Goal: Task Accomplishment & Management: Complete application form

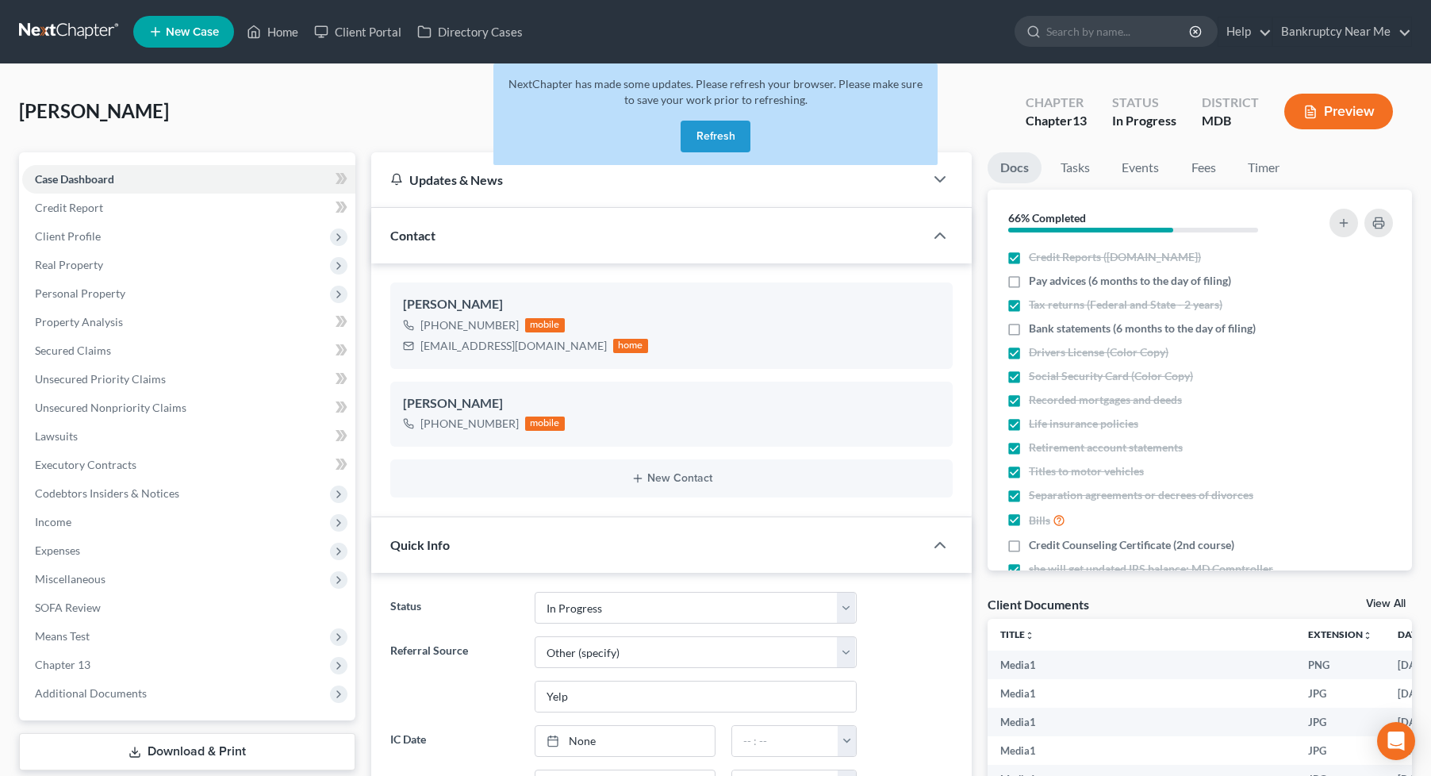
select select "9"
select select "6"
select select "0"
click at [708, 125] on button "Refresh" at bounding box center [716, 137] width 70 height 32
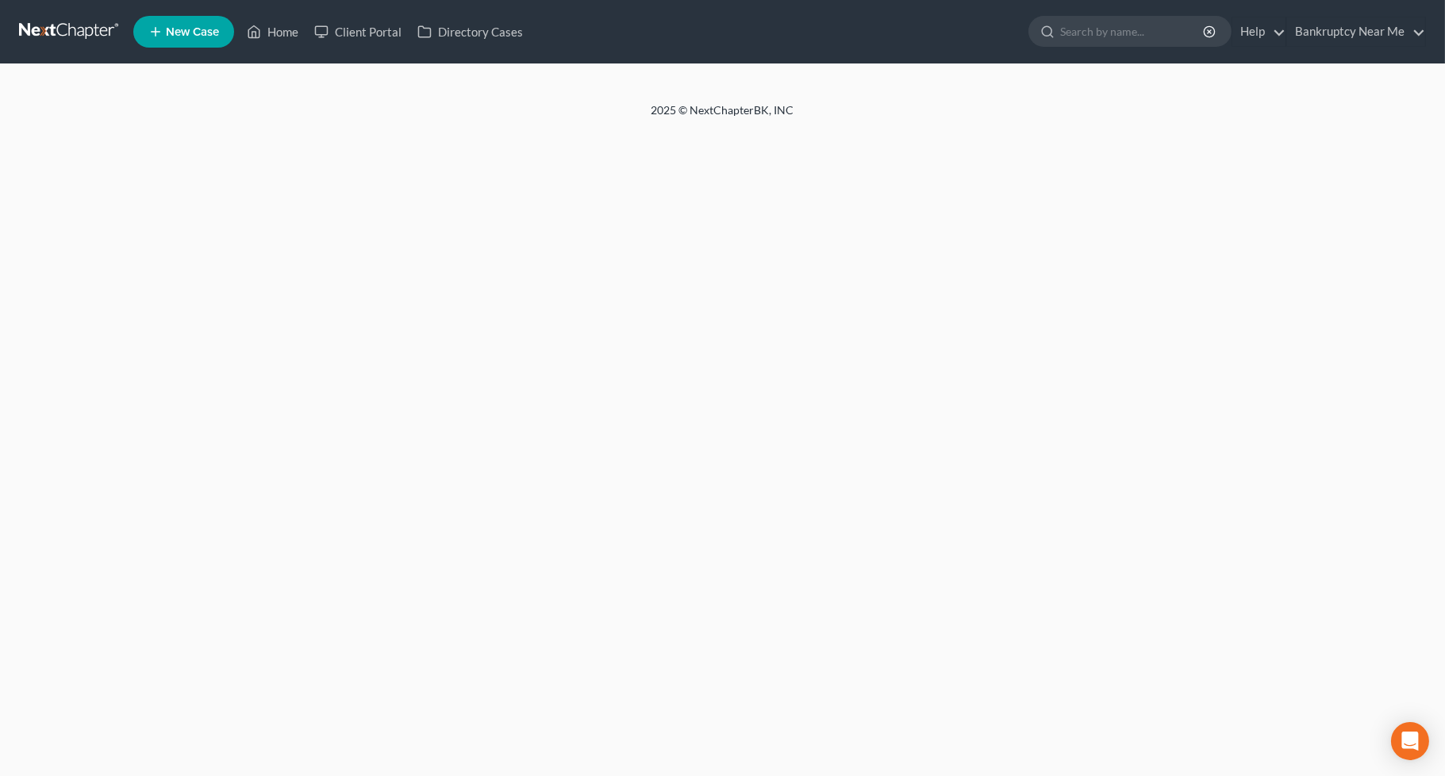
select select "6"
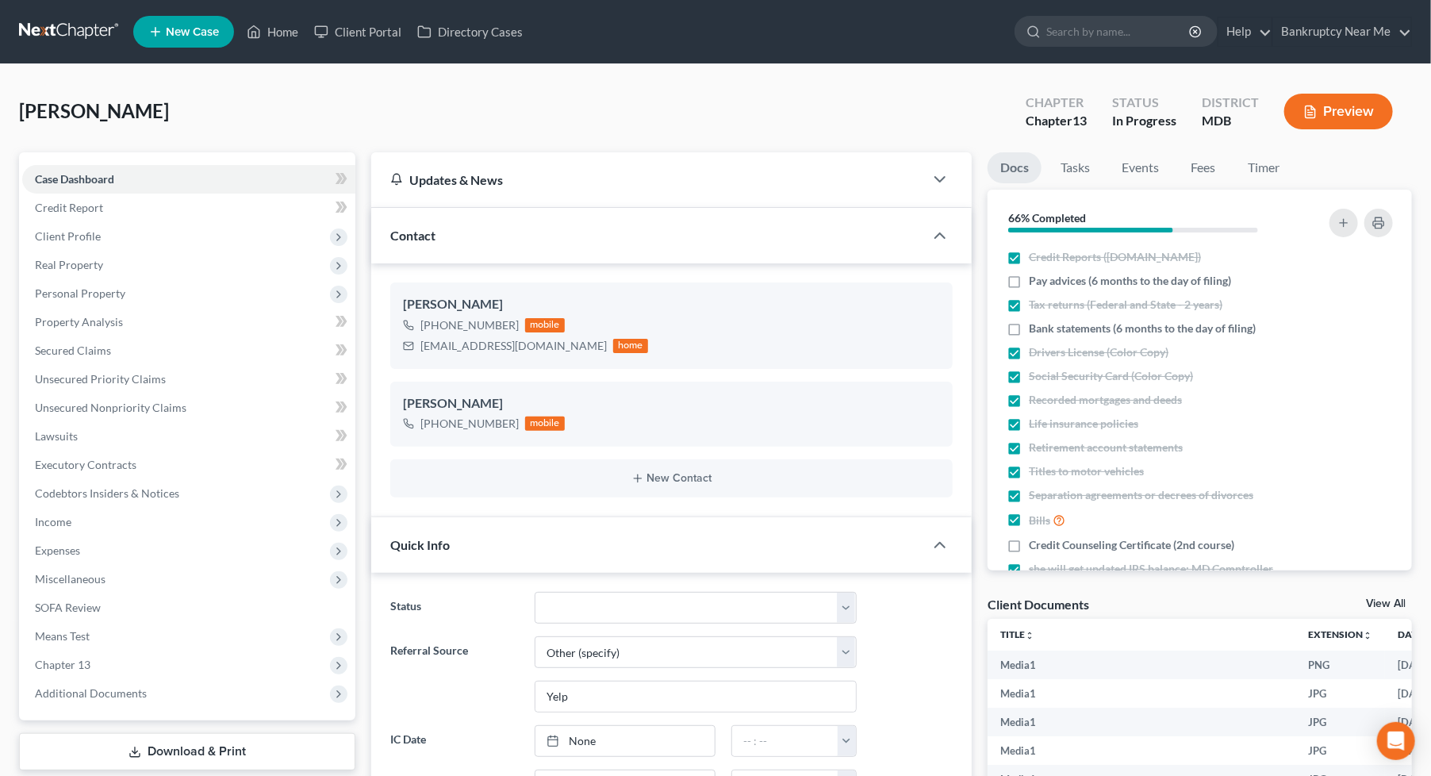
scroll to position [747, 0]
click at [62, 21] on link at bounding box center [70, 31] width 102 height 29
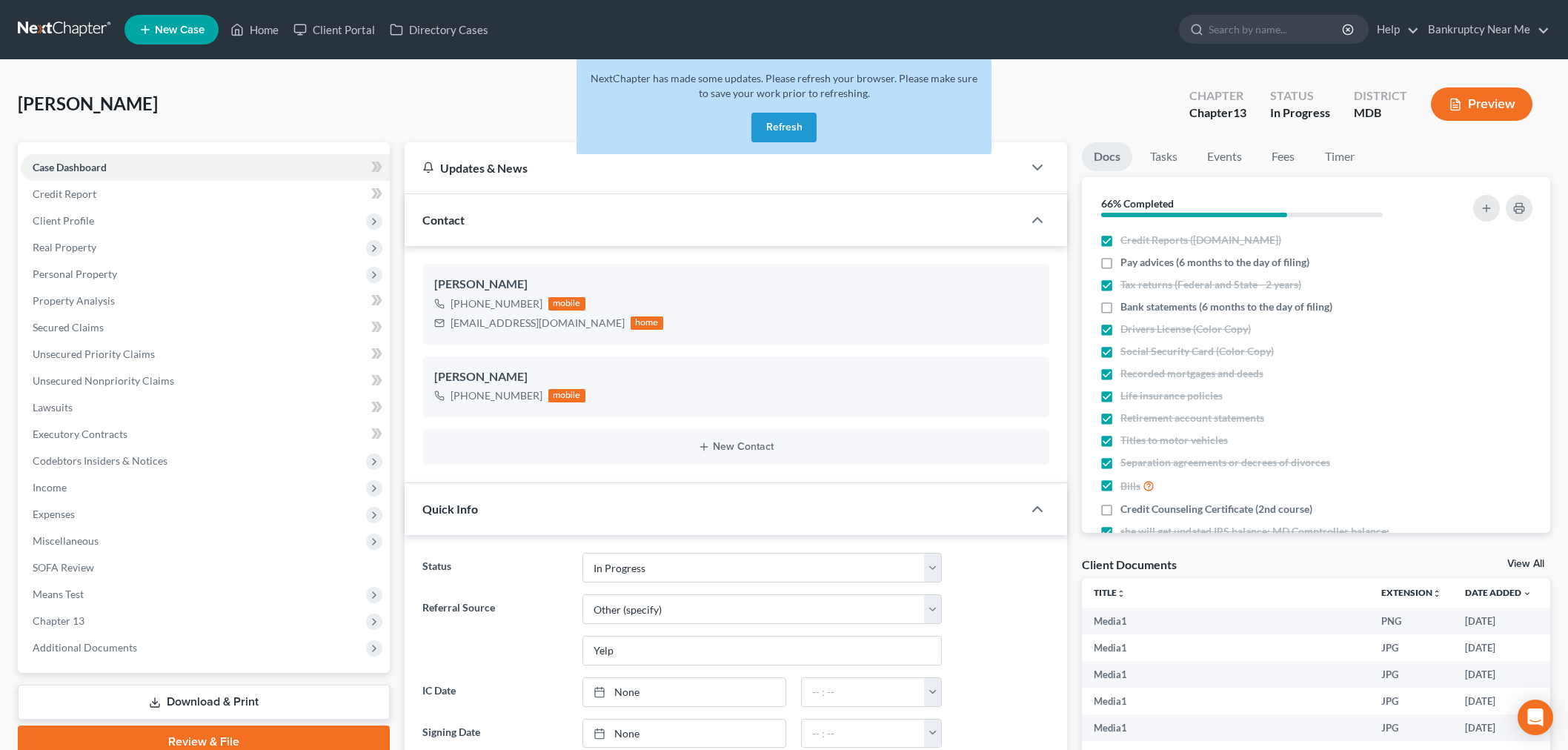
select select "9"
select select "6"
select select "0"
click at [70, 38] on link at bounding box center [65, 29] width 95 height 27
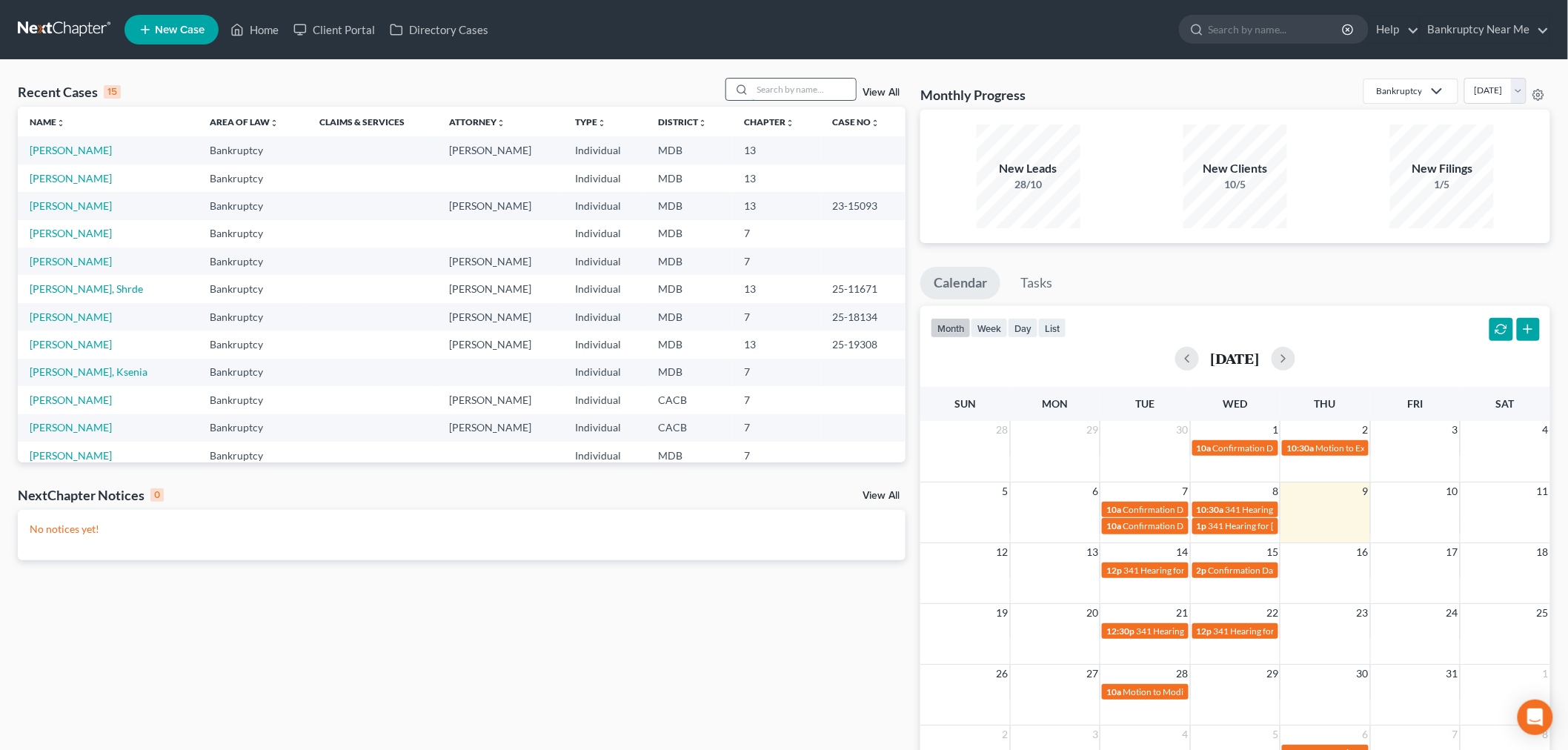
click at [798, 87] on input "search" at bounding box center [803, 89] width 104 height 21
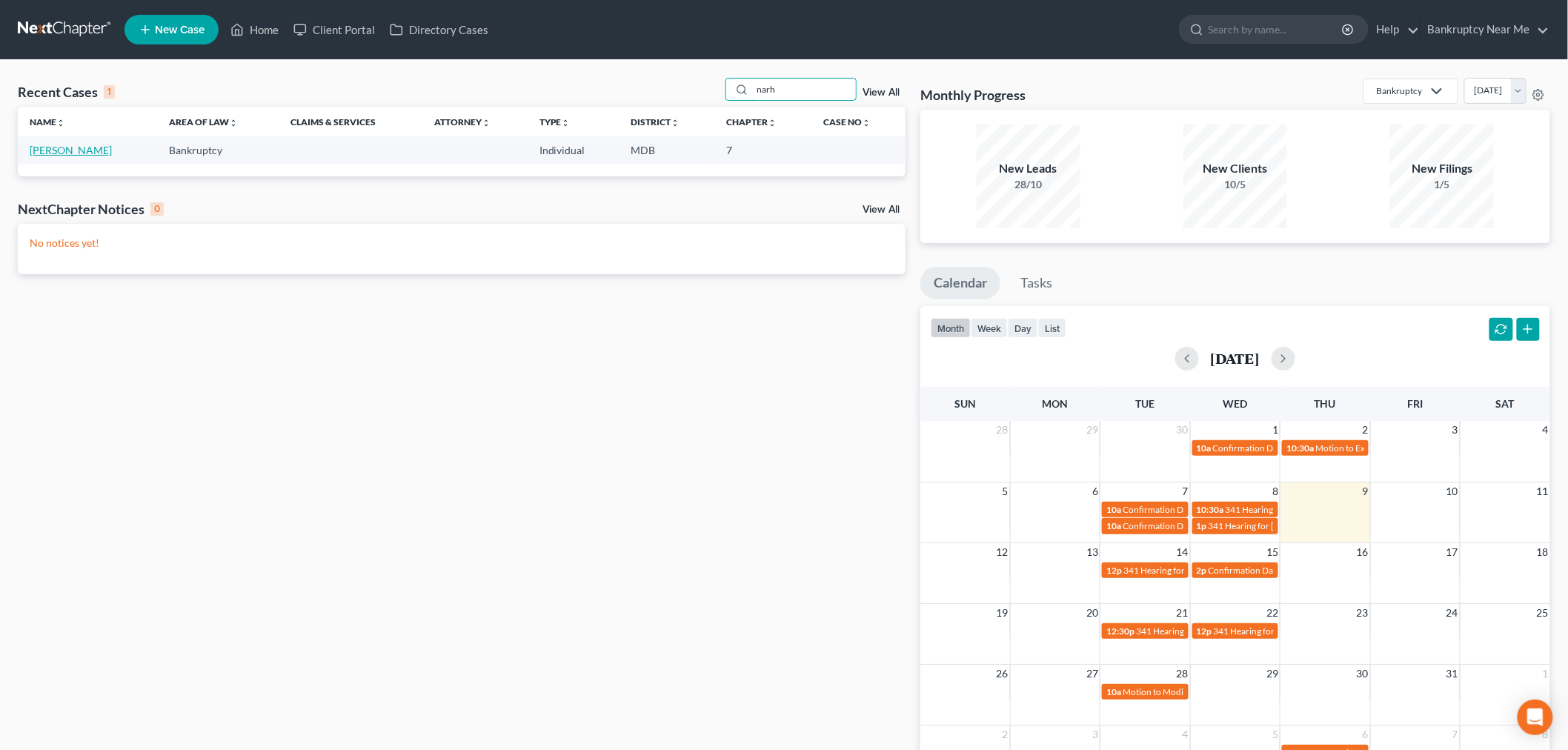
type input "narh"
click at [38, 154] on link "[PERSON_NAME]" at bounding box center [71, 149] width 82 height 12
select select "6"
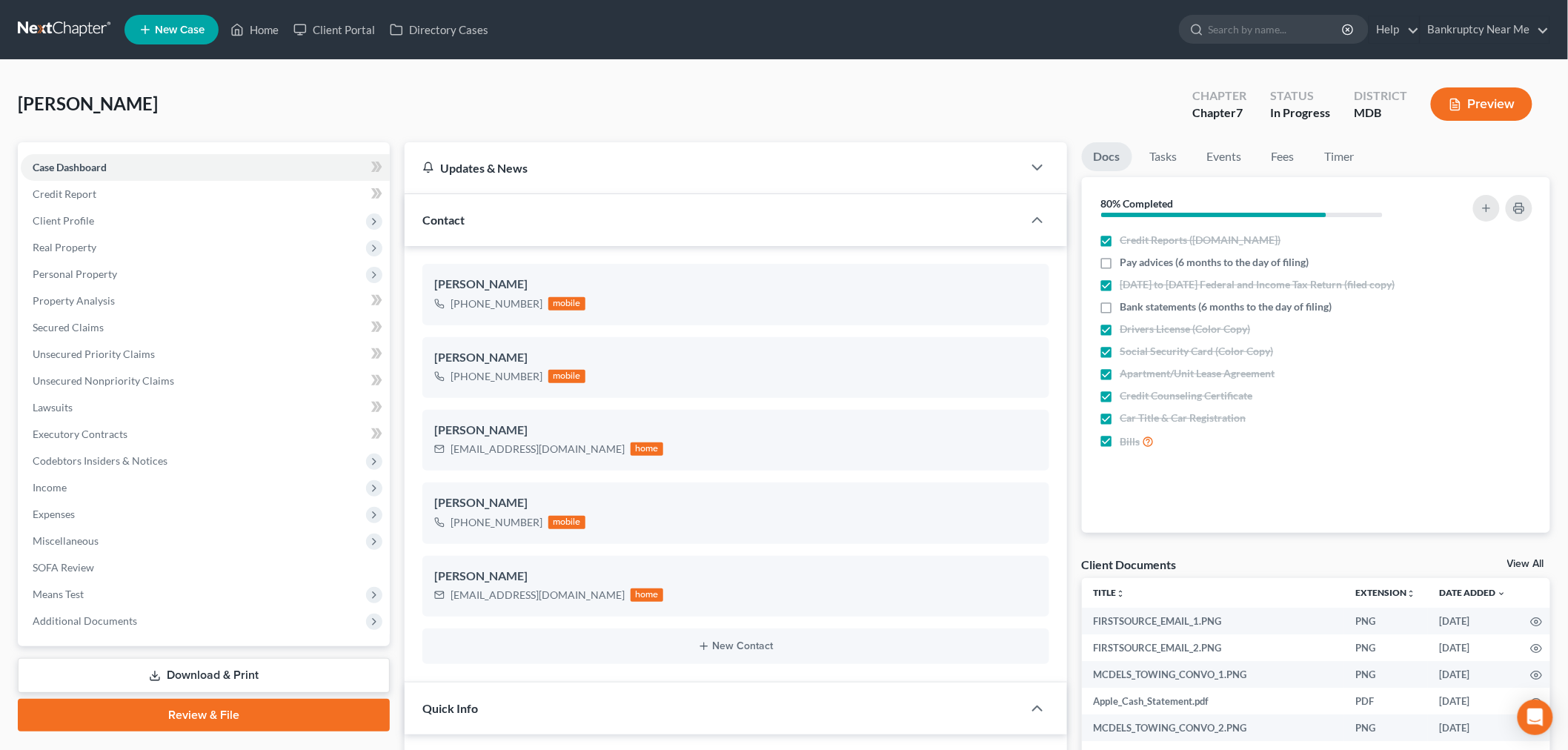
scroll to position [3956, 0]
click at [152, 216] on span "Client Profile" at bounding box center [205, 220] width 369 height 27
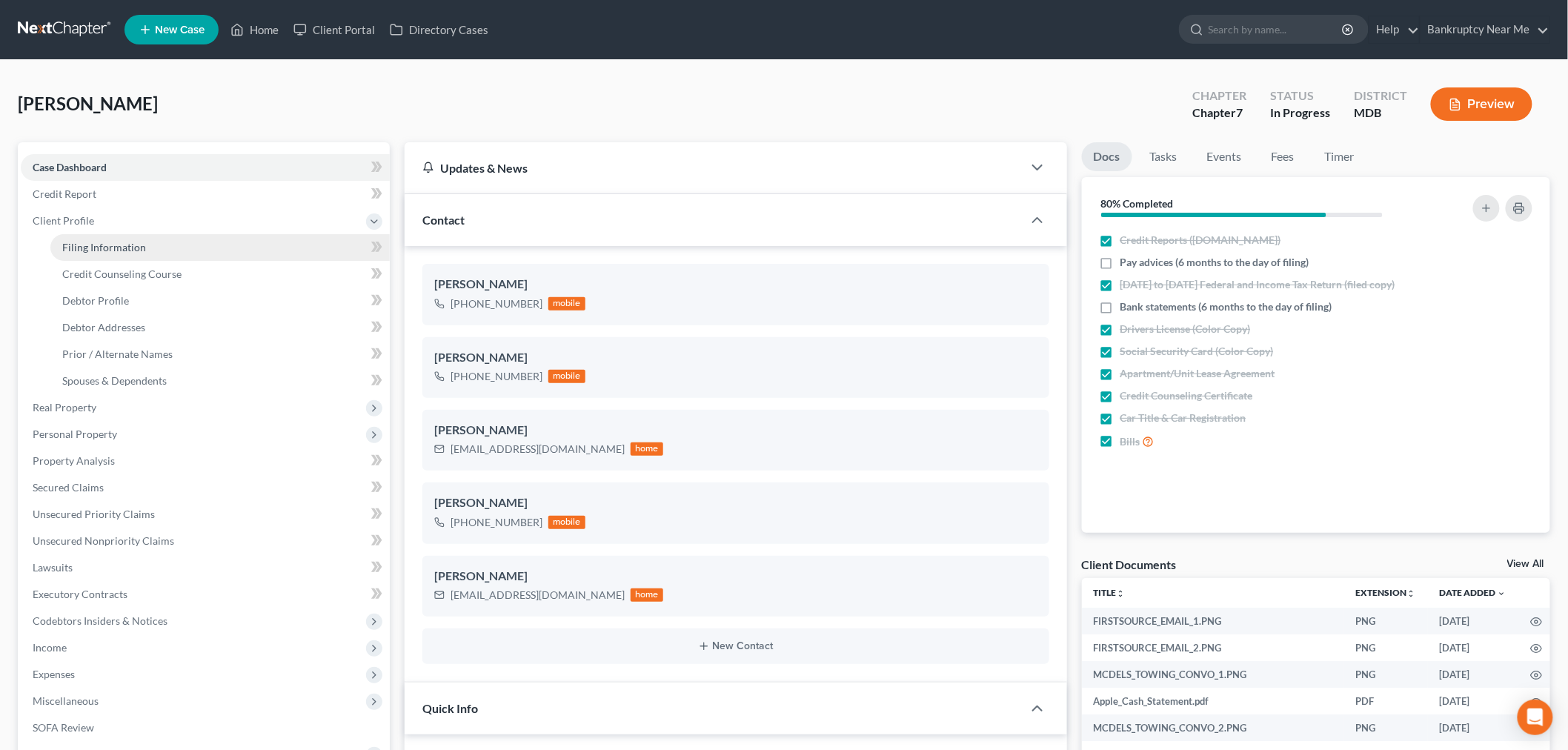
click at [156, 246] on link "Filing Information" at bounding box center [219, 248] width 339 height 27
select select "1"
select select "0"
select select "21"
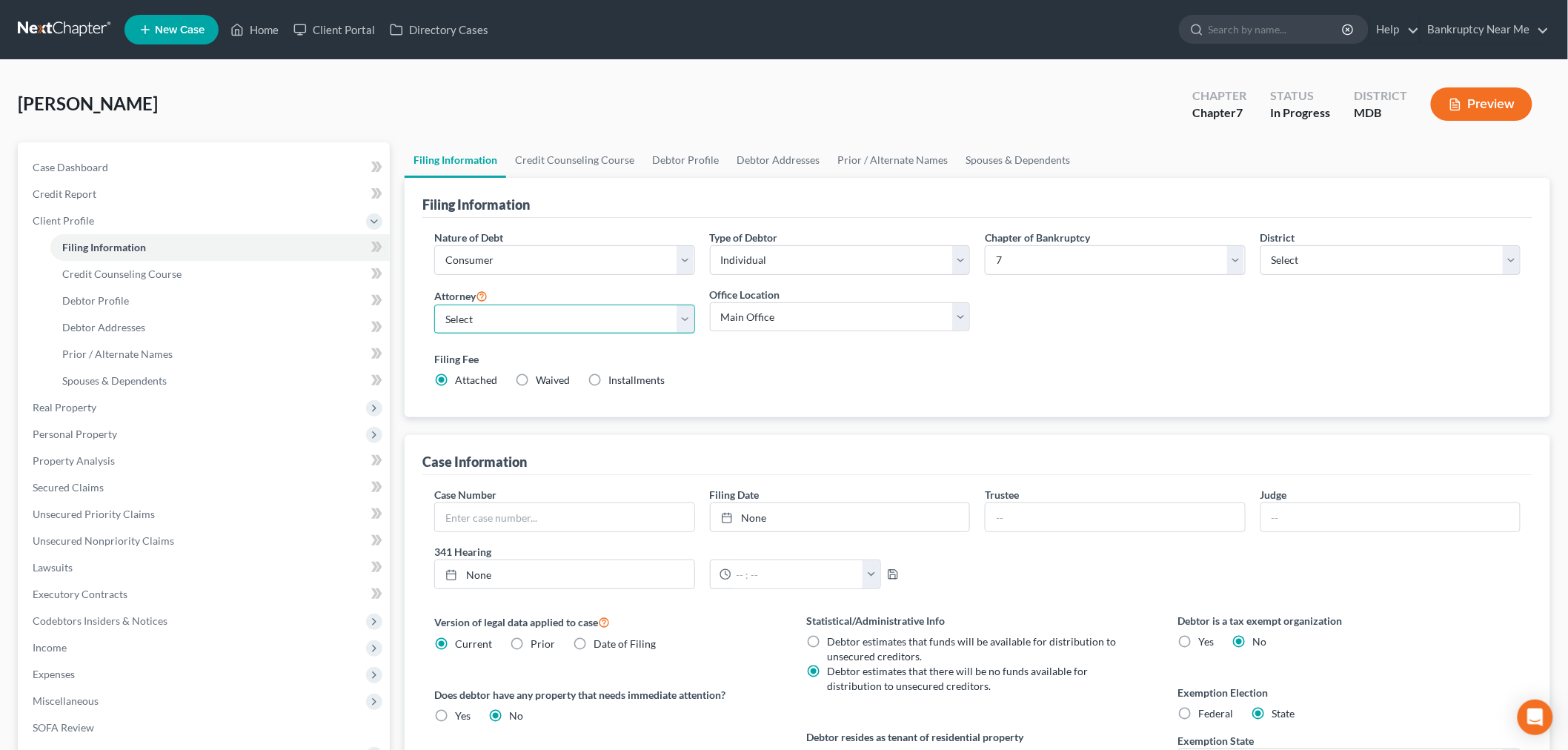
click at [579, 324] on select "Select Iris Kwon - MDB Iris Kwon - CACB" at bounding box center [564, 319] width 261 height 30
select select "0"
click at [434, 304] on select "Select Iris Kwon - MDB Iris Kwon - CACB" at bounding box center [564, 319] width 261 height 30
click at [769, 316] on select "Main Office Bankruptcy Near Me, LLC (Santa Ana, CA)" at bounding box center [840, 318] width 261 height 30
select select "0"
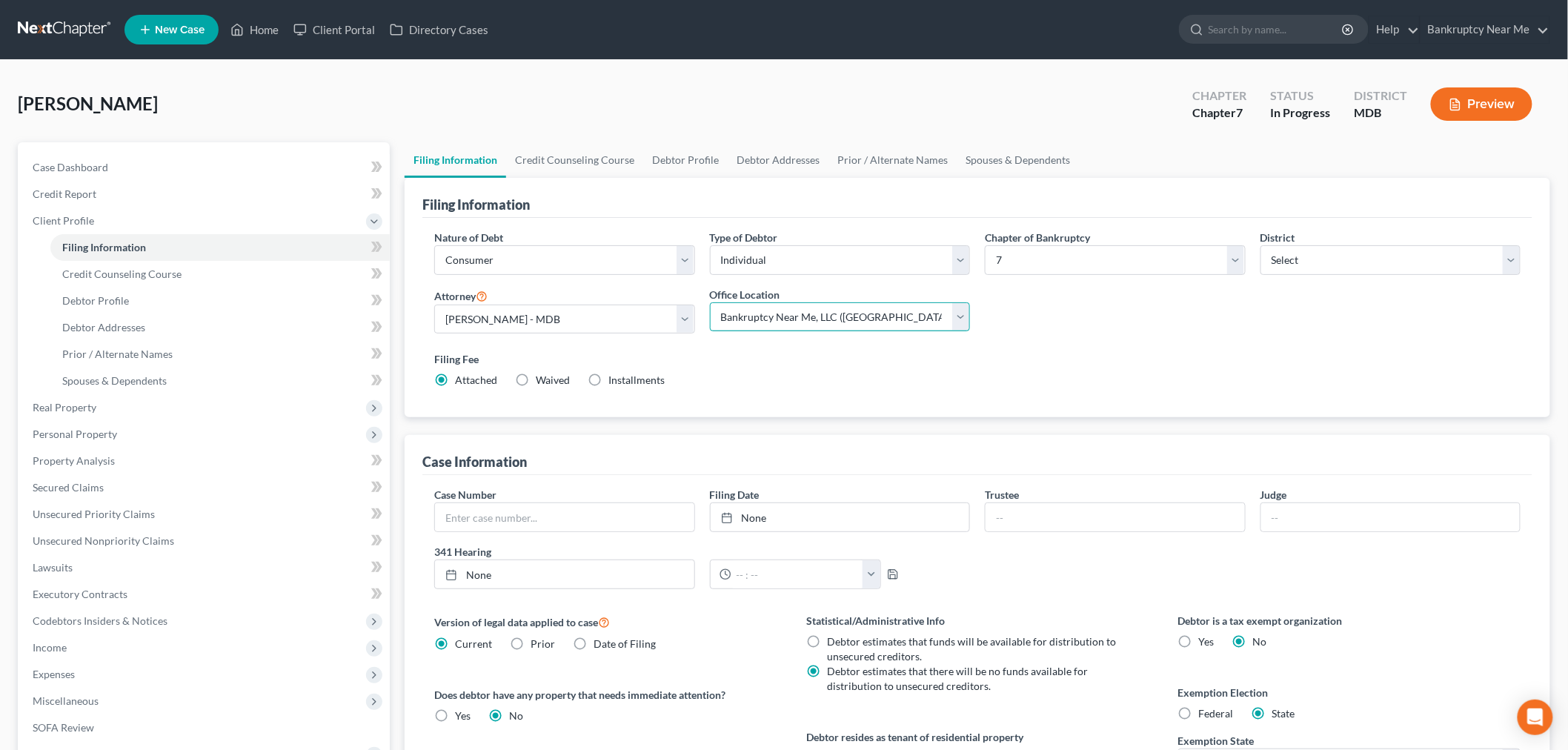
click at [710, 303] on select "Main Office Bankruptcy Near Me, LLC (Santa Ana, CA)" at bounding box center [840, 318] width 261 height 30
click at [583, 161] on link "Credit Counseling Course" at bounding box center [574, 160] width 137 height 35
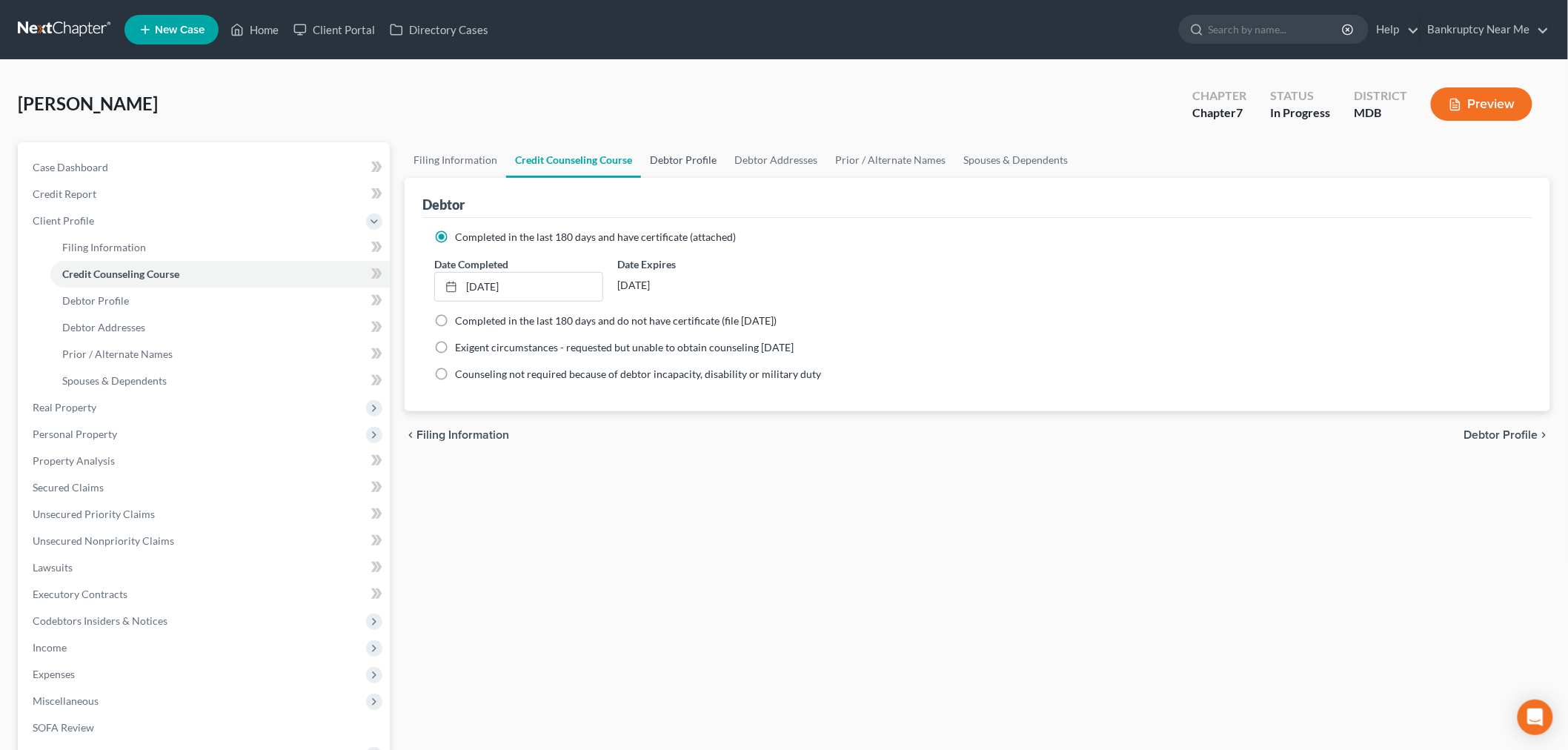
click at [655, 160] on link "Debtor Profile" at bounding box center [683, 160] width 84 height 35
select select "0"
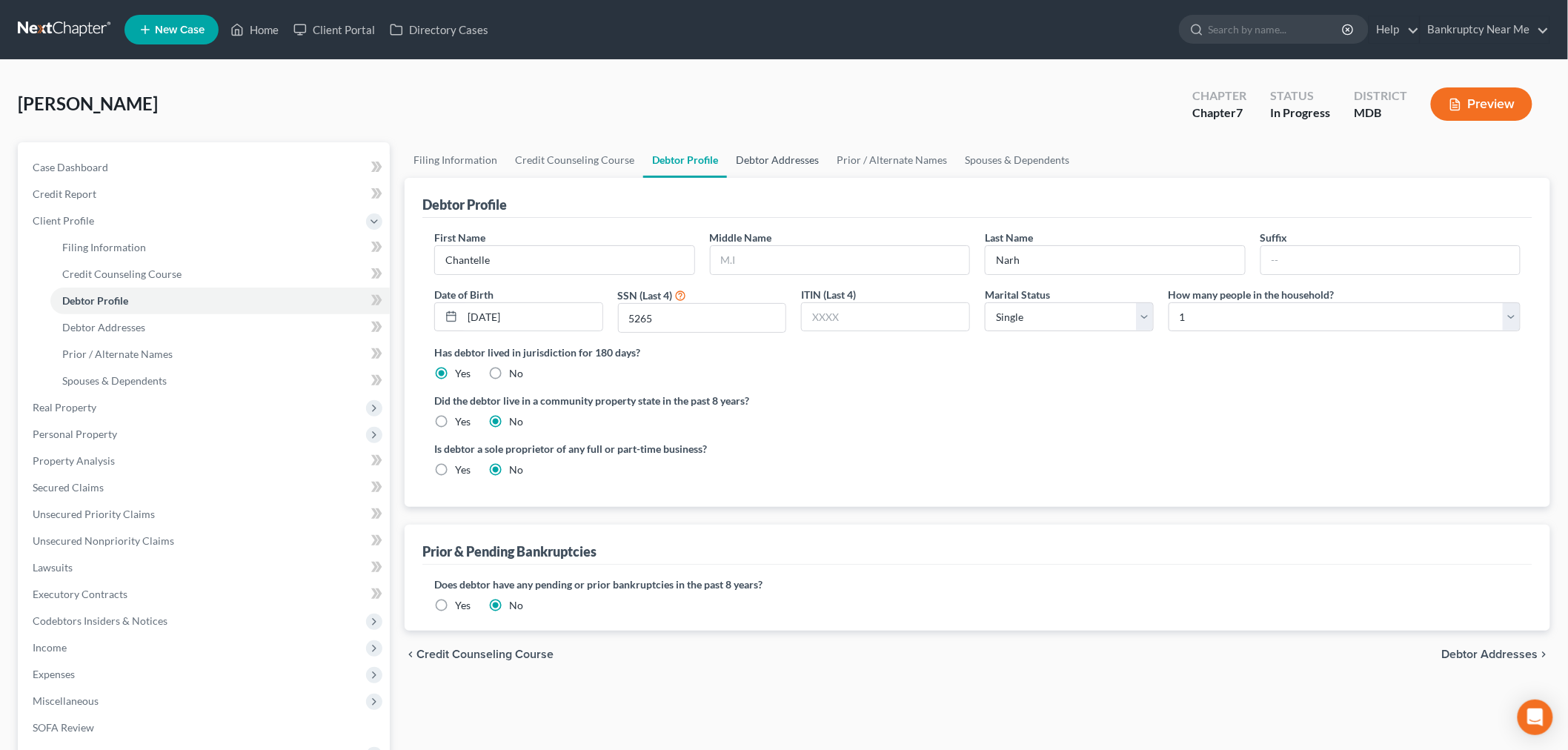
click at [750, 162] on link "Debtor Addresses" at bounding box center [777, 160] width 101 height 35
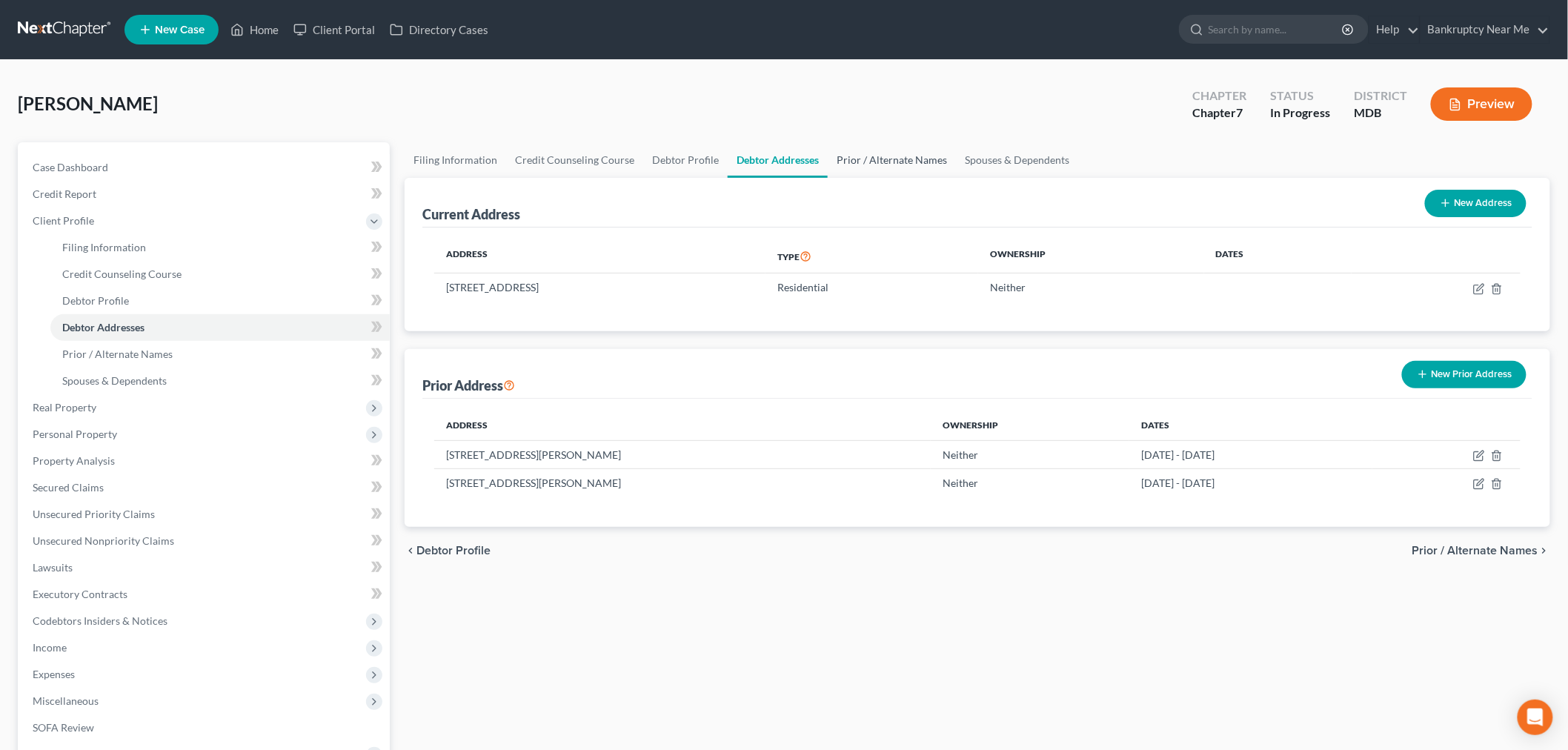
click at [859, 159] on link "Prior / Alternate Names" at bounding box center [891, 160] width 128 height 35
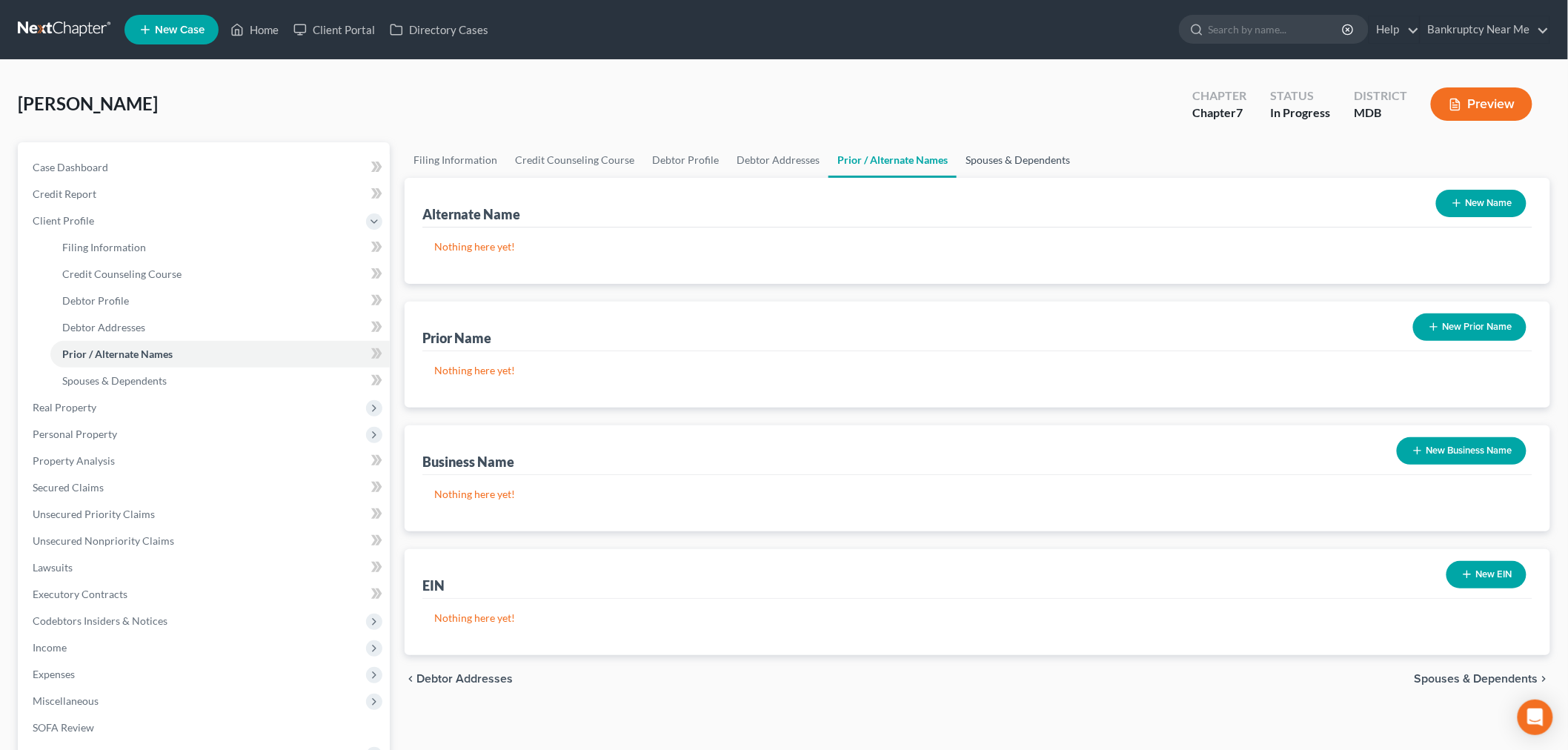
click at [998, 149] on link "Spouses & Dependents" at bounding box center [1017, 160] width 122 height 35
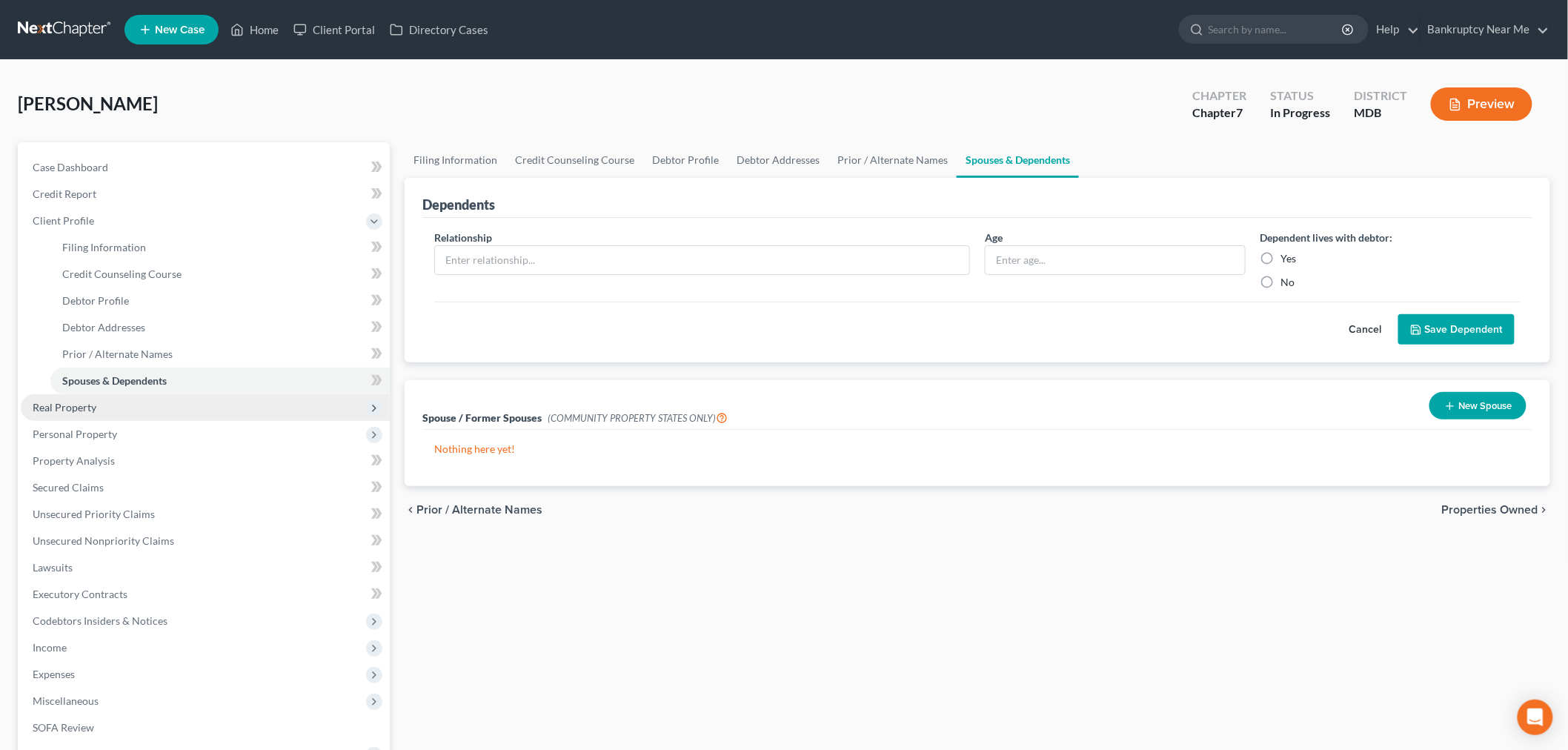
click at [122, 403] on span "Real Property" at bounding box center [205, 407] width 369 height 27
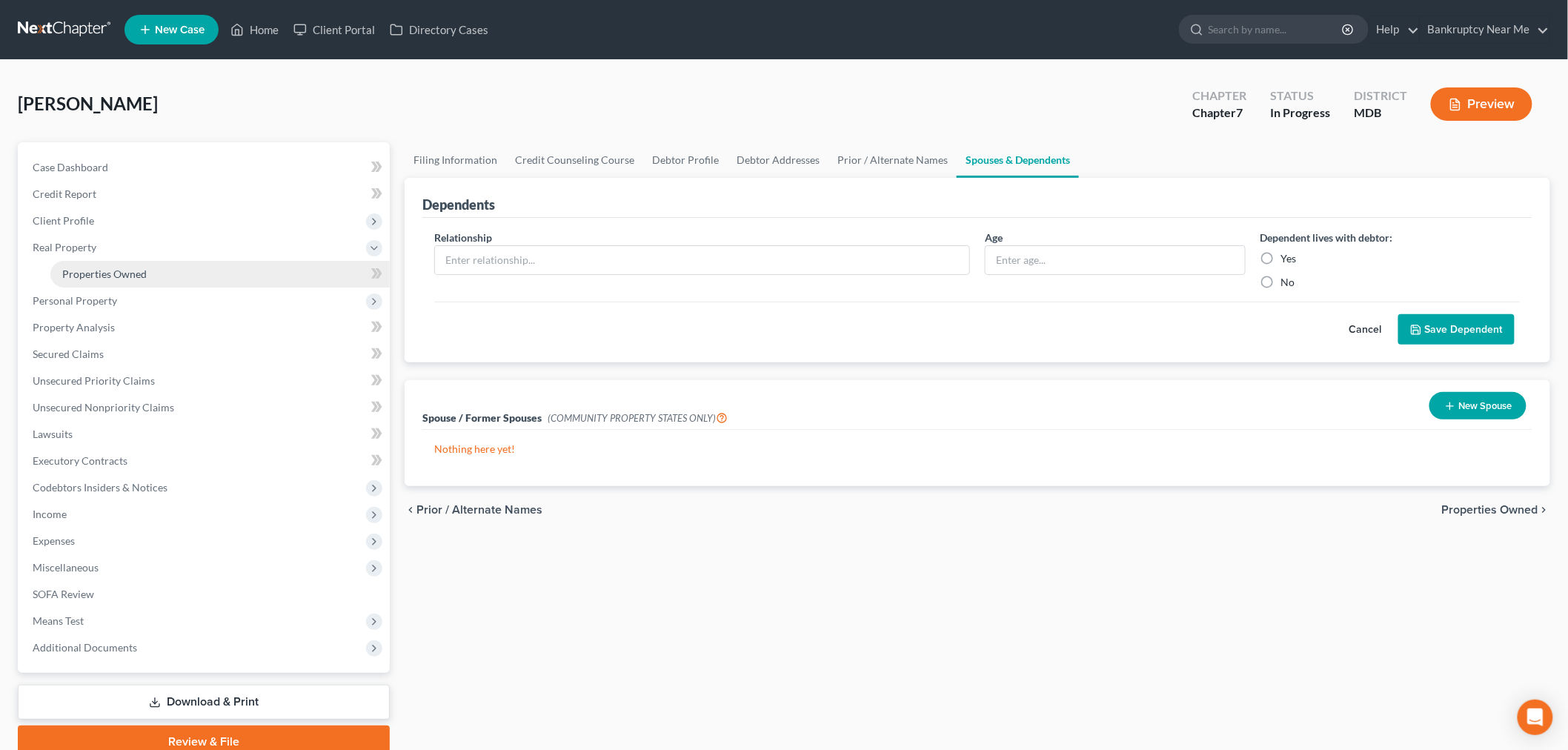
click at [212, 271] on link "Properties Owned" at bounding box center [219, 274] width 339 height 27
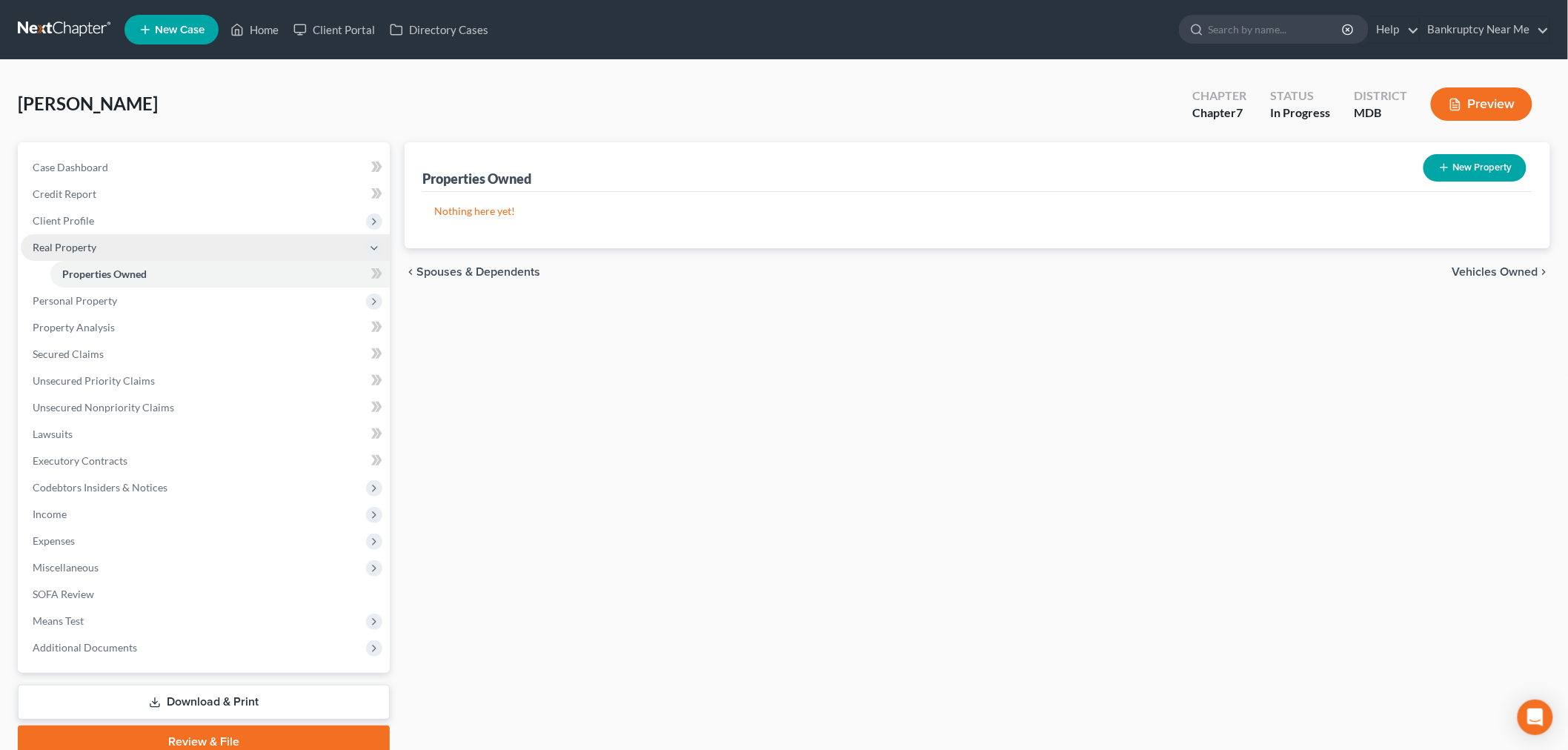
drag, startPoint x: 126, startPoint y: 243, endPoint x: 192, endPoint y: 231, distance: 67.1
click at [123, 243] on span "Real Property" at bounding box center [205, 248] width 369 height 27
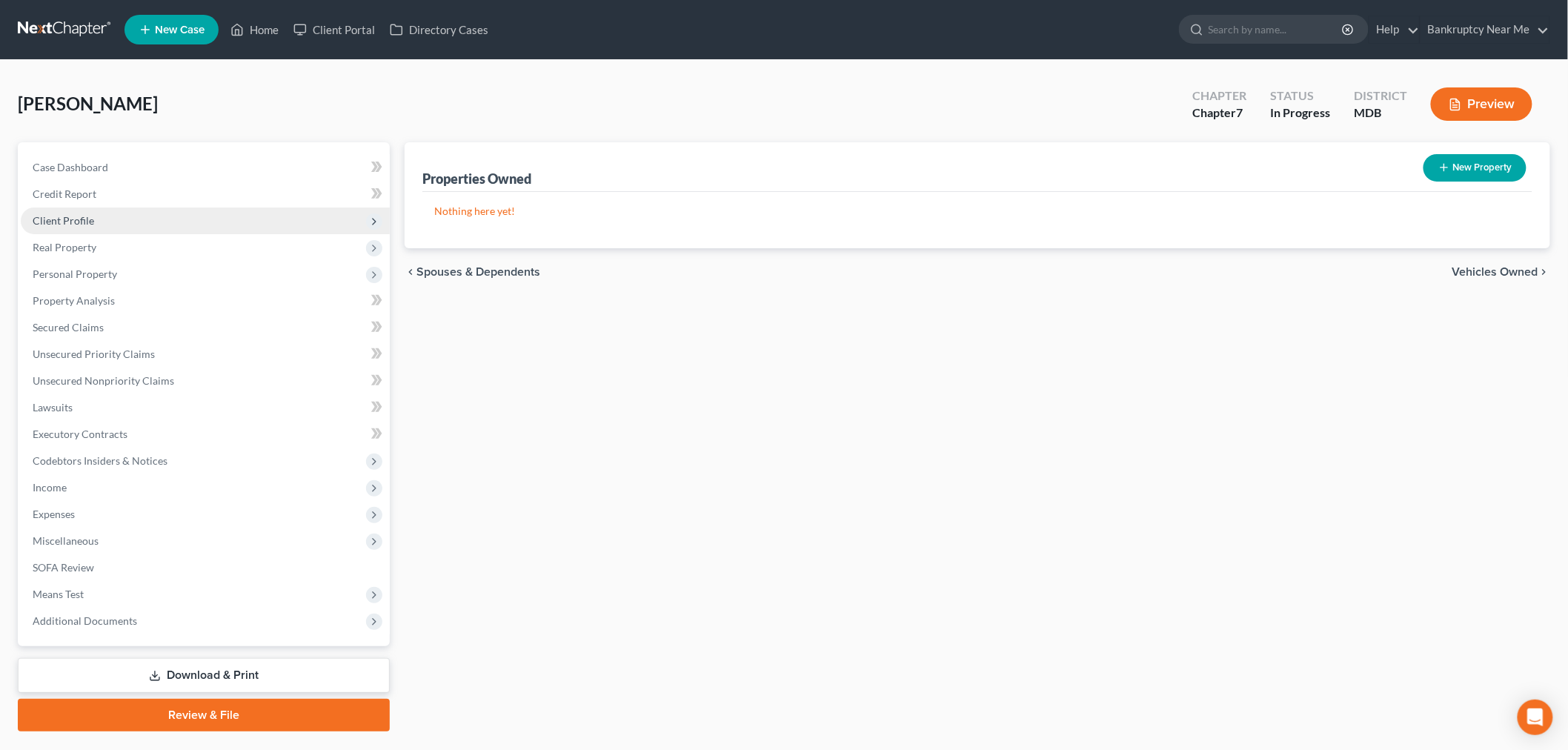
click at [74, 218] on span "Client Profile" at bounding box center [64, 219] width 62 height 12
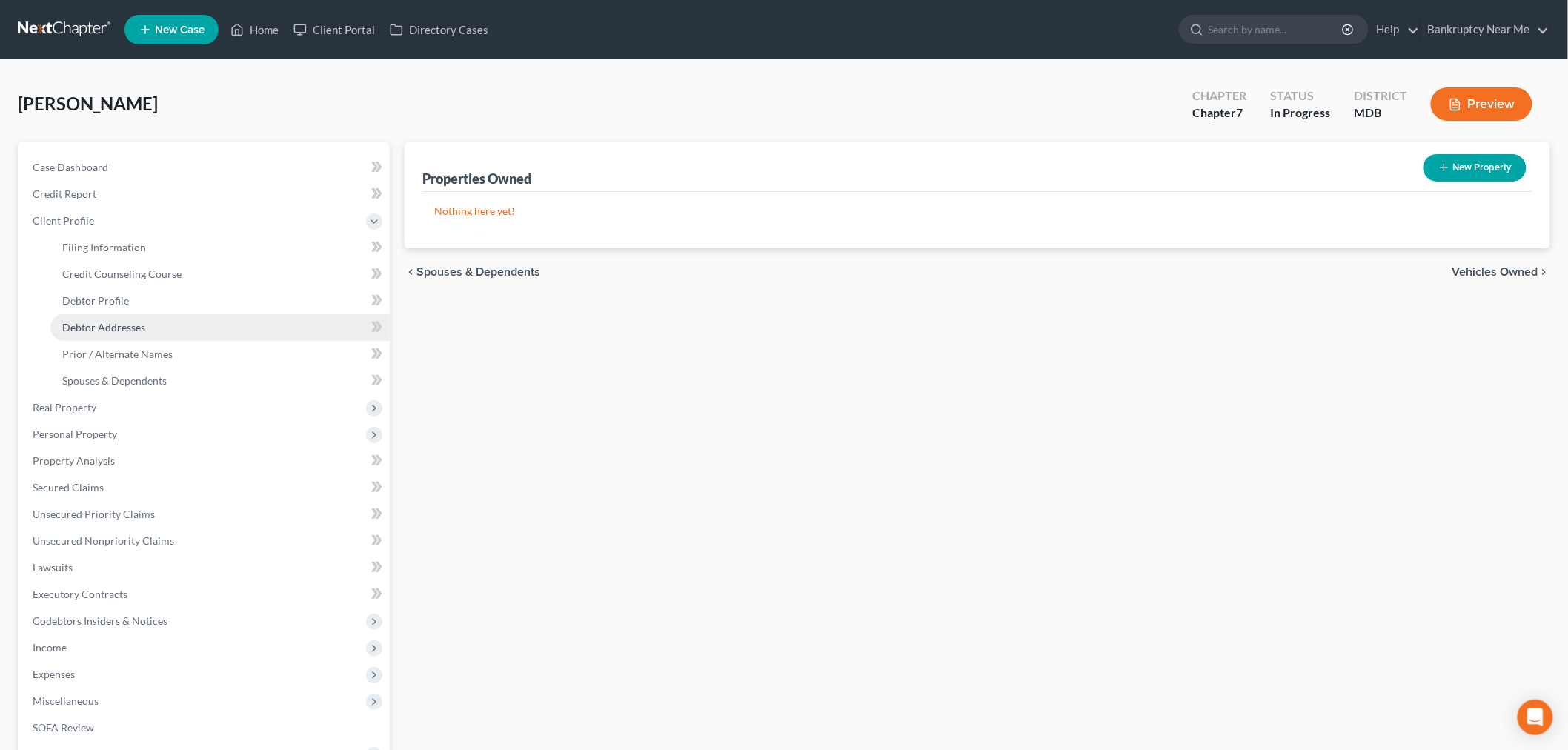
click at [143, 321] on span "Debtor Addresses" at bounding box center [104, 327] width 83 height 12
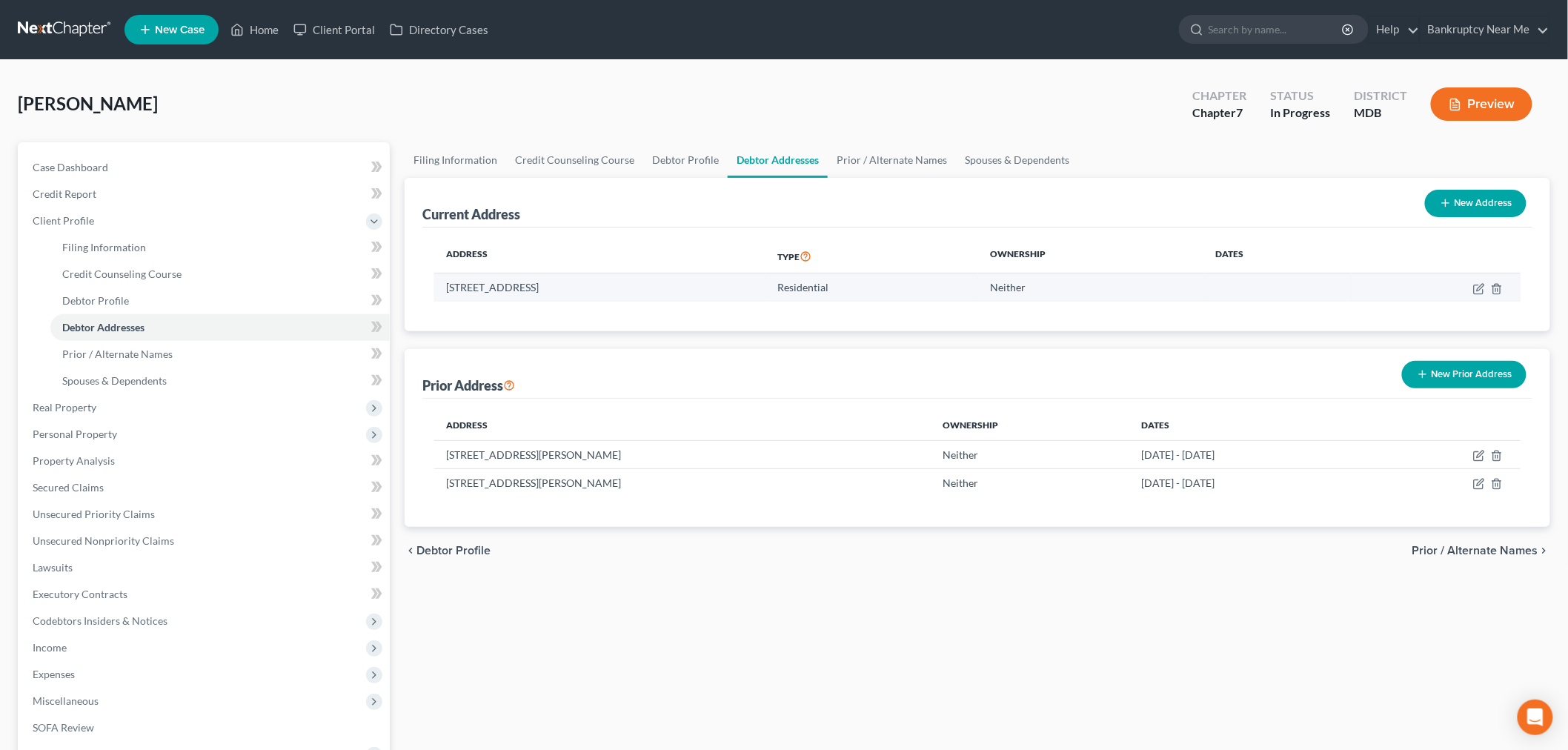
drag, startPoint x: 629, startPoint y: 290, endPoint x: 458, endPoint y: 290, distance: 171.0
click at [458, 290] on td "10 Light St, unit 1525, Baltimore, MD 21202" at bounding box center [600, 288] width 332 height 28
click at [519, 304] on div "Address Type Ownership Dates 10 Light St, unit 1525, Baltimore, MD 21202 Reside…" at bounding box center [977, 279] width 1109 height 104
click at [492, 289] on td "10 Light St, unit 1525, Baltimore, MD 21202" at bounding box center [600, 288] width 332 height 28
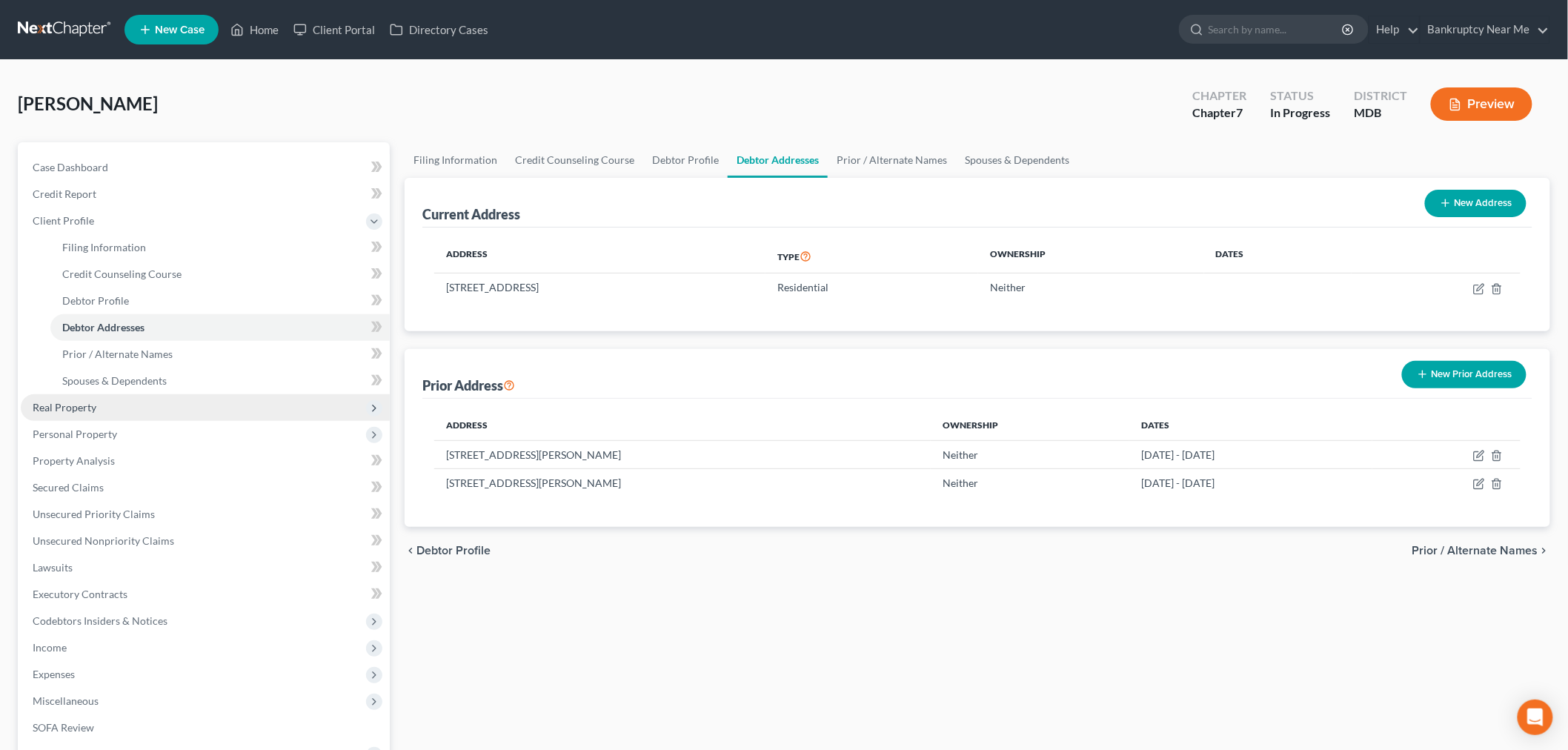
click at [144, 410] on span "Real Property" at bounding box center [205, 407] width 369 height 27
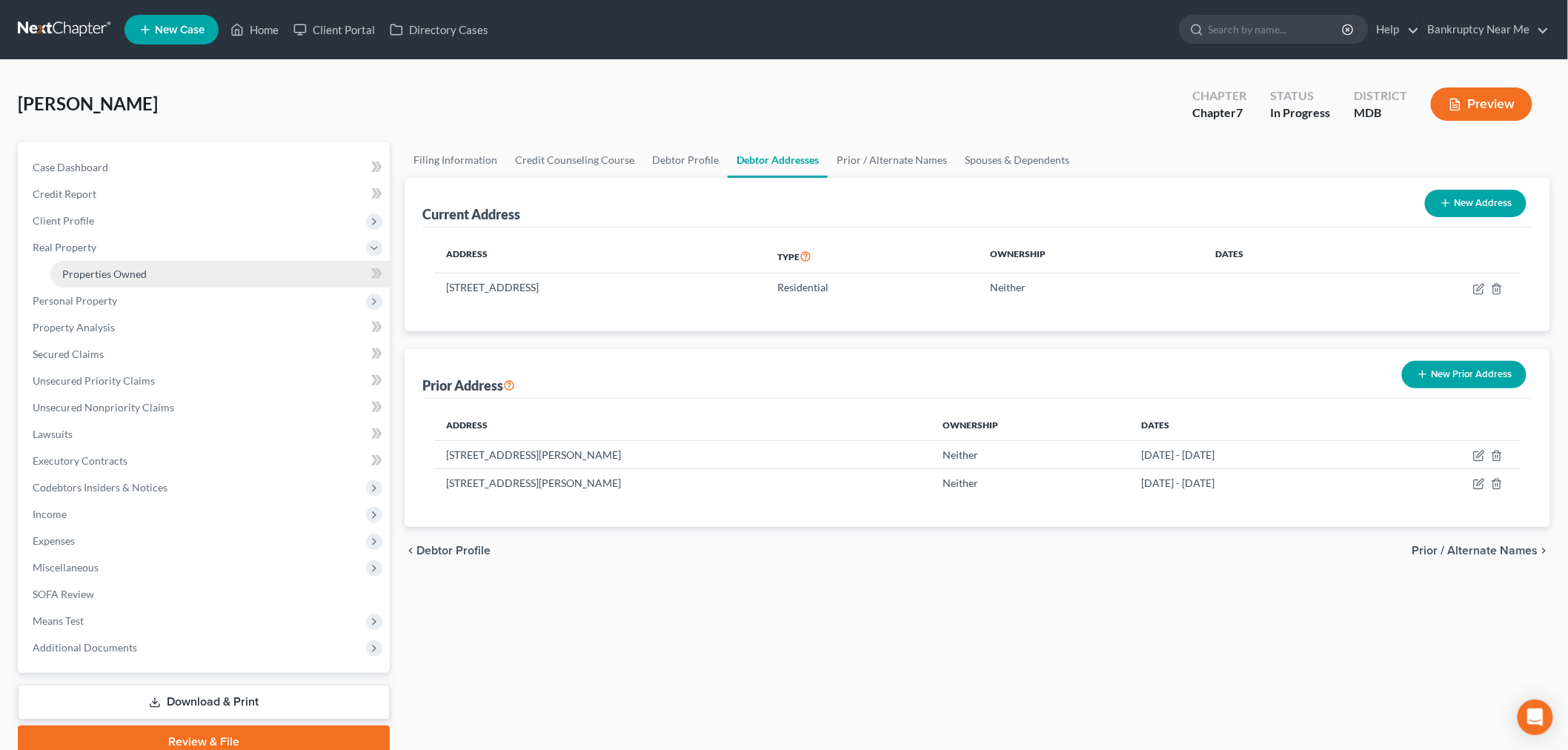
click at [130, 277] on span "Properties Owned" at bounding box center [105, 273] width 84 height 12
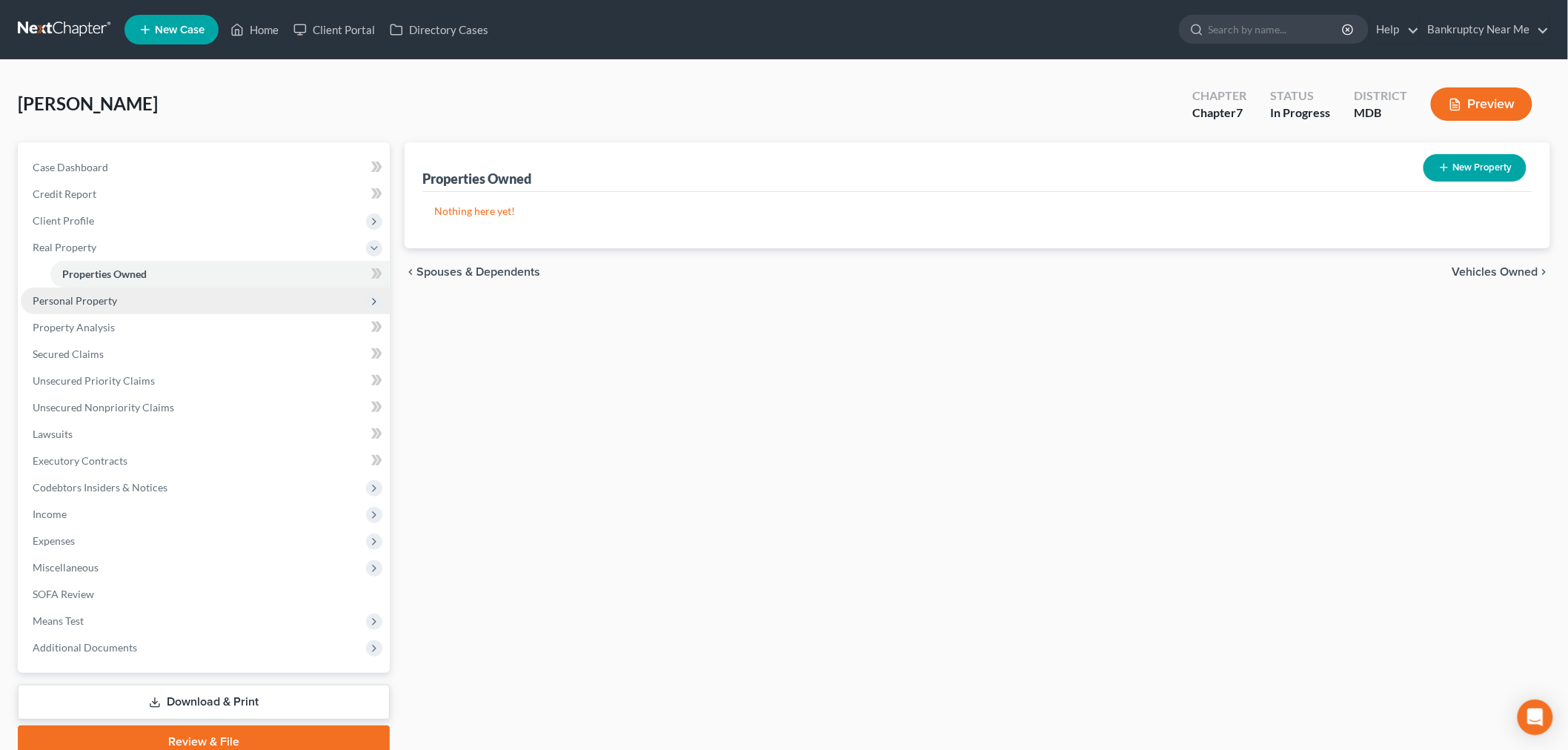
click at [120, 298] on span "Personal Property" at bounding box center [205, 301] width 369 height 27
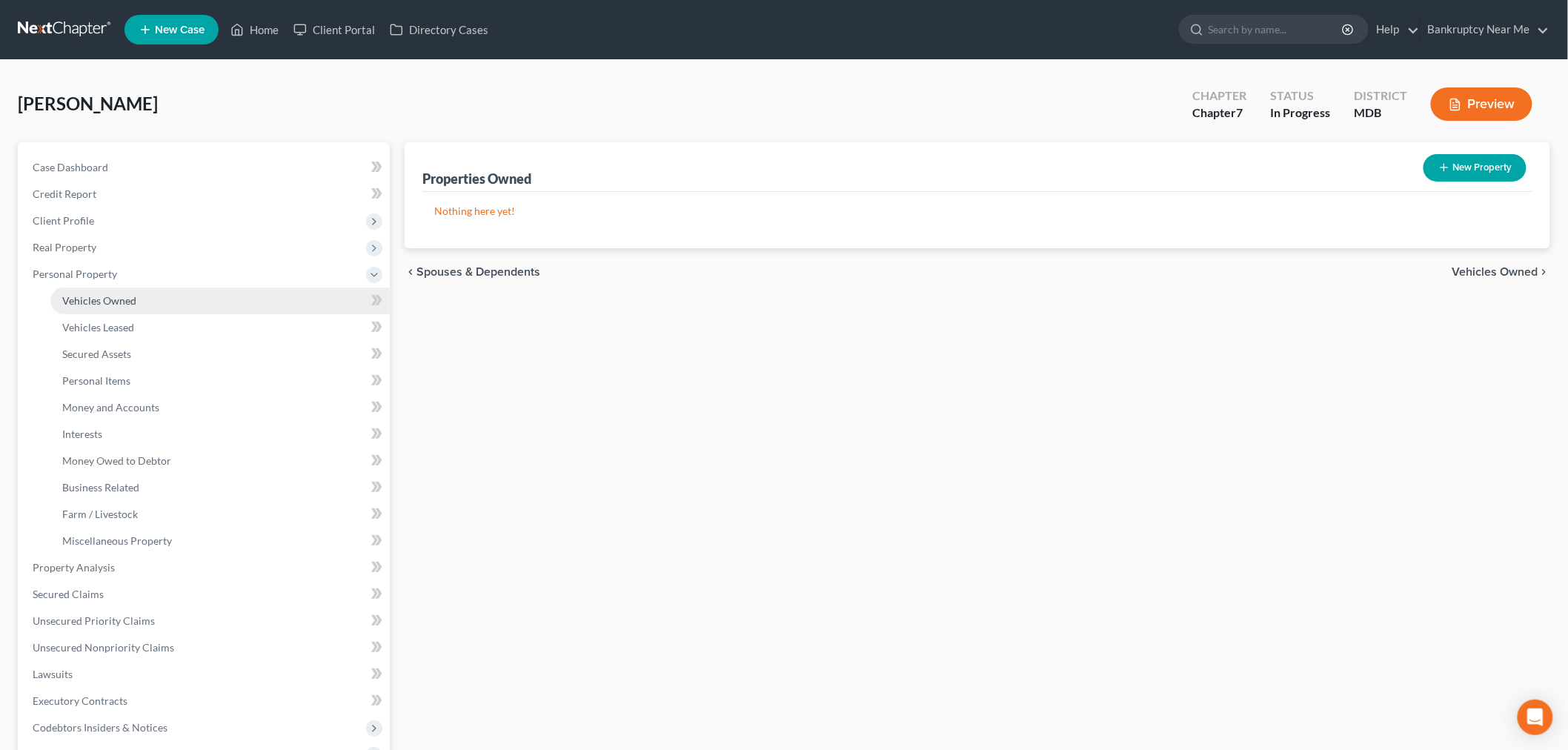
click at [152, 302] on link "Vehicles Owned" at bounding box center [219, 301] width 339 height 27
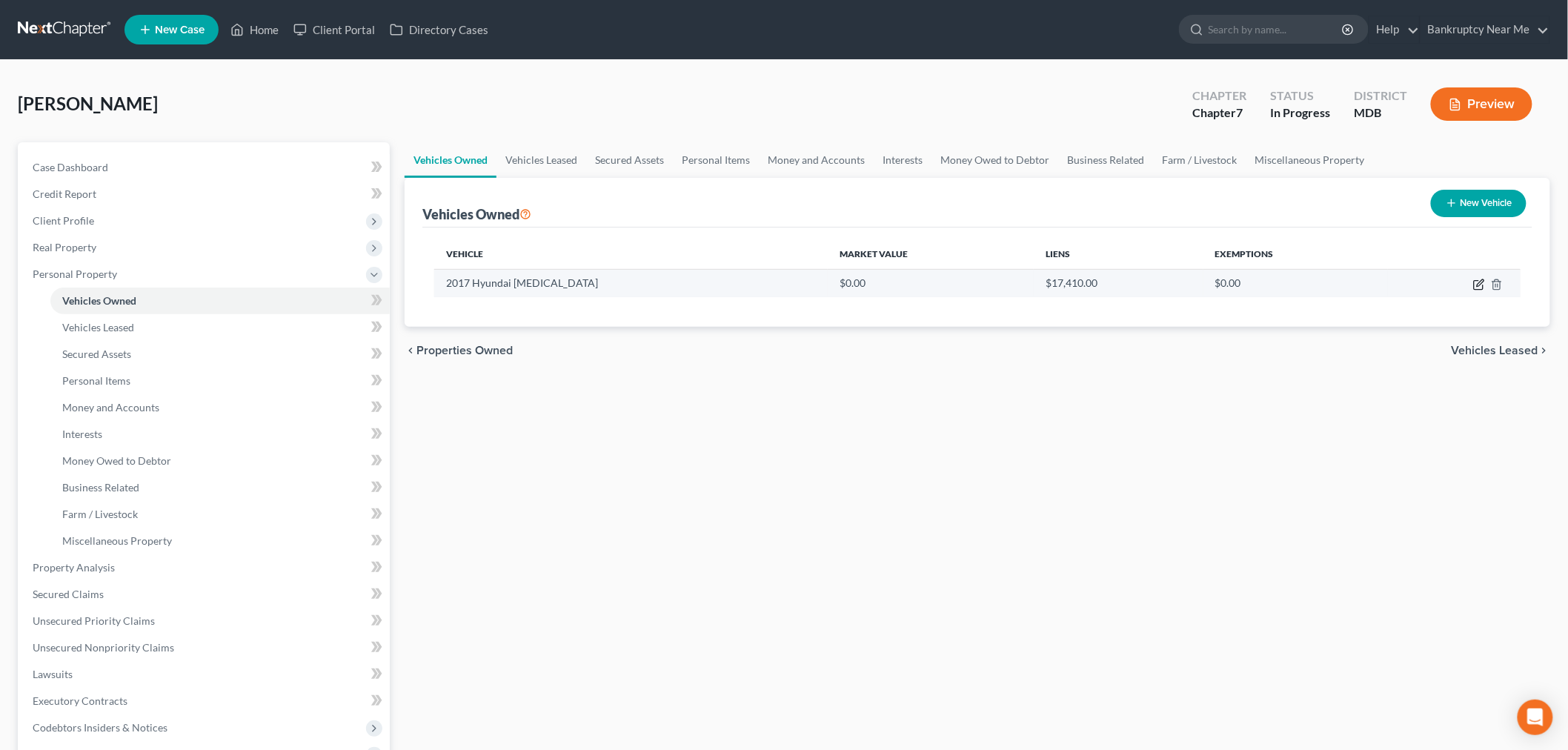
click at [1478, 281] on icon "button" at bounding box center [1478, 284] width 12 height 12
select select "0"
select select "9"
select select "4"
select select "0"
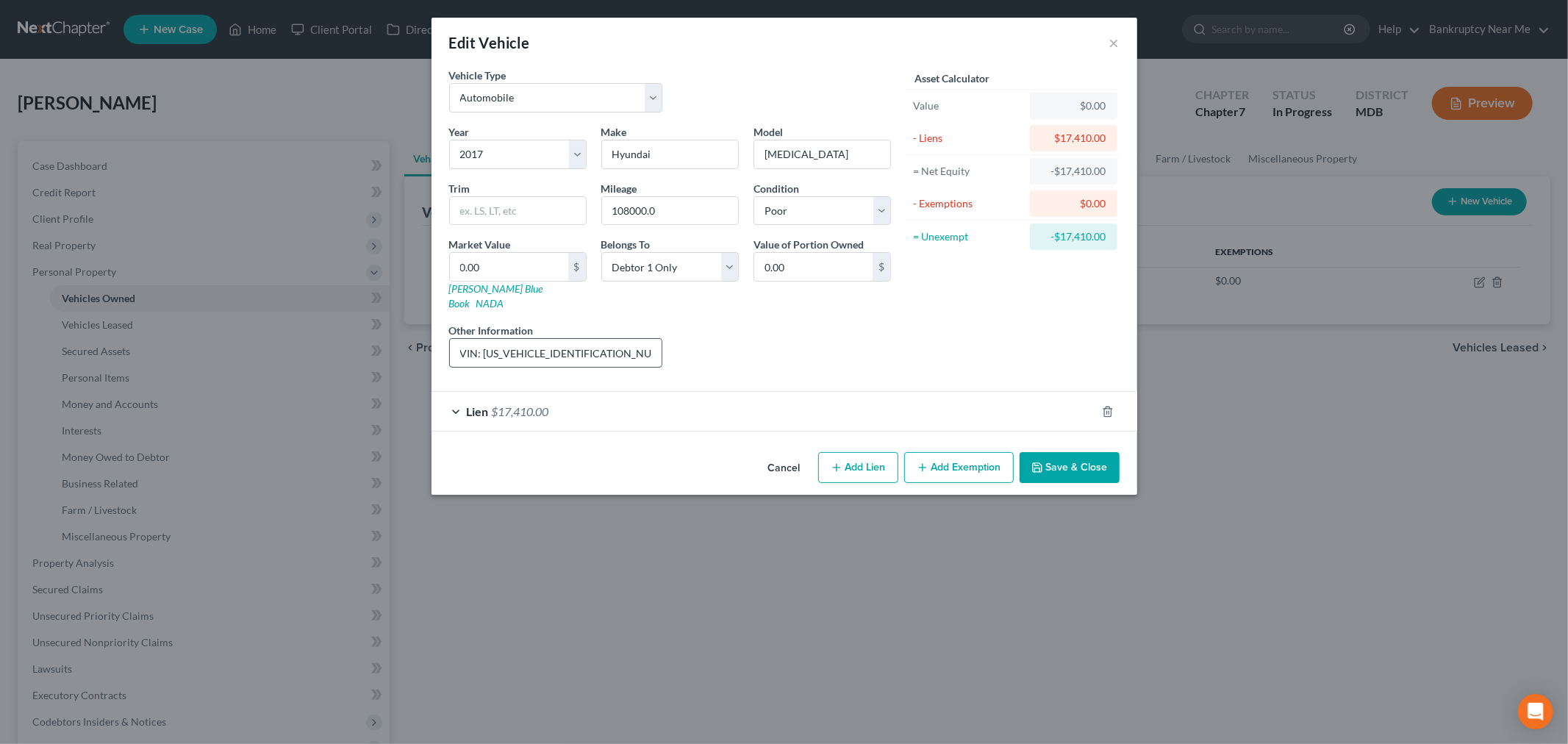
drag, startPoint x: 603, startPoint y: 344, endPoint x: 489, endPoint y: 347, distance: 114.0
click at [487, 349] on input "VIN: 5NPE24AF2HH577850" at bounding box center [556, 353] width 212 height 28
click at [630, 211] on input "108000.0" at bounding box center [670, 211] width 136 height 28
click at [678, 206] on input "108,000.0" at bounding box center [670, 211] width 136 height 28
type input "108,000.00"
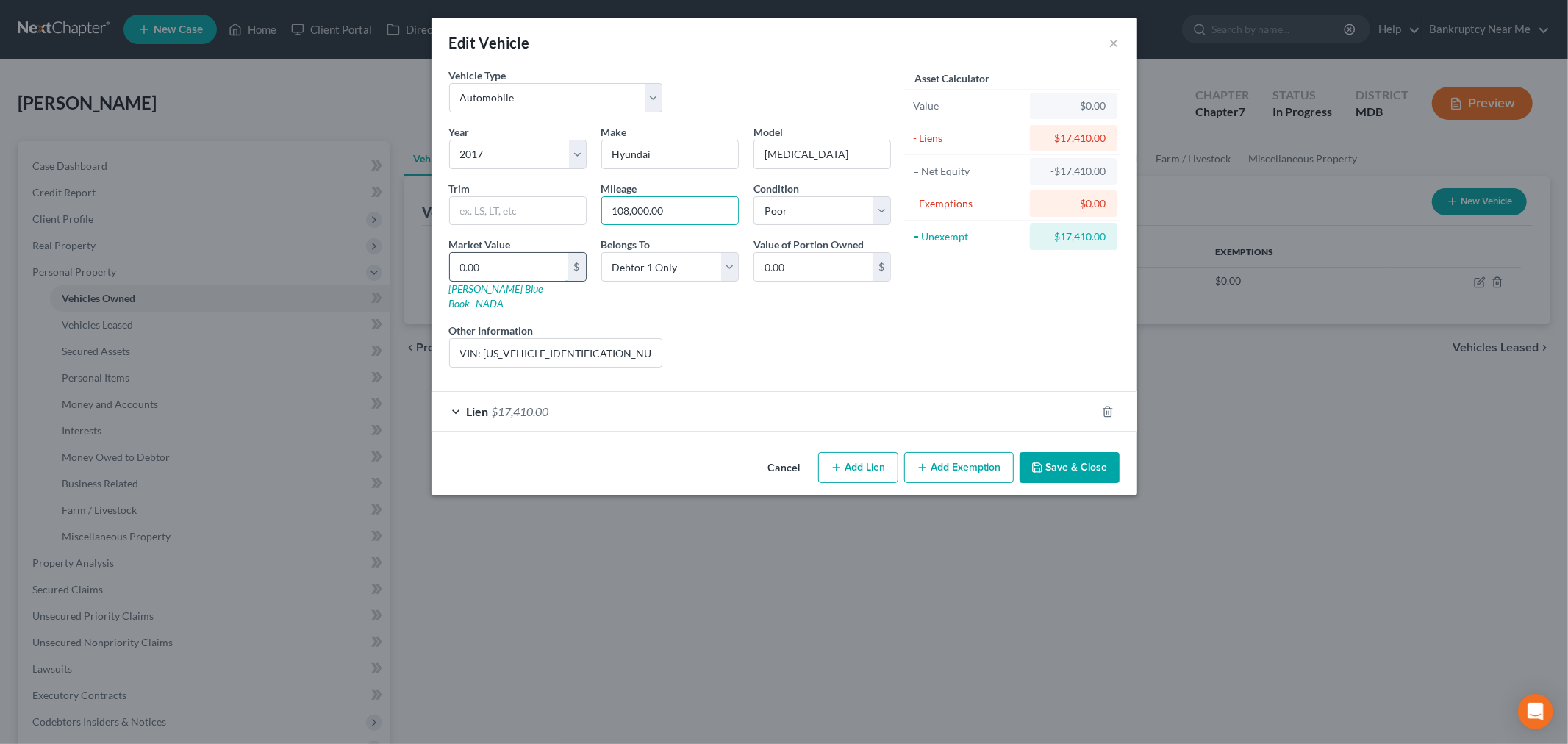
click at [518, 266] on input "0.00" at bounding box center [510, 267] width 119 height 28
type input "4"
type input "4.00"
type input "44"
type input "44.00"
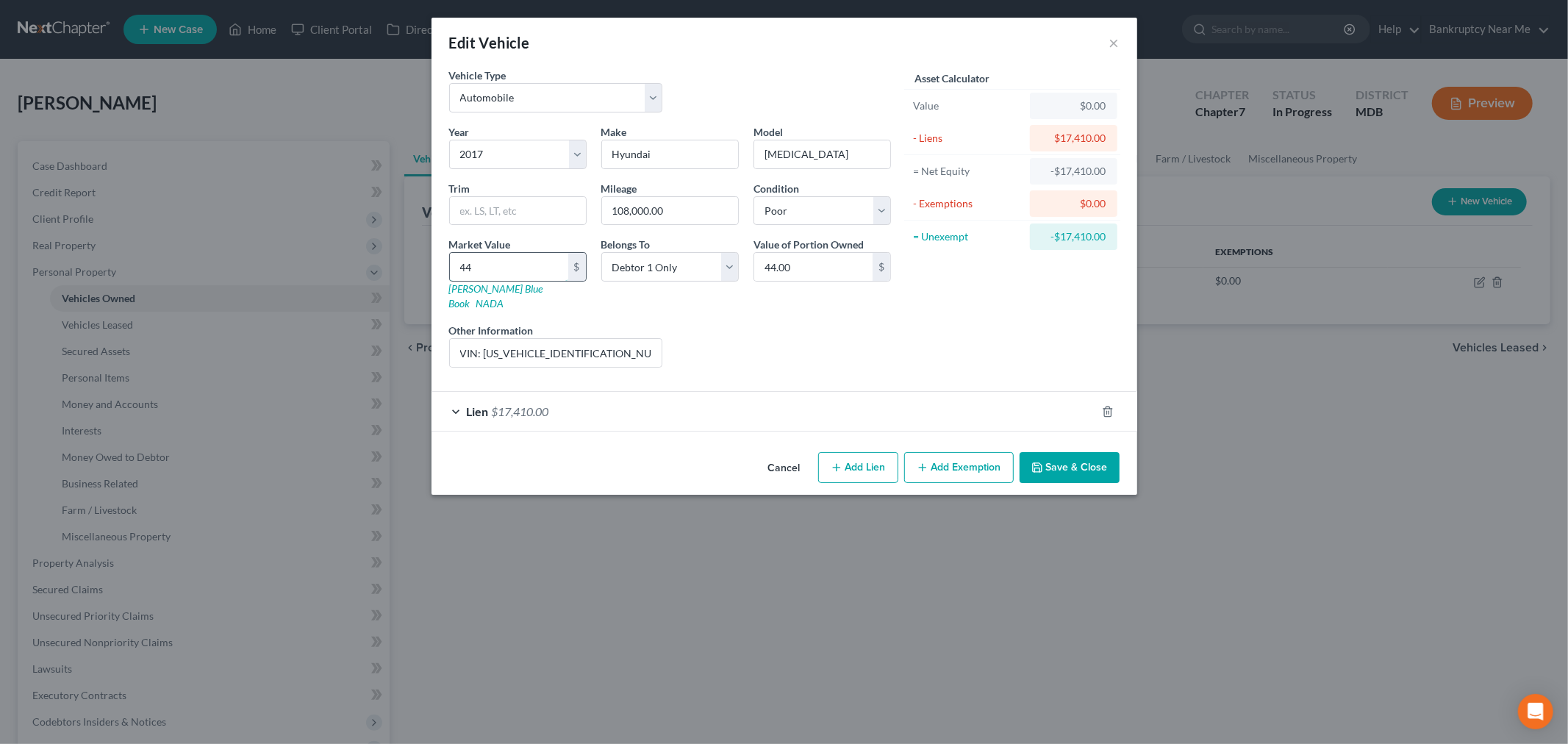
type input "449"
type input "449.00"
type input "4497"
type input "4,497.00"
type input "4,497"
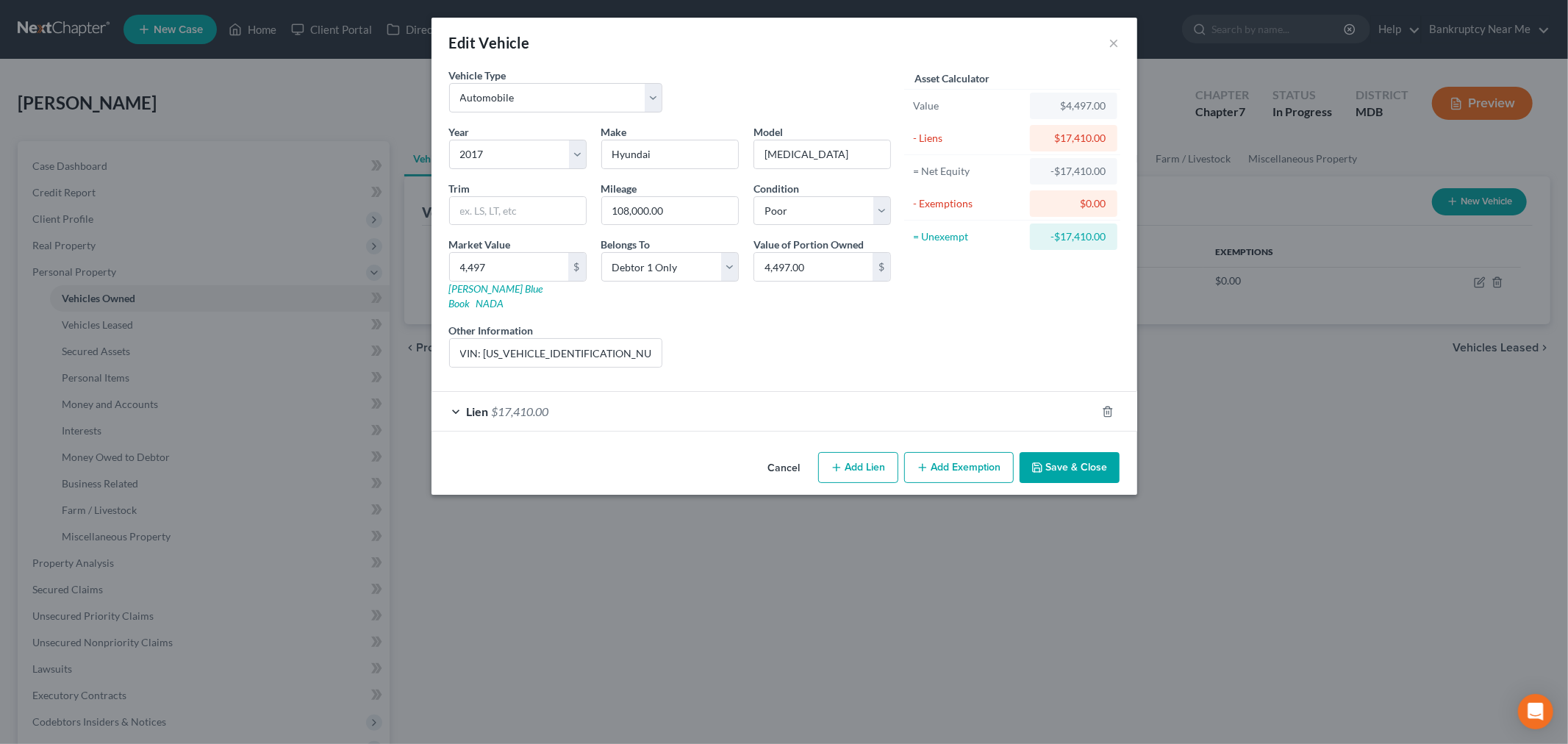
click at [1063, 452] on button "Save & Close" at bounding box center [1069, 467] width 100 height 31
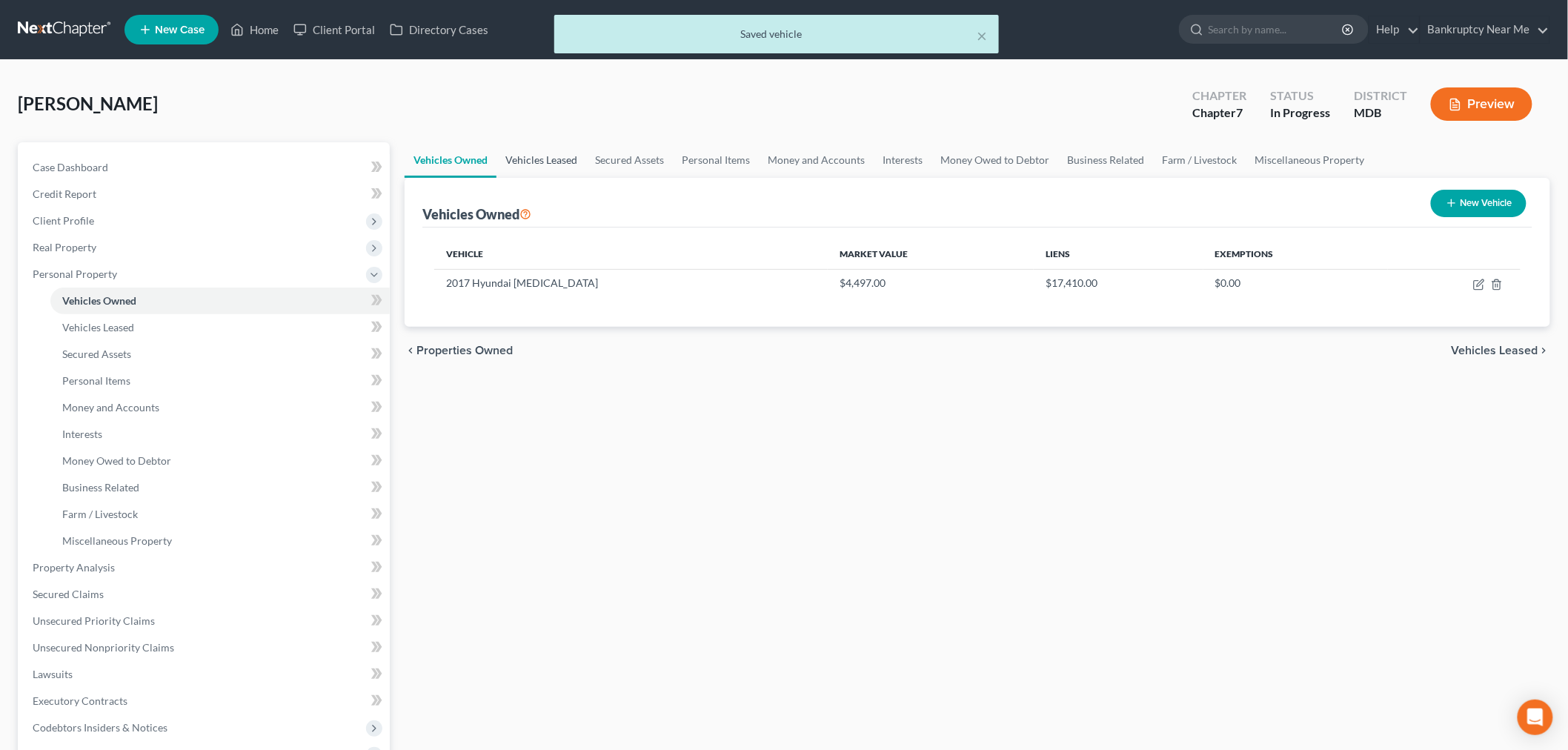
drag, startPoint x: 497, startPoint y: 139, endPoint x: 514, endPoint y: 142, distance: 17.3
click at [497, 139] on div "Narh, Chantelle Upgraded Chapter Chapter 7 Status In Progress District MDB Prev…" at bounding box center [784, 109] width 1533 height 64
click at [544, 151] on link "Vehicles Leased" at bounding box center [542, 160] width 90 height 35
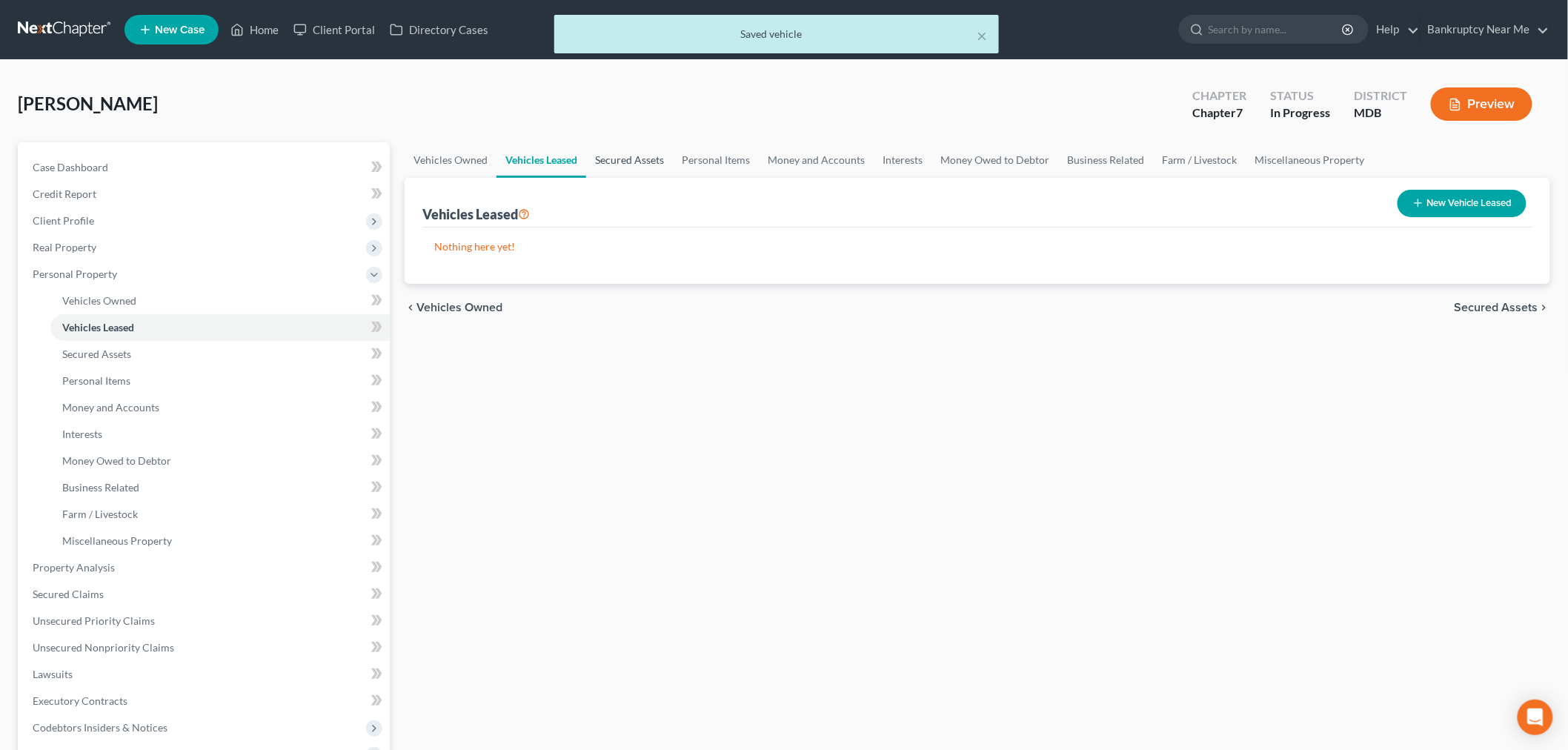
click at [629, 166] on link "Secured Assets" at bounding box center [629, 160] width 87 height 35
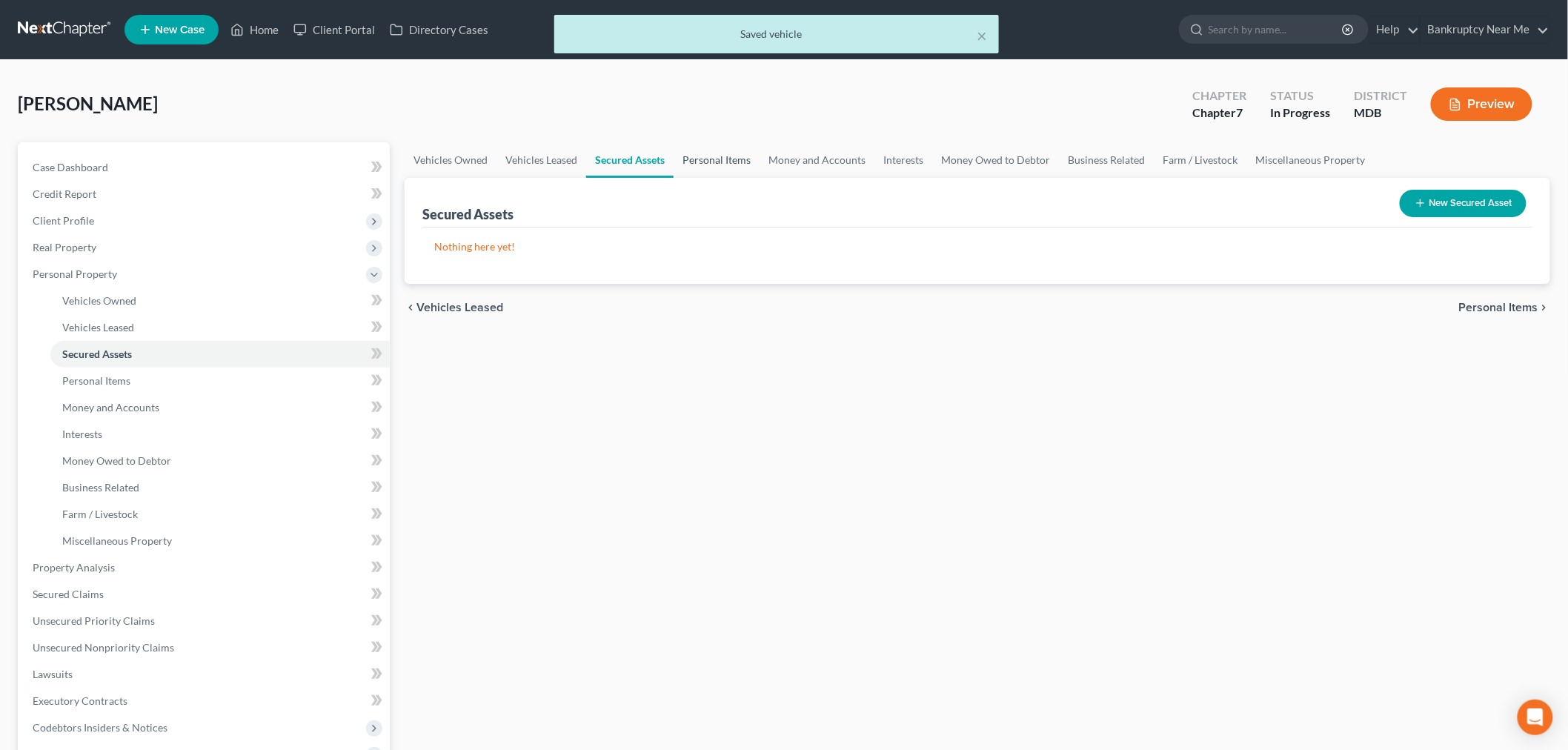
click at [693, 164] on link "Personal Items" at bounding box center [716, 160] width 86 height 35
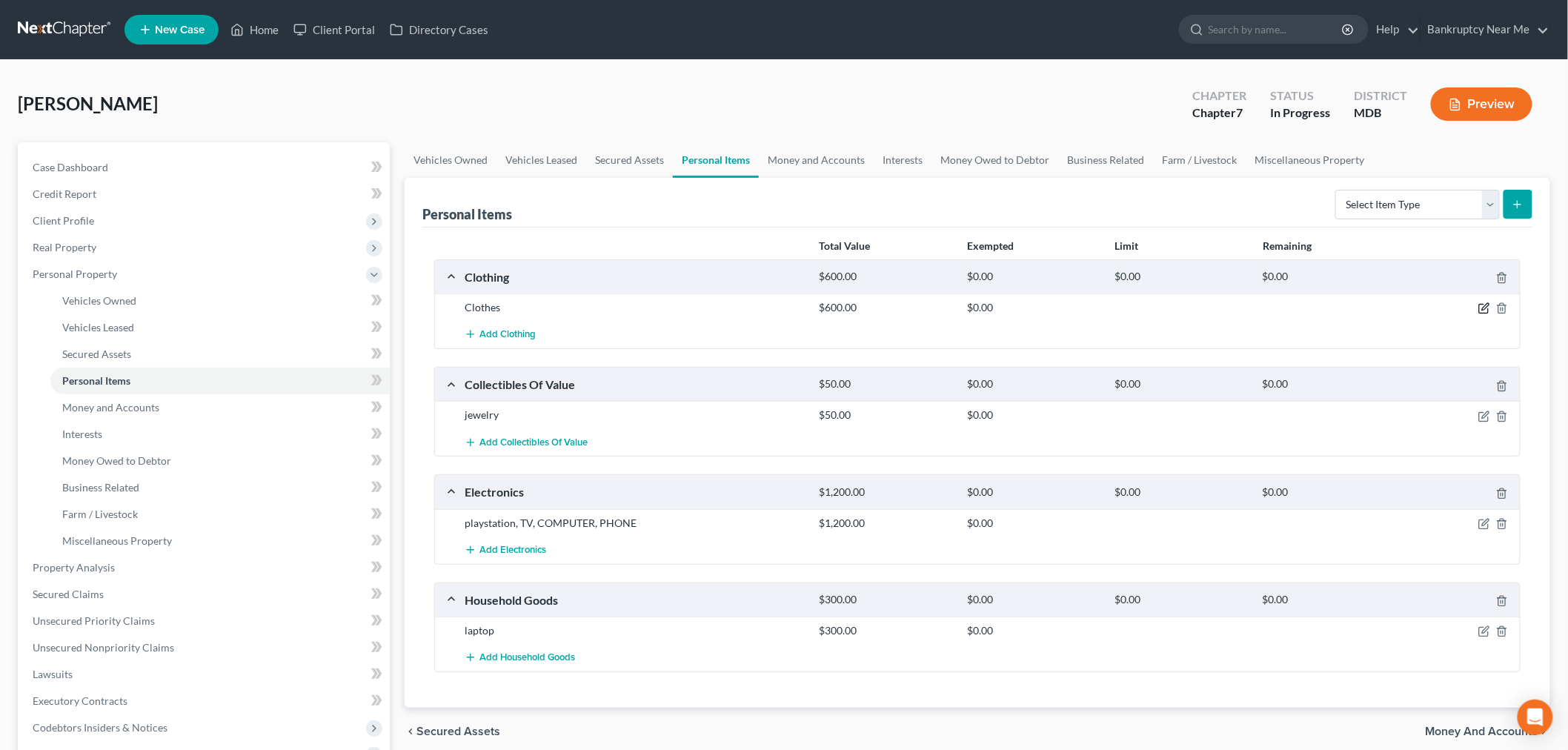
click at [1483, 309] on icon "button" at bounding box center [1485, 306] width 7 height 7
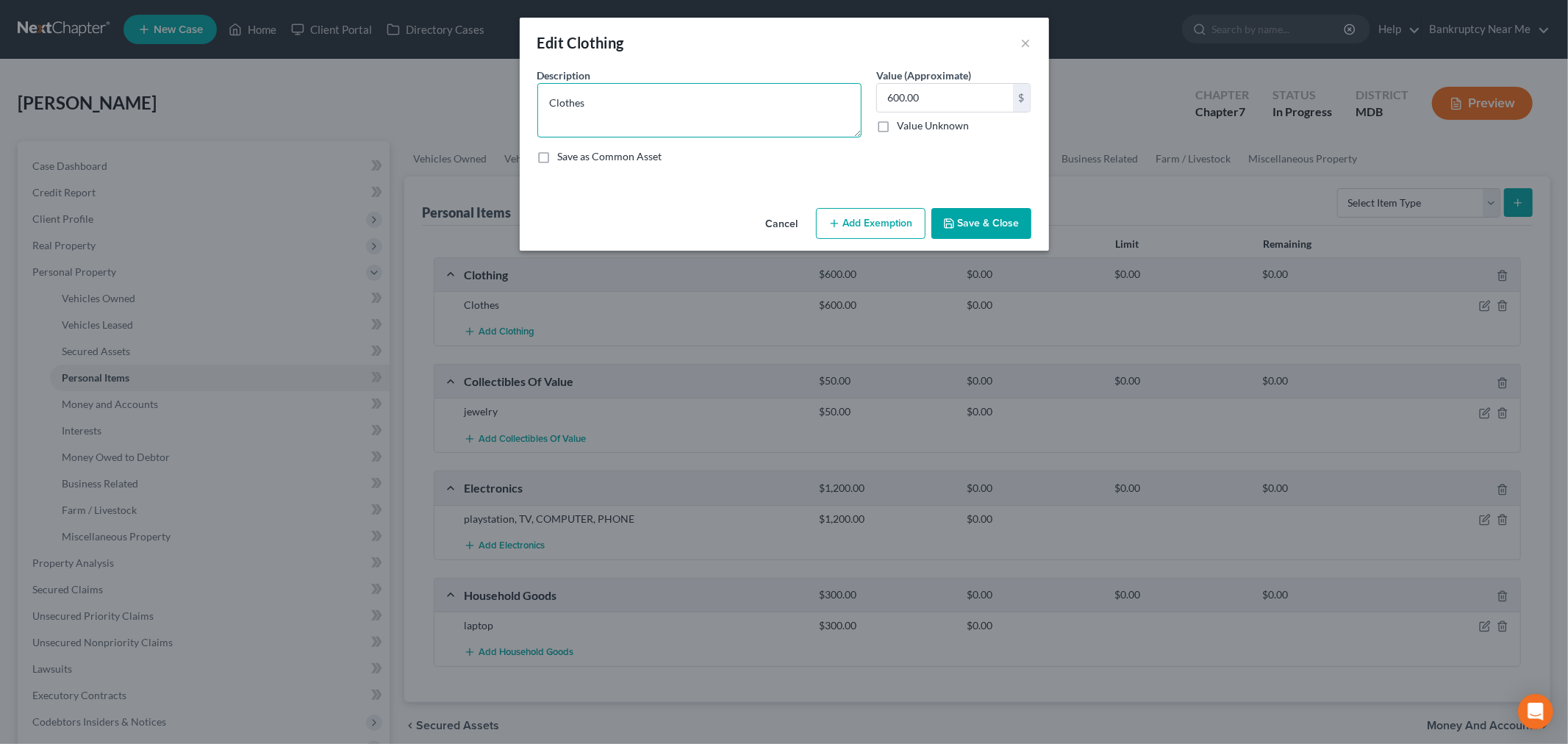
click at [674, 126] on textarea "Clothes" at bounding box center [700, 110] width 324 height 55
type textarea "Clothes & Shoes"
click at [970, 96] on input "600.00" at bounding box center [944, 97] width 136 height 28
type input "100"
click at [868, 222] on button "Add Exemption" at bounding box center [871, 223] width 109 height 31
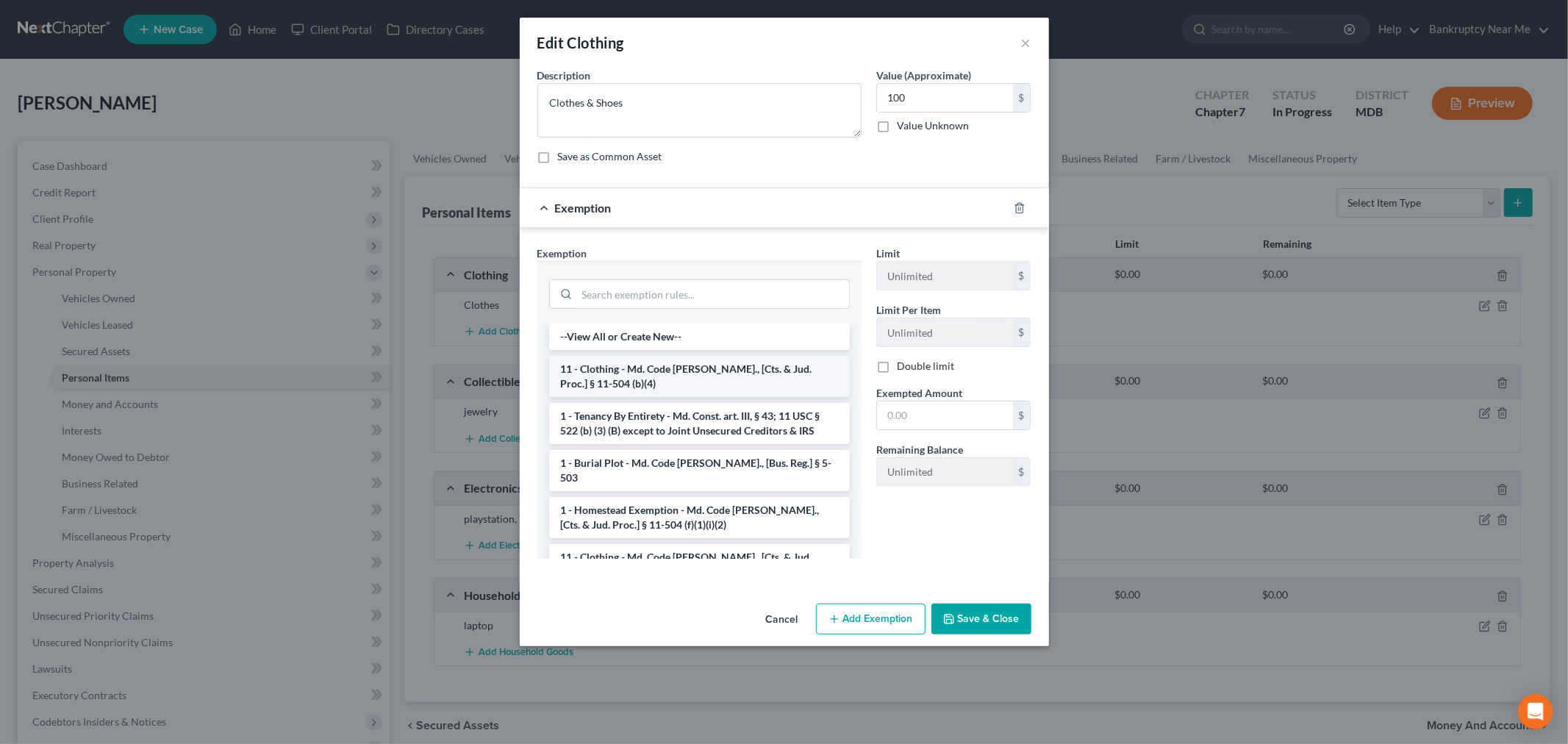
click at [681, 372] on li "11 - Clothing - Md. Code Ann., [Cts. & Jud. Proc.] § 11-504 (b)(4)" at bounding box center [700, 376] width 300 height 41
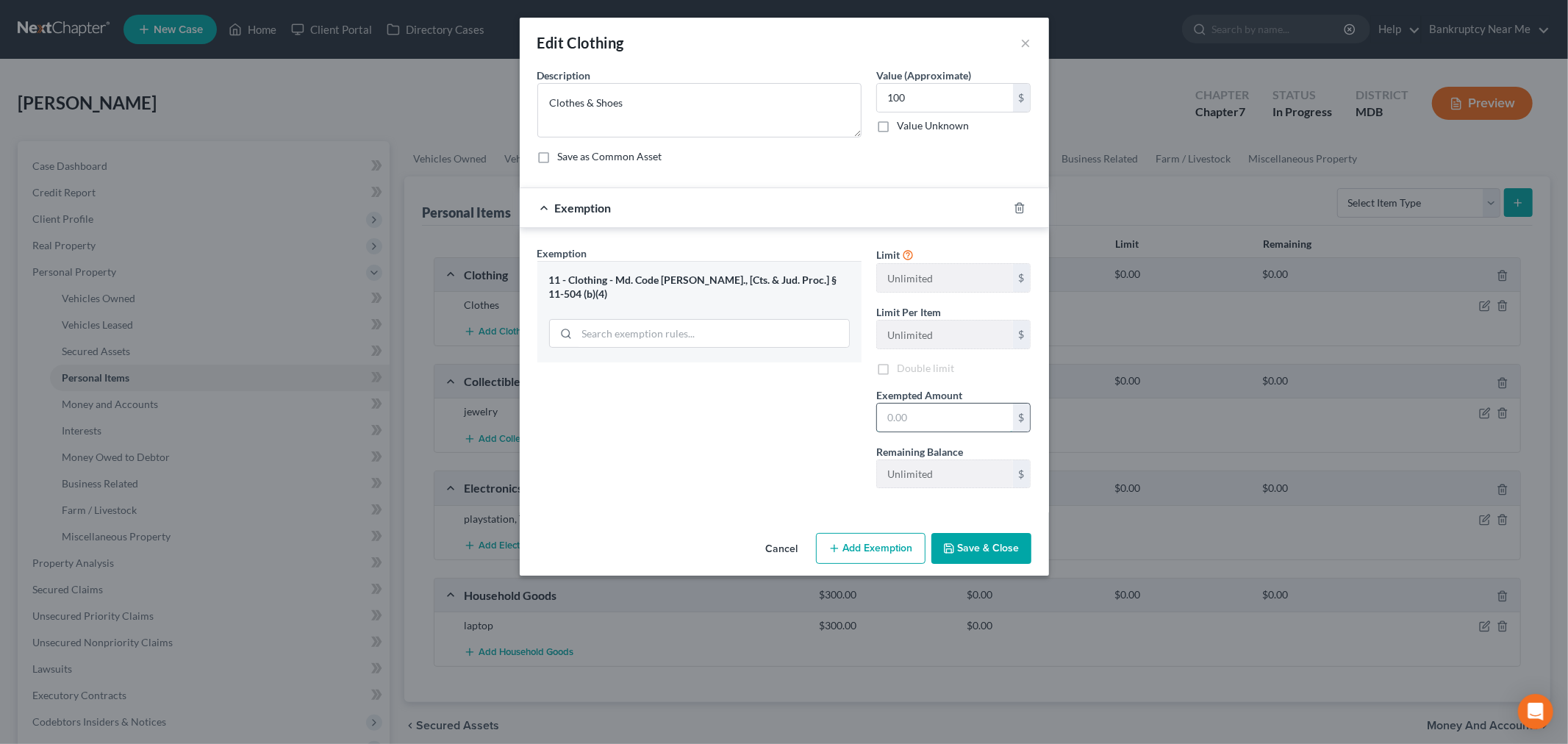
click at [920, 430] on input "text" at bounding box center [944, 418] width 136 height 28
type input "100"
click at [993, 561] on button "Save & Close" at bounding box center [981, 548] width 100 height 31
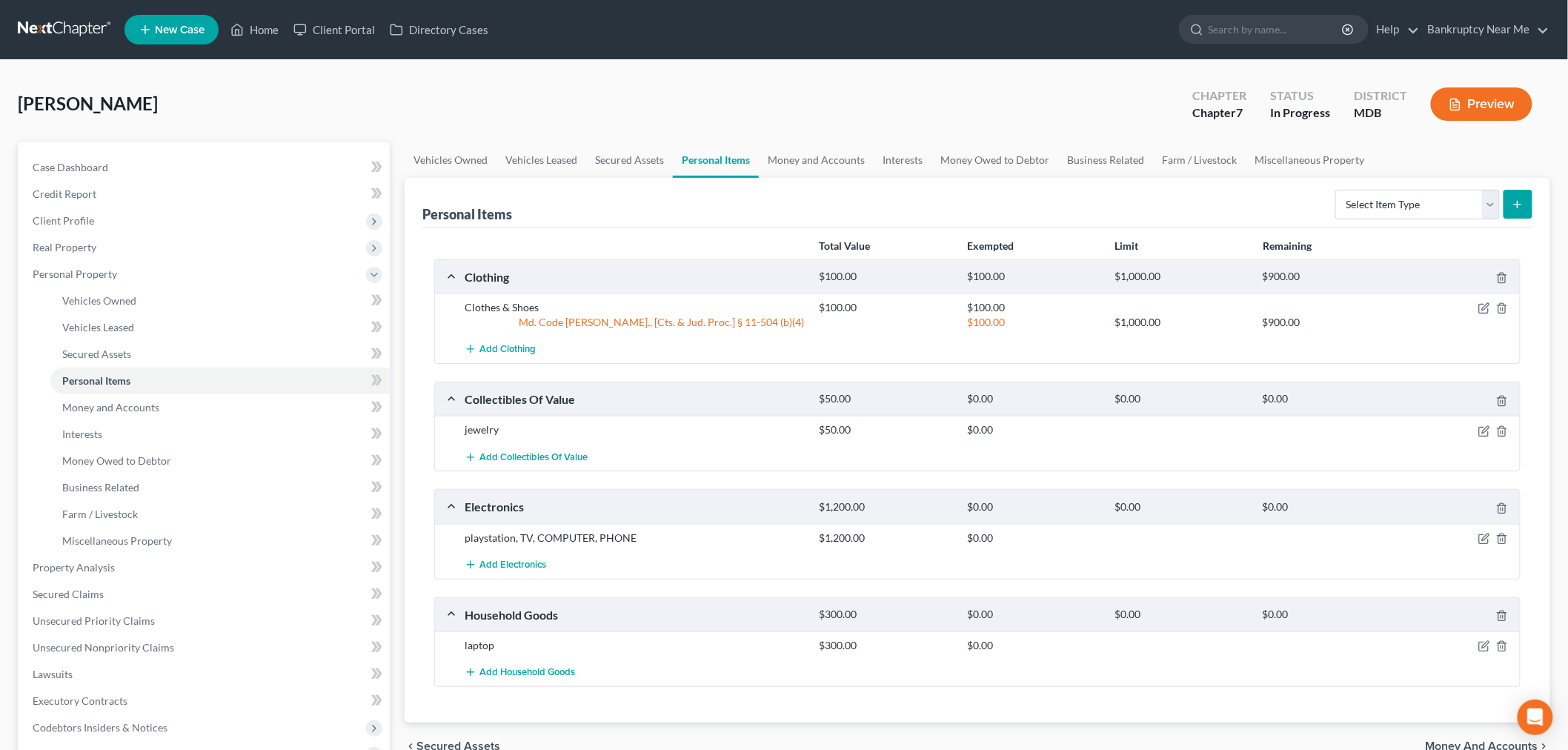
click at [1490, 531] on div at bounding box center [1462, 538] width 119 height 15
click at [1479, 538] on icon "button" at bounding box center [1484, 538] width 12 height 12
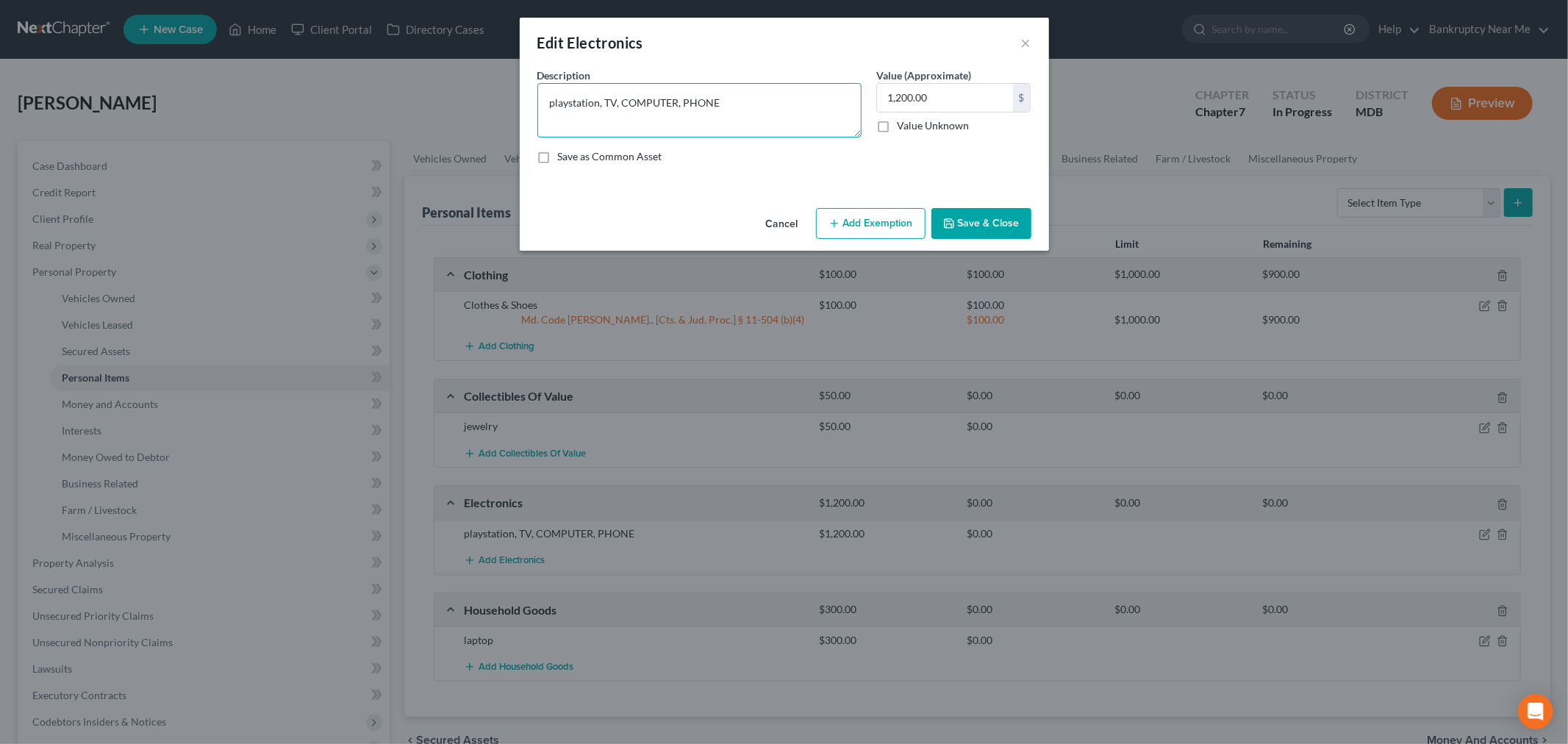
drag, startPoint x: 725, startPoint y: 100, endPoint x: 401, endPoint y: 72, distance: 325.2
click at [401, 72] on div "Edit Electronics × An exemption set must first be selected from the Filing Info…" at bounding box center [784, 372] width 1568 height 744
type textarea "C"
type textarea "G"
type textarea "Phone, TV, Gaming Console & TV"
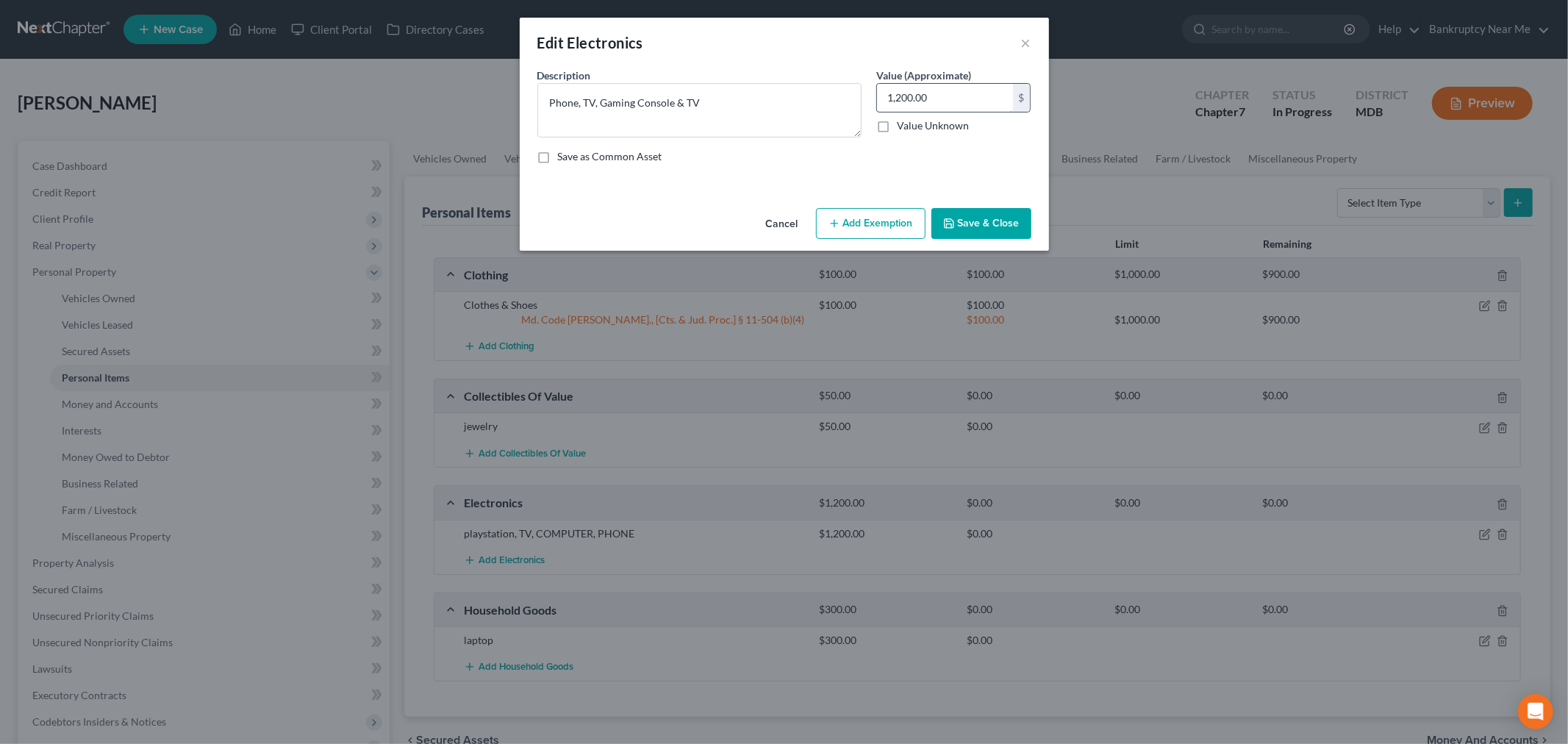
click at [960, 104] on input "1,200.00" at bounding box center [944, 97] width 136 height 28
type input "250"
click at [876, 218] on button "Add Exemption" at bounding box center [871, 223] width 109 height 31
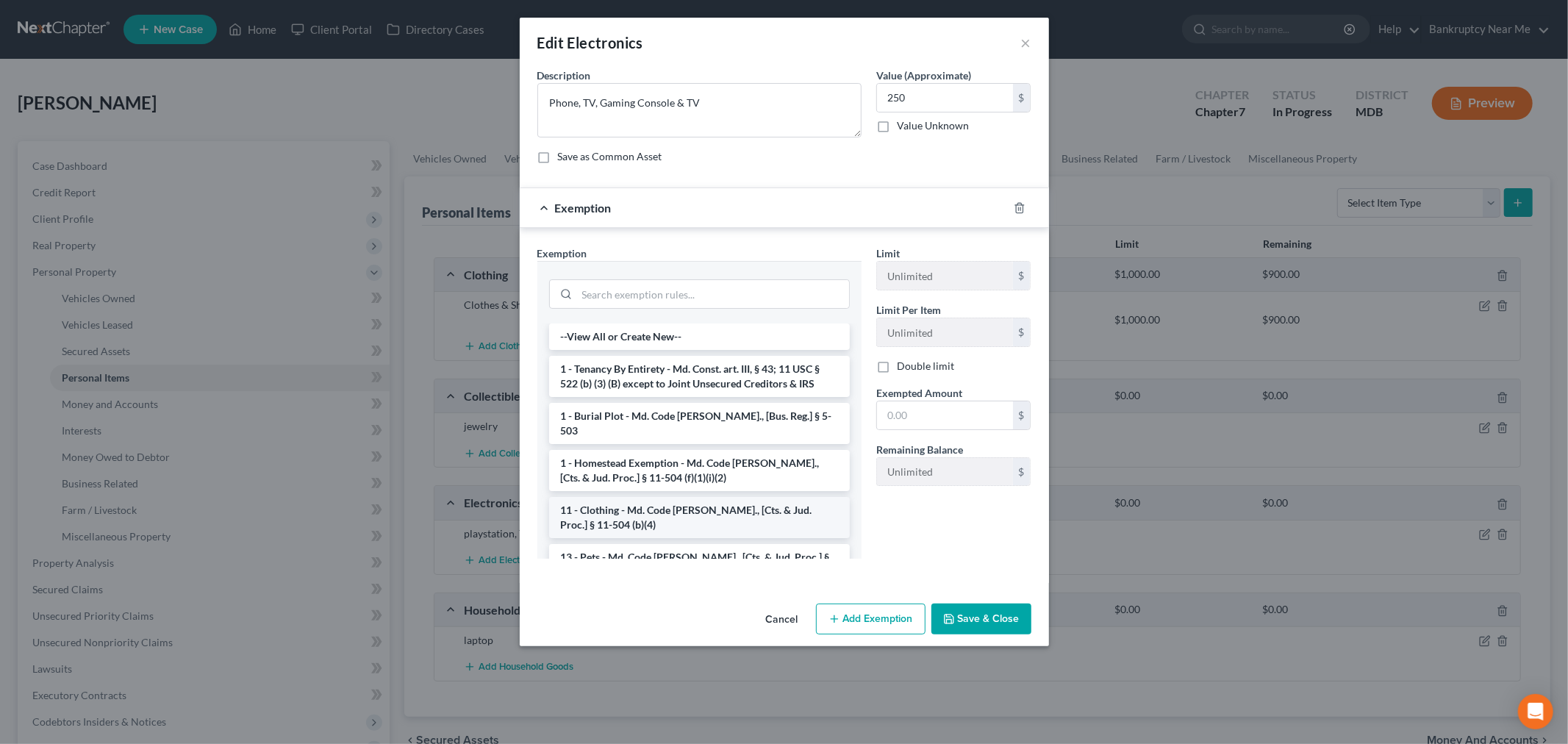
click at [709, 500] on li "11 - Clothing - Md. Code Ann., [Cts. & Jud. Proc.] § 11-504 (b)(4)" at bounding box center [700, 517] width 300 height 41
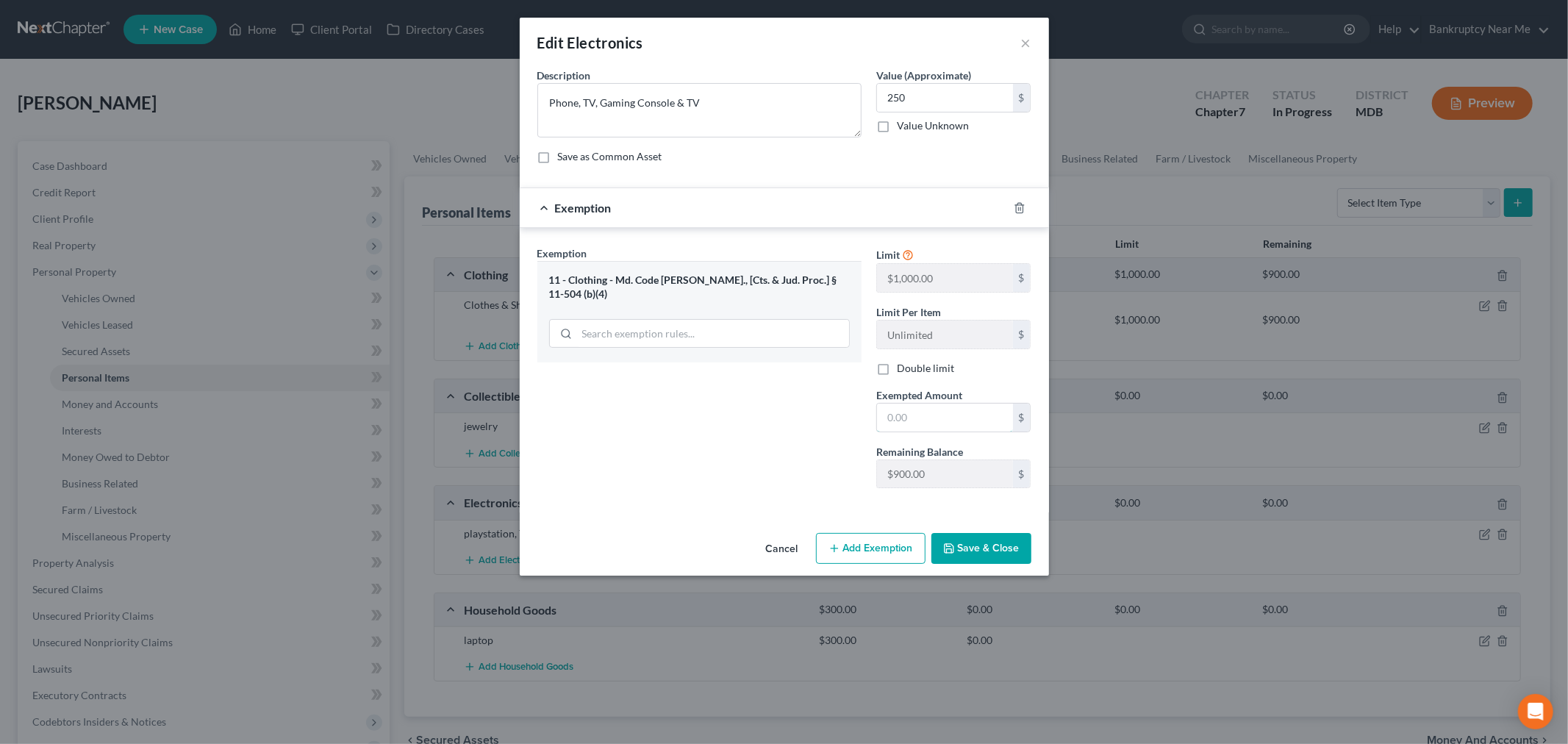
drag, startPoint x: 917, startPoint y: 416, endPoint x: 913, endPoint y: 400, distance: 16.5
click at [917, 416] on input "text" at bounding box center [944, 418] width 136 height 28
type input "250"
drag, startPoint x: 759, startPoint y: 441, endPoint x: 855, endPoint y: 478, distance: 102.9
click at [759, 441] on div "Exemption Set must be selected for CA. Exemption * 11 - Clothing - Md. Code Ann…" at bounding box center [700, 372] width 339 height 254
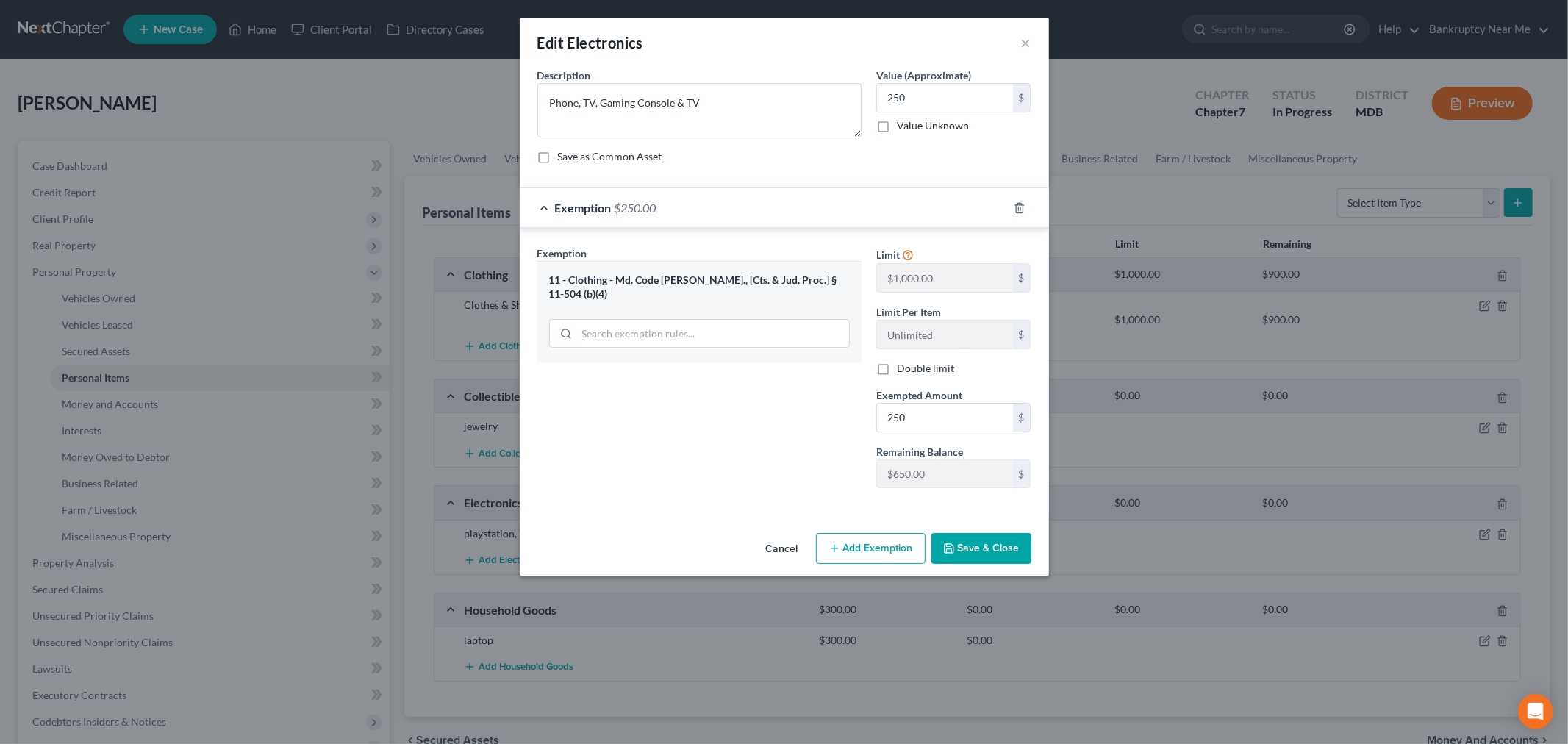
click at [983, 541] on button "Save & Close" at bounding box center [981, 548] width 100 height 31
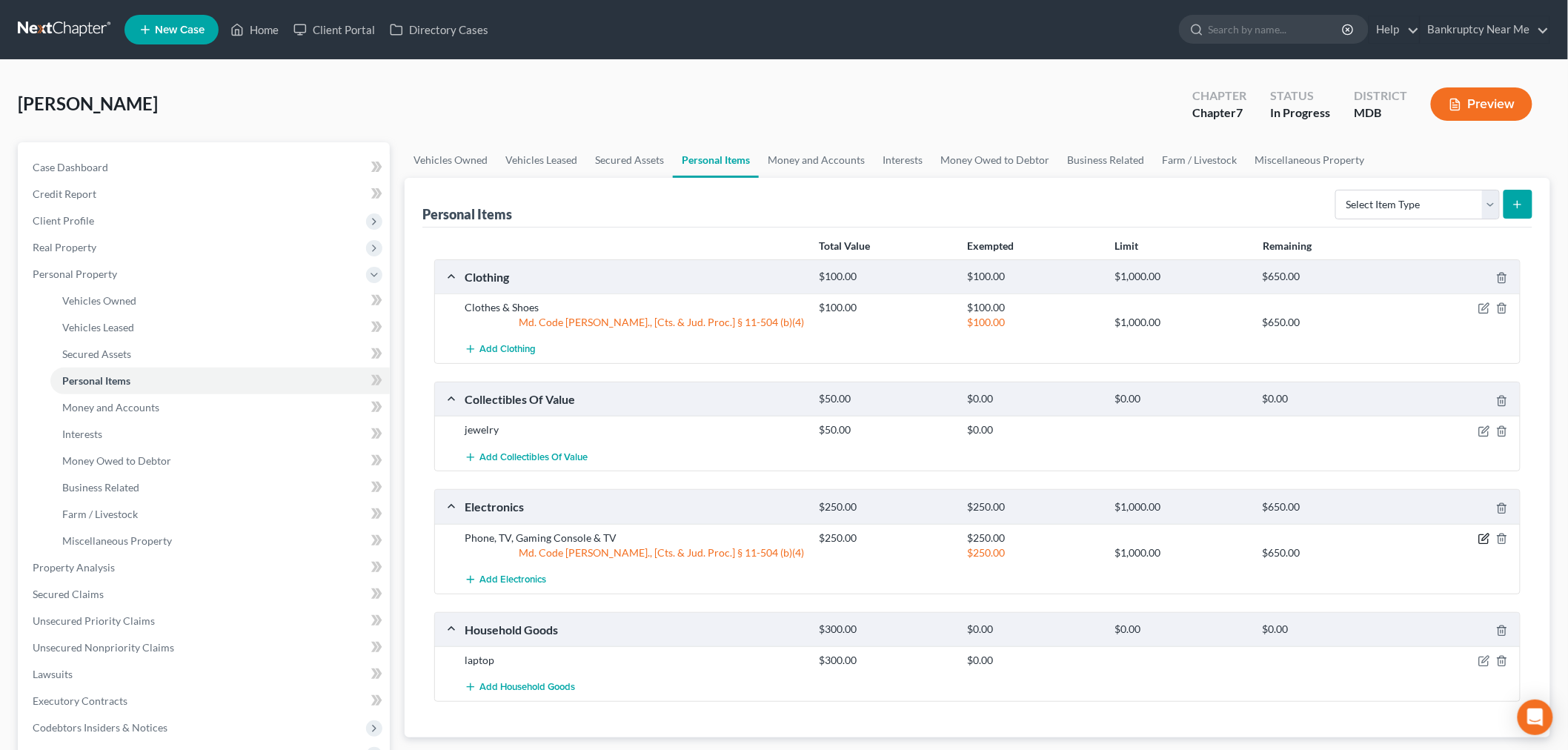
click at [1482, 542] on icon "button" at bounding box center [1484, 538] width 12 height 12
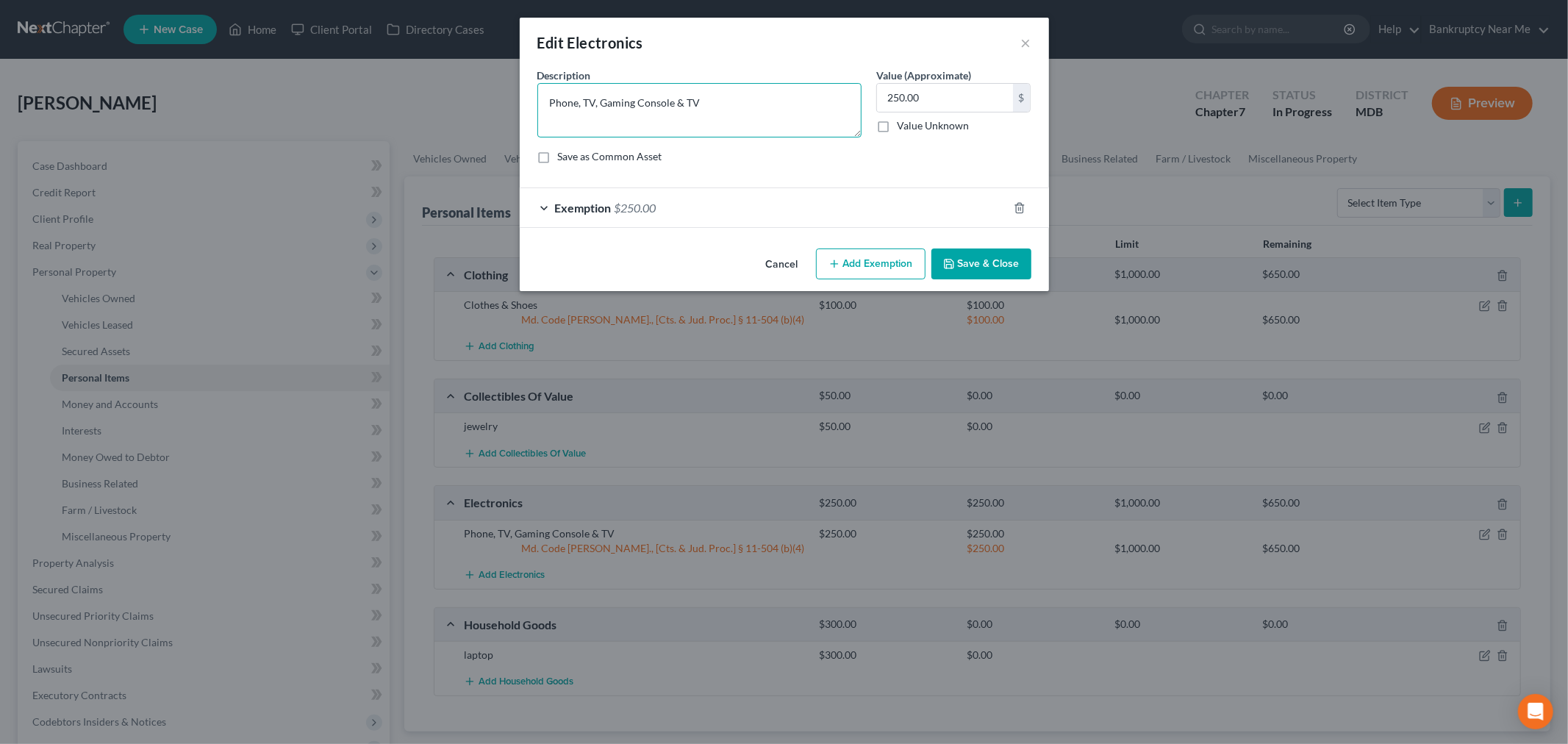
click at [589, 99] on textarea "Phone, TV, Gaming Console & TV" at bounding box center [700, 110] width 324 height 55
type textarea "Phone, Computer, Gaming Console & TV"
click at [978, 254] on button "Save & Close" at bounding box center [981, 263] width 100 height 31
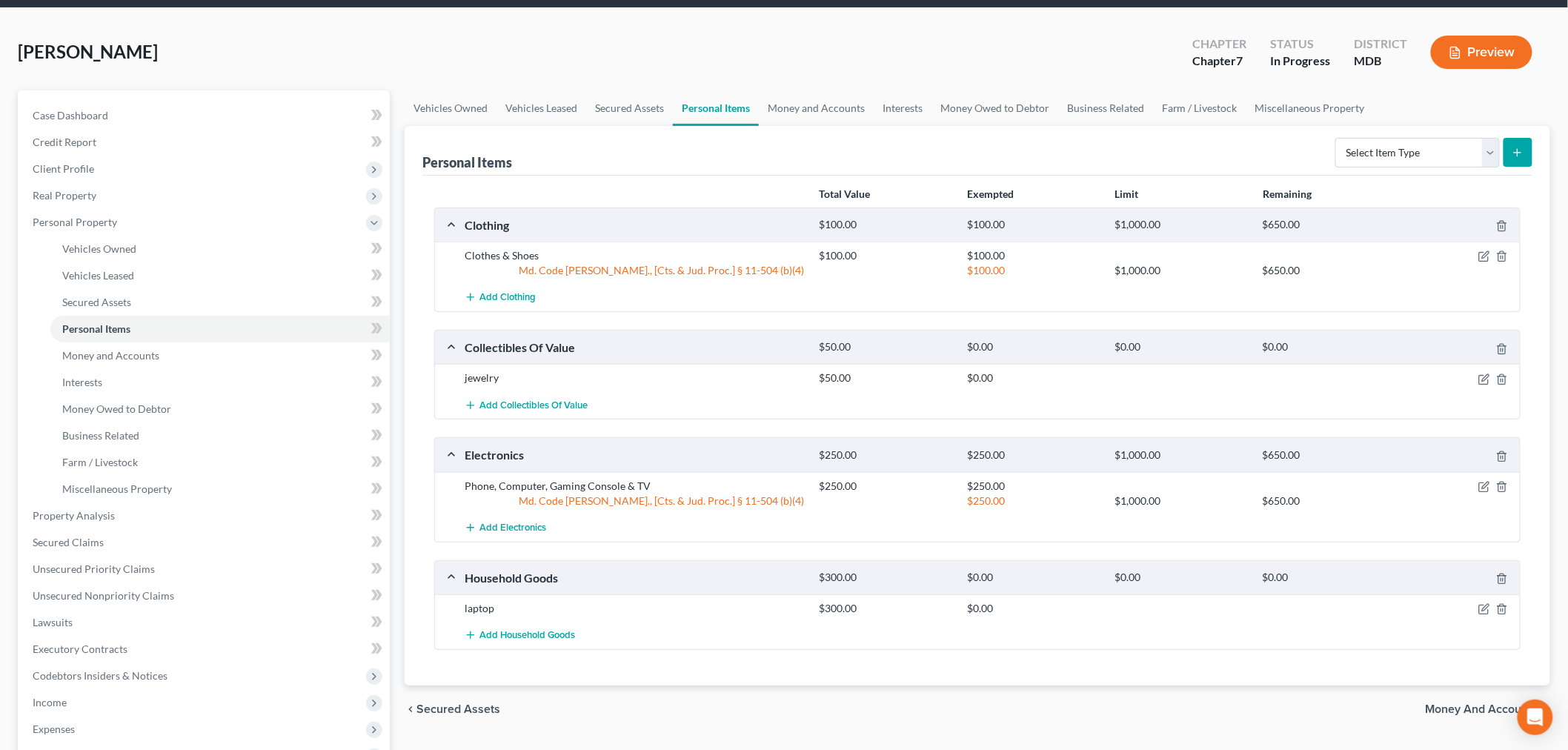
scroll to position [164, 0]
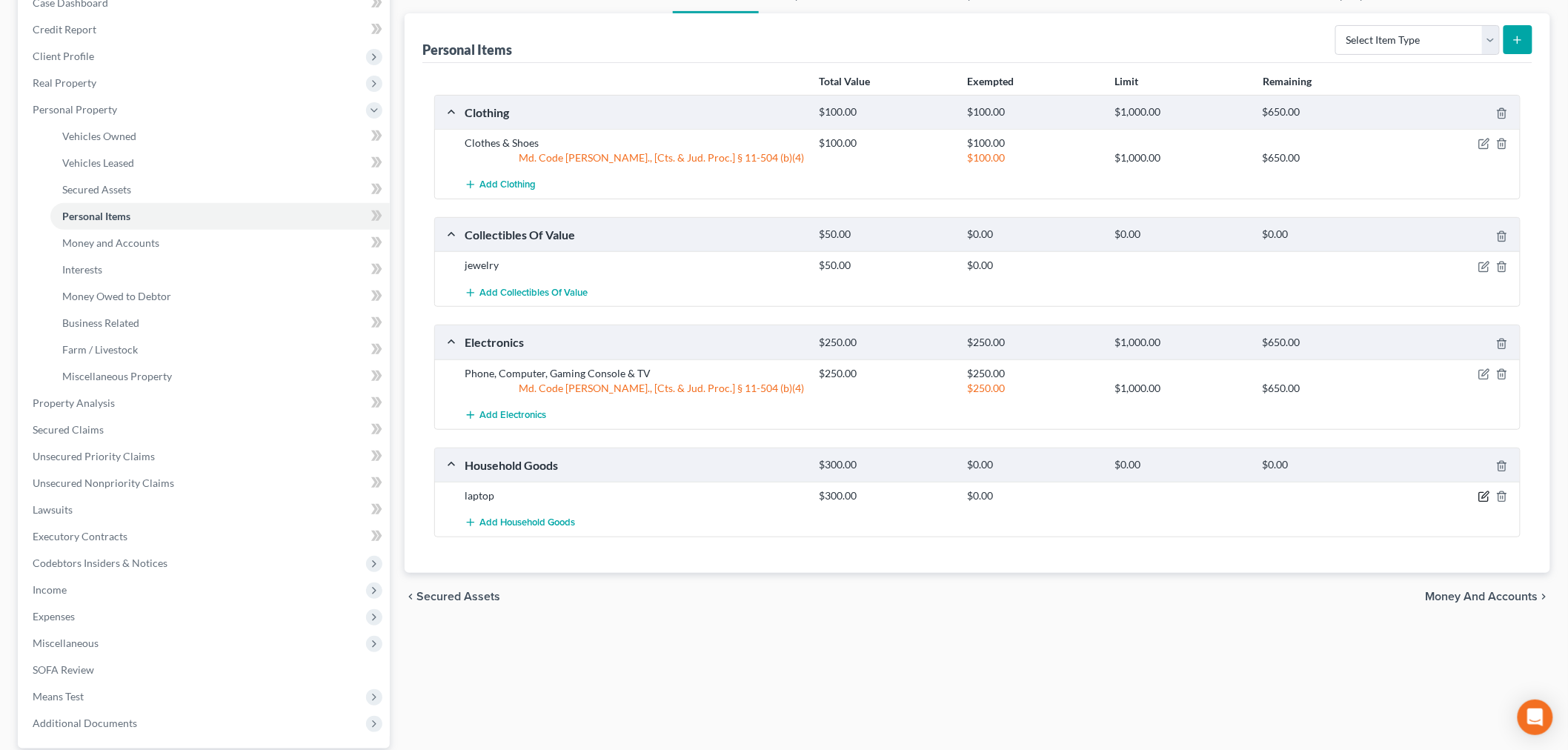
click at [1486, 499] on icon "button" at bounding box center [1484, 496] width 12 height 12
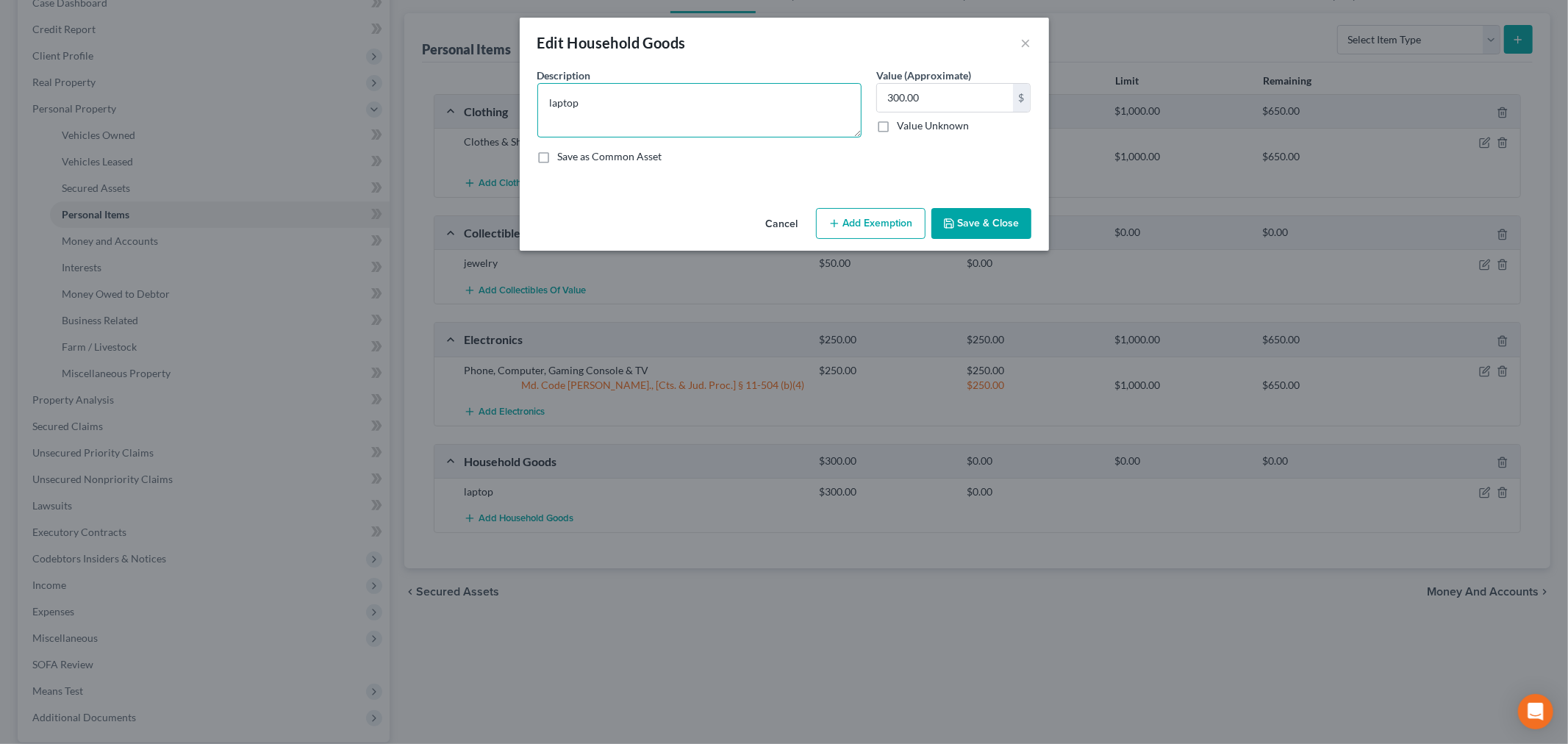
click at [597, 89] on textarea "laptop" at bounding box center [700, 110] width 324 height 55
drag, startPoint x: 553, startPoint y: 99, endPoint x: 542, endPoint y: 99, distance: 11.0
click at [542, 99] on textarea "laptop" at bounding box center [700, 110] width 324 height 55
type textarea "Laptop"
click at [963, 112] on div "300.00 $ Value Unknown" at bounding box center [954, 108] width 155 height 50
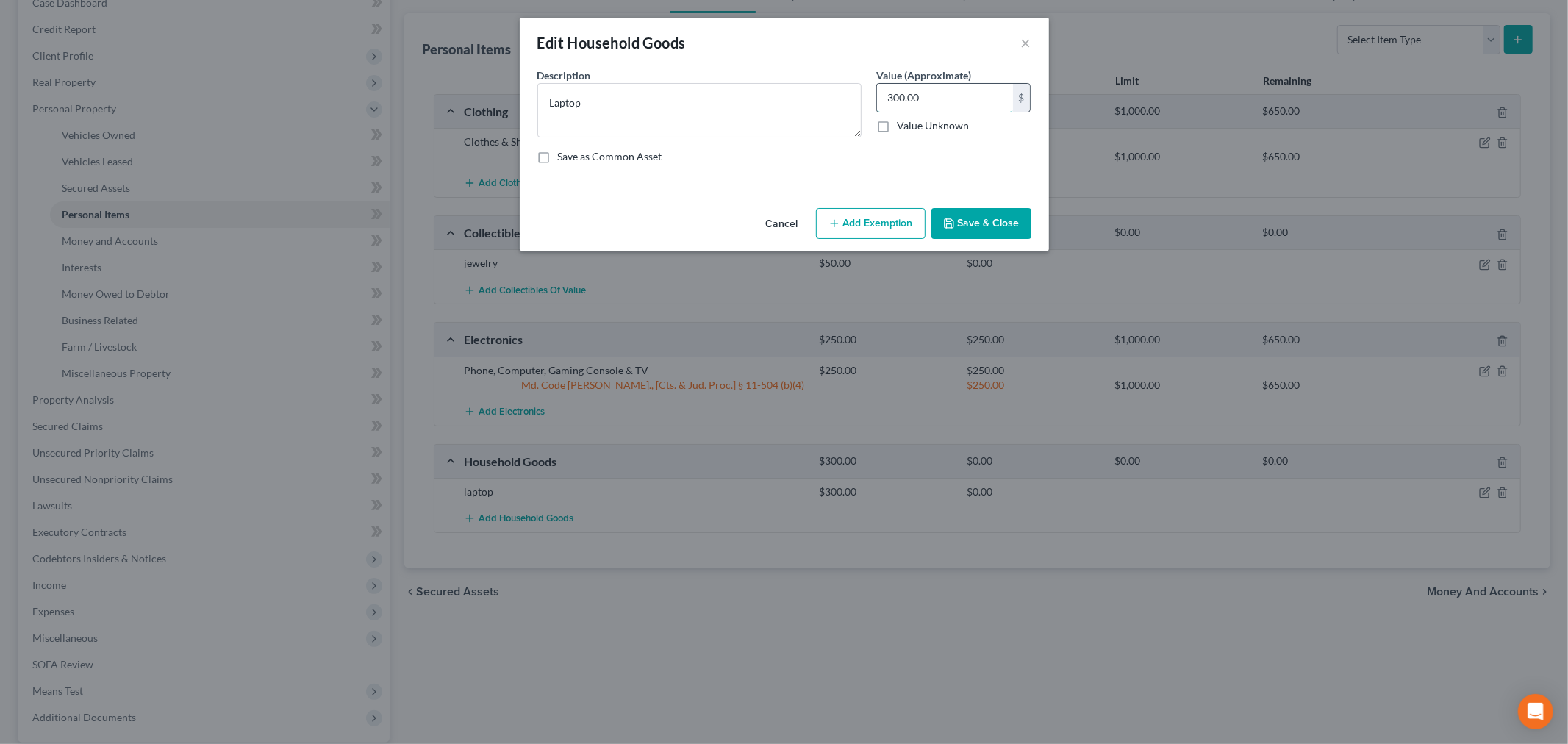
click at [966, 97] on input "300.00" at bounding box center [944, 97] width 136 height 28
type input "50"
click at [875, 232] on button "Add Exemption" at bounding box center [871, 223] width 109 height 31
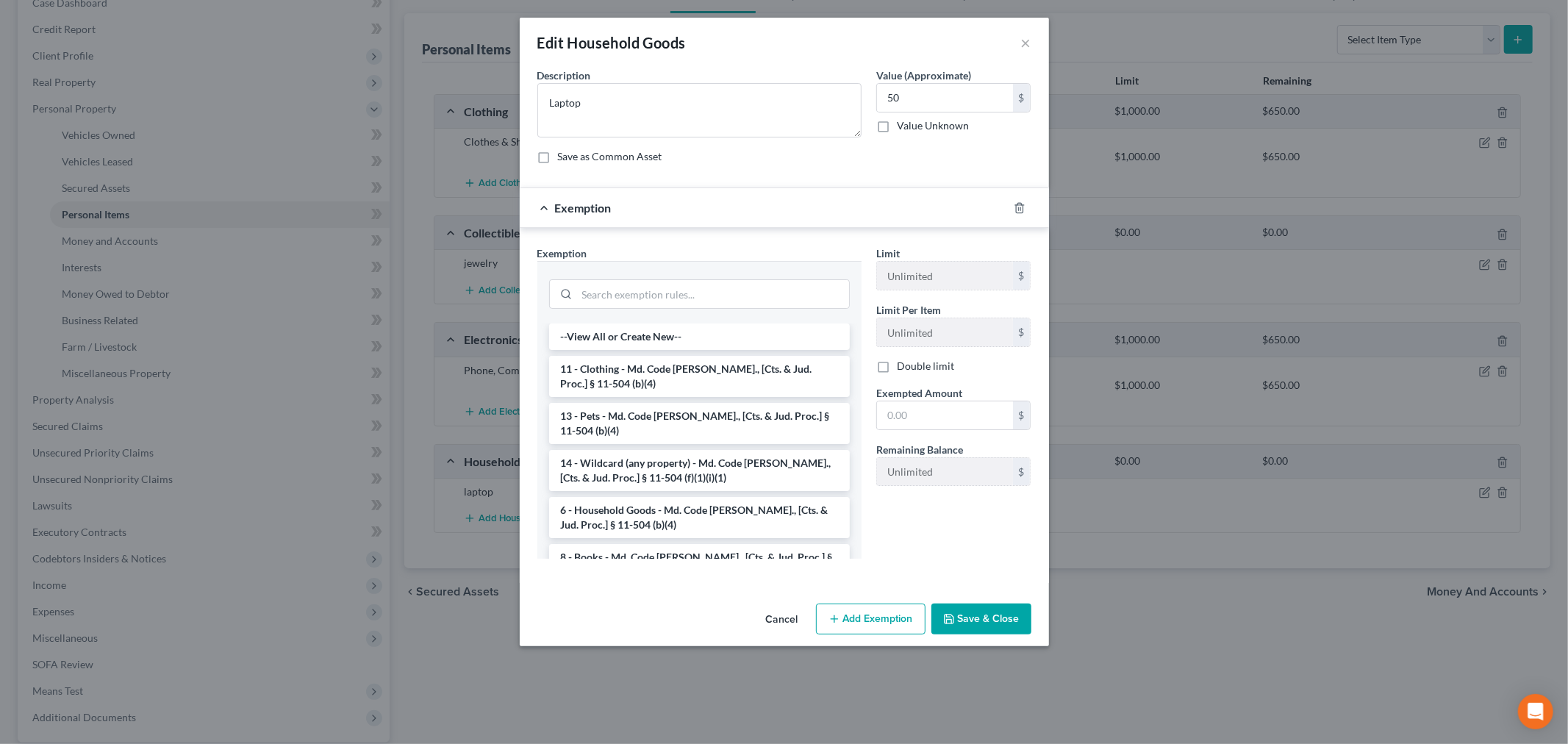
drag, startPoint x: 681, startPoint y: 375, endPoint x: 781, endPoint y: 398, distance: 102.6
click at [681, 373] on li "11 - Clothing - Md. Code Ann., [Cts. & Jud. Proc.] § 11-504 (b)(4)" at bounding box center [700, 376] width 300 height 41
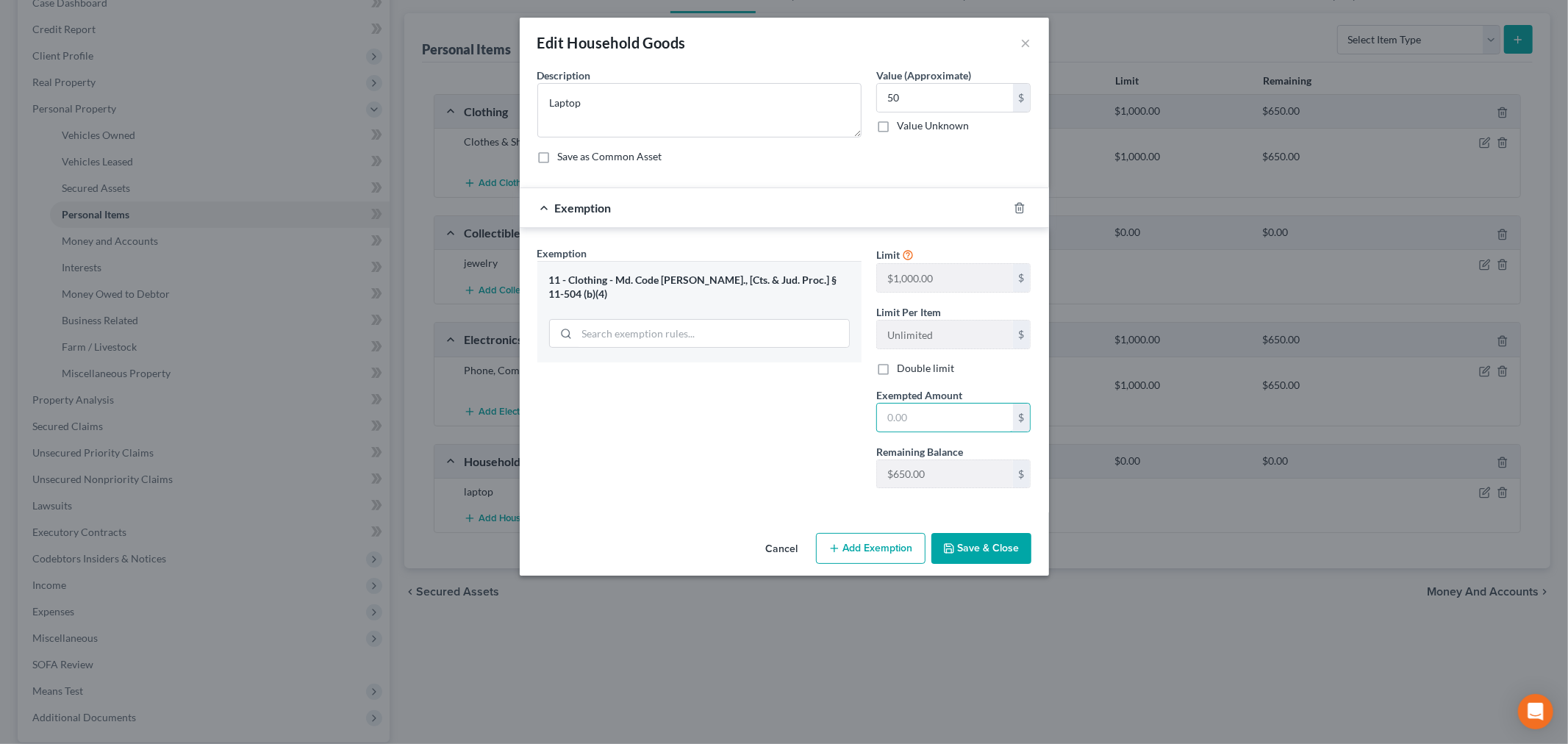
drag, startPoint x: 941, startPoint y: 416, endPoint x: 940, endPoint y: 400, distance: 16.0
click at [942, 414] on input "text" at bounding box center [944, 418] width 136 height 28
type input "50"
click at [778, 414] on div "Exemption Set must be selected for CA. Exemption * 11 - Clothing - Md. Code Ann…" at bounding box center [700, 372] width 339 height 254
drag, startPoint x: 971, startPoint y: 530, endPoint x: 980, endPoint y: 553, distance: 24.7
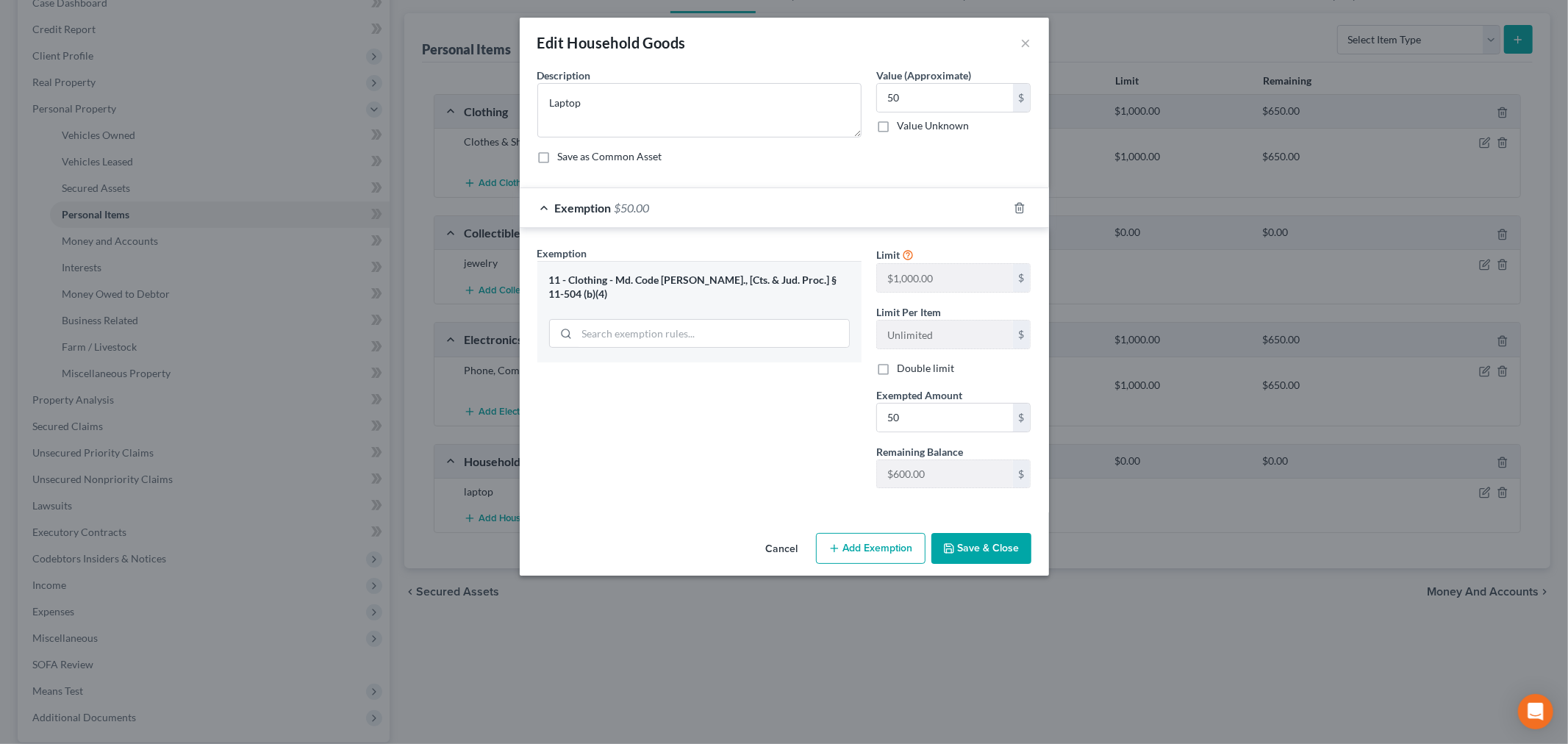
click at [973, 533] on div "Cancel Add Exemption Save & Close" at bounding box center [784, 551] width 529 height 48
click at [978, 553] on button "Save & Close" at bounding box center [981, 548] width 100 height 31
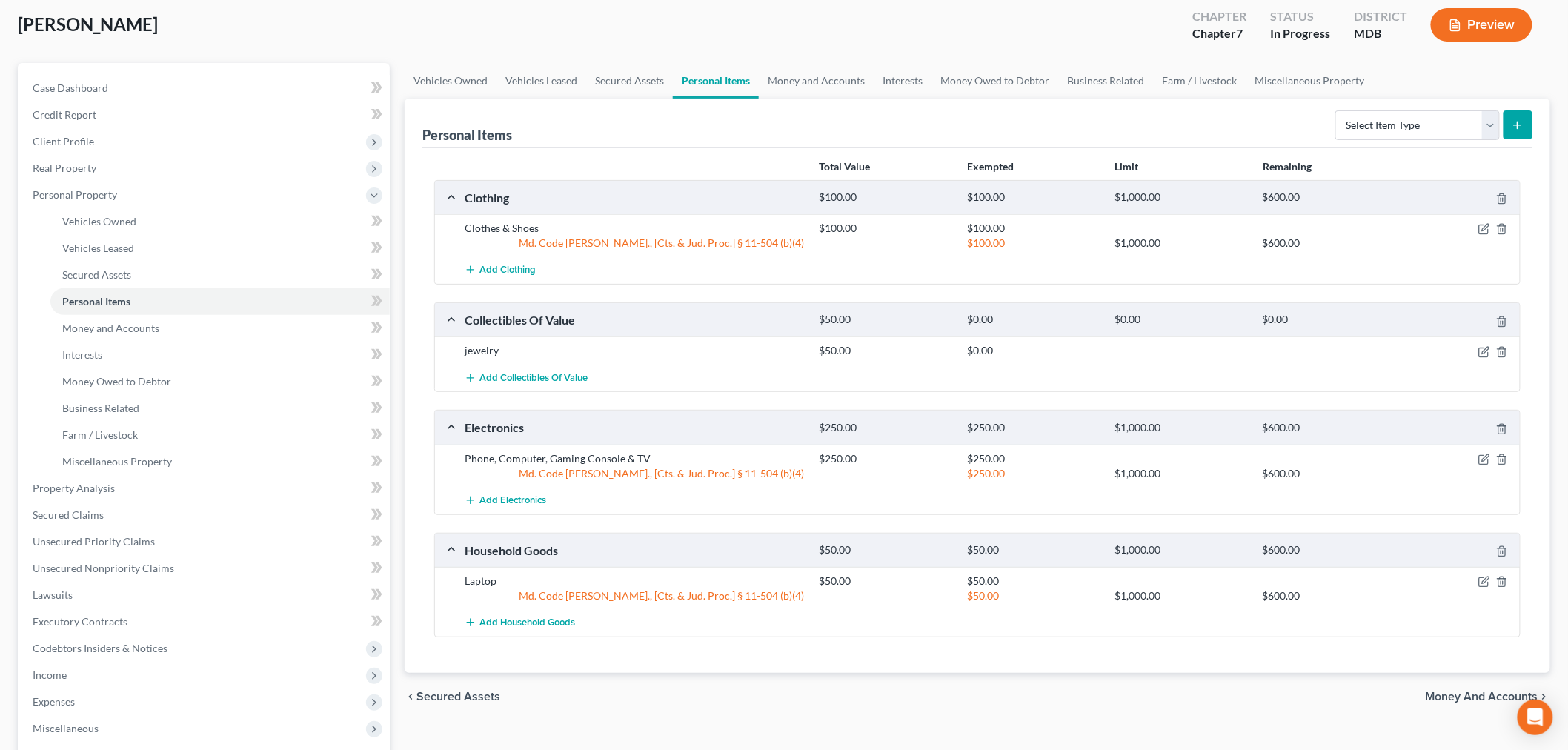
scroll to position [0, 0]
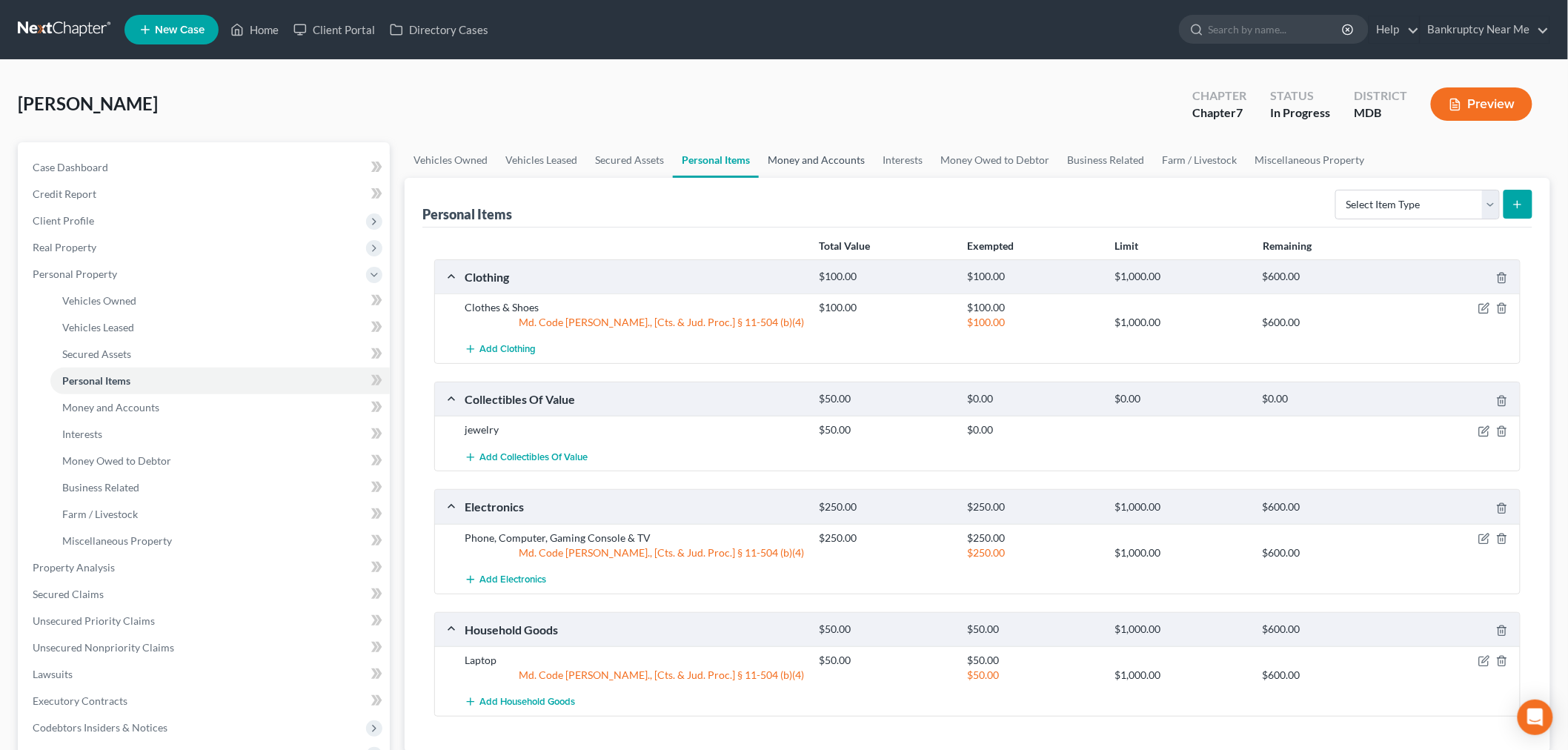
click at [837, 162] on link "Money and Accounts" at bounding box center [815, 160] width 115 height 35
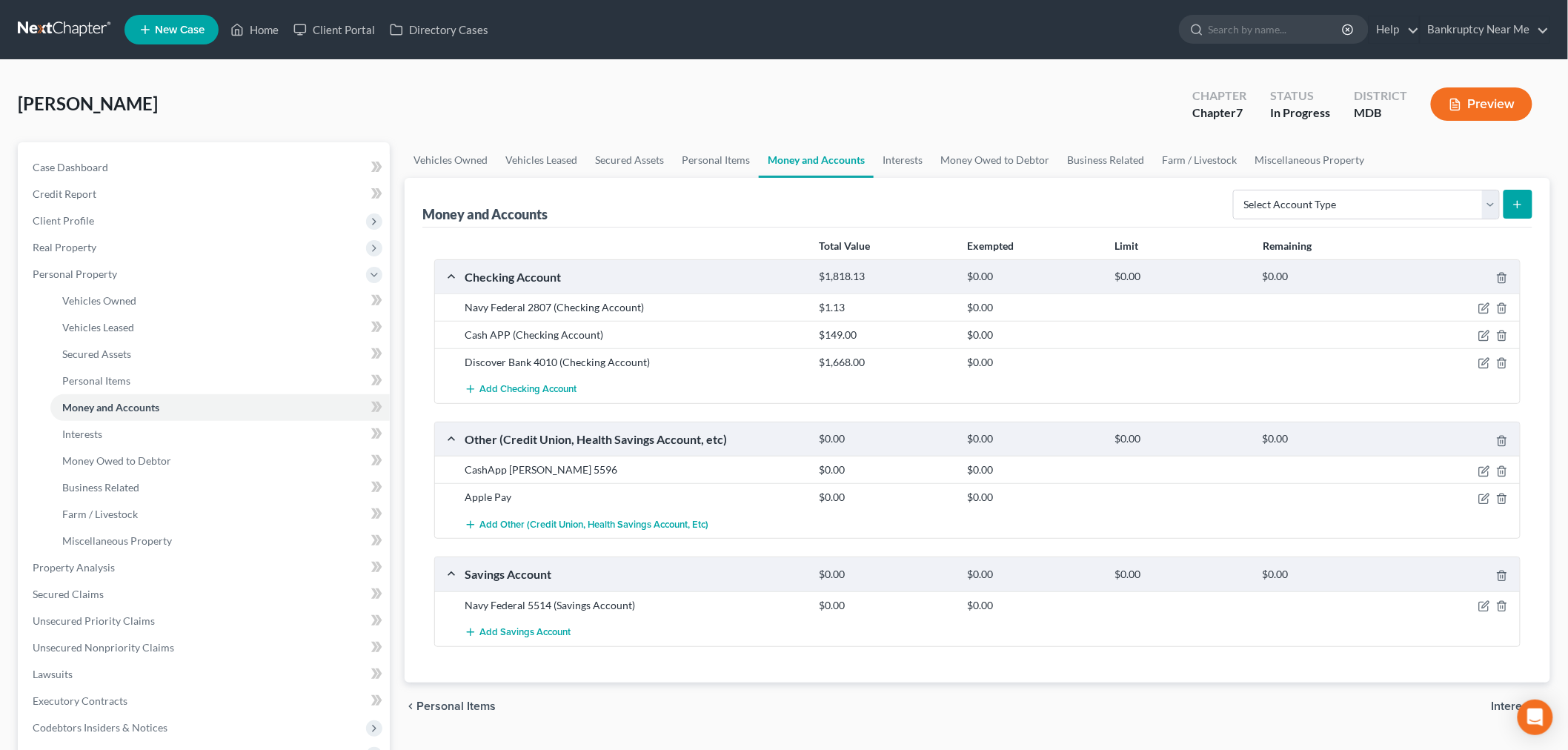
click at [1477, 501] on div at bounding box center [1462, 497] width 119 height 15
click at [1478, 501] on icon "button" at bounding box center [1483, 499] width 9 height 9
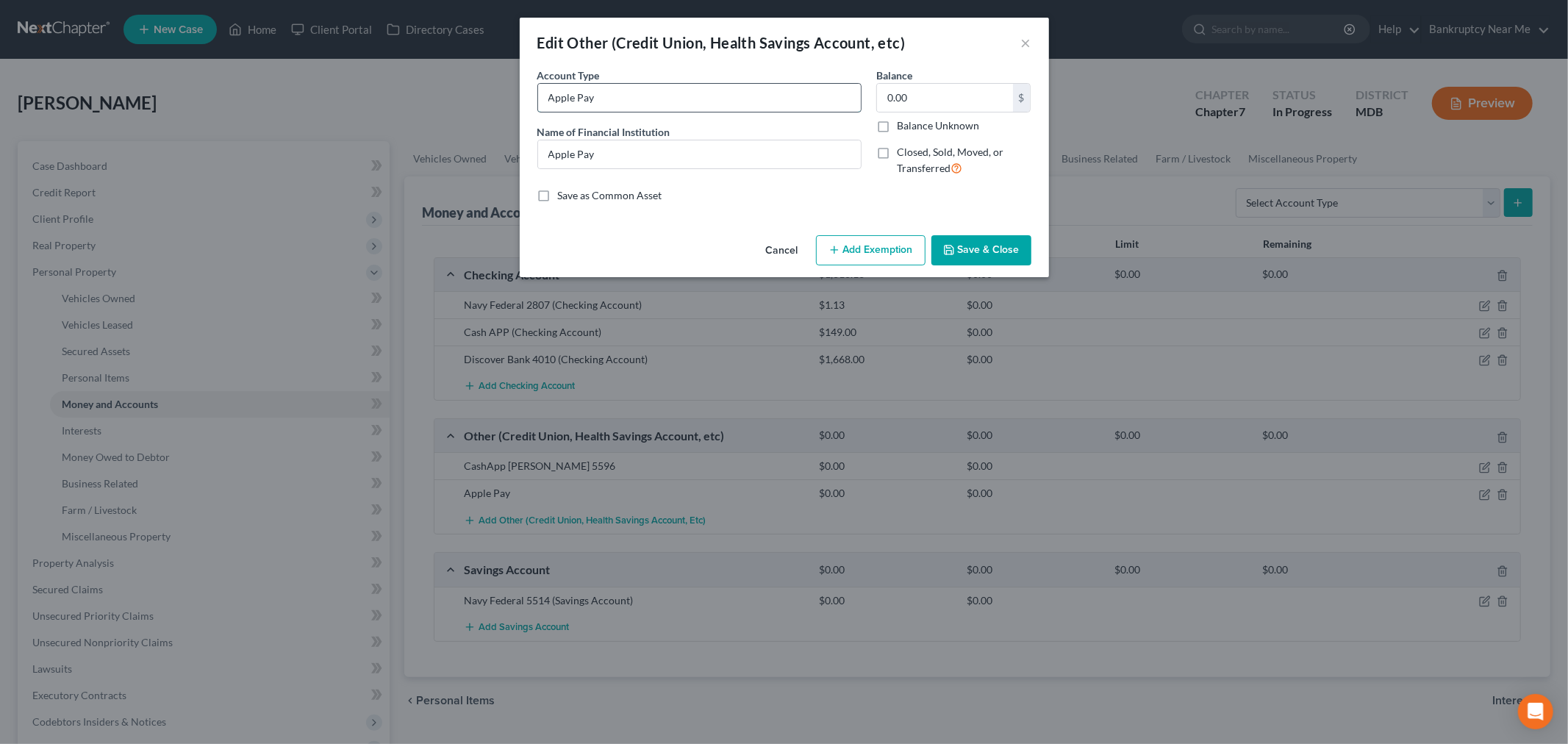
click at [704, 106] on input "Apple Pay" at bounding box center [700, 97] width 322 height 28
type input "Apple Pay 6734"
click at [970, 258] on button "Save & Close" at bounding box center [981, 250] width 100 height 31
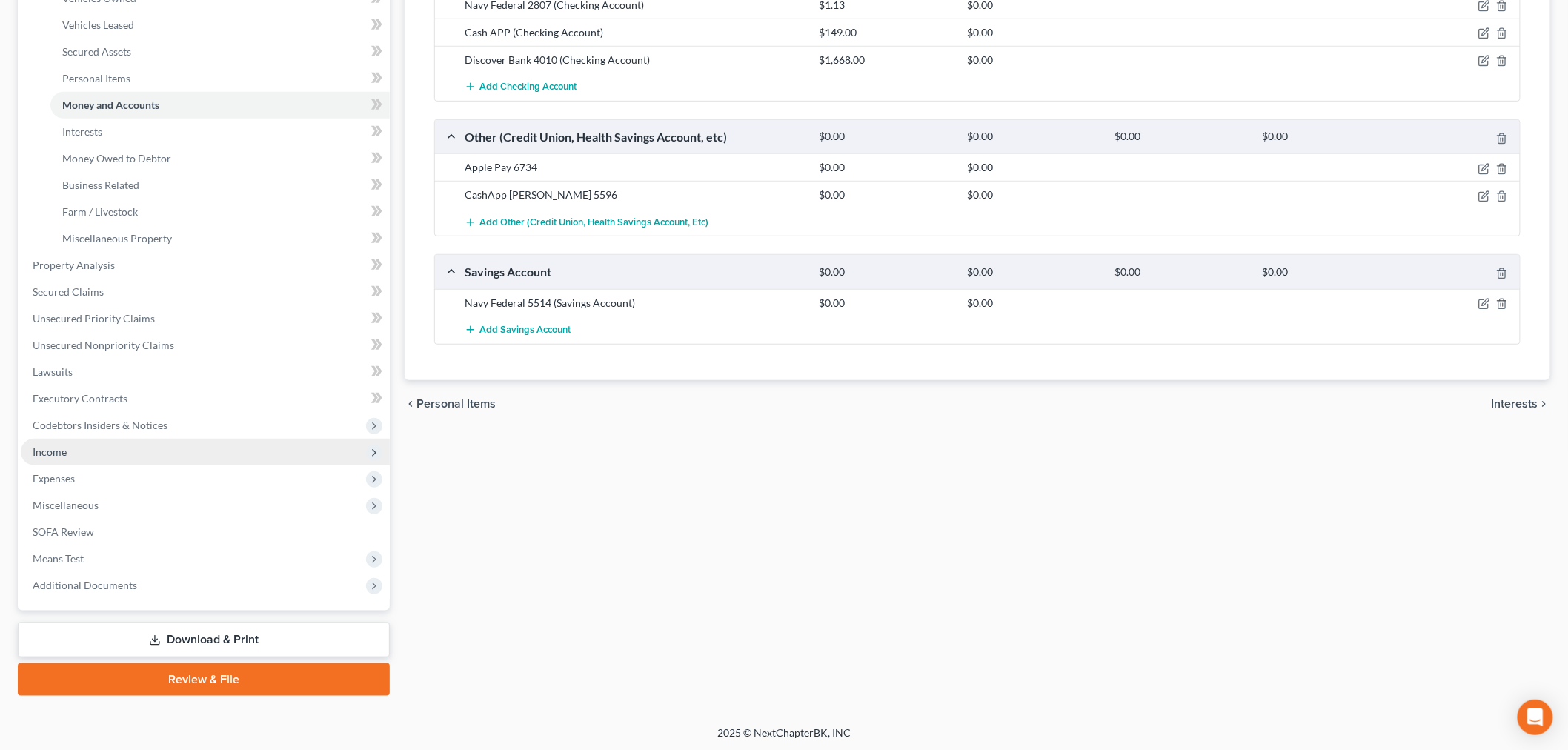
click at [107, 439] on span "Income" at bounding box center [205, 452] width 369 height 27
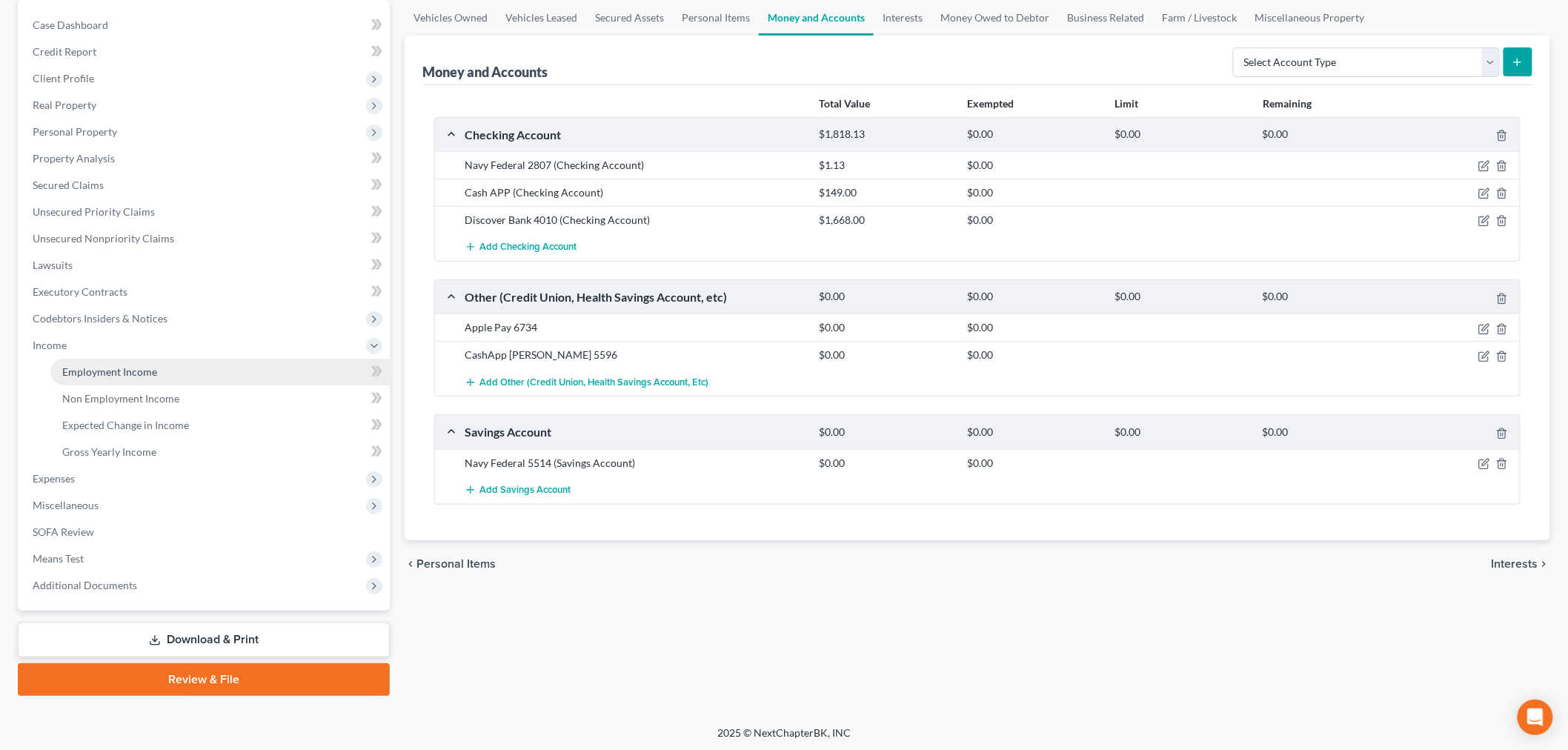
click at [175, 373] on link "Employment Income" at bounding box center [219, 372] width 339 height 27
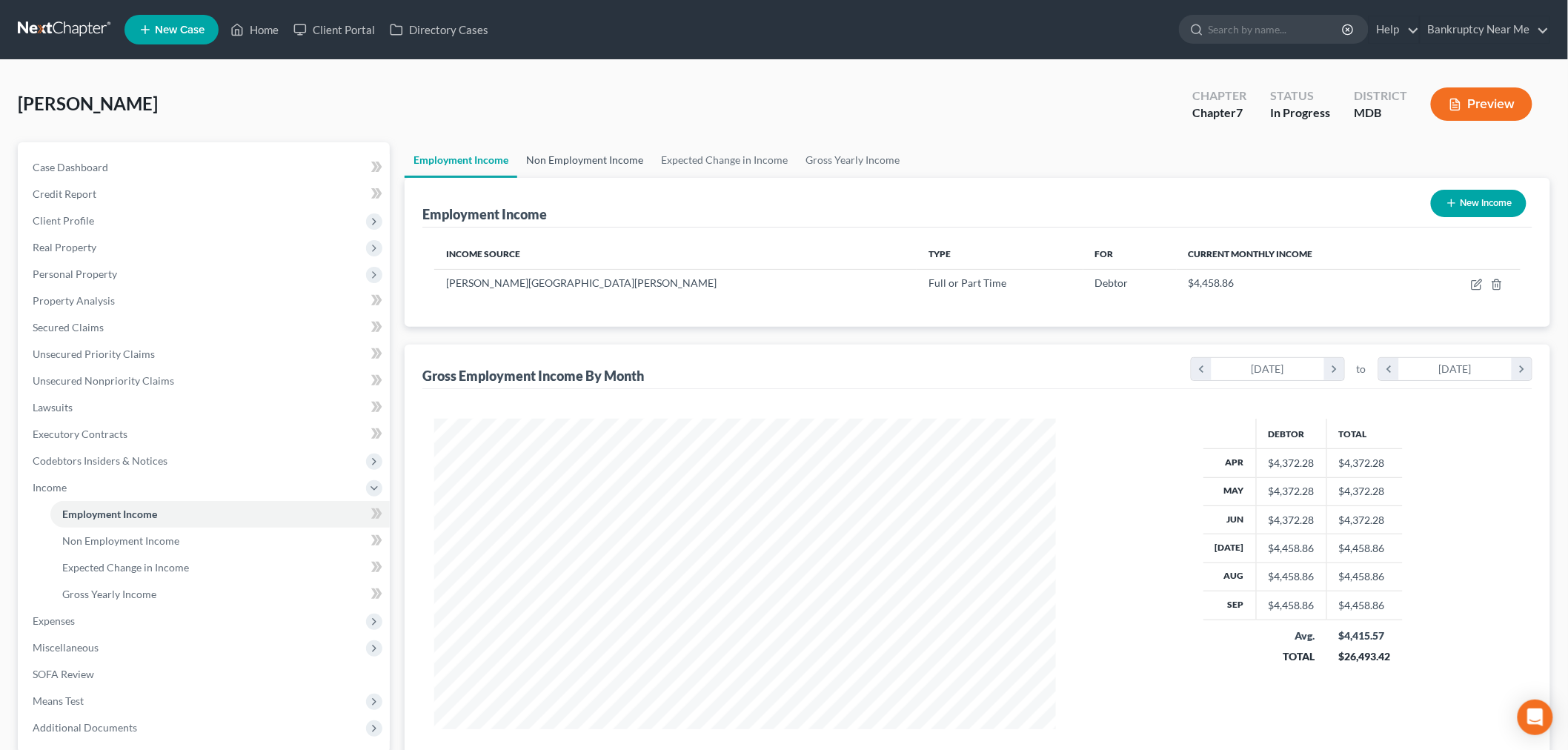
scroll to position [310, 651]
click at [617, 171] on link "Non Employment Income" at bounding box center [585, 160] width 134 height 35
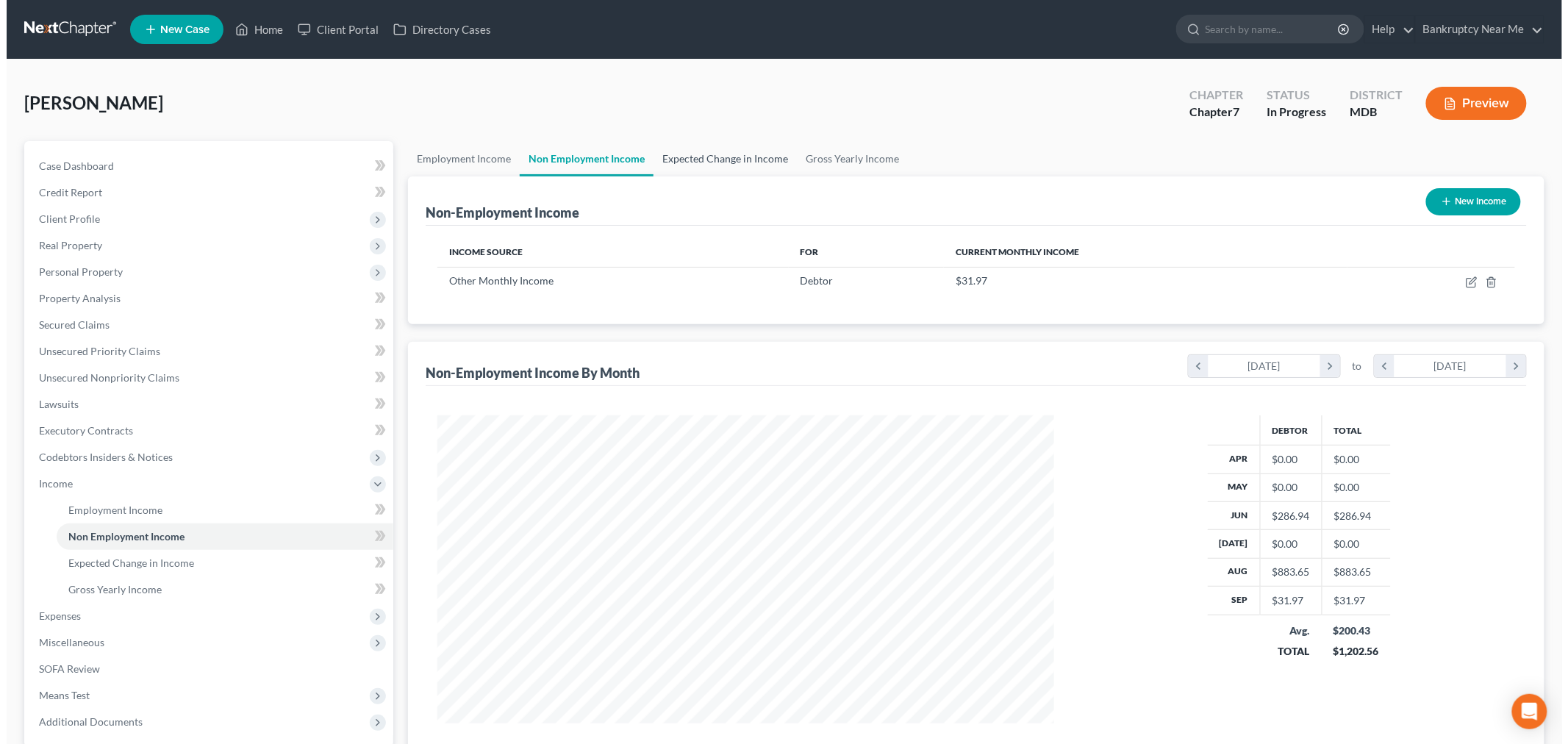
scroll to position [308, 646]
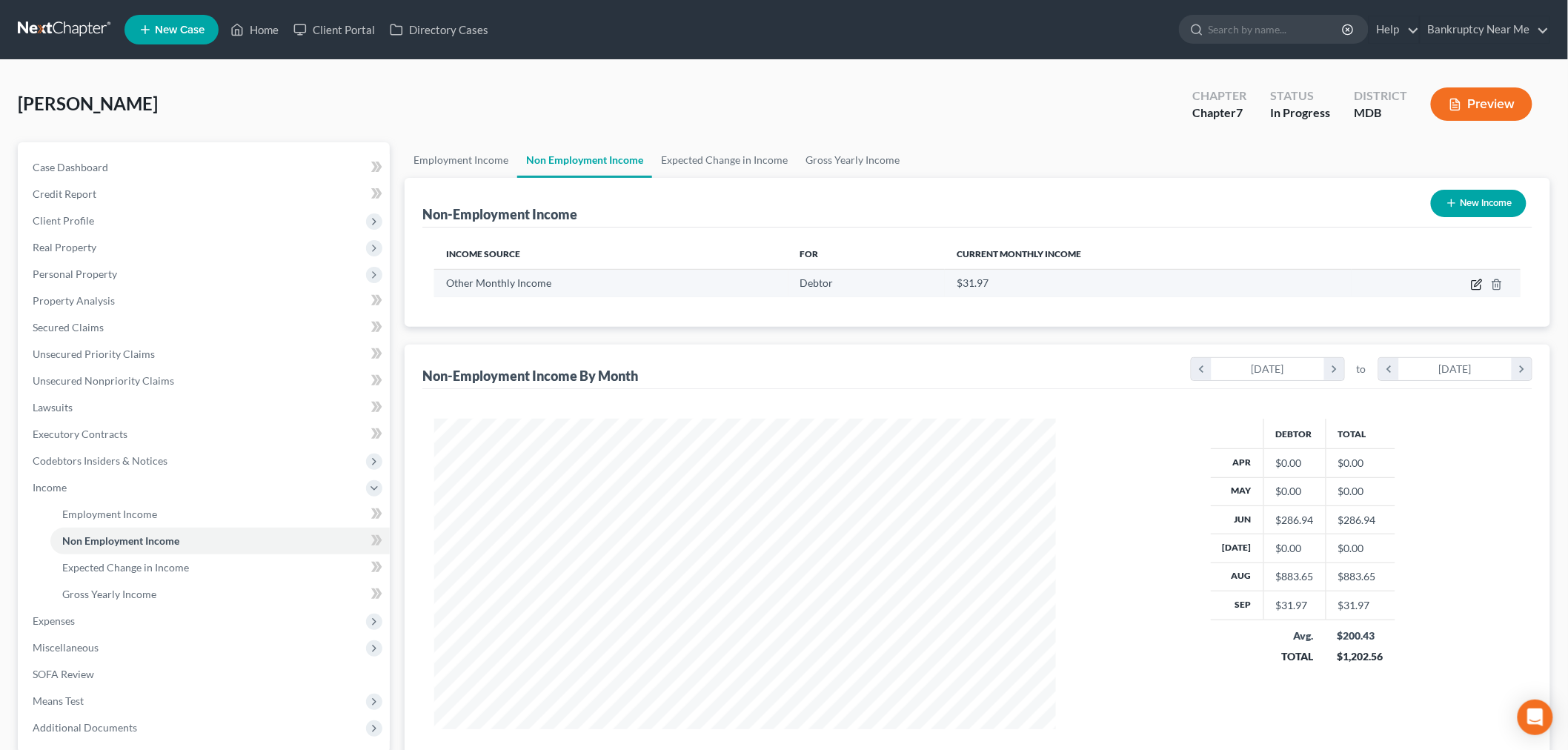
click at [1476, 285] on icon "button" at bounding box center [1476, 284] width 12 height 12
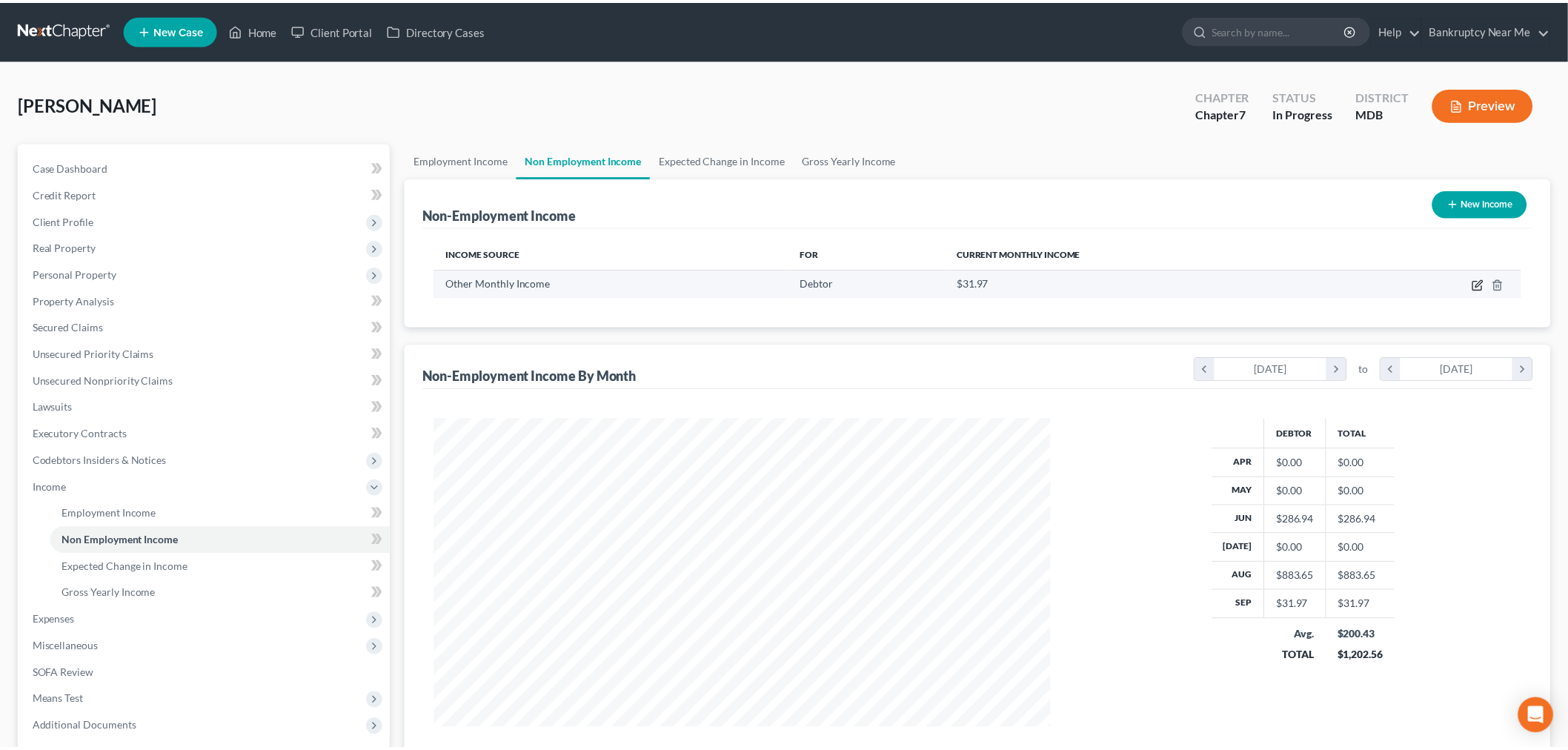
scroll to position [313, 657]
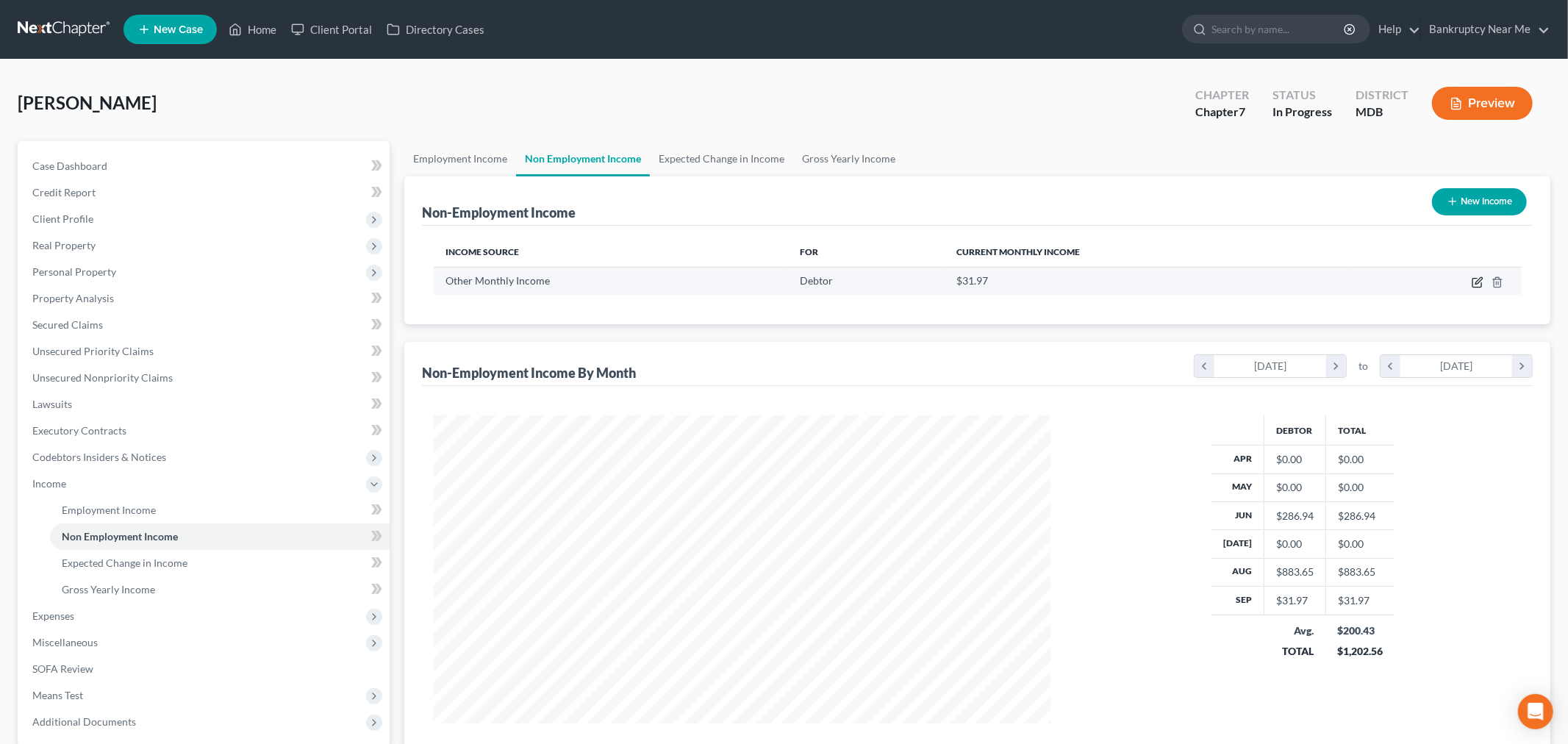
select select "13"
select select "0"
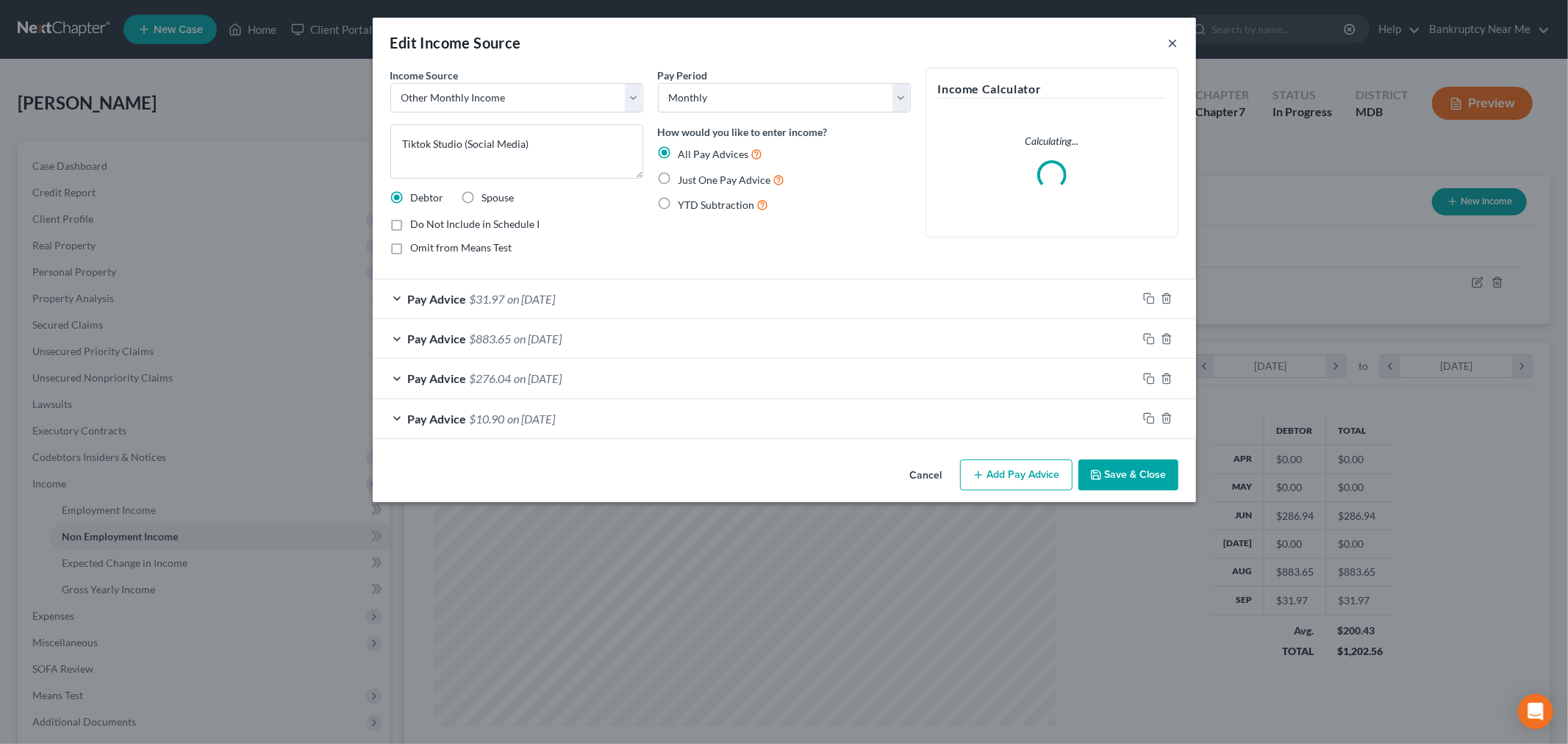
click at [1172, 39] on button "×" at bounding box center [1173, 42] width 10 height 18
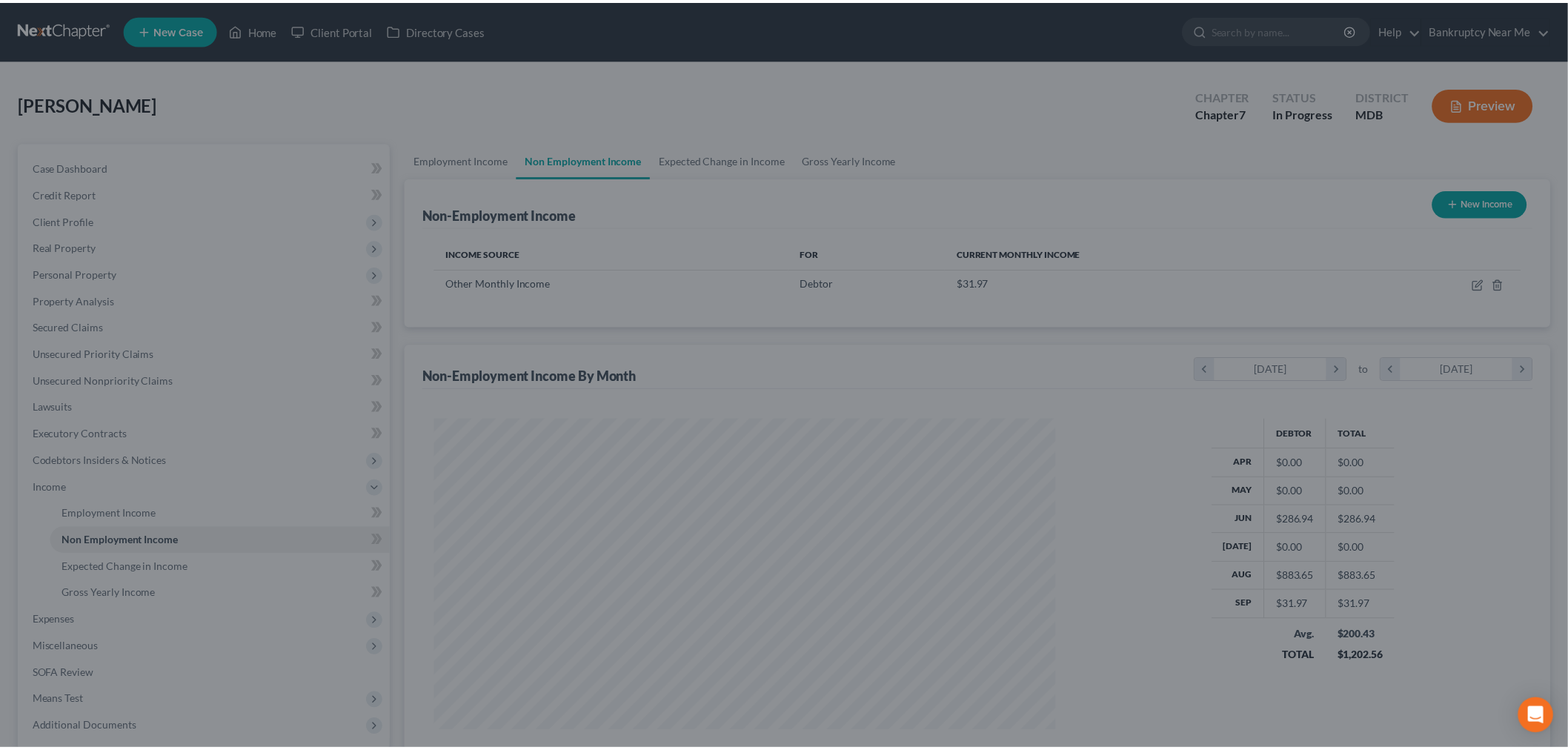
scroll to position [740645, 740218]
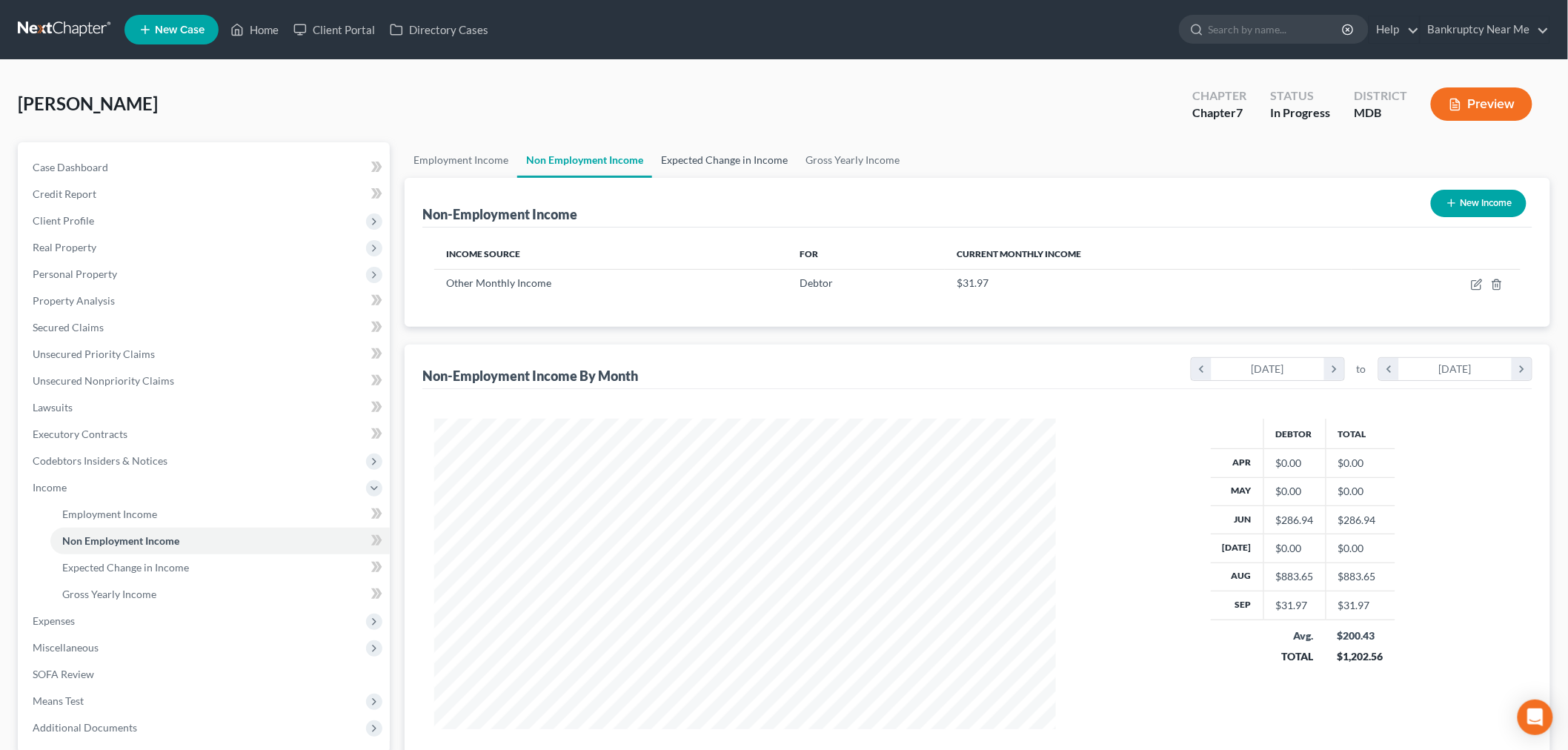
click at [758, 158] on link "Expected Change in Income" at bounding box center [724, 160] width 145 height 35
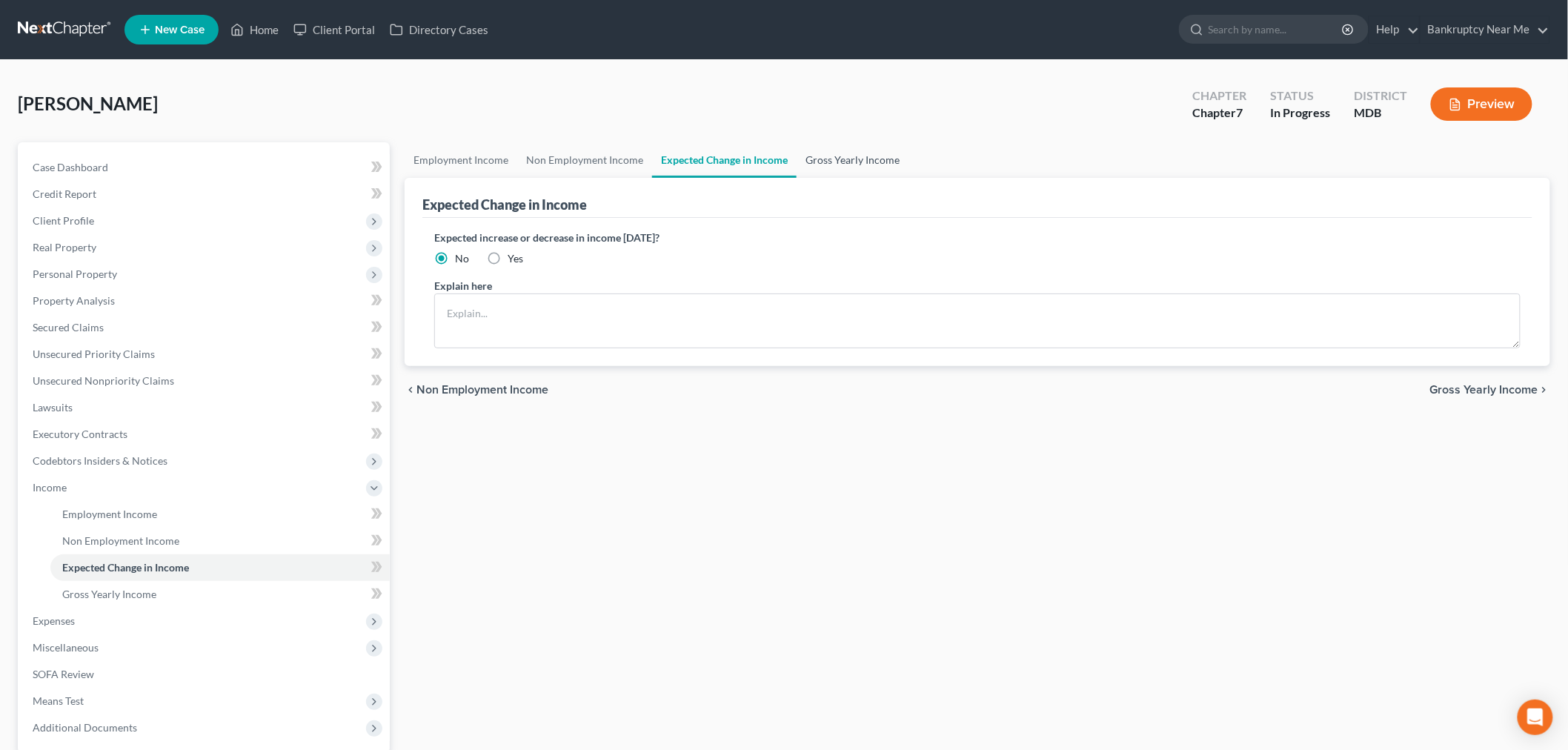
click at [841, 160] on link "Gross Yearly Income" at bounding box center [853, 160] width 112 height 35
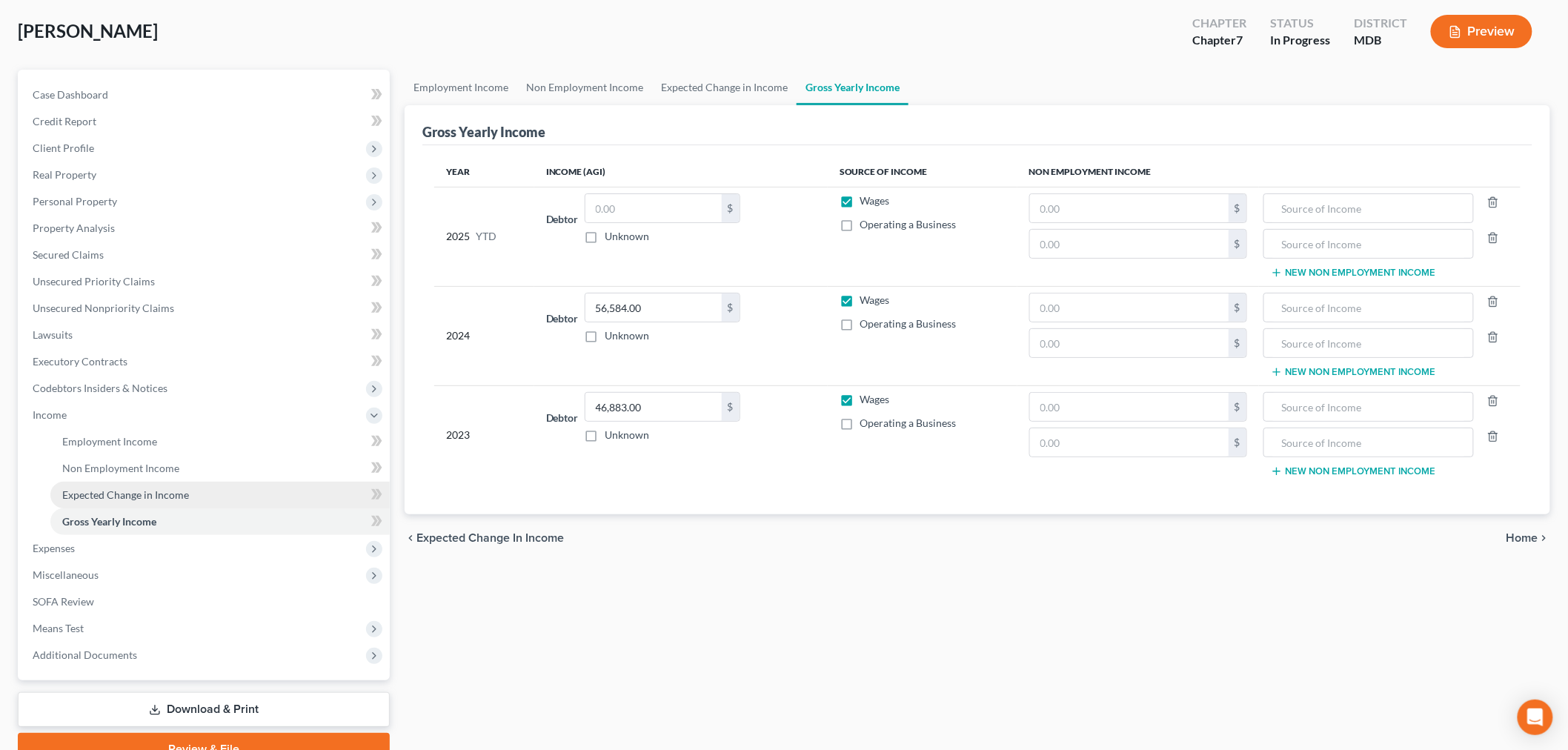
scroll to position [142, 0]
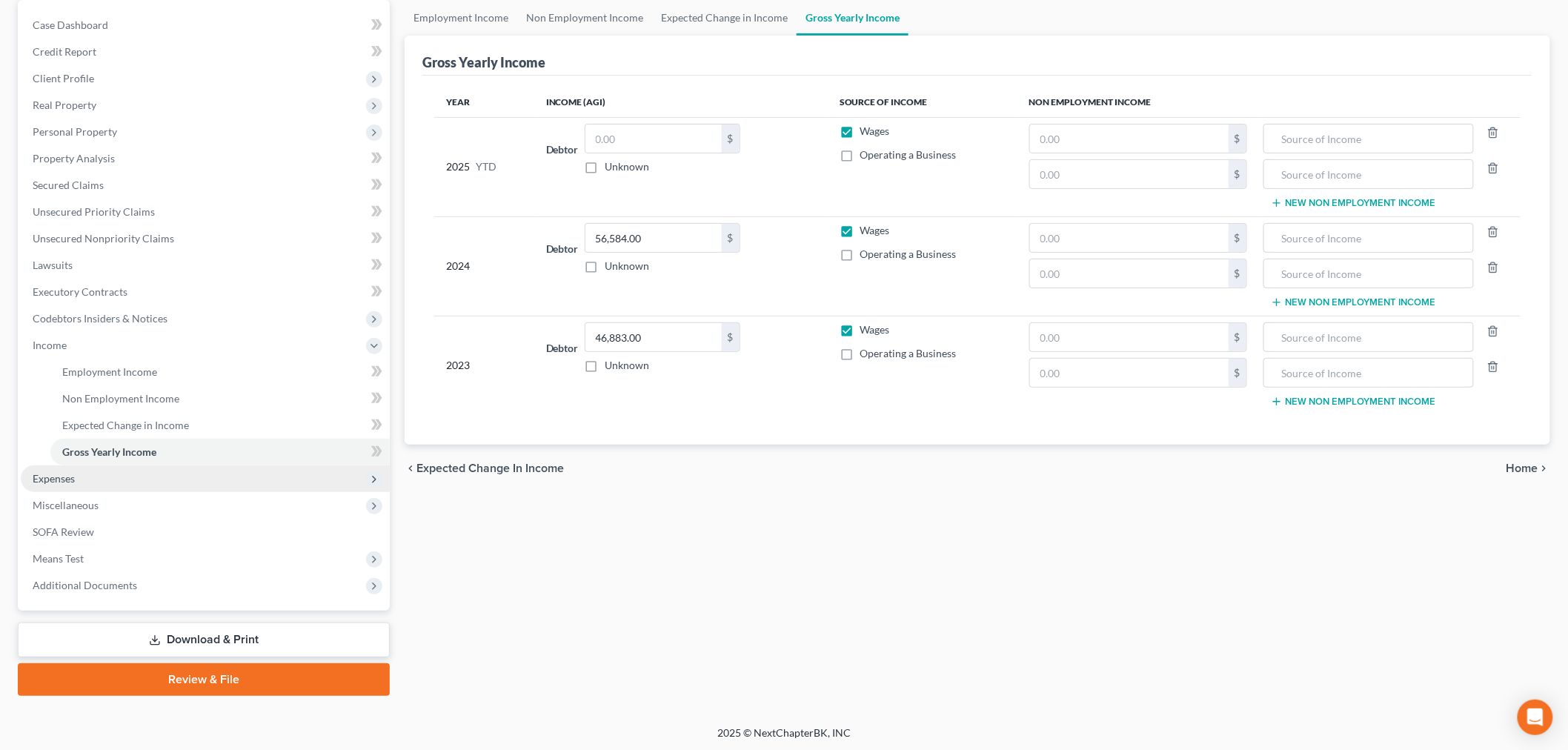
click at [142, 478] on span "Expenses" at bounding box center [205, 478] width 369 height 27
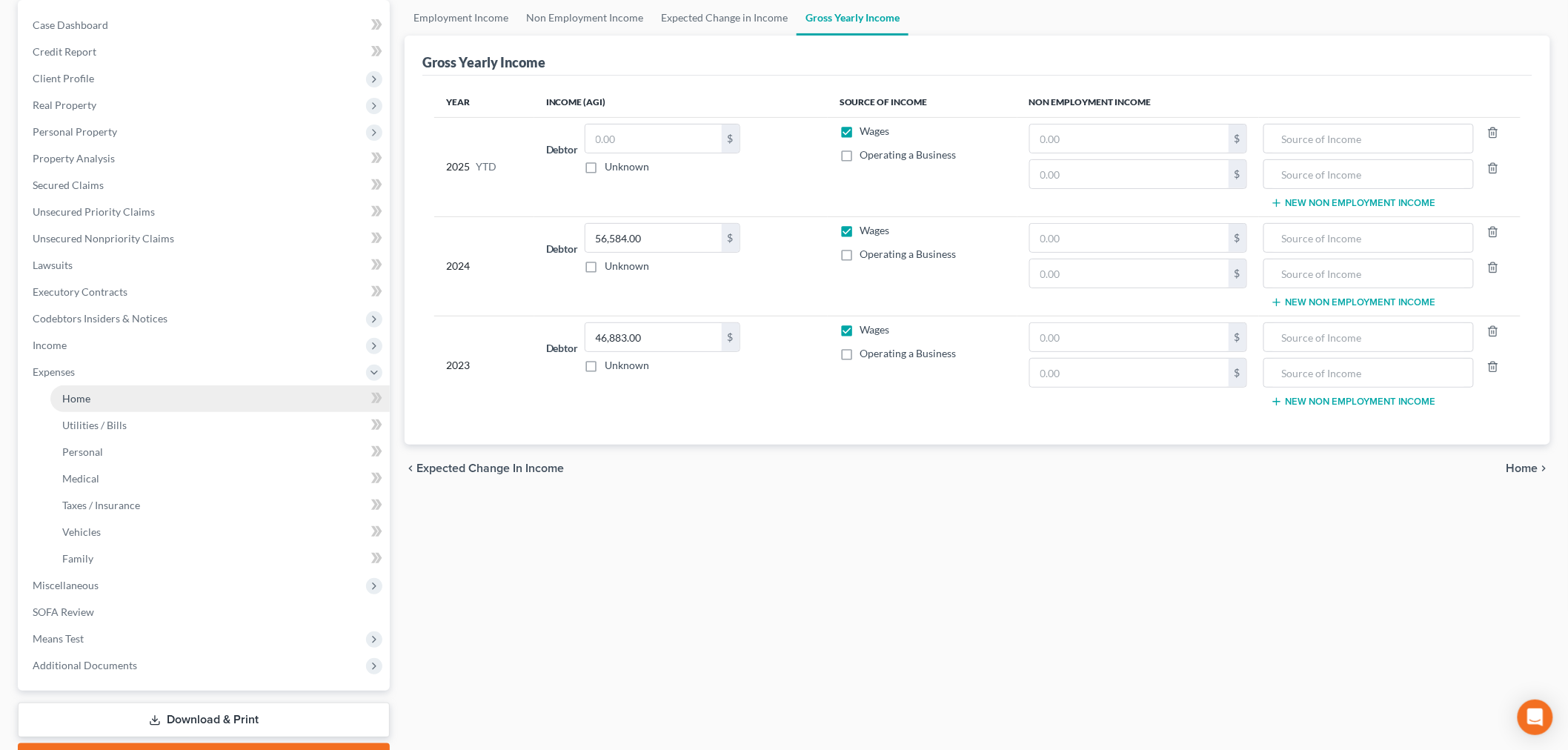
click at [149, 391] on link "Home" at bounding box center [219, 399] width 339 height 27
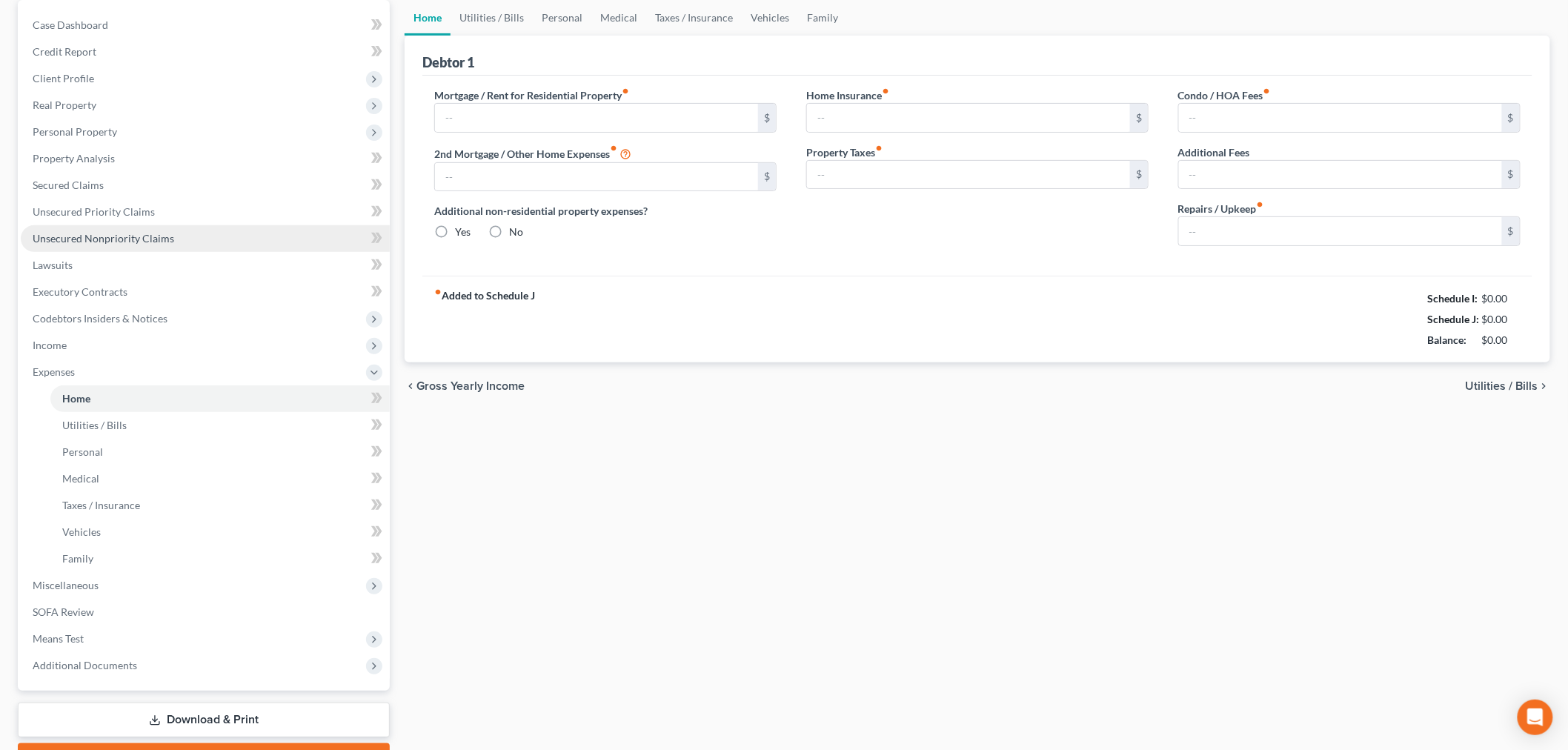
scroll to position [16, 0]
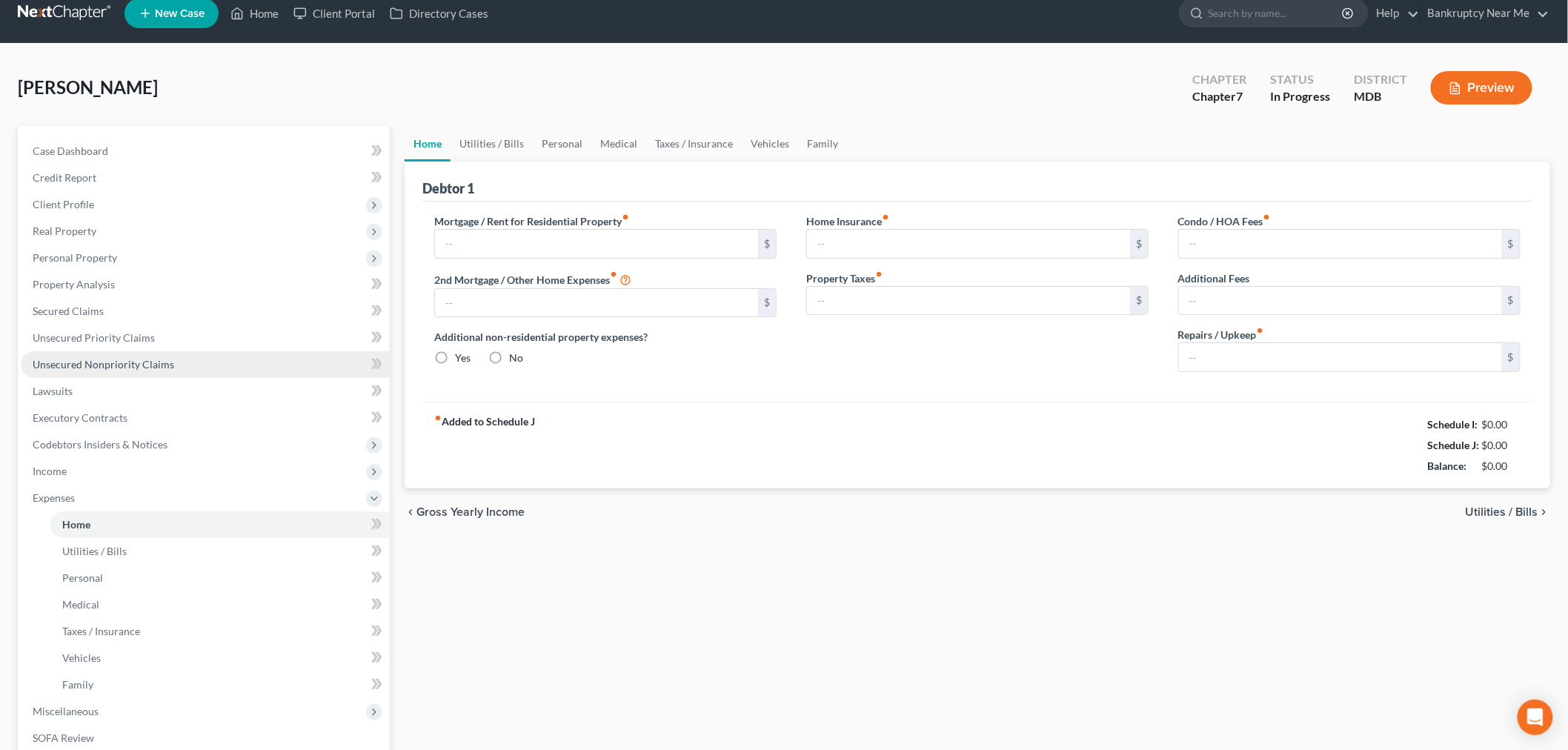
type input "1,546.00"
type input "0.00"
radio input "true"
type input "15.00"
type input "0.00"
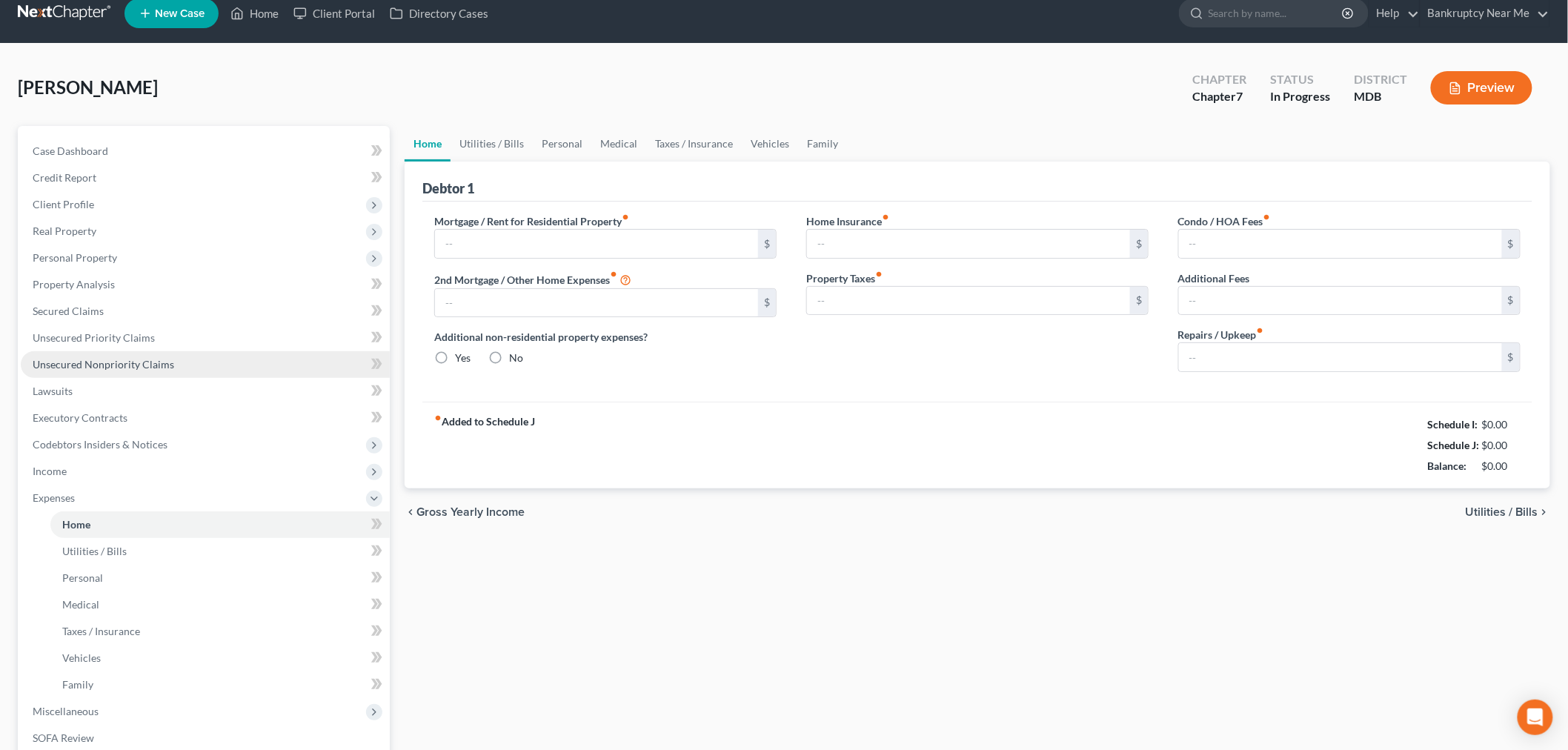
type input "0.00"
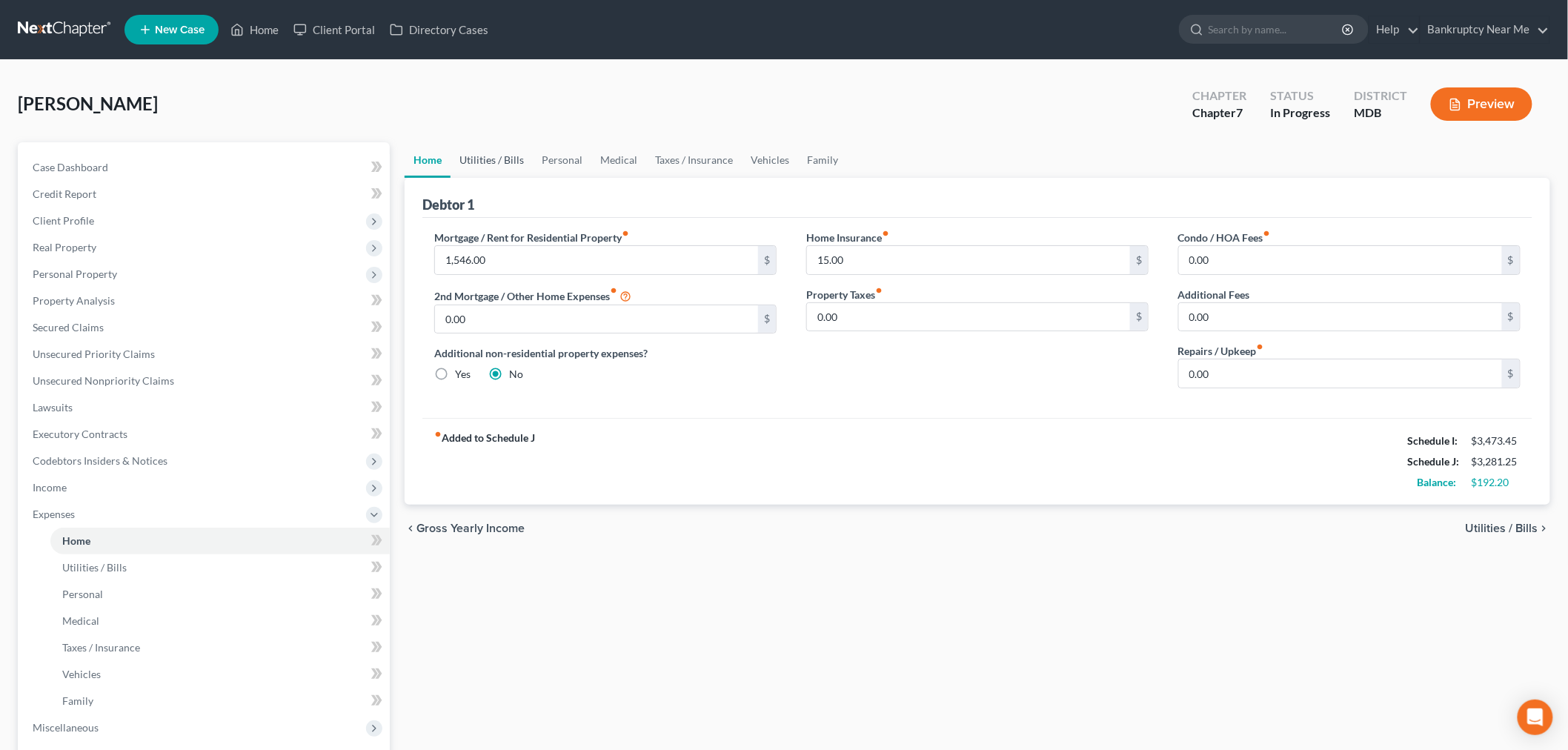
click at [501, 151] on link "Utilities / Bills" at bounding box center [491, 160] width 82 height 35
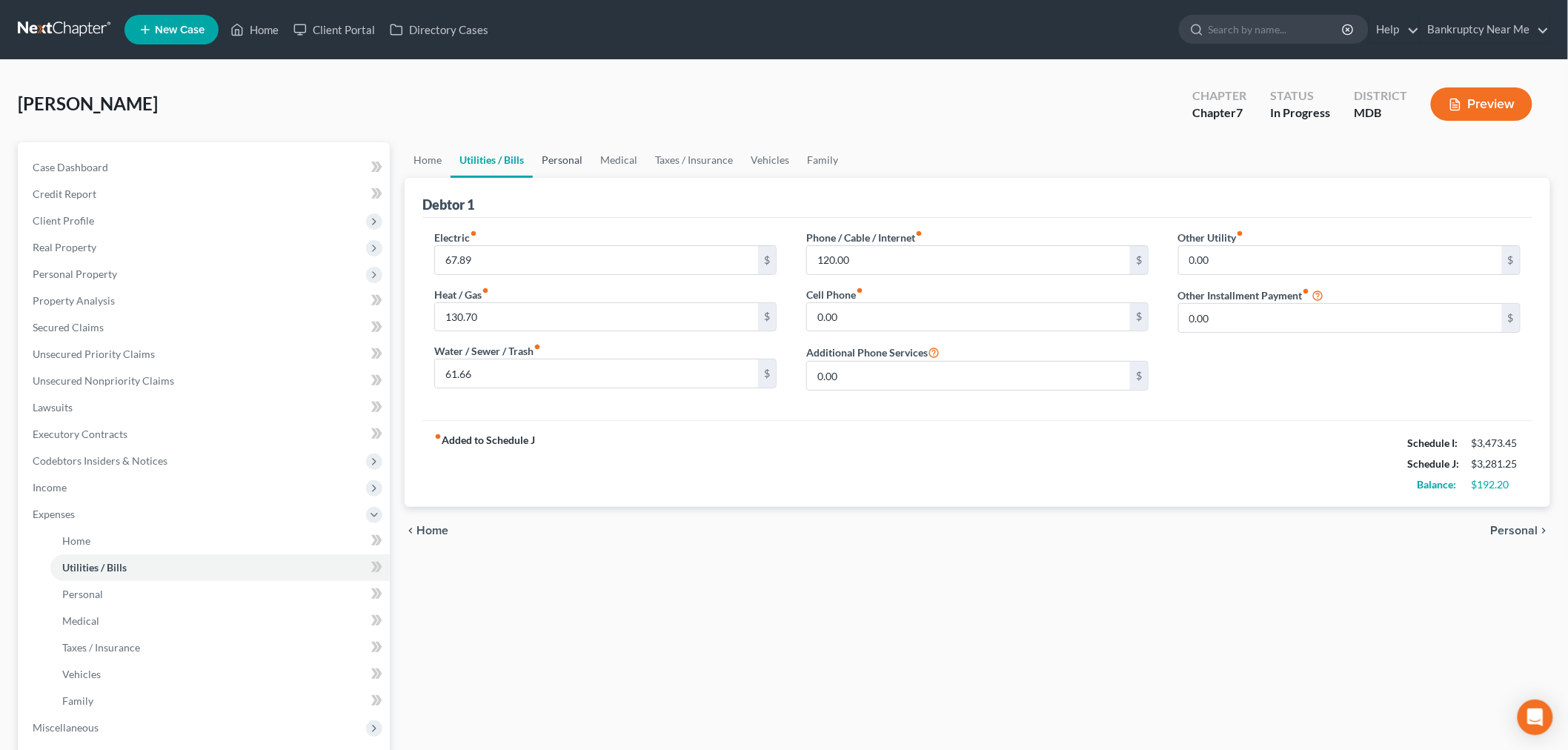
click at [584, 171] on link "Personal" at bounding box center [561, 160] width 59 height 35
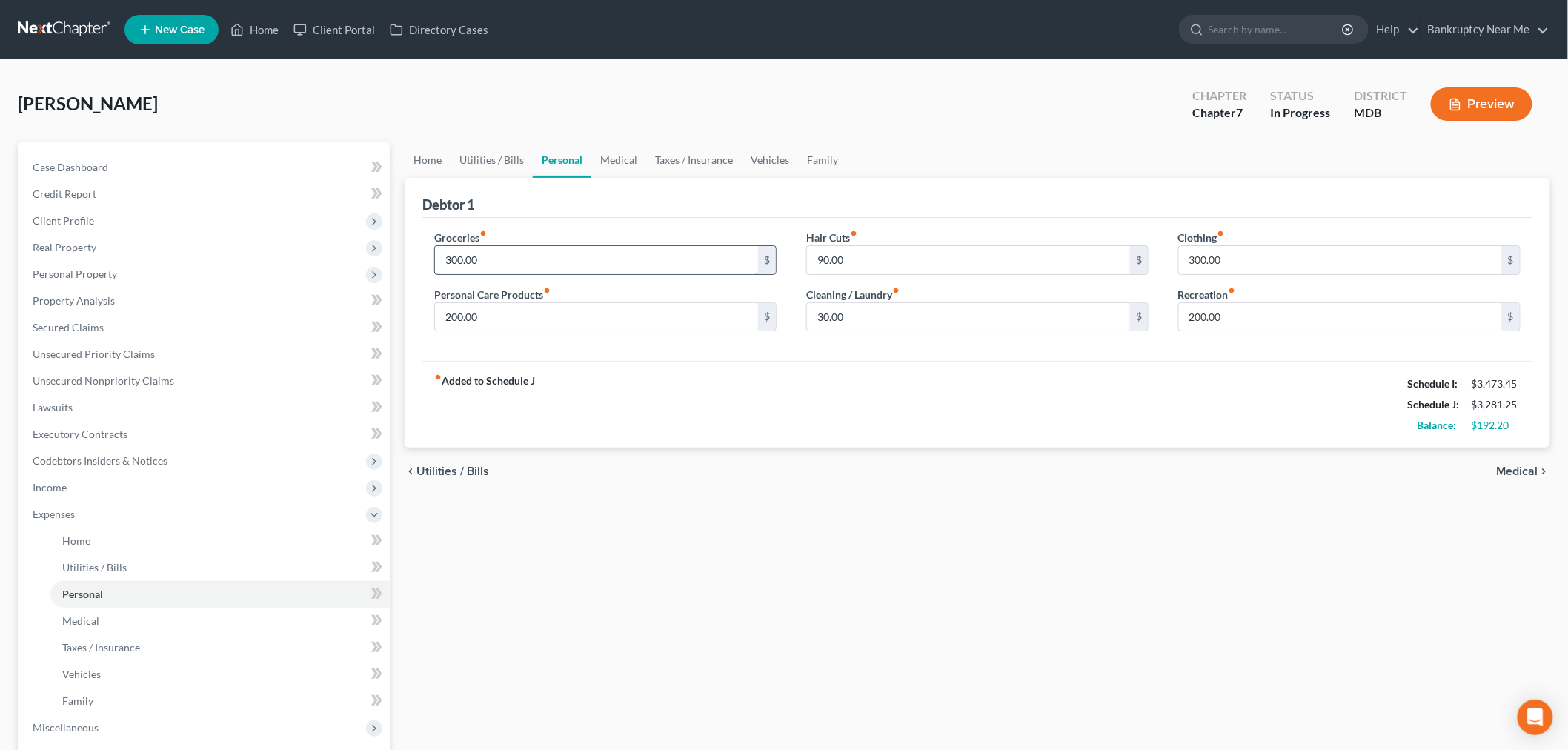
click at [583, 250] on input "300.00" at bounding box center [597, 260] width 323 height 28
type input "450"
click at [684, 321] on input "200.00" at bounding box center [597, 317] width 323 height 28
type input "99"
click at [1372, 250] on input "300.00" at bounding box center [1340, 260] width 323 height 28
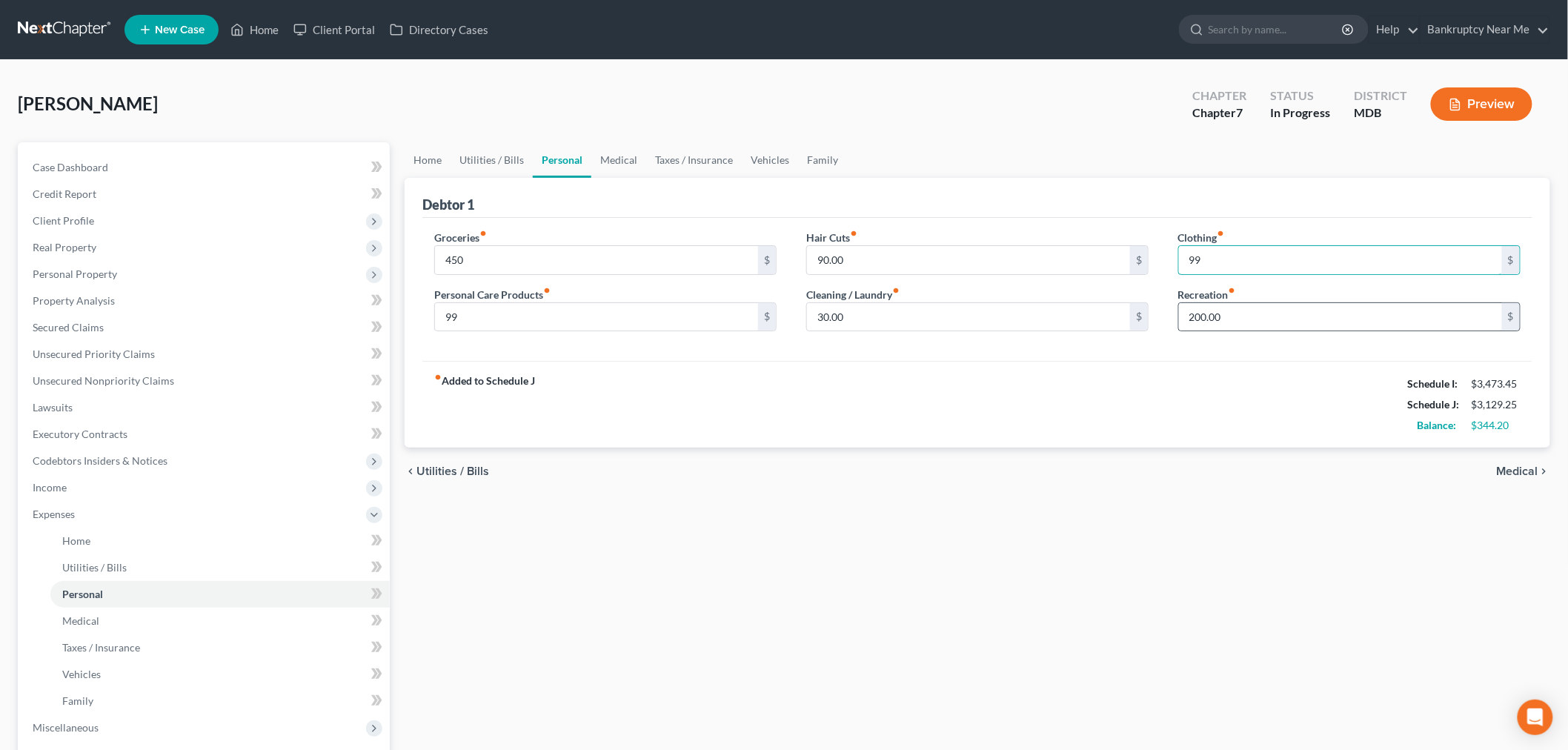
type input "99"
click at [1262, 331] on div "200.00 $" at bounding box center [1349, 318] width 343 height 30
click at [1267, 324] on input "200.00" at bounding box center [1340, 317] width 323 height 28
type input "100"
click at [923, 318] on input "30.00" at bounding box center [968, 317] width 323 height 28
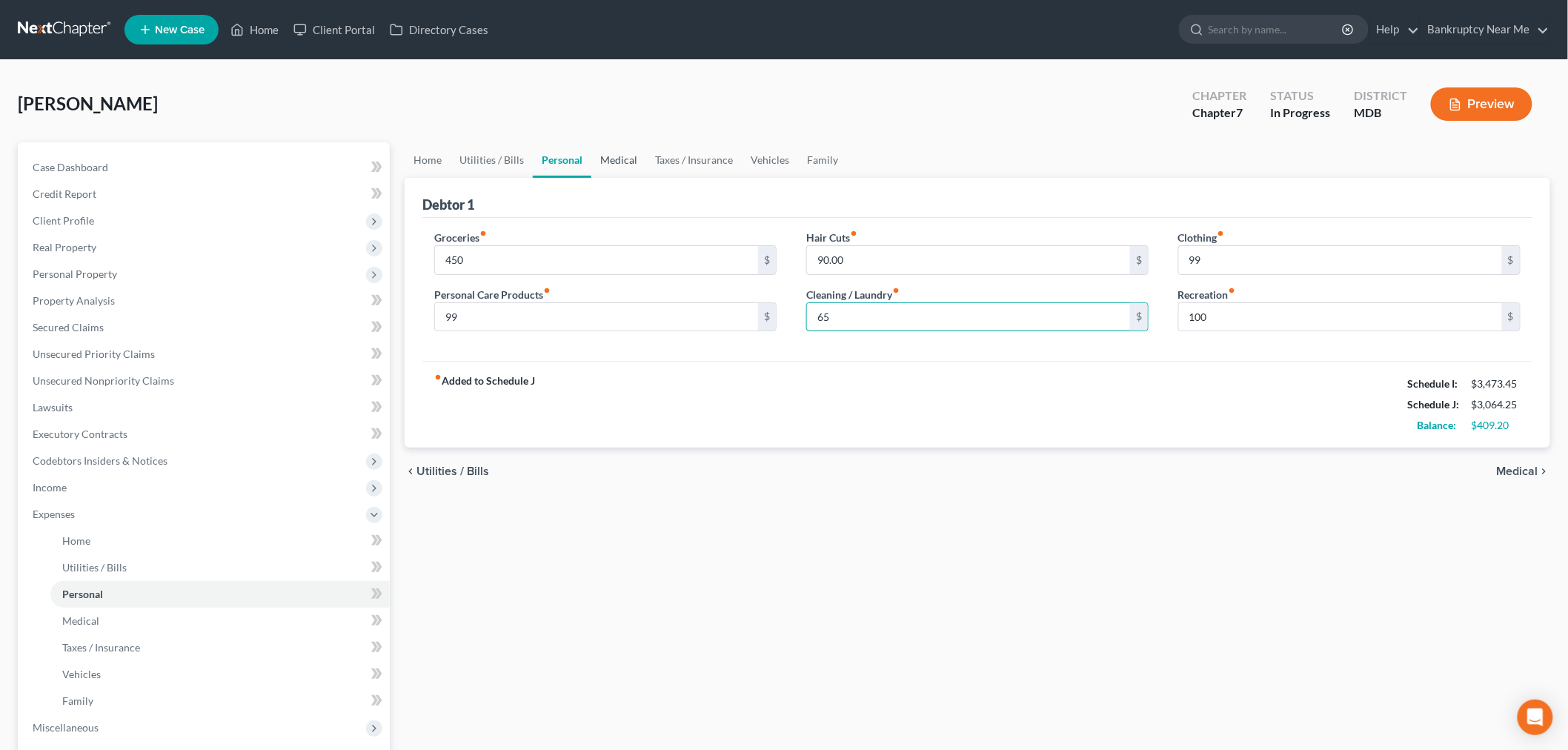
type input "65"
click at [632, 160] on link "Medical" at bounding box center [618, 160] width 55 height 35
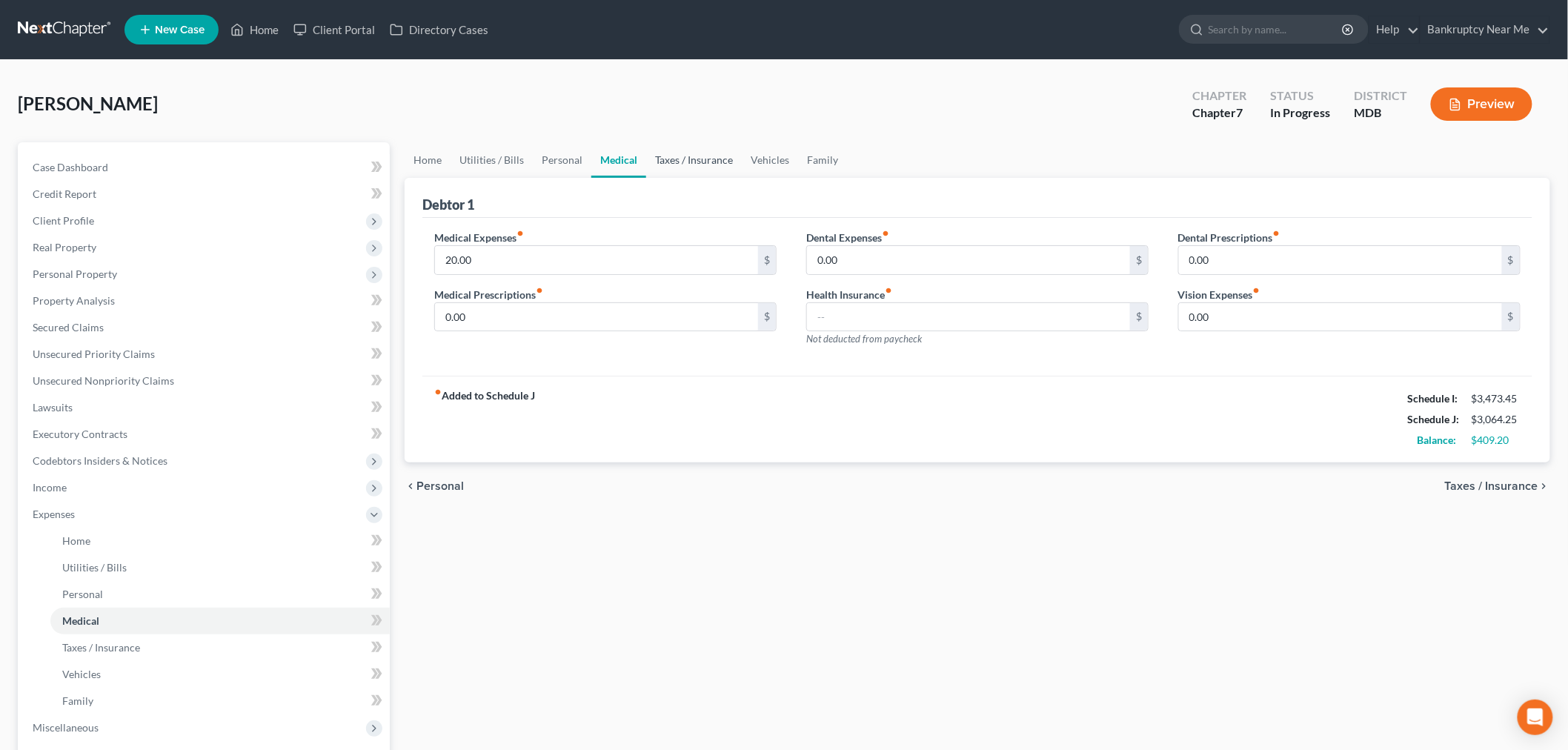
click at [684, 165] on link "Taxes / Insurance" at bounding box center [694, 160] width 95 height 35
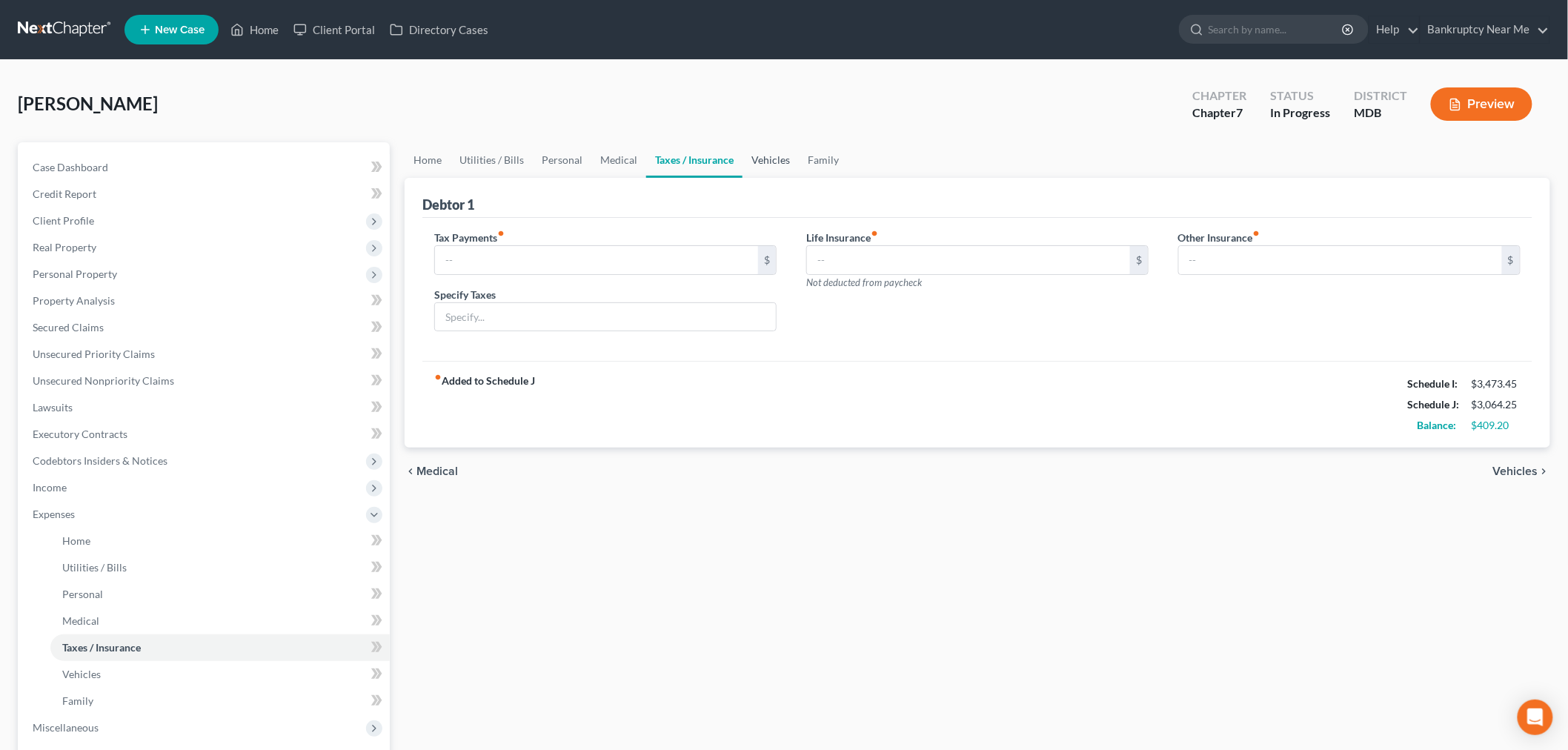
click at [779, 162] on link "Vehicles" at bounding box center [770, 160] width 56 height 35
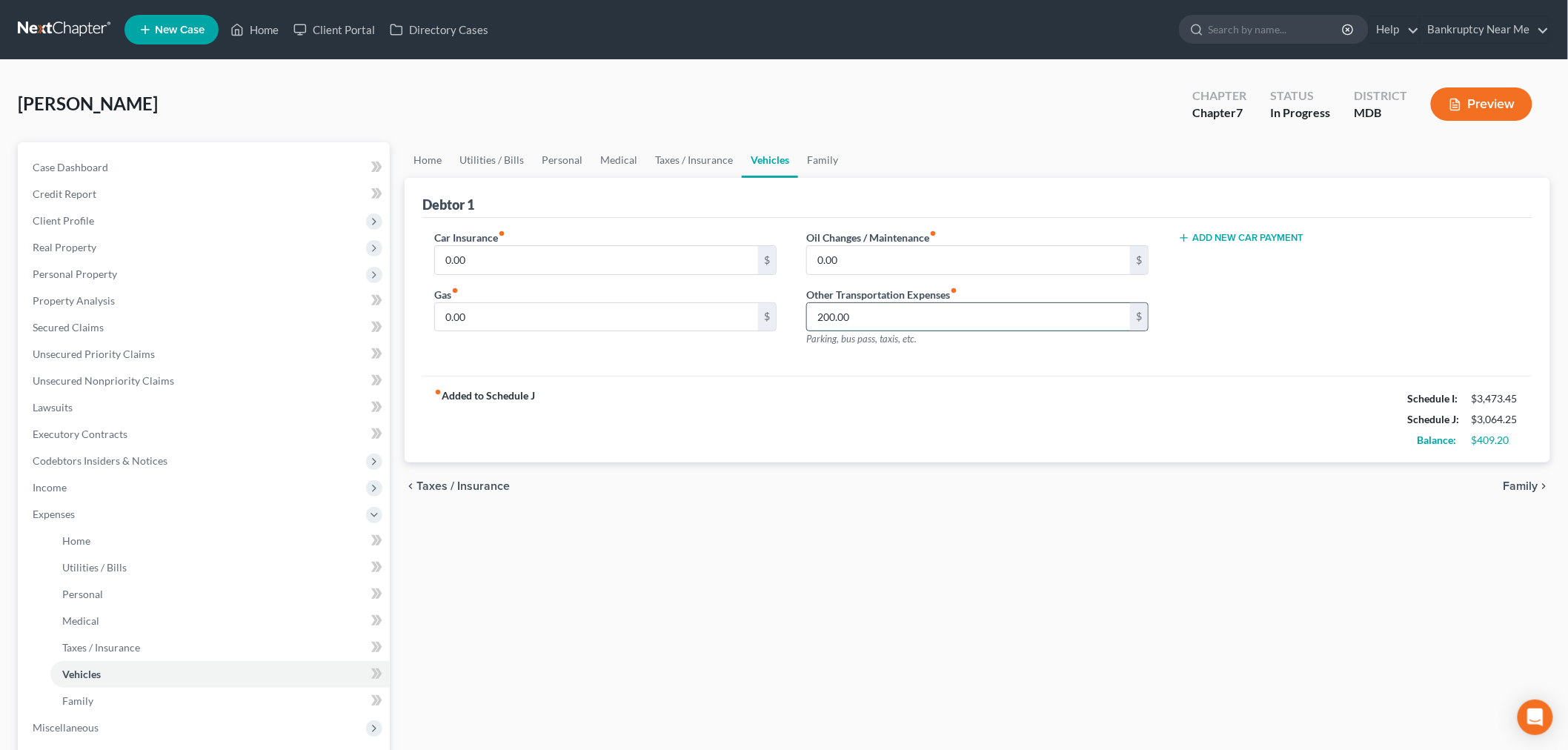
click at [924, 323] on input "200.00" at bounding box center [968, 317] width 323 height 28
type input "450"
click at [831, 162] on link "Family" at bounding box center [822, 160] width 49 height 35
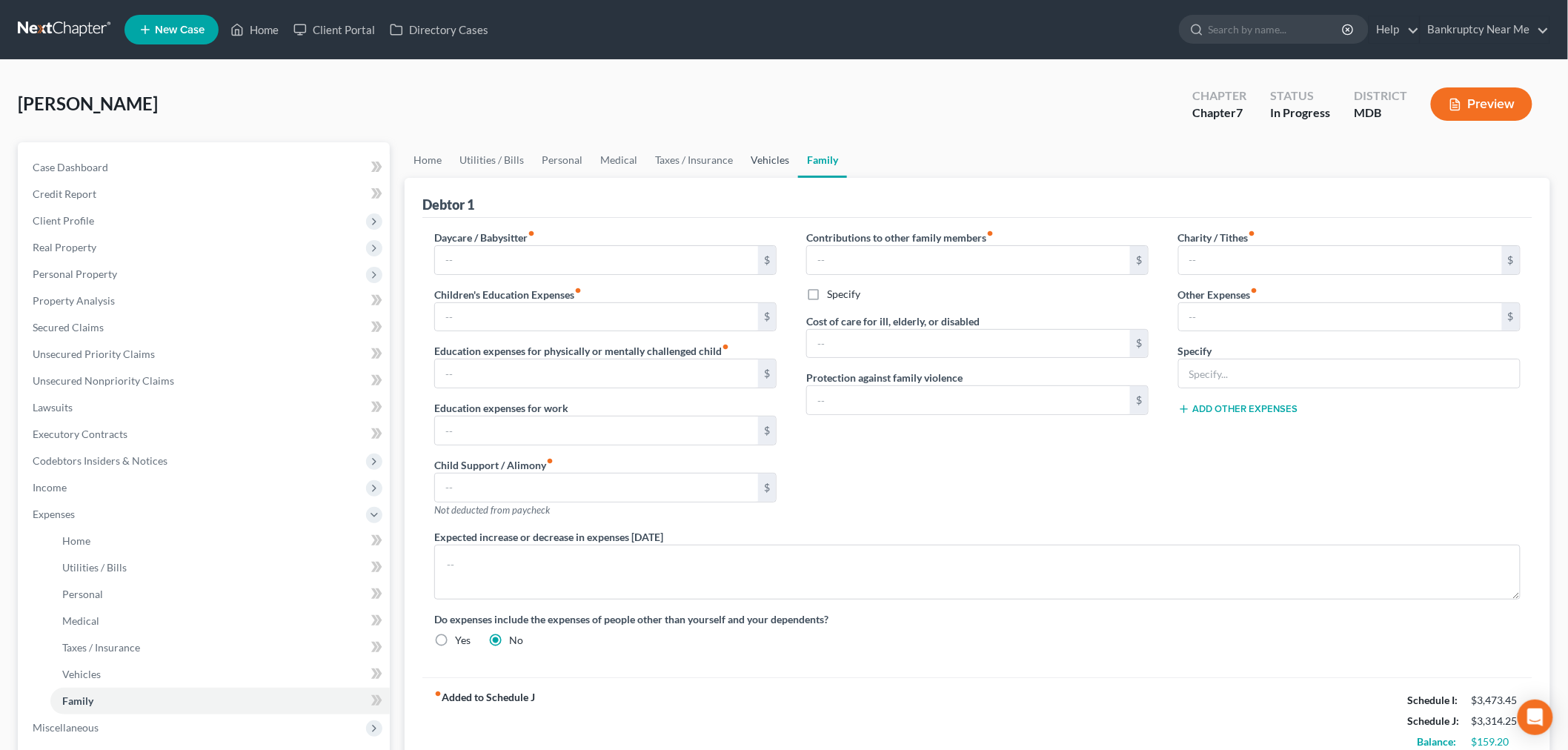
click at [759, 163] on link "Vehicles" at bounding box center [770, 160] width 56 height 35
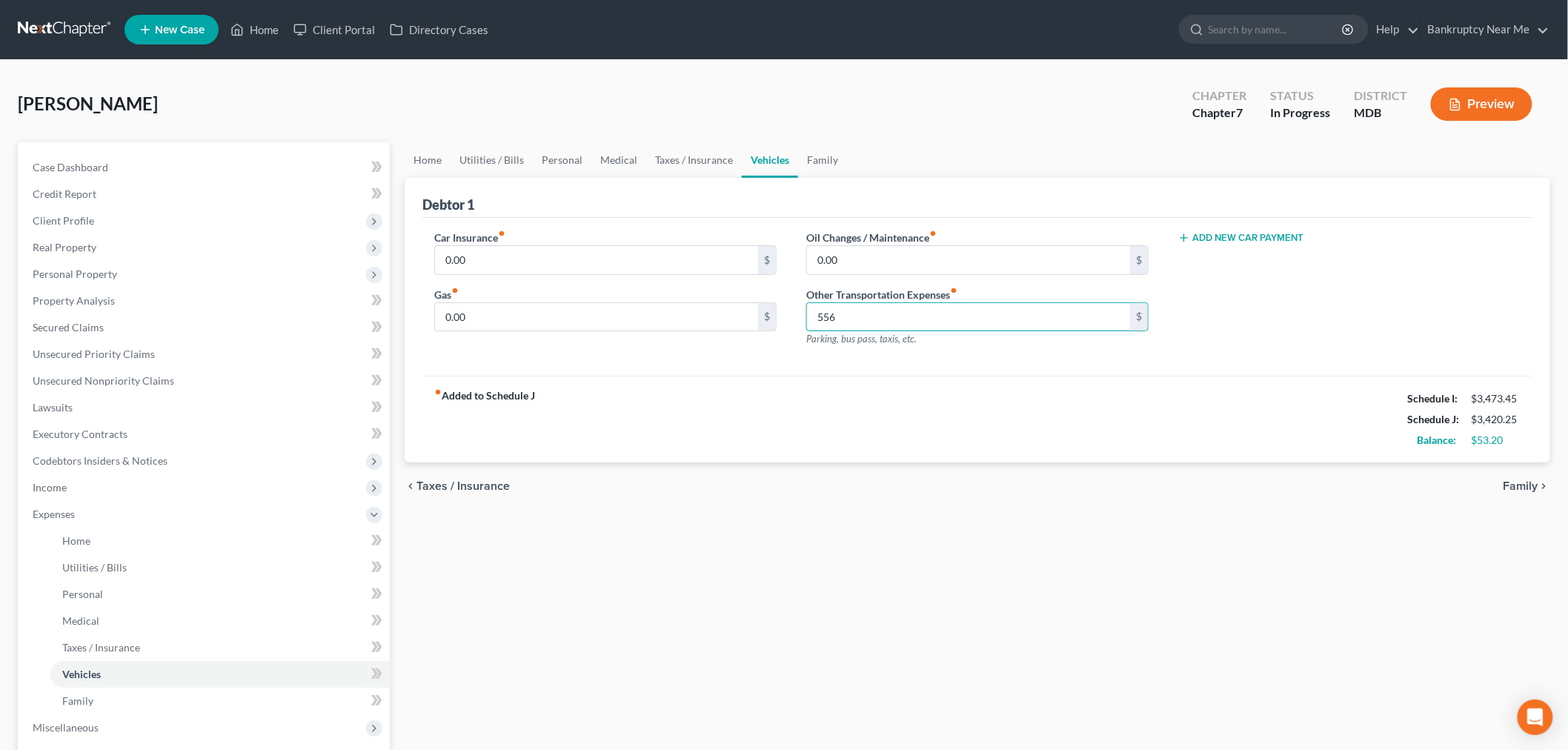
type input "556"
click at [550, 152] on link "Personal" at bounding box center [561, 160] width 59 height 35
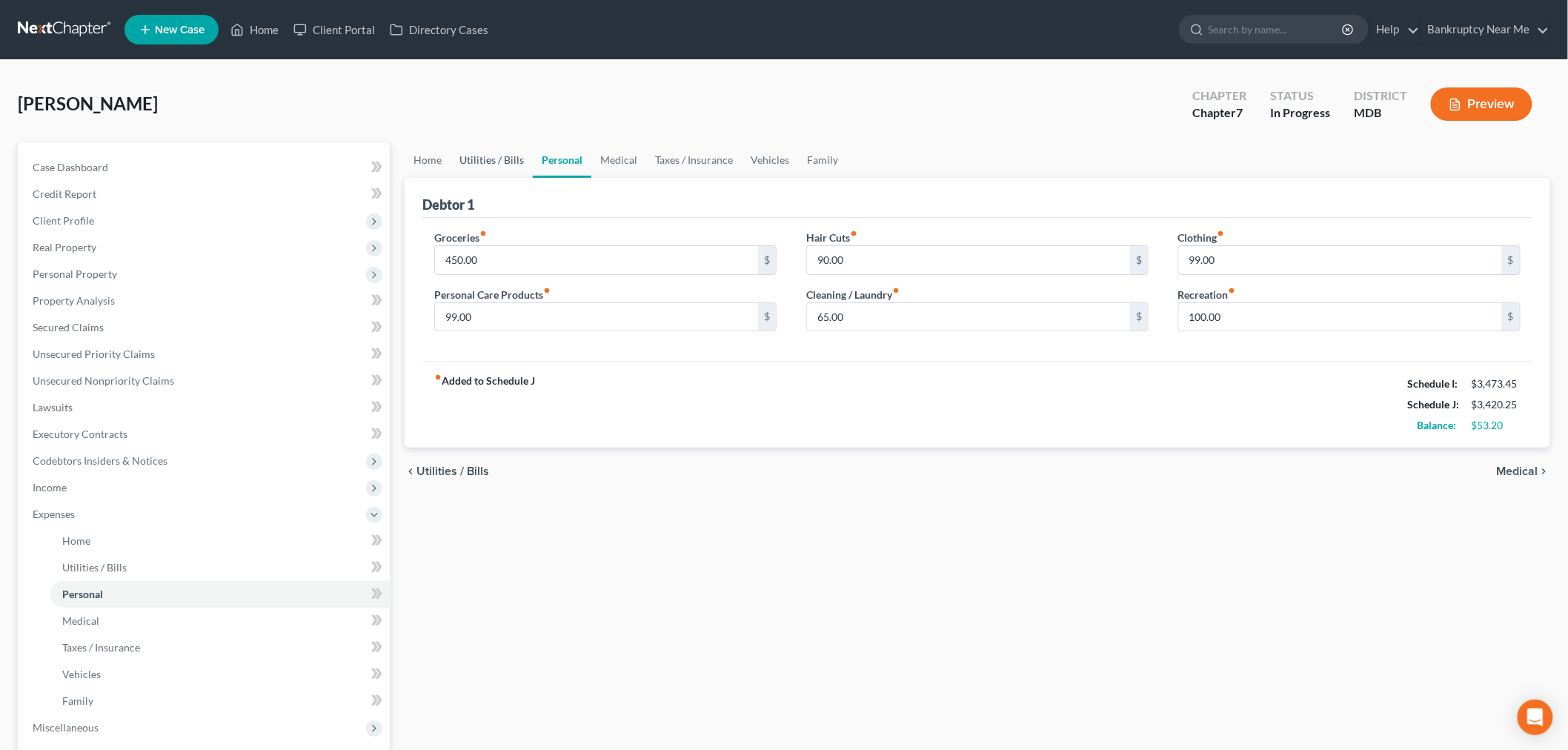
click at [507, 159] on link "Utilities / Bills" at bounding box center [491, 160] width 82 height 35
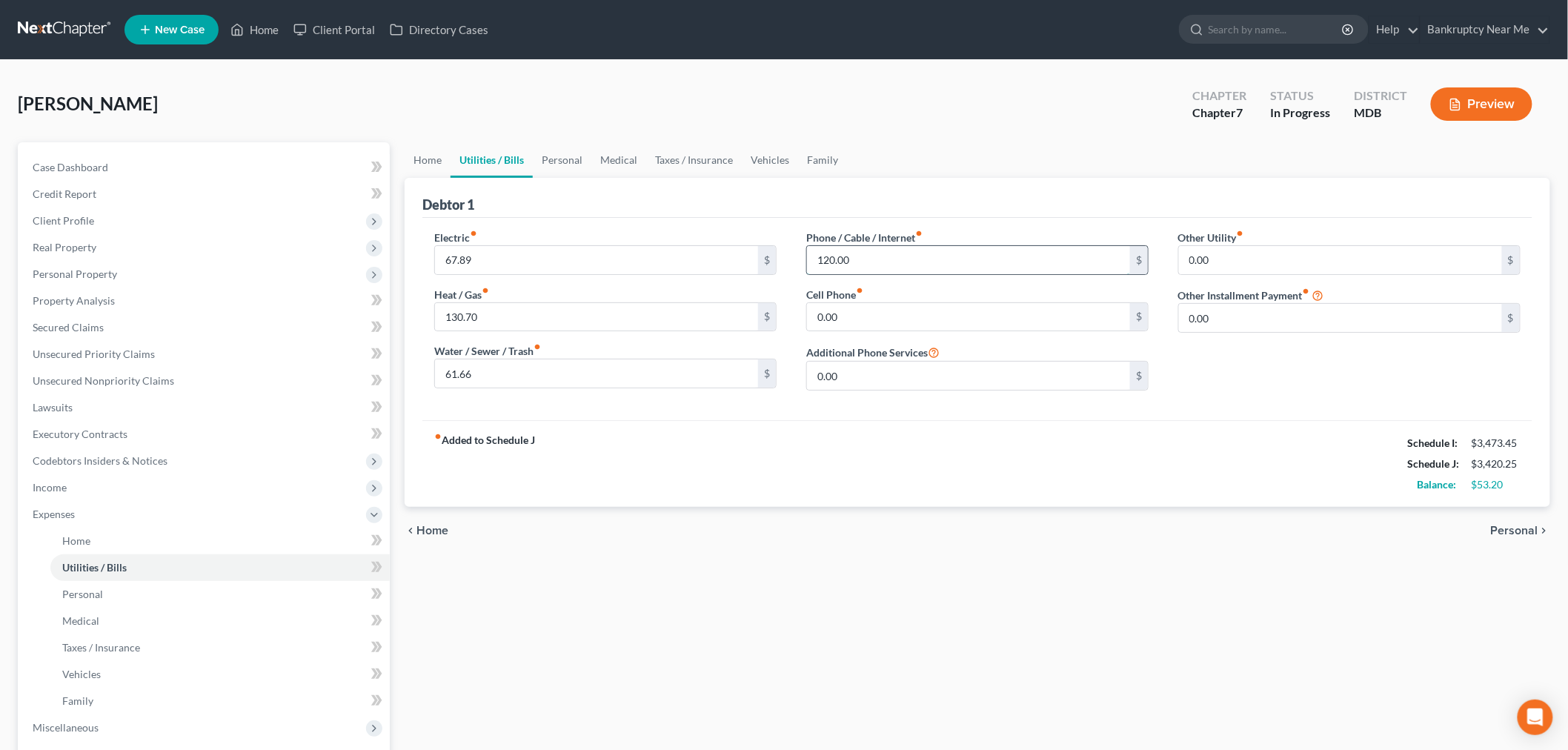
click at [939, 265] on input "120.00" at bounding box center [968, 260] width 323 height 28
click at [941, 262] on input "120.00" at bounding box center [968, 260] width 323 height 28
click at [398, 147] on div "Home Utilities / Bills Personal Medical Taxes / Insurance Vehicles Family Debto…" at bounding box center [977, 530] width 1160 height 776
click at [431, 156] on link "Home" at bounding box center [427, 160] width 46 height 35
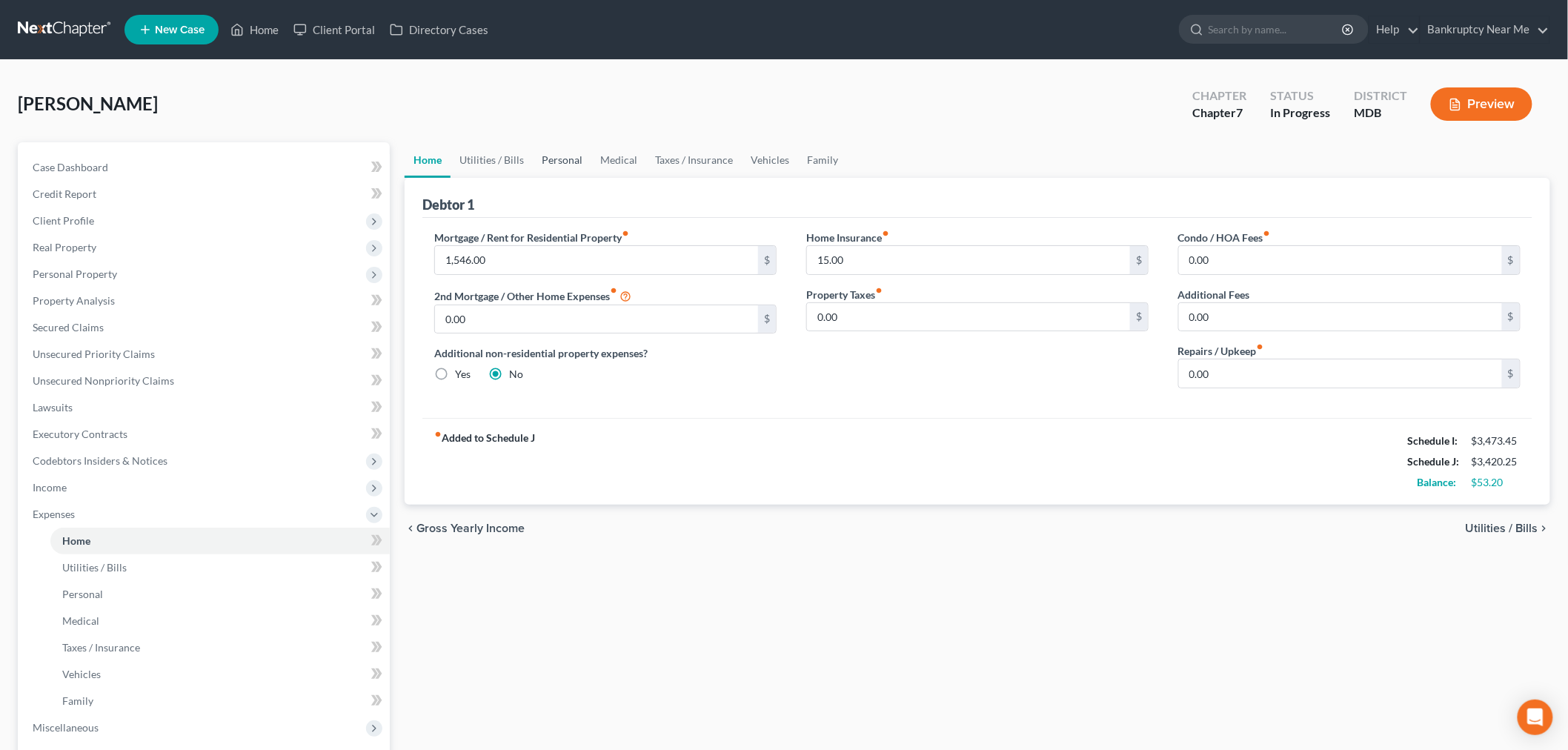
click at [583, 153] on link "Personal" at bounding box center [561, 160] width 59 height 35
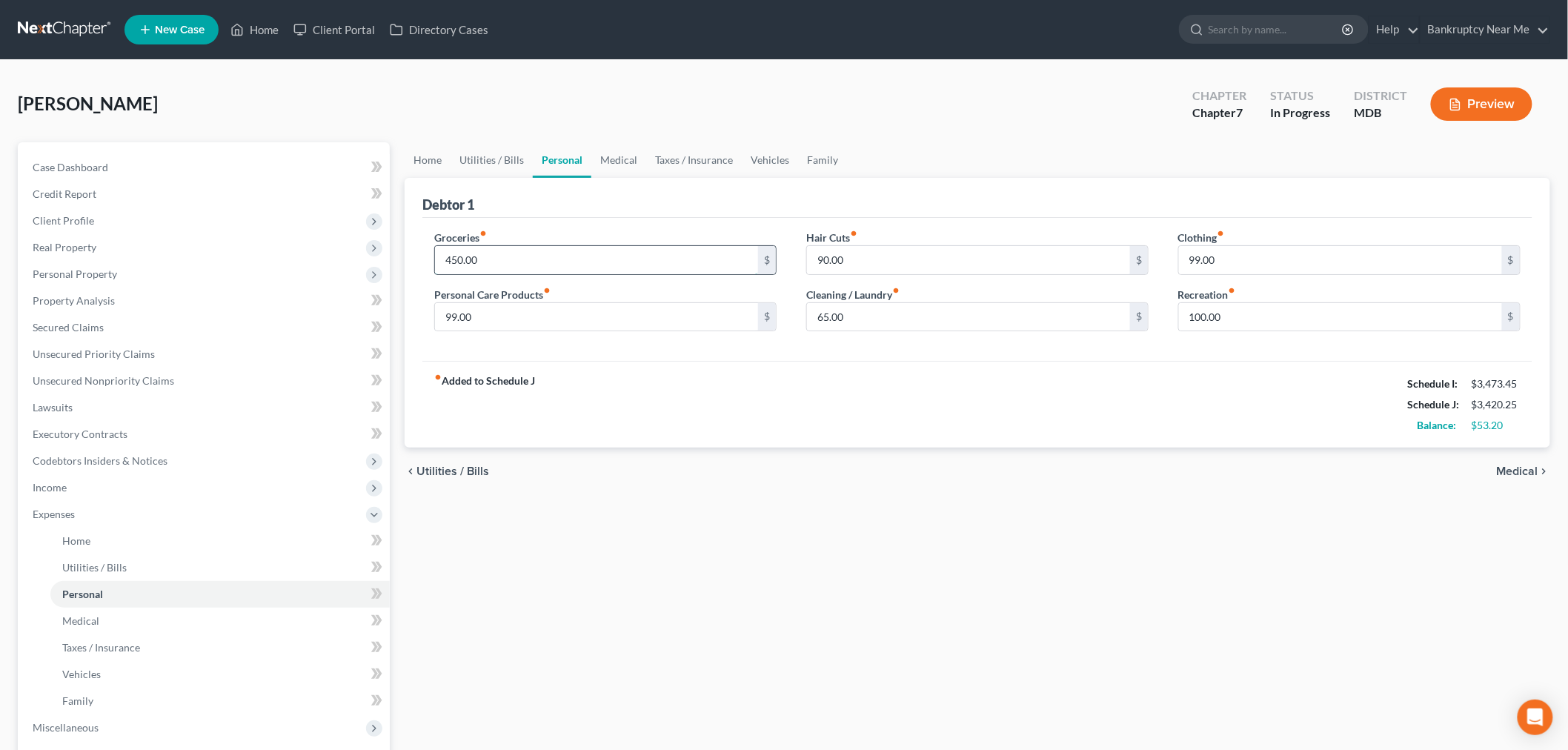
click at [537, 255] on input "450.00" at bounding box center [597, 260] width 323 height 28
type input "465"
click at [1261, 389] on div "fiber_manual_record Added to Schedule J Schedule I: $3,473.45 Schedule J: $3,43…" at bounding box center [977, 403] width 1109 height 87
click at [424, 156] on link "Home" at bounding box center [427, 160] width 46 height 35
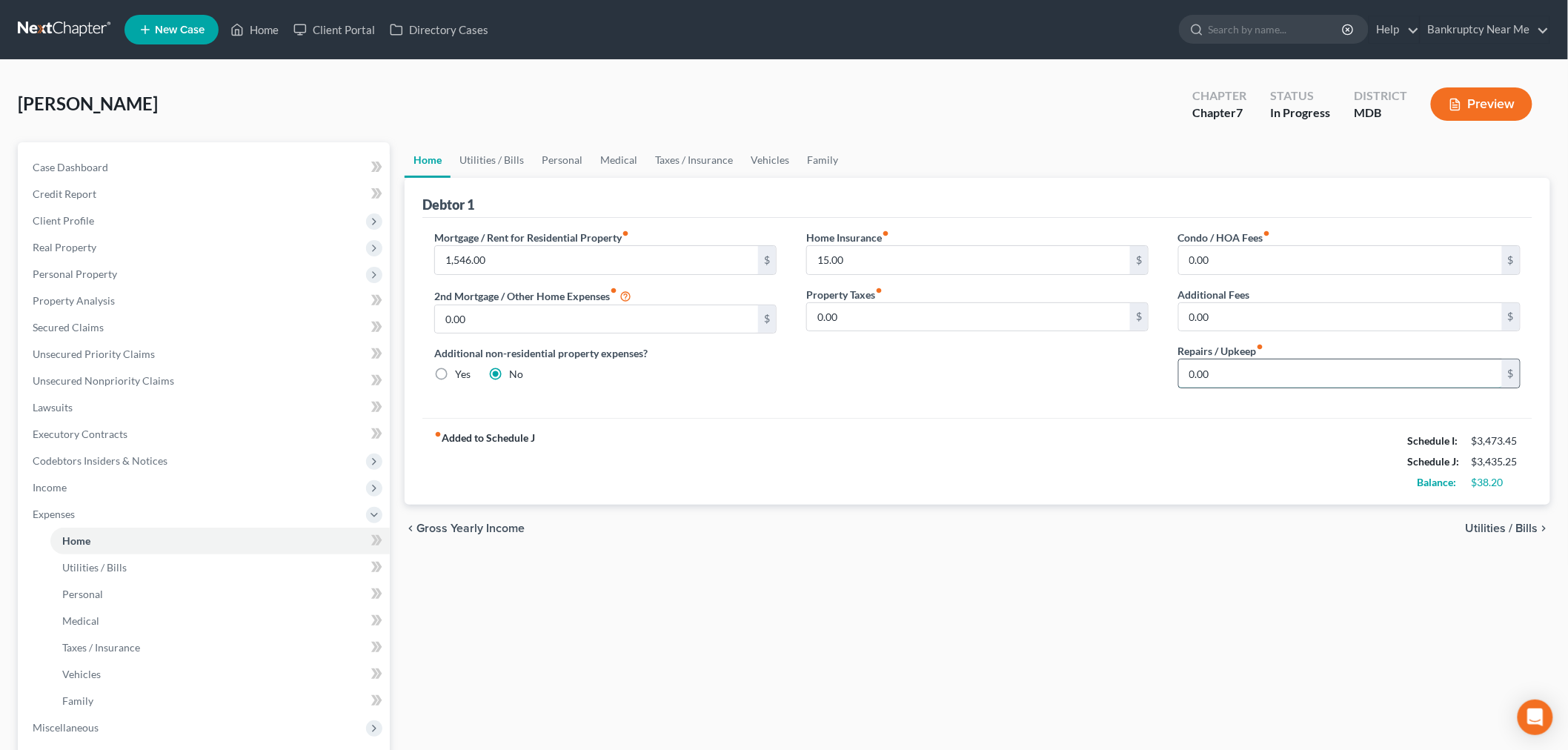
click at [1275, 374] on input "0.00" at bounding box center [1340, 374] width 323 height 28
click at [127, 267] on span "Personal Property" at bounding box center [205, 274] width 369 height 27
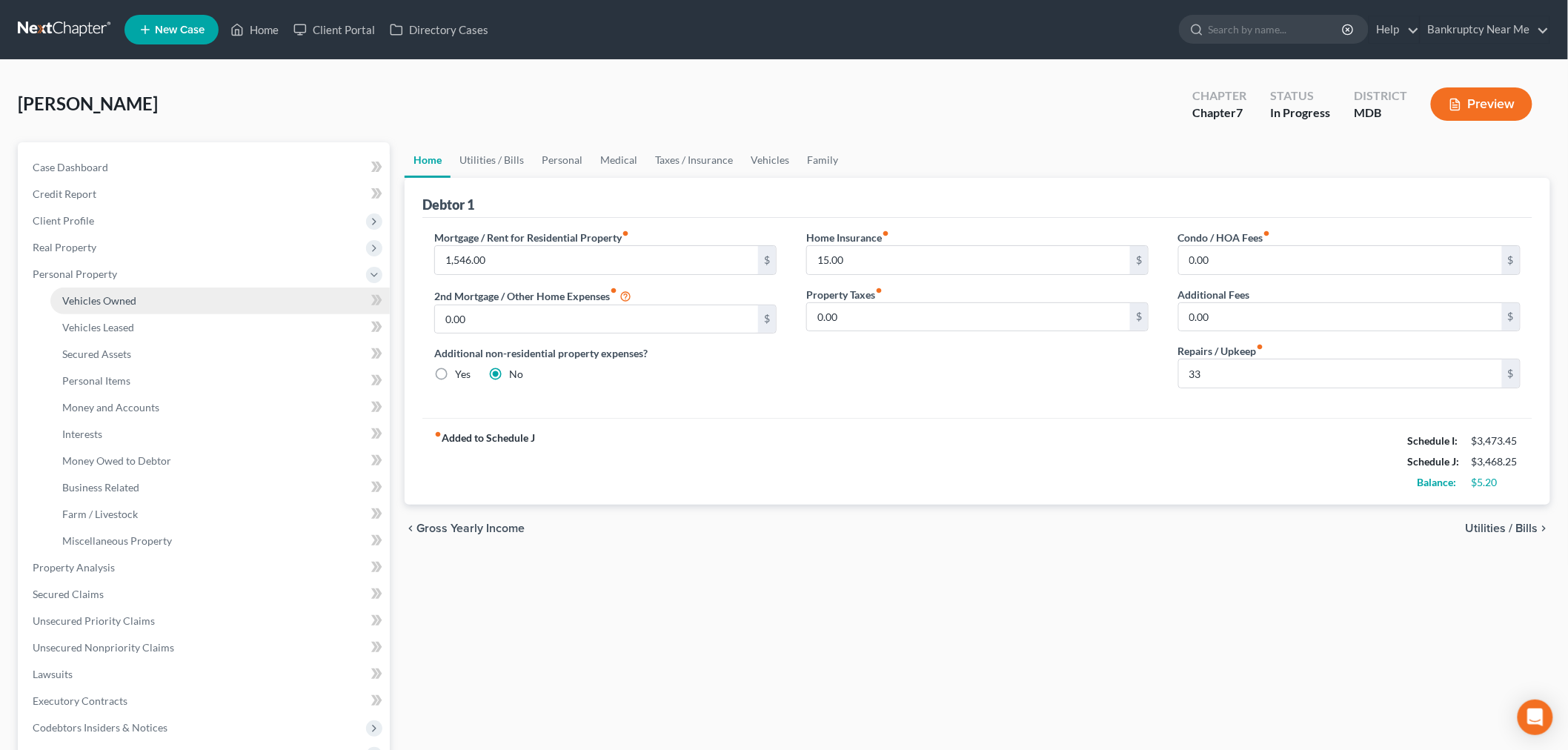
click at [153, 306] on link "Vehicles Owned" at bounding box center [219, 301] width 339 height 27
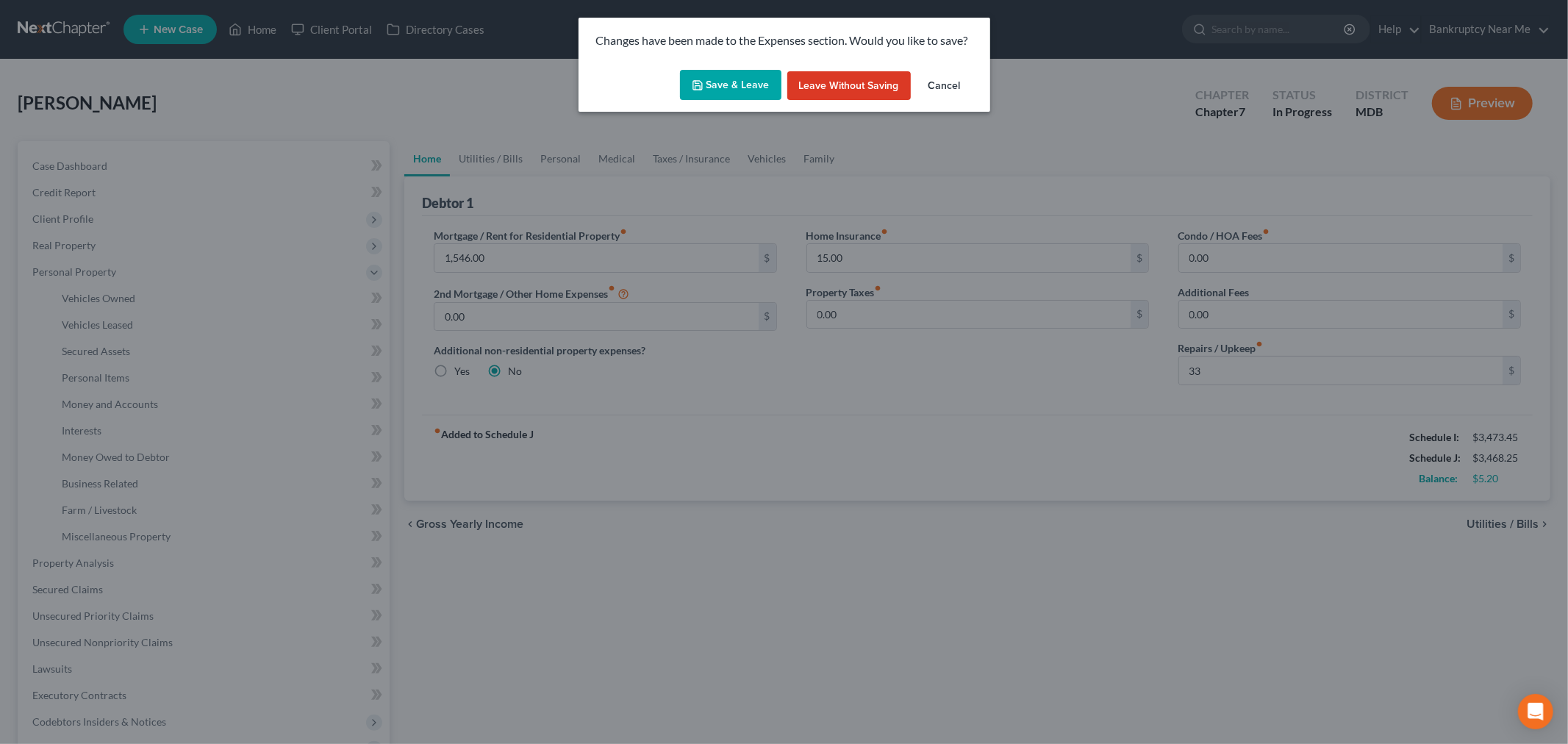
click at [736, 81] on button "Save & Leave" at bounding box center [730, 84] width 101 height 31
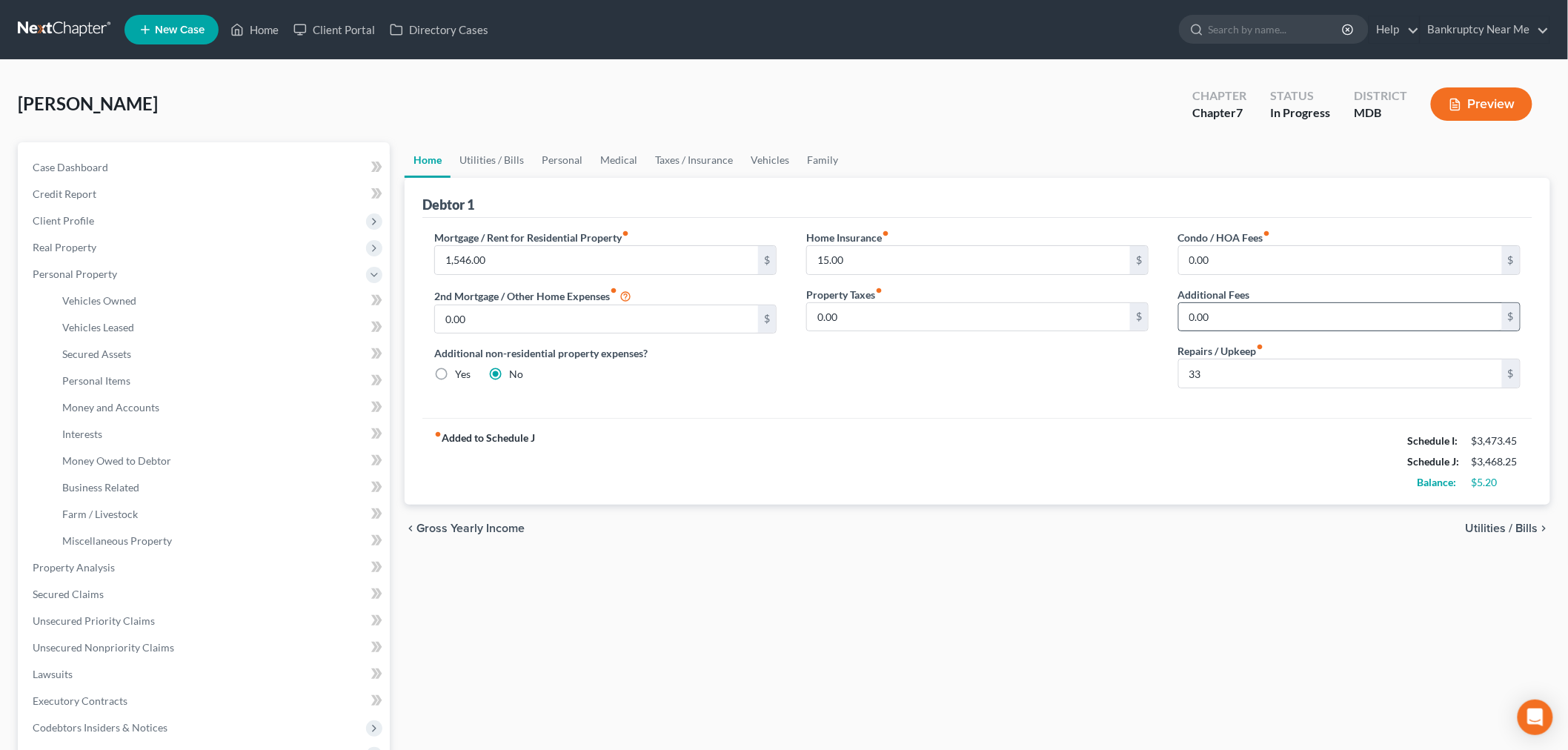
type input "33.00"
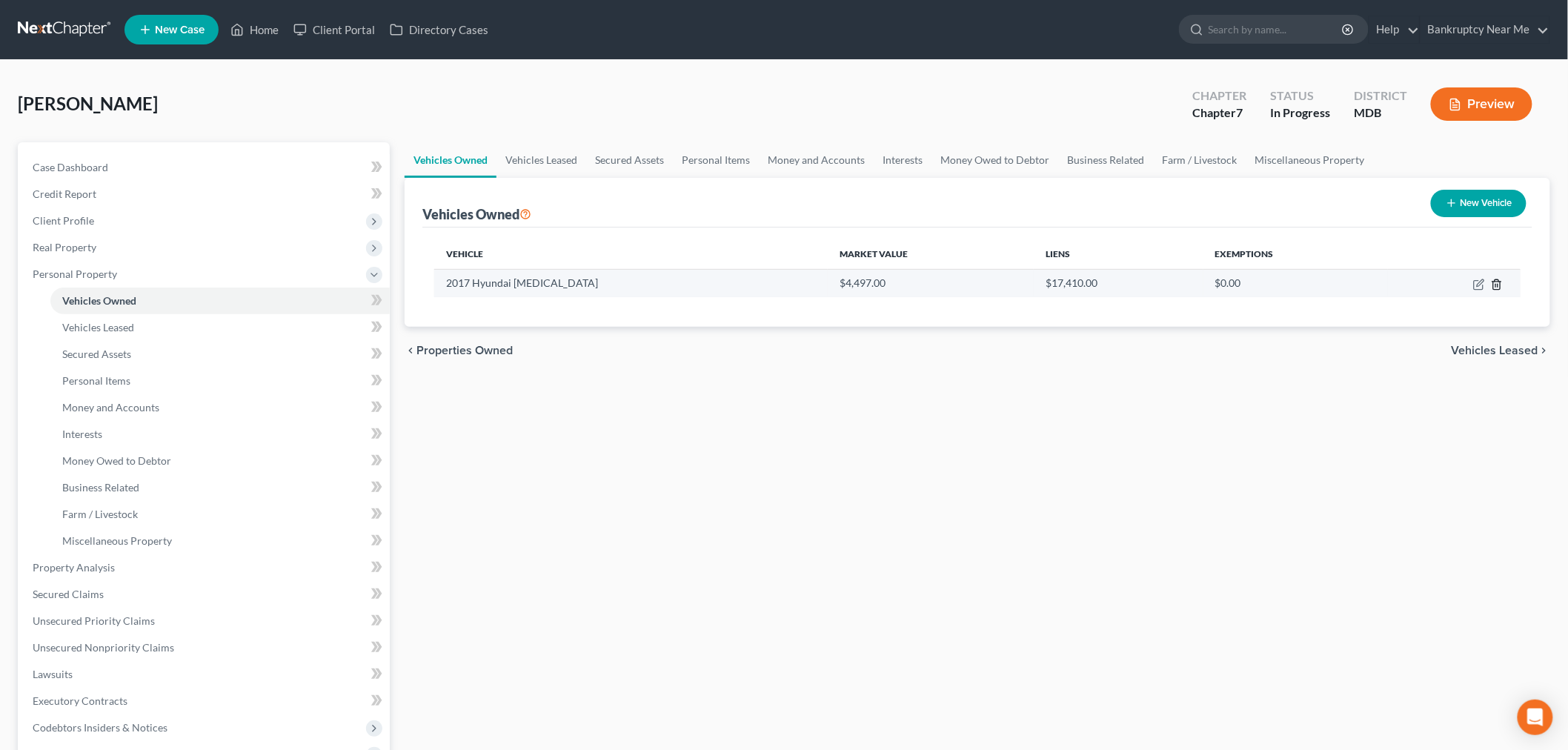
click at [1492, 285] on icon "button" at bounding box center [1496, 284] width 12 height 12
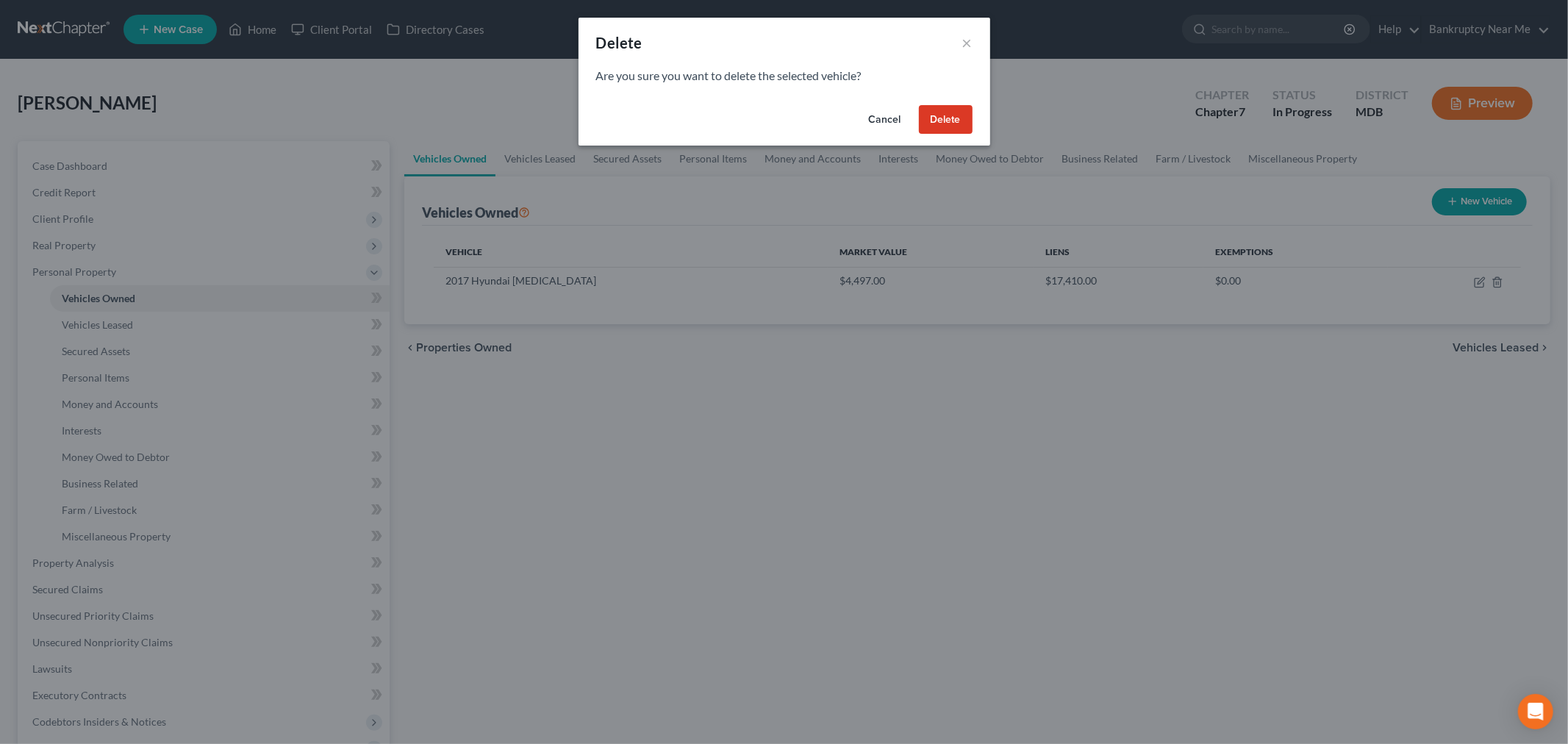
click at [880, 118] on button "Cancel" at bounding box center [885, 120] width 56 height 30
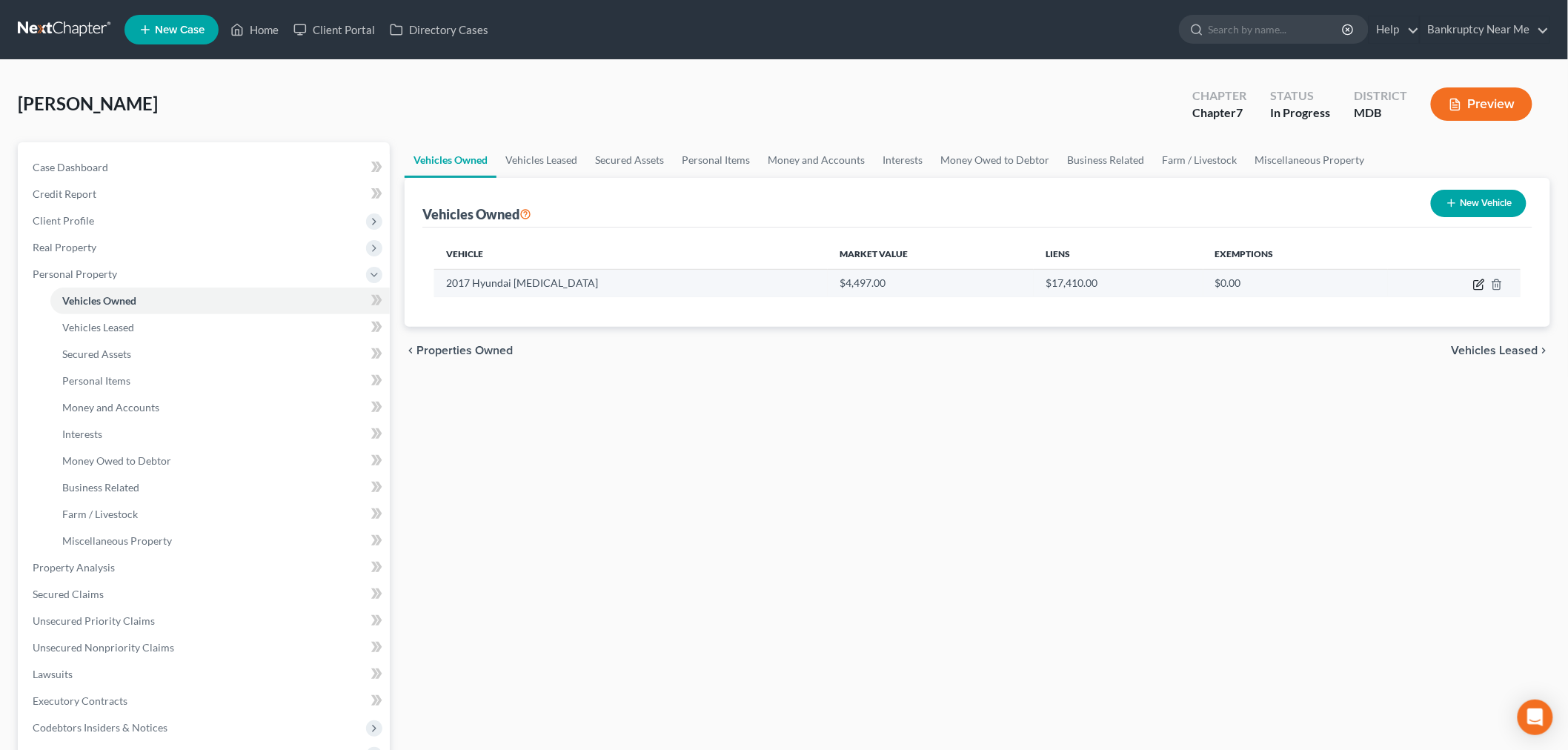
click at [1476, 286] on icon "button" at bounding box center [1478, 284] width 12 height 12
select select "0"
select select "9"
select select "4"
select select "0"
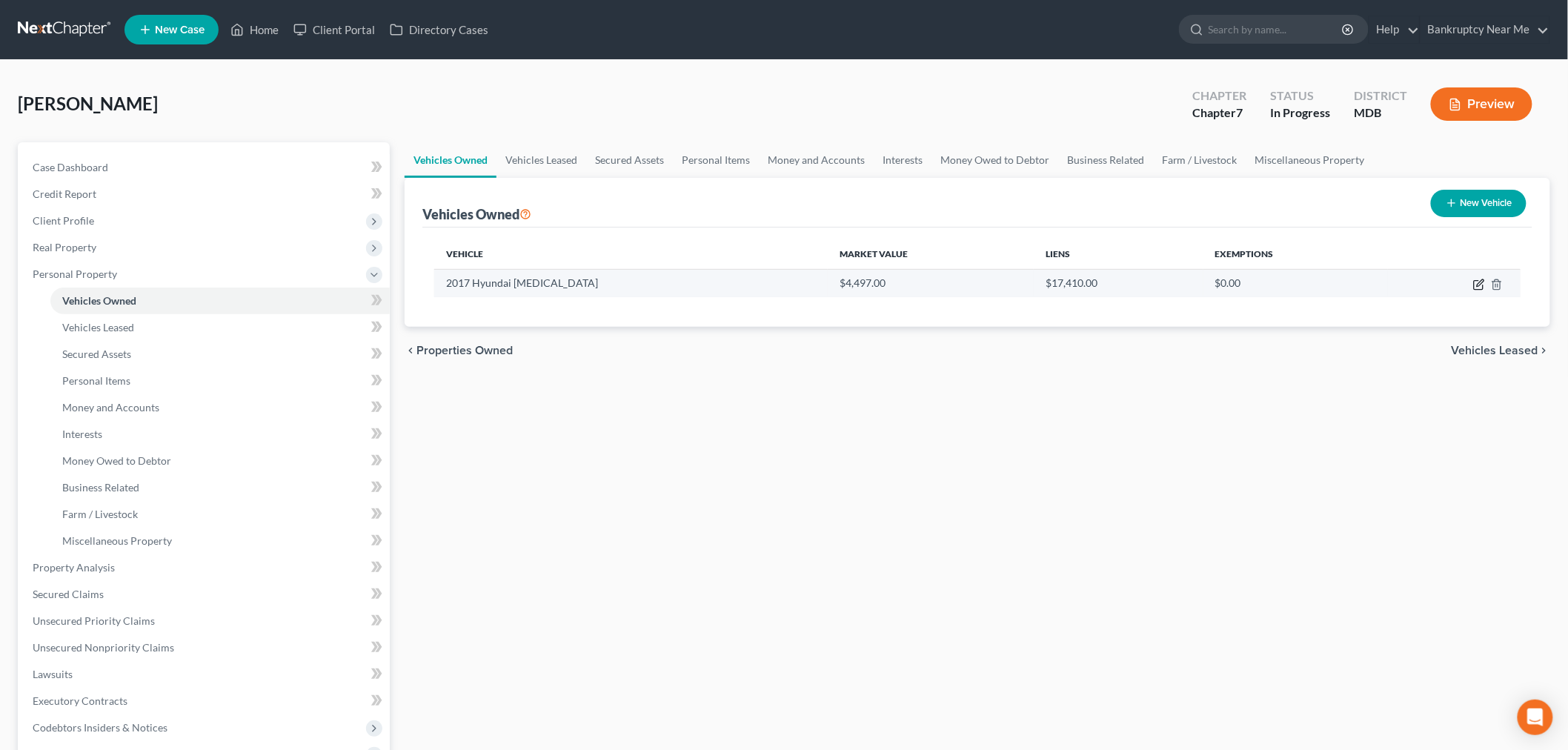
select select "45"
select select "0"
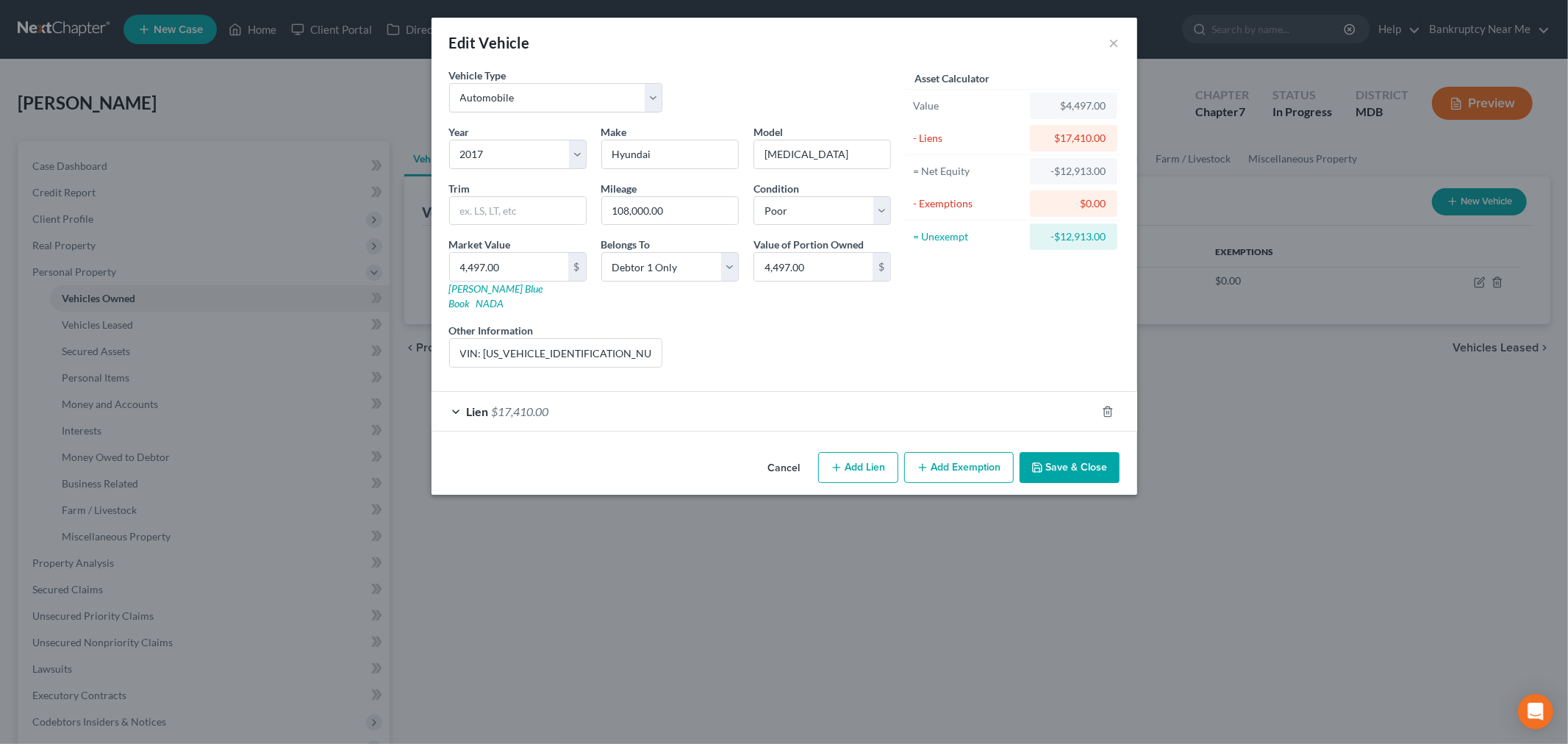
click at [809, 397] on div "Lien $17,410.00" at bounding box center [764, 411] width 664 height 39
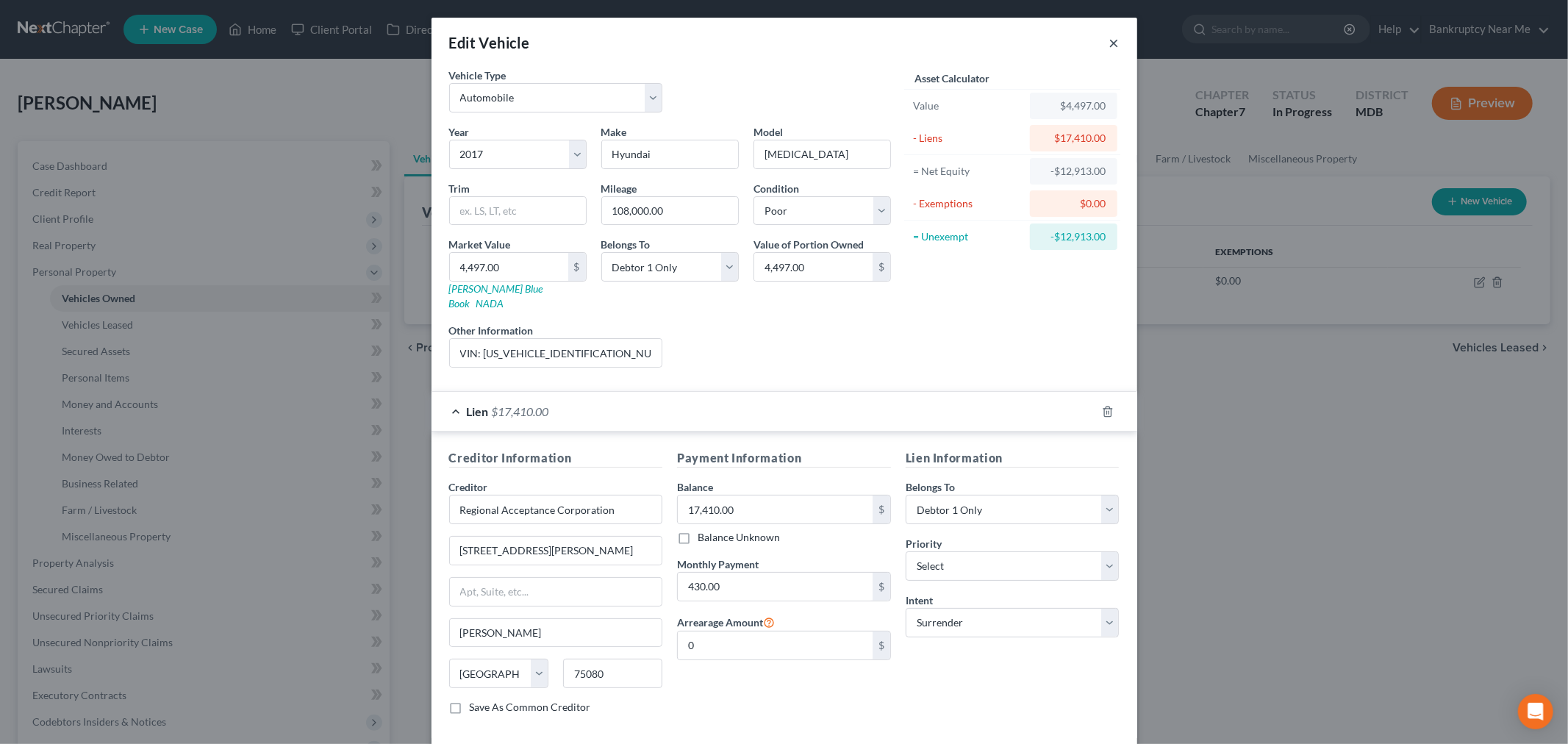
click at [1109, 43] on button "×" at bounding box center [1114, 42] width 10 height 18
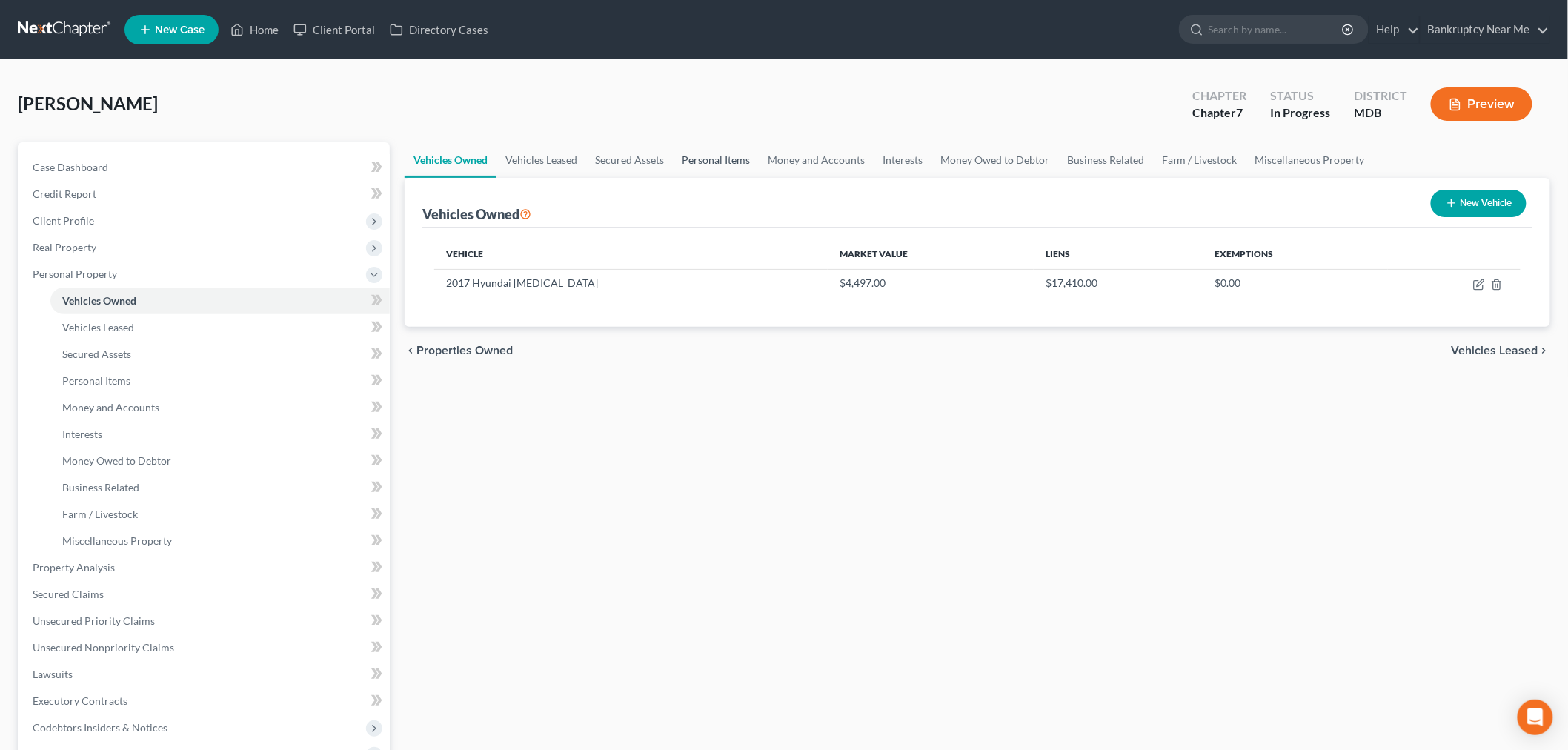
click at [689, 160] on link "Personal Items" at bounding box center [715, 160] width 86 height 35
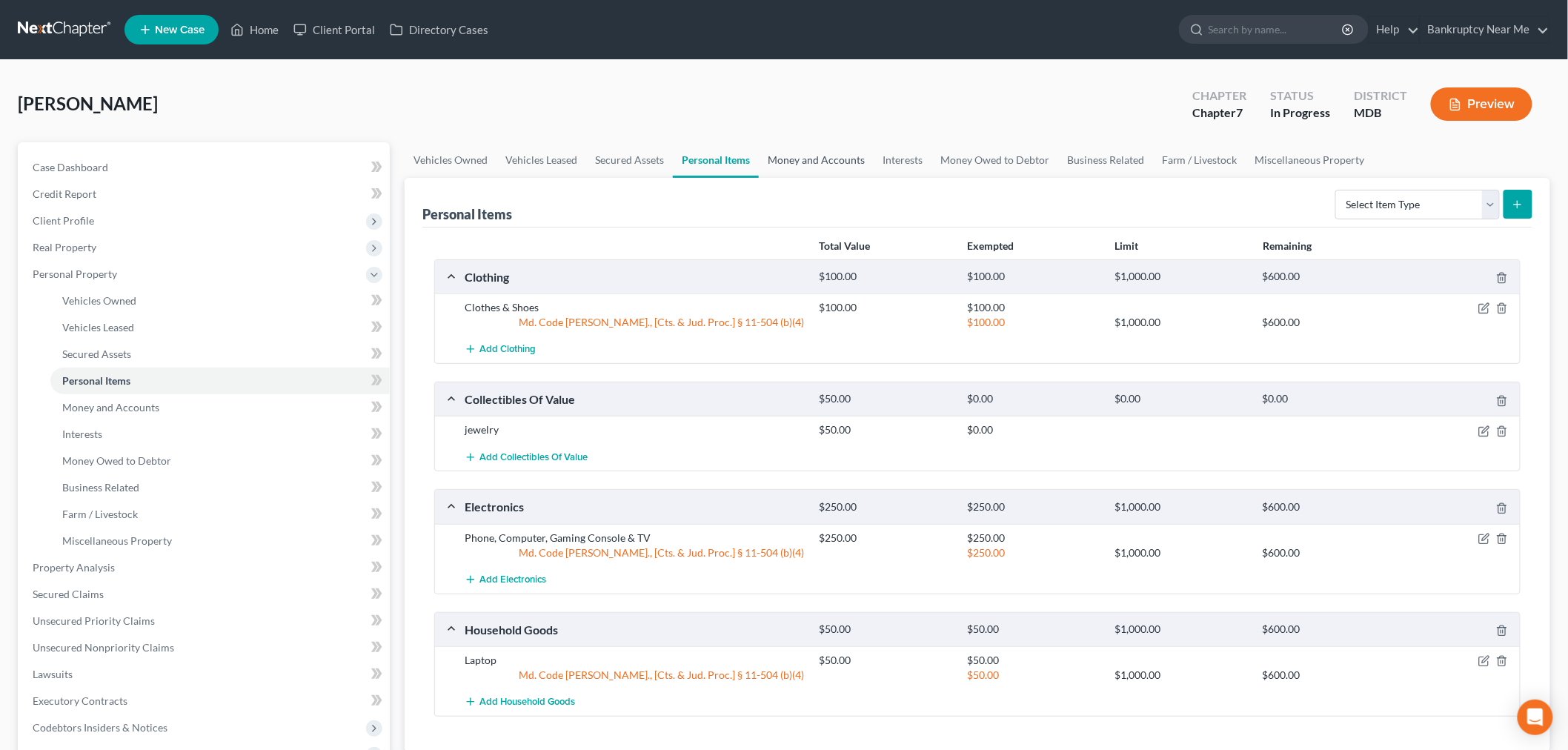
click at [787, 157] on link "Money and Accounts" at bounding box center [815, 160] width 115 height 35
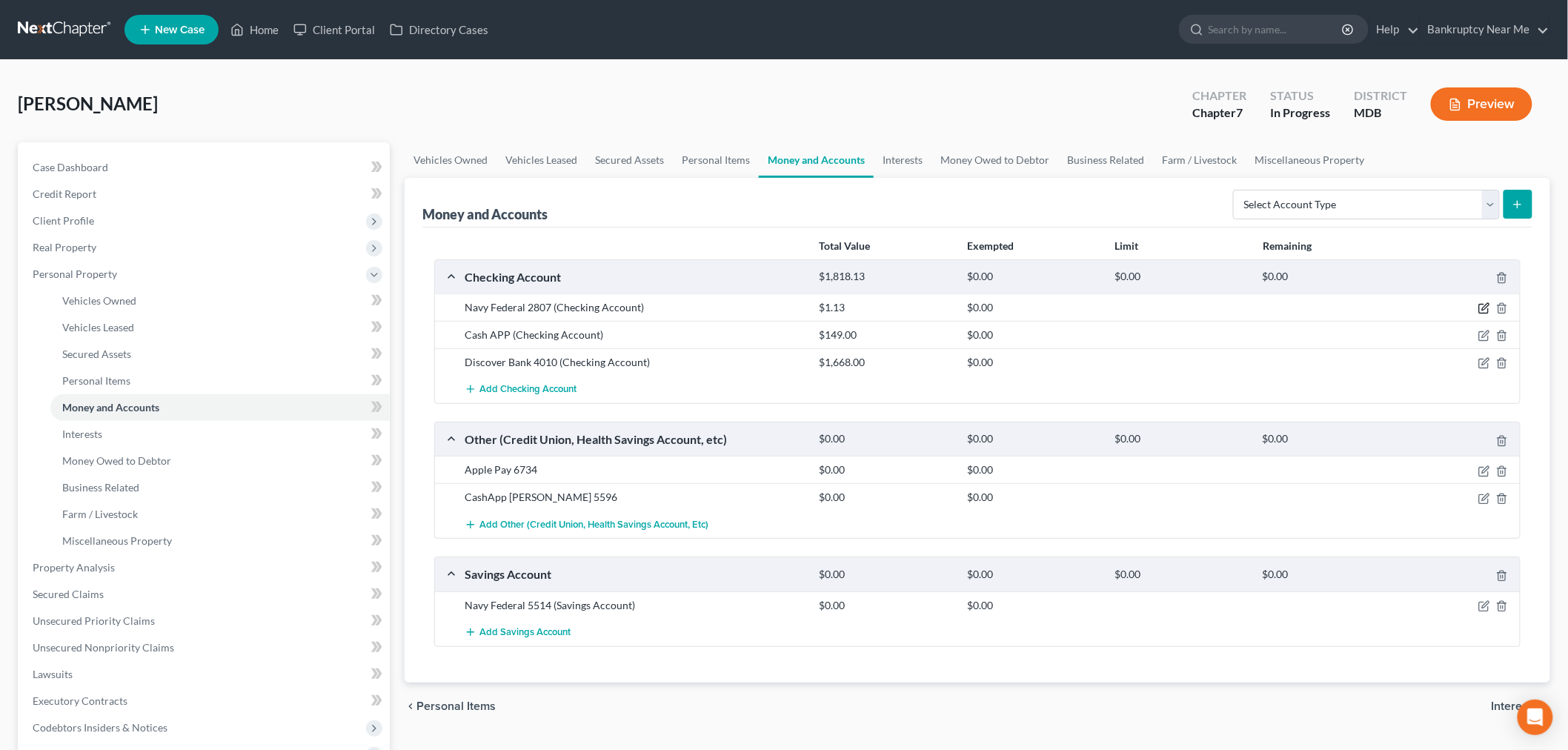
click at [1485, 309] on icon "button" at bounding box center [1485, 306] width 7 height 7
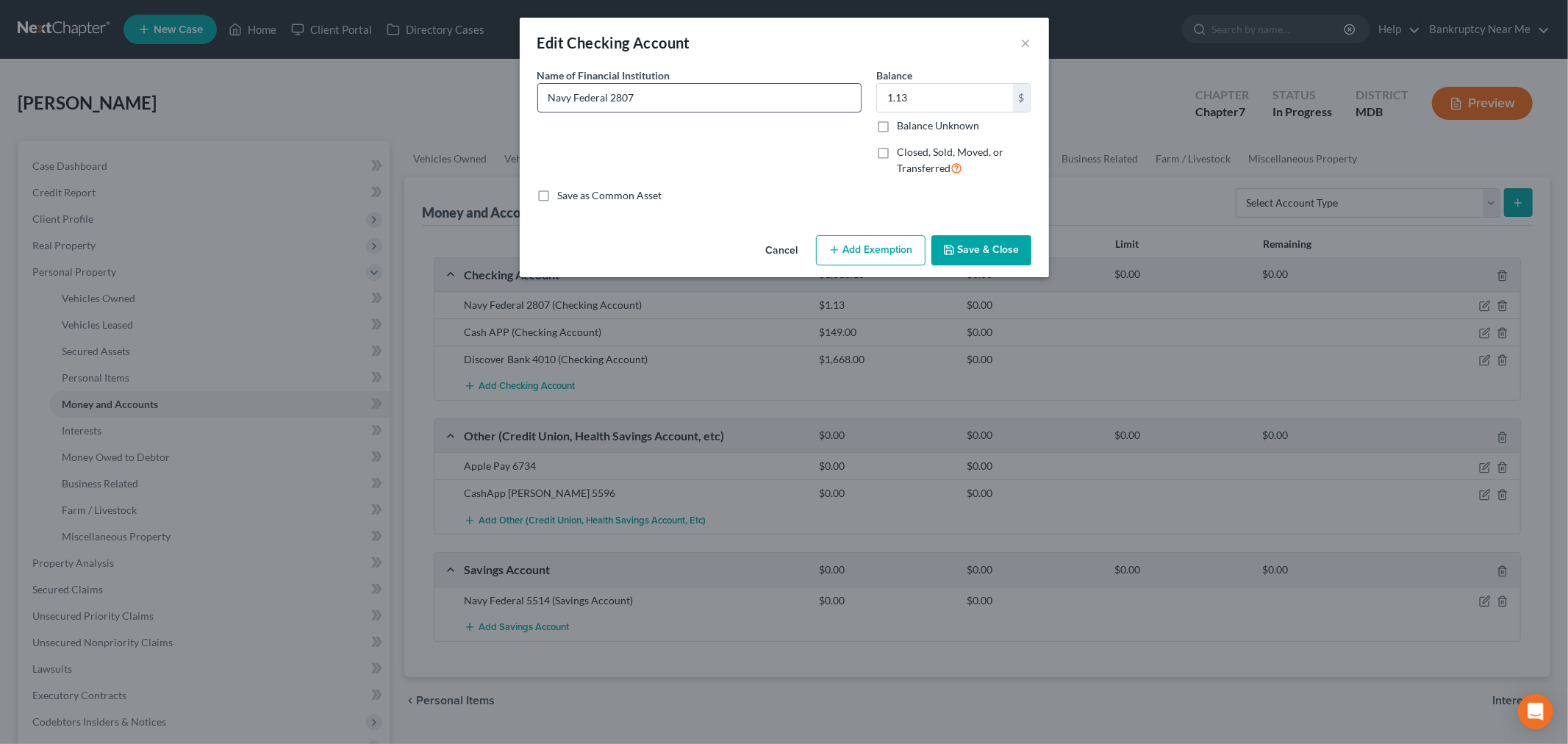
click at [689, 100] on input "Navy Federal 2807" at bounding box center [700, 97] width 322 height 28
type input "Navy Federal 2807 (Joint)"
click at [967, 250] on button "Save & Close" at bounding box center [981, 250] width 100 height 31
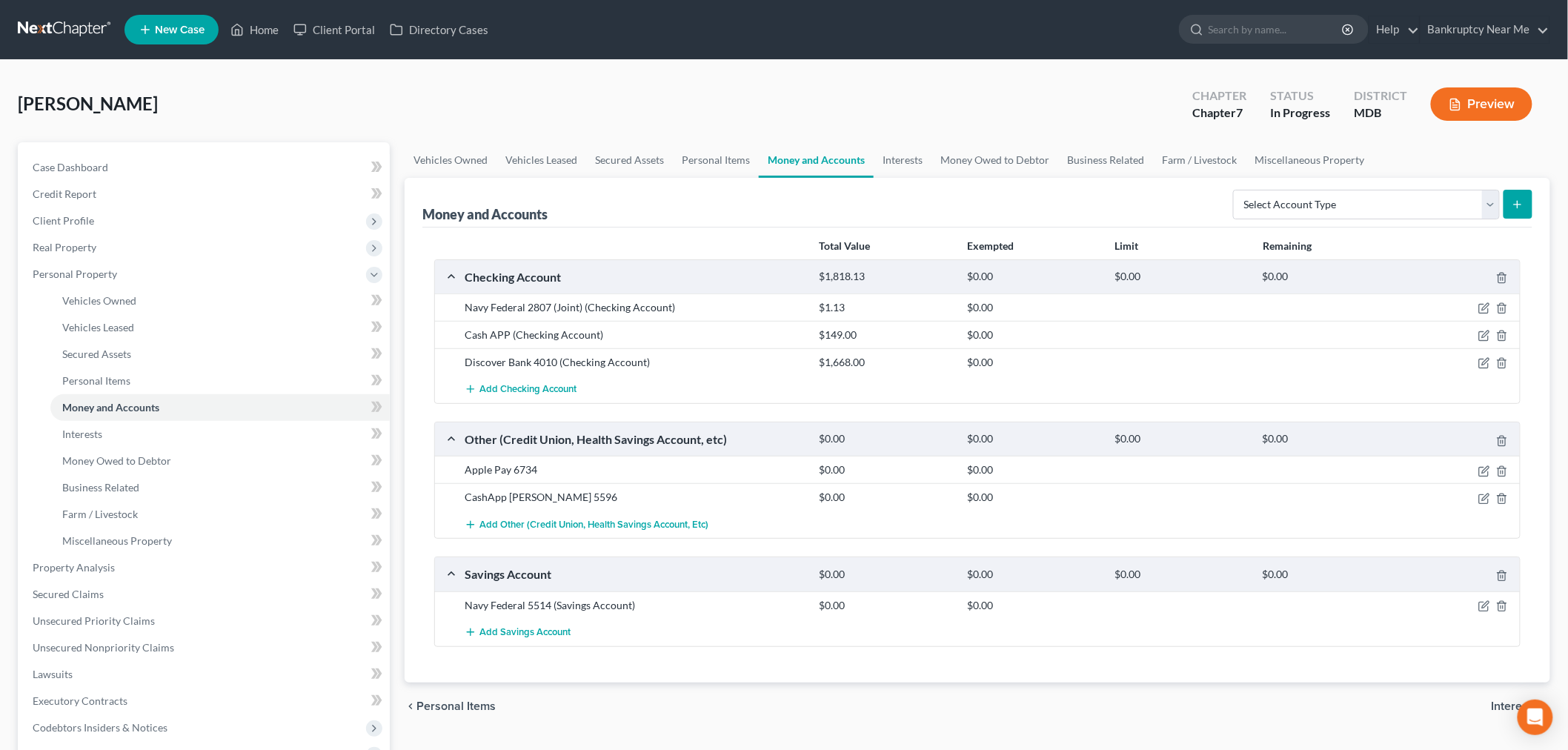
click at [1477, 609] on div at bounding box center [1462, 605] width 119 height 15
click at [1484, 601] on icon "button" at bounding box center [1484, 606] width 12 height 12
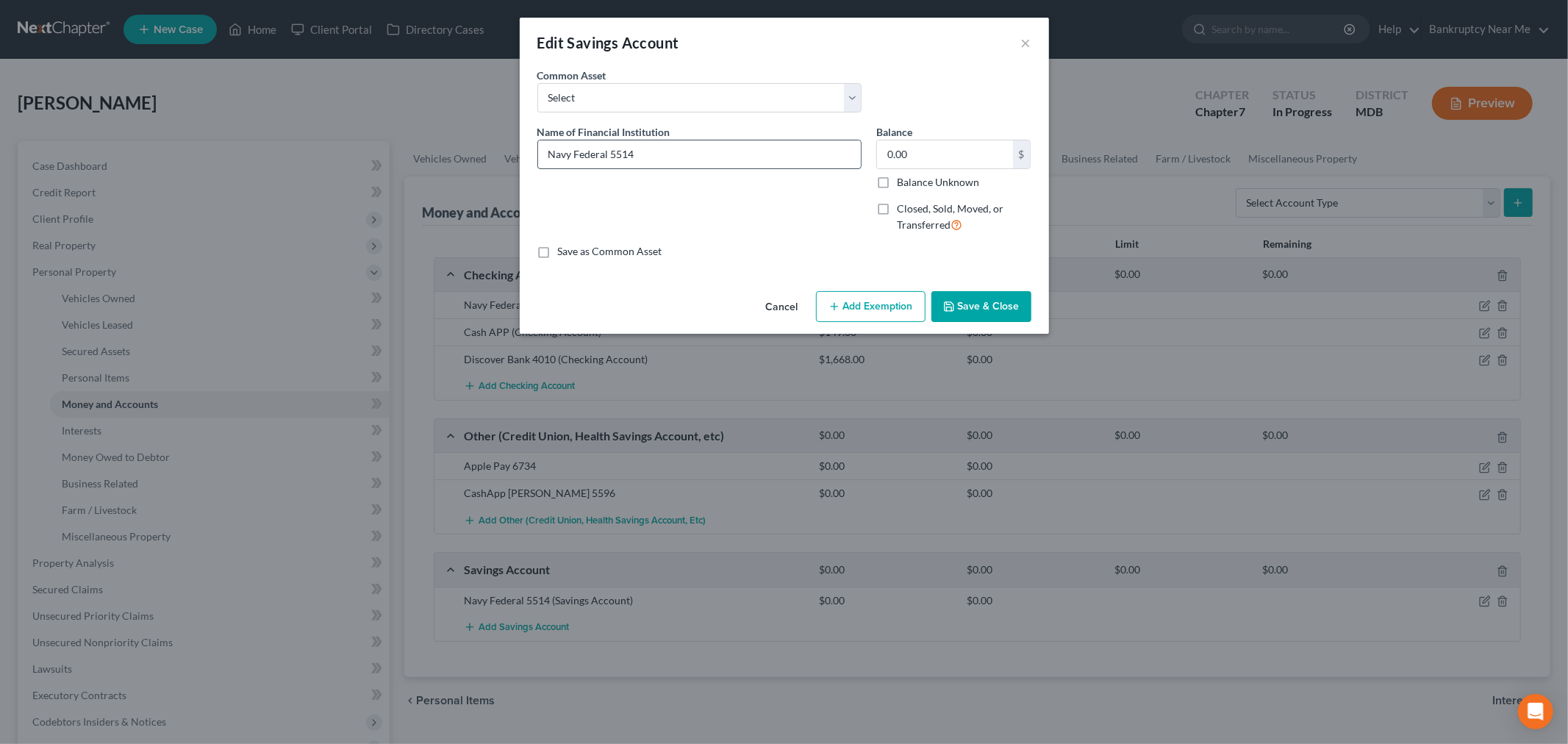
click at [720, 158] on input "Navy Federal 5514" at bounding box center [700, 155] width 322 height 28
type input "Navy Federal 5514 (Joint)"
click at [995, 319] on button "Save & Close" at bounding box center [981, 306] width 100 height 31
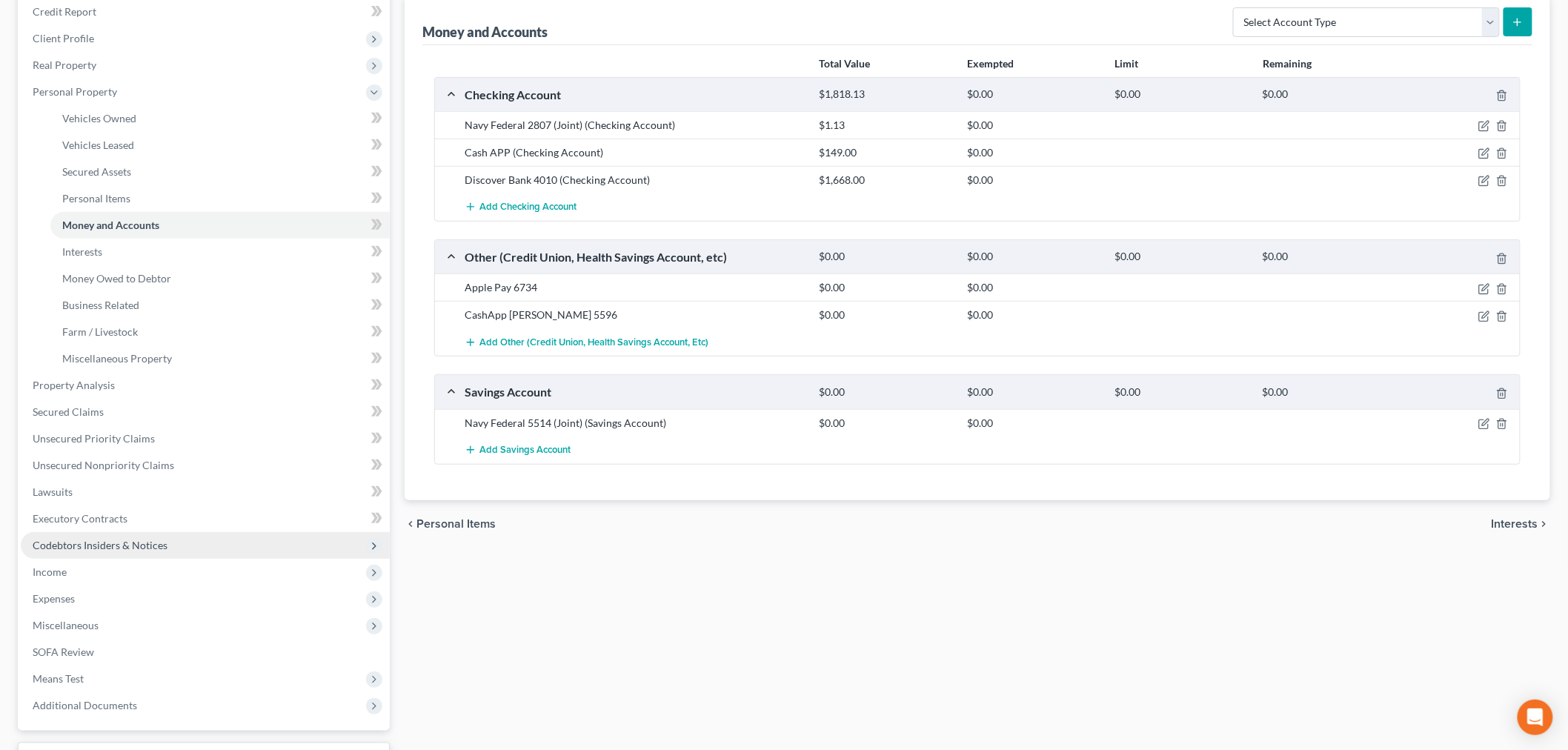
scroll to position [303, 0]
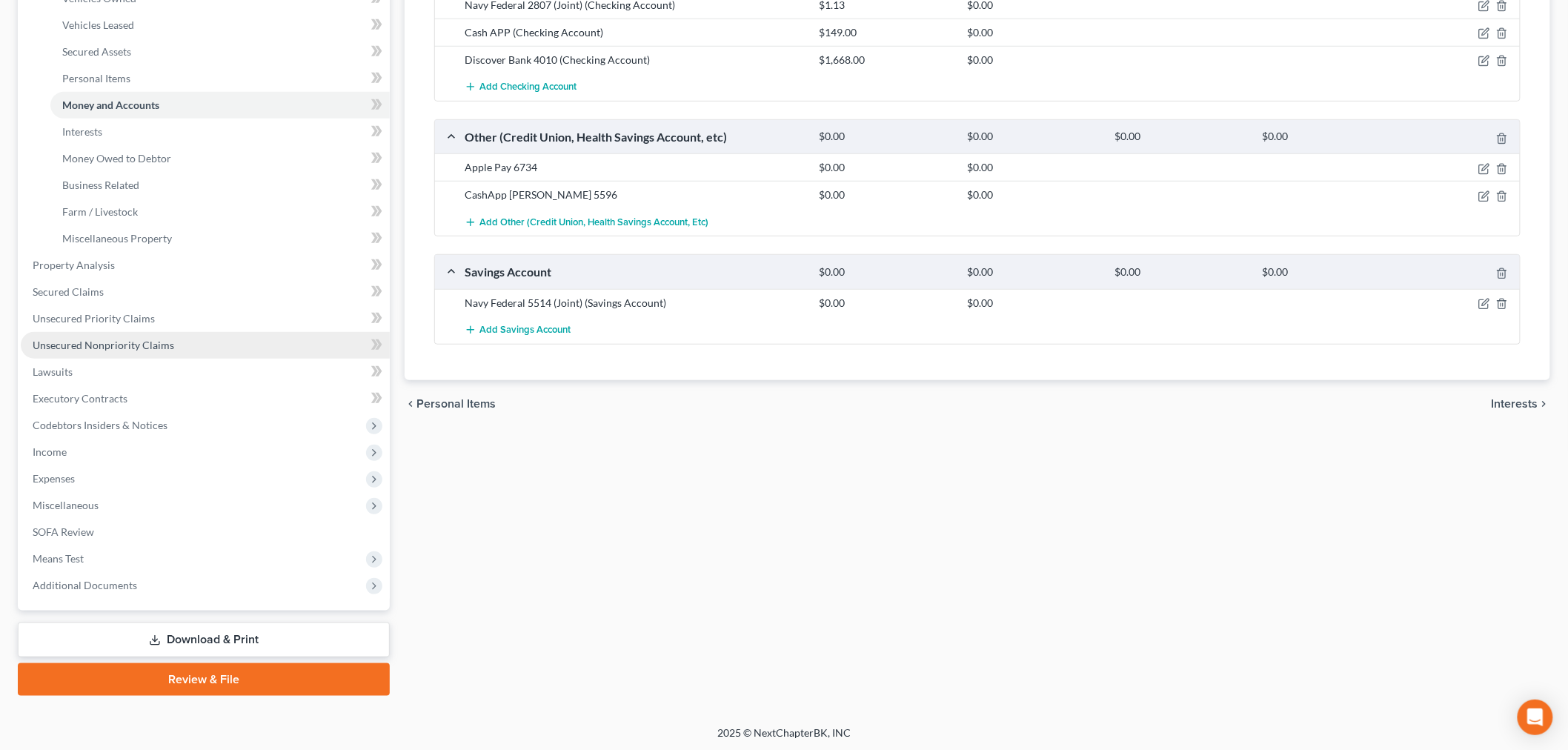
click at [189, 338] on link "Unsecured Nonpriority Claims" at bounding box center [205, 345] width 369 height 27
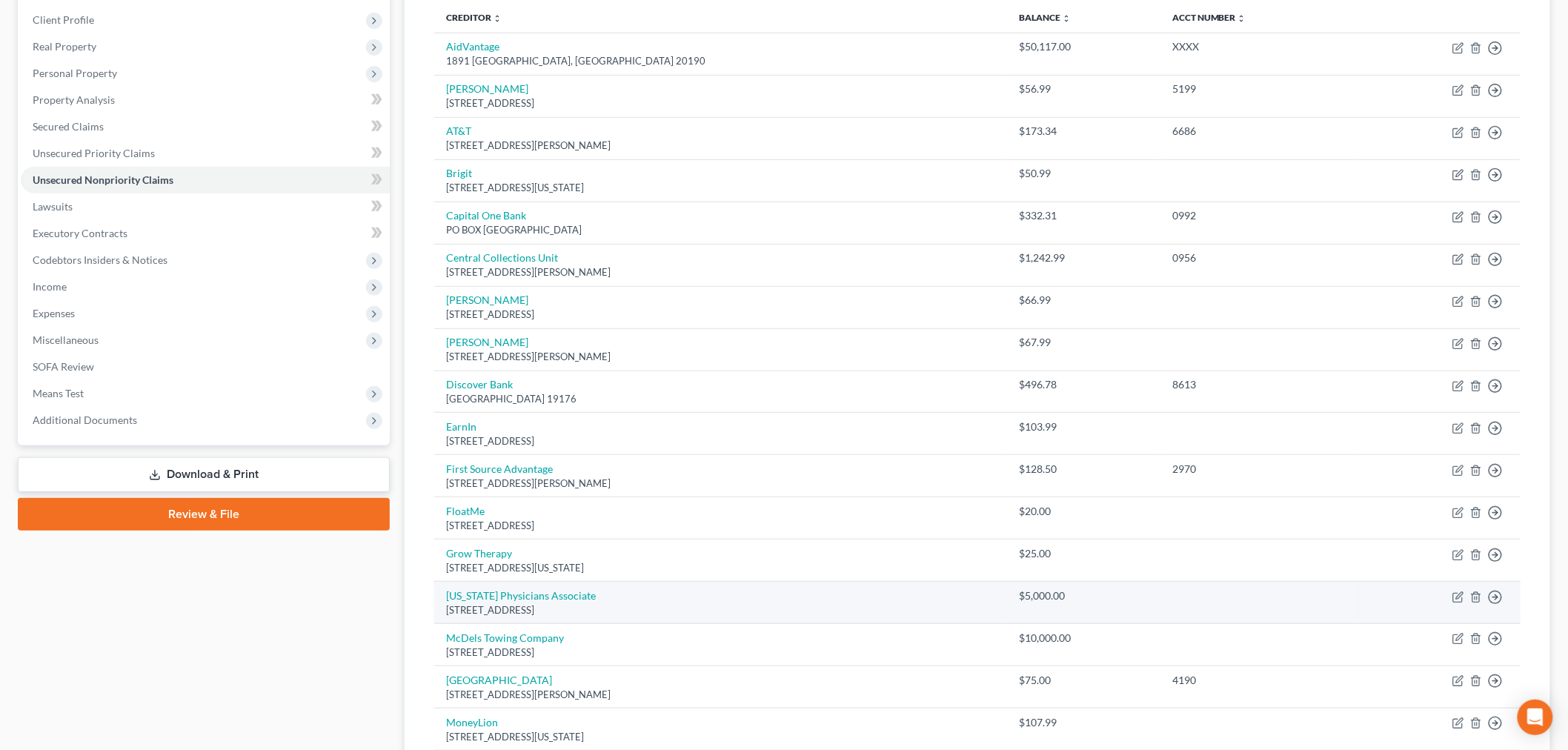
scroll to position [76, 0]
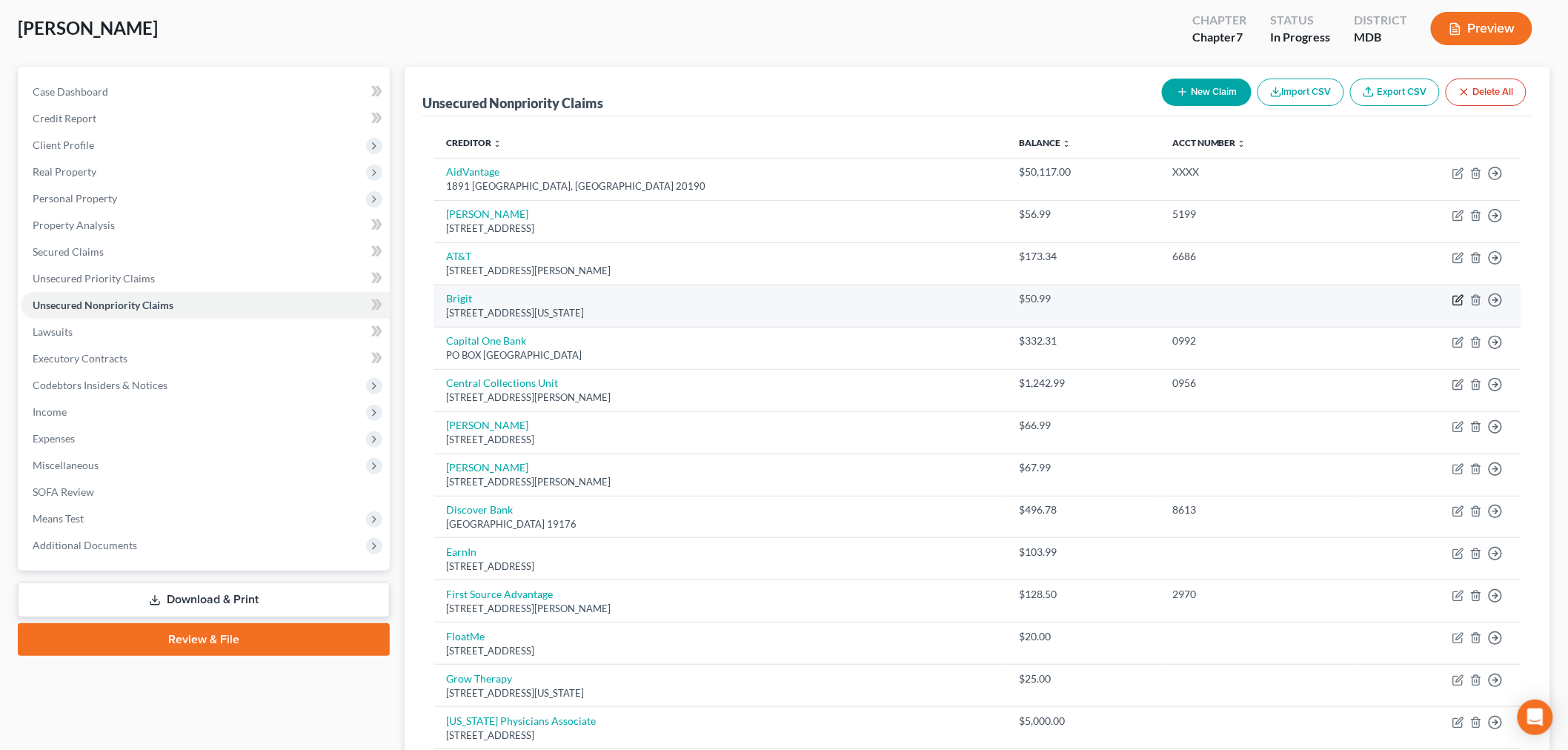
click at [1457, 294] on icon "button" at bounding box center [1458, 300] width 12 height 12
select select "35"
select select "10"
select select "0"
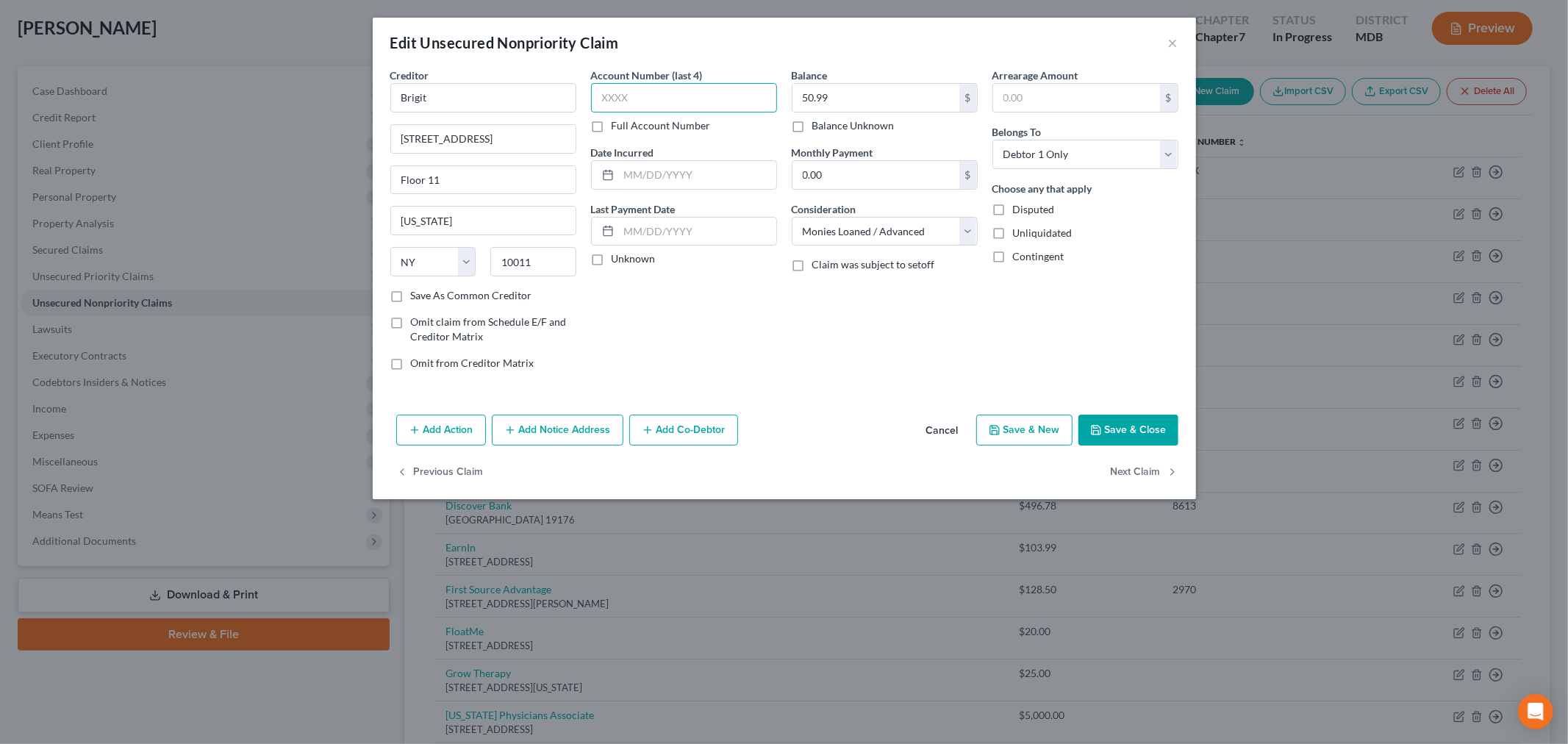
click at [702, 96] on input "text" at bounding box center [684, 98] width 186 height 30
type input "xxxx"
click at [1111, 428] on button "Save & Close" at bounding box center [1129, 429] width 100 height 31
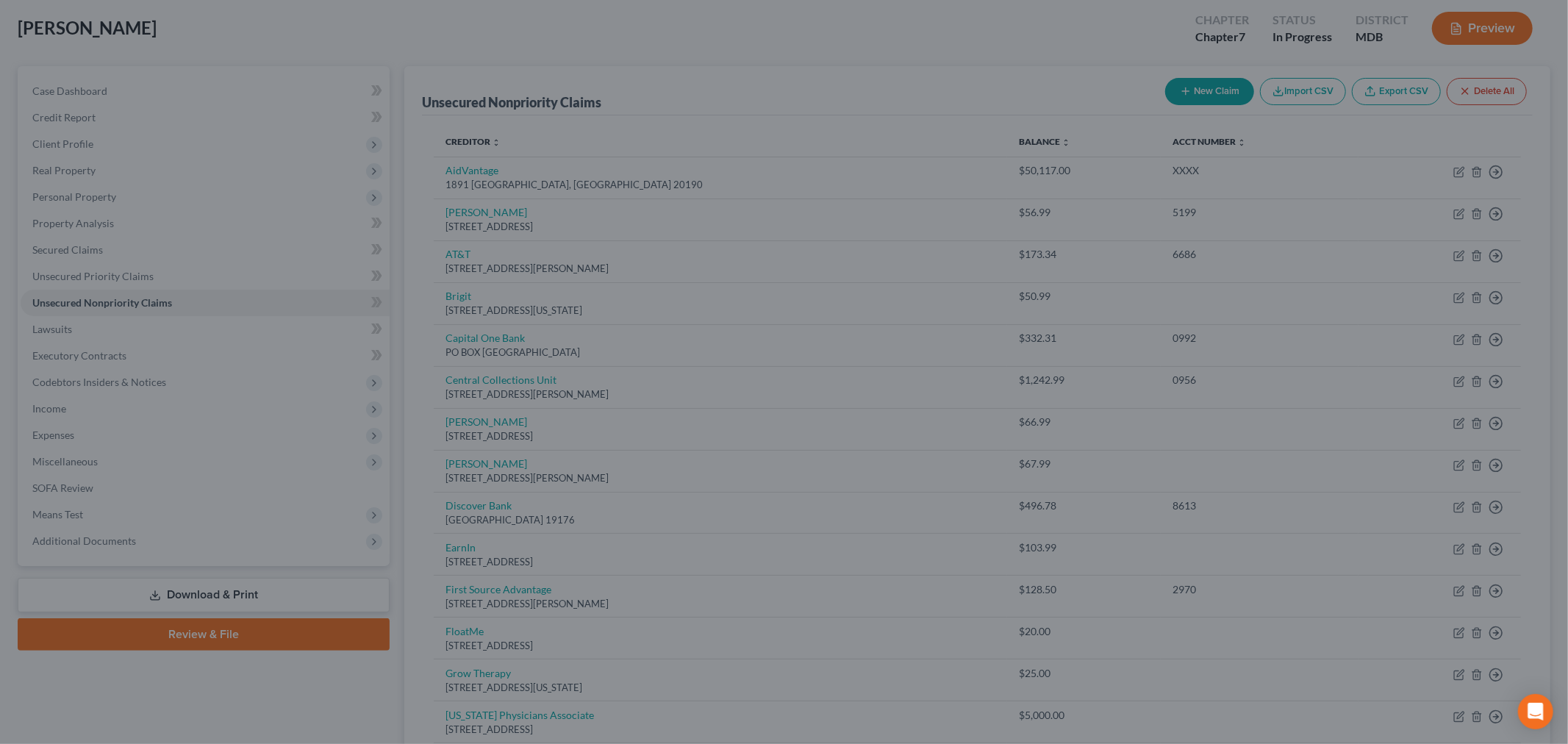
type input "0"
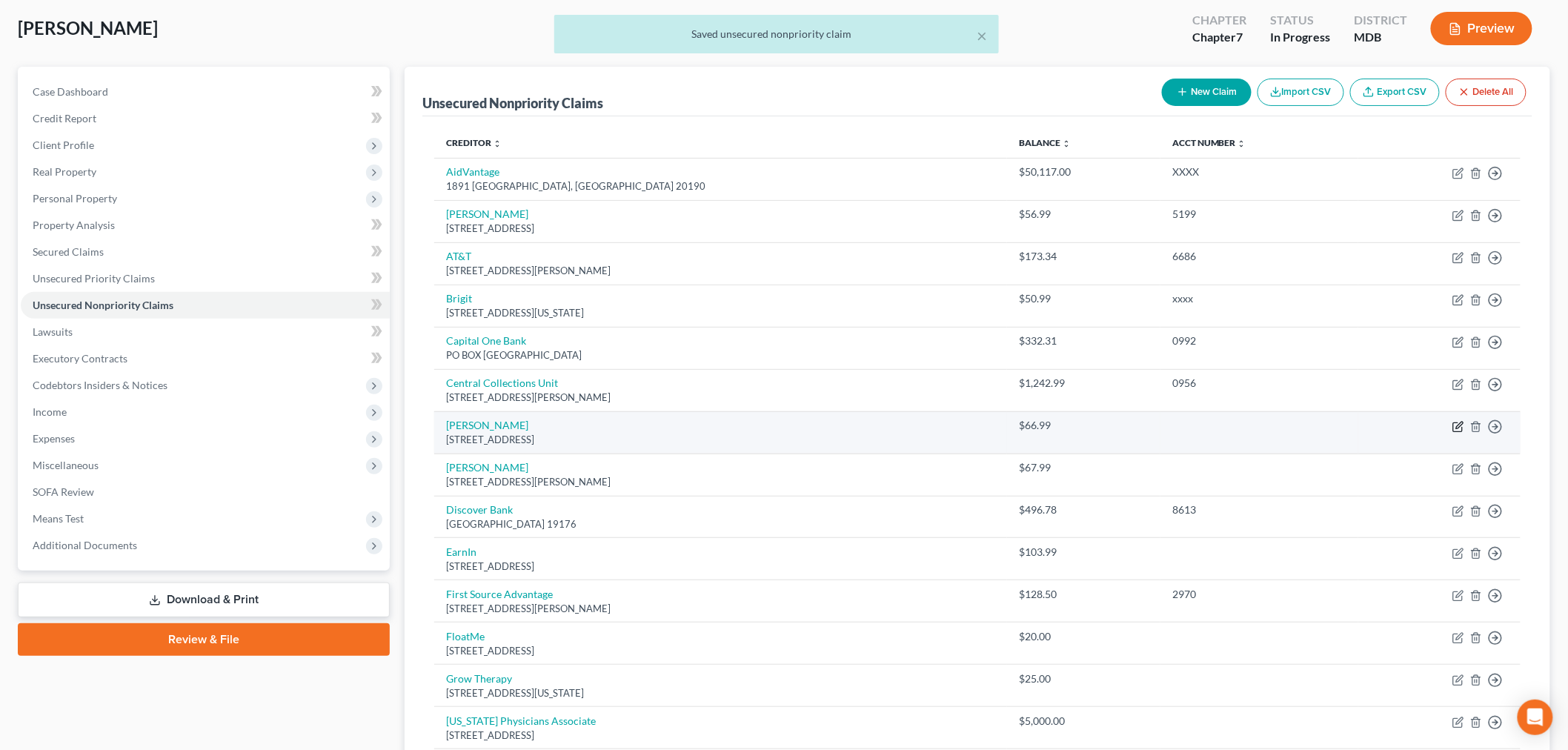
click at [1454, 428] on icon "button" at bounding box center [1458, 427] width 12 height 12
select select "7"
select select "10"
select select "0"
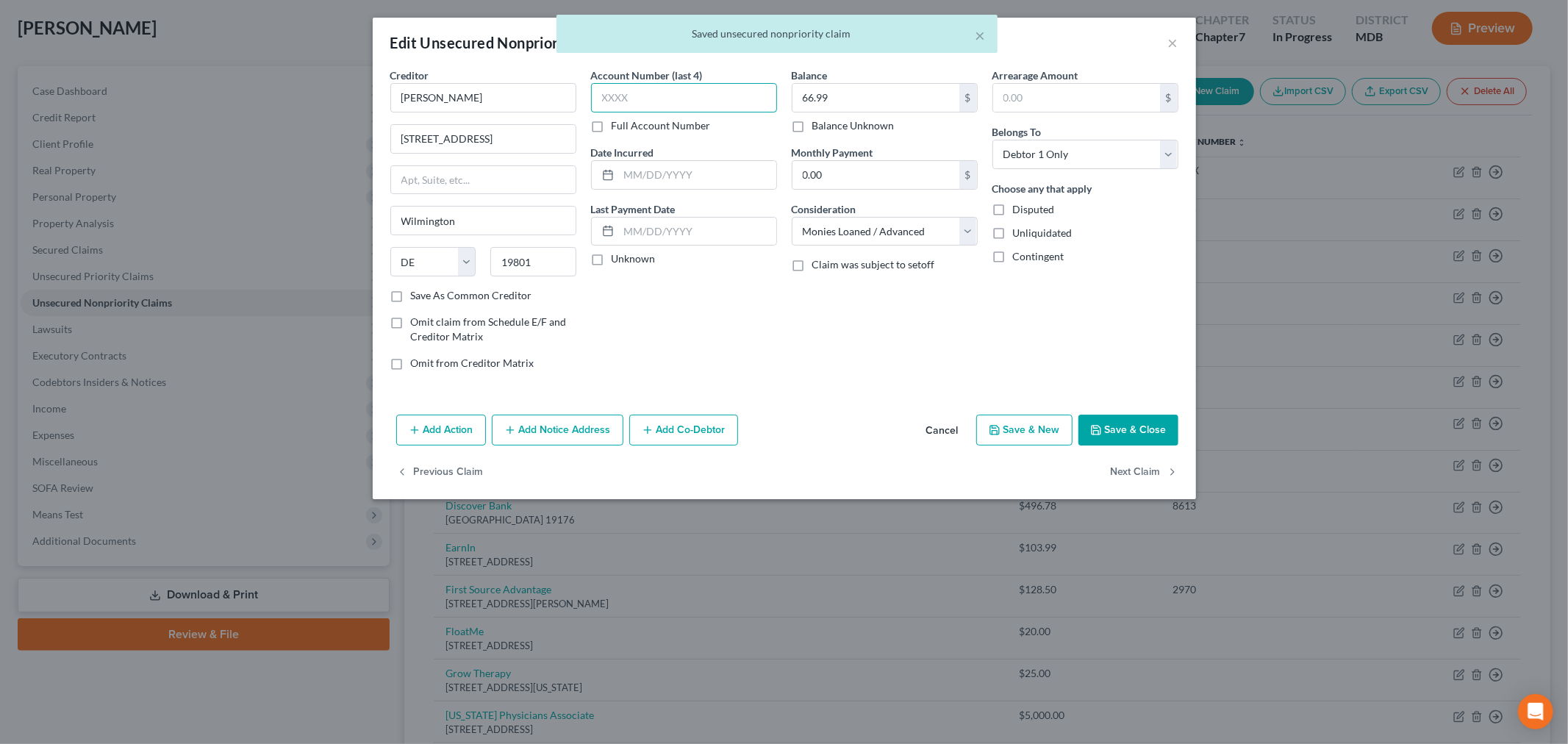
click at [720, 105] on input "text" at bounding box center [684, 98] width 186 height 30
type input "xxxx"
click at [1111, 425] on button "Save & Close" at bounding box center [1129, 429] width 100 height 31
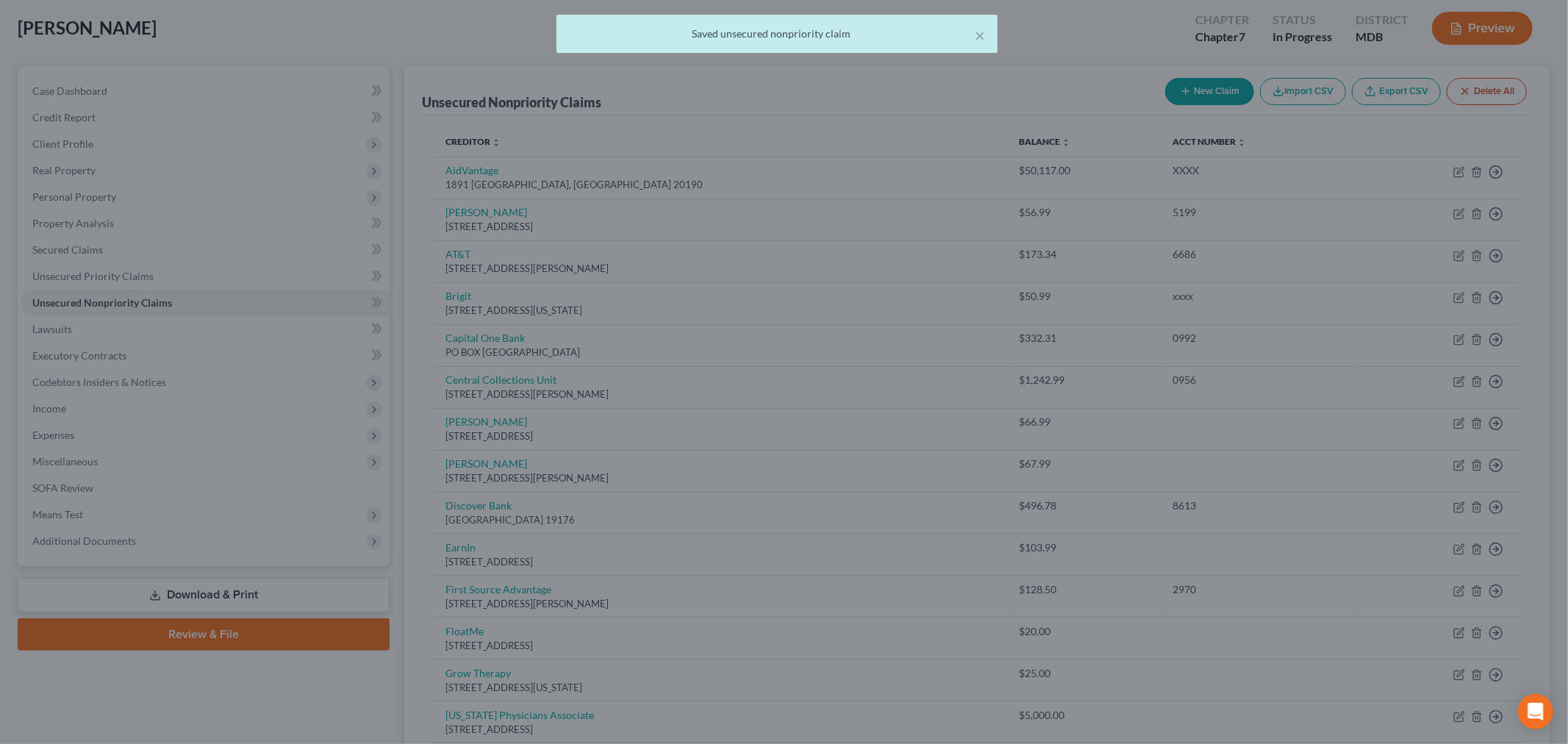
type input "0"
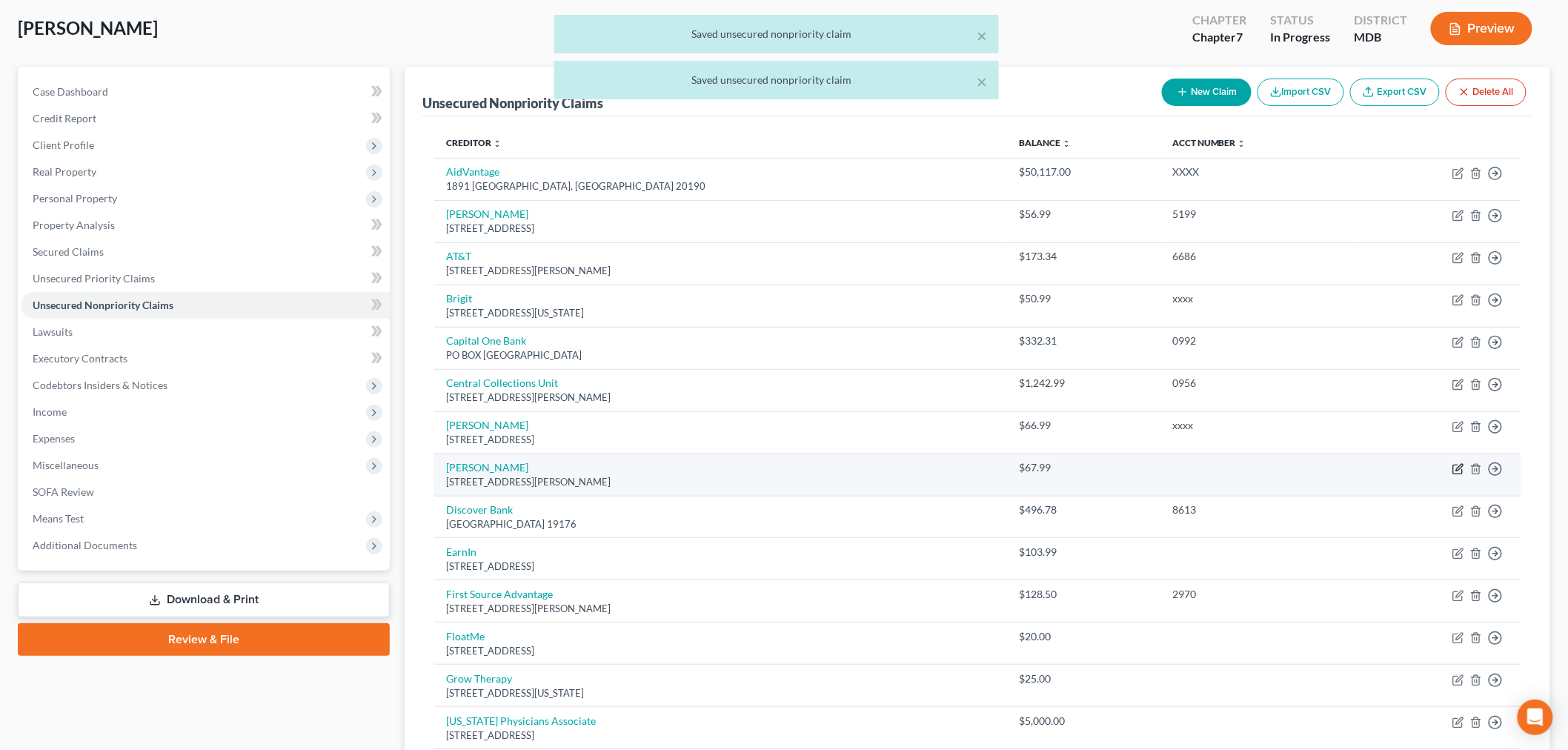
click at [1457, 469] on icon "button" at bounding box center [1458, 469] width 12 height 12
select select "4"
select select "10"
select select "0"
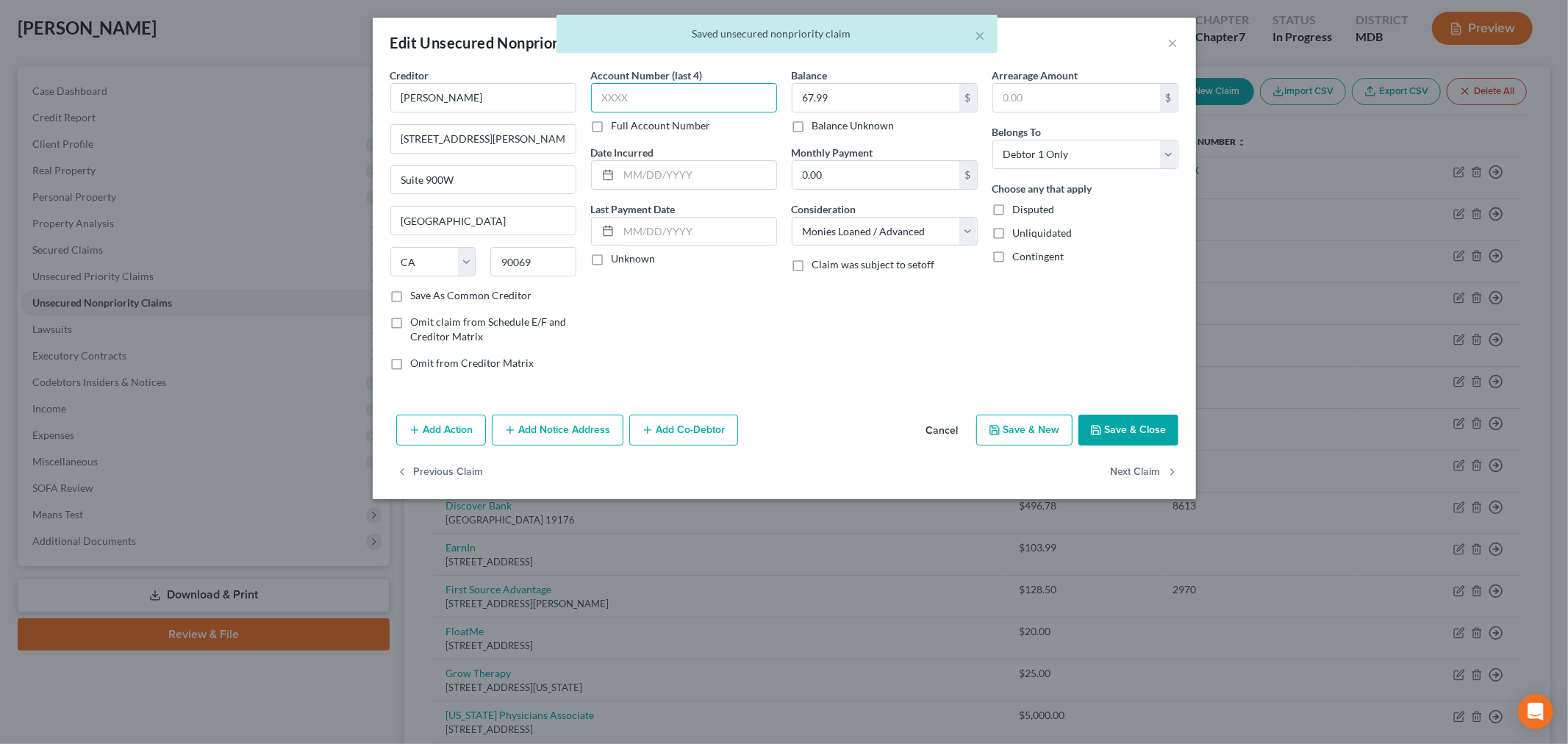
drag, startPoint x: 731, startPoint y: 86, endPoint x: 752, endPoint y: 103, distance: 27.0
click at [731, 87] on input "text" at bounding box center [684, 98] width 186 height 30
type input "xxxx"
click at [1138, 427] on button "Save & Close" at bounding box center [1129, 429] width 100 height 31
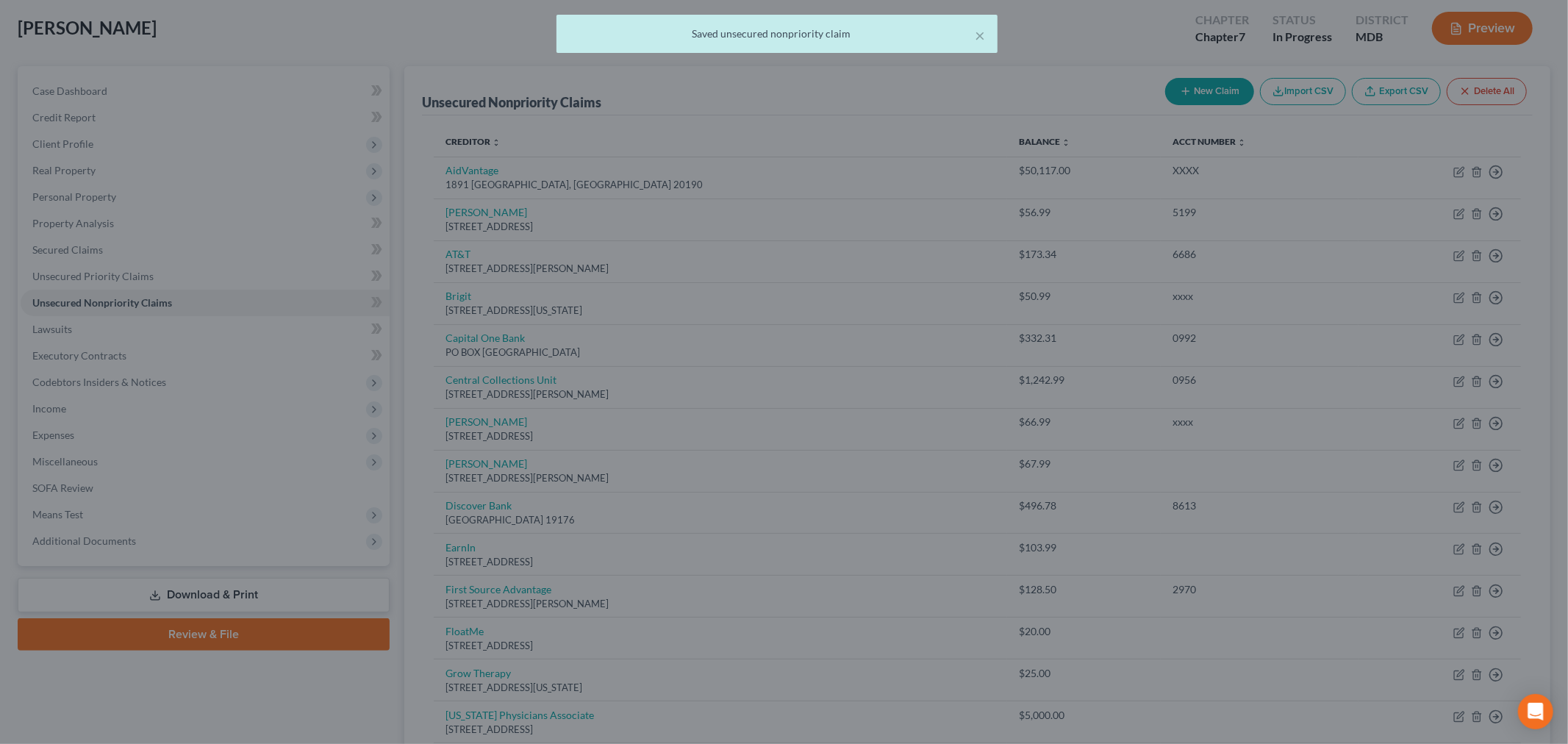
type input "0"
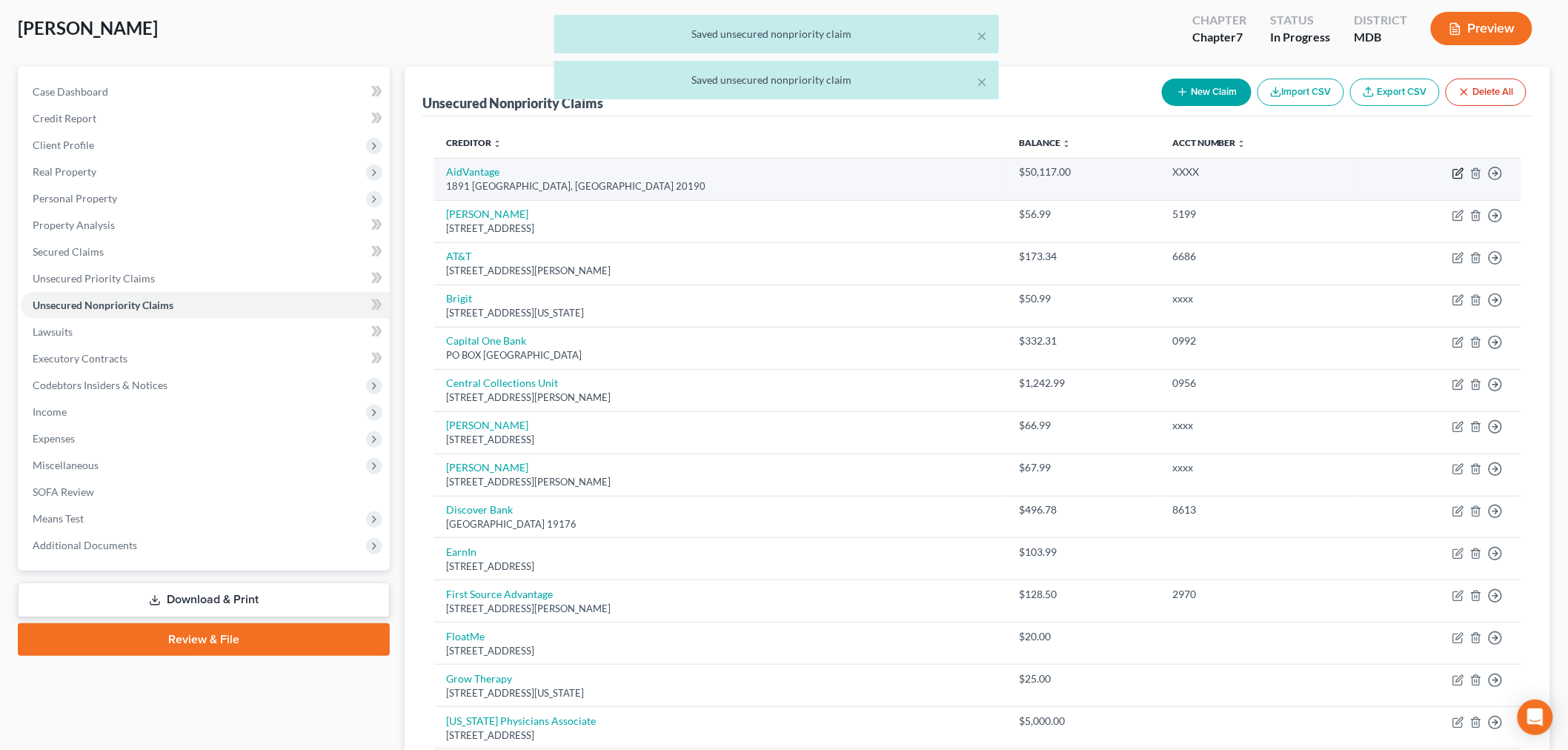
click at [1462, 174] on icon "button" at bounding box center [1458, 173] width 12 height 12
select select "48"
select select "17"
select select "0"
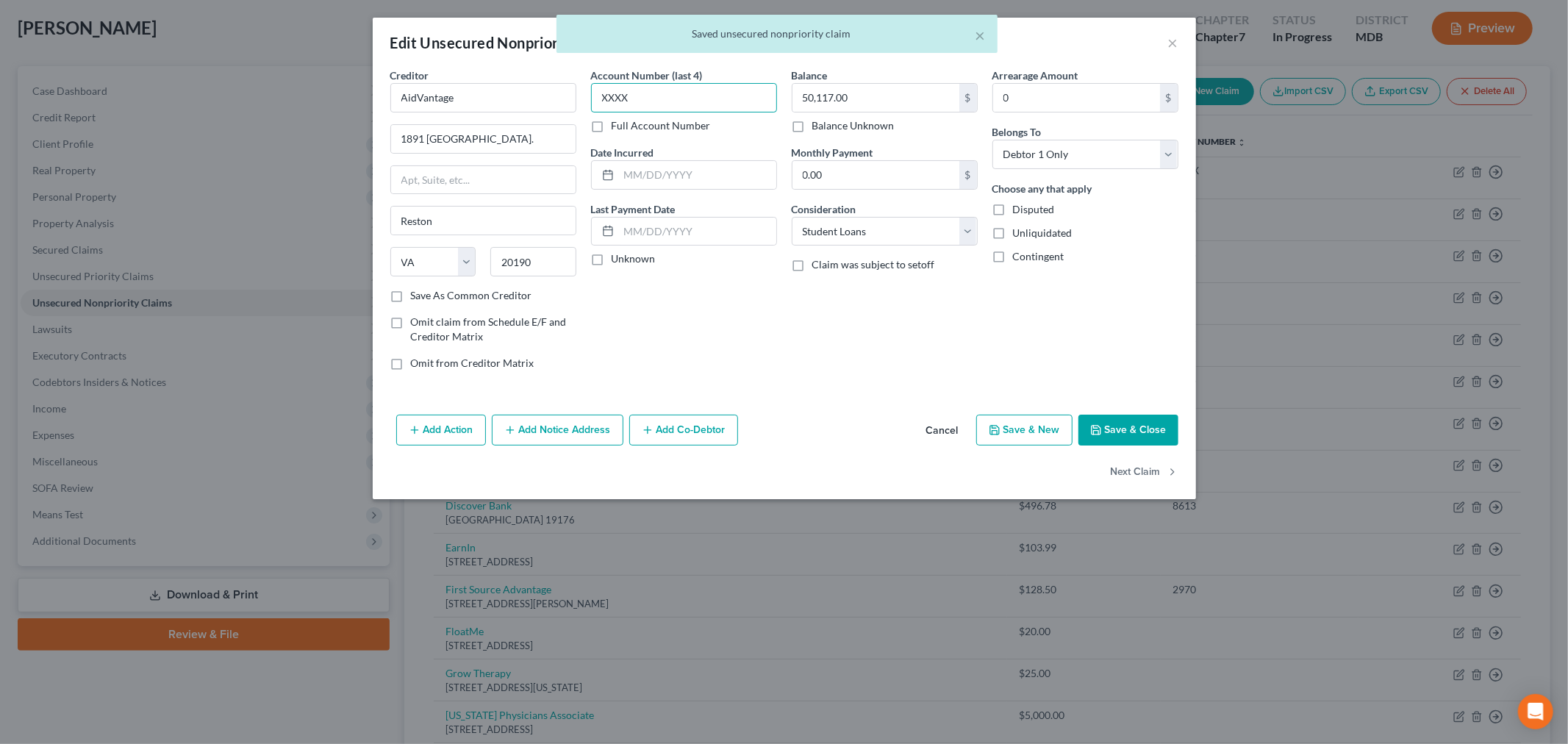
click at [656, 105] on input "XXXX" at bounding box center [684, 98] width 186 height 30
drag, startPoint x: 639, startPoint y: 101, endPoint x: 525, endPoint y: 99, distance: 114.0
click at [525, 99] on div "Creditor * AidVantage 1891 Metro Center Dr. Reston State AL AK AR AZ CA CO CT D…" at bounding box center [784, 225] width 803 height 315
type input "xxxx"
click at [1128, 429] on button "Save & Close" at bounding box center [1129, 429] width 100 height 31
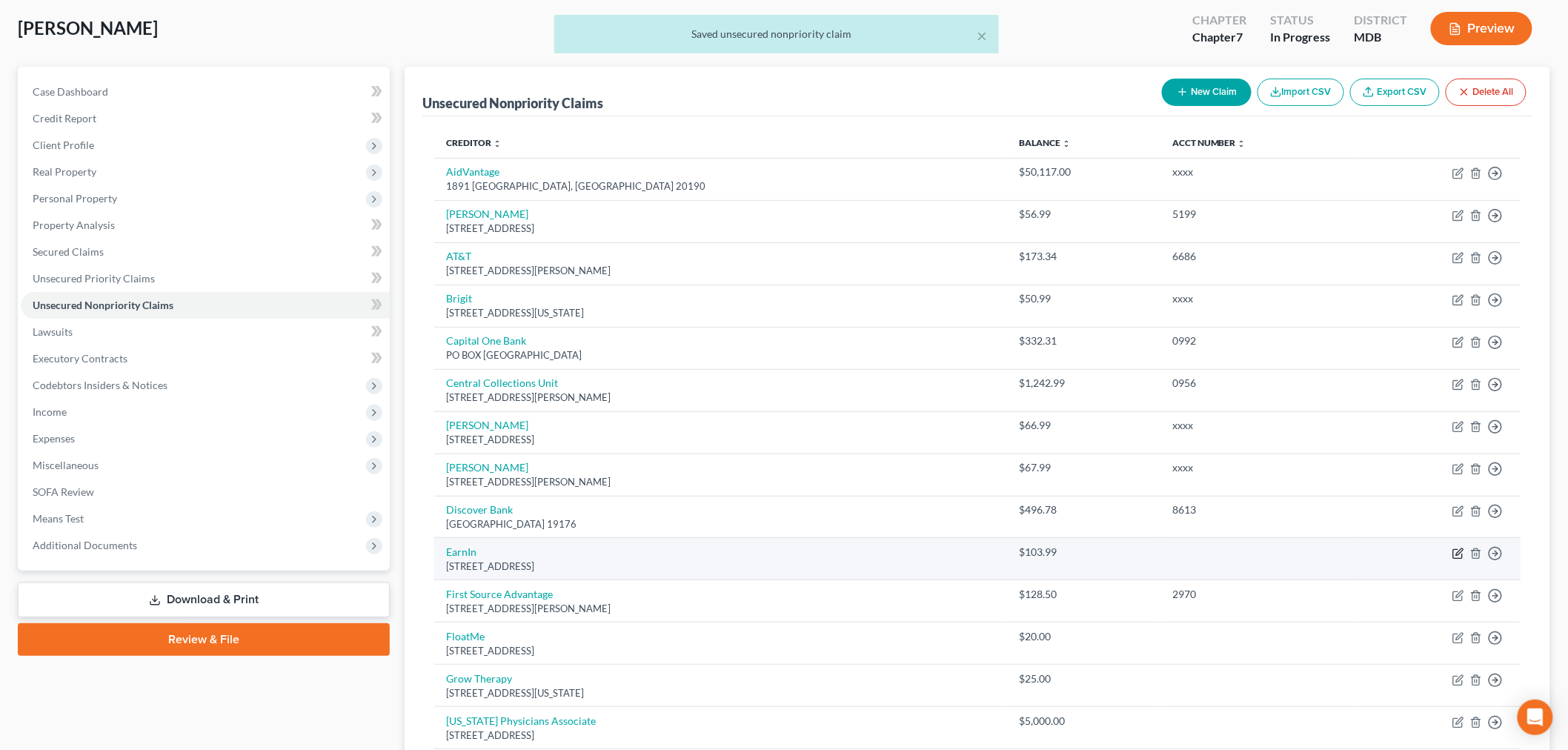
click at [1462, 556] on icon "button" at bounding box center [1458, 553] width 12 height 12
select select "4"
select select "10"
select select "0"
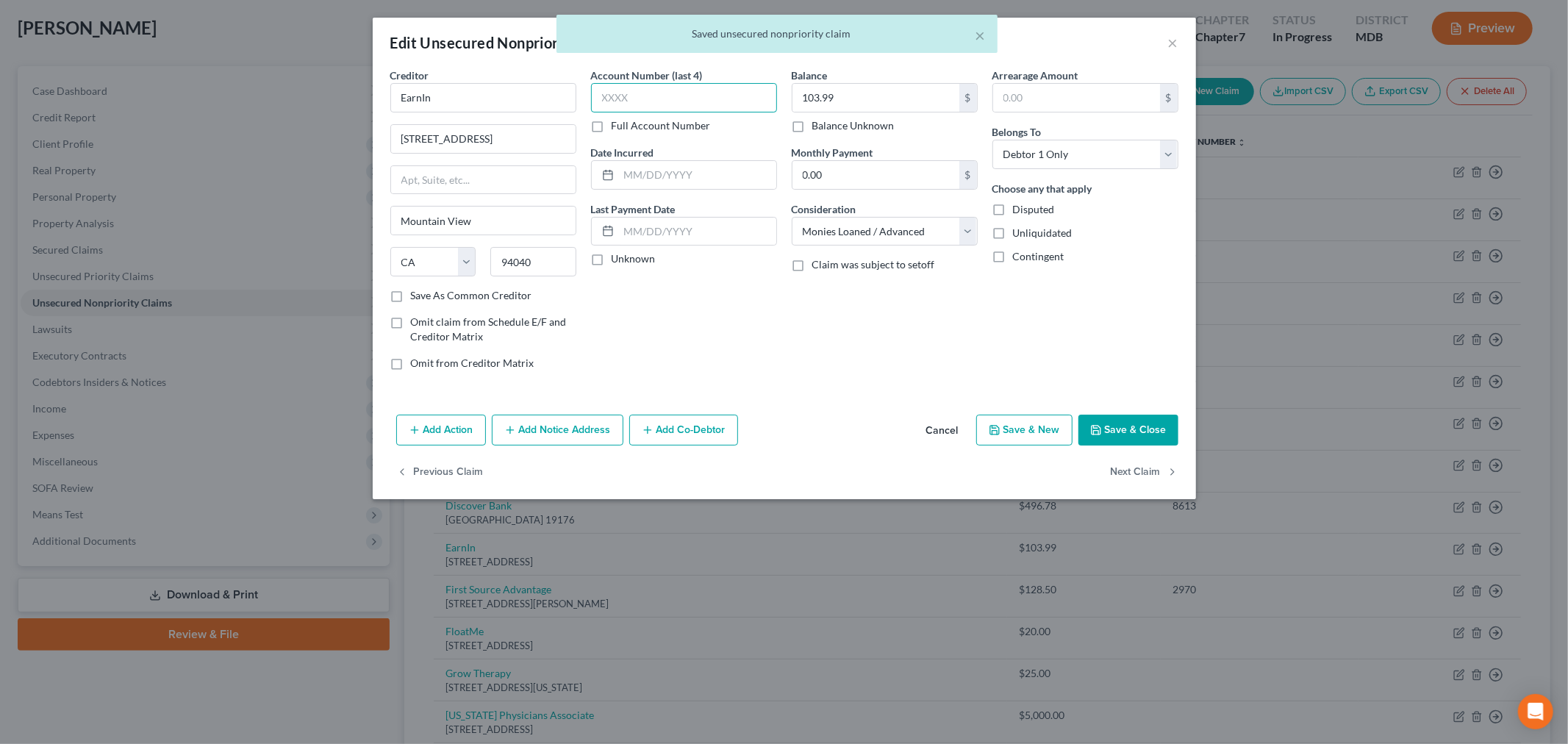
click at [709, 89] on input "text" at bounding box center [684, 98] width 186 height 30
type input "xxxx"
click at [1123, 429] on button "Save & Close" at bounding box center [1129, 429] width 100 height 31
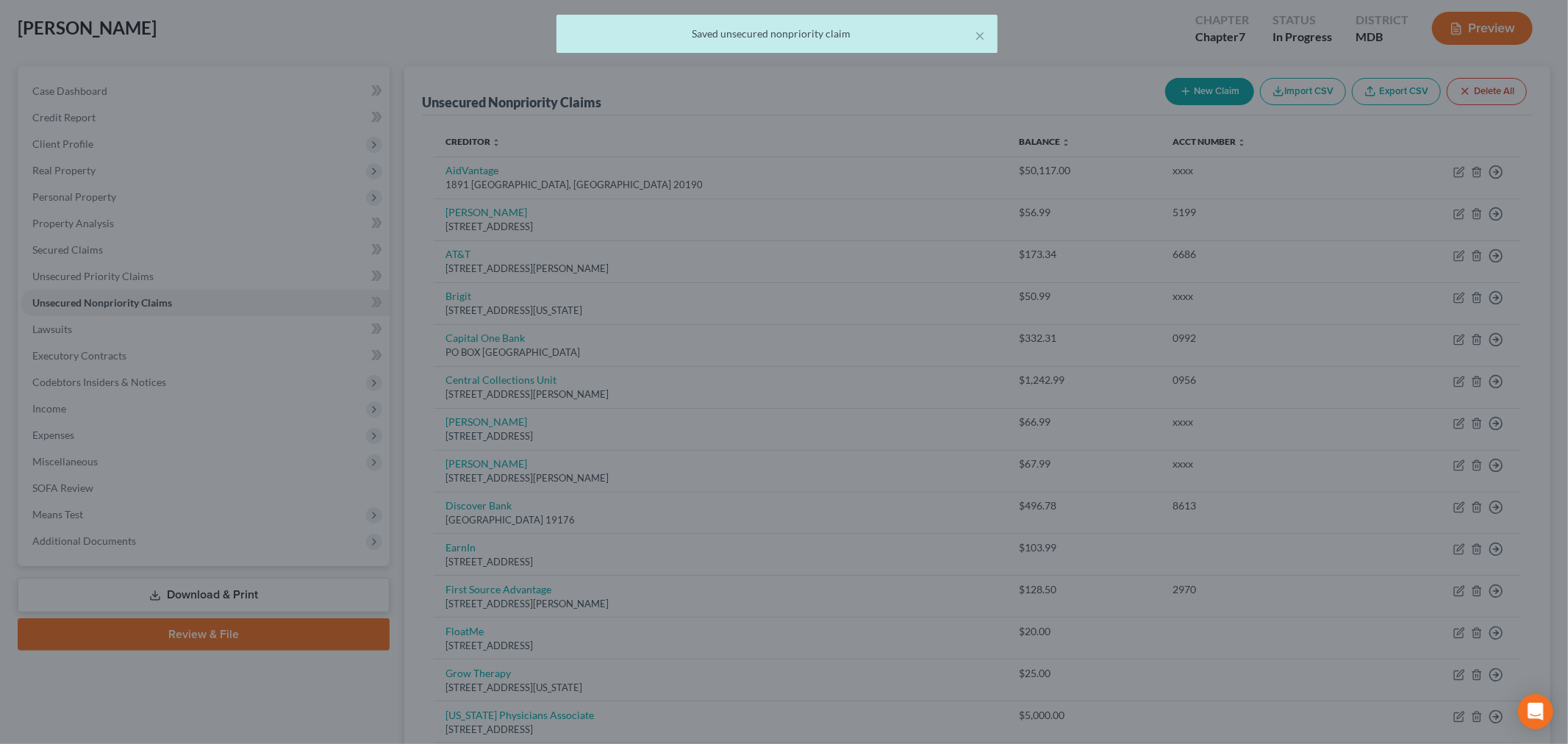
type input "0"
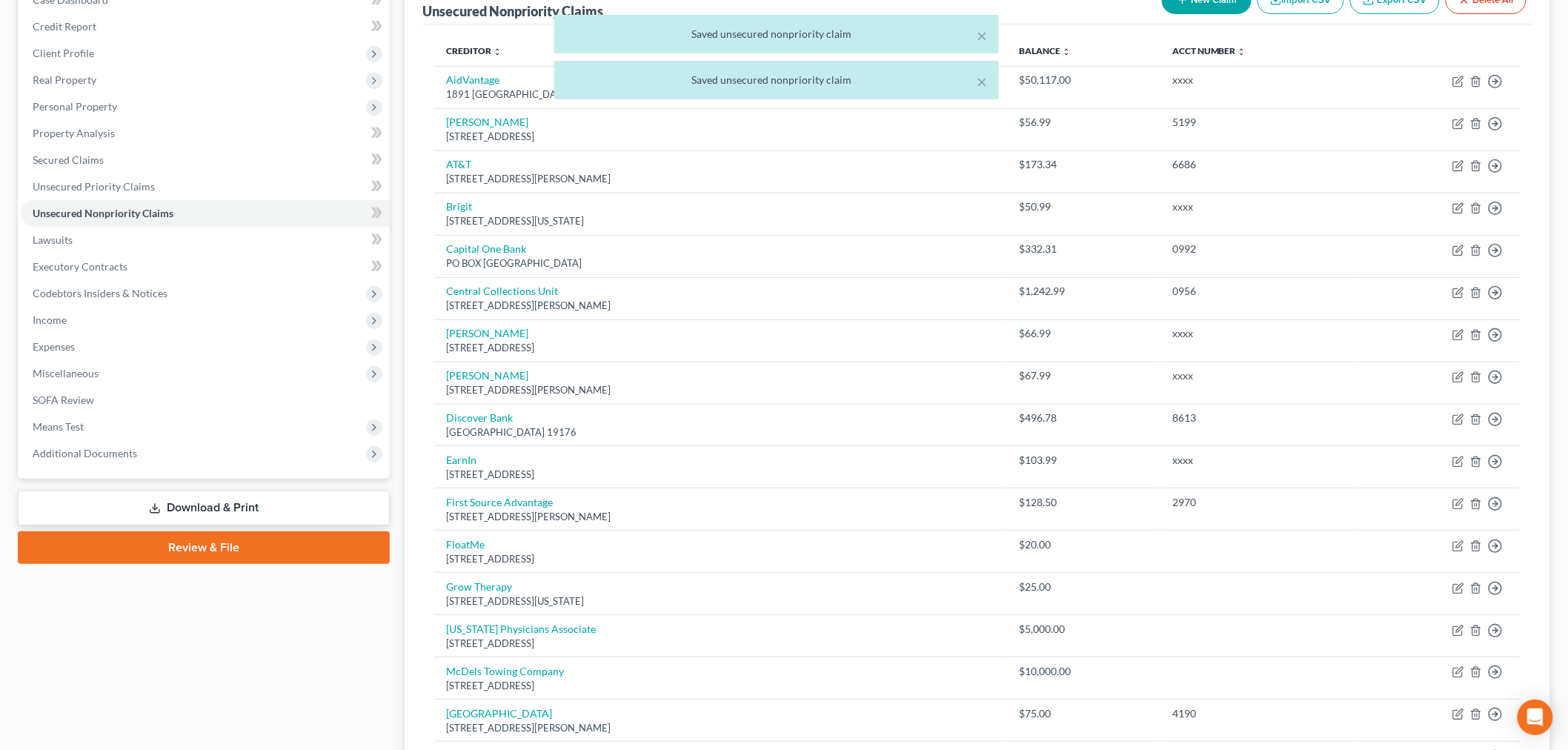
scroll to position [240, 0]
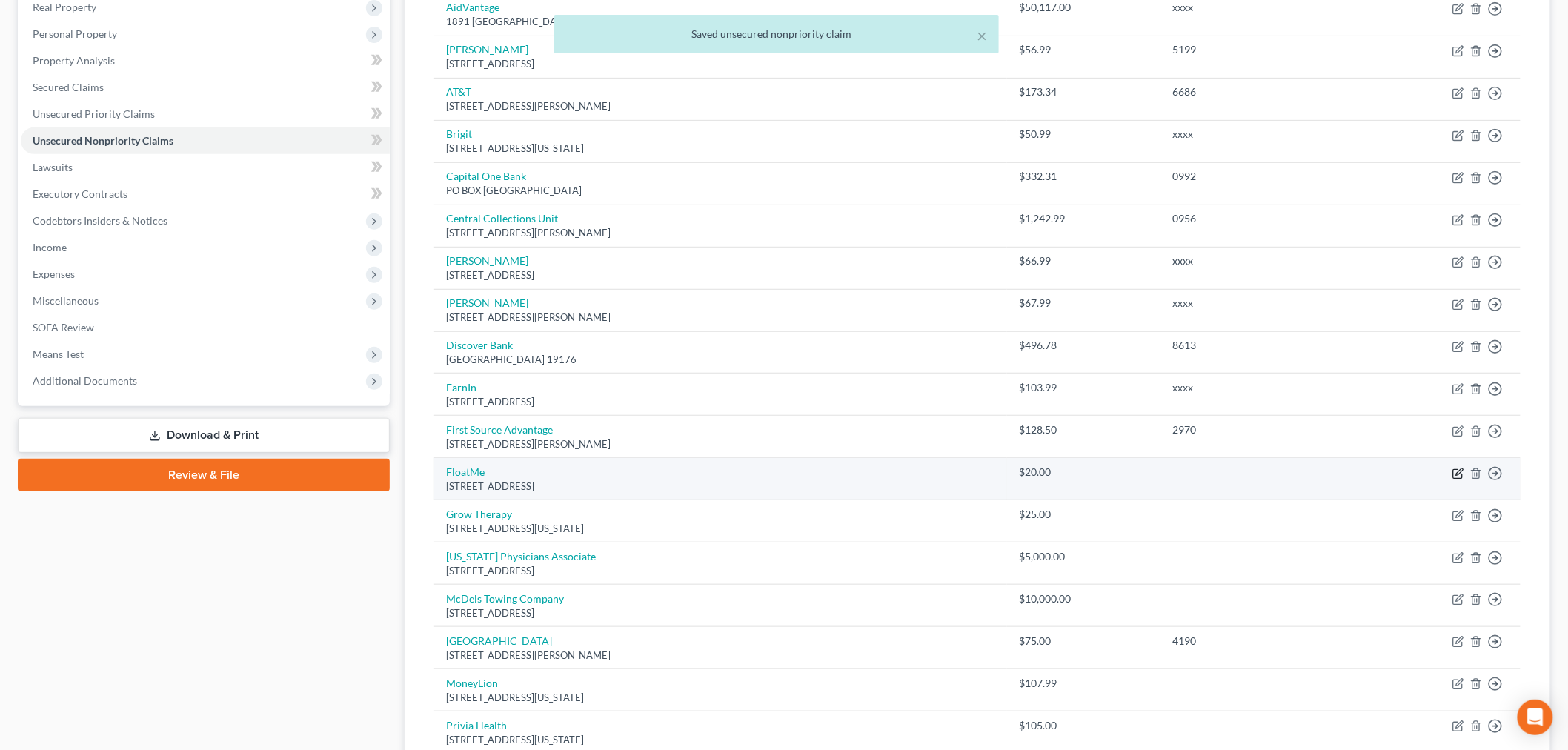
click at [1457, 470] on icon "button" at bounding box center [1458, 474] width 12 height 12
select select "45"
select select "2"
select select "0"
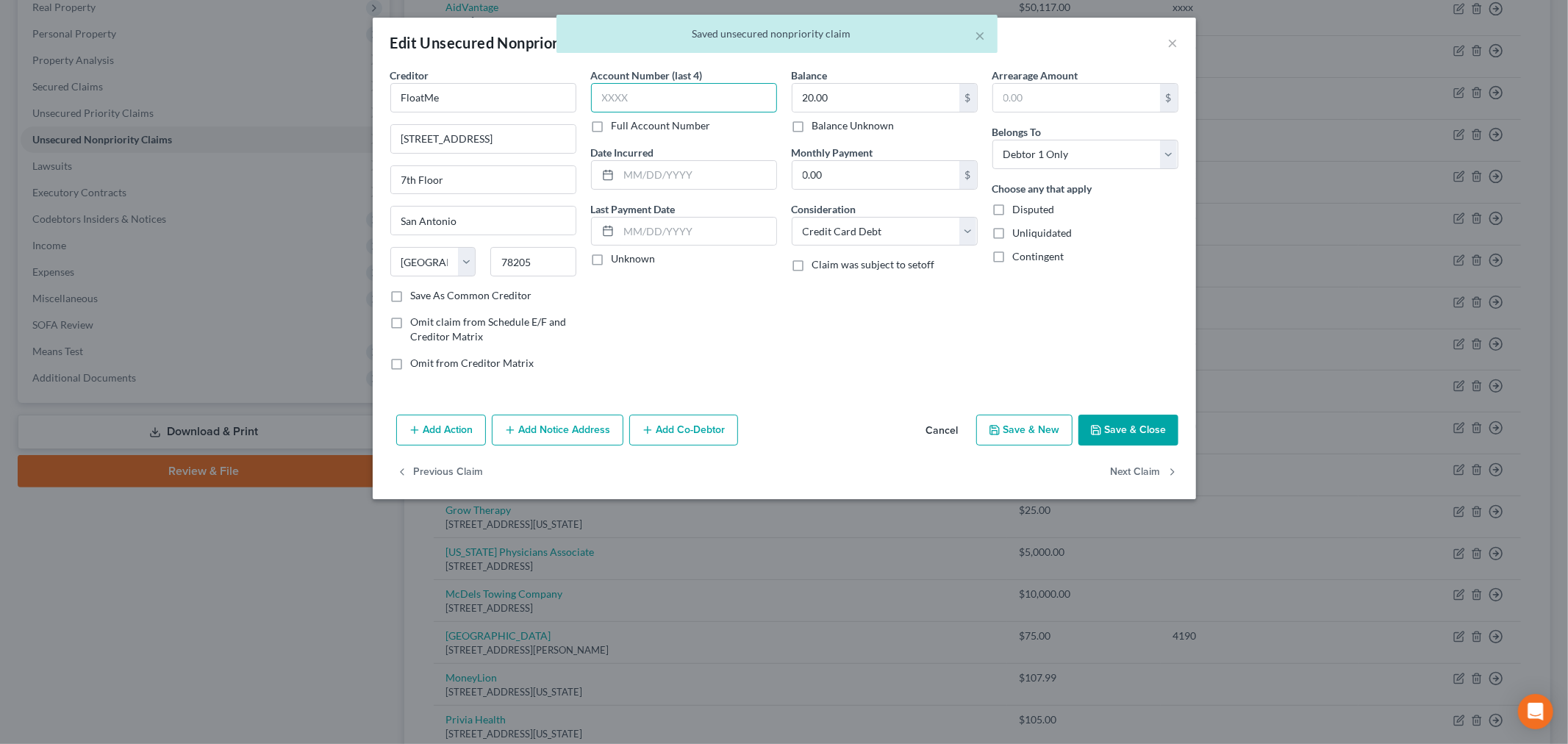
click at [725, 104] on input "text" at bounding box center [684, 98] width 186 height 30
type input "xxxx"
click at [1149, 429] on button "Save & Close" at bounding box center [1129, 429] width 100 height 31
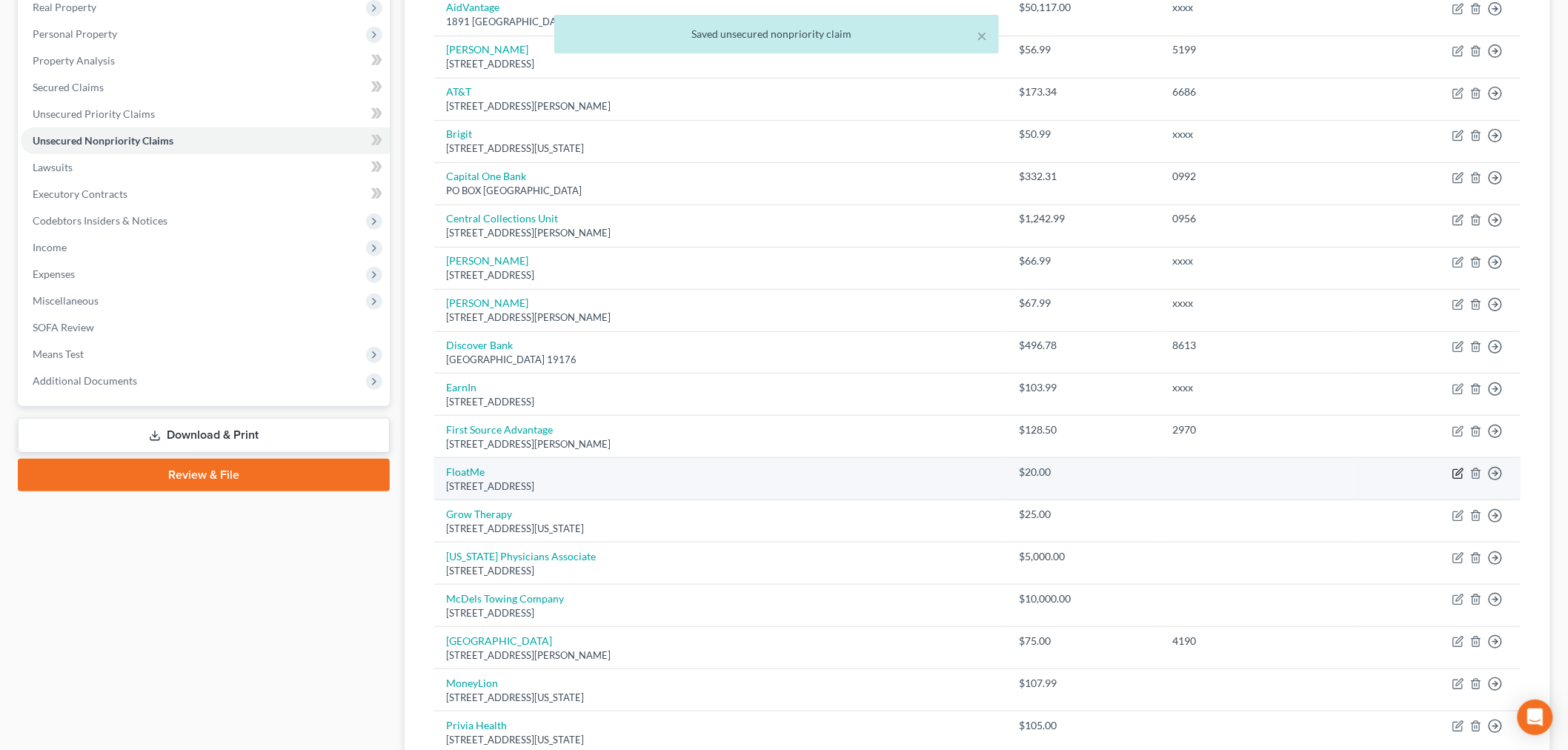
click at [1454, 474] on icon "button" at bounding box center [1458, 474] width 12 height 12
select select "45"
select select "2"
select select "0"
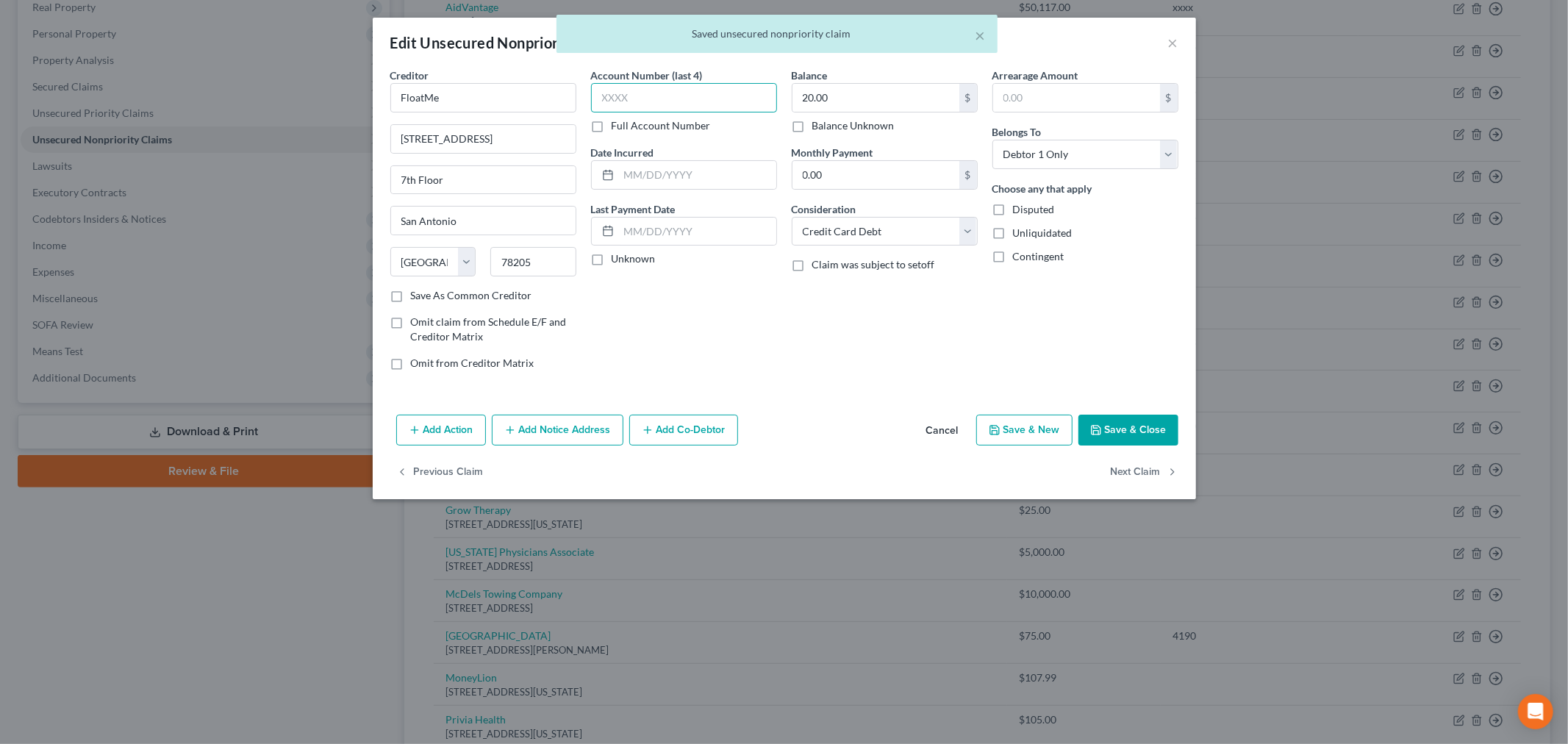
click at [685, 98] on input "text" at bounding box center [684, 98] width 186 height 30
type input "xxxx"
click at [1119, 423] on button "Save & Close" at bounding box center [1129, 429] width 100 height 31
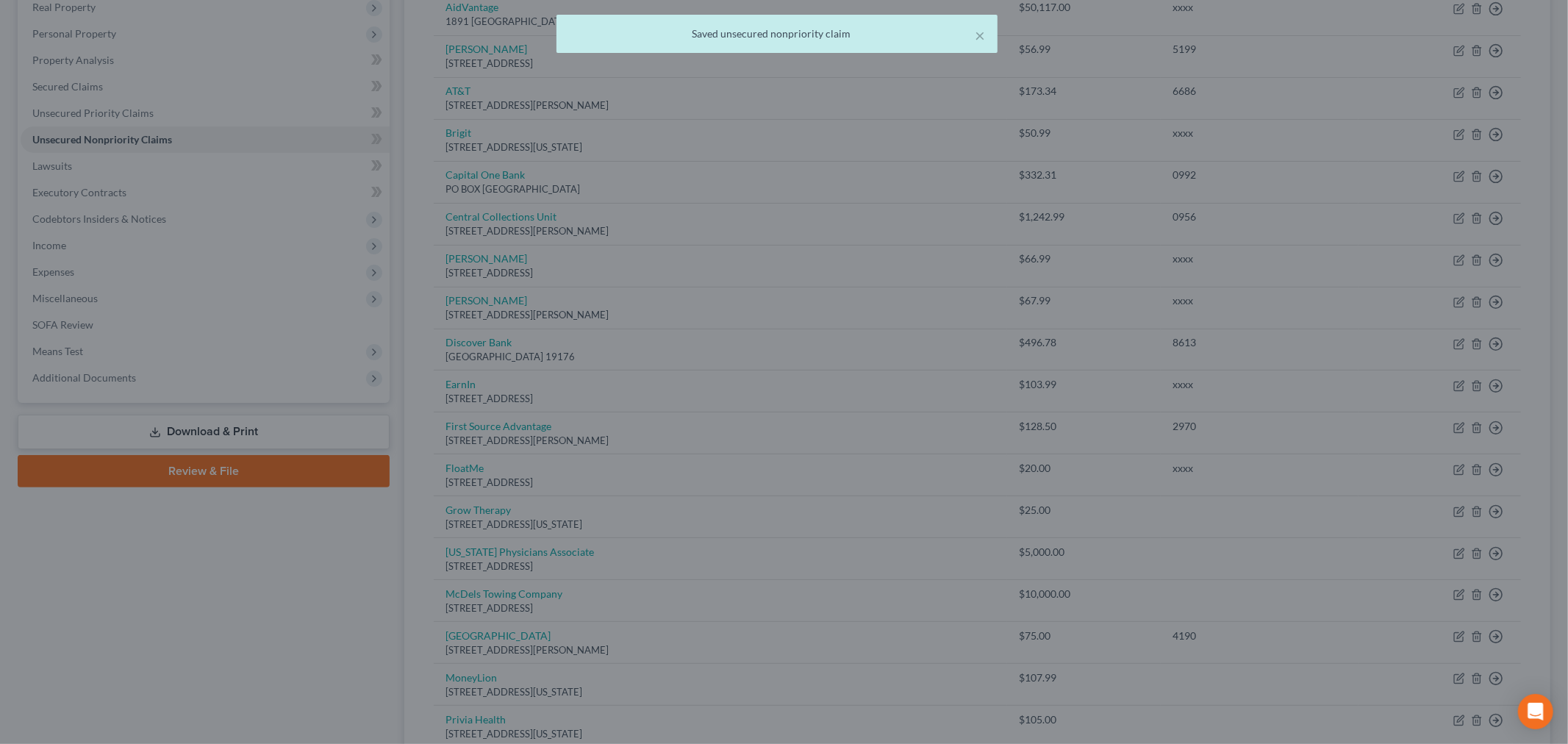
type input "0"
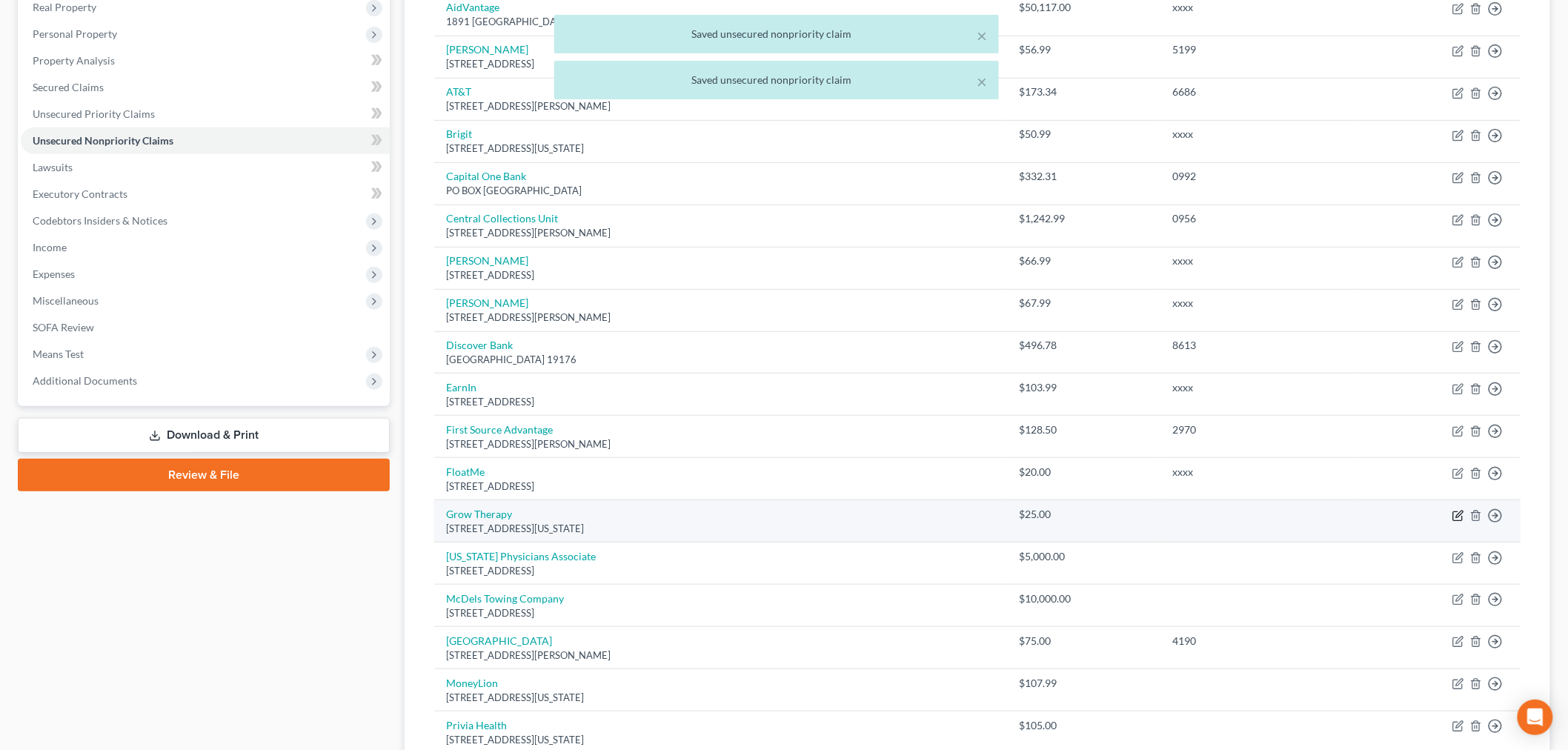
click at [1457, 513] on icon "button" at bounding box center [1458, 516] width 12 height 12
select select "35"
select select "14"
select select "0"
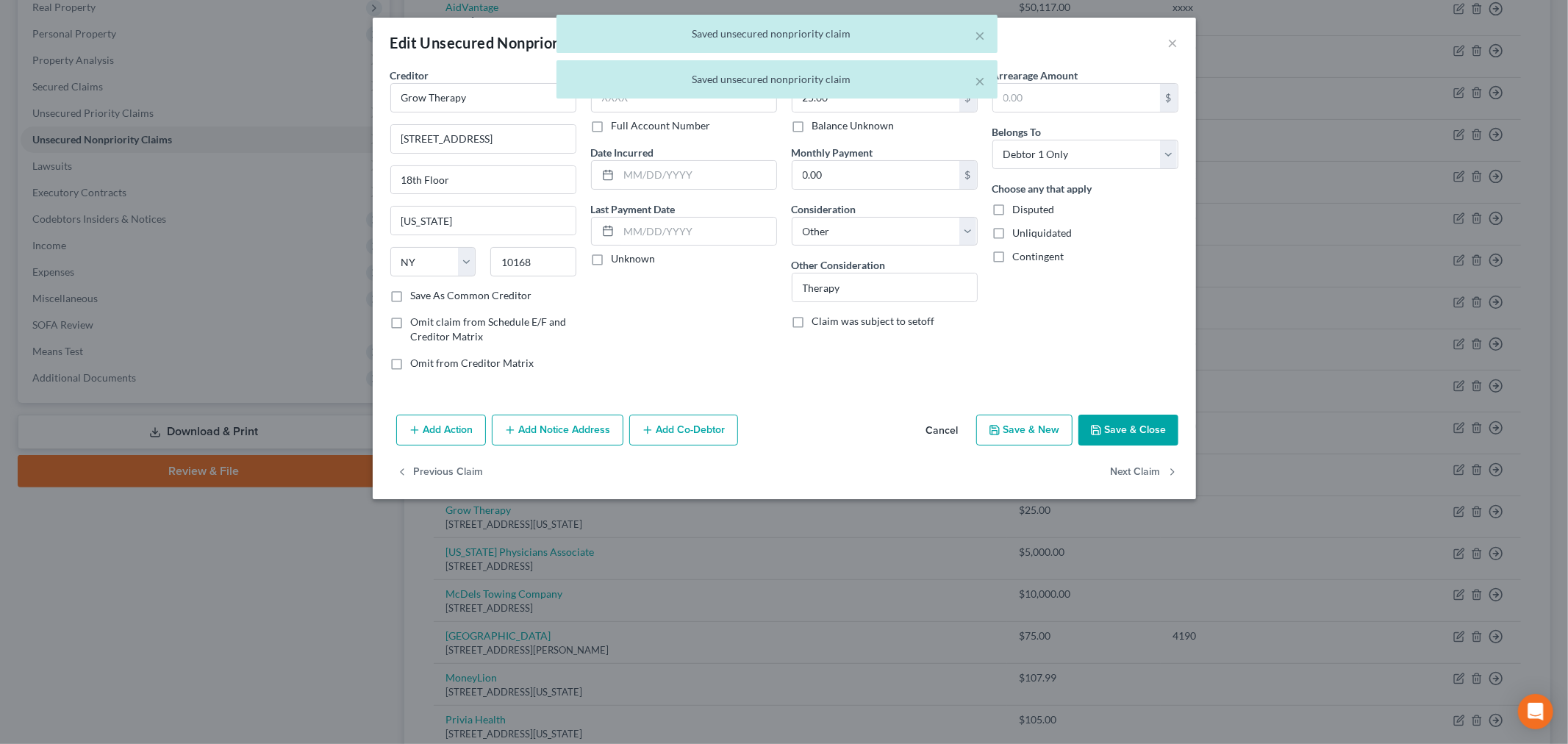
click at [694, 100] on div "× Saved unsecured nonpriority claim × Saved unsecured nonpriority claim" at bounding box center [777, 60] width 1568 height 91
click at [689, 107] on input "text" at bounding box center [684, 98] width 186 height 30
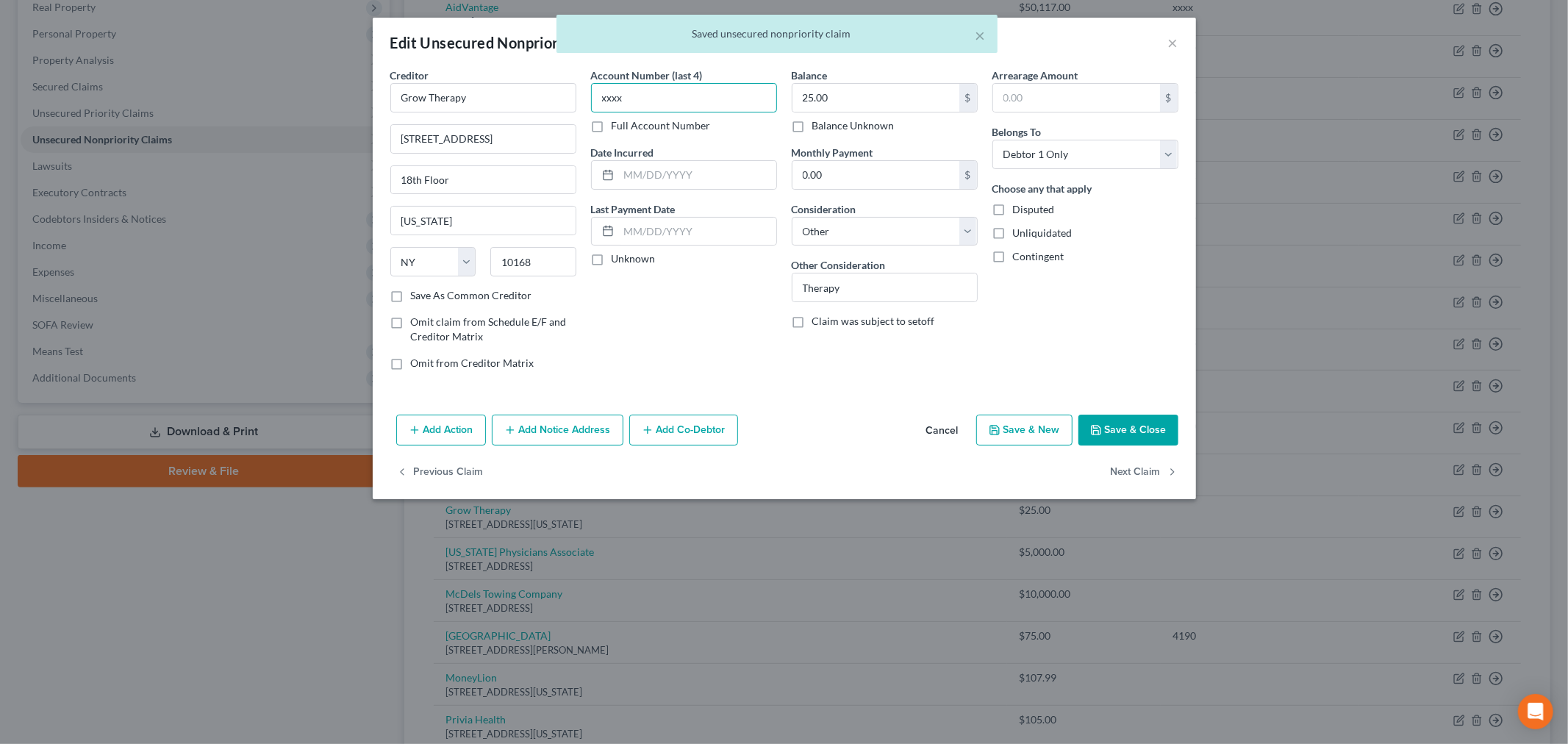
type input "xxxx"
click at [1131, 438] on button "Save & Close" at bounding box center [1129, 429] width 100 height 31
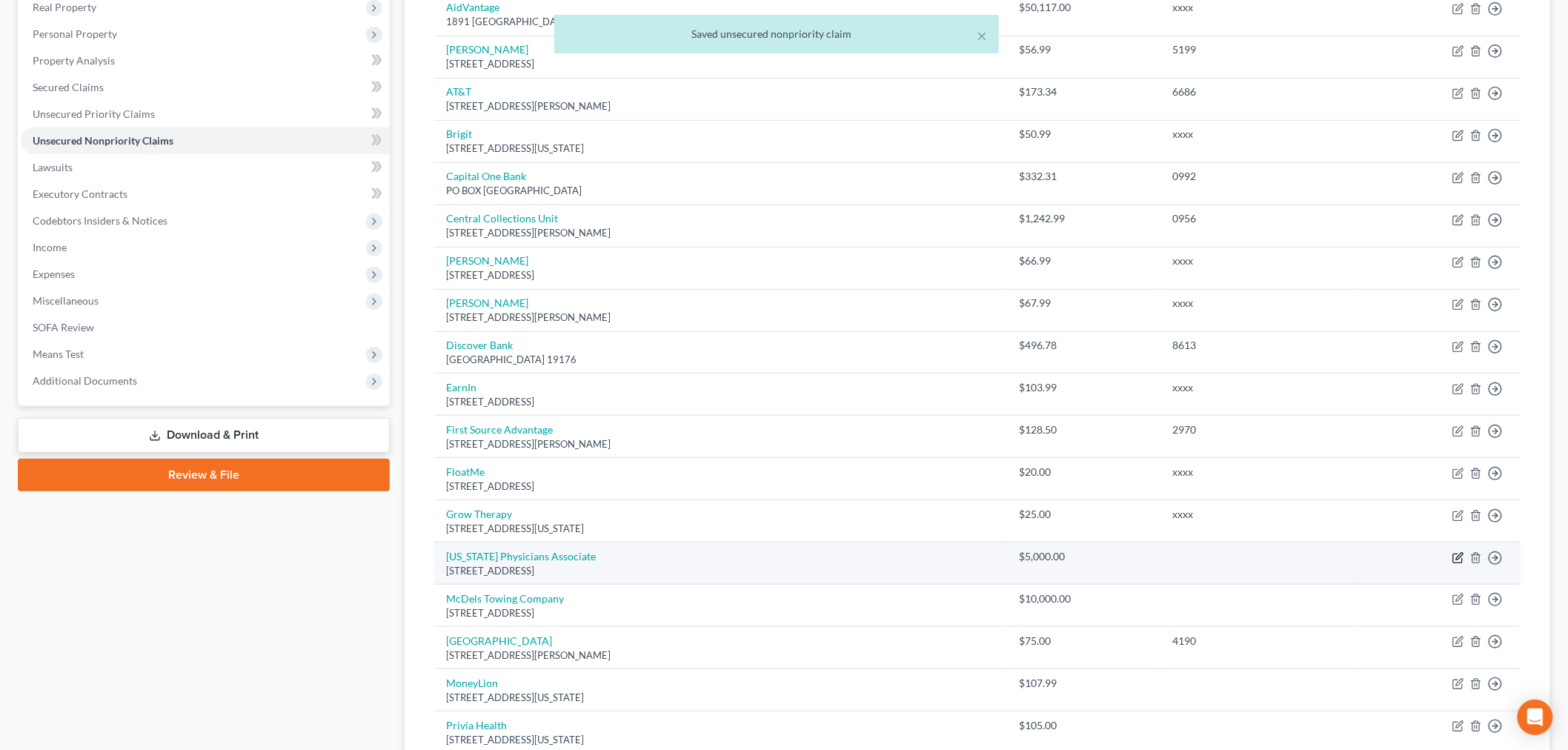
click at [1461, 561] on icon "button" at bounding box center [1458, 558] width 12 height 12
select select "21"
select select "9"
select select "0"
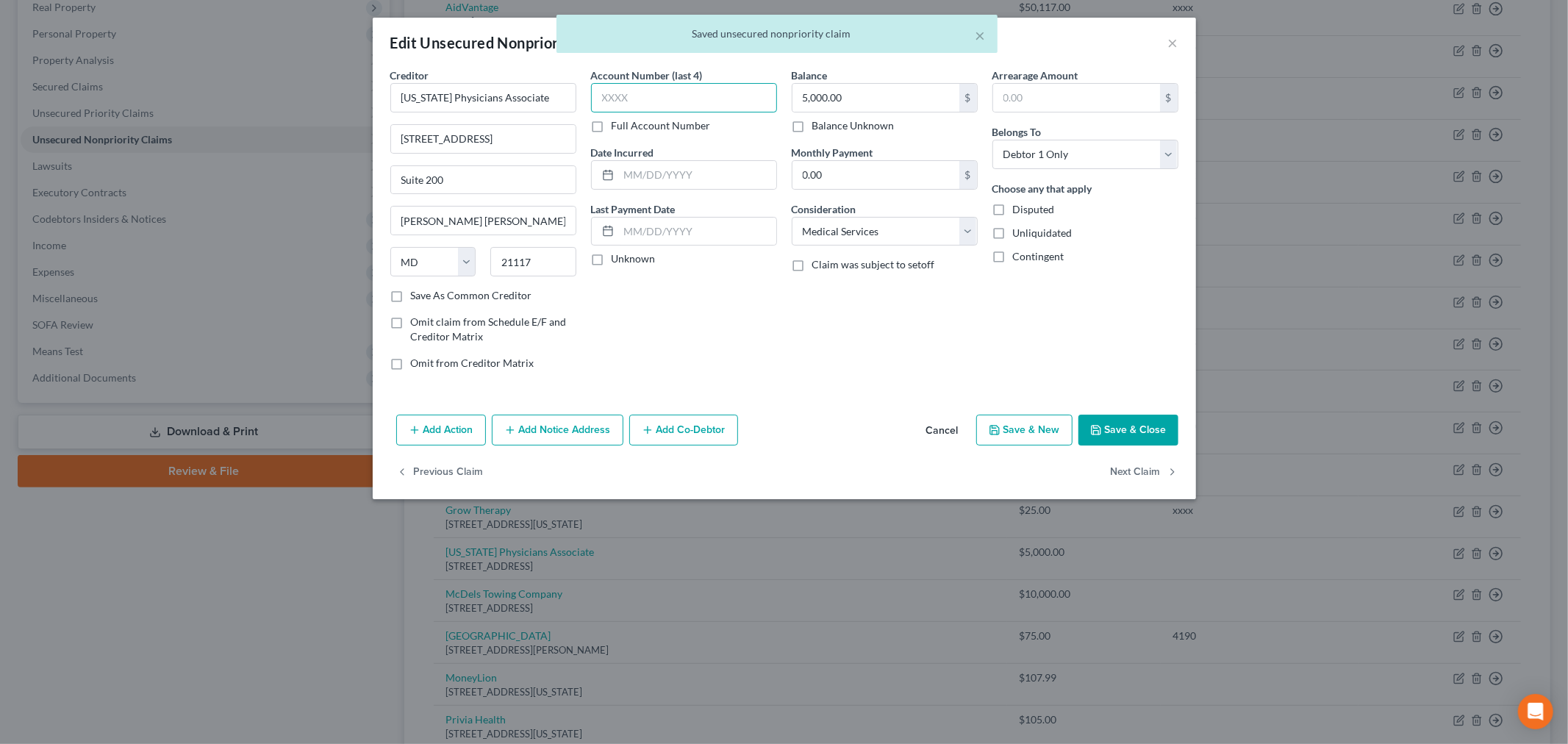
click at [740, 98] on input "text" at bounding box center [684, 98] width 186 height 30
type input "xxxx"
click at [1121, 429] on button "Save & Close" at bounding box center [1129, 429] width 100 height 31
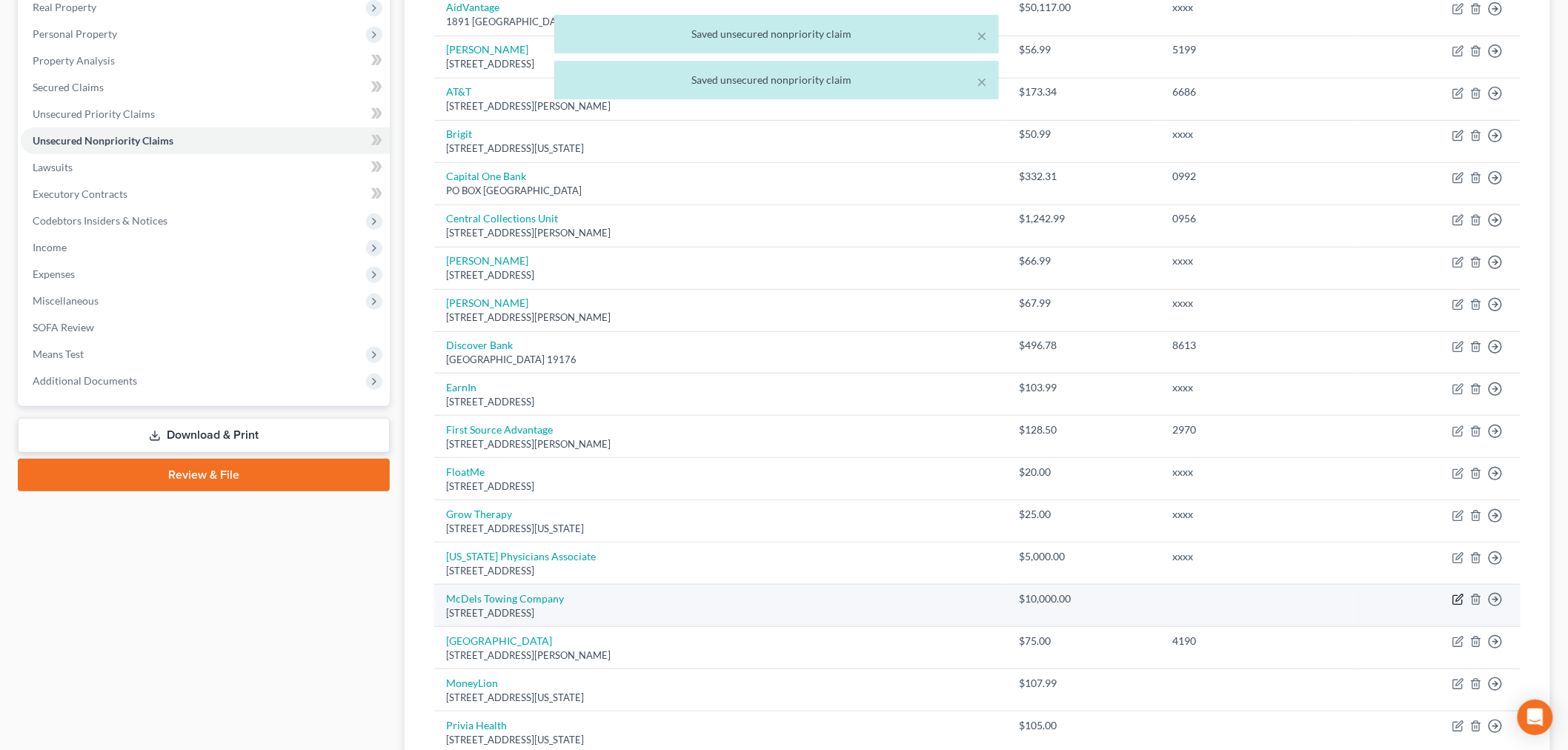
click at [1460, 599] on icon "button" at bounding box center [1458, 599] width 12 height 12
select select "21"
select select "14"
select select "0"
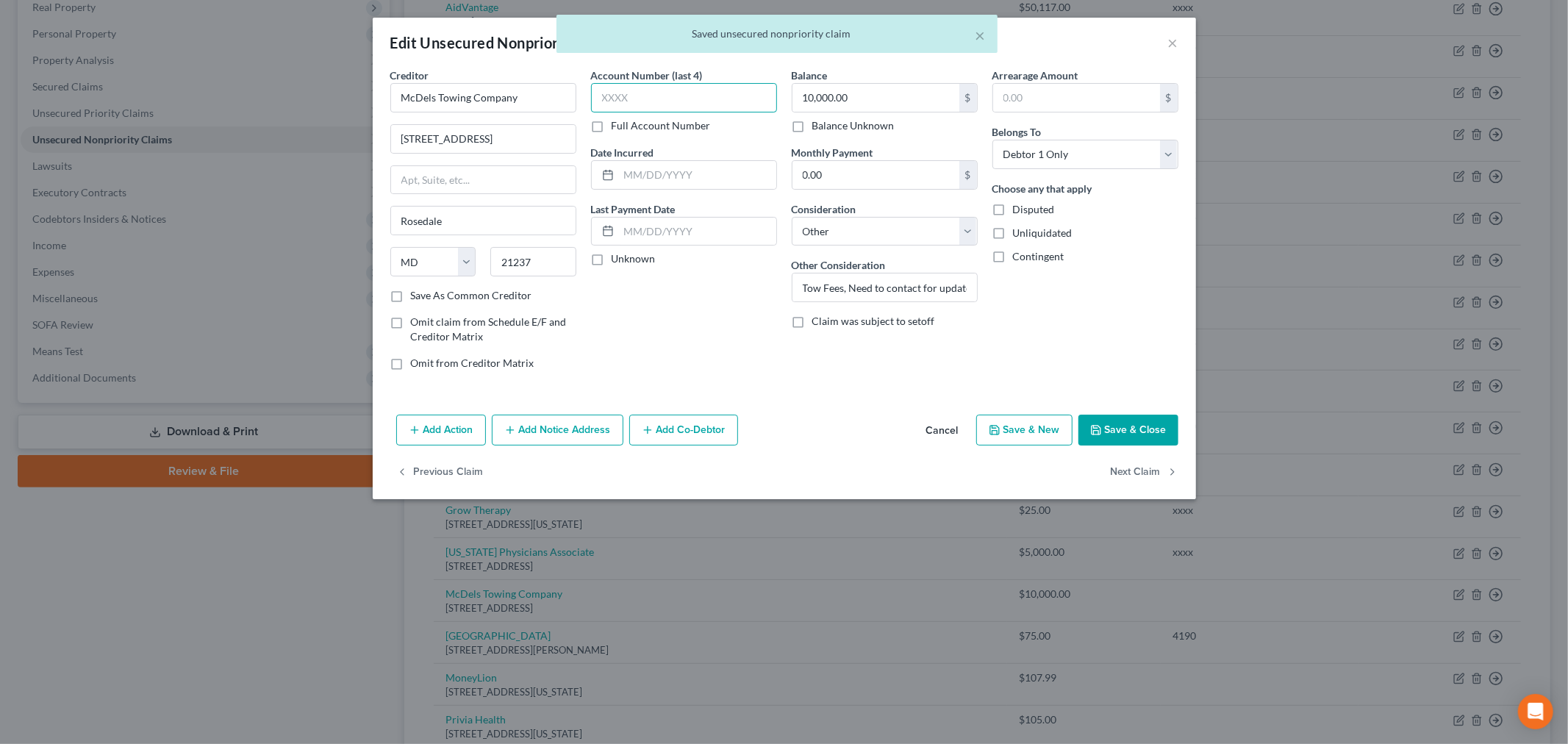
click at [685, 91] on input "text" at bounding box center [684, 98] width 186 height 30
type input "xxxx"
click at [1129, 435] on button "Save & Close" at bounding box center [1129, 429] width 100 height 31
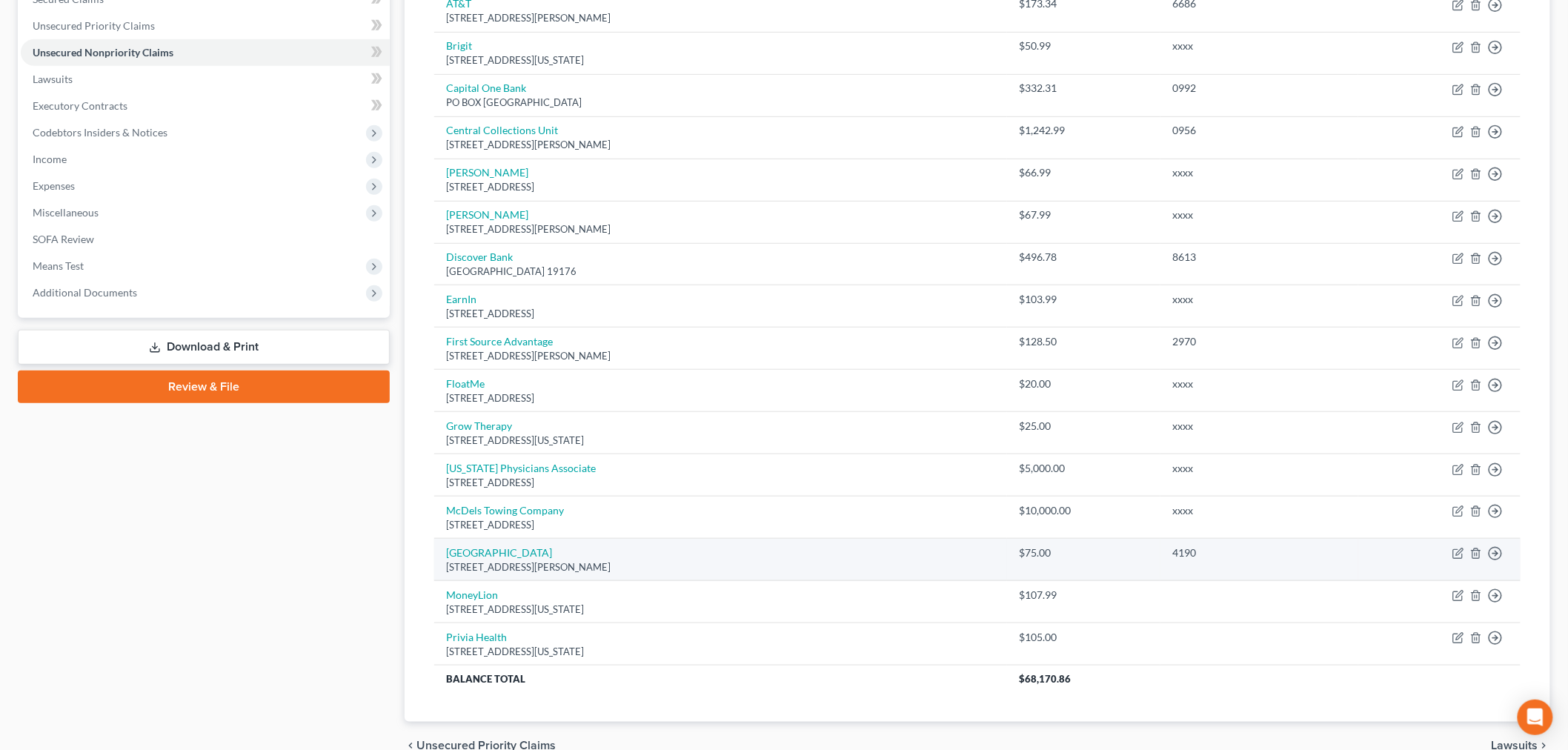
scroll to position [404, 0]
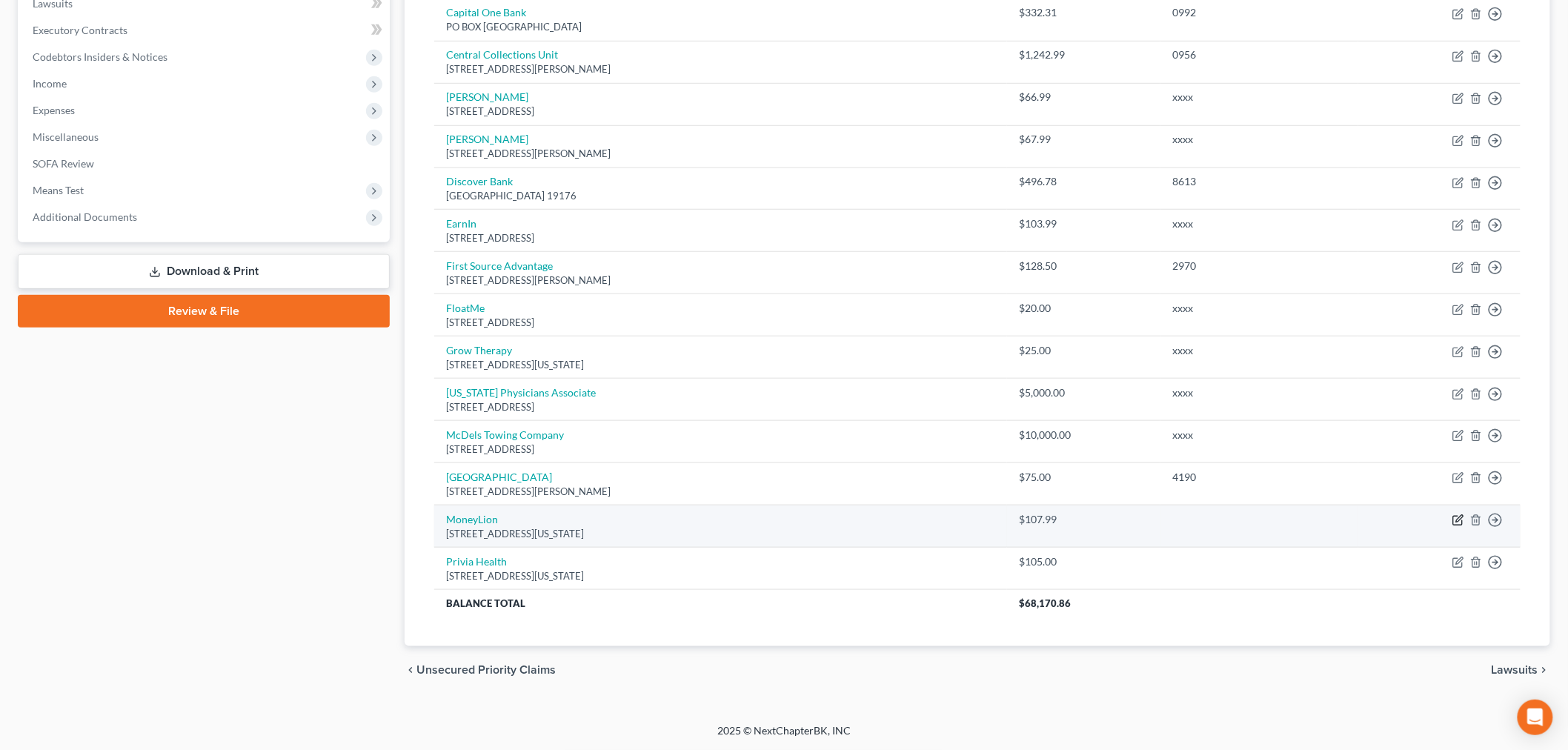
click at [1453, 517] on icon "button" at bounding box center [1458, 521] width 9 height 9
select select "35"
select select "10"
select select "0"
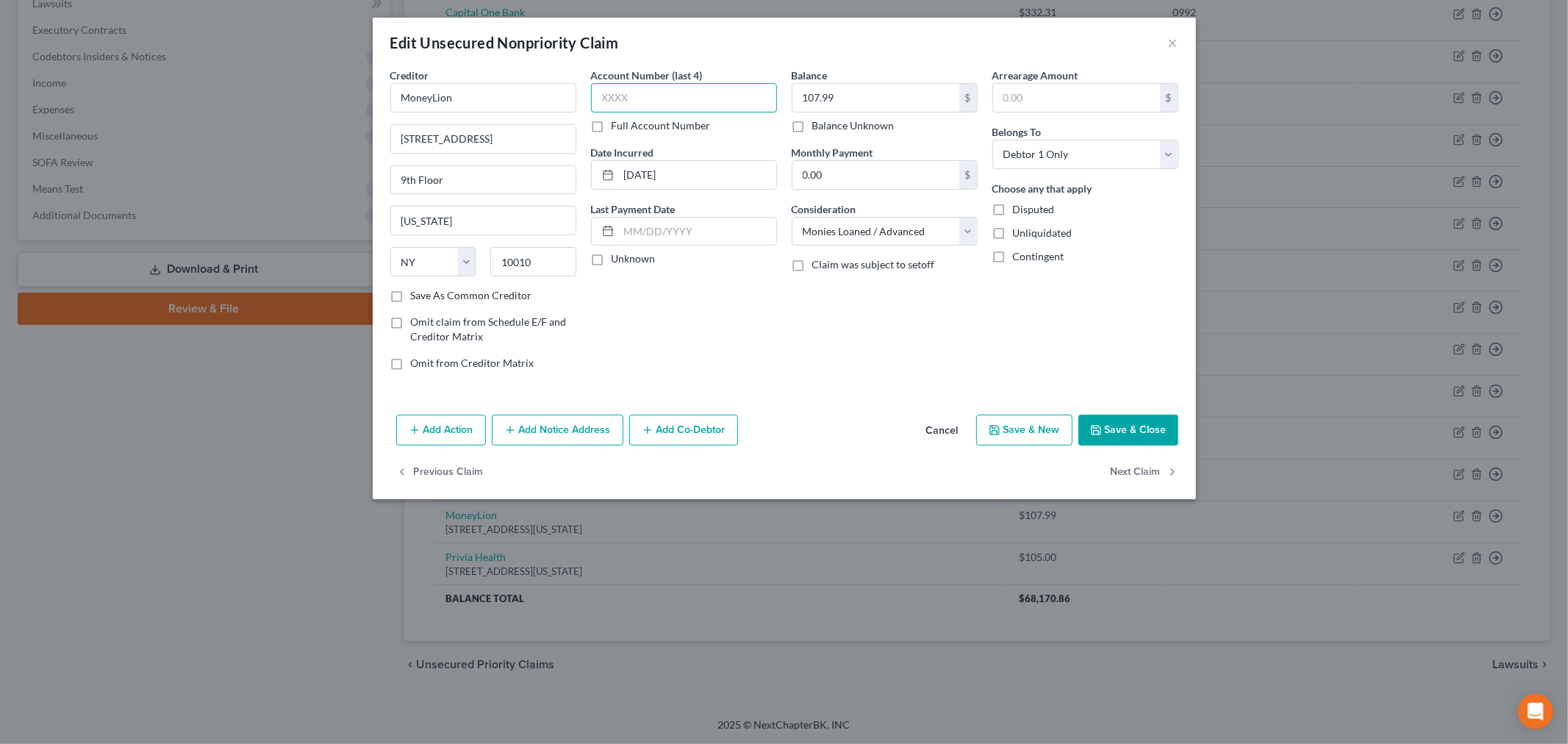
click at [697, 104] on input "text" at bounding box center [684, 98] width 186 height 30
type input "XXXX"
click at [1129, 429] on button "Save & Close" at bounding box center [1129, 429] width 100 height 31
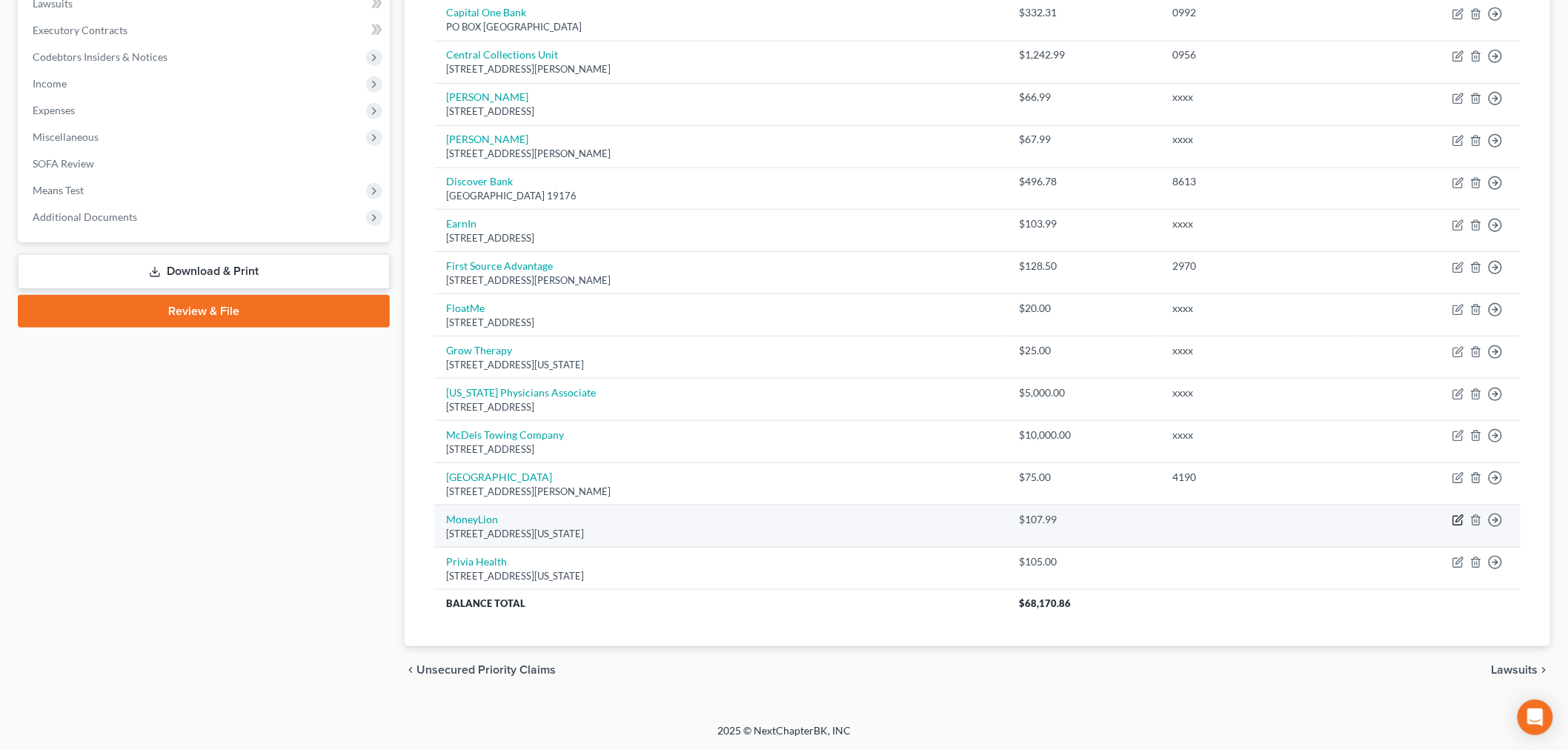
click at [1458, 521] on icon "button" at bounding box center [1459, 518] width 7 height 7
select select "35"
select select "10"
select select "0"
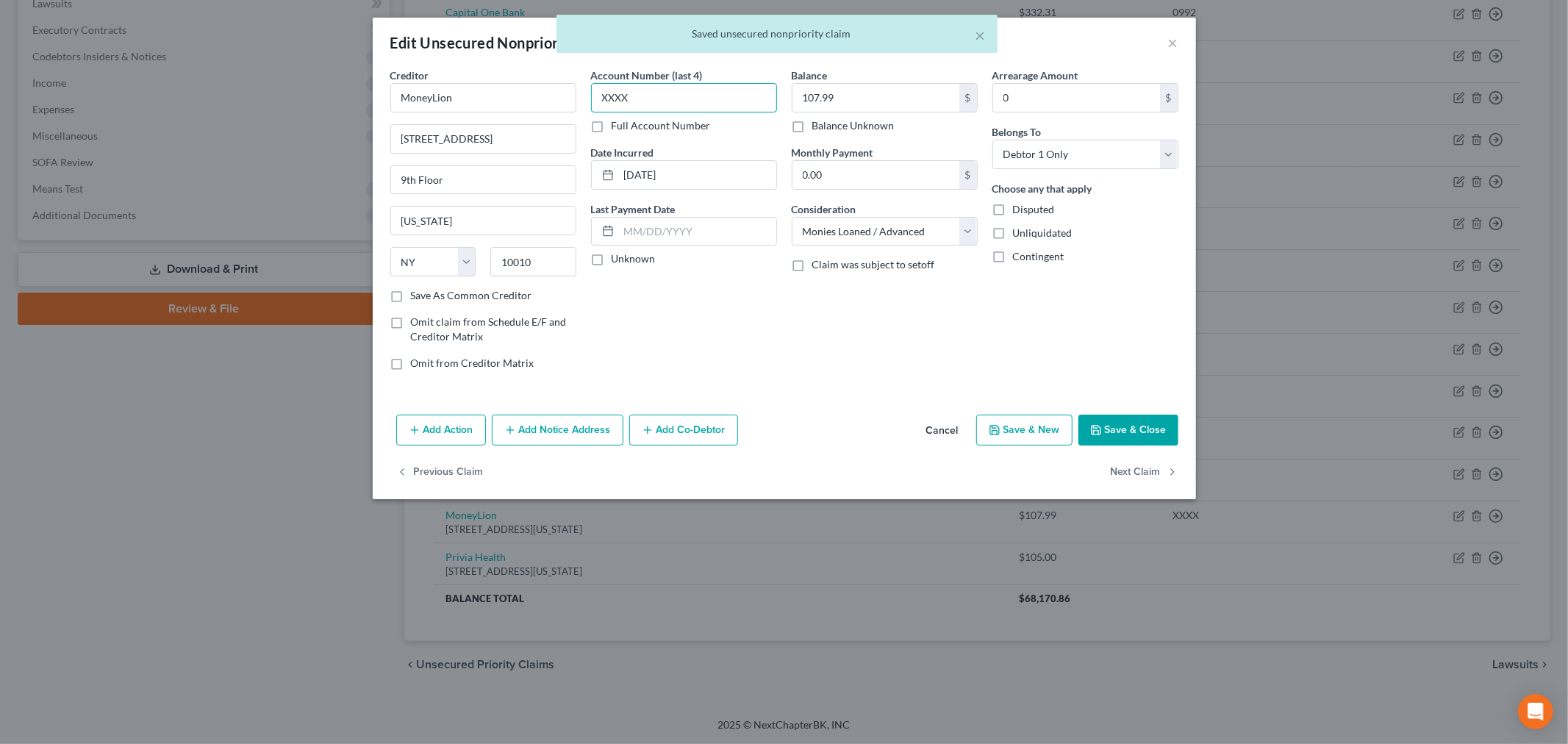
drag, startPoint x: 691, startPoint y: 91, endPoint x: 590, endPoint y: 101, distance: 101.5
click at [575, 98] on div "Creditor * MoneyLion 30 West 21st Street 9th Floor New York State AL AK AR AZ C…" at bounding box center [784, 225] width 803 height 315
type input "x"
click at [1115, 430] on button "Save & Close" at bounding box center [1129, 429] width 100 height 31
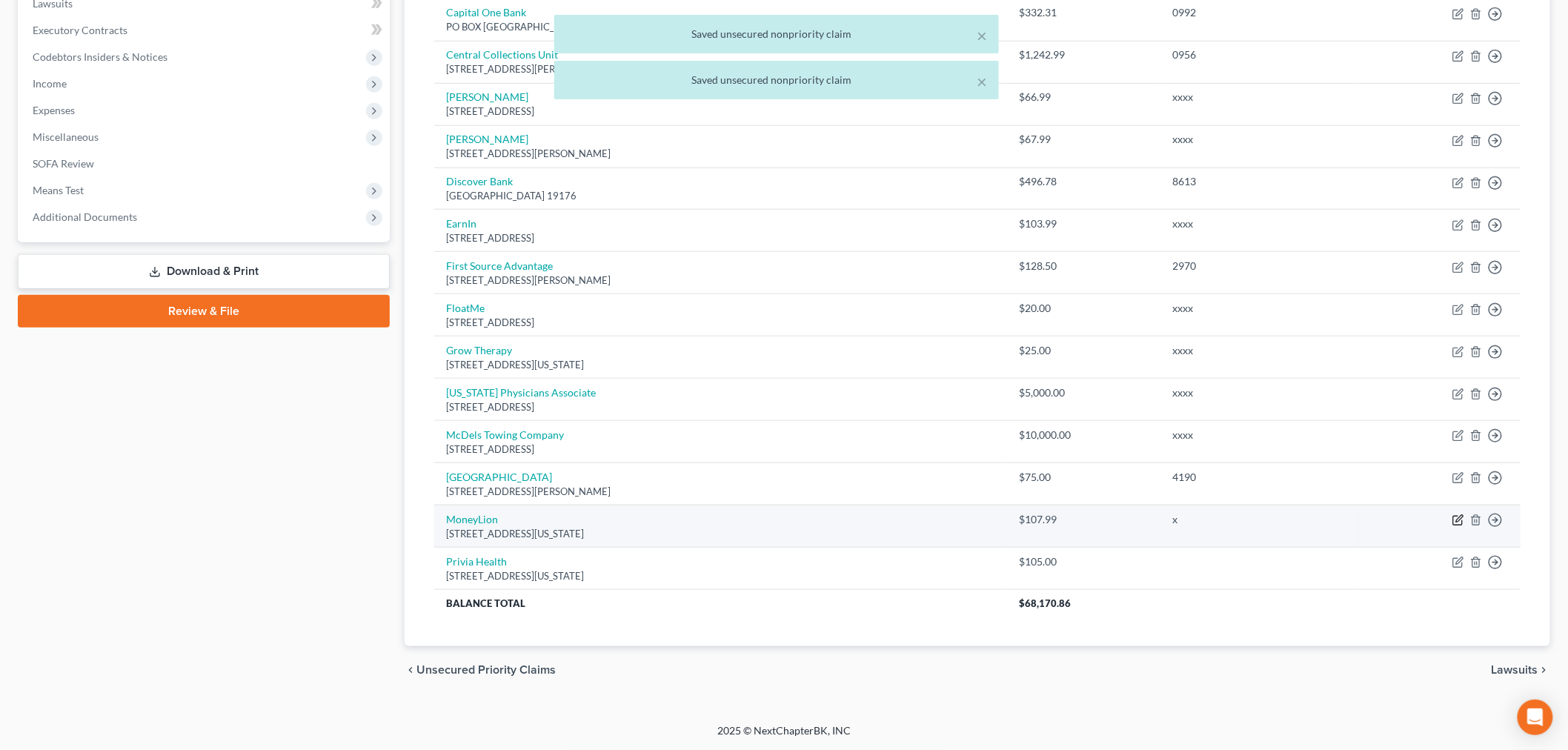
click at [1453, 520] on td "Move to D Move to E Move to G Move to Notice Only" at bounding box center [1439, 526] width 162 height 42
click at [1456, 520] on icon "button" at bounding box center [1458, 520] width 12 height 12
select select "35"
select select "10"
select select "0"
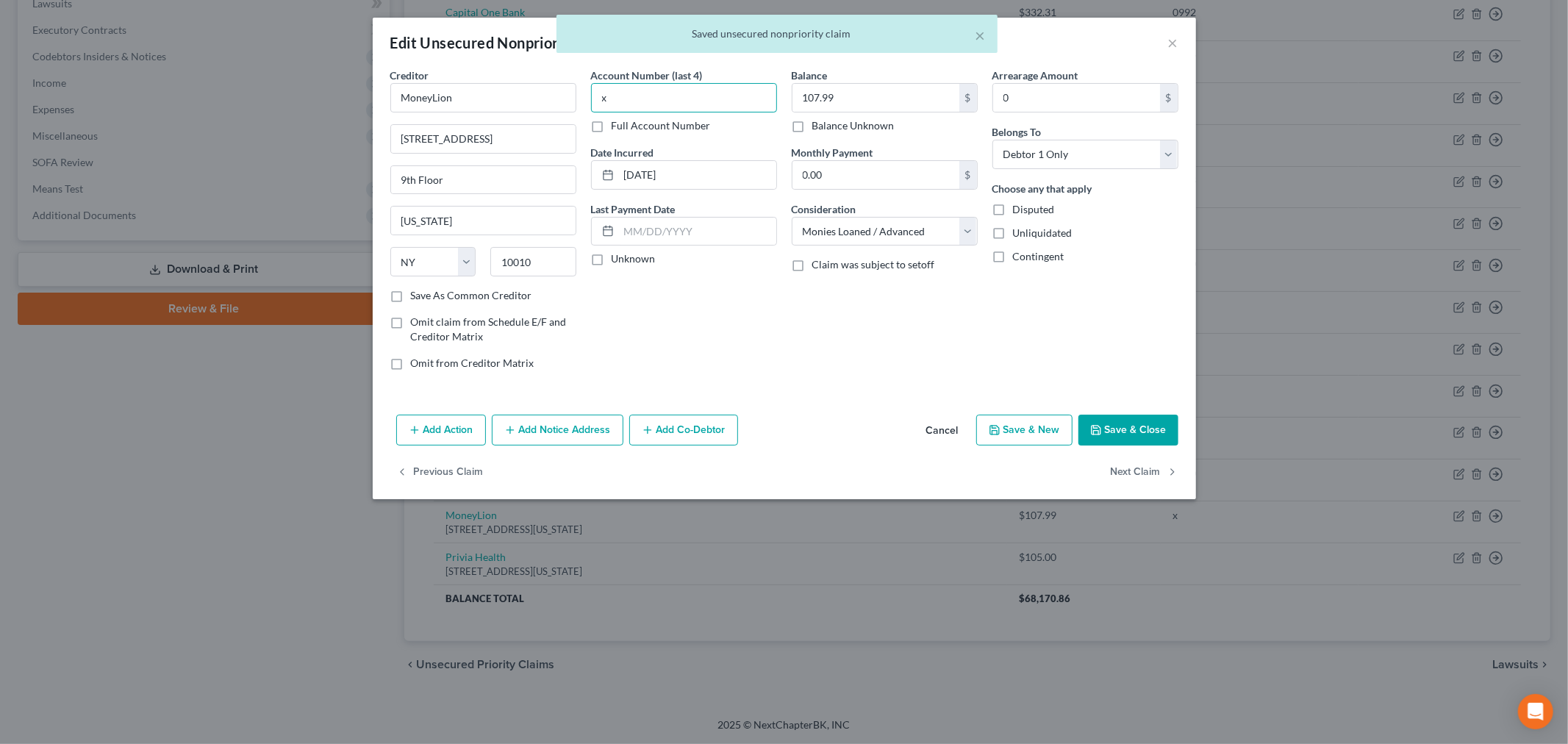
click at [715, 93] on input "x" at bounding box center [684, 98] width 186 height 30
type input "xxxx"
drag, startPoint x: 1122, startPoint y: 421, endPoint x: 1111, endPoint y: 412, distance: 14.2
click at [1122, 422] on button "Save & Close" at bounding box center [1129, 429] width 100 height 31
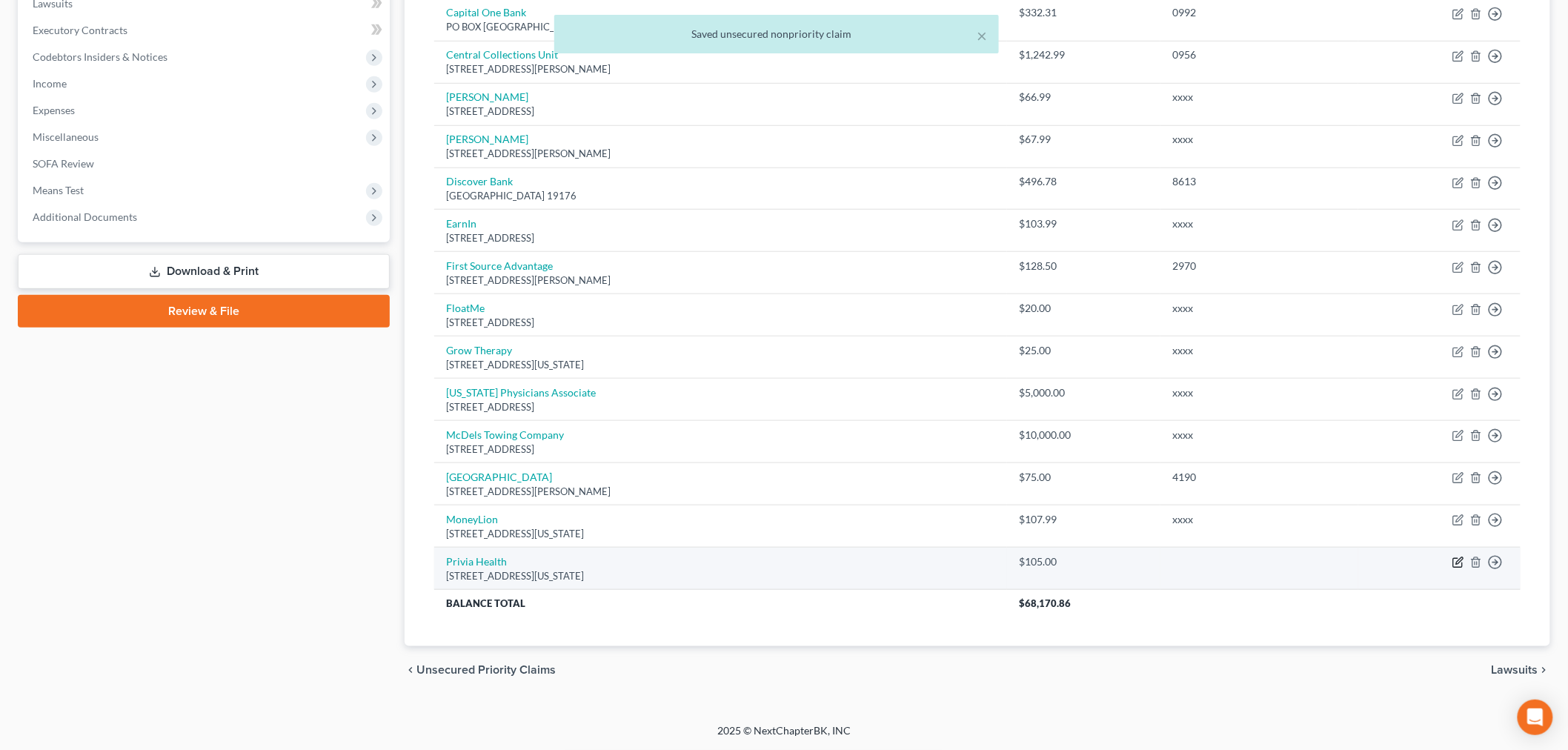
click at [1454, 567] on icon "button" at bounding box center [1458, 563] width 9 height 9
select select "21"
select select "2"
select select "0"
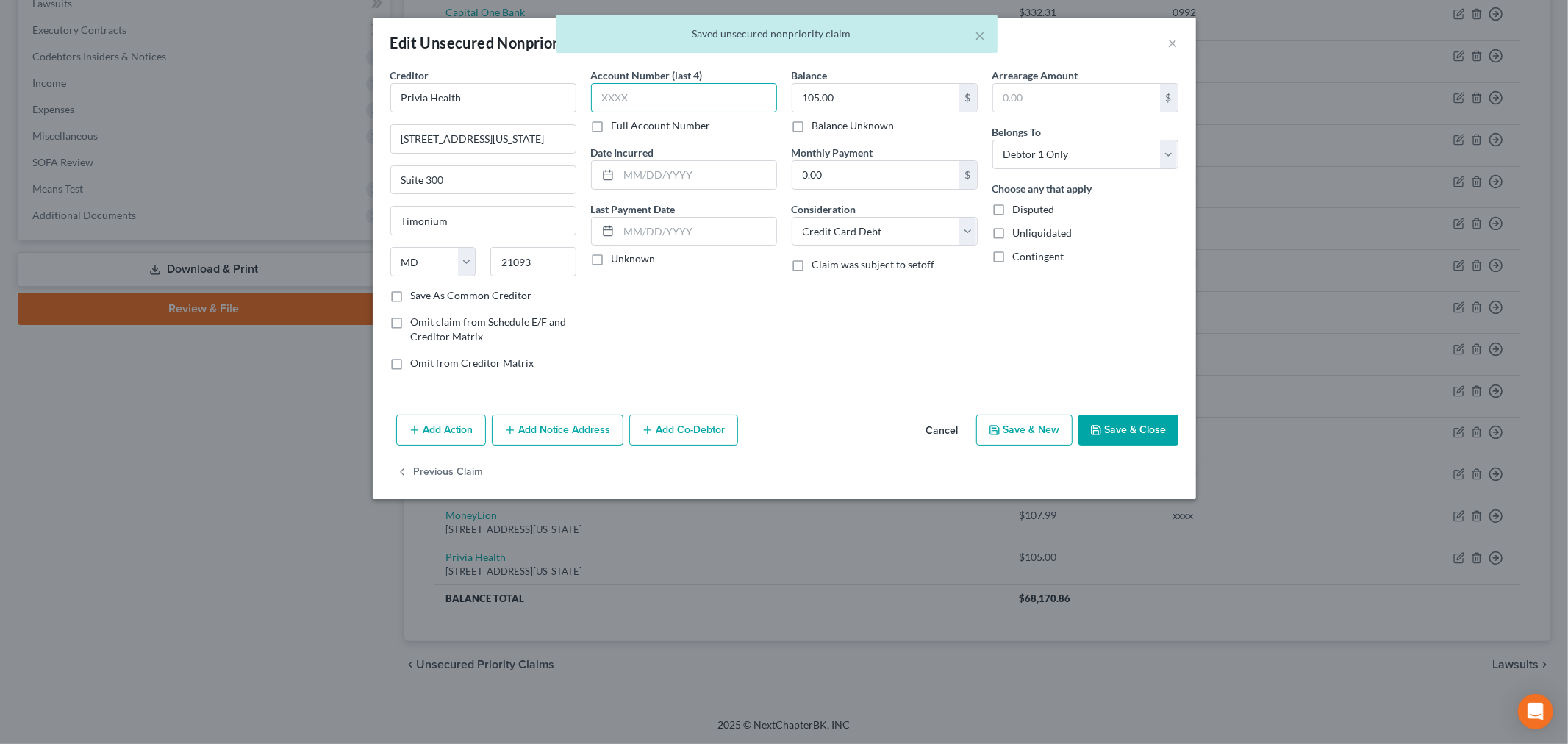
click at [722, 100] on input "text" at bounding box center [684, 98] width 186 height 30
type input "xxxx"
click at [1110, 435] on button "Save & Close" at bounding box center [1129, 429] width 100 height 31
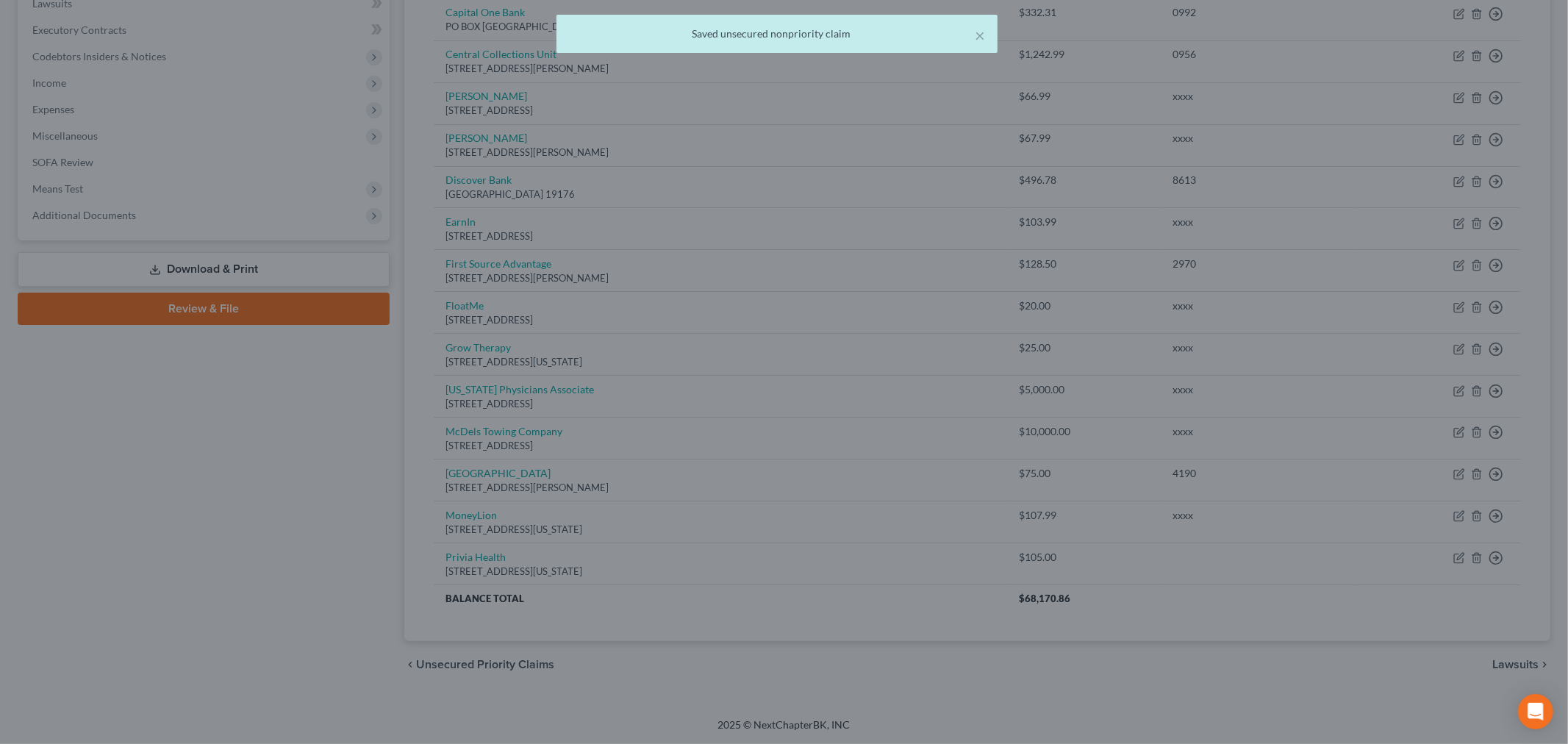
type input "0"
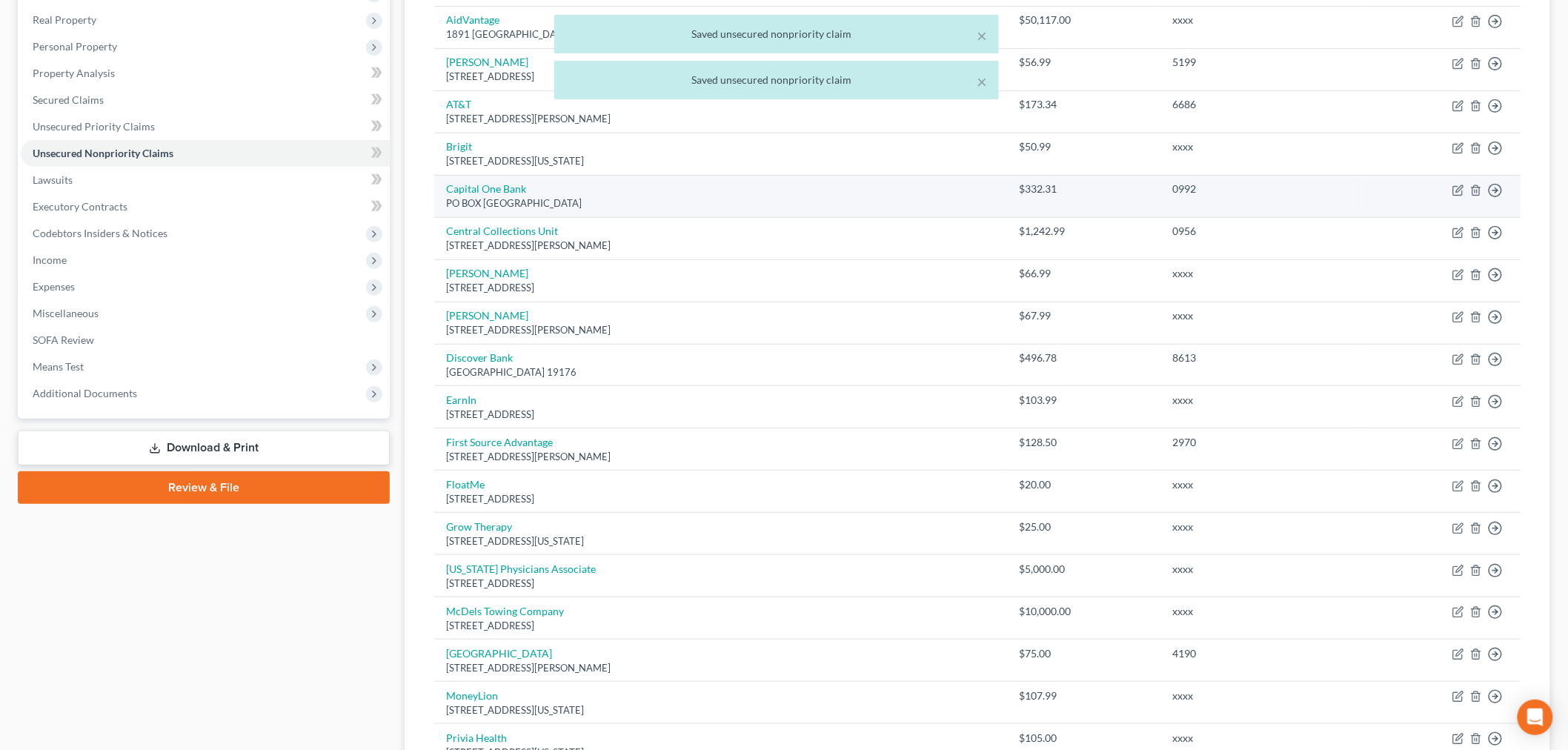
scroll to position [0, 0]
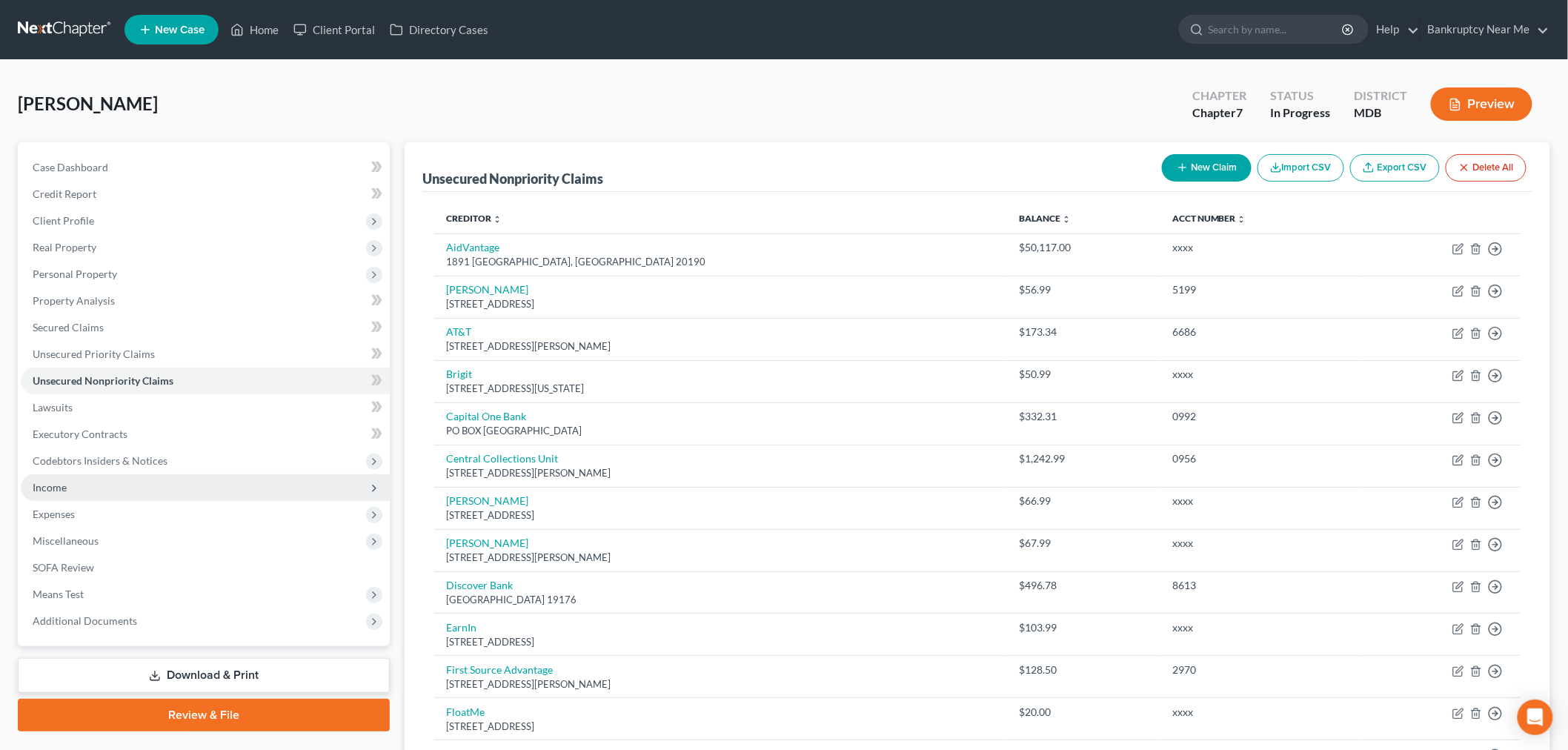
click at [81, 490] on span "Income" at bounding box center [205, 488] width 369 height 27
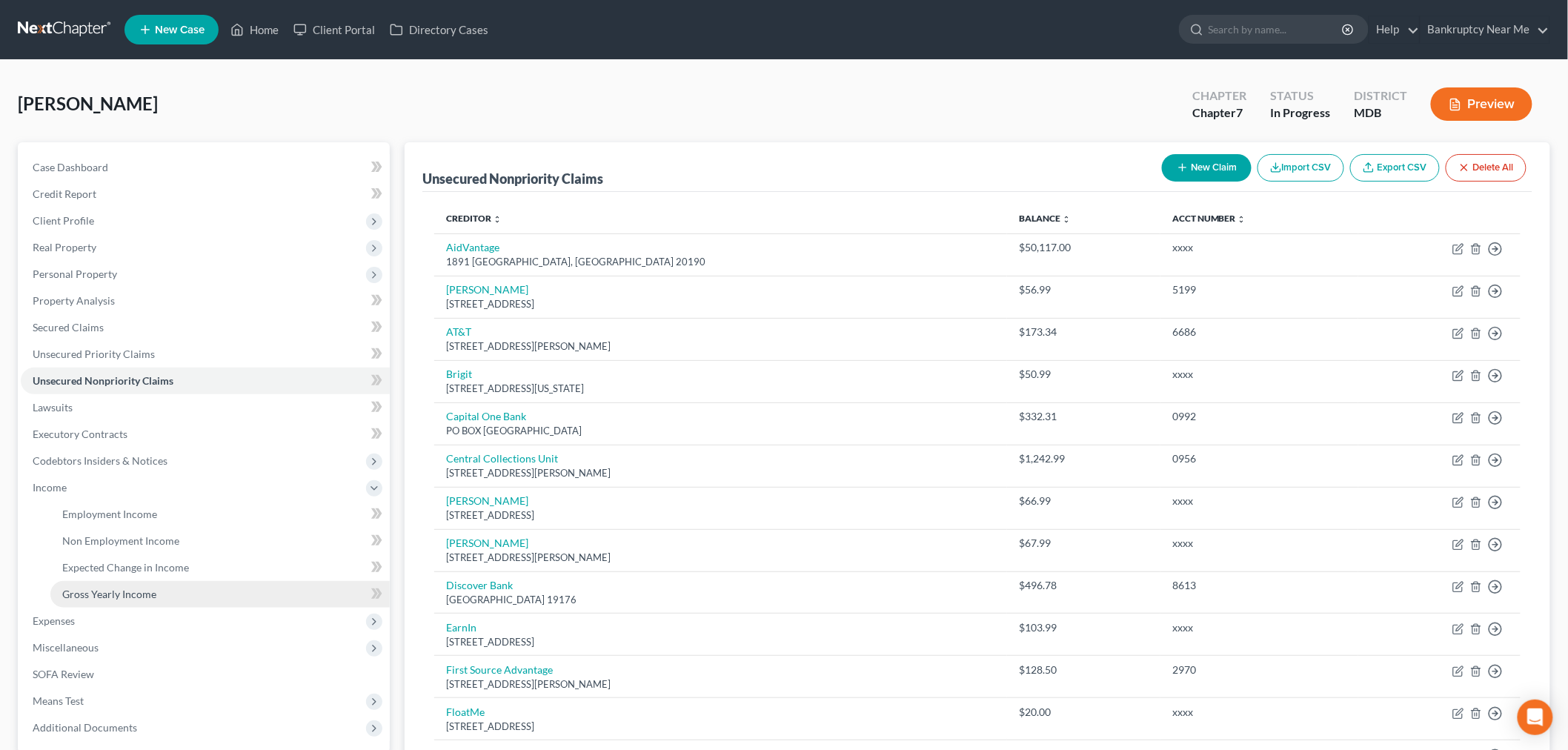
click at [90, 588] on span "Gross Yearly Income" at bounding box center [109, 593] width 94 height 12
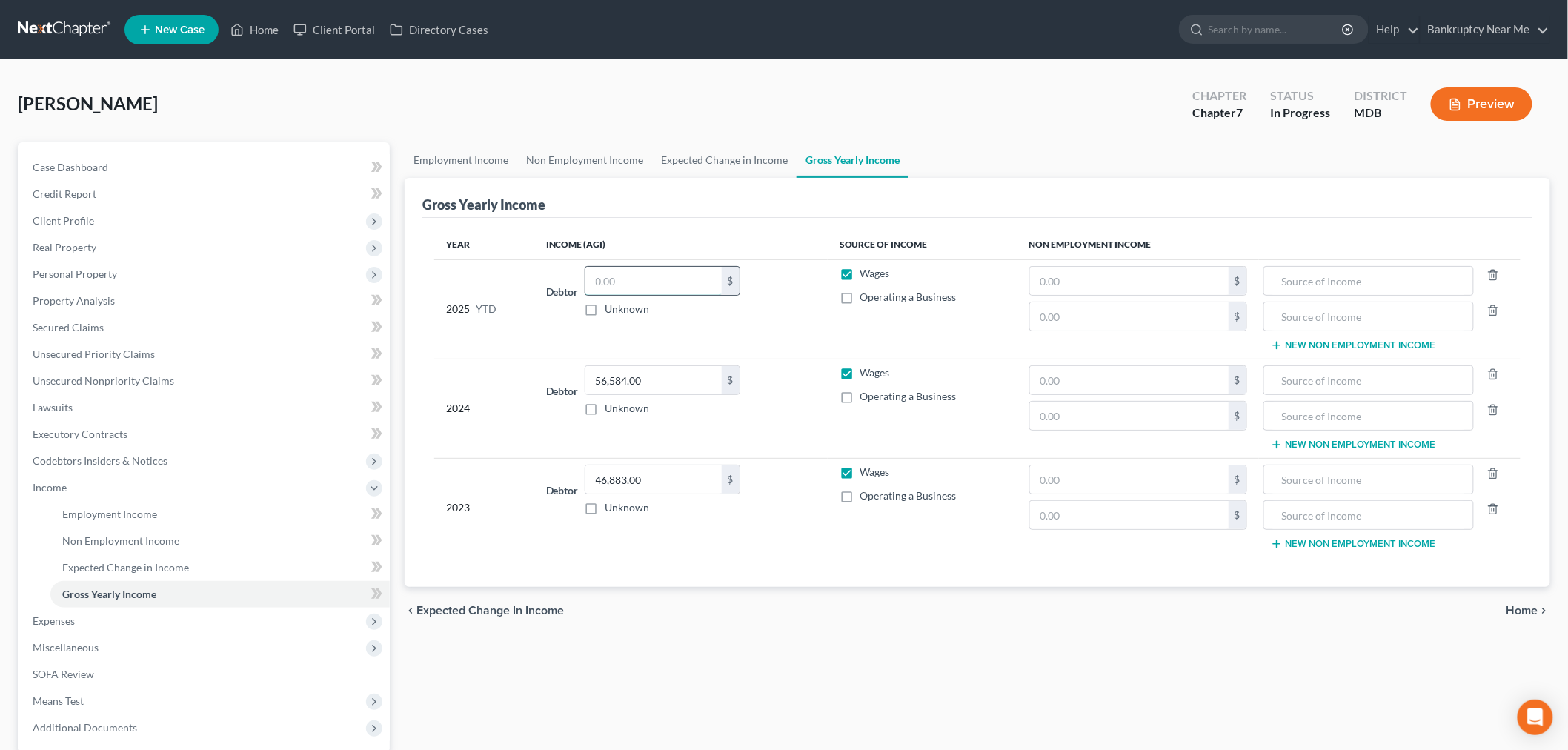
drag, startPoint x: 665, startPoint y: 279, endPoint x: 675, endPoint y: 278, distance: 10.0
click at [665, 280] on input "text" at bounding box center [654, 281] width 136 height 28
type input "39,810.14"
click at [460, 153] on link "Employment Income" at bounding box center [460, 160] width 113 height 35
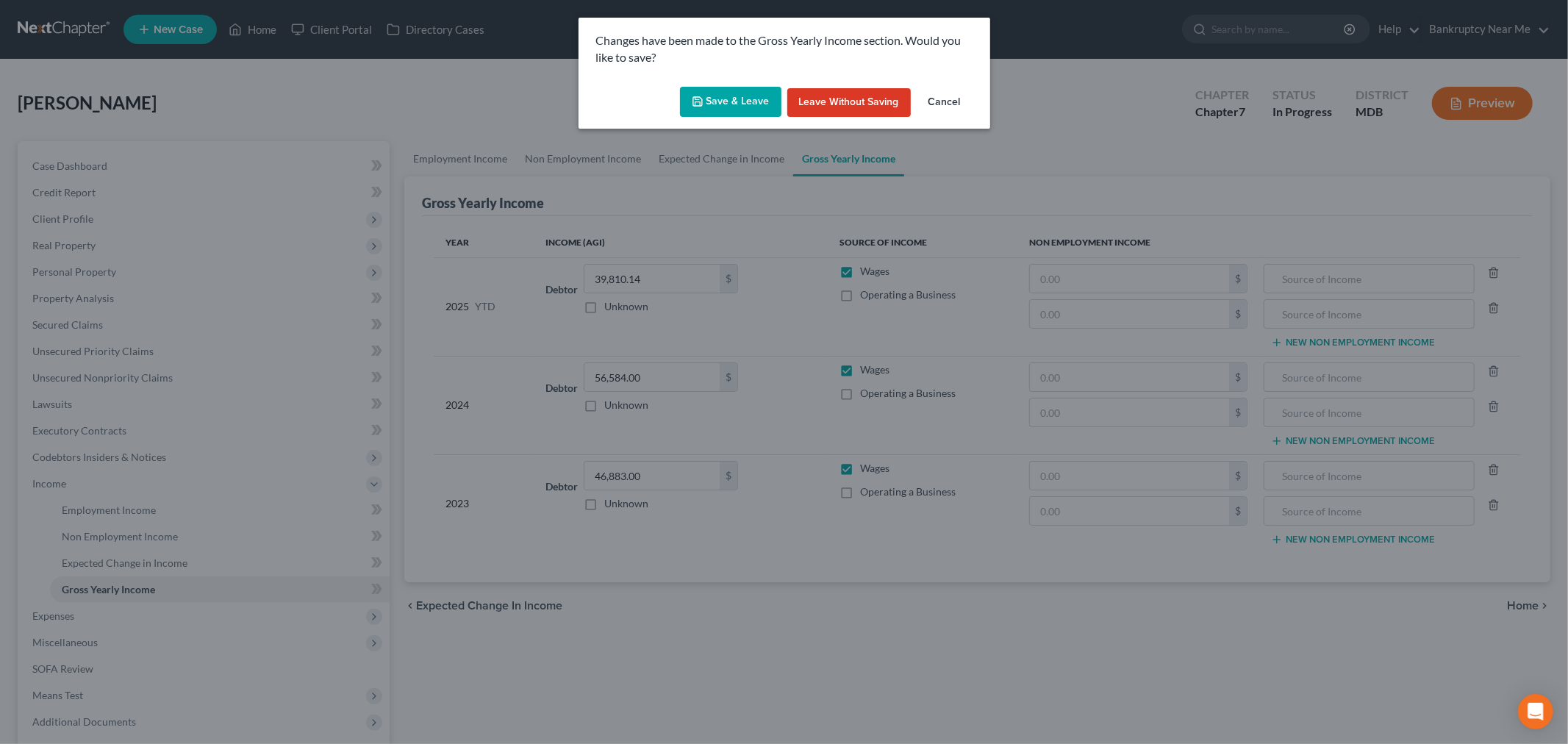
click at [737, 100] on button "Save & Leave" at bounding box center [730, 102] width 101 height 31
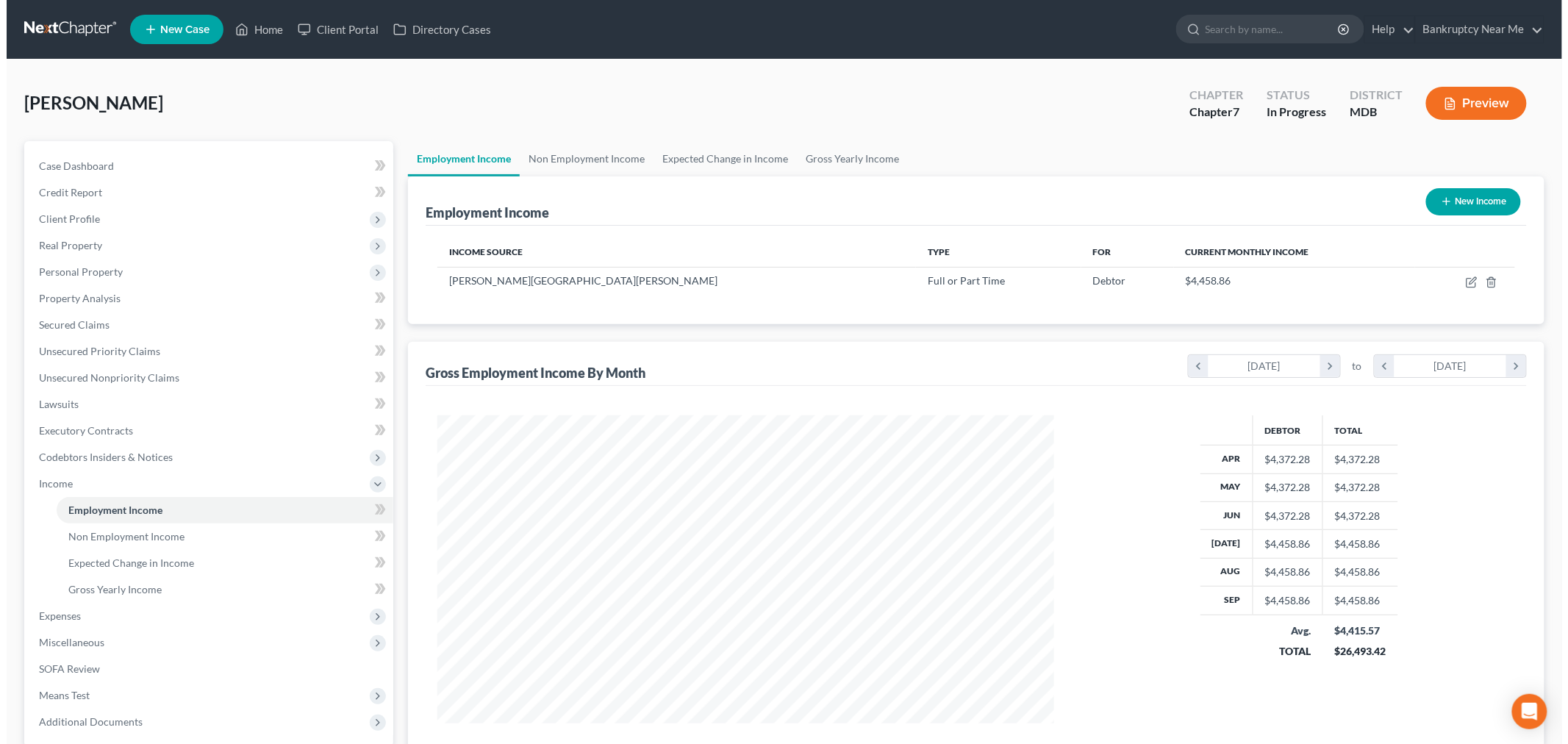
scroll to position [308, 646]
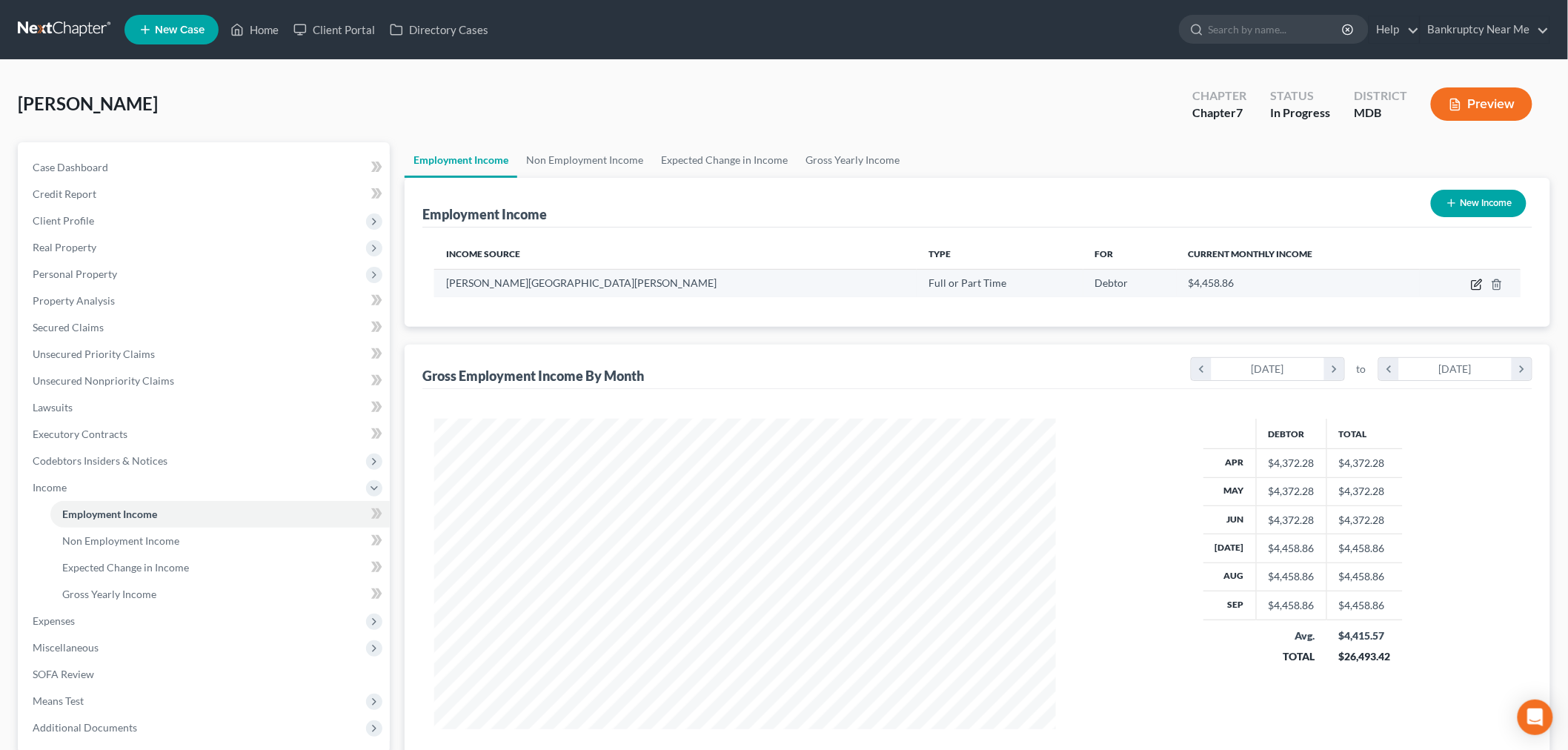
click at [1482, 278] on icon "button" at bounding box center [1476, 284] width 12 height 12
select select "0"
select select "21"
select select "1"
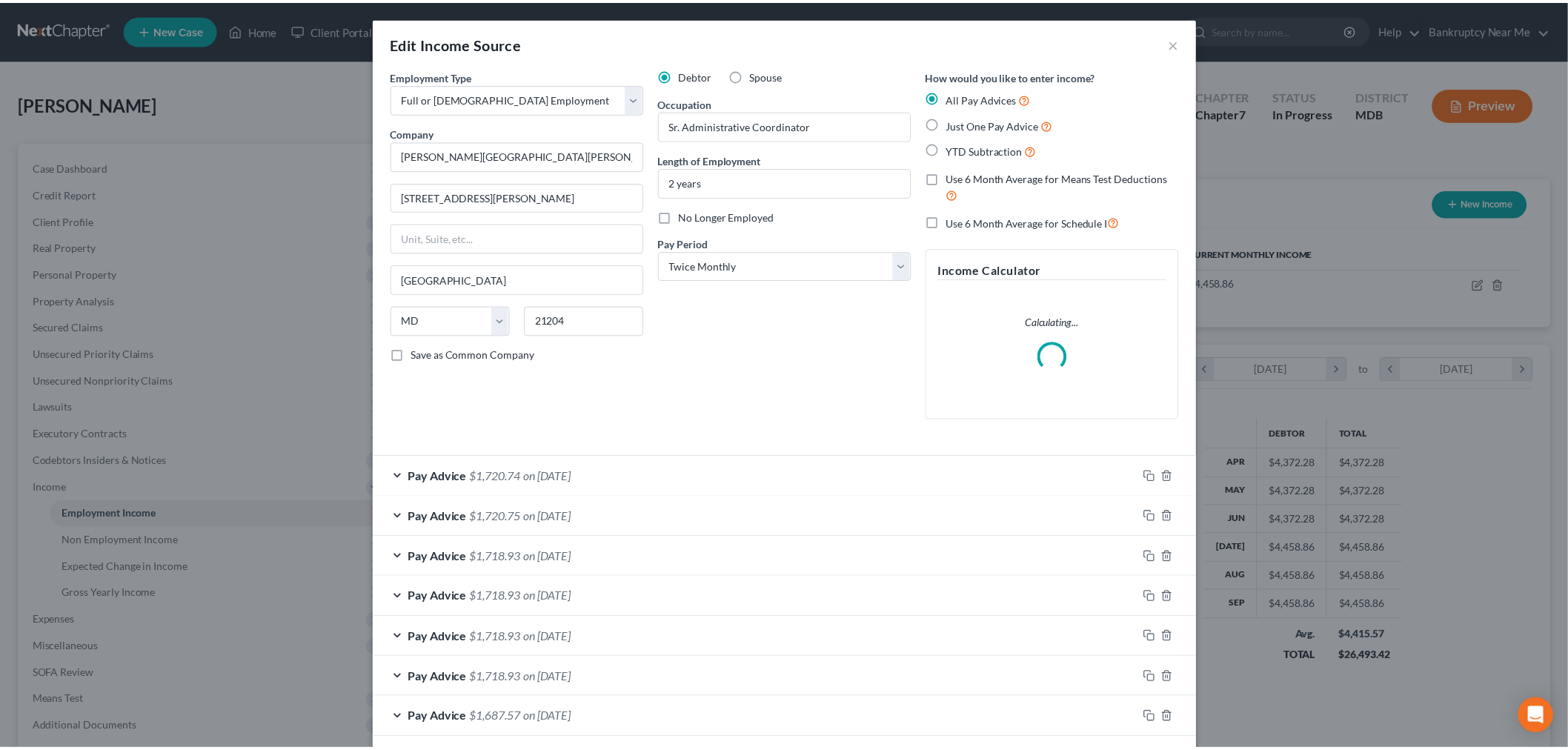
scroll to position [313, 657]
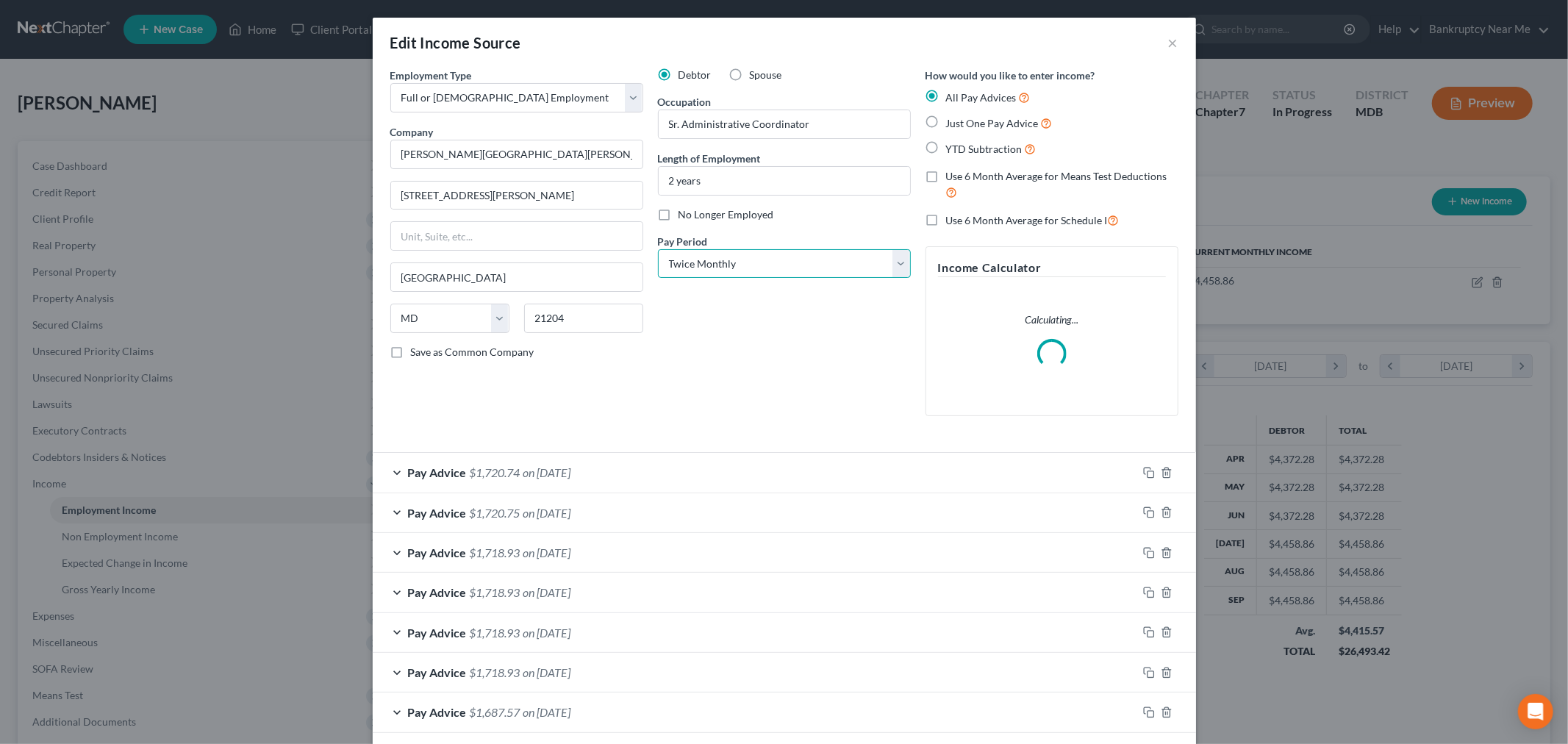
click at [820, 258] on select "Select Monthly Twice Monthly Every Other Week Weekly" at bounding box center [784, 264] width 253 height 30
click at [856, 209] on div "No Longer Employed" at bounding box center [784, 215] width 253 height 15
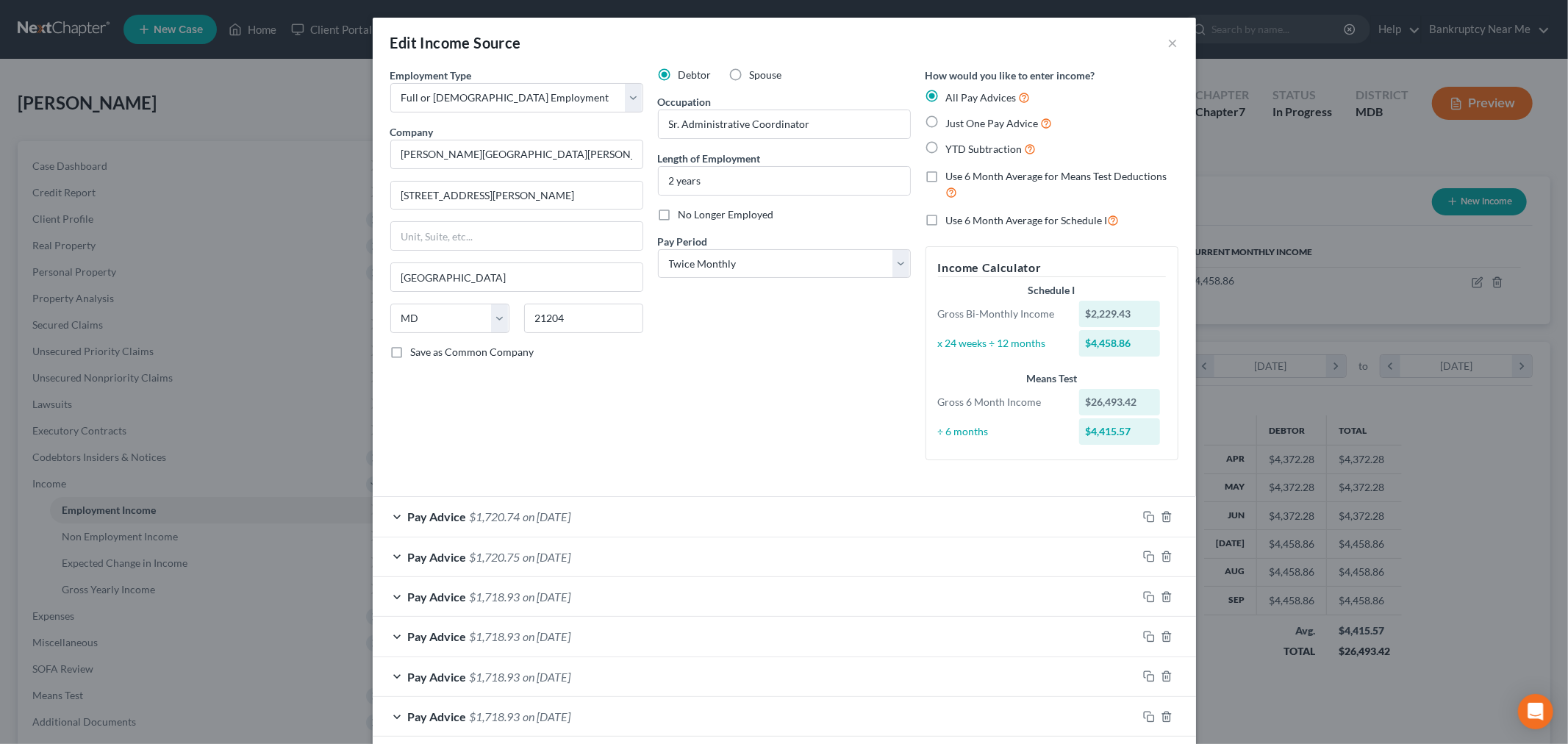
click at [1051, 172] on span "Use 6 Month Average for Means Test Deductions" at bounding box center [1056, 175] width 221 height 12
click at [962, 172] on input "Use 6 Month Average for Means Test Deductions" at bounding box center [956, 173] width 9 height 9
checkbox input "true"
click at [1167, 30] on div "Edit Income Source ×" at bounding box center [784, 43] width 824 height 50
click at [1169, 34] on button "×" at bounding box center [1173, 42] width 10 height 18
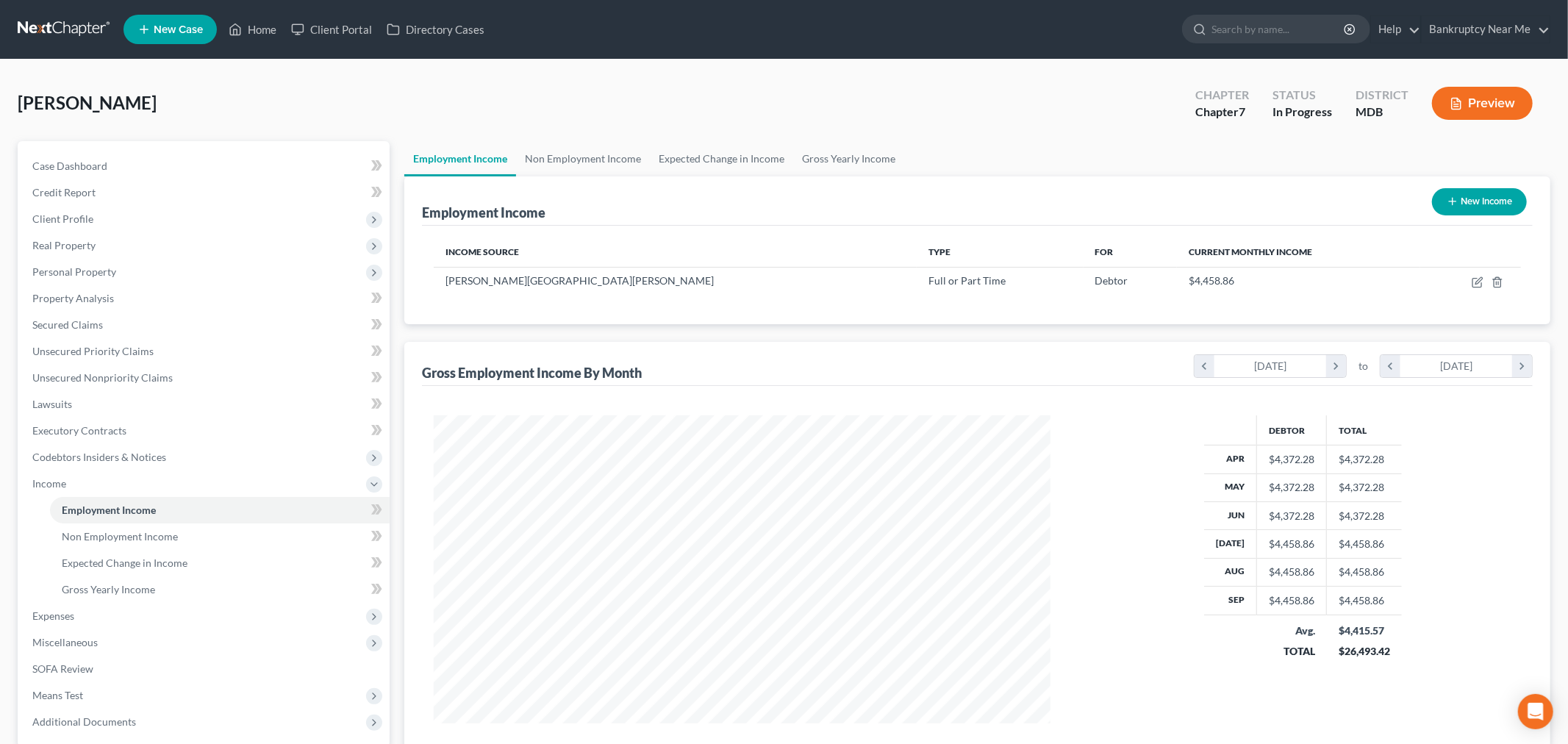
scroll to position [734720, 734531]
click at [1467, 283] on icon "button" at bounding box center [1465, 282] width 12 height 12
select select "0"
select select "21"
select select "1"
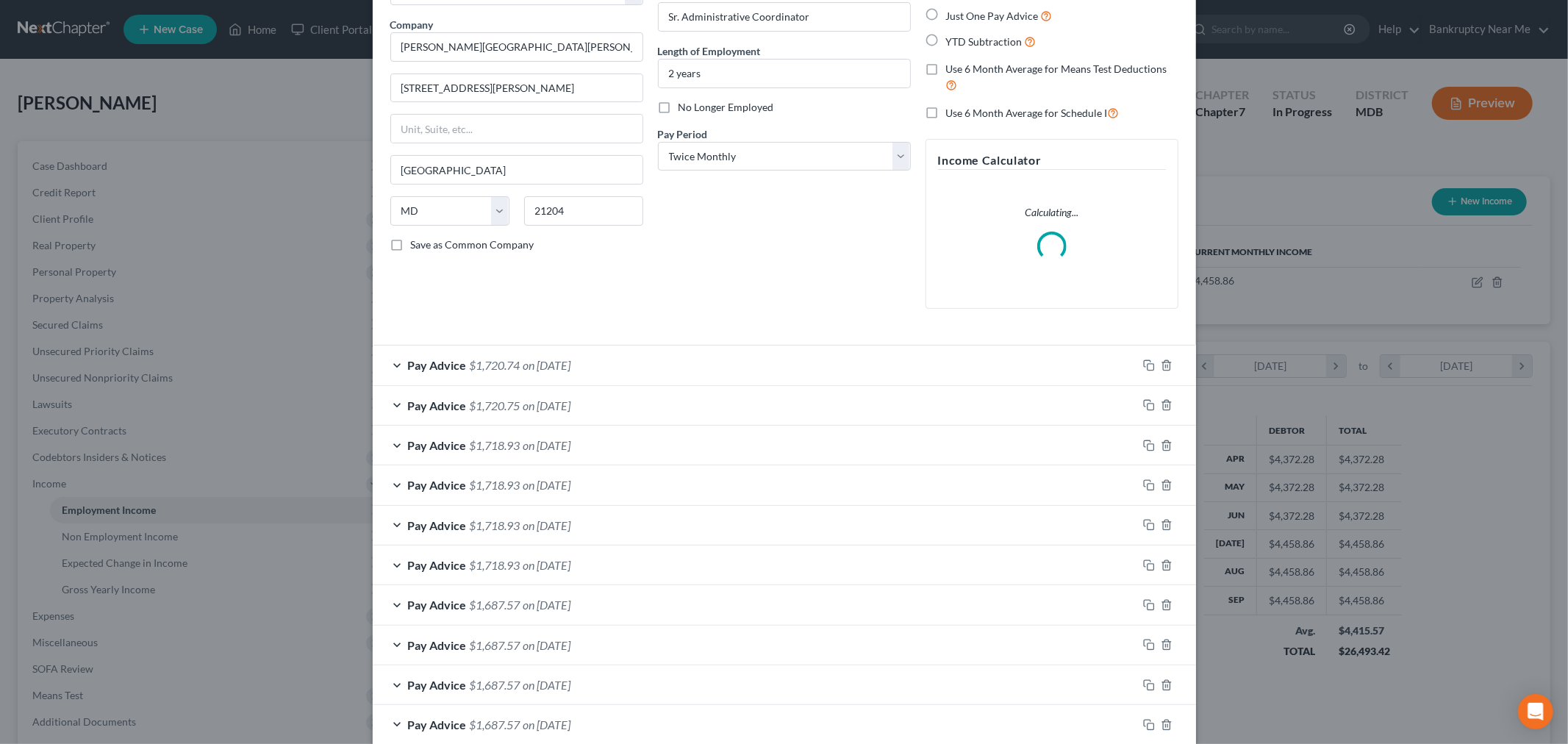
scroll to position [0, 0]
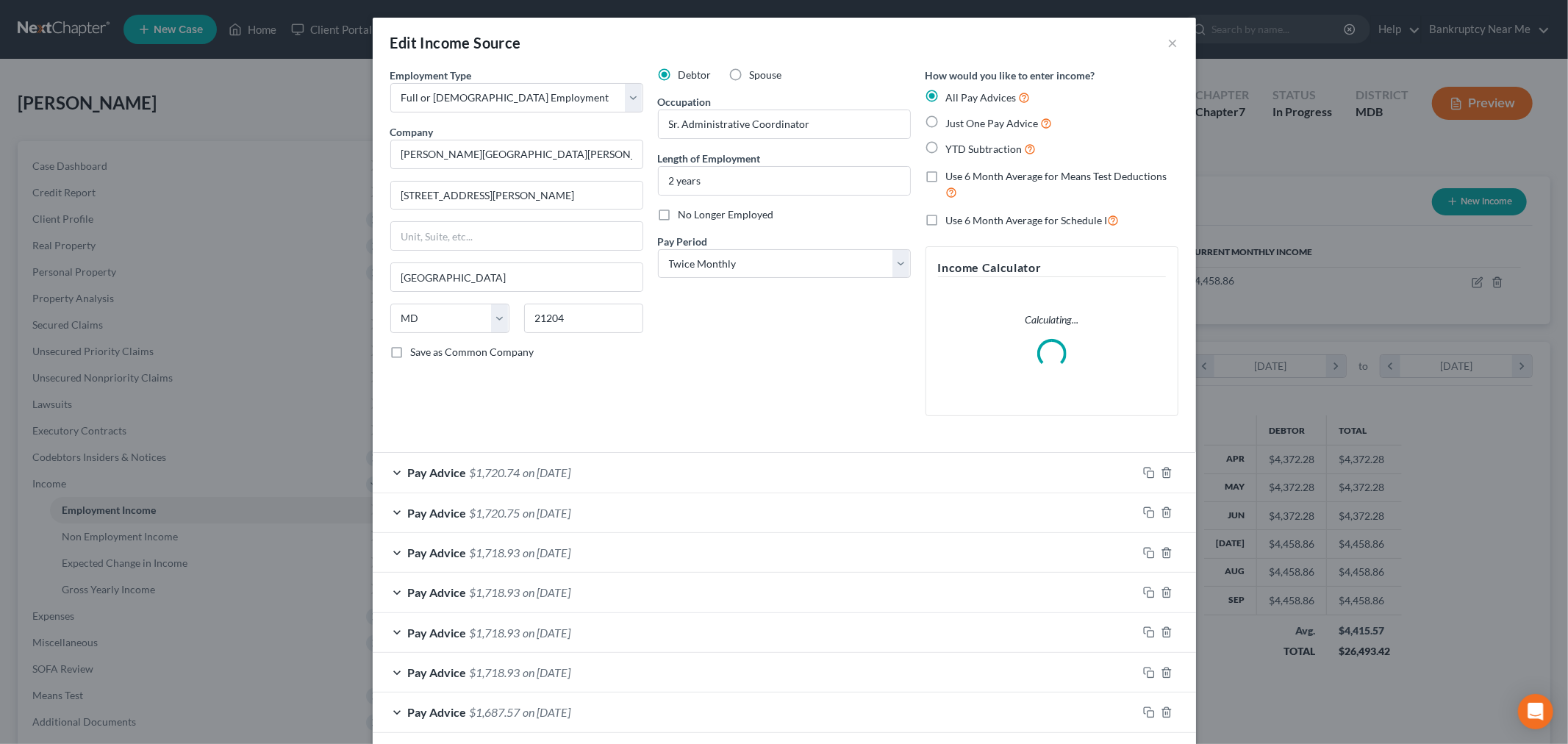
click at [946, 169] on label "Use 6 Month Average for Means Test Deductions" at bounding box center [1062, 184] width 233 height 32
click at [952, 169] on input "Use 6 Month Average for Means Test Deductions" at bounding box center [956, 173] width 9 height 9
checkbox input "true"
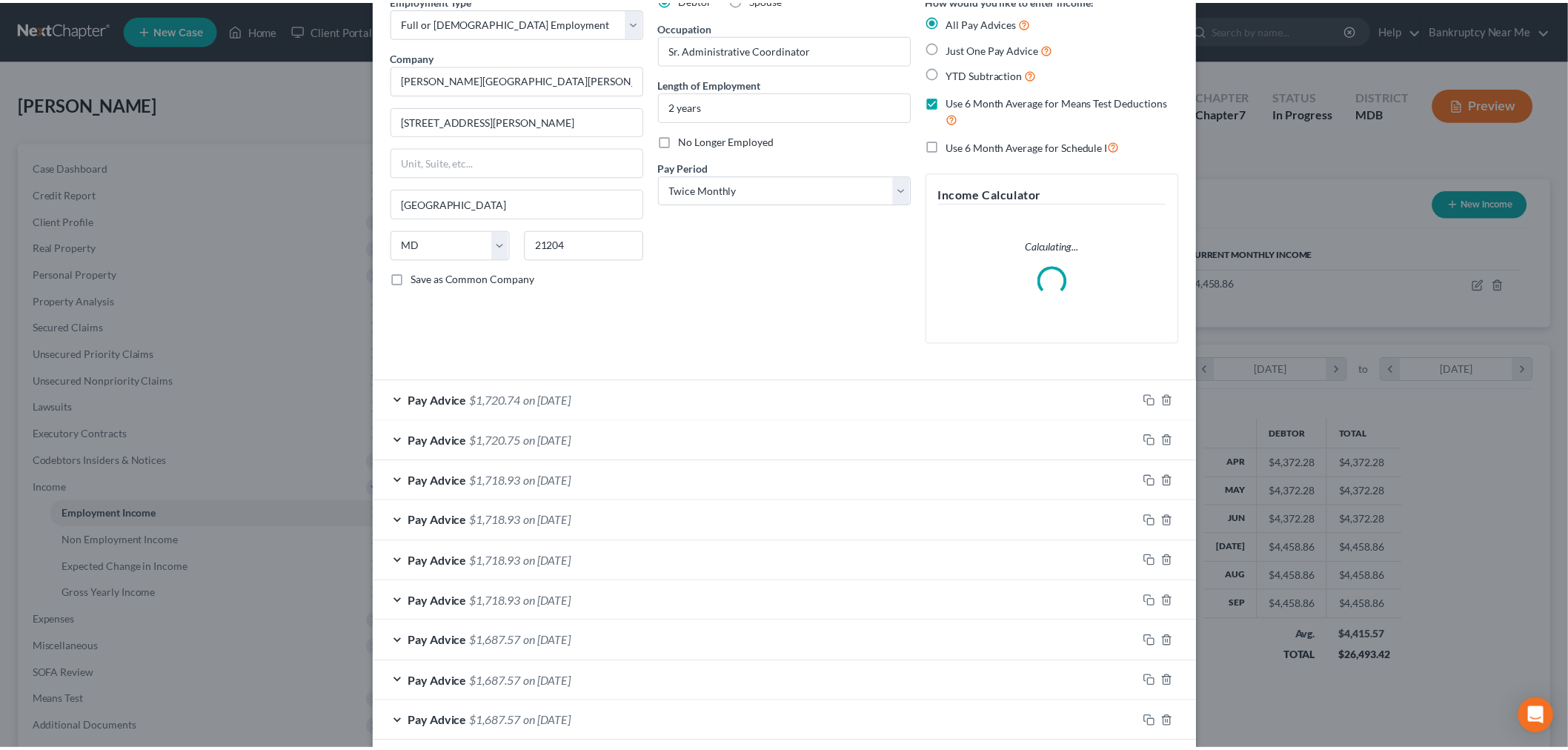
scroll to position [312, 0]
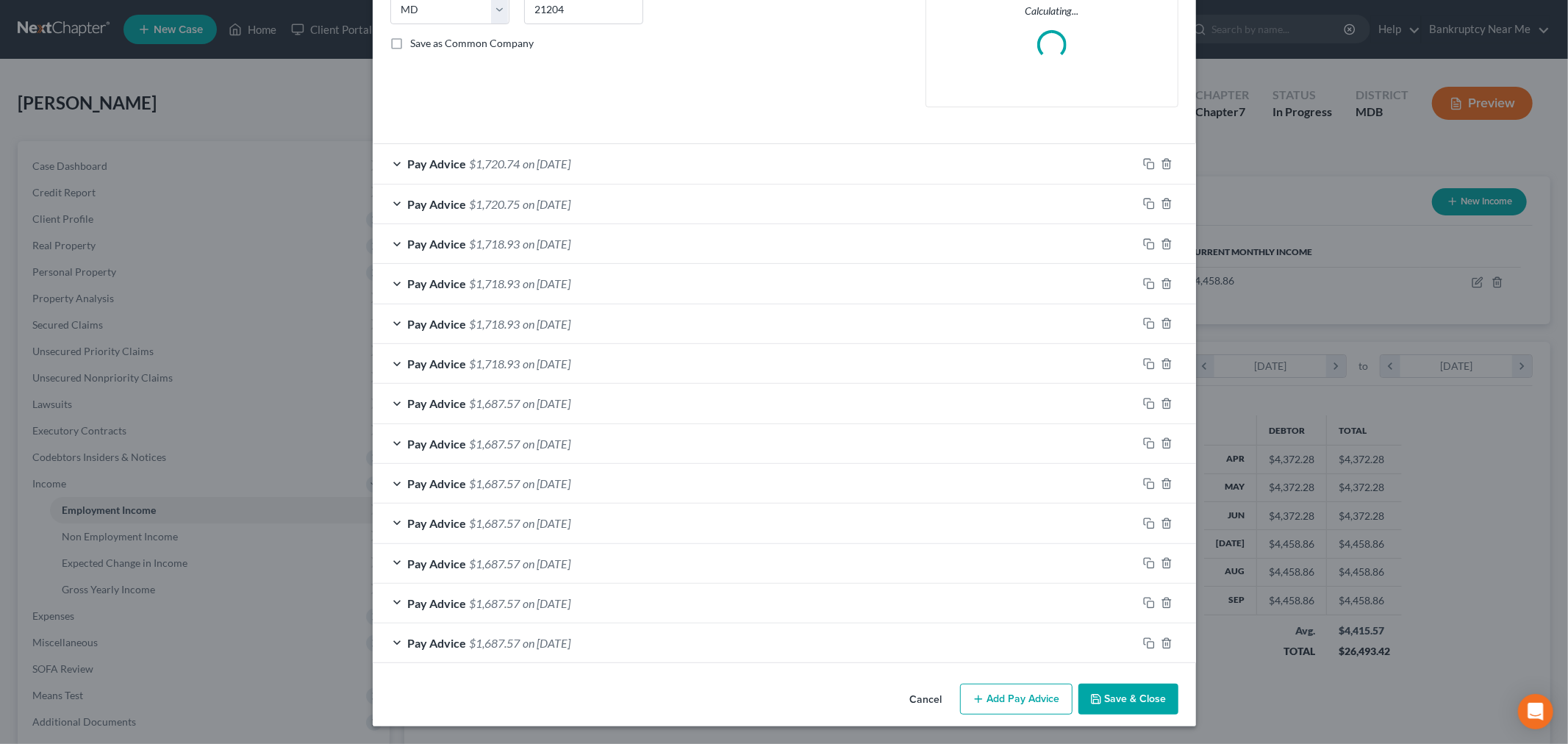
click at [1140, 706] on button "Save & Close" at bounding box center [1129, 699] width 100 height 31
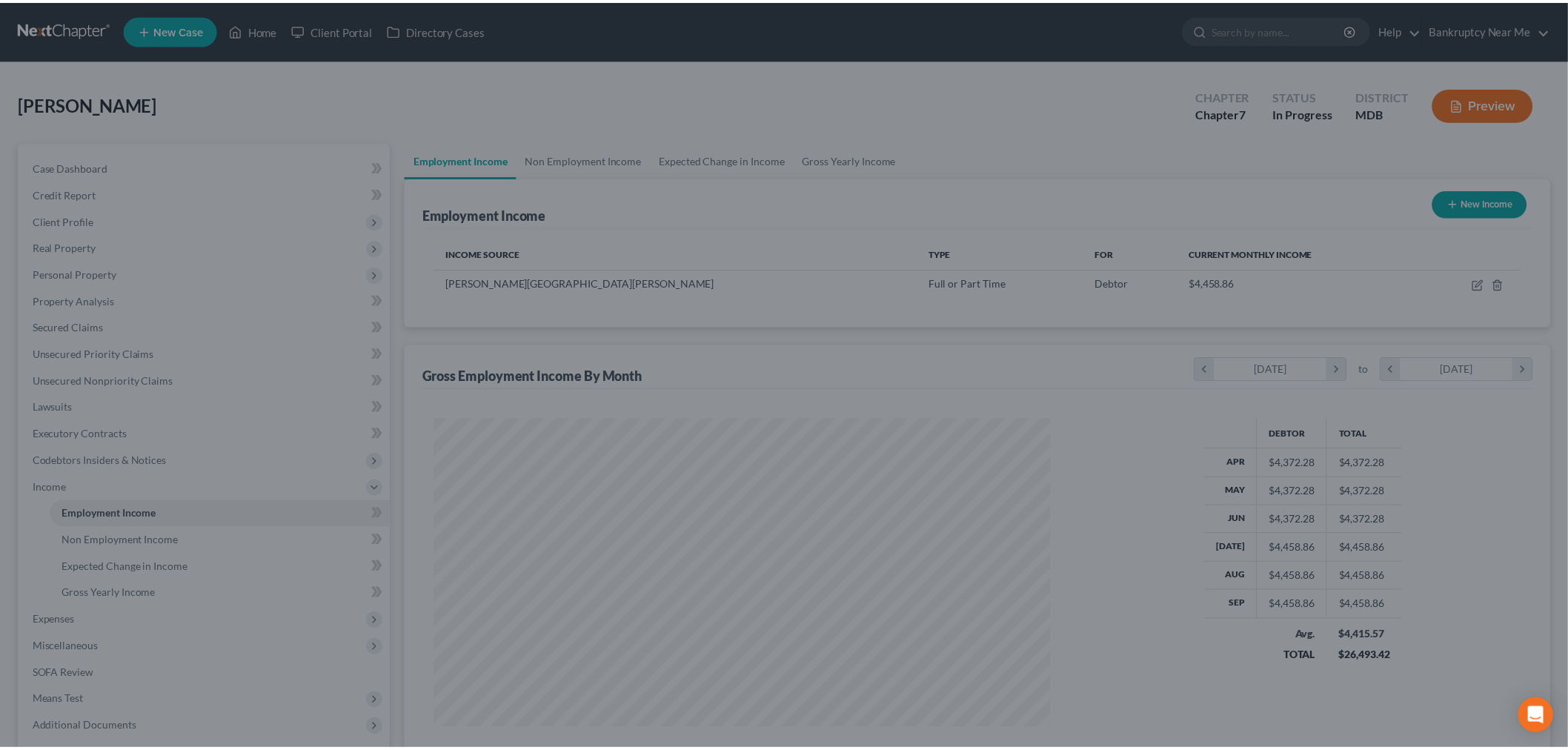
scroll to position [740645, 740218]
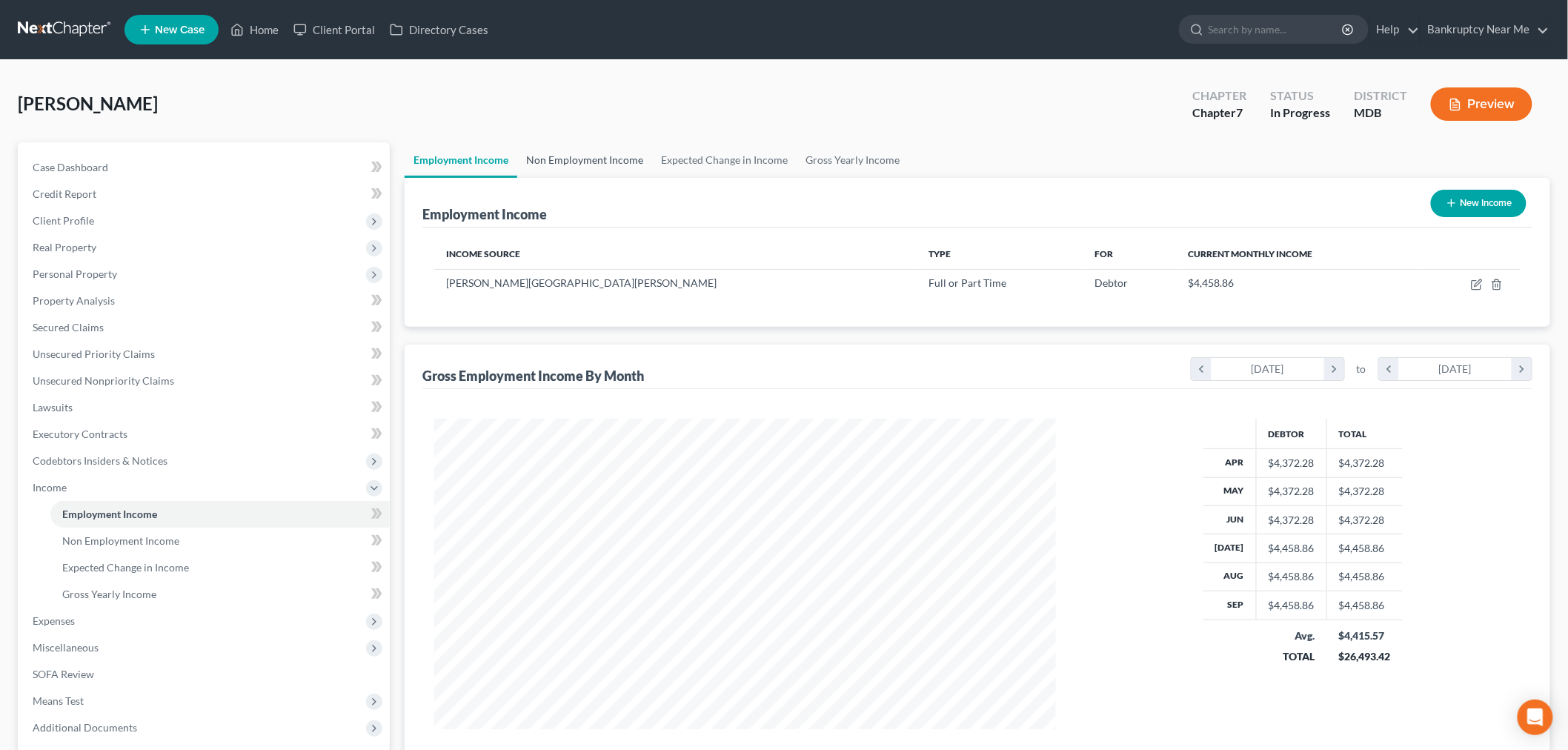
click at [589, 153] on link "Non Employment Income" at bounding box center [585, 160] width 134 height 35
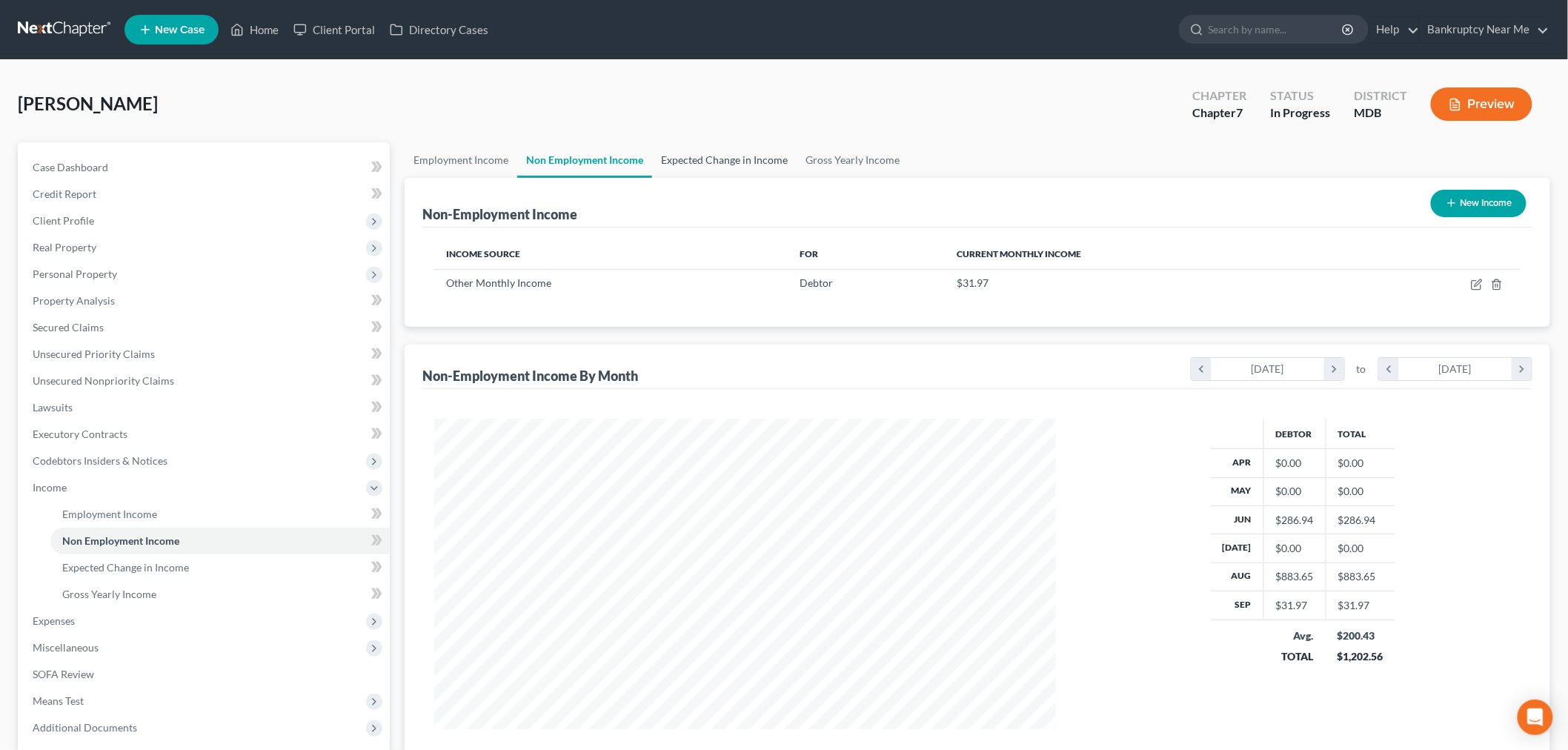
scroll to position [310, 651]
click at [739, 156] on link "Expected Change in Income" at bounding box center [724, 160] width 145 height 35
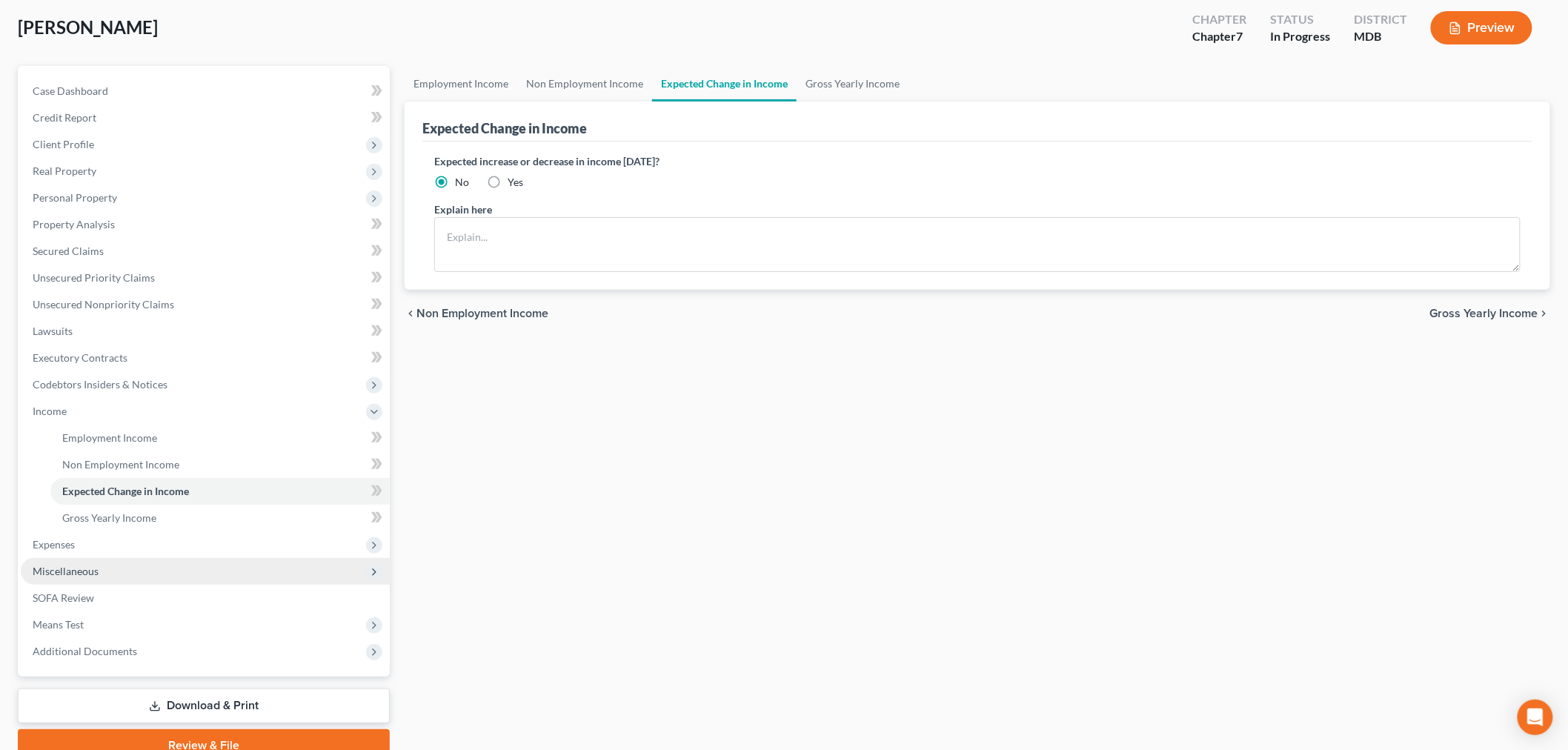
scroll to position [142, 0]
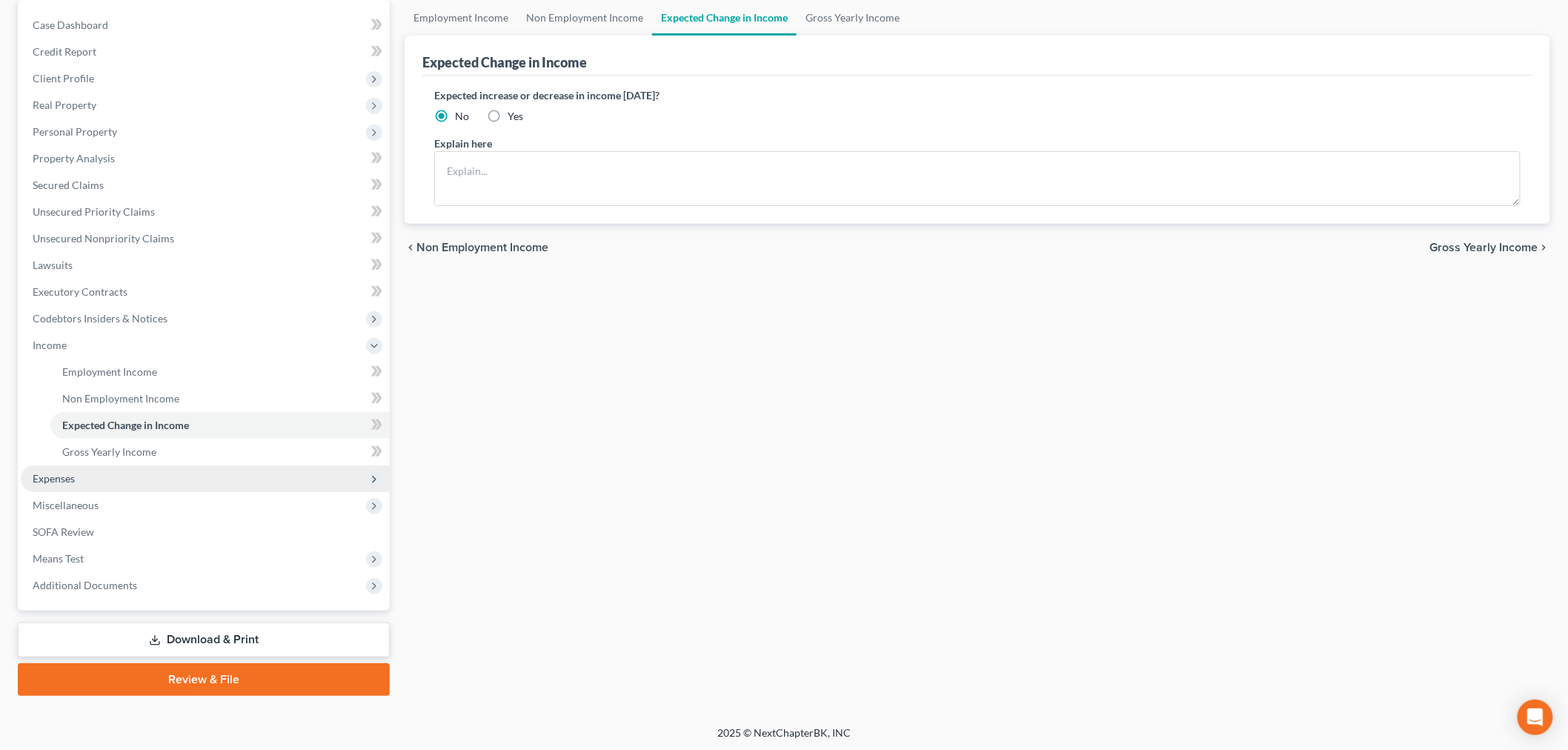
click at [109, 472] on span "Expenses" at bounding box center [205, 478] width 369 height 27
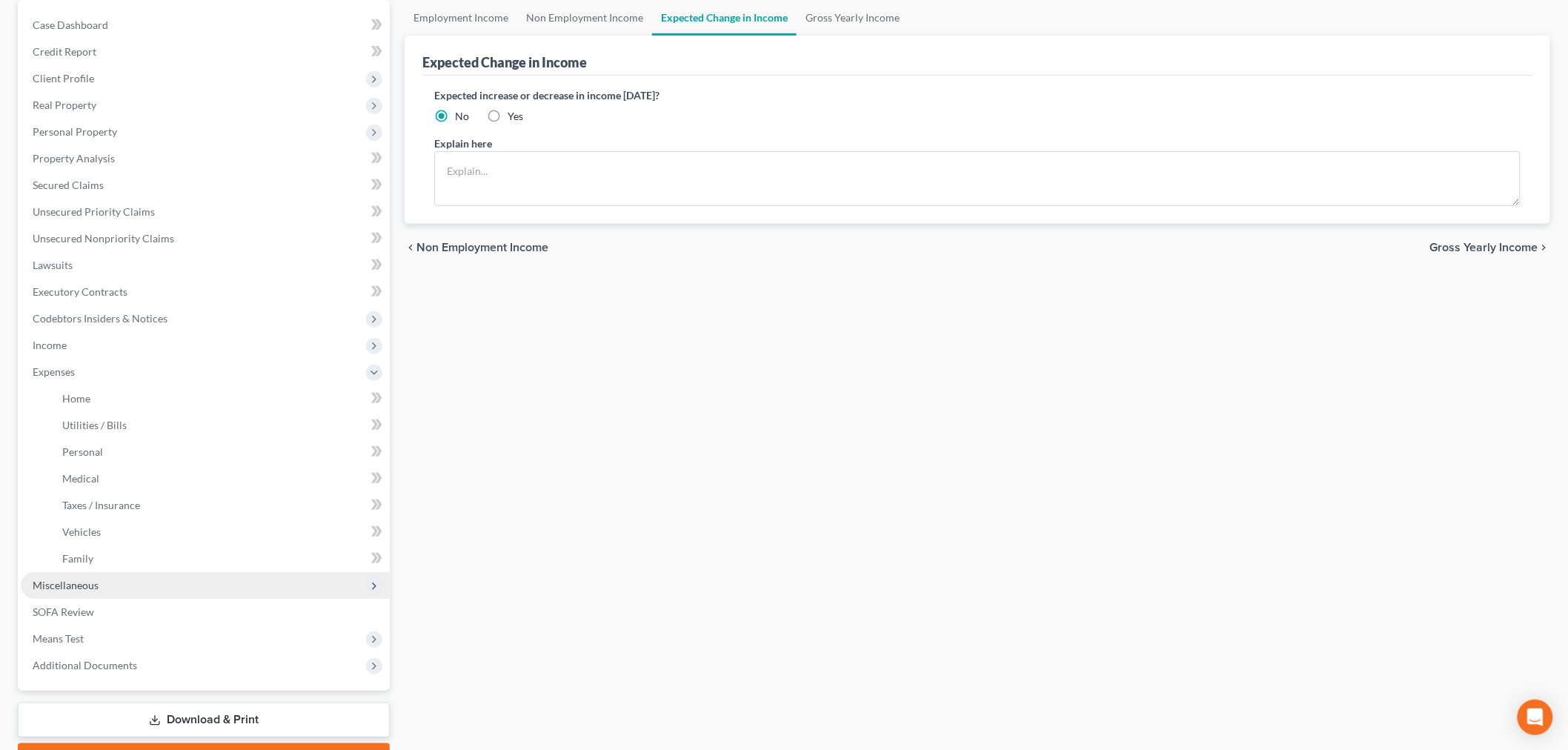
click at [120, 587] on span "Miscellaneous" at bounding box center [205, 585] width 369 height 27
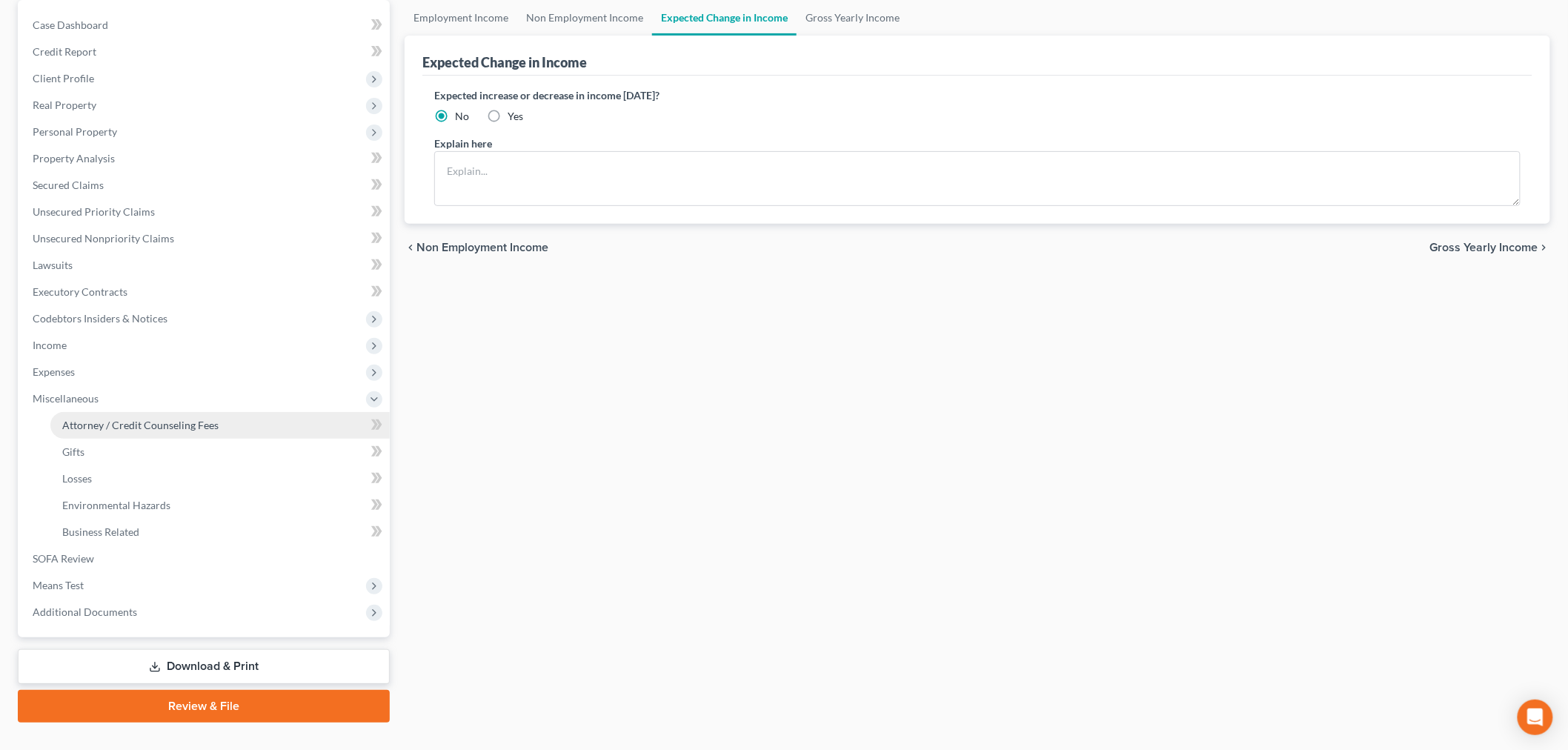
click at [189, 432] on link "Attorney / Credit Counseling Fees" at bounding box center [219, 425] width 339 height 27
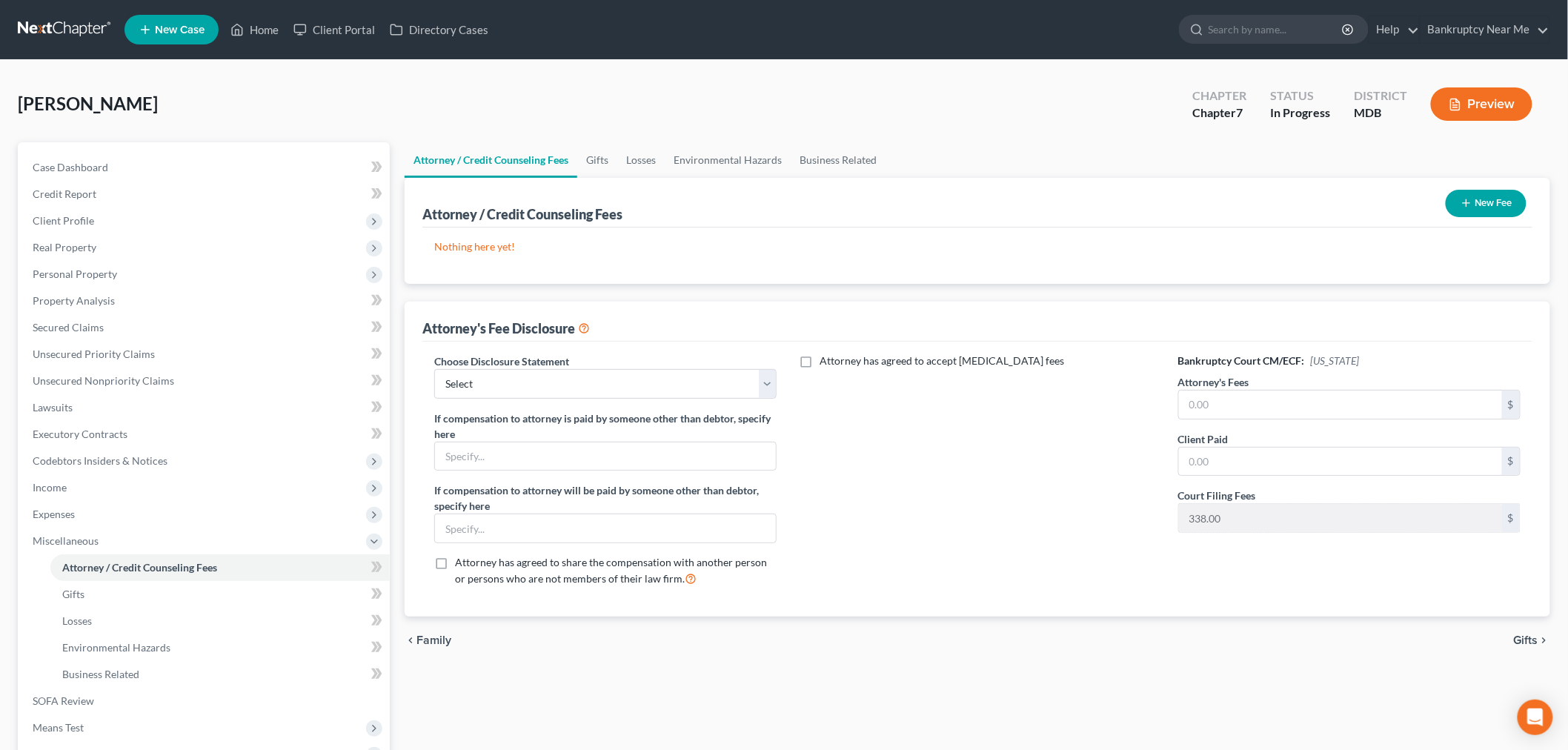
click at [1483, 199] on button "New Fee" at bounding box center [1486, 203] width 80 height 27
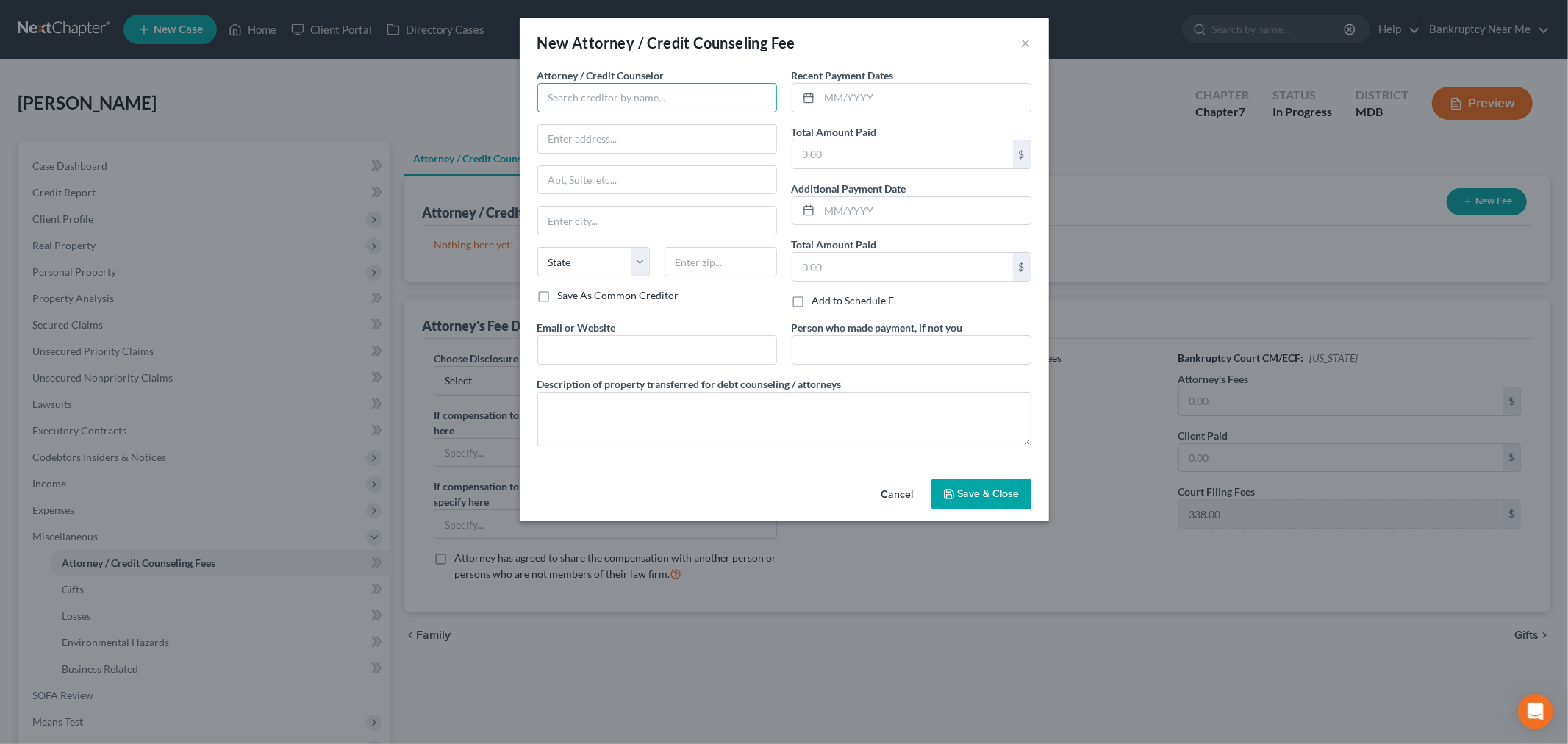
click at [696, 95] on input "text" at bounding box center [657, 98] width 240 height 30
click at [652, 125] on div "Bankruptcy Near Me, LLC" at bounding box center [626, 123] width 153 height 15
type input "Bankruptcy Near Me, LLC"
type input "10605 Concord Street"
type input "440"
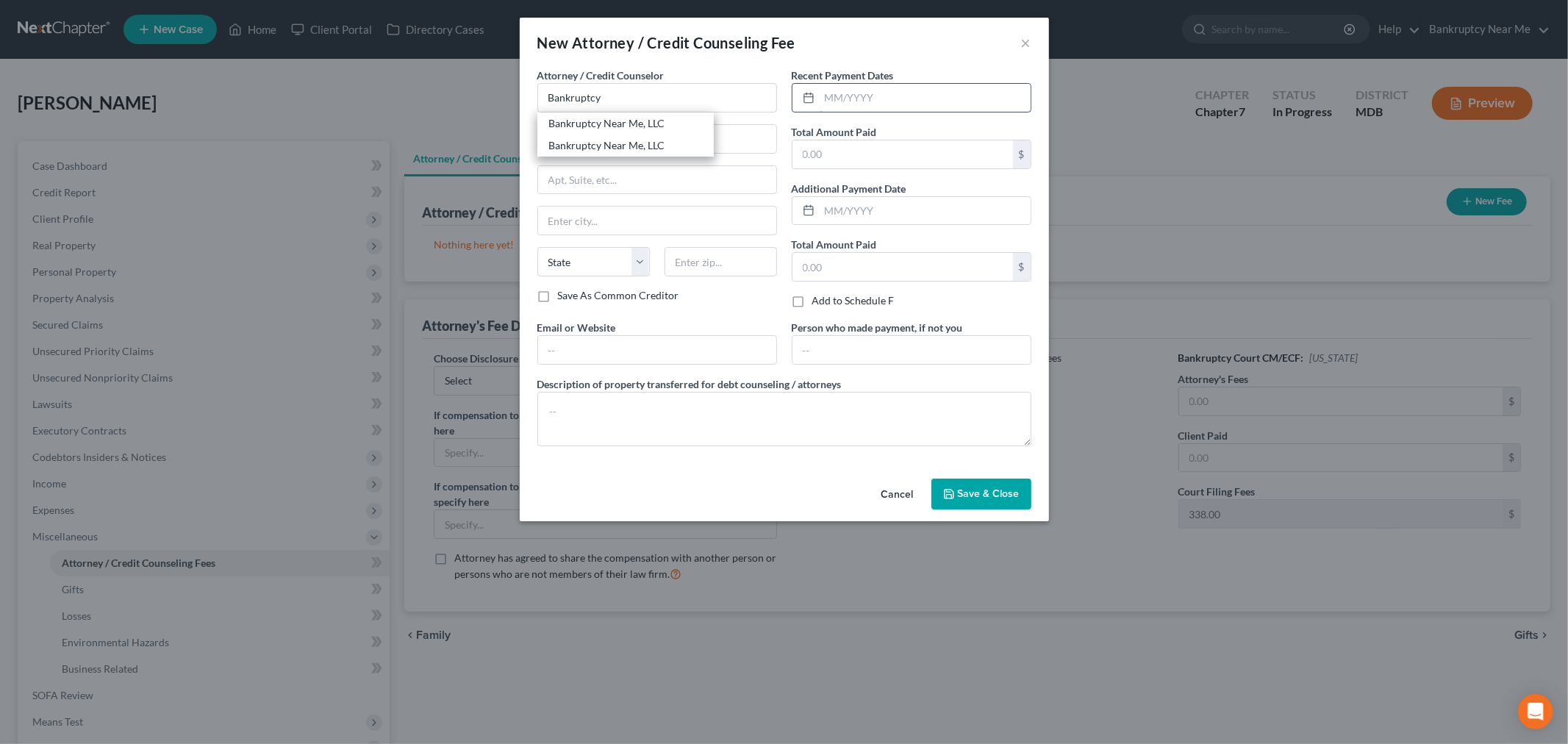
type input "Kensington"
select select "21"
type input "20895"
click at [863, 87] on input "text" at bounding box center [926, 97] width 211 height 28
type input "08/01/2025"
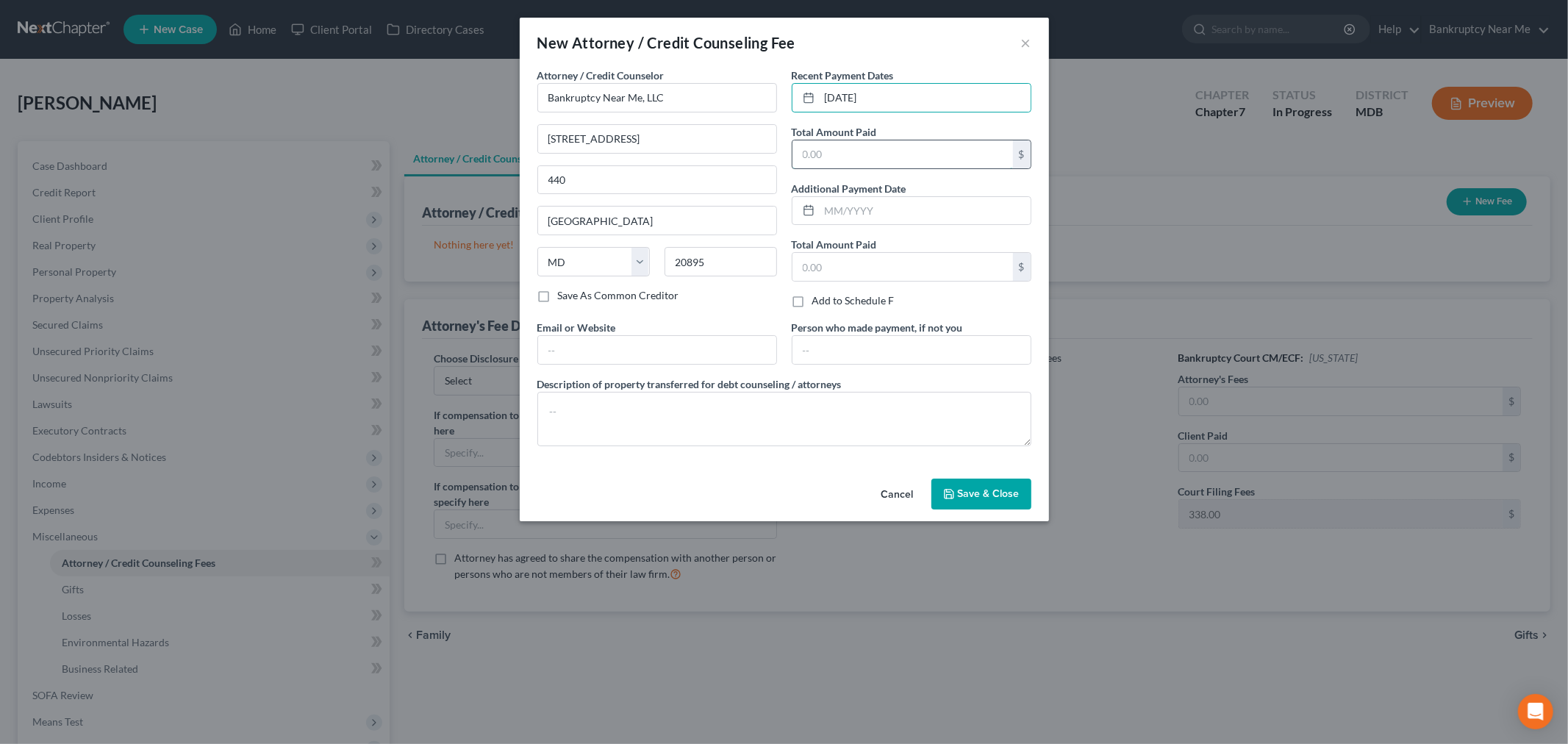
click at [901, 145] on input "text" at bounding box center [903, 155] width 221 height 28
click at [1000, 496] on span "Save & Close" at bounding box center [989, 493] width 62 height 12
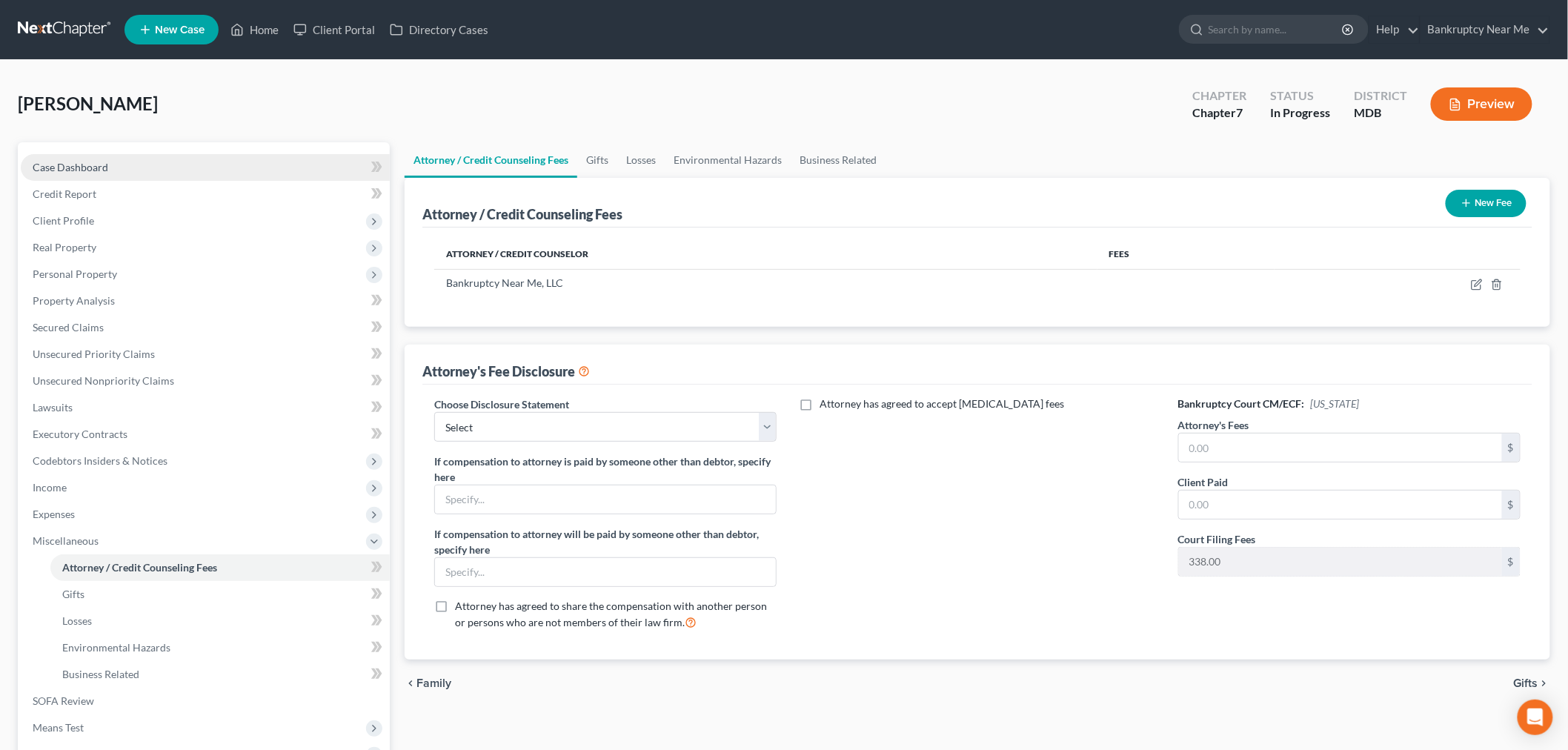
click at [136, 167] on link "Case Dashboard" at bounding box center [205, 167] width 369 height 27
select select "6"
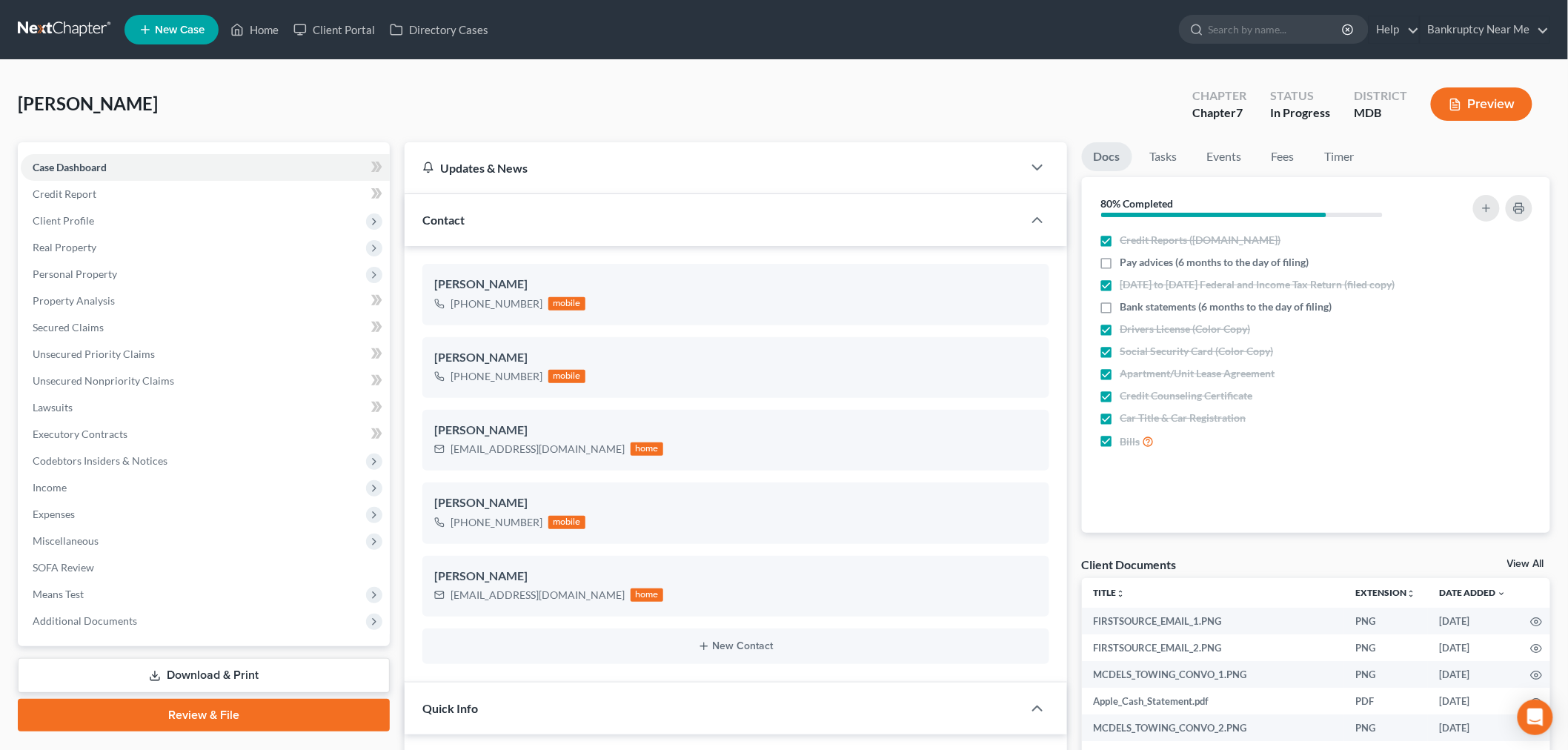
scroll to position [3956, 0]
click at [1299, 152] on link "Fees" at bounding box center [1283, 156] width 48 height 29
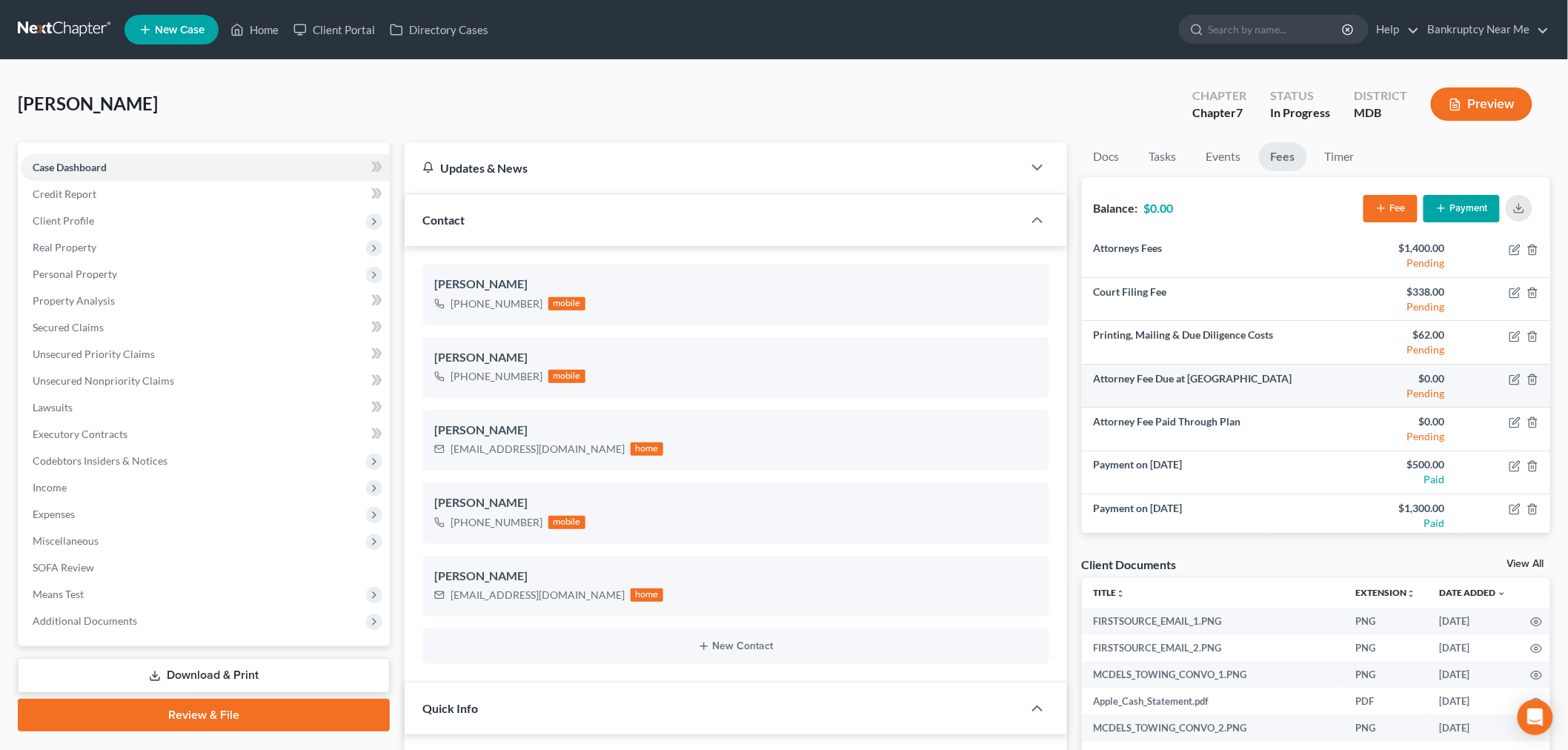
scroll to position [9, 0]
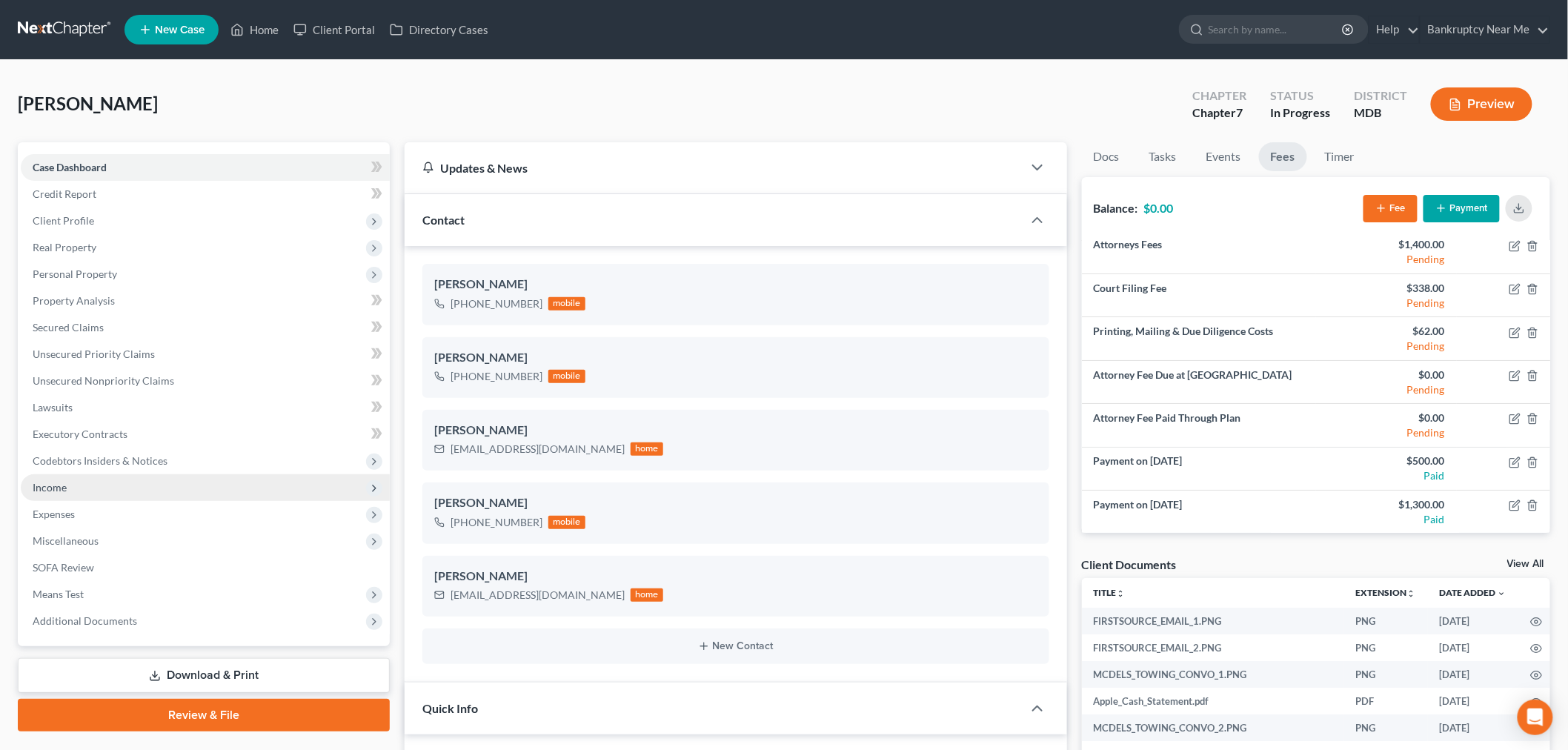
click at [86, 475] on span "Income" at bounding box center [205, 488] width 369 height 27
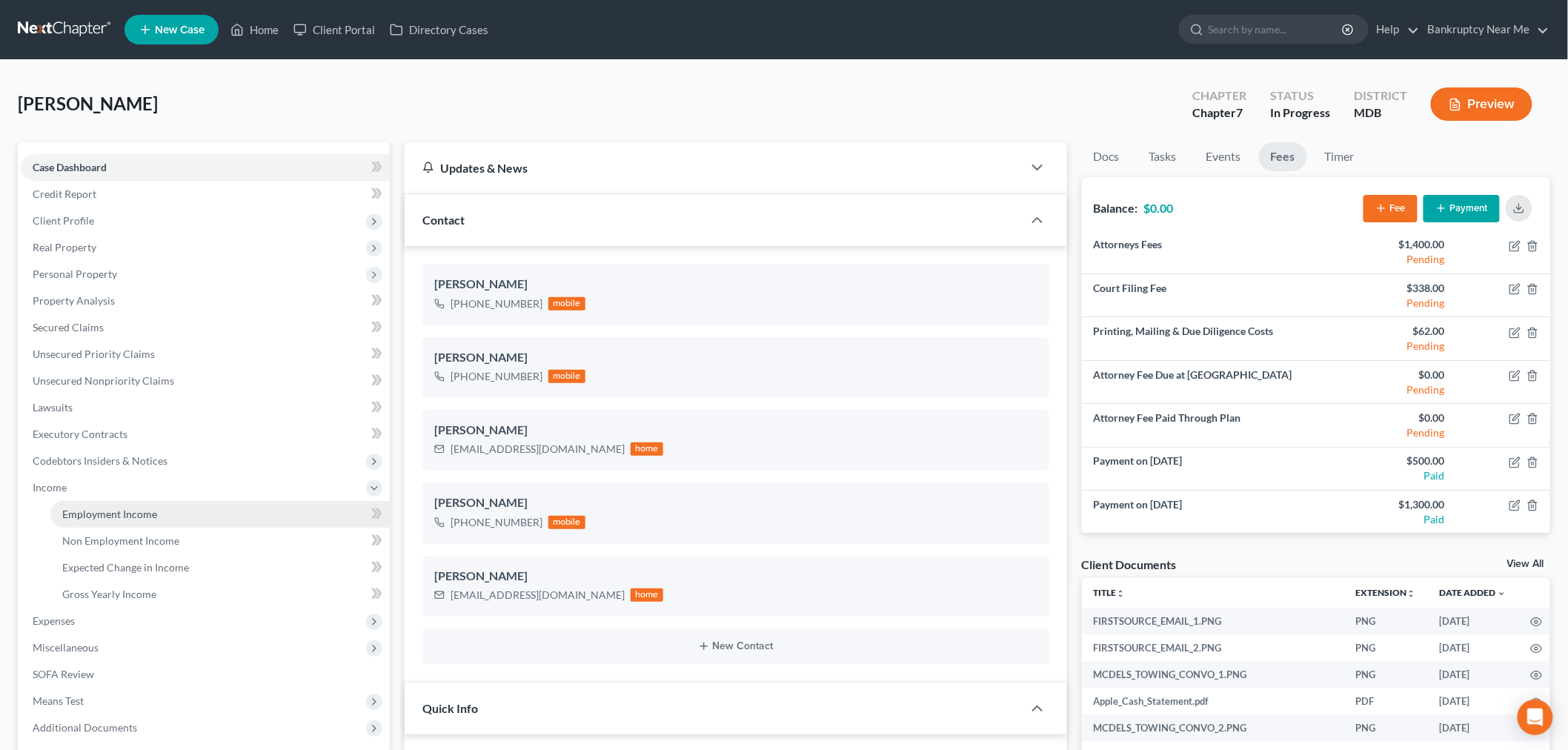
click at [71, 513] on span "Employment Income" at bounding box center [110, 513] width 95 height 12
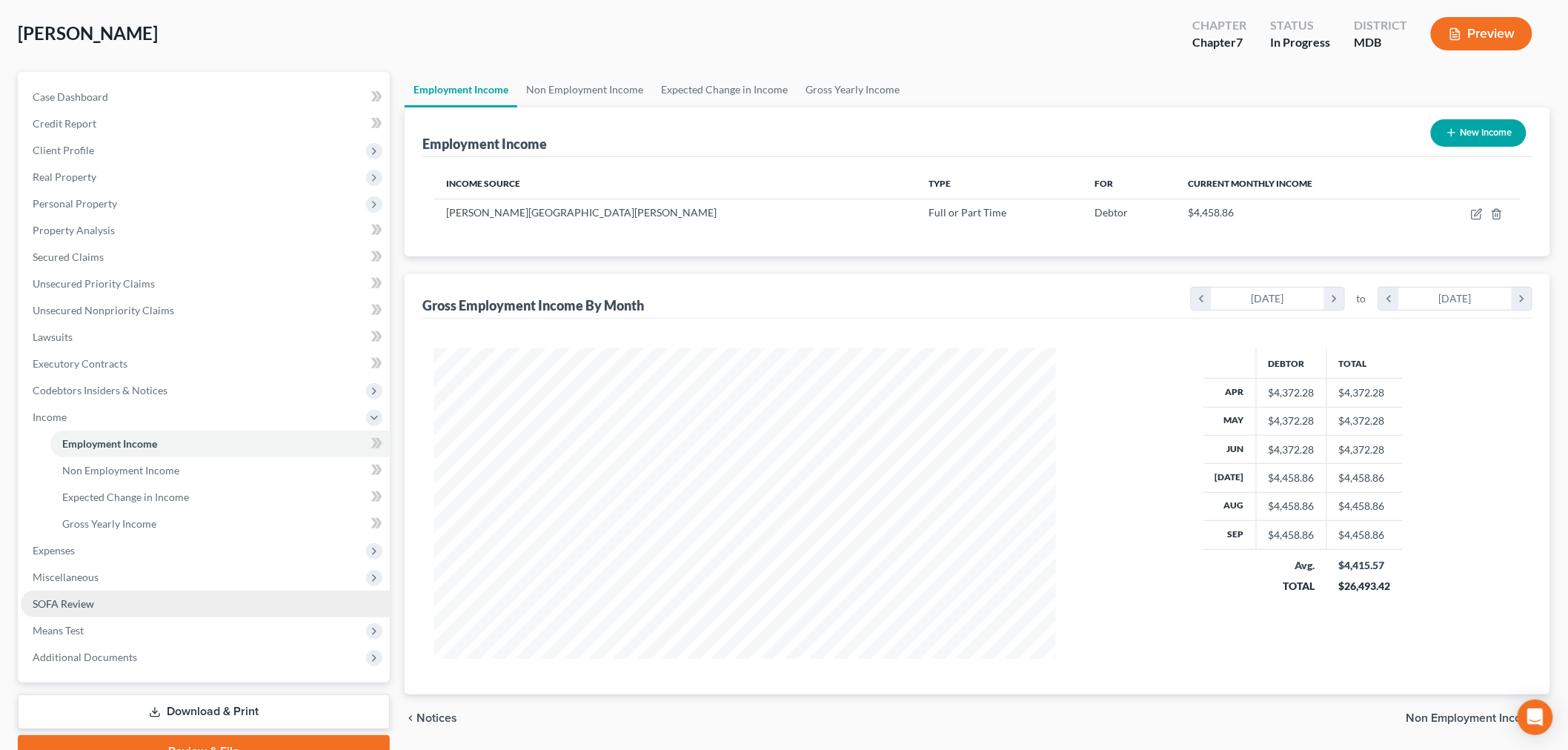
scroll to position [142, 0]
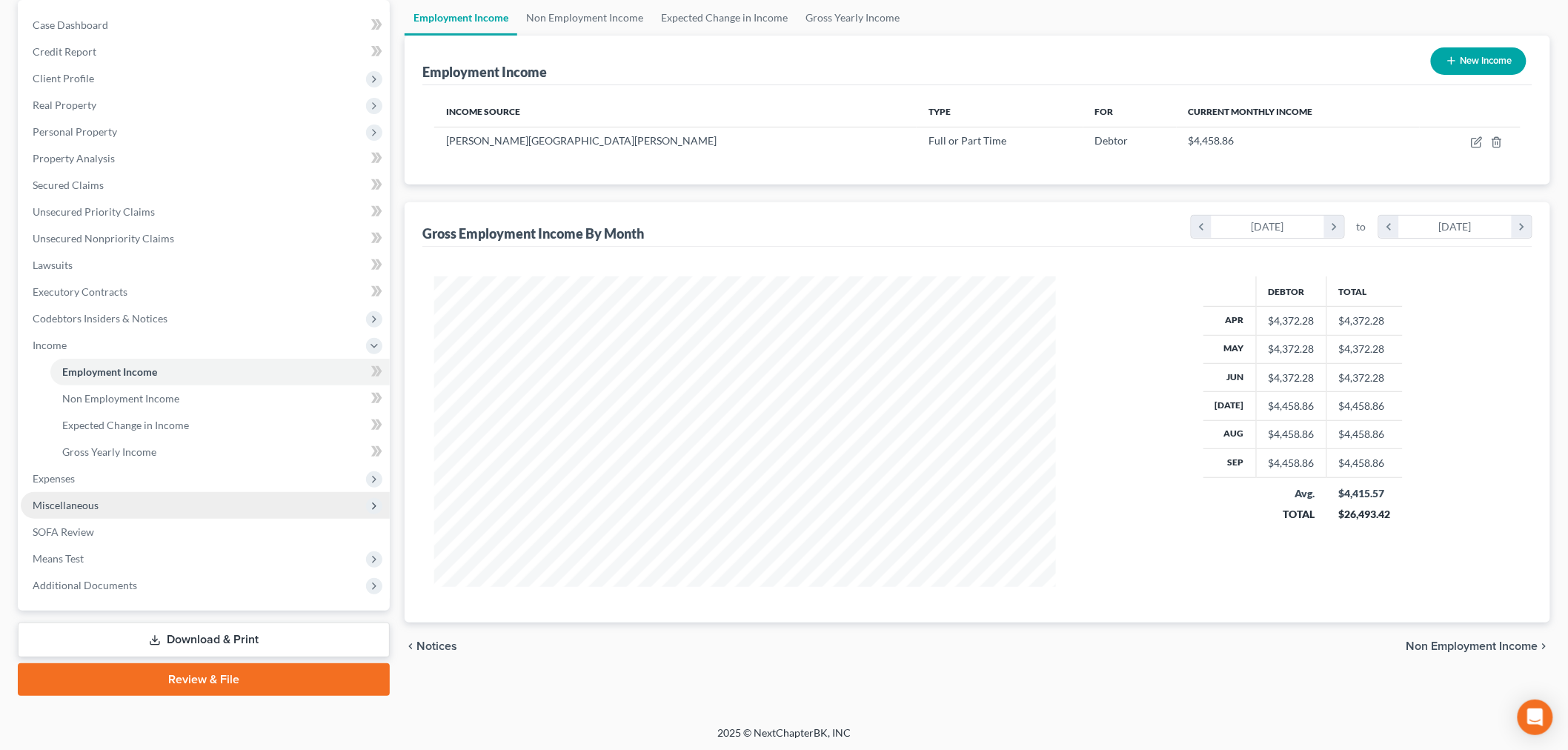
click at [84, 504] on span "Miscellaneous" at bounding box center [65, 504] width 66 height 12
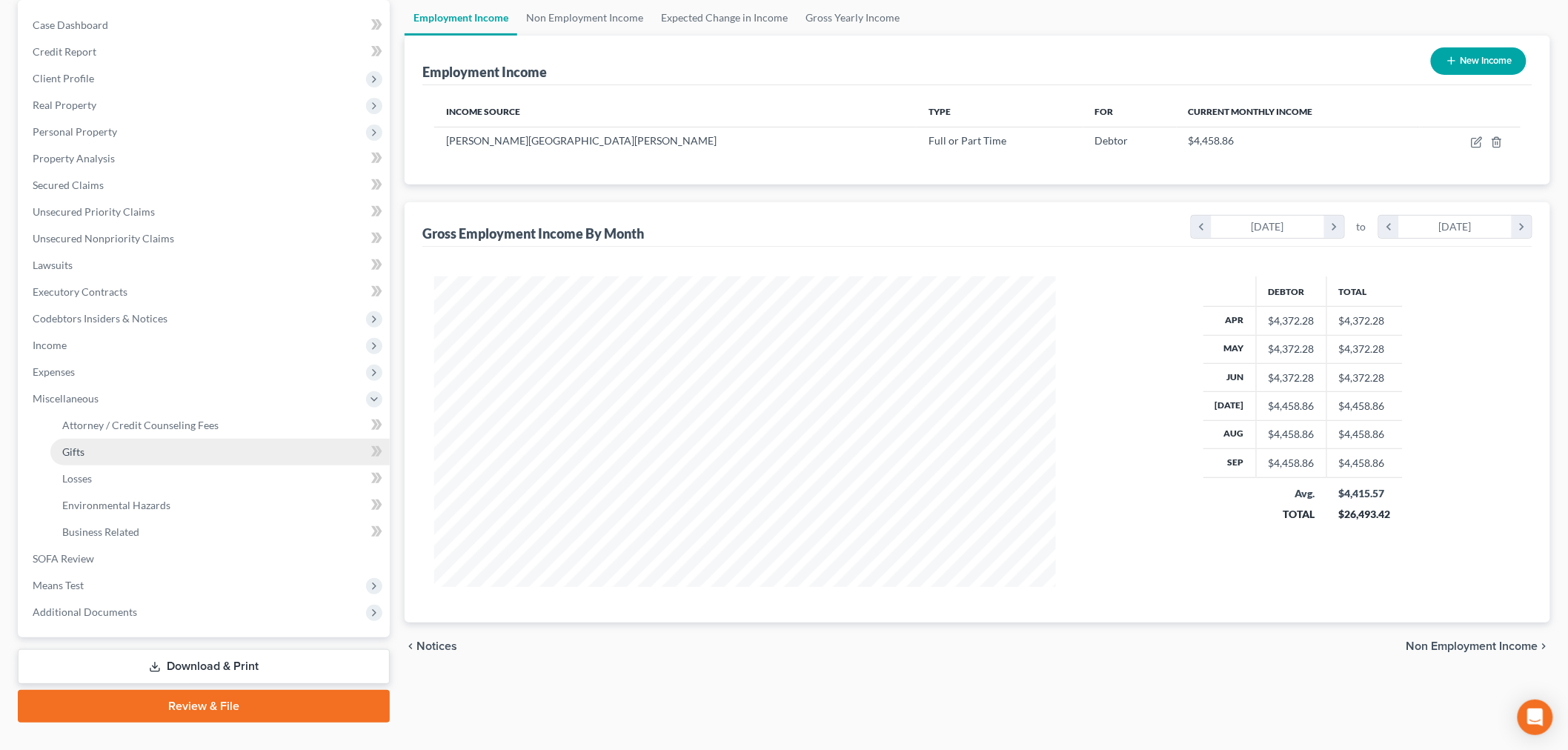
click at [160, 439] on link "Gifts" at bounding box center [219, 452] width 339 height 27
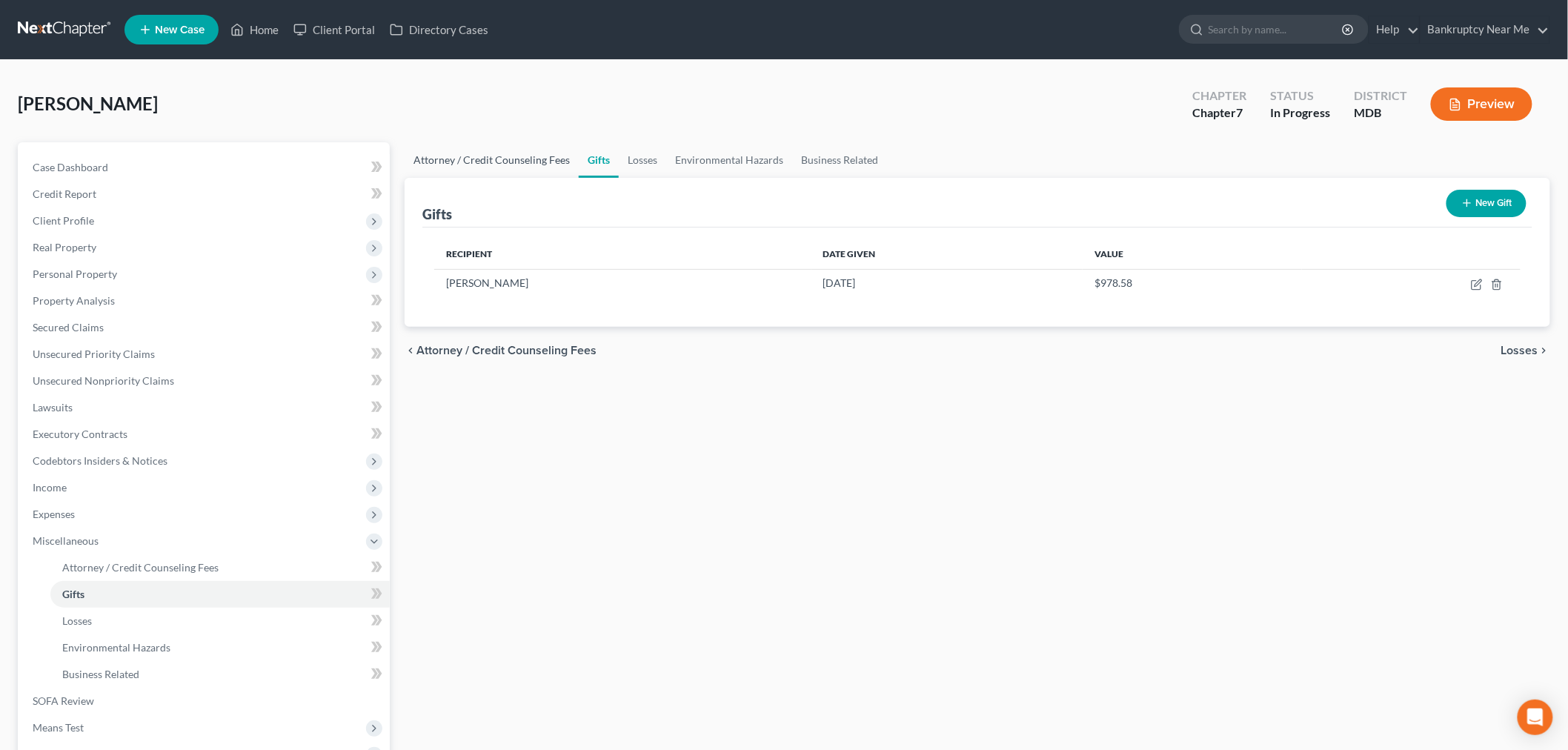
click at [489, 174] on link "Attorney / Credit Counseling Fees" at bounding box center [491, 160] width 174 height 35
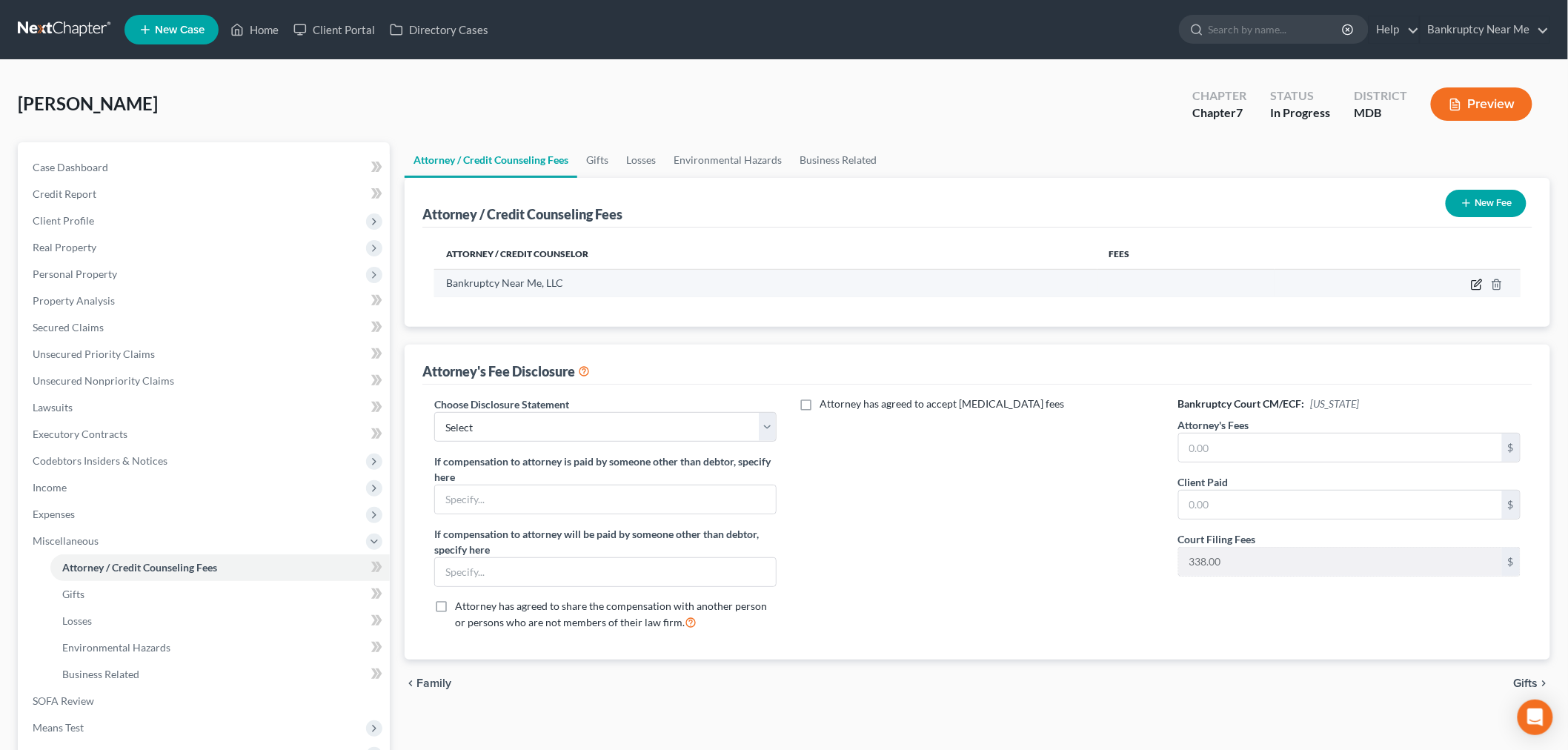
click at [1476, 280] on icon "button" at bounding box center [1476, 284] width 12 height 12
select select "21"
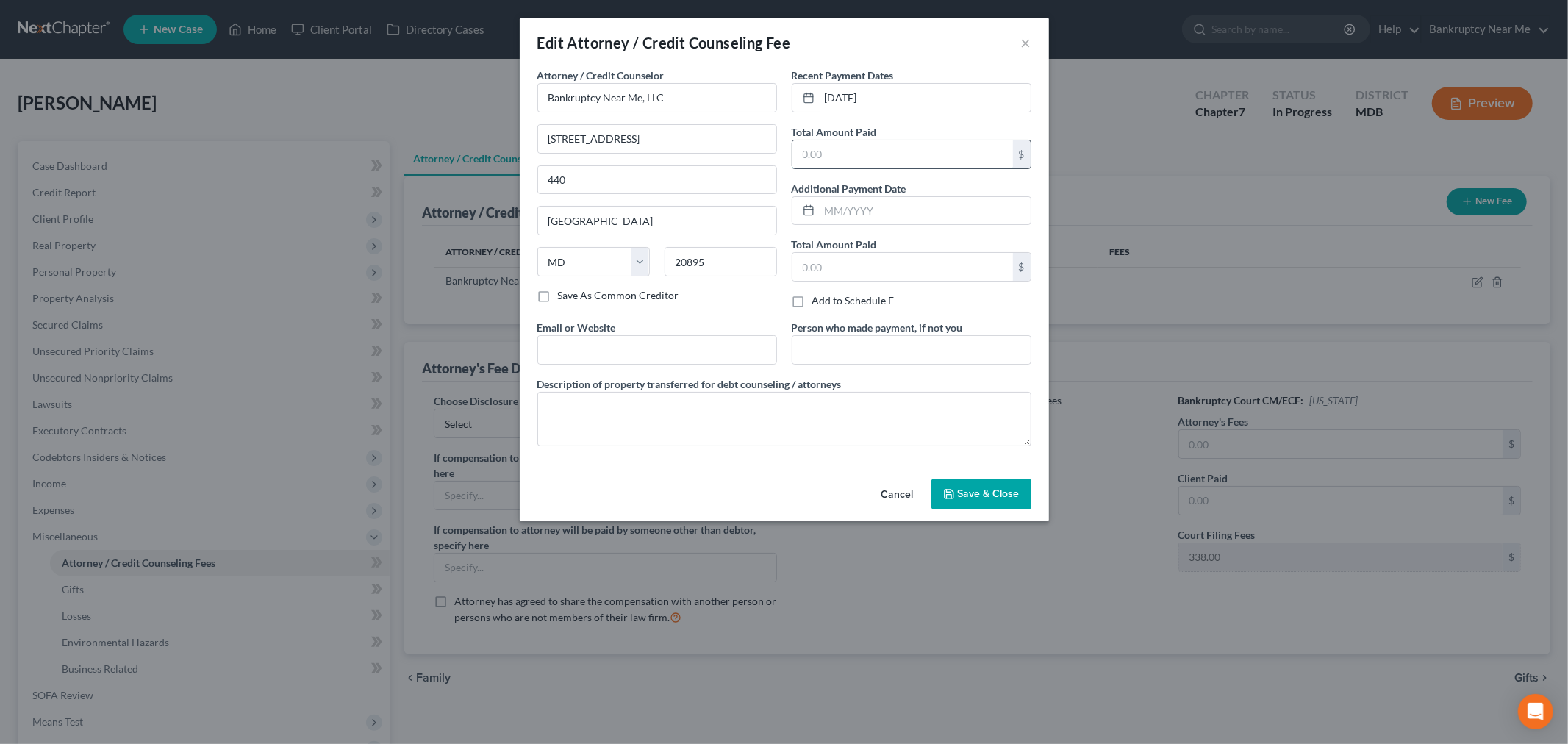
click at [884, 157] on input "text" at bounding box center [903, 155] width 221 height 28
type input "1,400"
drag, startPoint x: 951, startPoint y: 496, endPoint x: 1002, endPoint y: 487, distance: 51.8
click at [952, 496] on icon "button" at bounding box center [949, 494] width 12 height 12
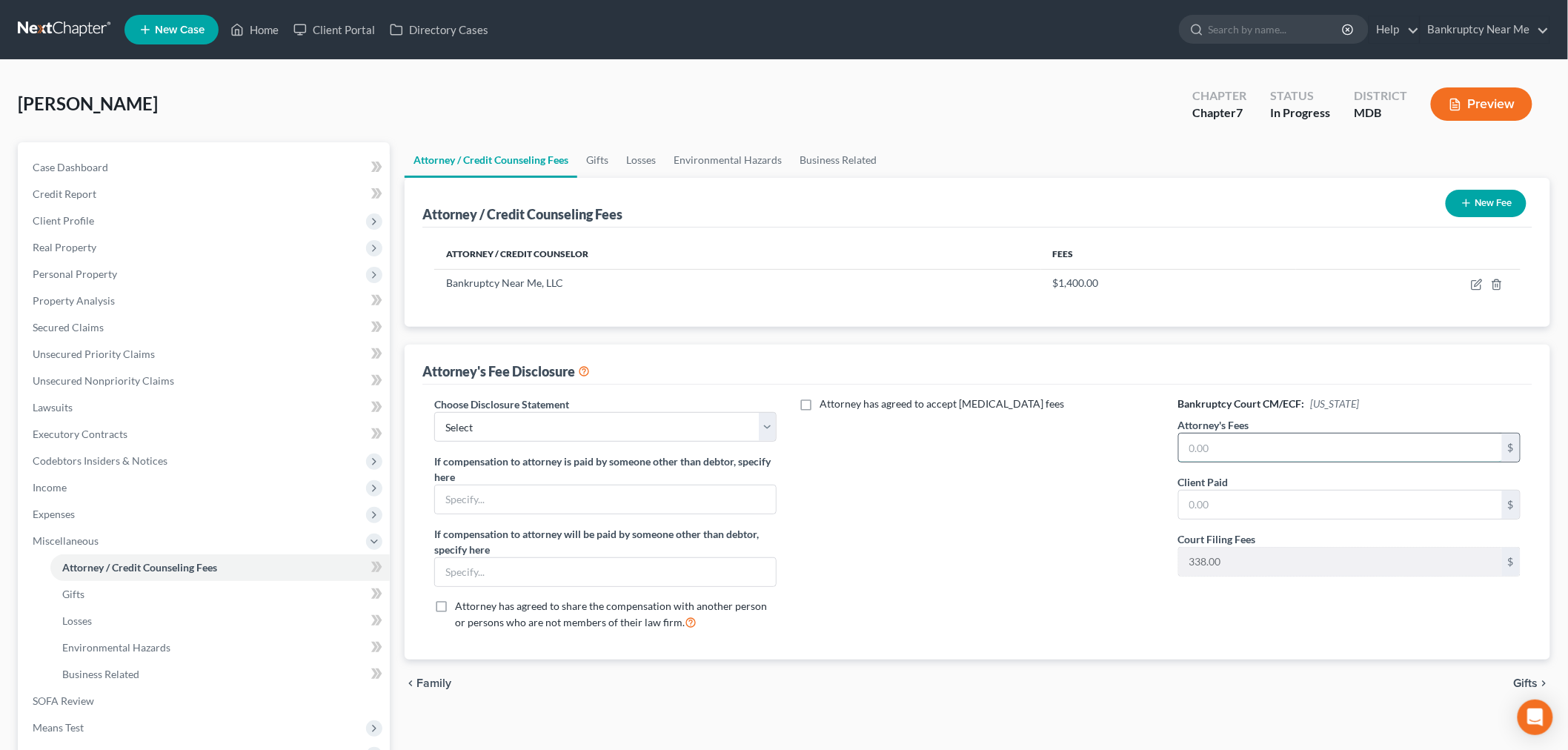
click at [1264, 460] on input "text" at bounding box center [1340, 447] width 323 height 28
type input "1,400"
drag, startPoint x: 1277, startPoint y: 480, endPoint x: 1277, endPoint y: 500, distance: 20.0
click at [1277, 486] on div "Client Paid $" at bounding box center [1349, 497] width 343 height 45
click at [1278, 500] on input "text" at bounding box center [1340, 504] width 323 height 28
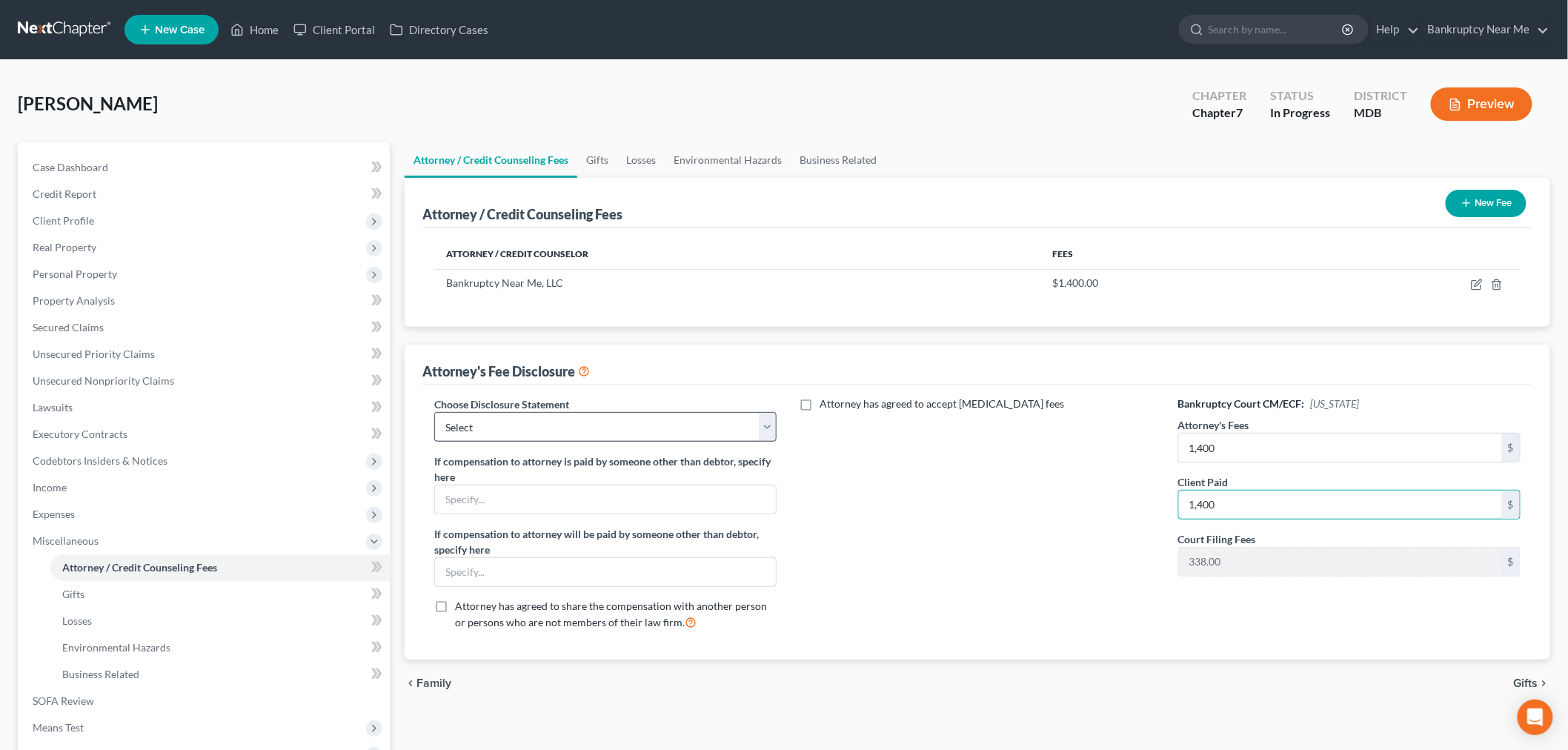
type input "1,400"
drag, startPoint x: 606, startPoint y: 417, endPoint x: 608, endPoint y: 427, distance: 10.2
click at [606, 417] on select "Select Central California Disclosure MD Disclosure" at bounding box center [605, 427] width 343 height 30
select select "1"
click at [434, 412] on select "Select Central California Disclosure MD Disclosure" at bounding box center [605, 427] width 343 height 30
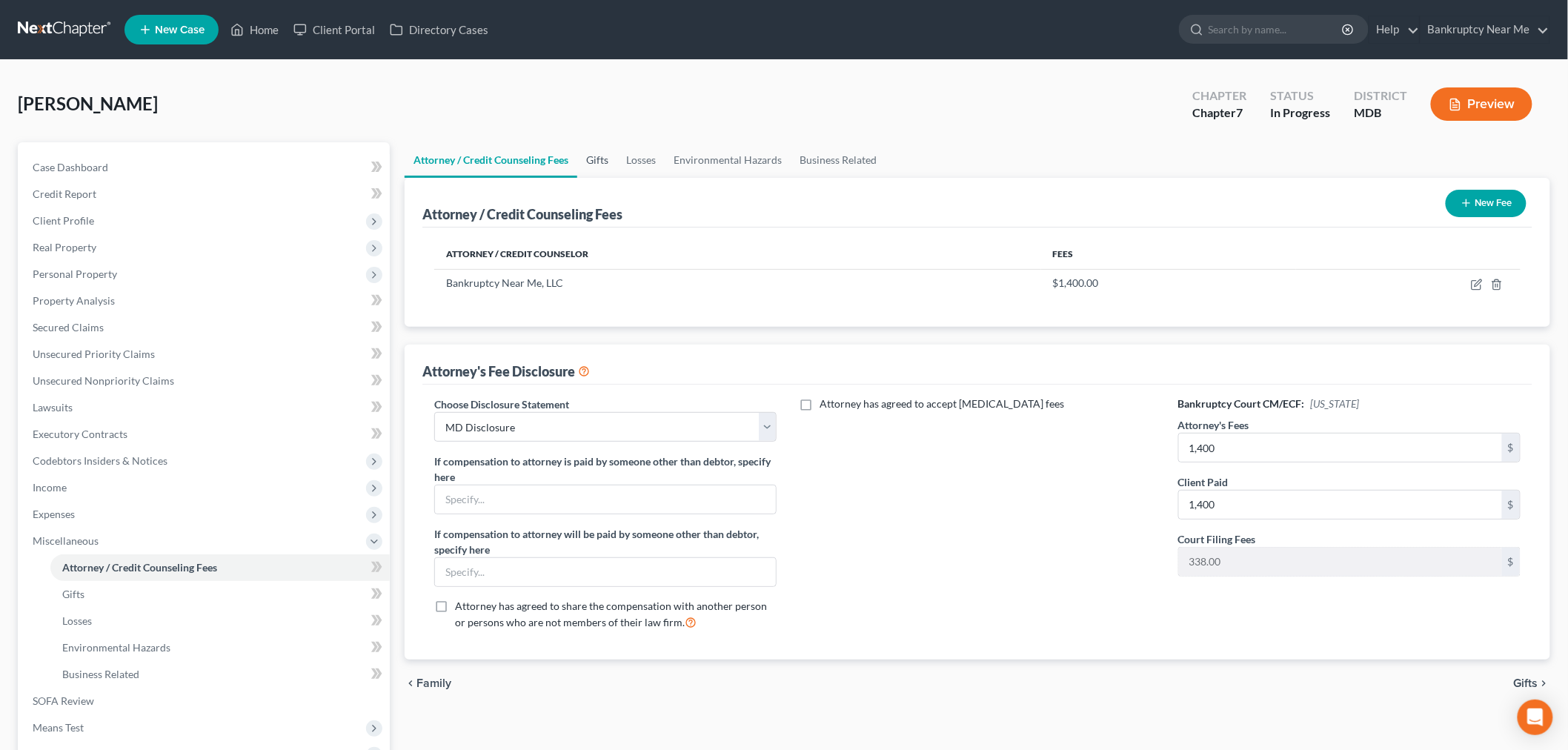
click at [604, 156] on link "Gifts" at bounding box center [597, 160] width 40 height 35
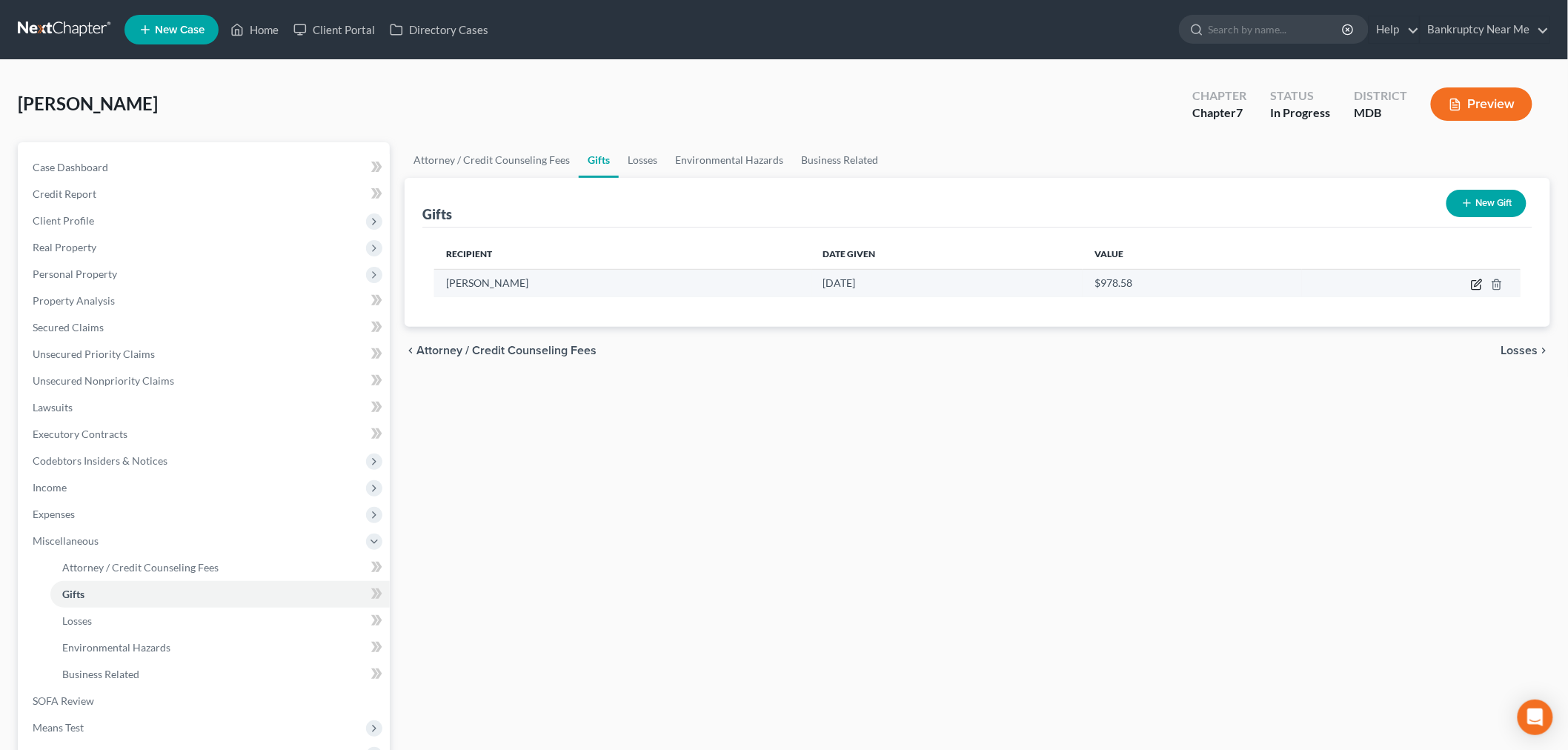
click at [1476, 285] on icon "button" at bounding box center [1477, 282] width 7 height 7
select select "45"
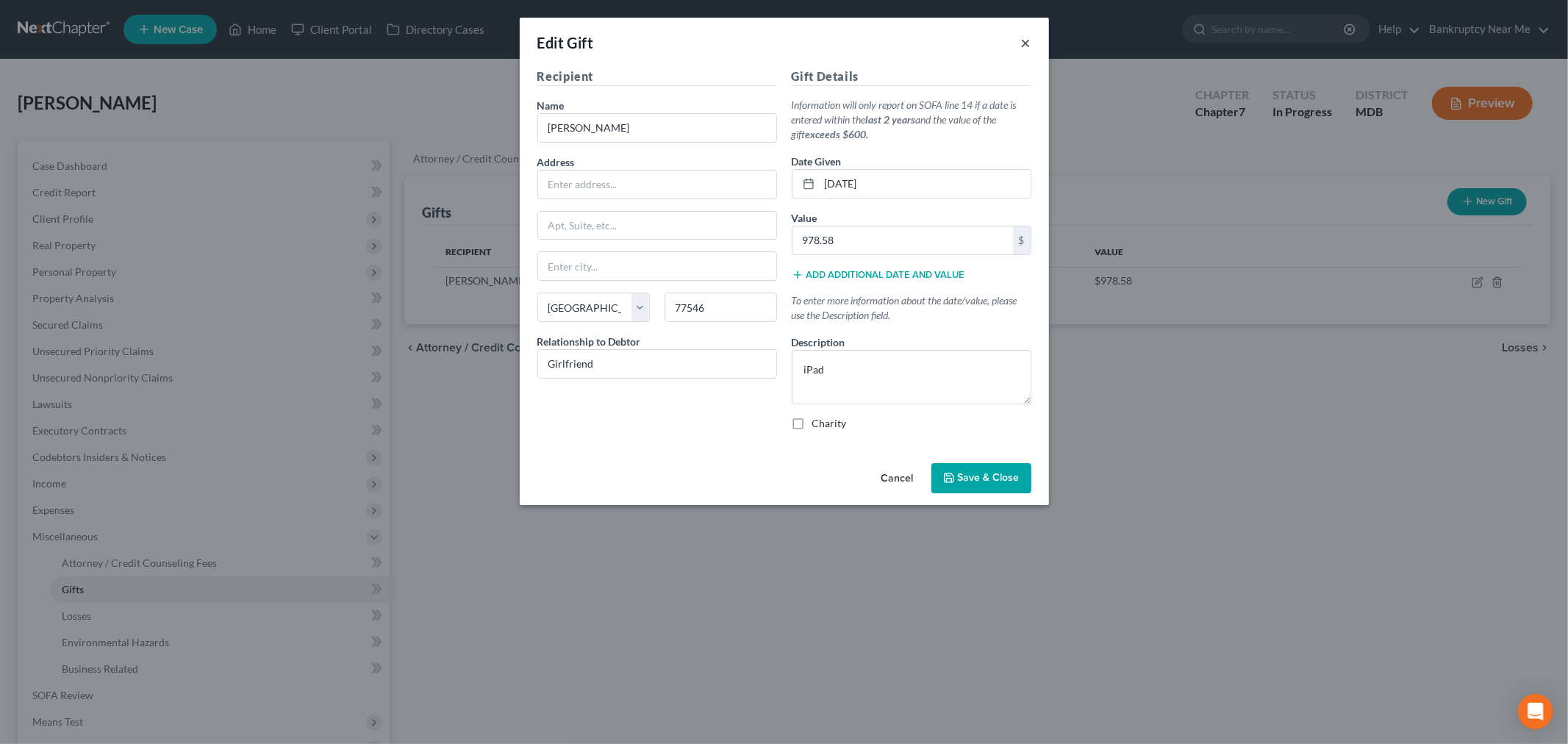
click at [1023, 48] on button "×" at bounding box center [1026, 42] width 10 height 18
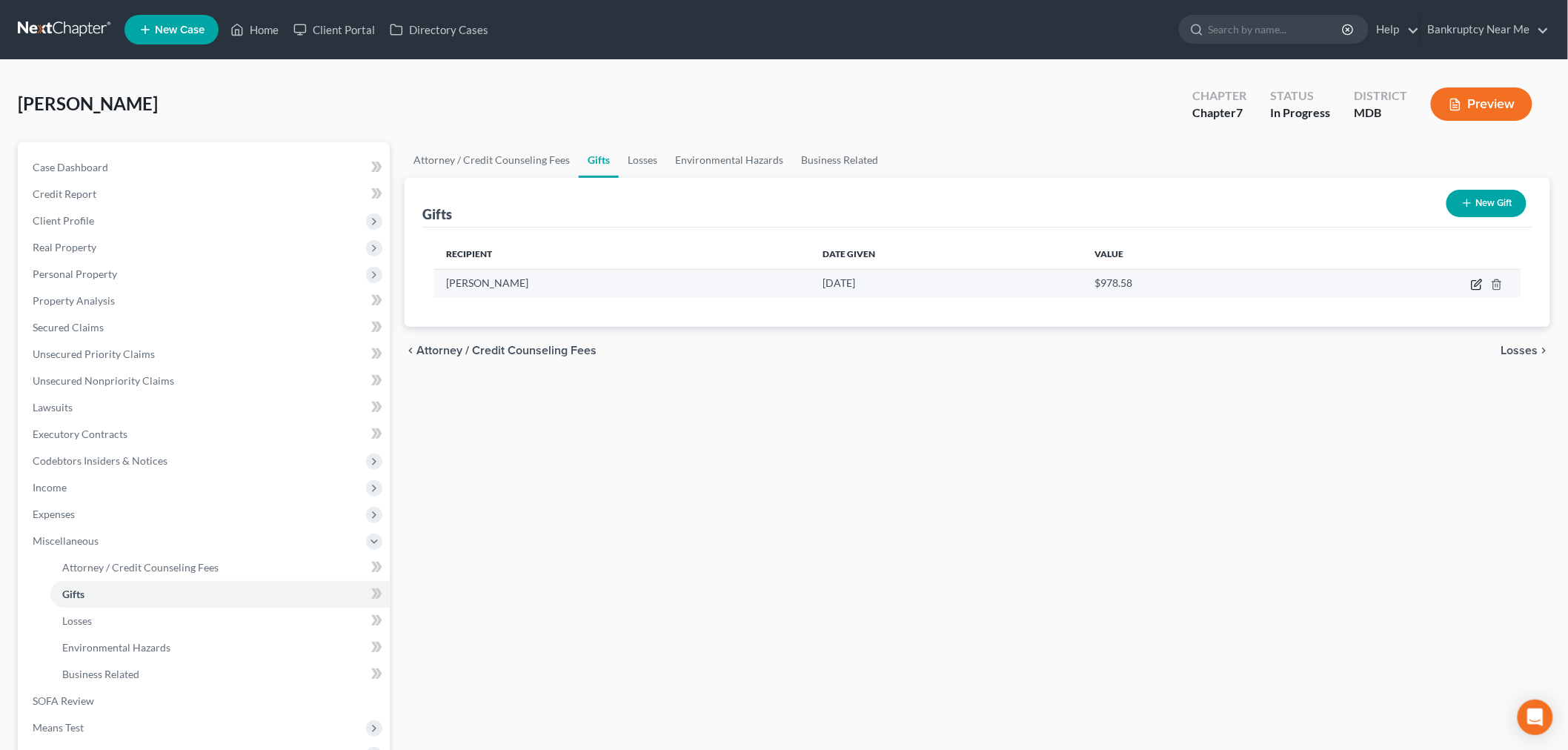
click at [1475, 287] on icon "button" at bounding box center [1476, 284] width 12 height 12
select select "45"
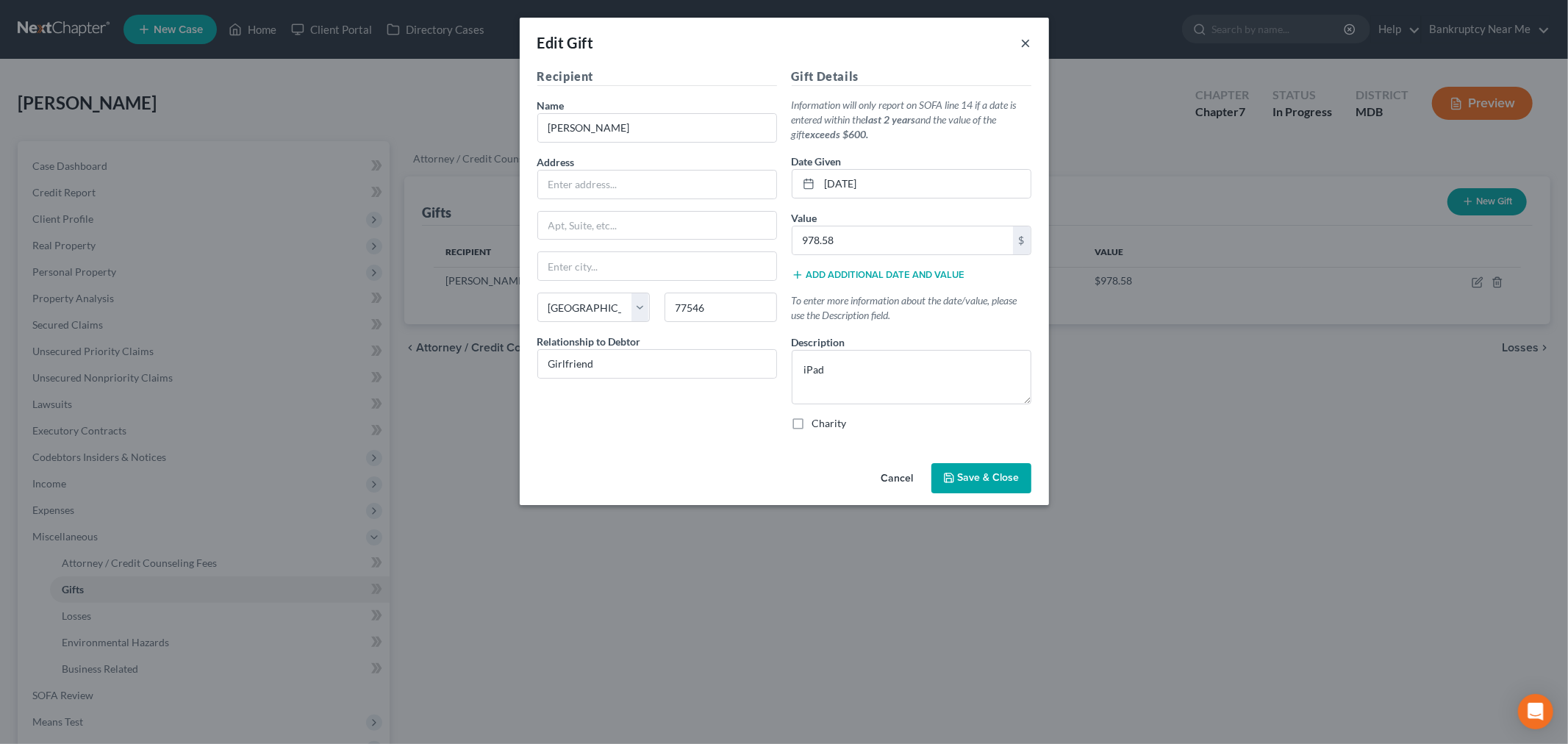
click at [1023, 45] on button "×" at bounding box center [1026, 42] width 10 height 18
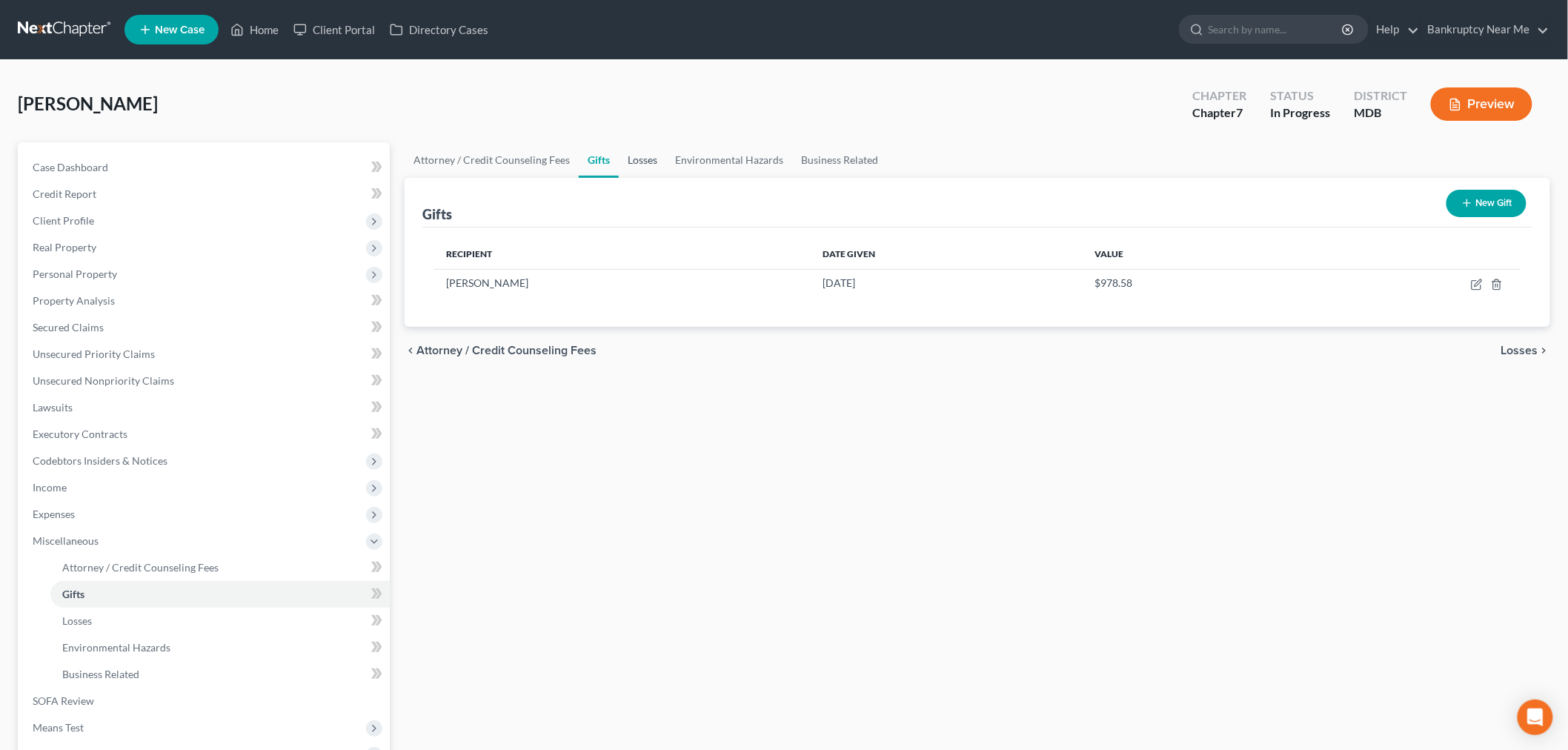
click at [644, 164] on link "Losses" at bounding box center [642, 160] width 48 height 35
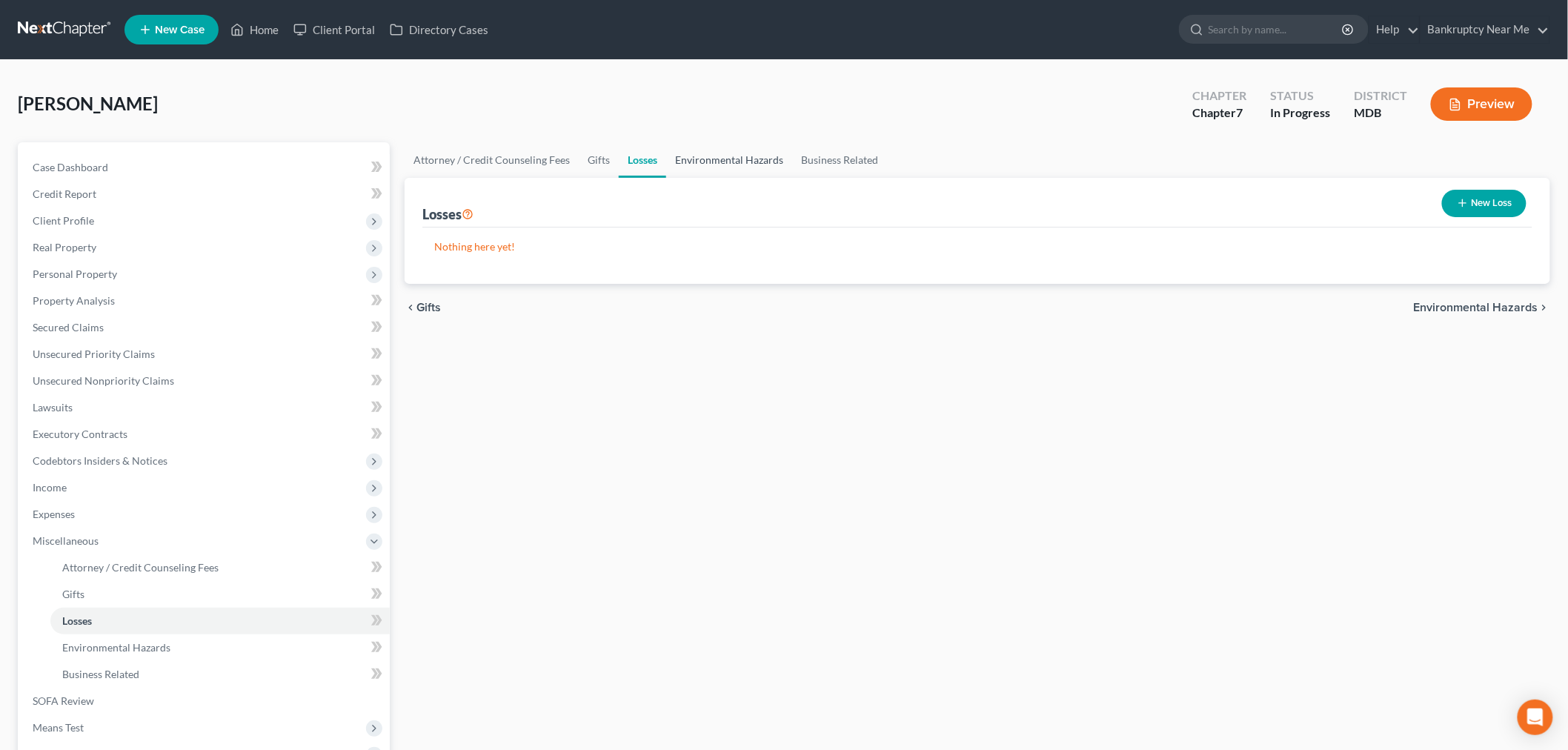
click at [712, 163] on link "Environmental Hazards" at bounding box center [728, 160] width 126 height 35
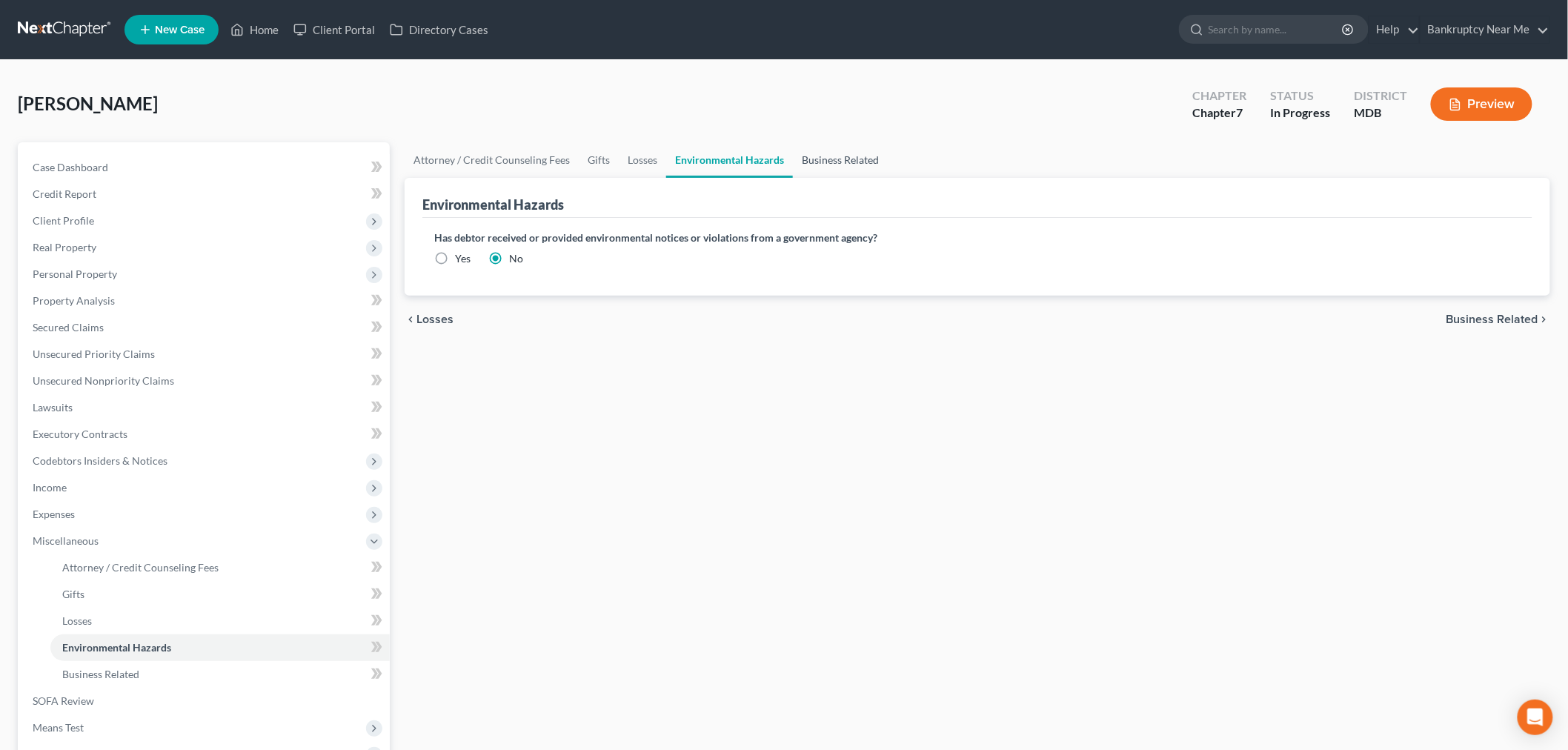
click at [851, 162] on link "Business Related" at bounding box center [841, 160] width 95 height 35
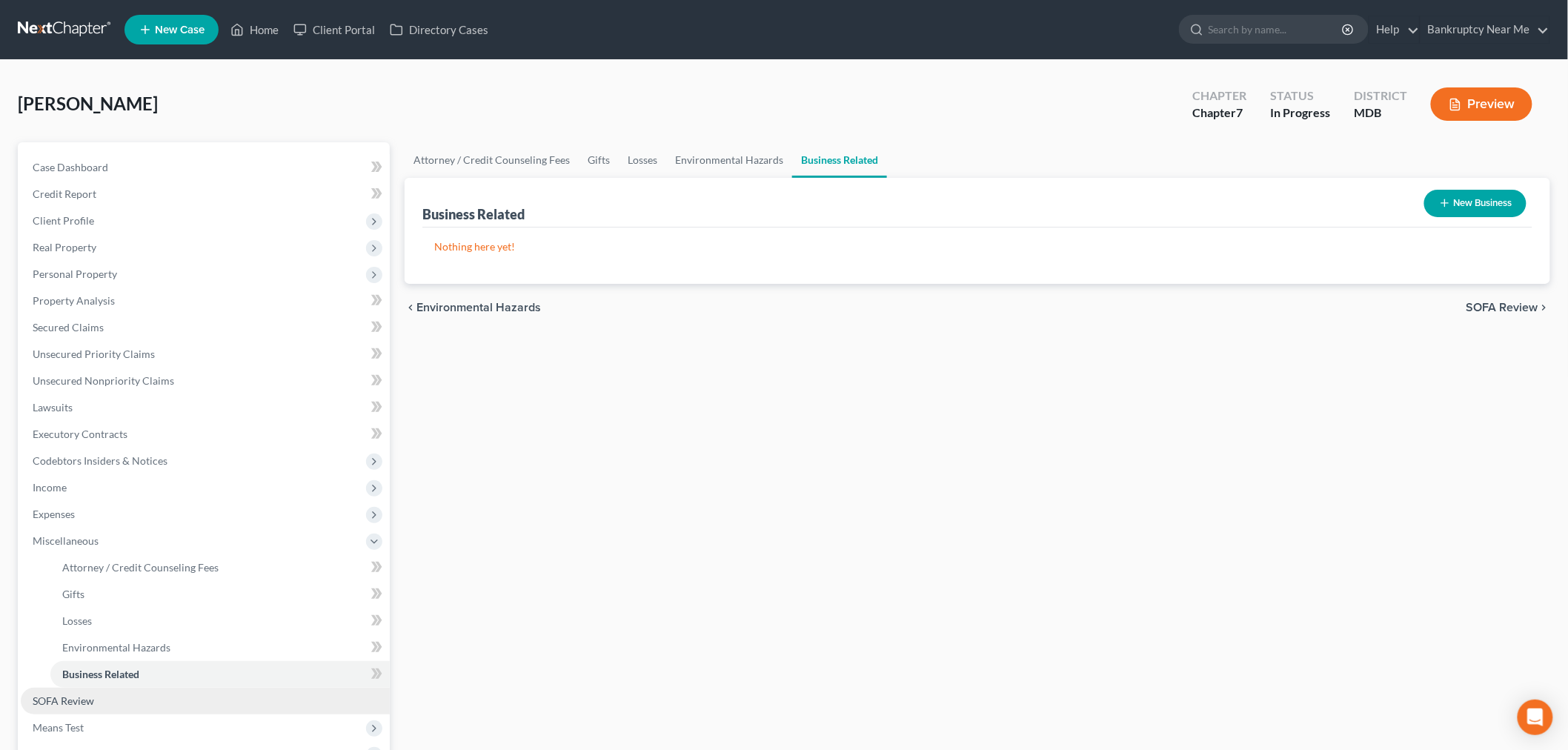
click at [50, 702] on span "SOFA Review" at bounding box center [64, 700] width 62 height 12
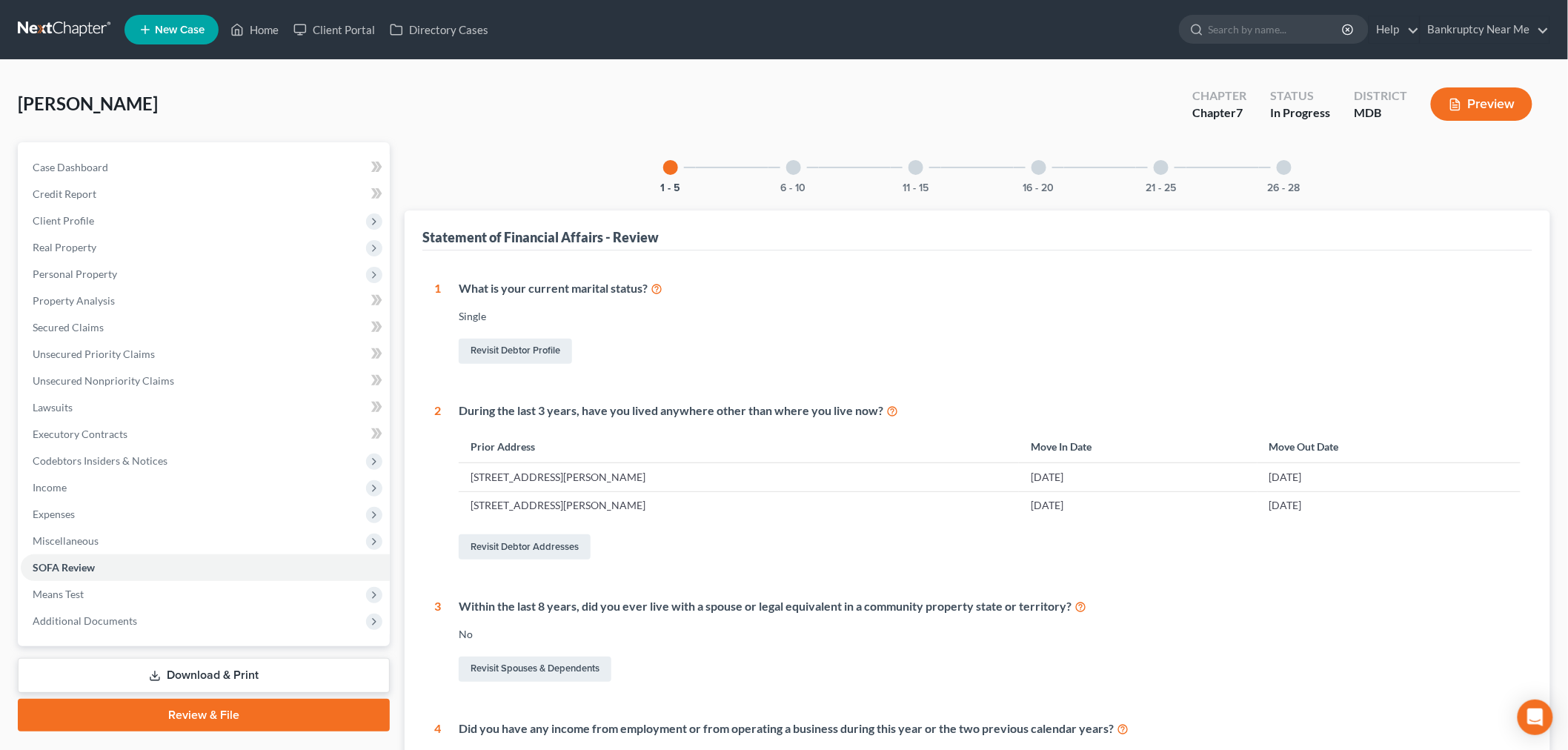
click at [785, 179] on div "6 - 10" at bounding box center [794, 167] width 50 height 50
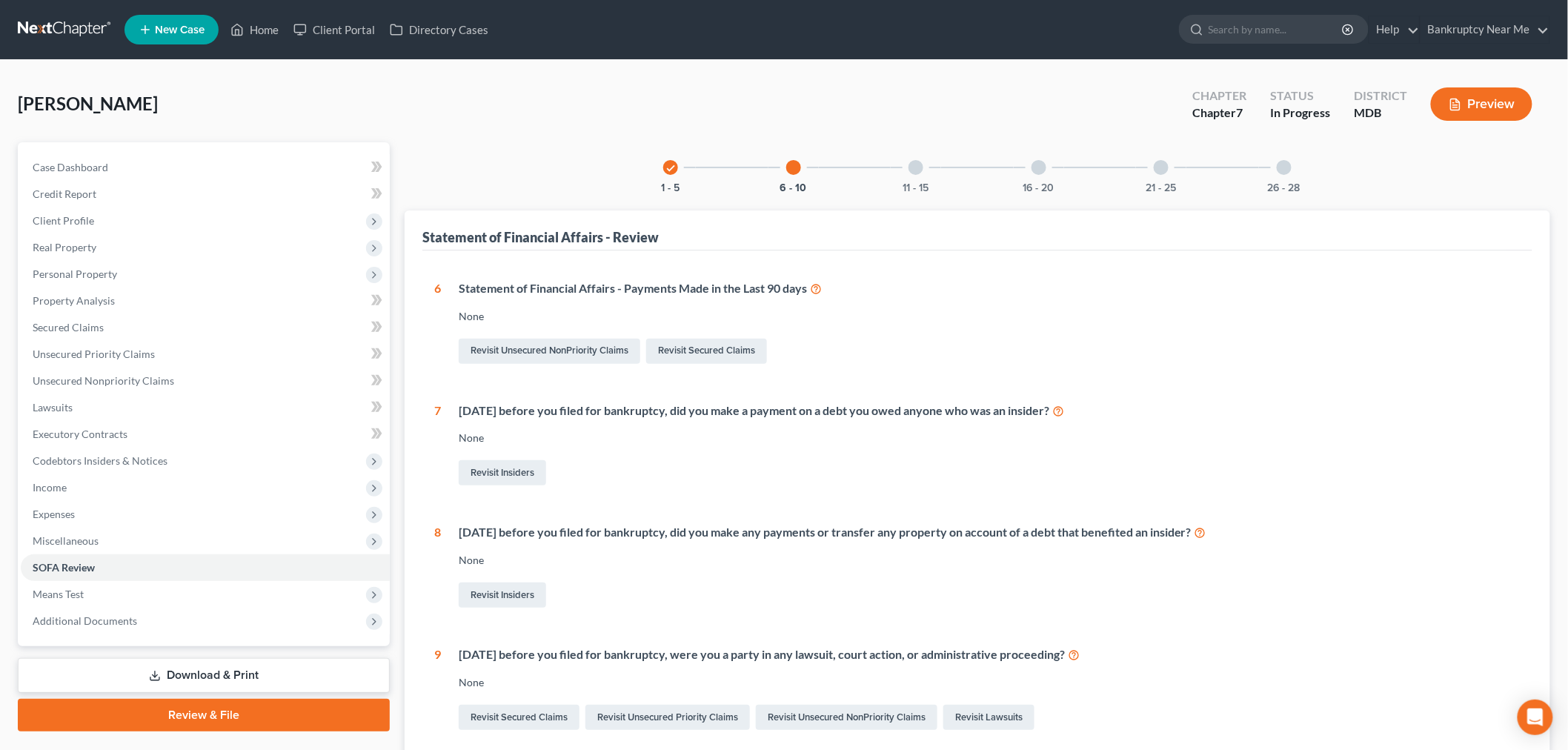
click at [913, 169] on div at bounding box center [916, 167] width 15 height 15
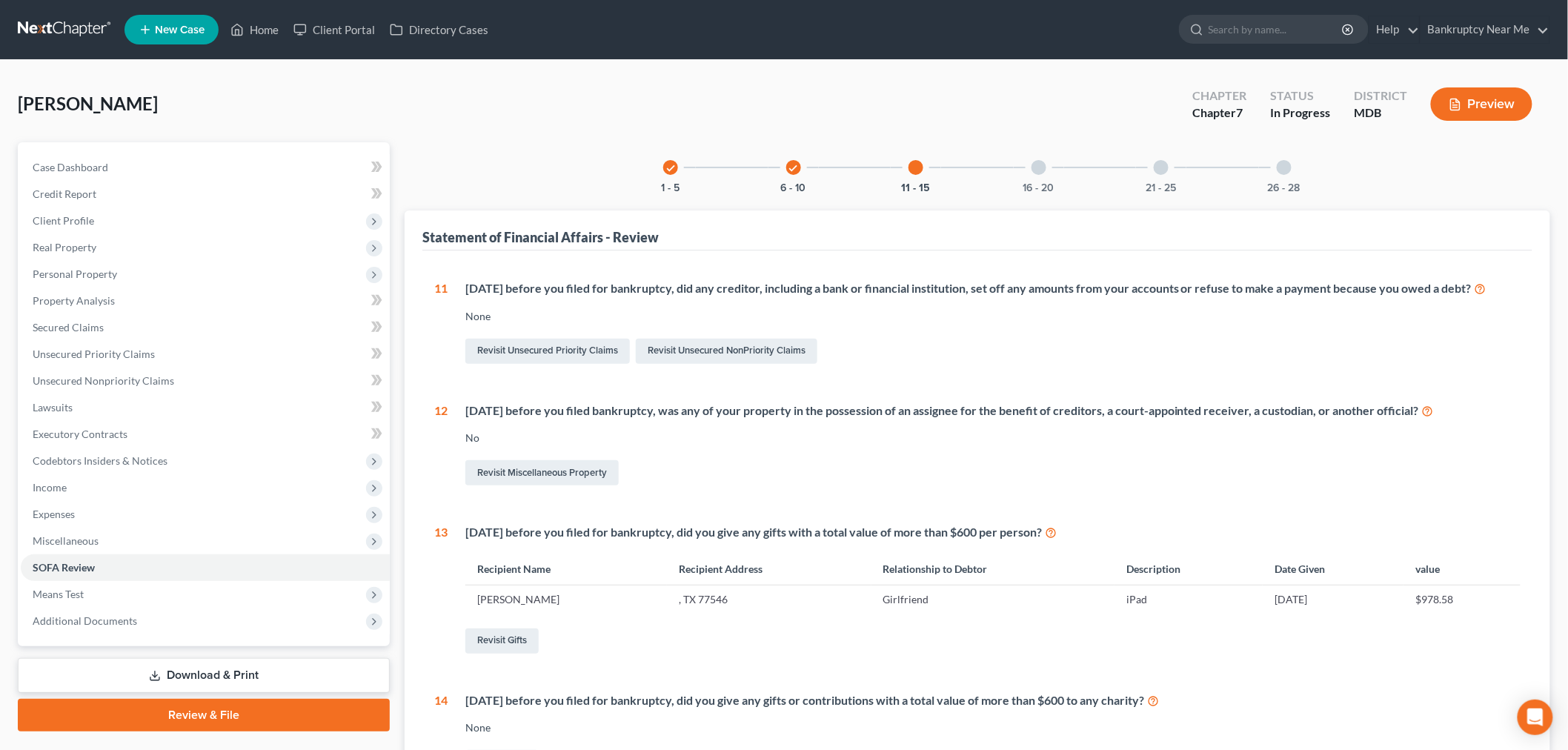
click at [1081, 162] on div "check 1 - 5 check 6 - 10 11 - 15 16 - 20 21 - 25 26 - 28" at bounding box center [977, 167] width 664 height 50
drag, startPoint x: 1049, startPoint y: 171, endPoint x: 1073, endPoint y: 172, distance: 24.0
click at [1049, 172] on div "16 - 20" at bounding box center [1038, 167] width 50 height 50
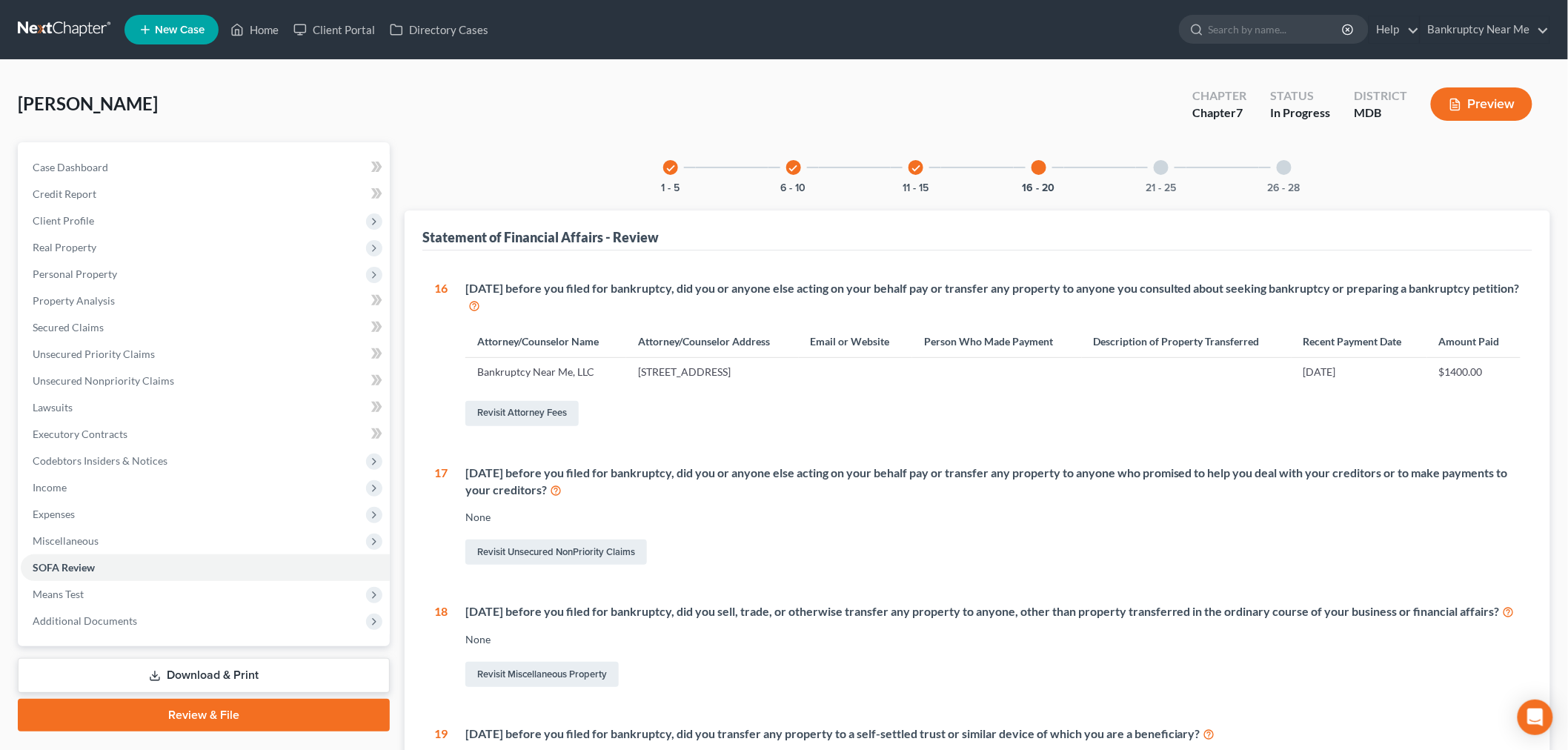
click at [1168, 170] on div "21 - 25" at bounding box center [1161, 167] width 50 height 50
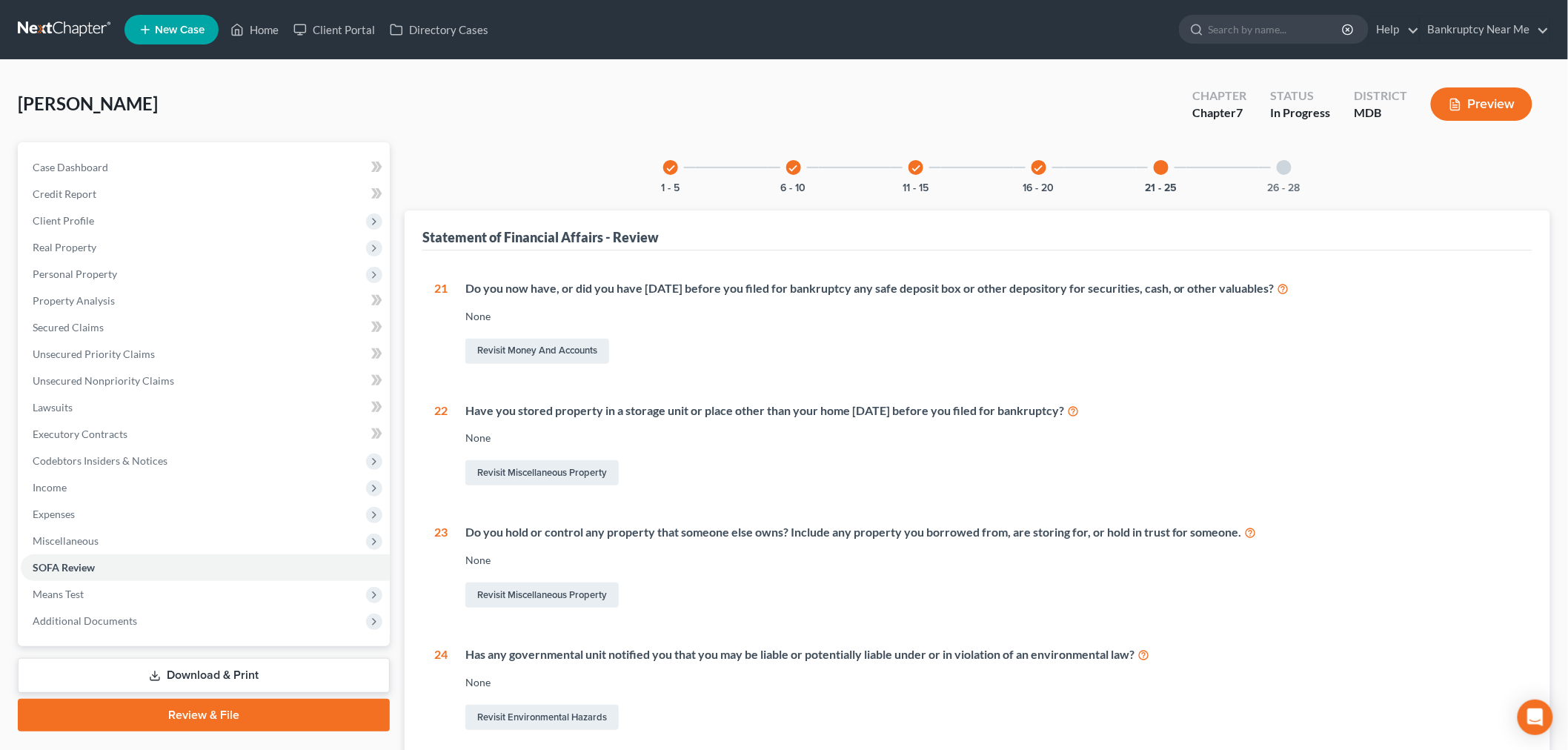
click at [1278, 166] on div at bounding box center [1284, 167] width 15 height 15
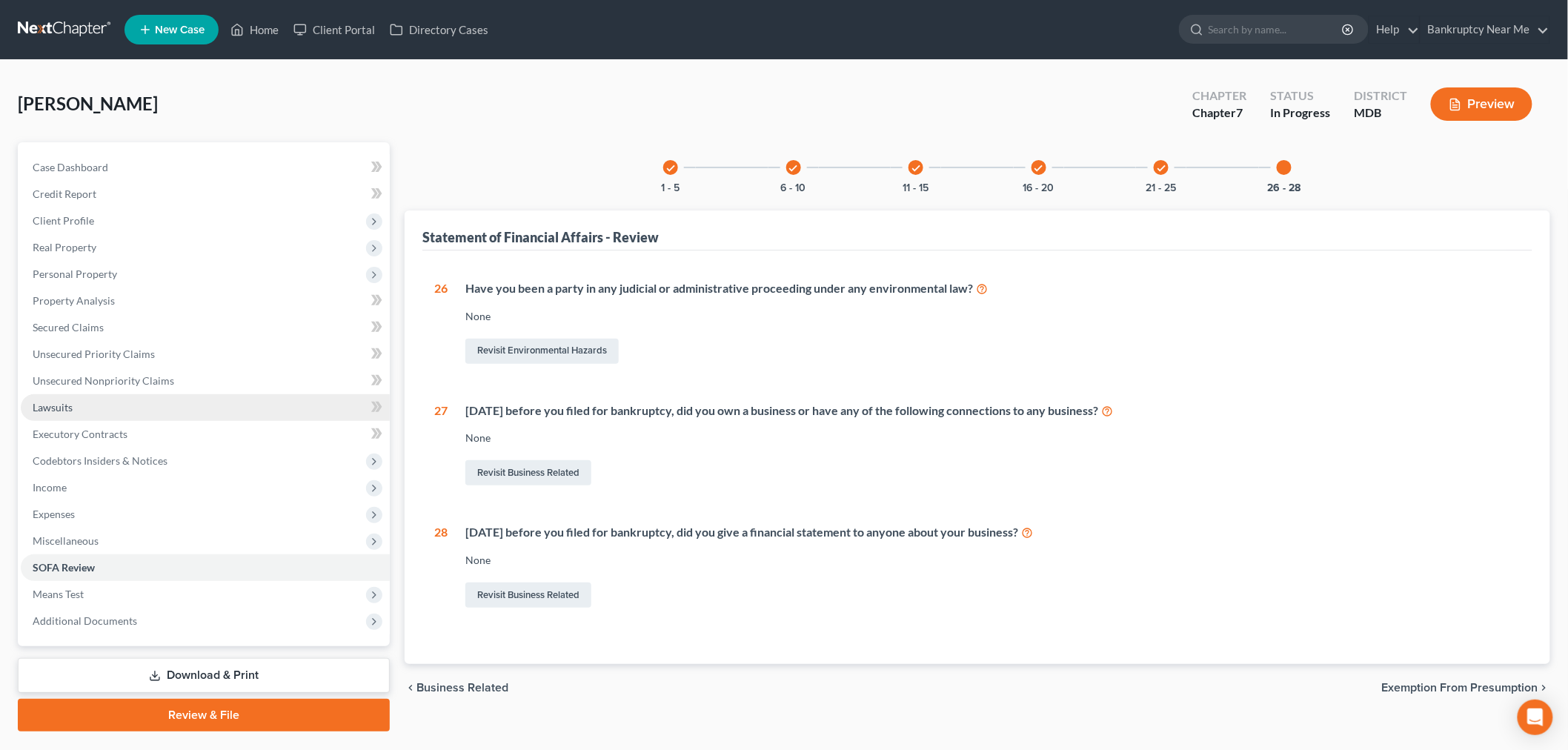
click at [136, 414] on link "Lawsuits" at bounding box center [205, 407] width 369 height 27
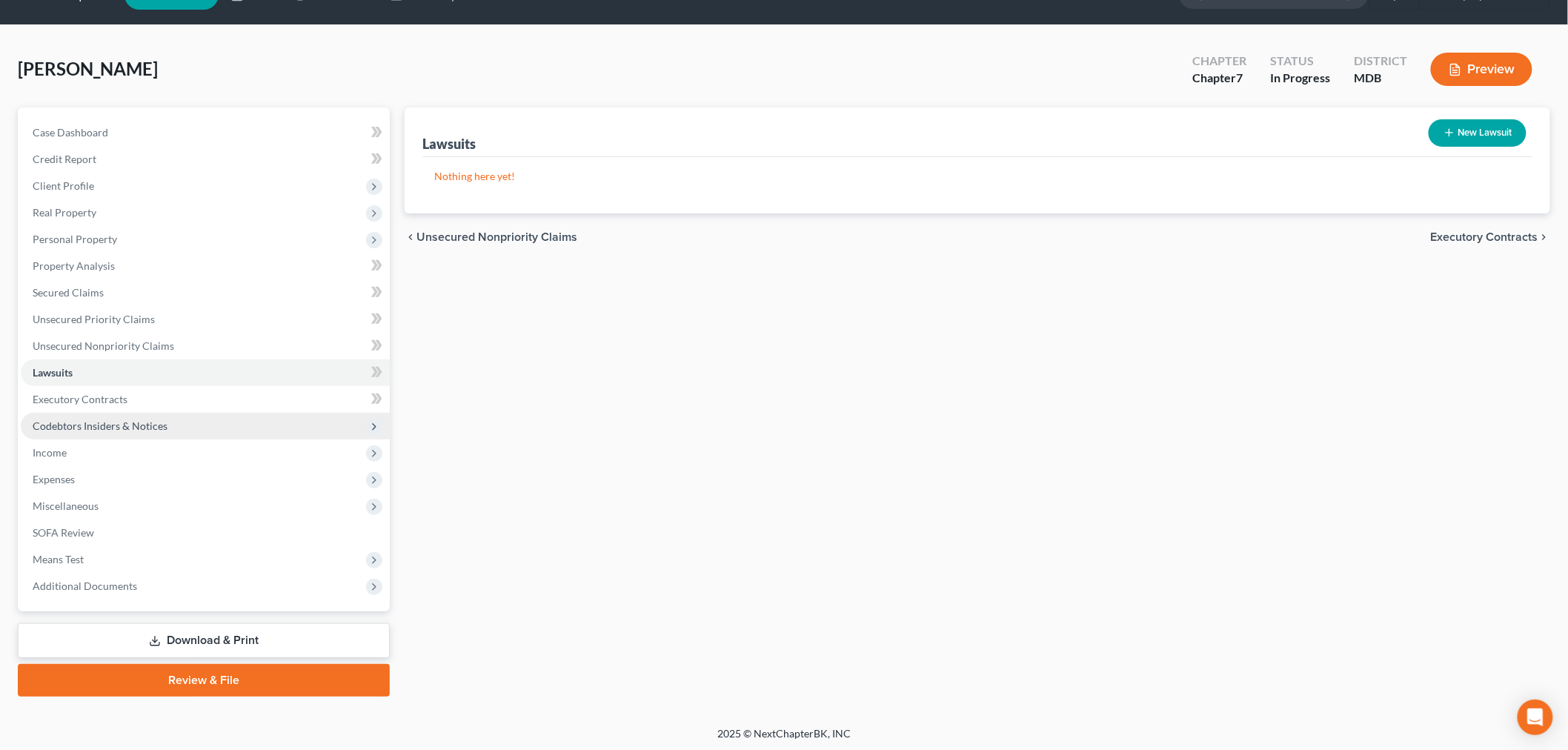
scroll to position [35, 0]
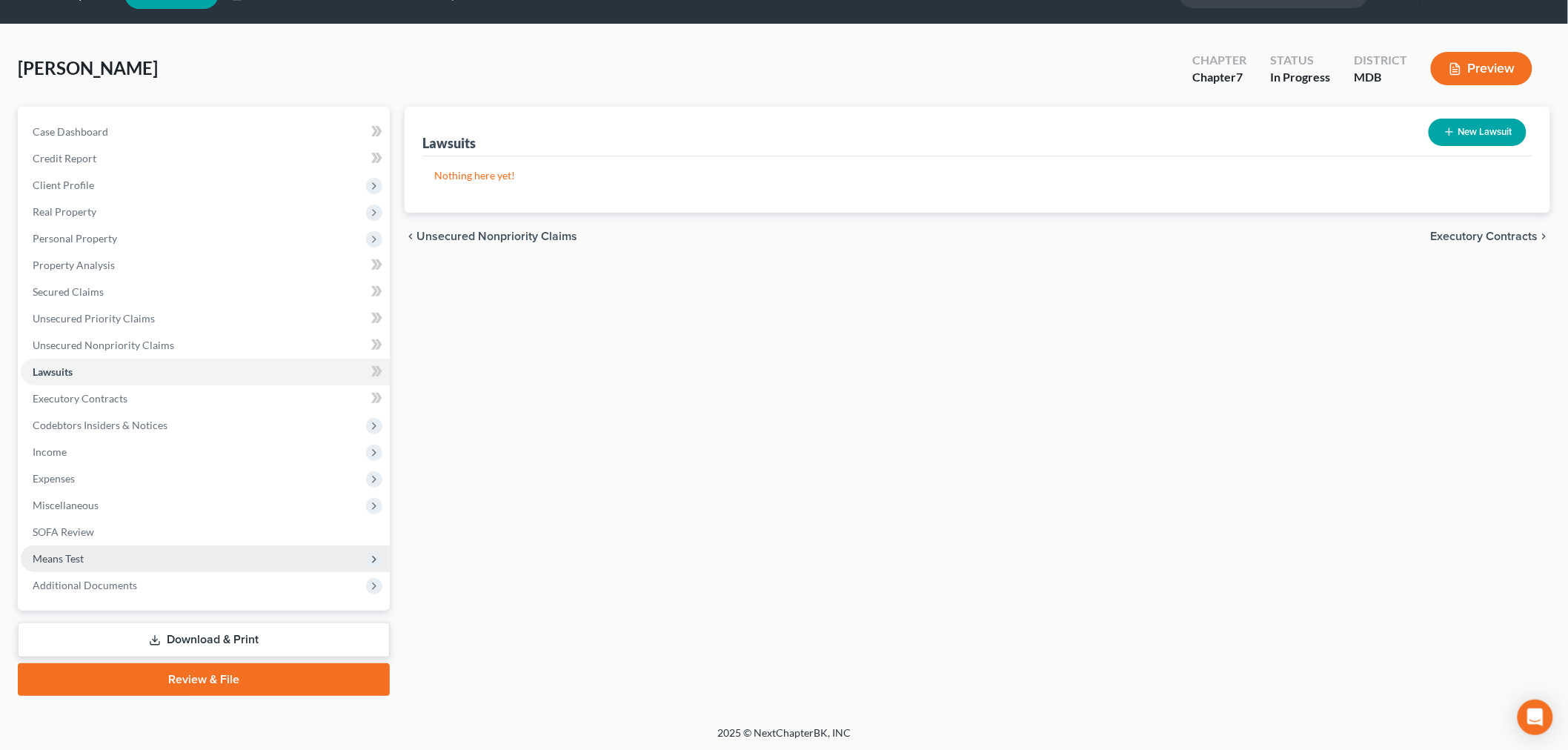
click at [83, 552] on span "Means Test" at bounding box center [58, 558] width 51 height 12
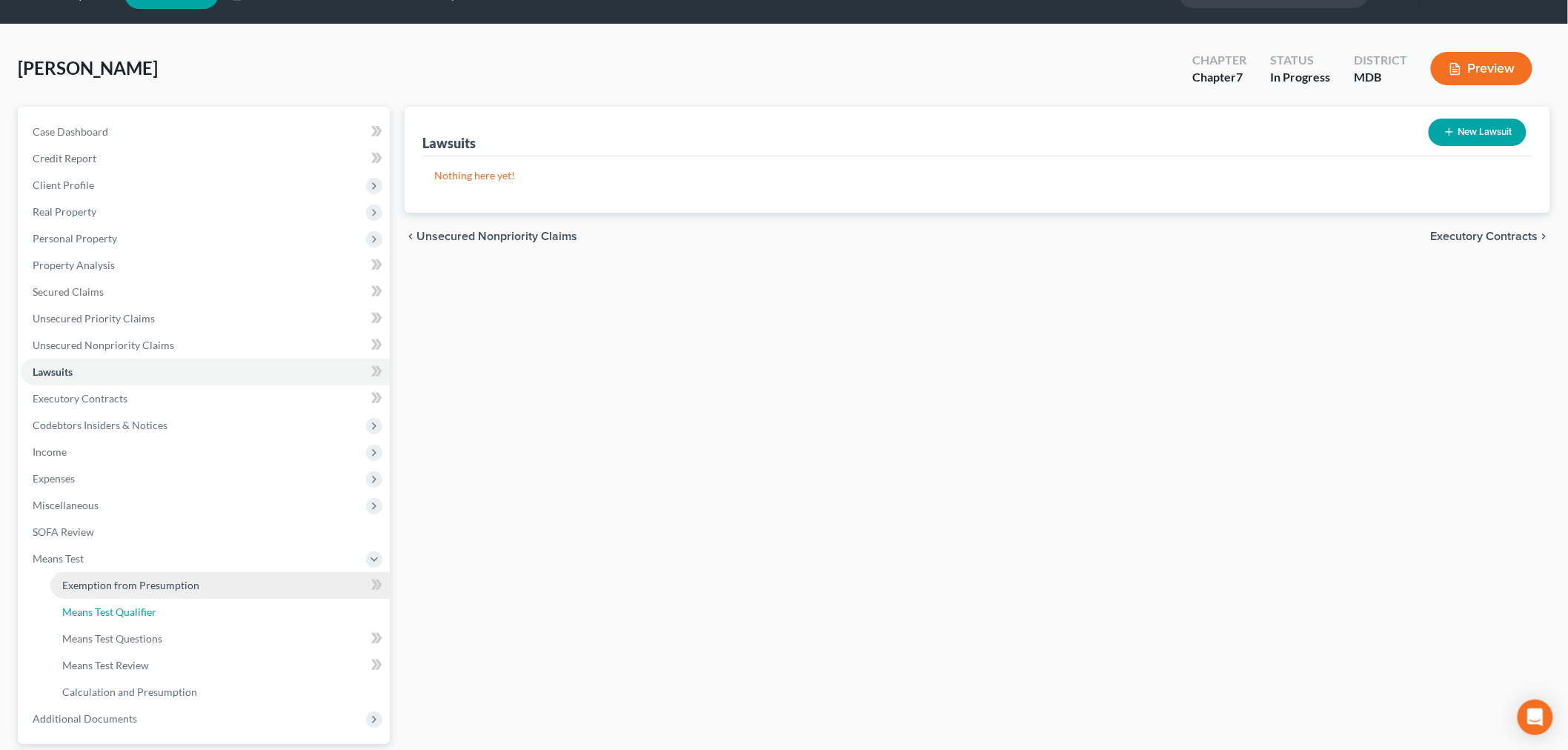
click at [115, 599] on link "Means Test Qualifier" at bounding box center [219, 612] width 339 height 27
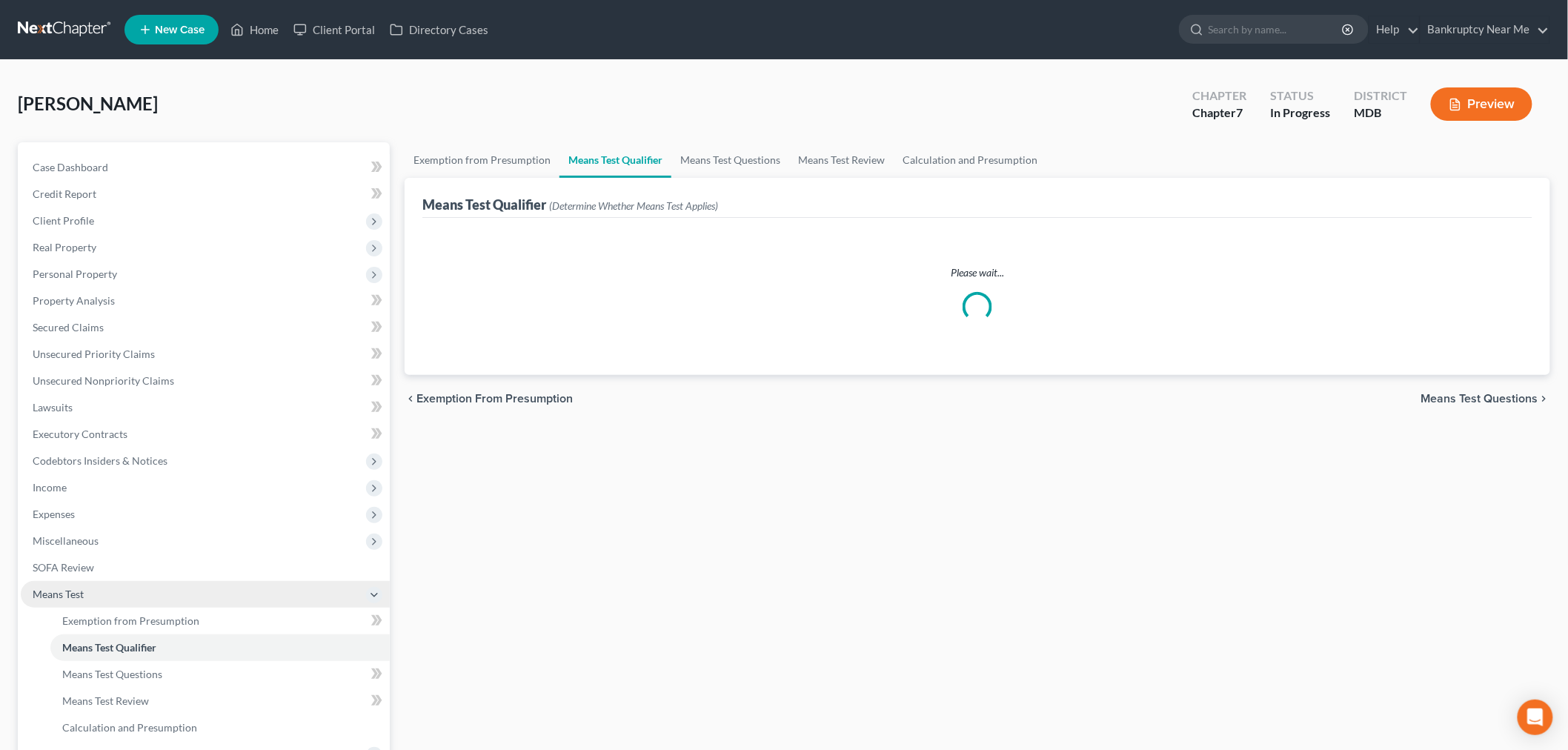
click at [123, 584] on span "Means Test" at bounding box center [205, 594] width 369 height 27
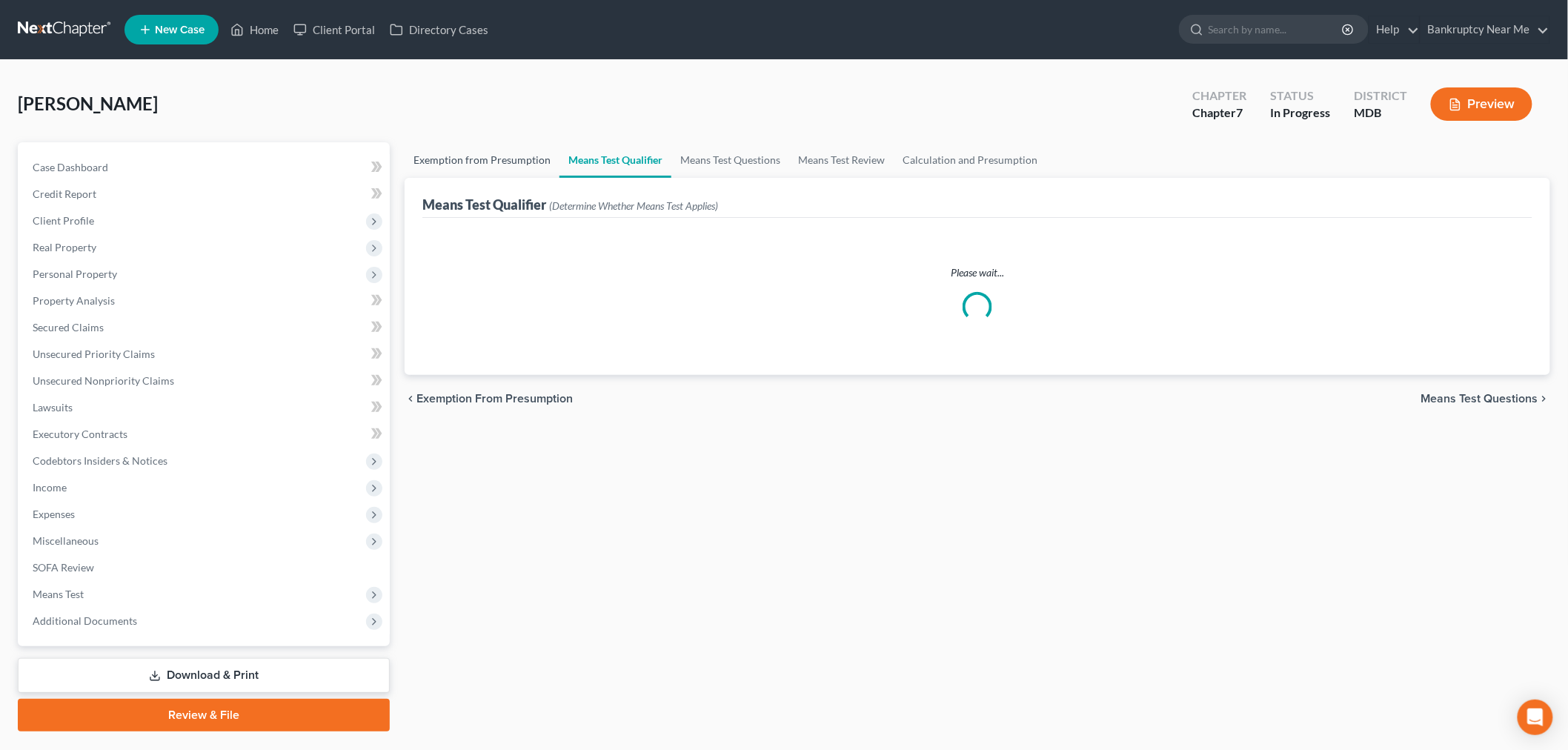
click at [483, 156] on link "Exemption from Presumption" at bounding box center [482, 160] width 155 height 35
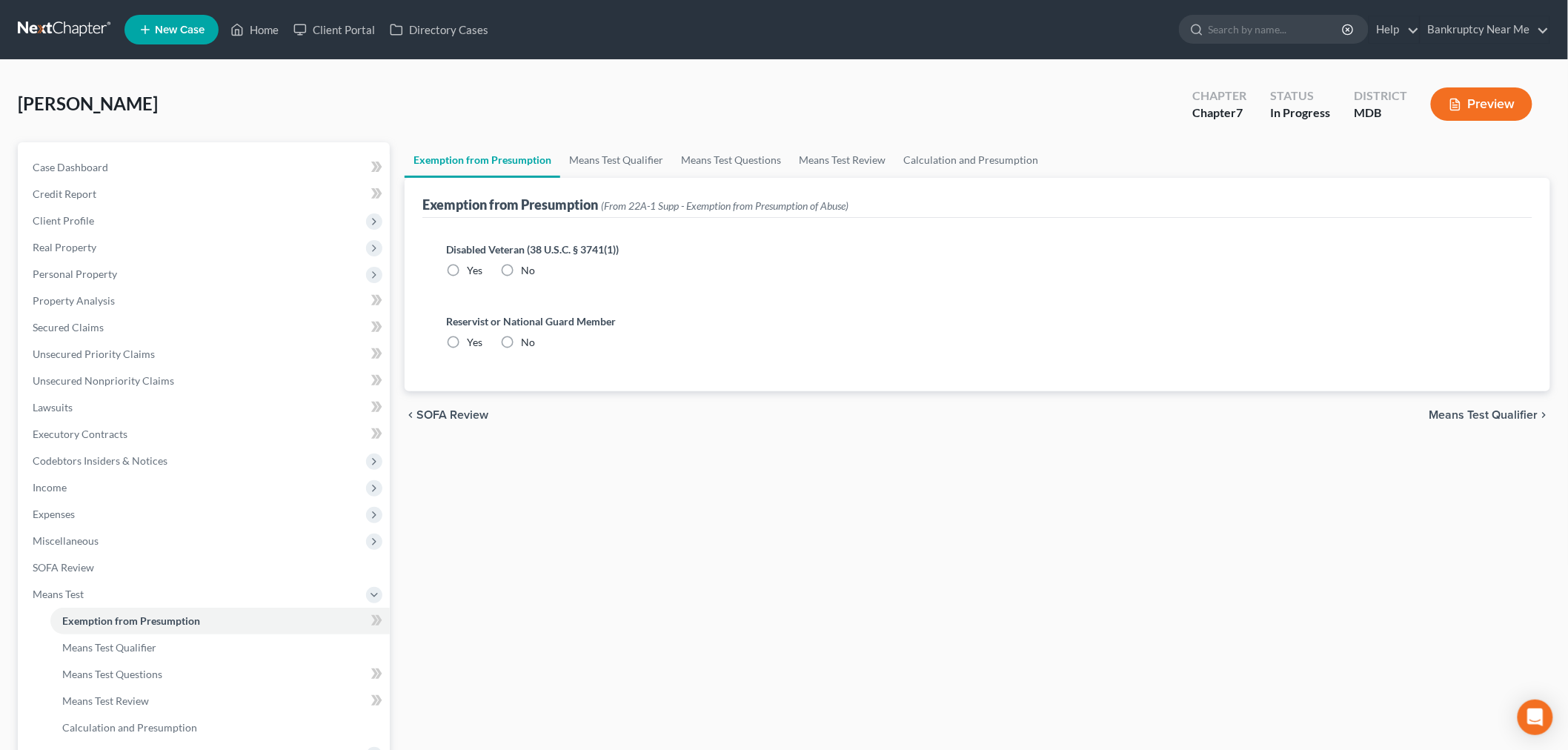
drag, startPoint x: 516, startPoint y: 270, endPoint x: 515, endPoint y: 290, distance: 20.0
click at [521, 270] on label "No" at bounding box center [528, 271] width 14 height 15
click at [527, 270] on input "No" at bounding box center [531, 268] width 9 height 9
radio input "true"
click at [521, 339] on label "No" at bounding box center [528, 343] width 14 height 15
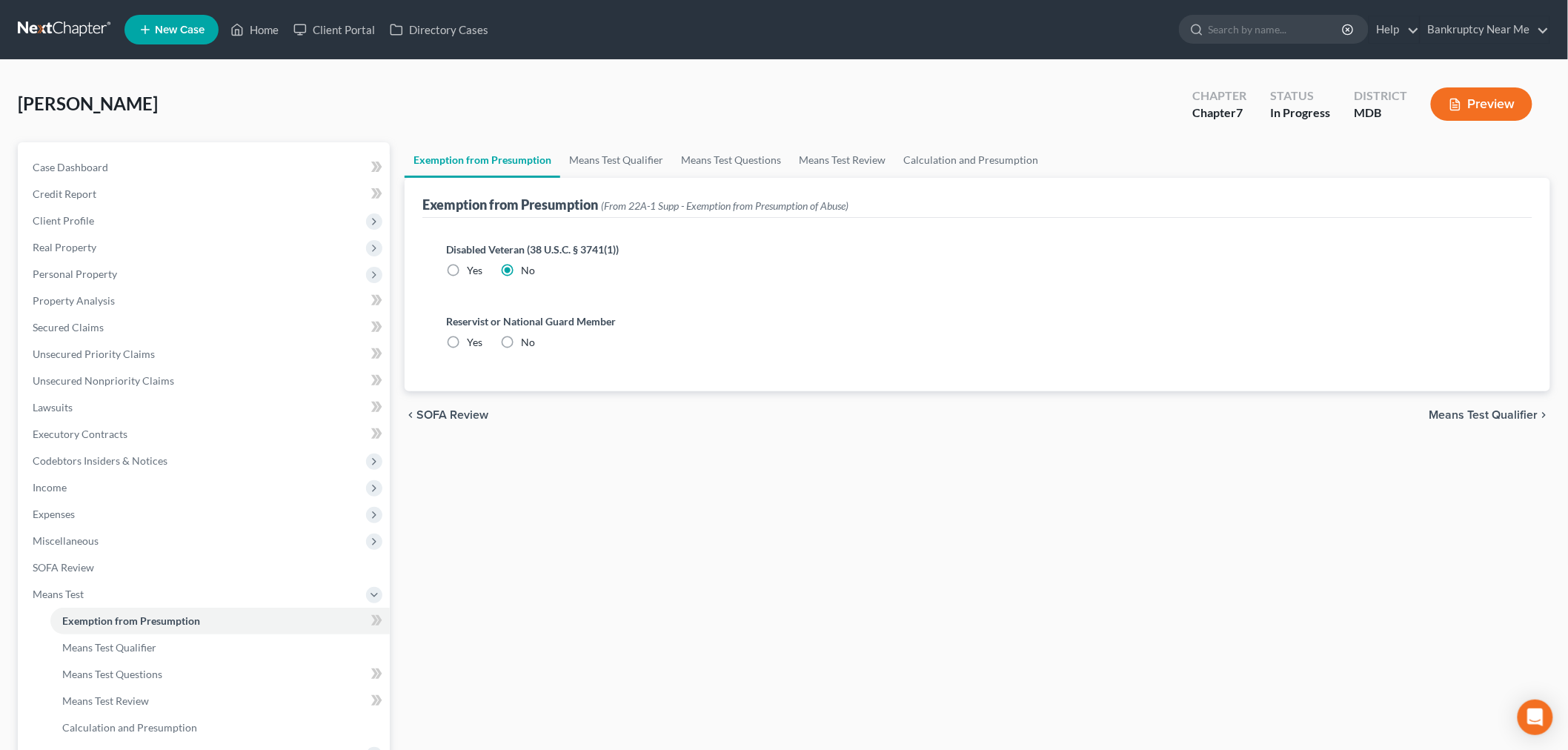
click at [527, 339] on input "No" at bounding box center [531, 340] width 9 height 9
radio input "true"
click at [690, 166] on link "Means Test Questions" at bounding box center [731, 160] width 118 height 35
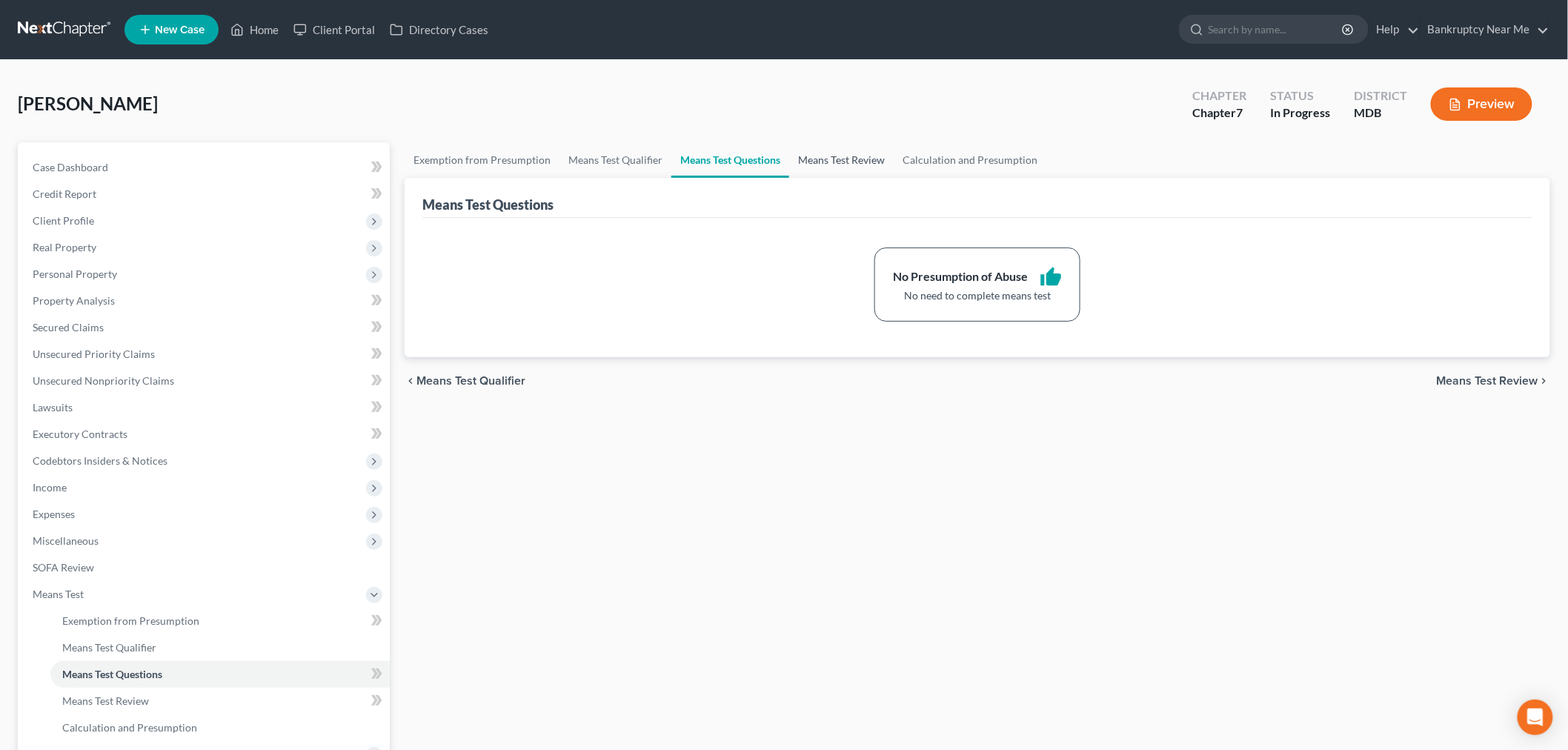
click at [796, 158] on link "Means Test Review" at bounding box center [841, 160] width 105 height 35
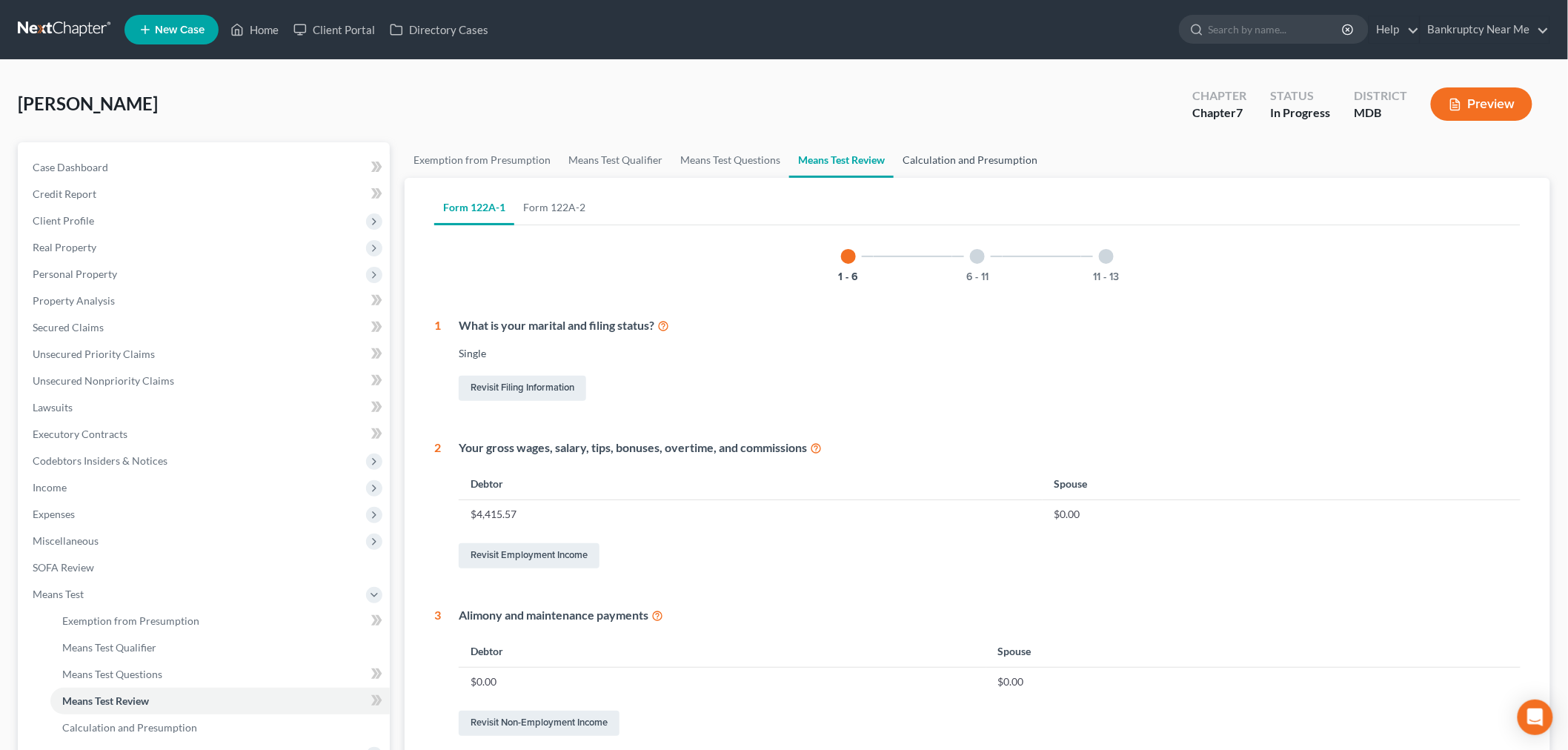
click at [937, 149] on link "Calculation and Presumption" at bounding box center [969, 160] width 152 height 35
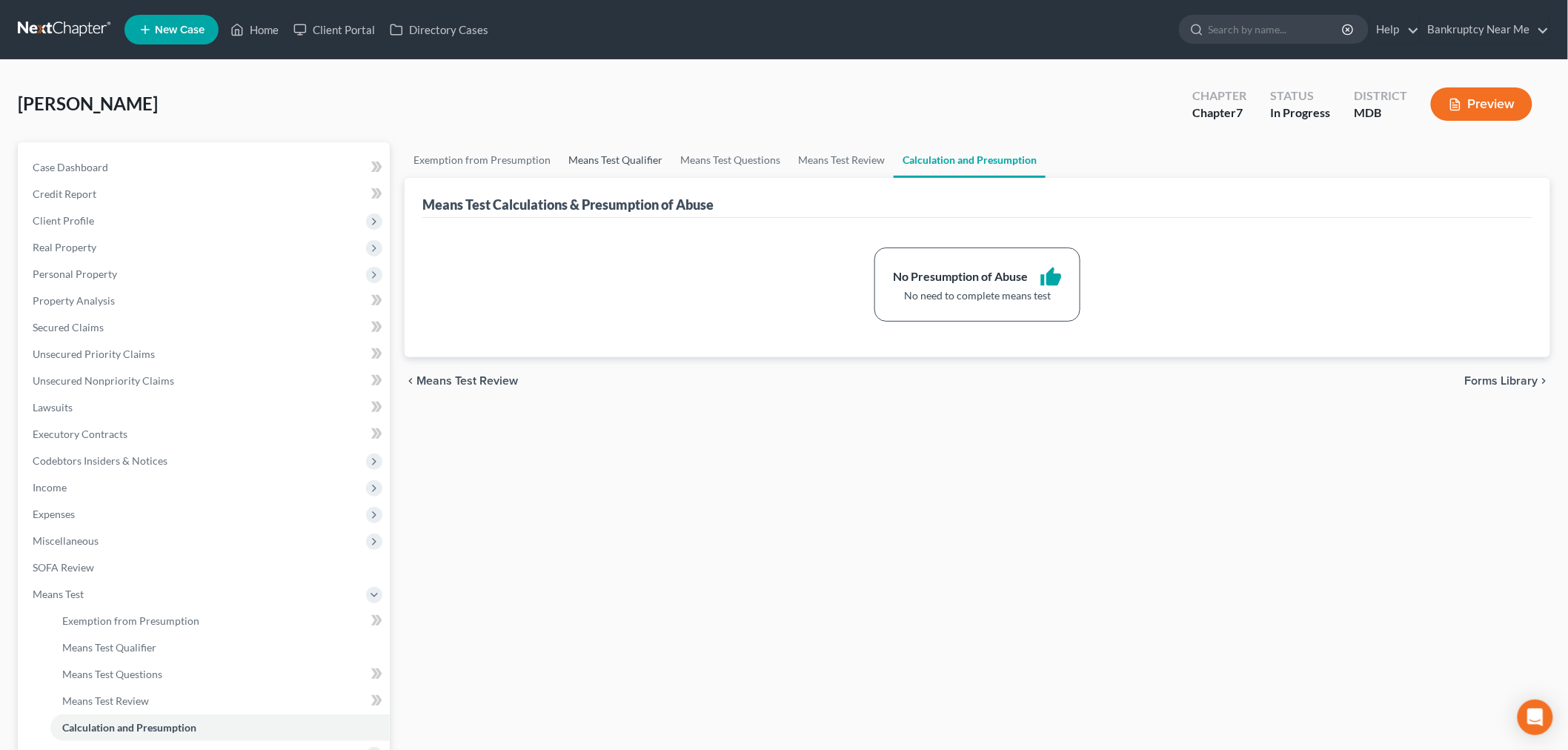
click at [560, 156] on link "Means Test Qualifier" at bounding box center [615, 160] width 112 height 35
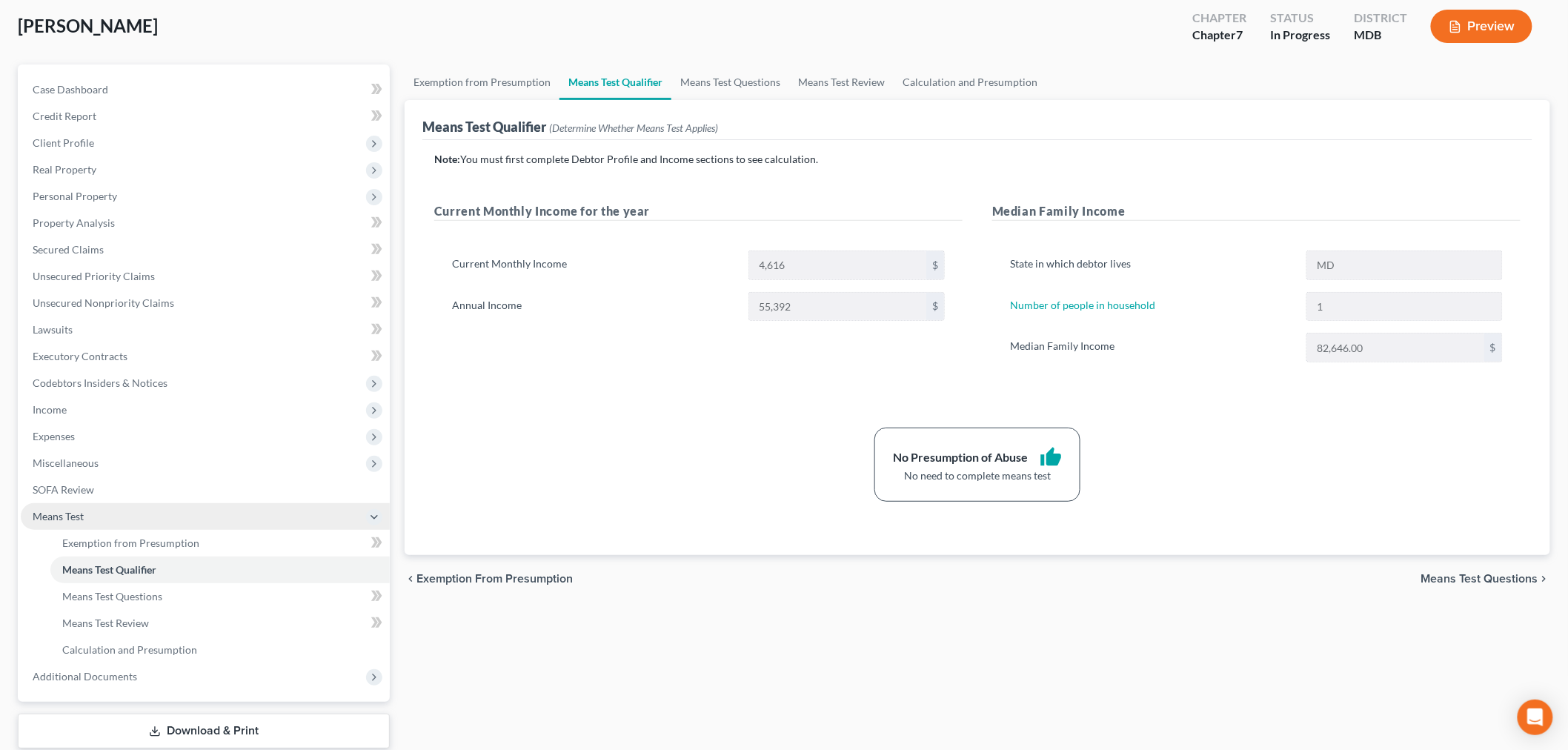
scroll to position [169, 0]
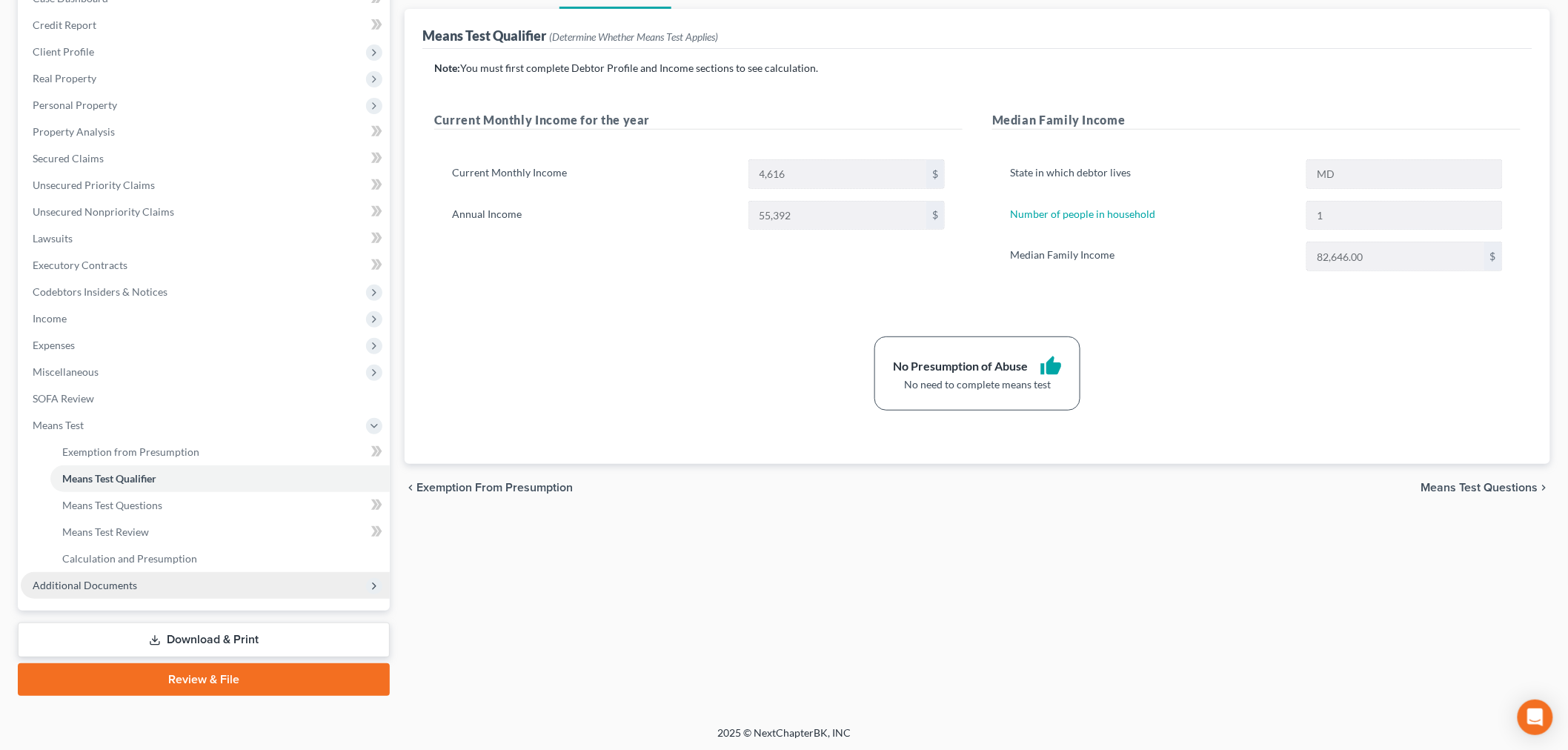
click at [122, 596] on span "Additional Documents" at bounding box center [205, 585] width 369 height 27
click at [139, 477] on link "Forms Library" at bounding box center [219, 478] width 339 height 27
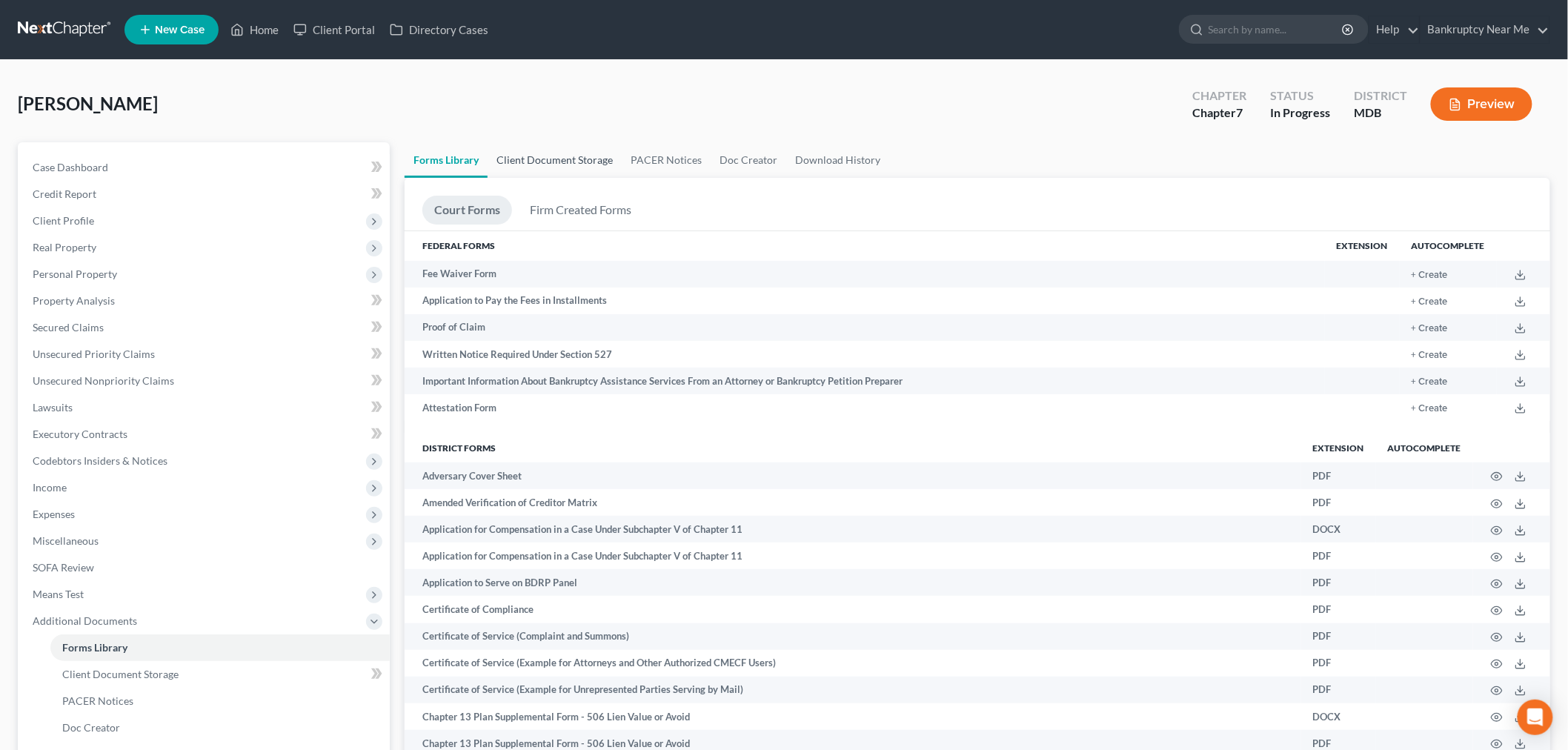
click at [580, 166] on link "Client Document Storage" at bounding box center [555, 160] width 134 height 35
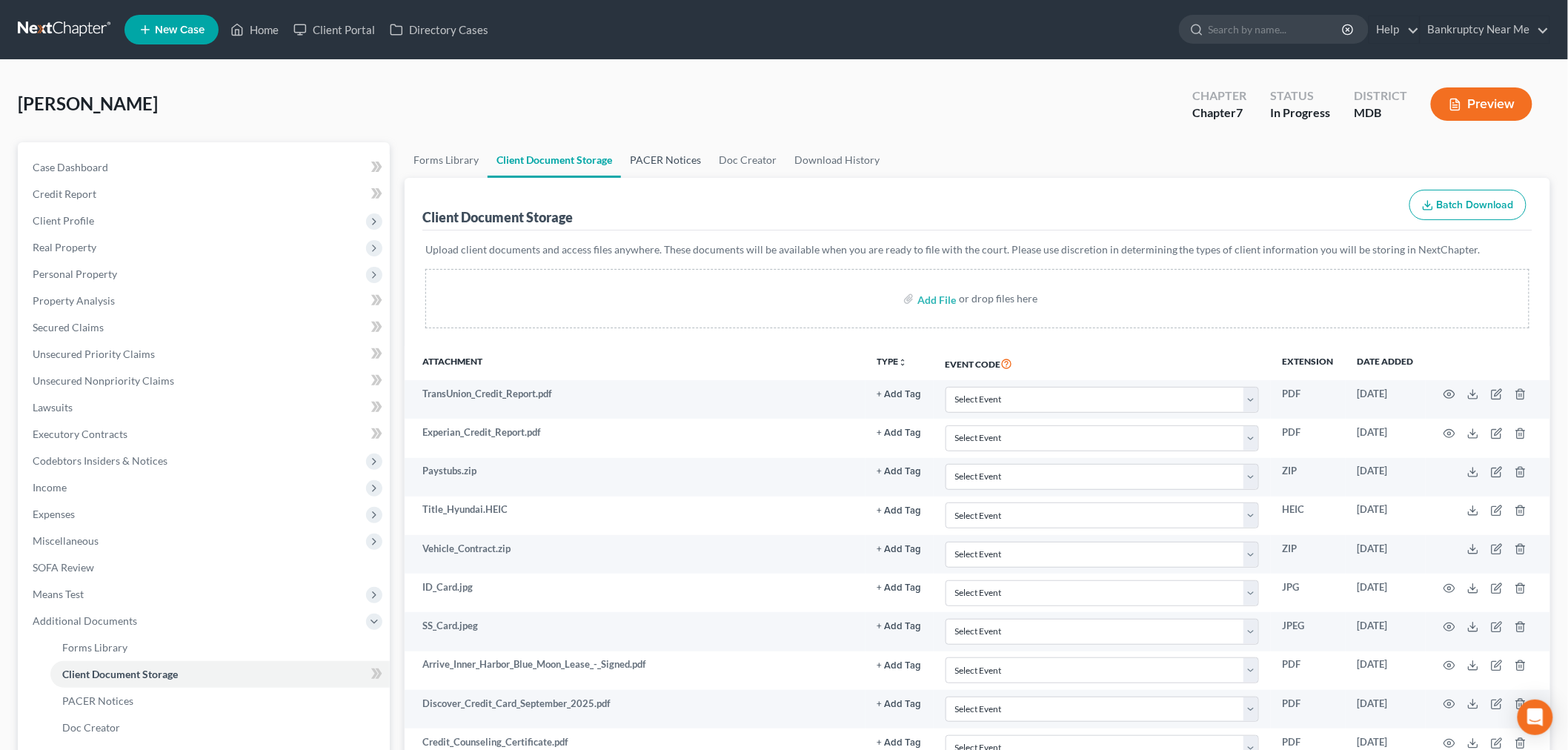
click at [661, 158] on link "PACER Notices" at bounding box center [665, 160] width 89 height 35
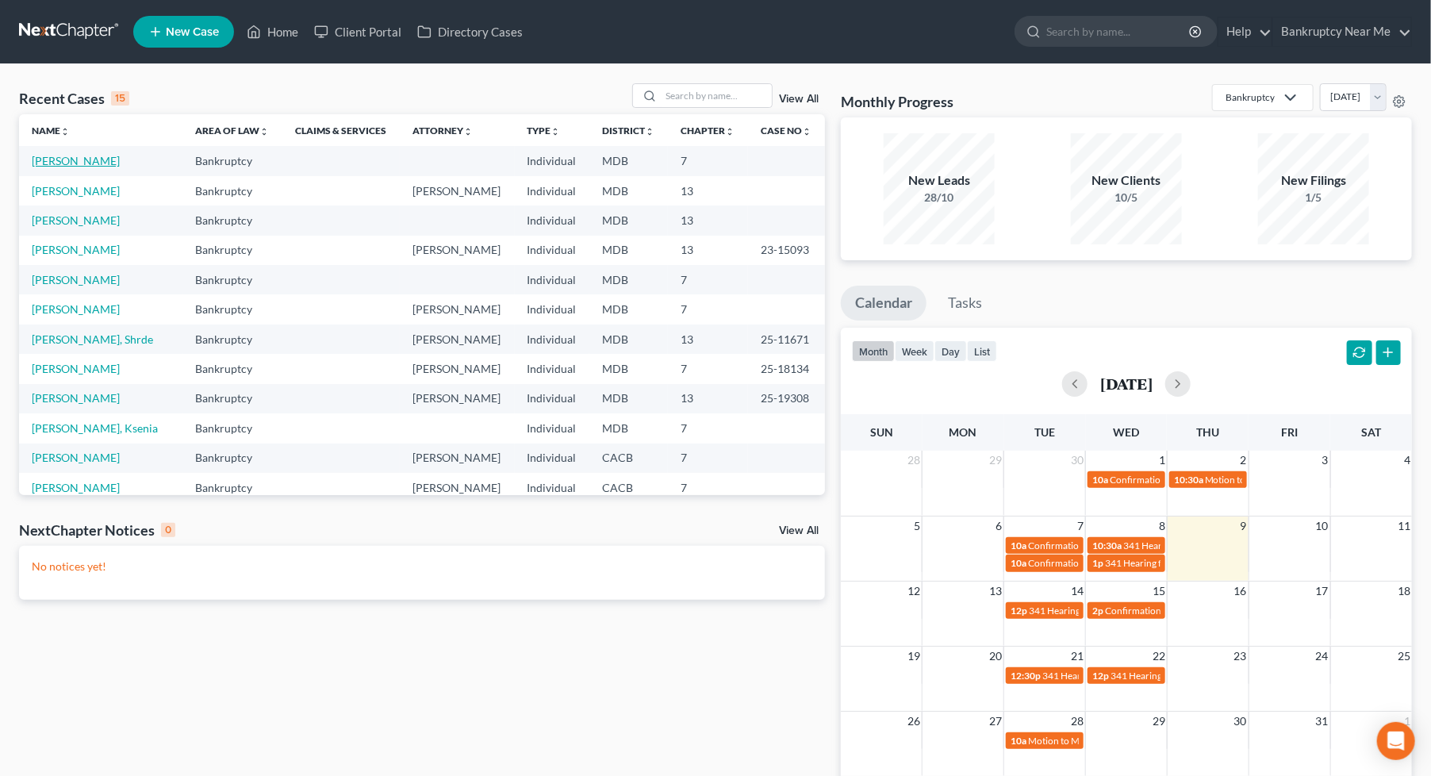
click at [81, 157] on link "[PERSON_NAME]" at bounding box center [76, 160] width 88 height 13
select select "6"
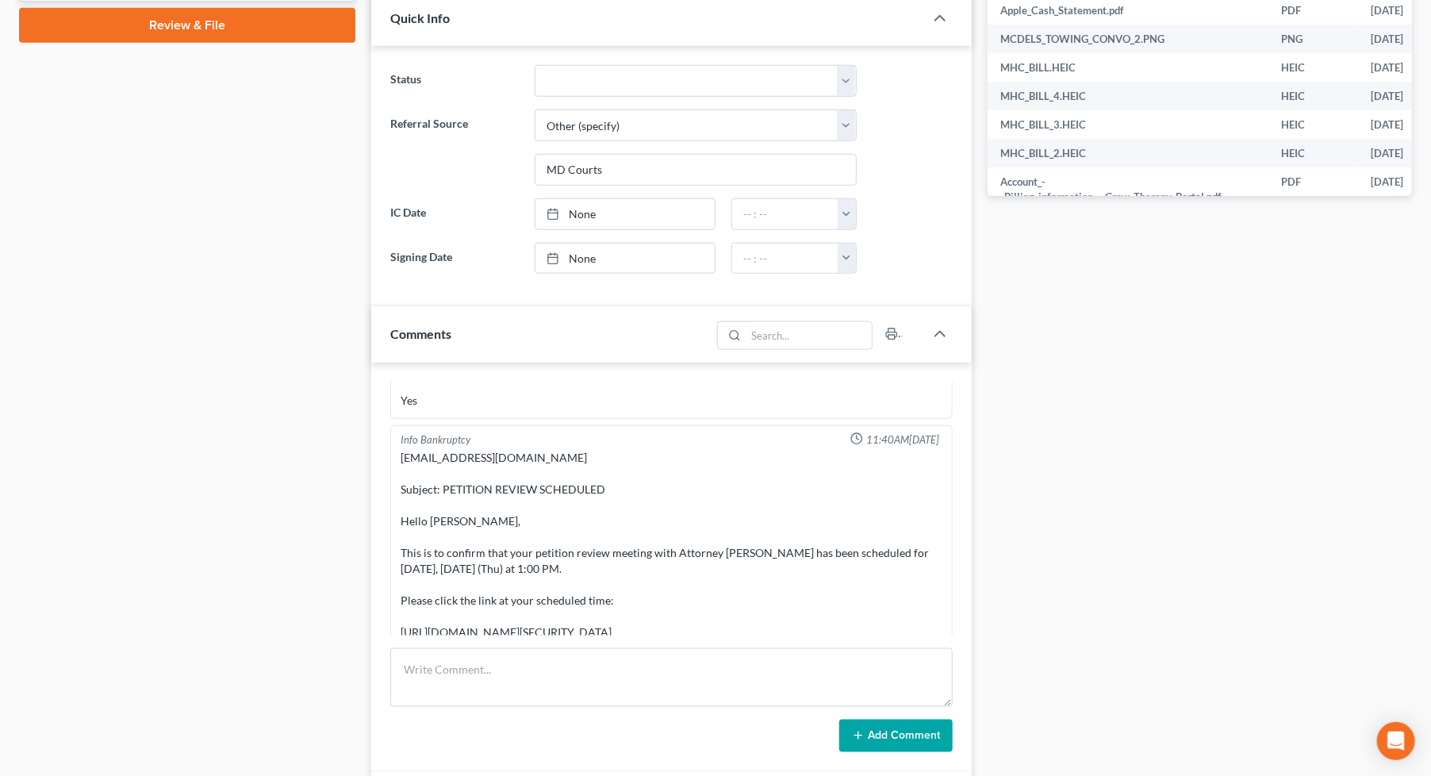
scroll to position [793, 0]
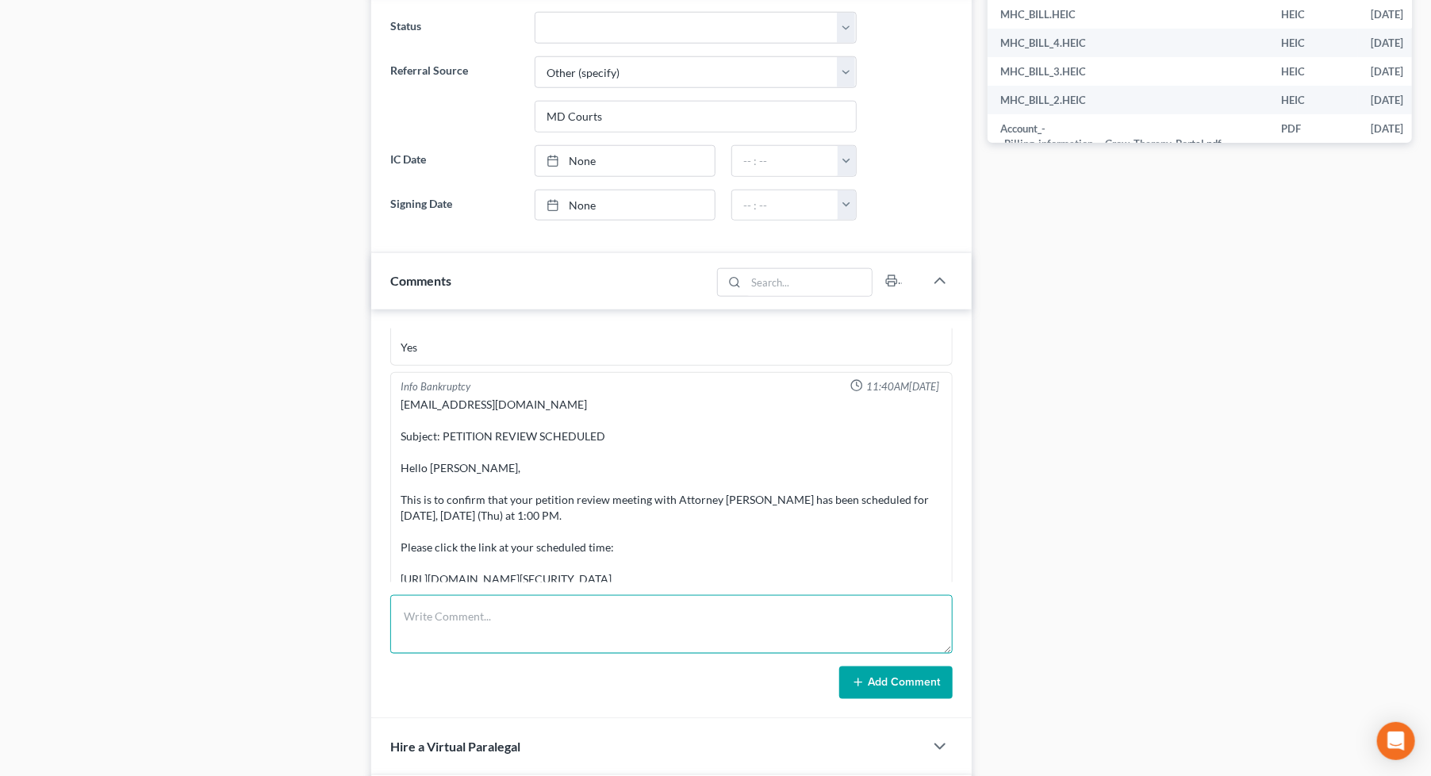
click at [469, 615] on textarea at bounding box center [671, 624] width 562 height 59
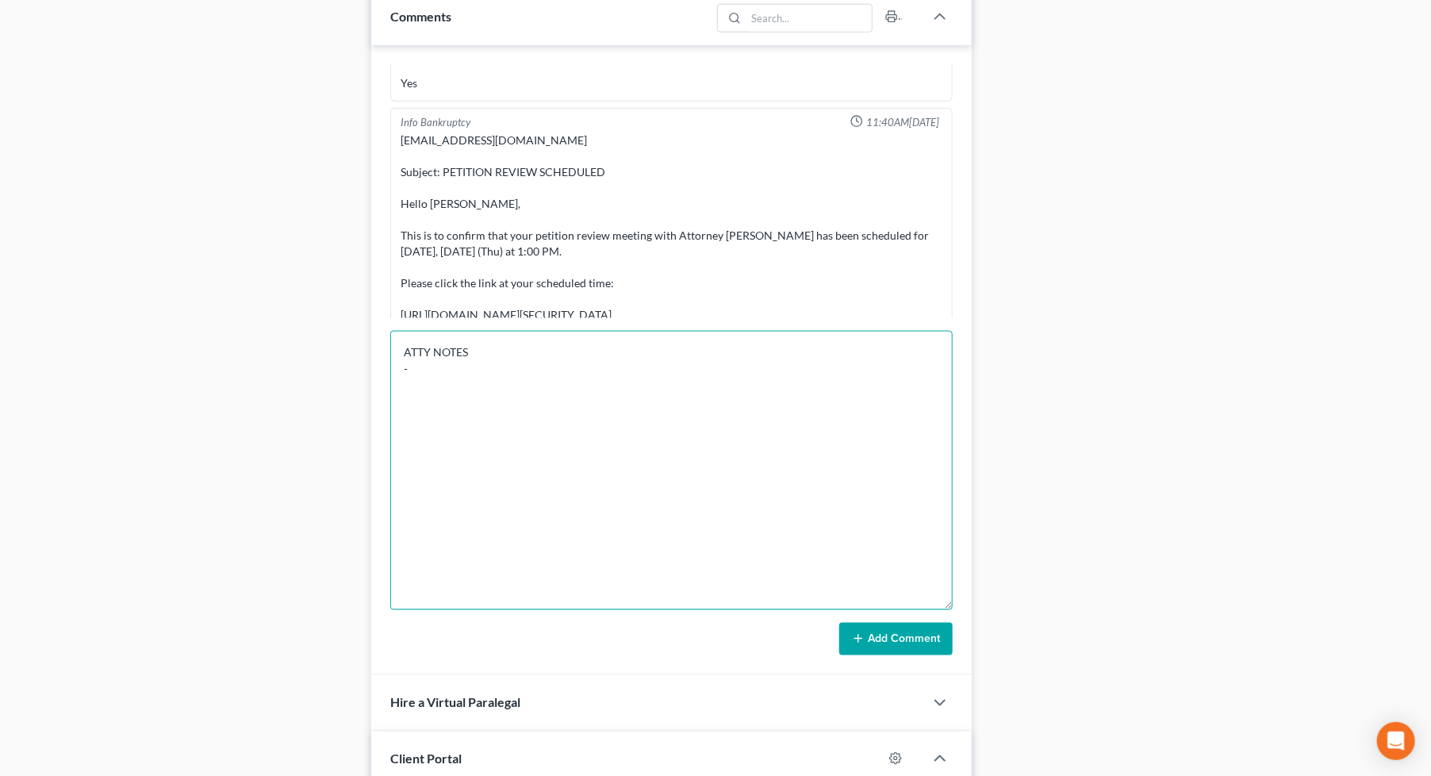
drag, startPoint x: 946, startPoint y: 379, endPoint x: 885, endPoint y: 639, distance: 266.5
click at [902, 610] on textarea "ATTY NOTES -" at bounding box center [671, 470] width 562 height 279
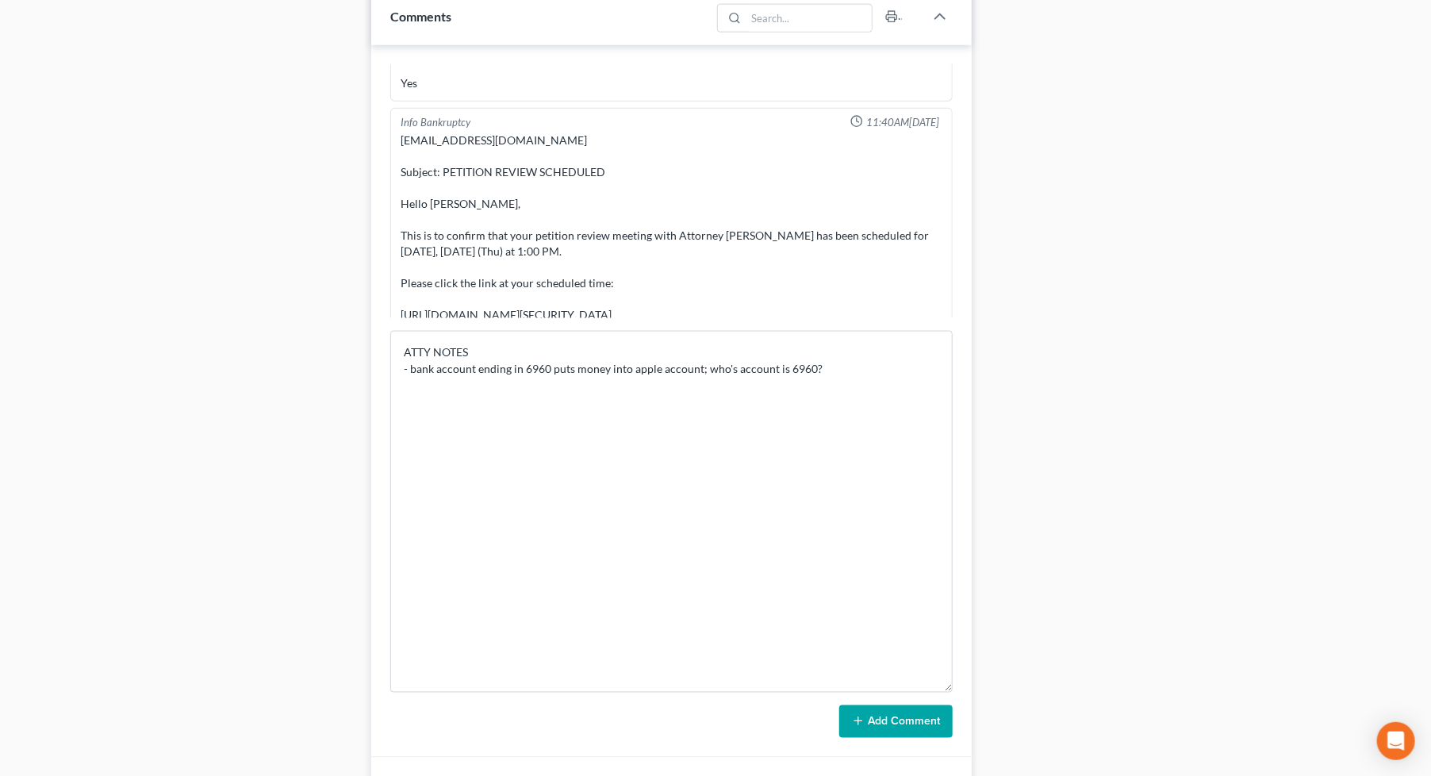
click at [1290, 318] on div "Docs Tasks Events Fees Timer 80% Completed Nothing here yet! Credit Reports (ww…" at bounding box center [1200, 67] width 440 height 1944
drag, startPoint x: 881, startPoint y: 362, endPoint x: 408, endPoint y: 368, distance: 473.7
click at [408, 368] on textarea "ATTY NOTES - bank account ending in 6960 puts money into apple account; who's a…" at bounding box center [671, 512] width 562 height 362
click at [904, 410] on textarea "ATTY NOTES -" at bounding box center [671, 512] width 562 height 362
click at [1090, 300] on div "Docs Tasks Events Fees Timer 80% Completed Nothing here yet! Credit Reports (ww…" at bounding box center [1200, 67] width 440 height 1944
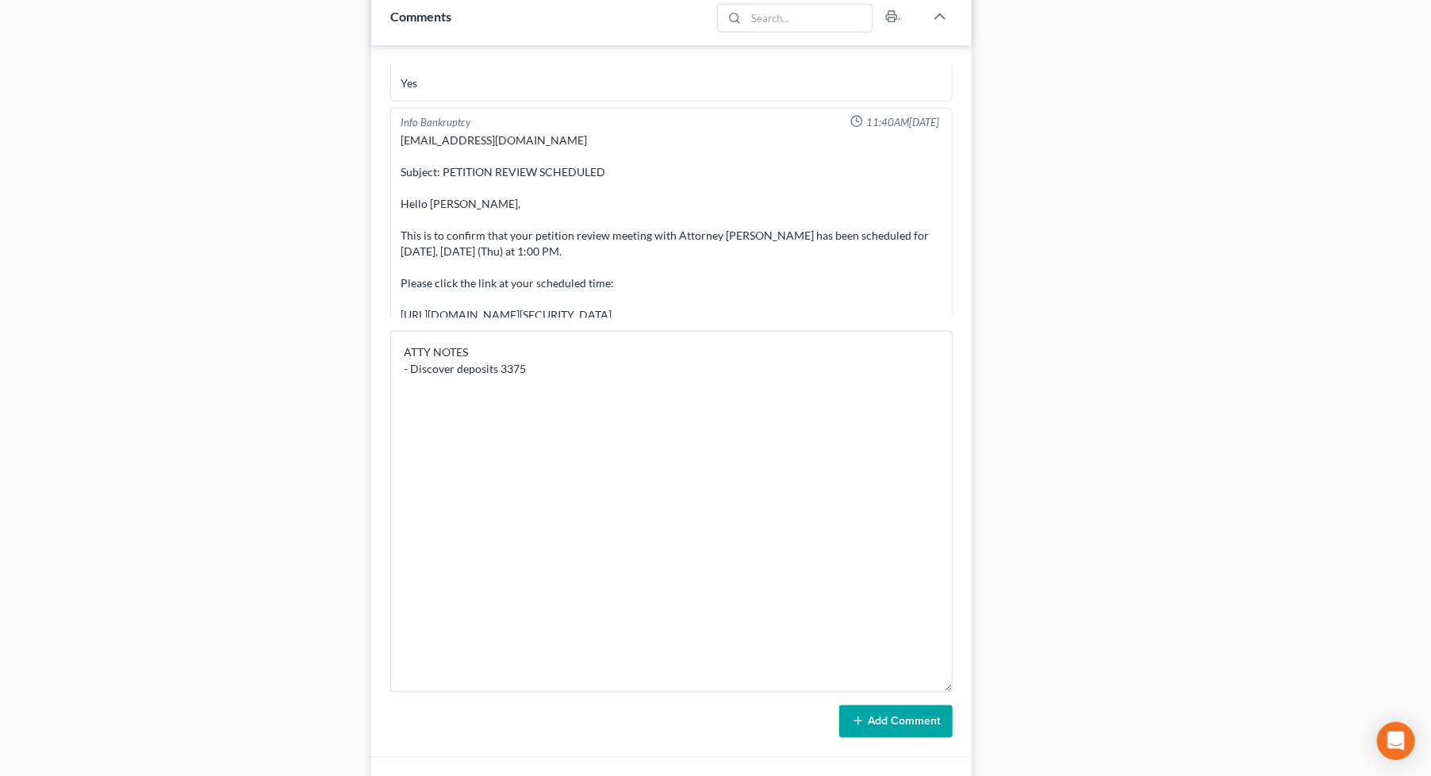
click at [1093, 320] on div "Docs Tasks Events Fees Timer 80% Completed Nothing here yet! Credit Reports (ww…" at bounding box center [1200, 67] width 440 height 1944
click at [525, 367] on textarea "ATTY NOTES - Discover deposits 3375" at bounding box center [671, 512] width 562 height 362
click at [1130, 287] on div "Docs Tasks Events Fees Timer 80% Completed Nothing here yet! Credit Reports (ww…" at bounding box center [1200, 67] width 440 height 1944
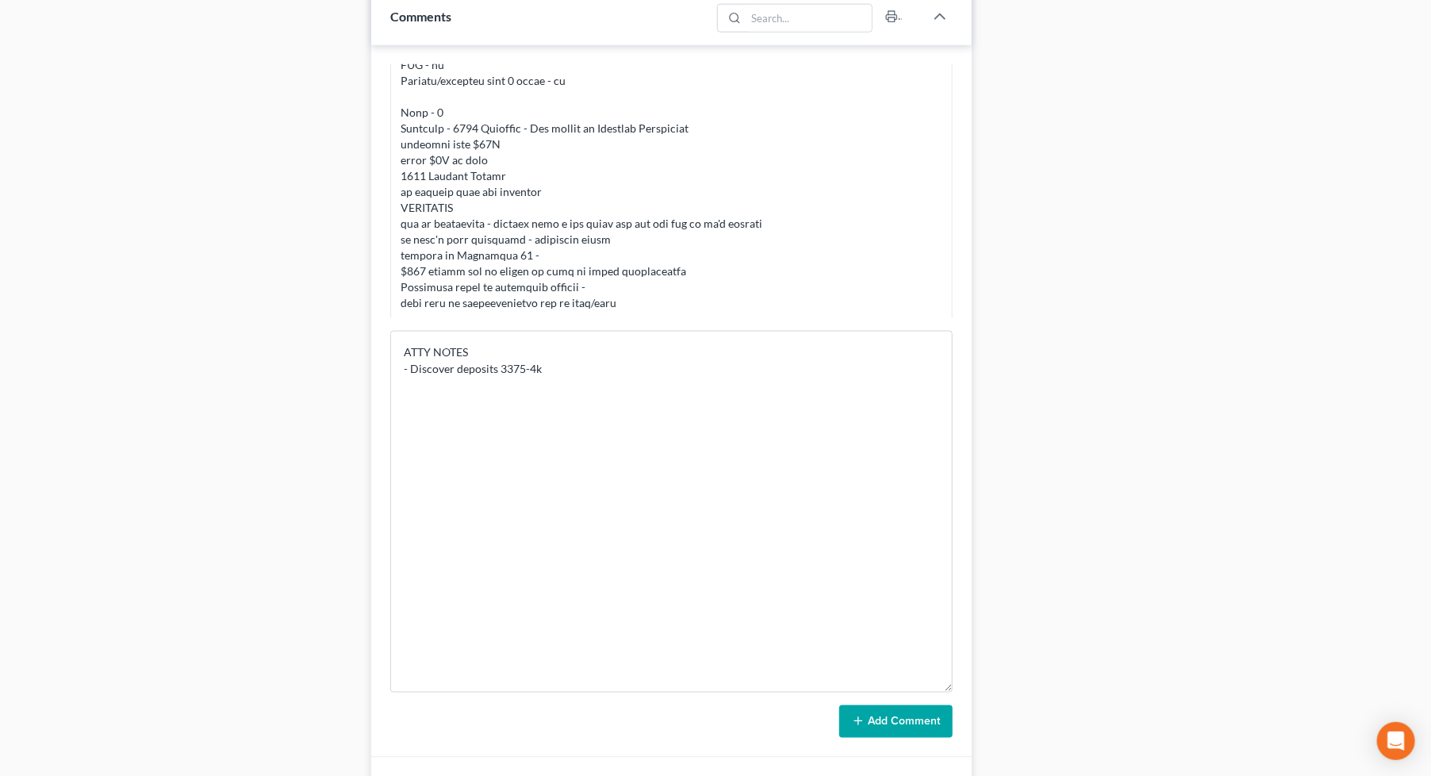
scroll to position [264, 0]
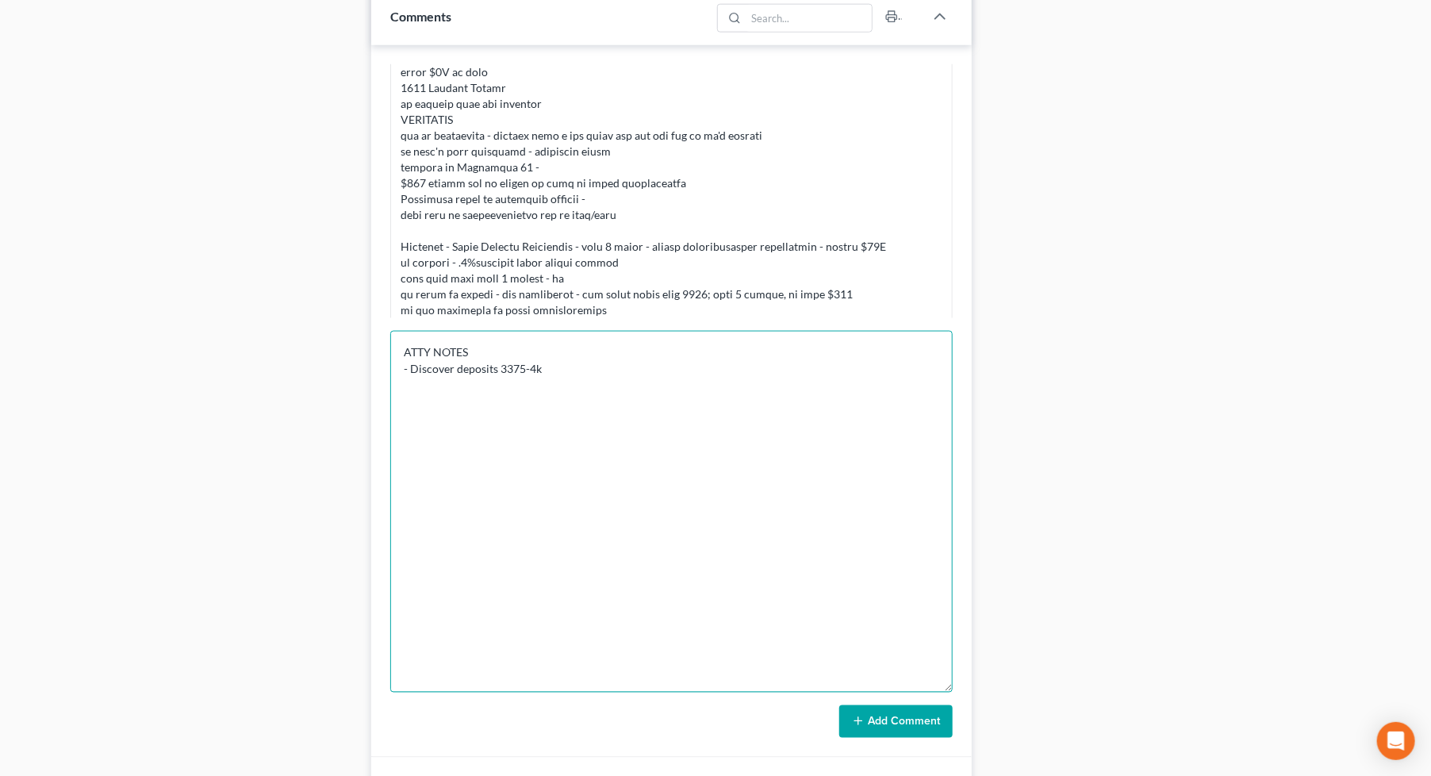
click at [850, 355] on textarea "ATTY NOTES - Discover deposits 3375-4k" at bounding box center [671, 512] width 562 height 362
click at [734, 367] on textarea "ATTY NOTES - Discover deposits 3375-4k" at bounding box center [671, 512] width 562 height 362
click at [904, 435] on textarea "ATTY NOTES - Discover deposits 3375-4k - doordashes" at bounding box center [671, 512] width 562 height 362
drag, startPoint x: 817, startPoint y: 451, endPoint x: 778, endPoint y: 432, distance: 43.3
click at [810, 448] on textarea "ATTY NOTES - Discover deposits 3375-4k - doordashes - why give fex finance $530…" at bounding box center [671, 512] width 562 height 362
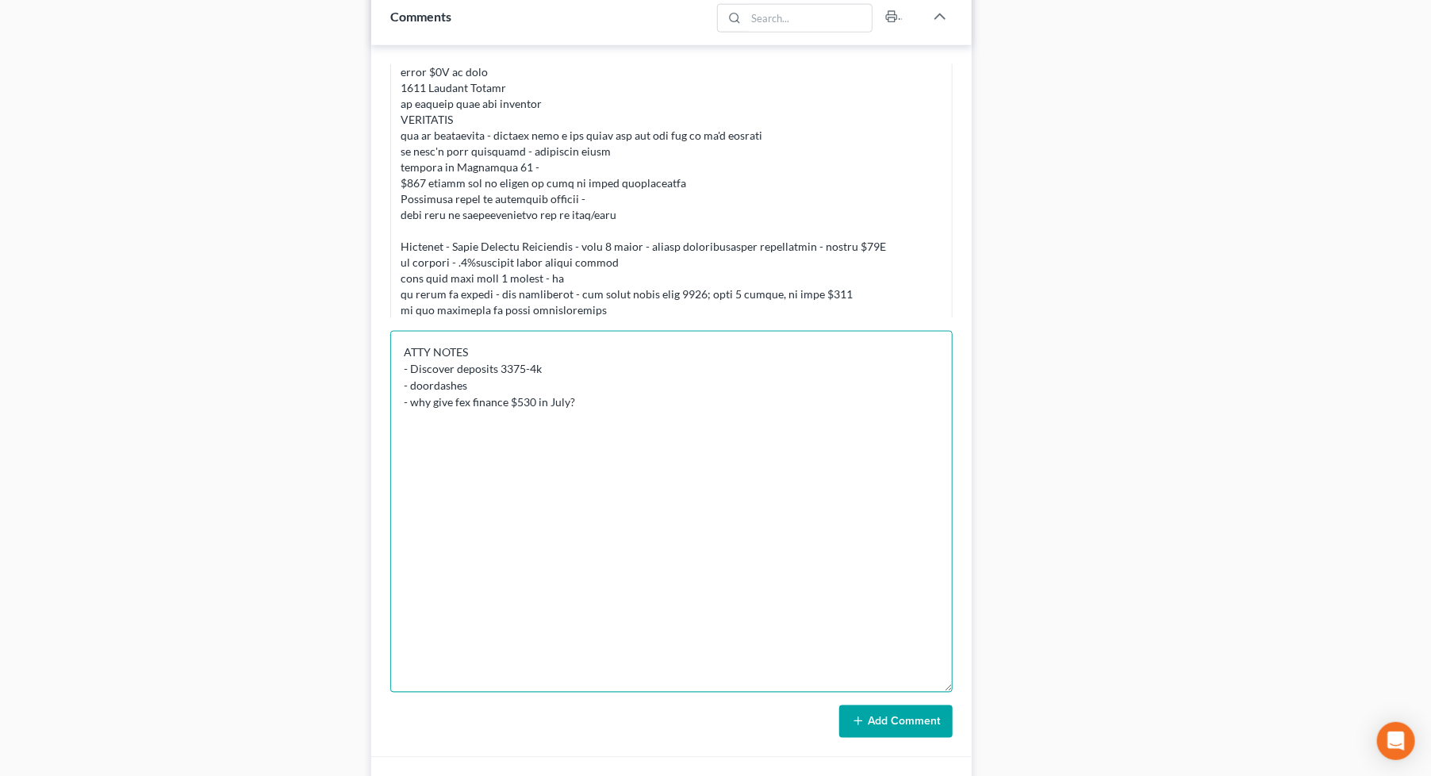
click at [732, 420] on textarea "ATTY NOTES - Discover deposits 3375-4k - doordashes - why give fex finance $530…" at bounding box center [671, 512] width 562 height 362
drag, startPoint x: 656, startPoint y: 401, endPoint x: 647, endPoint y: 390, distance: 13.5
click at [653, 398] on textarea "ATTY NOTES - Discover deposits 3375-4k - doordashes - why give fex finance $530…" at bounding box center [671, 512] width 562 height 362
click at [644, 384] on textarea "ATTY NOTES - Discover deposits 3375-4k - doordashes - why give fex finance $530…" at bounding box center [671, 512] width 562 height 362
click at [569, 399] on textarea "ATTY NOTES - Discover deposits 3375-4k - doordashes - ubers -lyfts- ash auto? -…" at bounding box center [671, 512] width 562 height 362
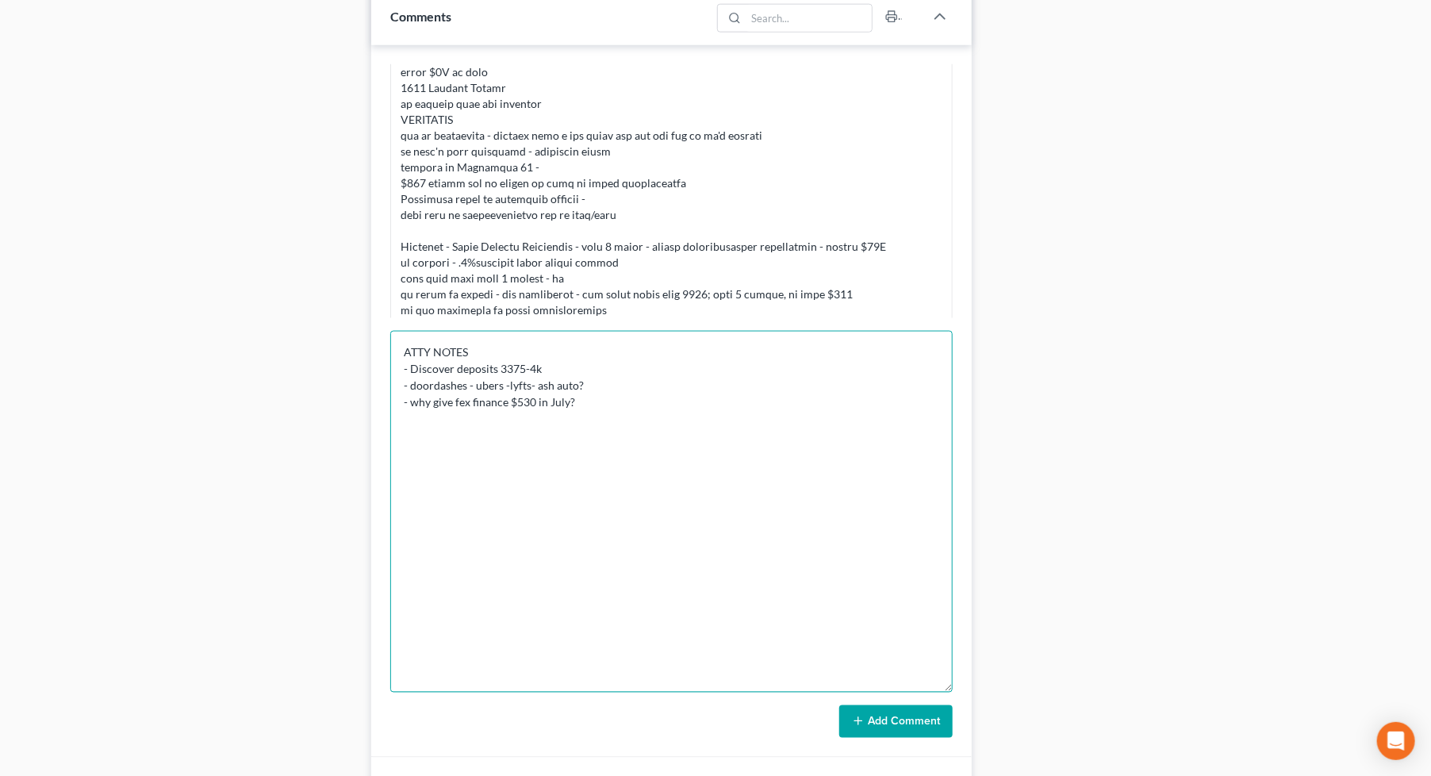
click at [630, 405] on textarea "ATTY NOTES - Discover deposits 3375-4k - doordashes - ubers -lyfts- ash auto? -…" at bounding box center [671, 512] width 562 height 362
paste textarea "8,075.63"
drag, startPoint x: 1183, startPoint y: 516, endPoint x: 826, endPoint y: 476, distance: 359.3
click at [1180, 516] on div "Docs Tasks Events Fees Timer 80% Completed Nothing here yet! Credit Reports (ww…" at bounding box center [1200, 67] width 440 height 1944
click at [409, 417] on textarea "ATTY NOTES - Discover deposits 3375-4k - doordashes - ubers -lyfts- ash auto? -…" at bounding box center [671, 512] width 562 height 362
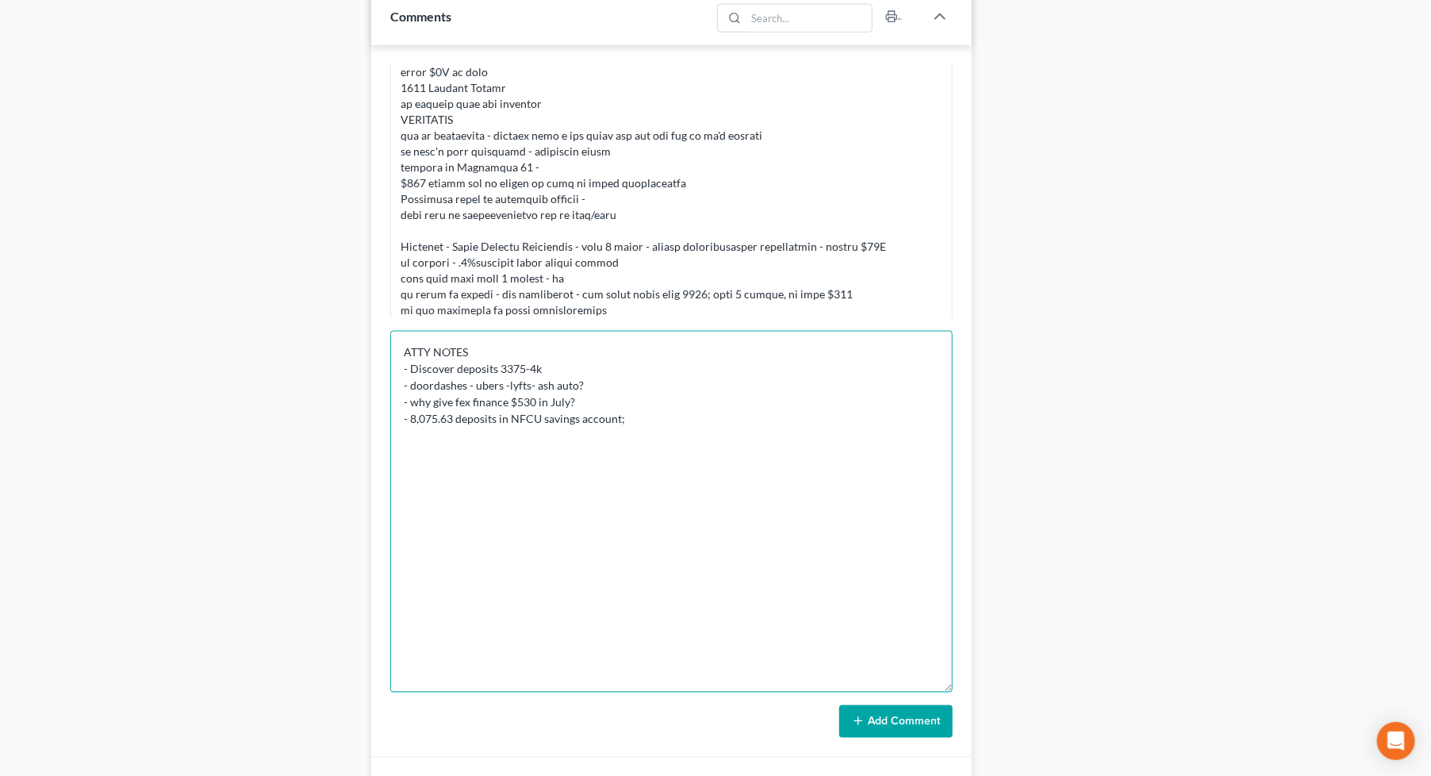
paste textarea "LINDA A HAMAFARI"
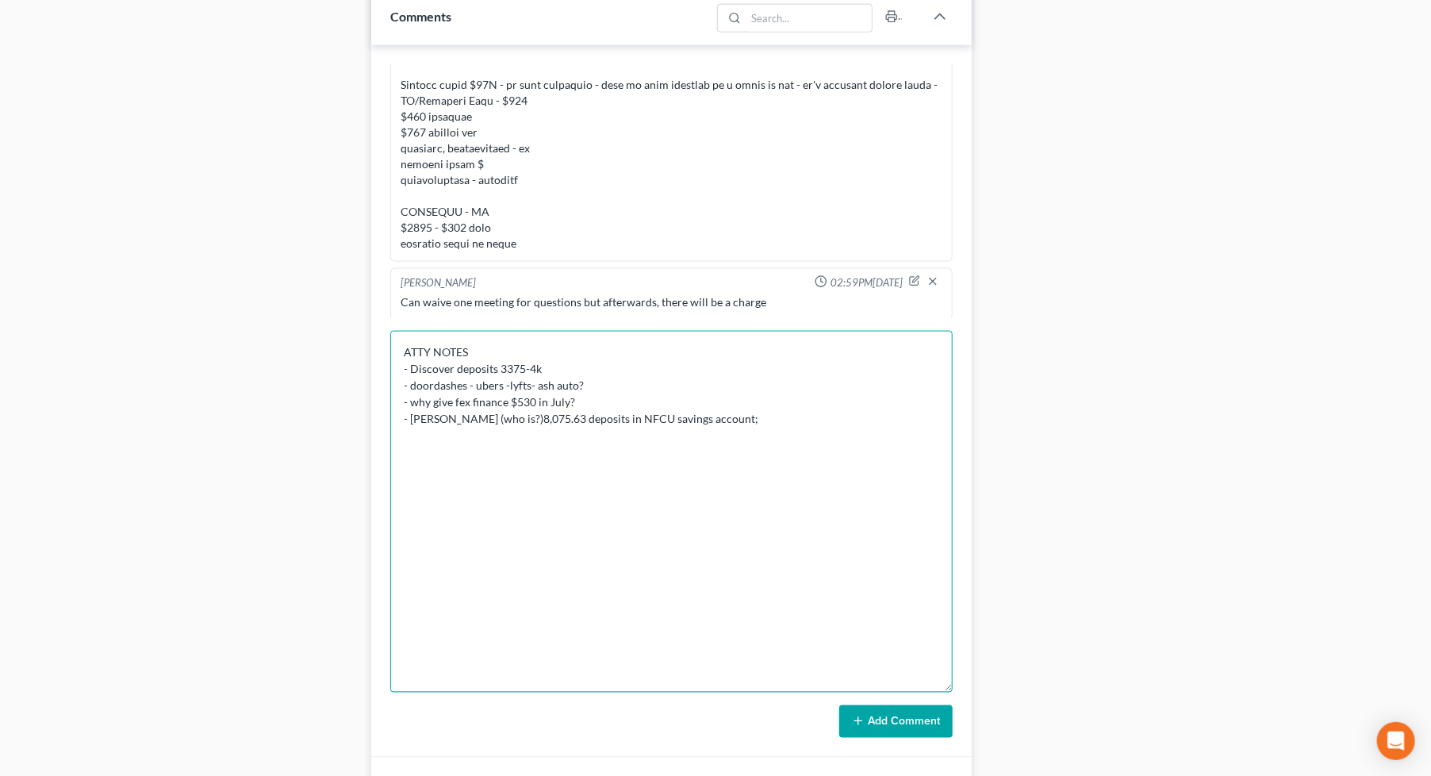
scroll to position [616, 0]
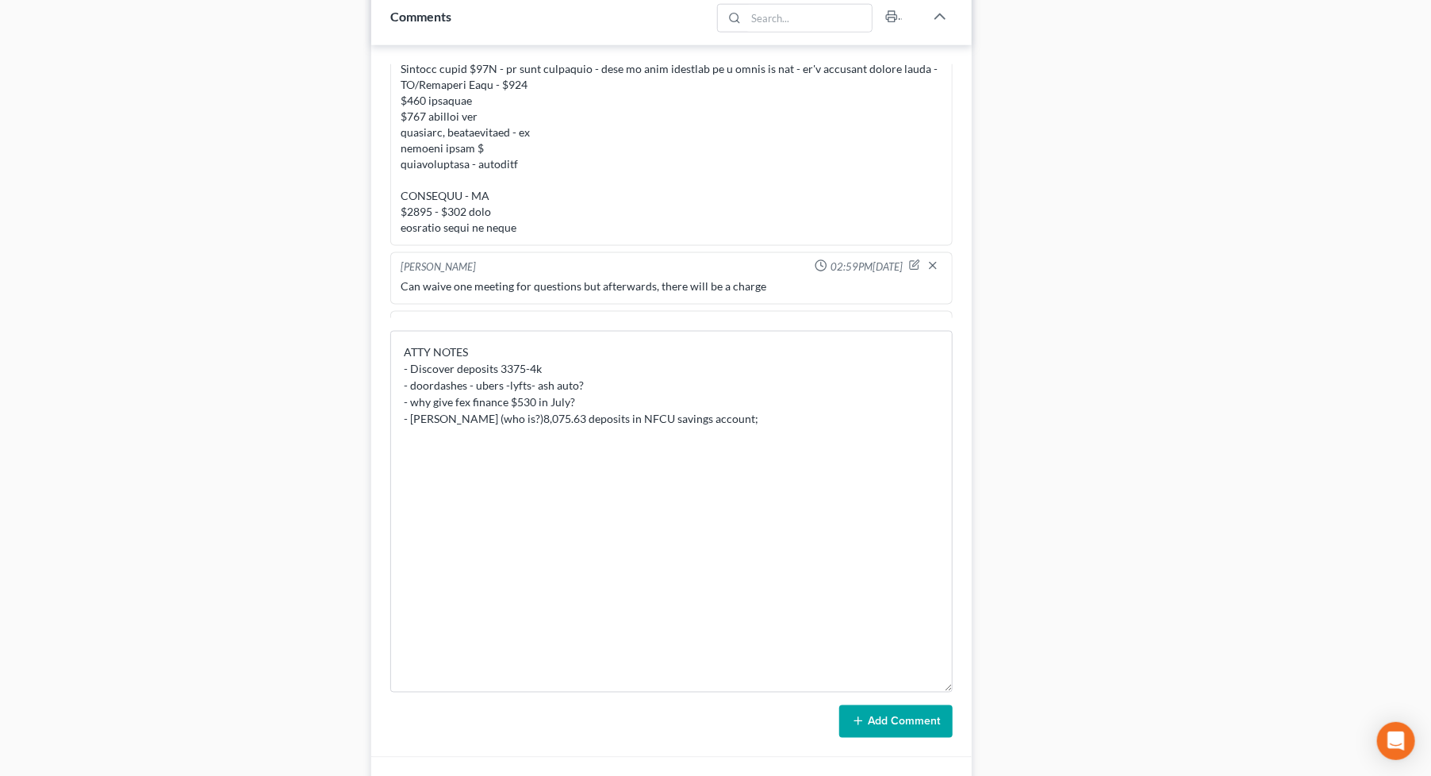
click at [1080, 530] on div "Docs Tasks Events Fees Timer 80% Completed Nothing here yet! Credit Reports (ww…" at bounding box center [1200, 67] width 440 height 1944
click at [762, 420] on textarea "ATTY NOTES - Discover deposits 3375-4k - doordashes - ubers -lyfts- ash auto? -…" at bounding box center [671, 512] width 562 height 362
click at [834, 420] on textarea "ATTY NOTES - Discover deposits 3375-4k - doordashes - ubers -lyfts- ash auto? -…" at bounding box center [671, 512] width 562 height 362
click at [1145, 521] on div "Docs Tasks Events Fees Timer 80% Completed Nothing here yet! Credit Reports (ww…" at bounding box center [1200, 67] width 440 height 1944
click at [451, 427] on textarea "ATTY NOTES - Discover deposits 3375-4k - doordashes - ubers -lyfts- ash auto? -…" at bounding box center [671, 512] width 562 height 362
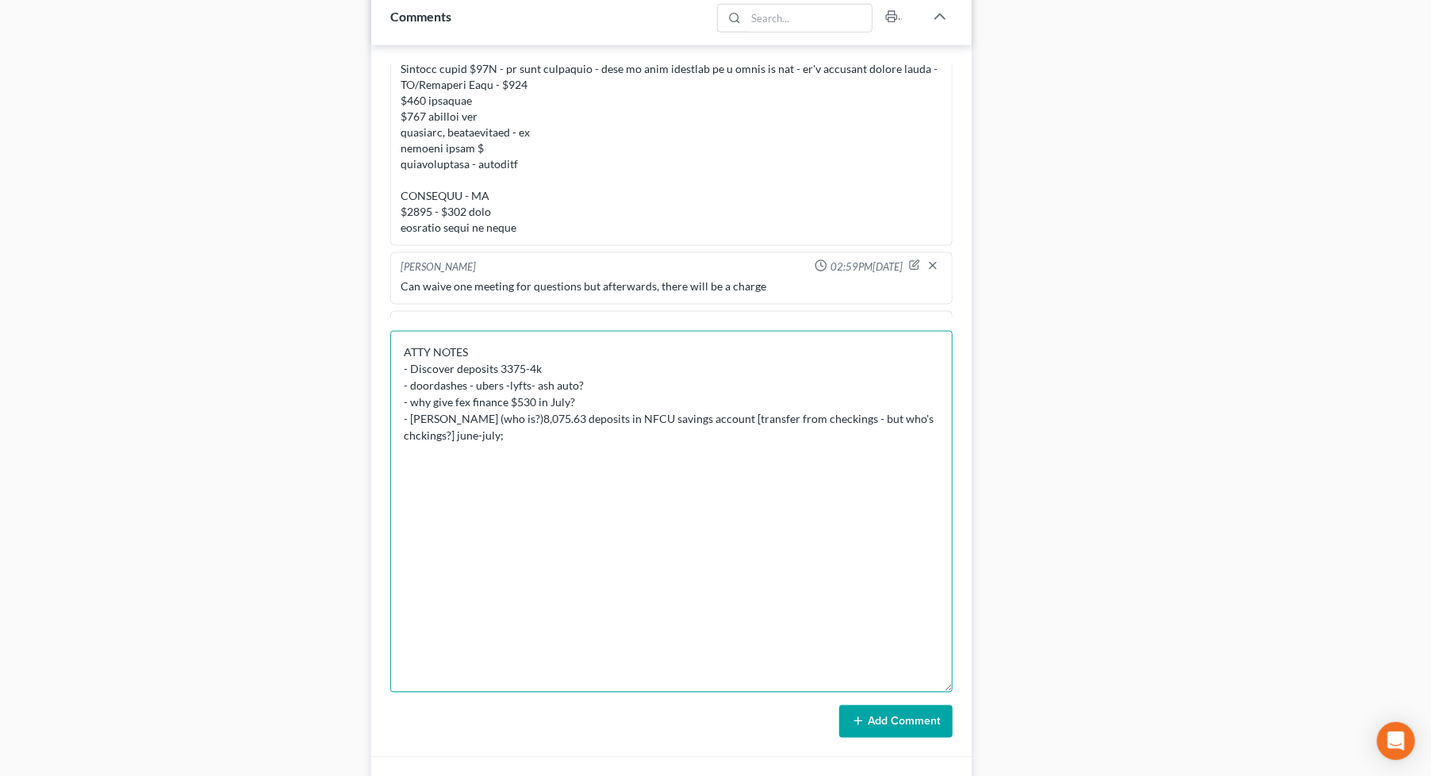
paste textarea "10,424.45"
click at [1011, 399] on div "Docs Tasks Events Fees Timer 80% Completed Nothing here yet! Credit Reports (ww…" at bounding box center [1200, 67] width 440 height 1944
click at [770, 436] on textarea "ATTY NOTES - Discover deposits 3375-4k - doordashes - ubers -lyfts- ash auto? -…" at bounding box center [671, 512] width 562 height 362
drag, startPoint x: 1096, startPoint y: 510, endPoint x: 852, endPoint y: 516, distance: 244.4
click at [1092, 512] on div "Docs Tasks Events Fees Timer 80% Completed Nothing here yet! Credit Reports (ww…" at bounding box center [1200, 67] width 440 height 1944
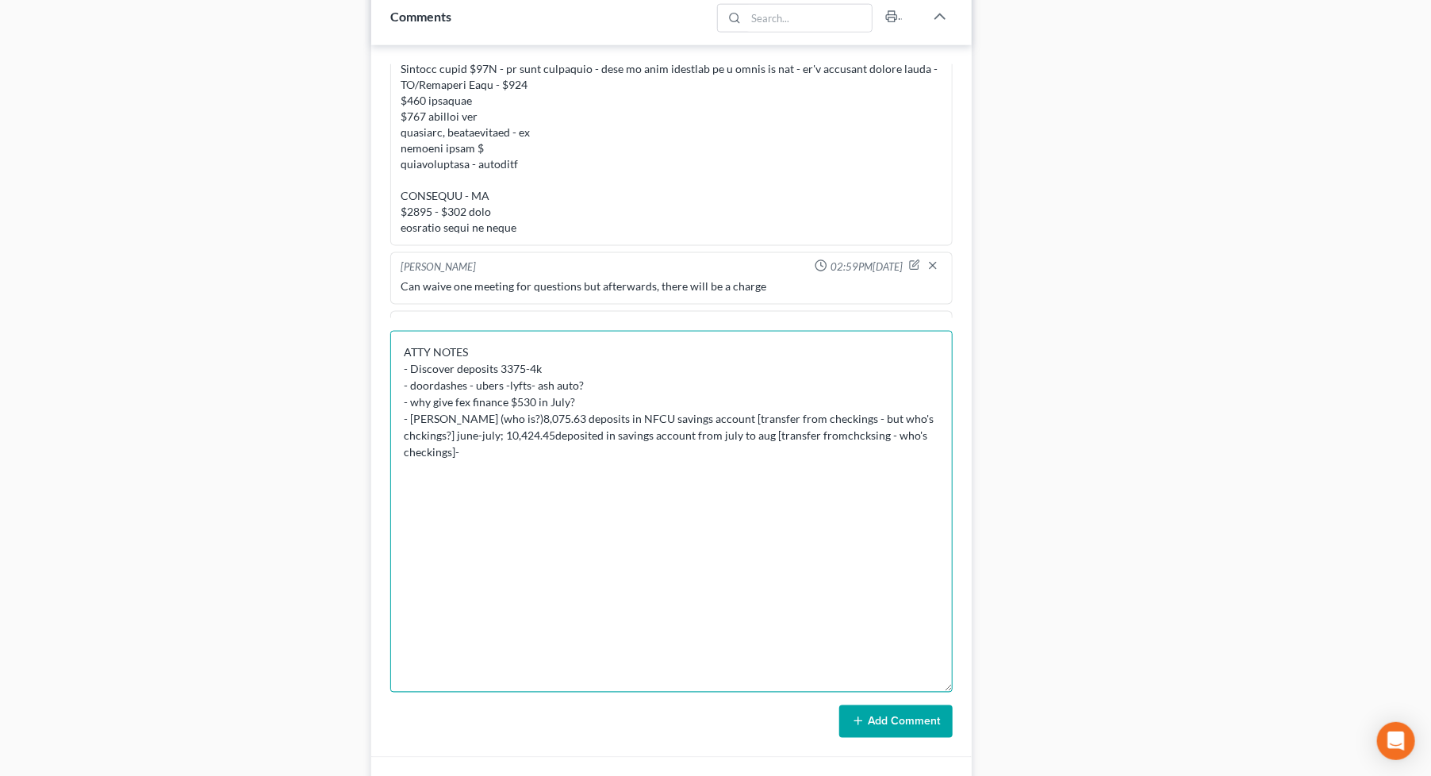
click at [725, 458] on textarea "ATTY NOTES - Discover deposits 3375-4k - doordashes - ubers -lyfts- ash auto? -…" at bounding box center [671, 512] width 562 height 362
paste textarea "$6,260.06"
drag, startPoint x: 1150, startPoint y: 505, endPoint x: 1114, endPoint y: 510, distance: 36.8
click at [1150, 505] on div "Docs Tasks Events Fees Timer 80% Completed Nothing here yet! Credit Reports (ww…" at bounding box center [1200, 67] width 440 height 1944
click at [833, 459] on textarea "ATTY NOTES - Discover deposits 3375-4k - doordashes - ubers -lyfts- ash auto? -…" at bounding box center [671, 512] width 562 height 362
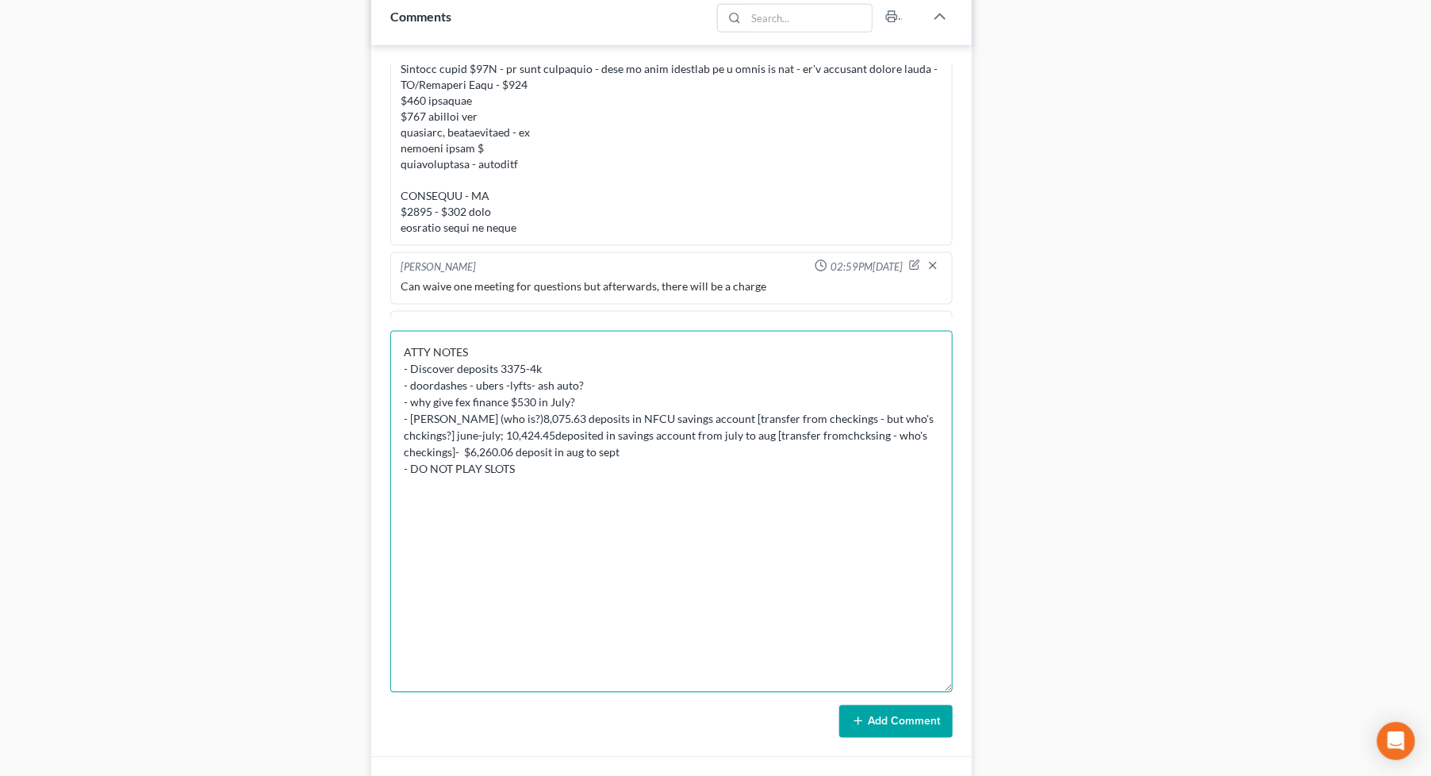
drag, startPoint x: 891, startPoint y: 548, endPoint x: 829, endPoint y: 518, distance: 68.8
click at [890, 547] on textarea "ATTY NOTES - Discover deposits 3375-4k - doordashes - ubers -lyfts- ash auto? -…" at bounding box center [671, 512] width 562 height 362
click at [696, 464] on textarea "ATTY NOTES - Discover deposits 3375-4k - doordashes - ubers -lyfts- ash auto? -…" at bounding box center [671, 512] width 562 height 362
click at [680, 473] on textarea "ATTY NOTES - Discover deposits 3375-4k - doordashes - ubers -lyfts- ash auto? -…" at bounding box center [671, 512] width 562 height 362
type textarea "ATTY NOTES - Discover deposits 3375-4k - doordashes - ubers -lyfts- ash auto? -…"
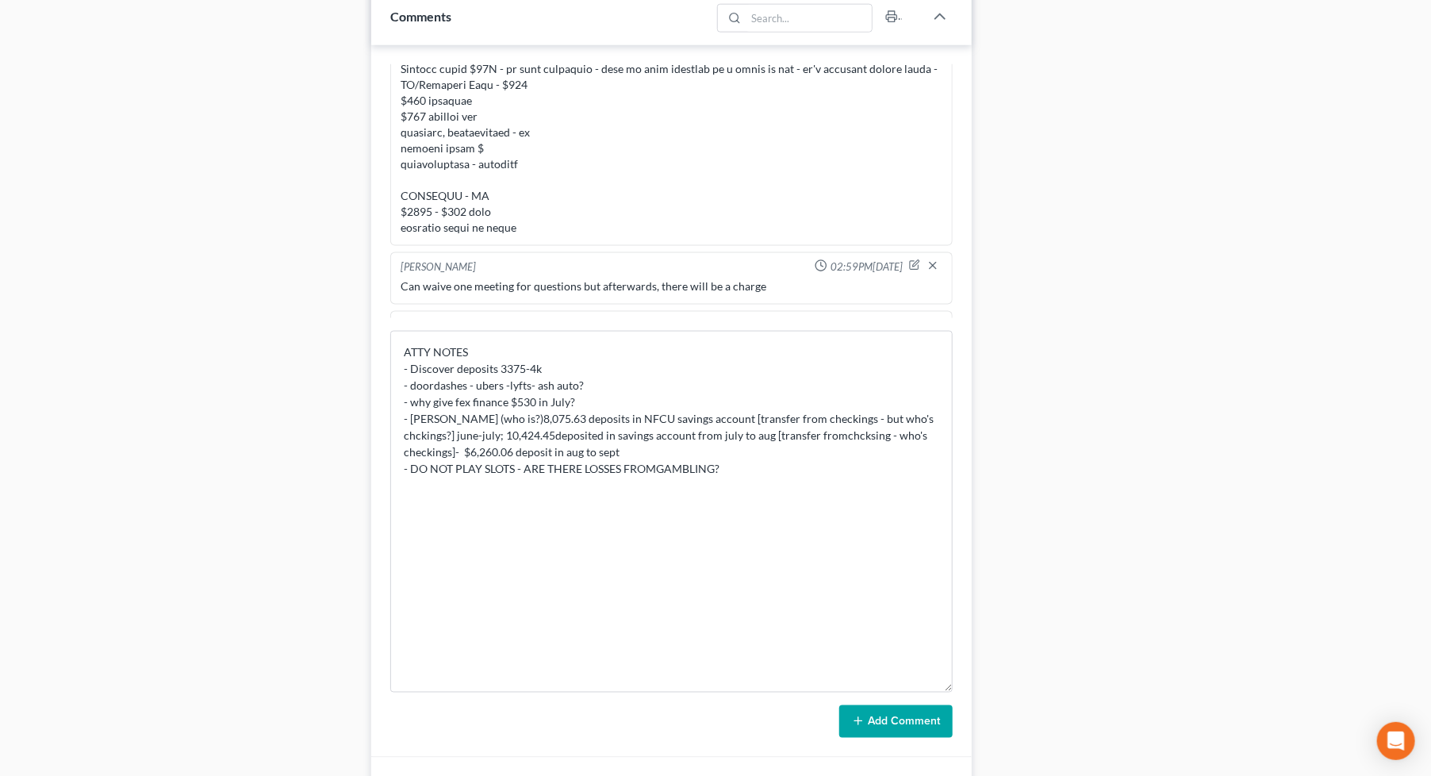
click at [1130, 100] on div "Docs Tasks Events Fees Timer 80% Completed Nothing here yet! Credit Reports (ww…" at bounding box center [1200, 67] width 440 height 1944
drag, startPoint x: 1188, startPoint y: 307, endPoint x: 1153, endPoint y: 394, distance: 94.3
click at [1190, 305] on div "Docs Tasks Events Fees Timer 80% Completed Nothing here yet! Credit Reports (ww…" at bounding box center [1200, 67] width 440 height 1944
click at [902, 728] on button "Add Comment" at bounding box center [895, 721] width 113 height 33
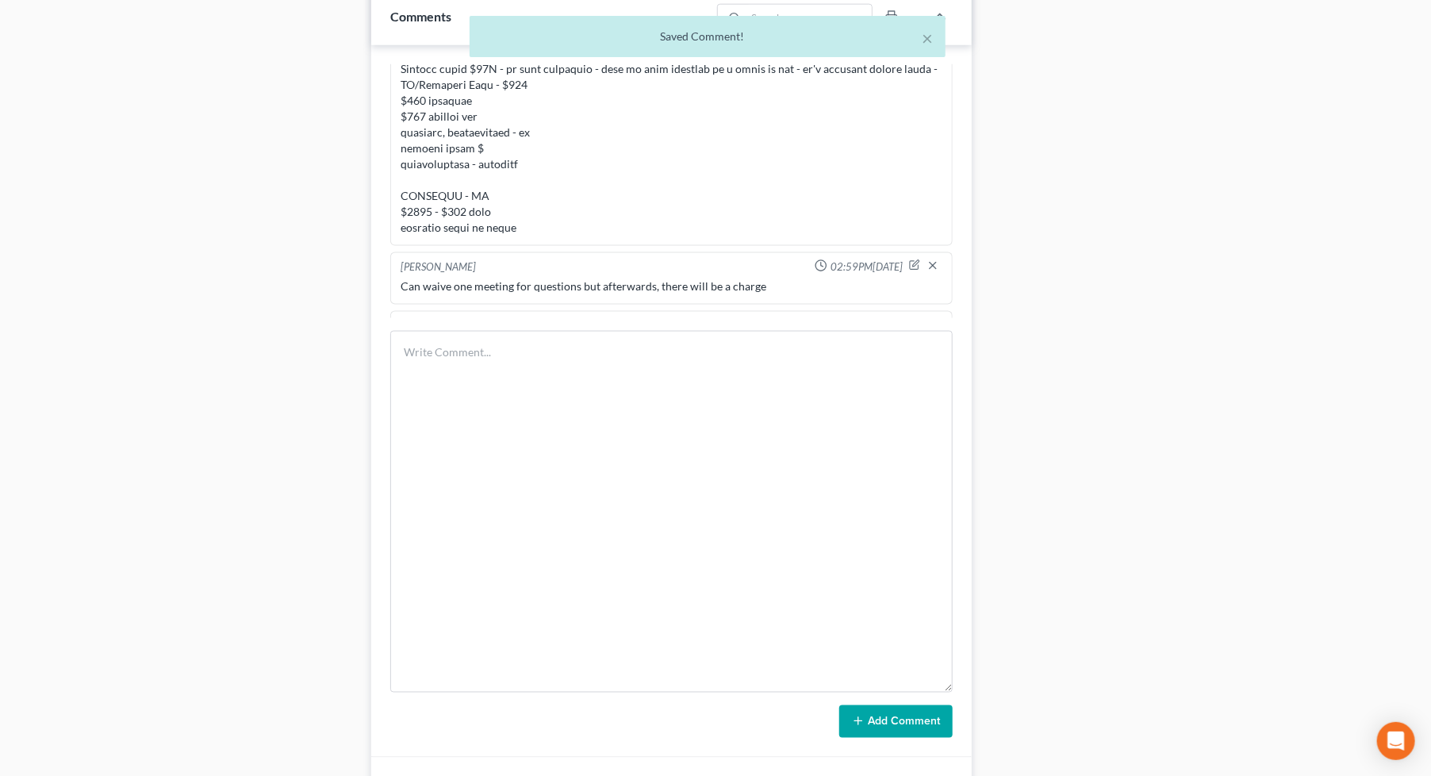
scroll to position [4485, 0]
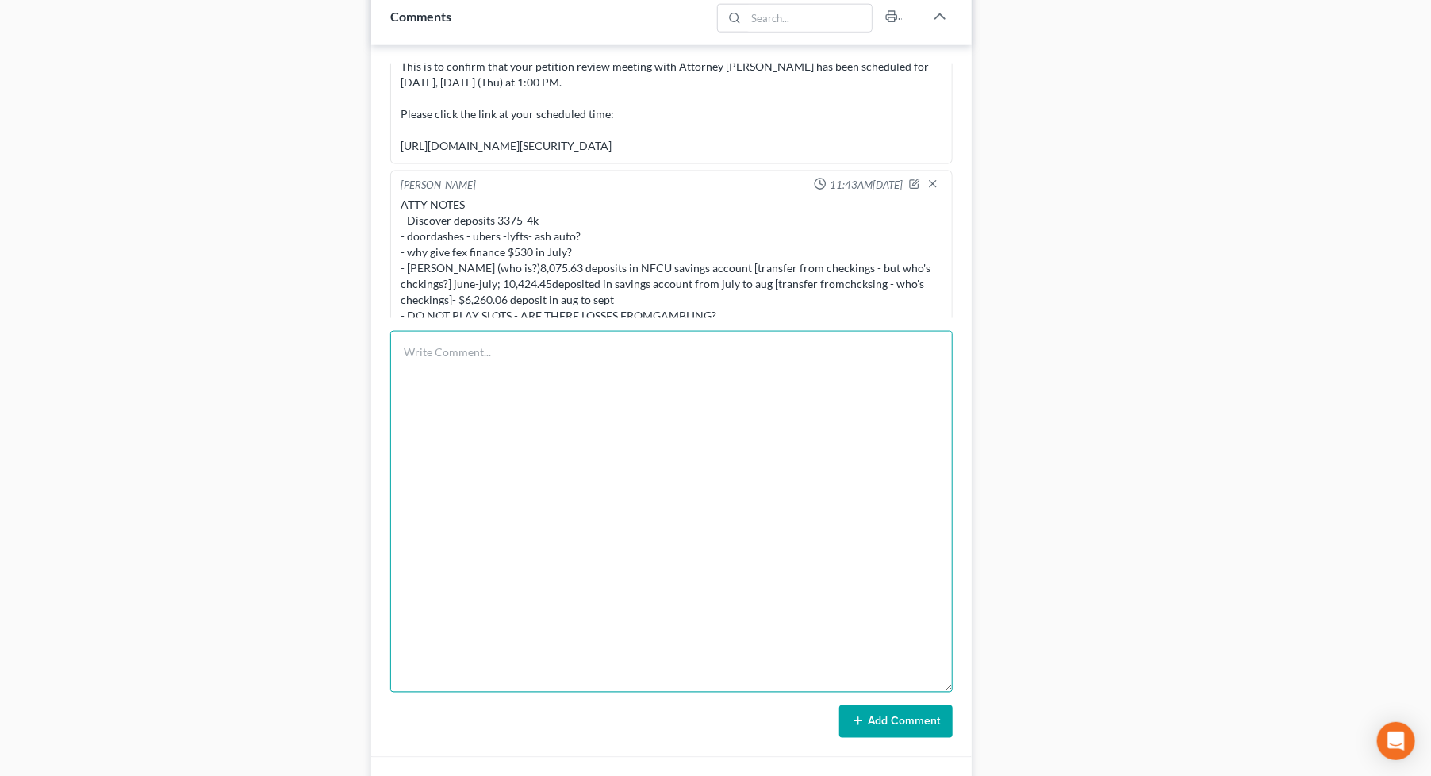
drag, startPoint x: 551, startPoint y: 408, endPoint x: 543, endPoint y: 401, distance: 11.3
click at [552, 408] on textarea at bounding box center [671, 512] width 562 height 362
paste textarea "978.58"
click at [635, 347] on textarea "Diamond Smith ipad gift 978.58" at bounding box center [671, 512] width 562 height 362
type textarea "Diamond Smith ipad gift 978.58 back in April 2024 (within 2 years)"
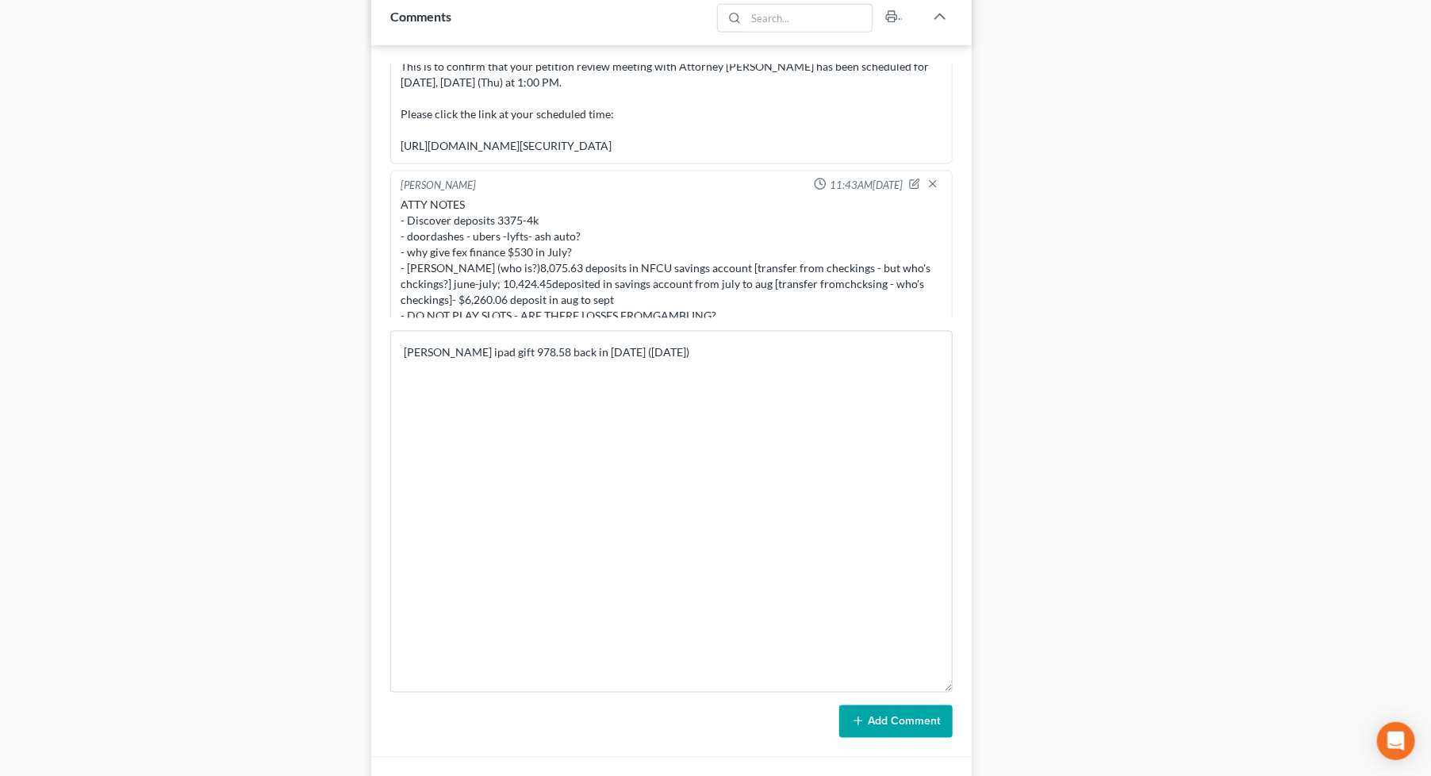
click at [926, 728] on button "Add Comment" at bounding box center [895, 721] width 113 height 33
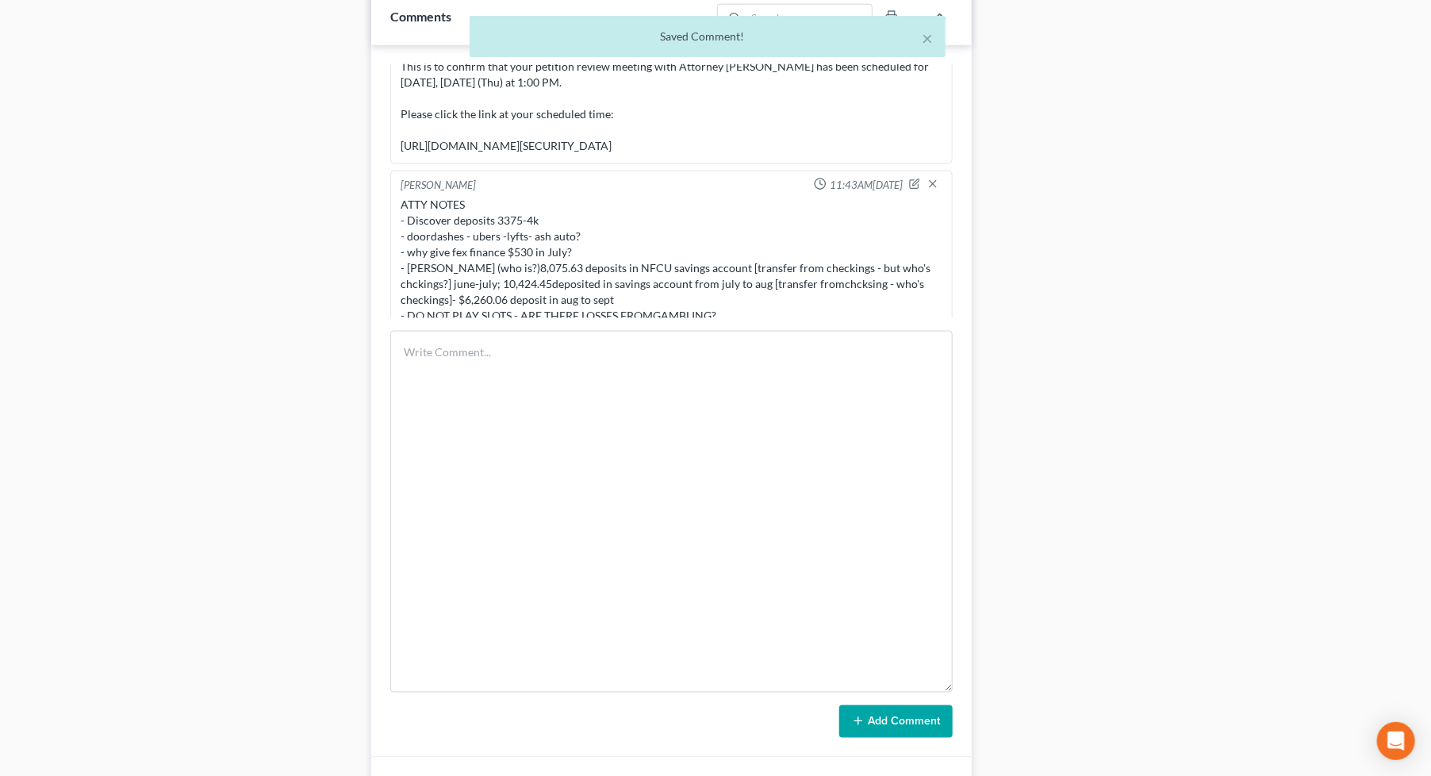
scroll to position [4543, 0]
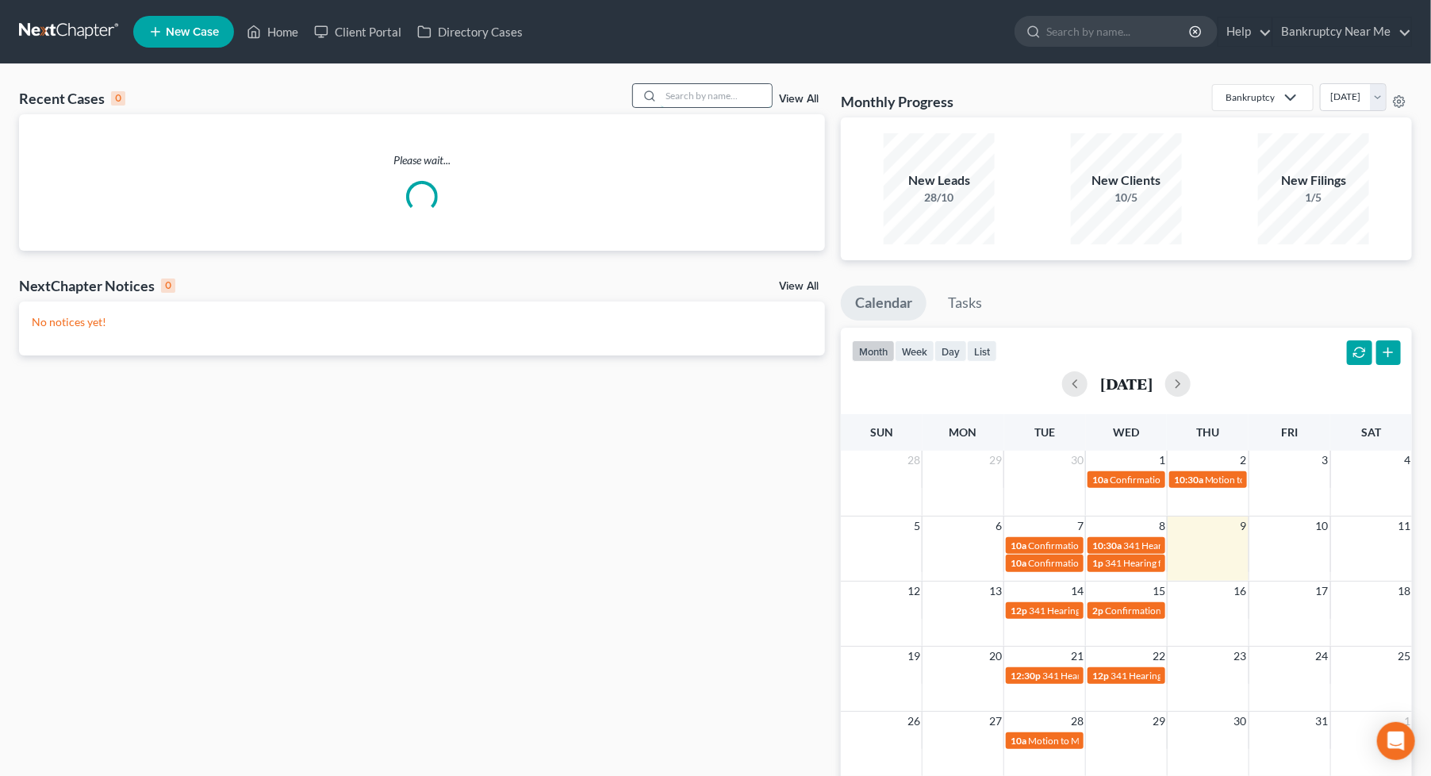
click at [692, 95] on input "search" at bounding box center [716, 95] width 111 height 23
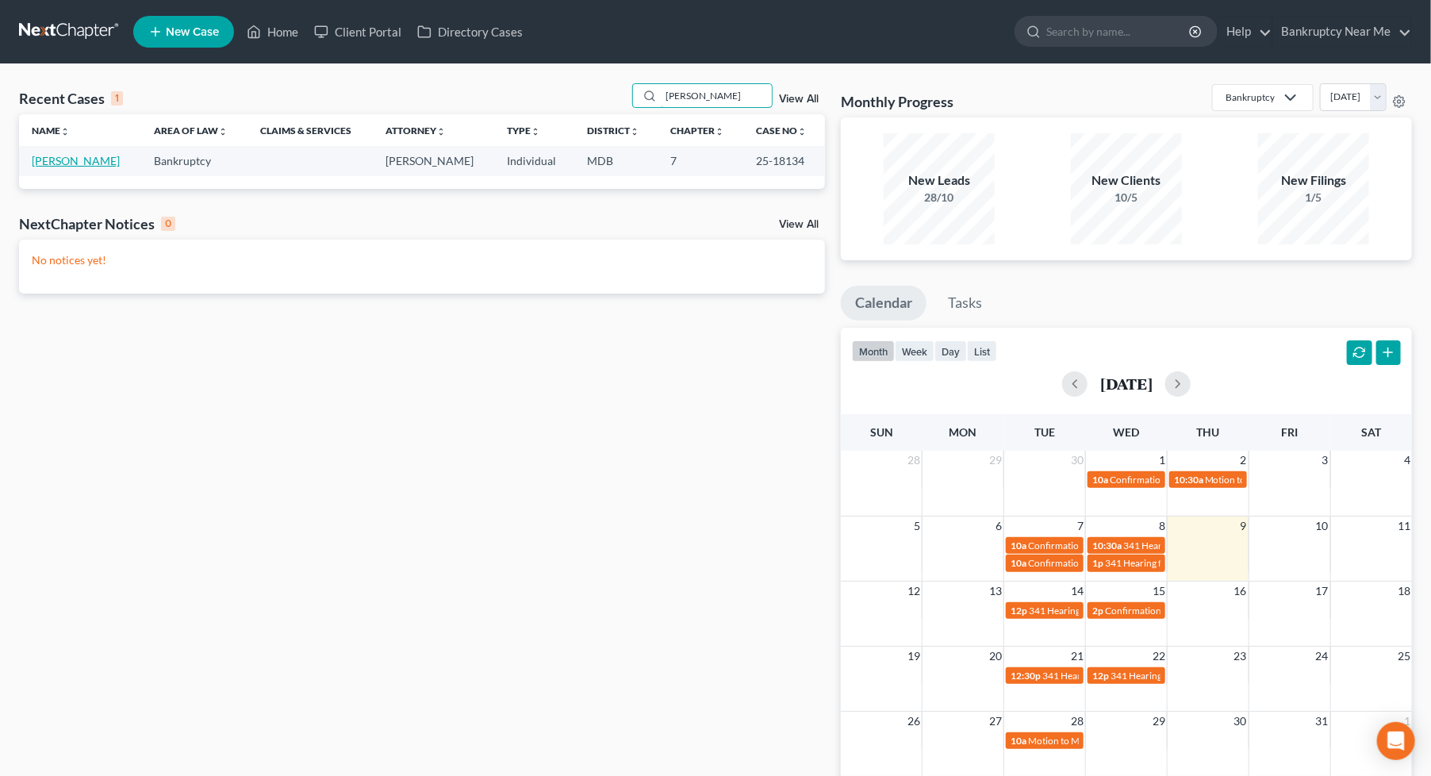
type input "[PERSON_NAME]"
click at [77, 159] on link "[PERSON_NAME]" at bounding box center [76, 160] width 88 height 13
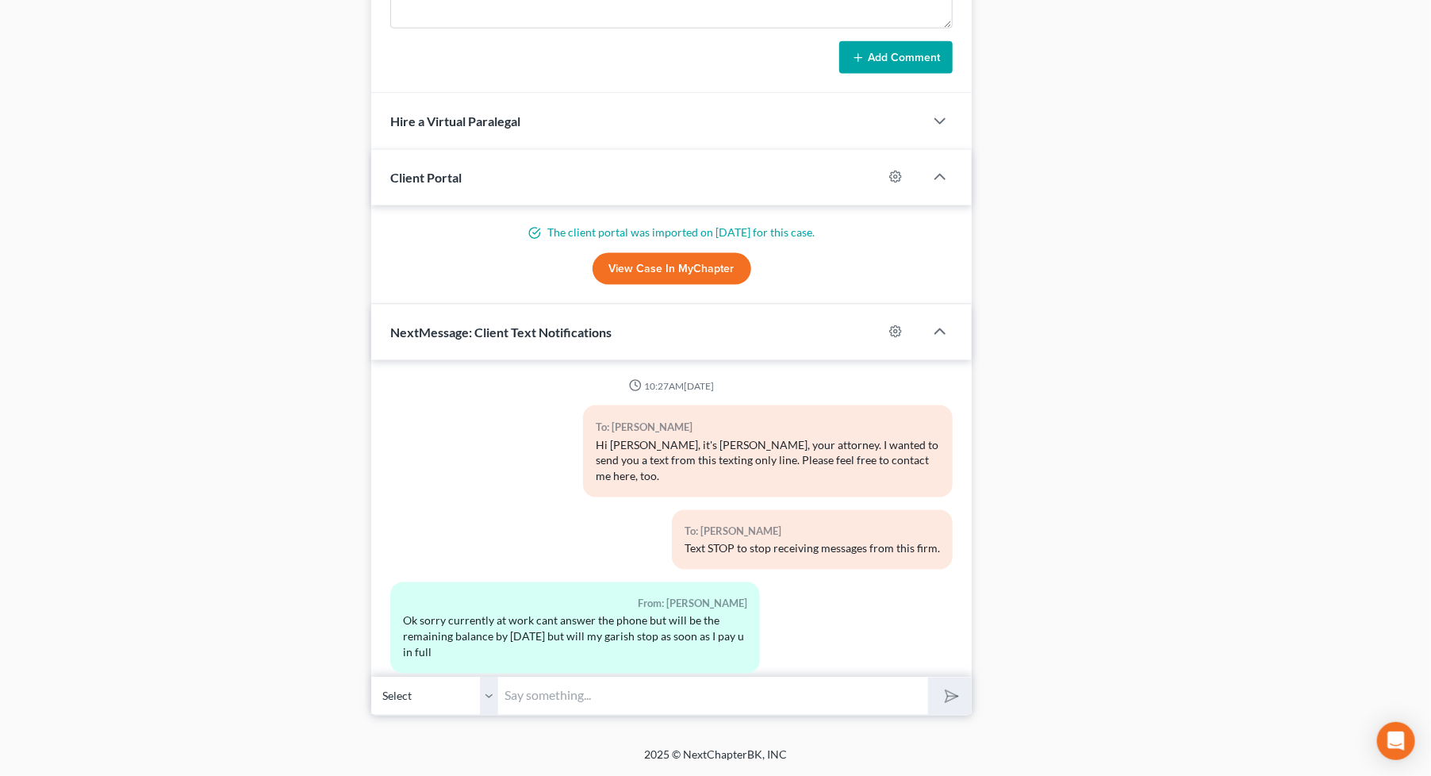
scroll to position [1955, 0]
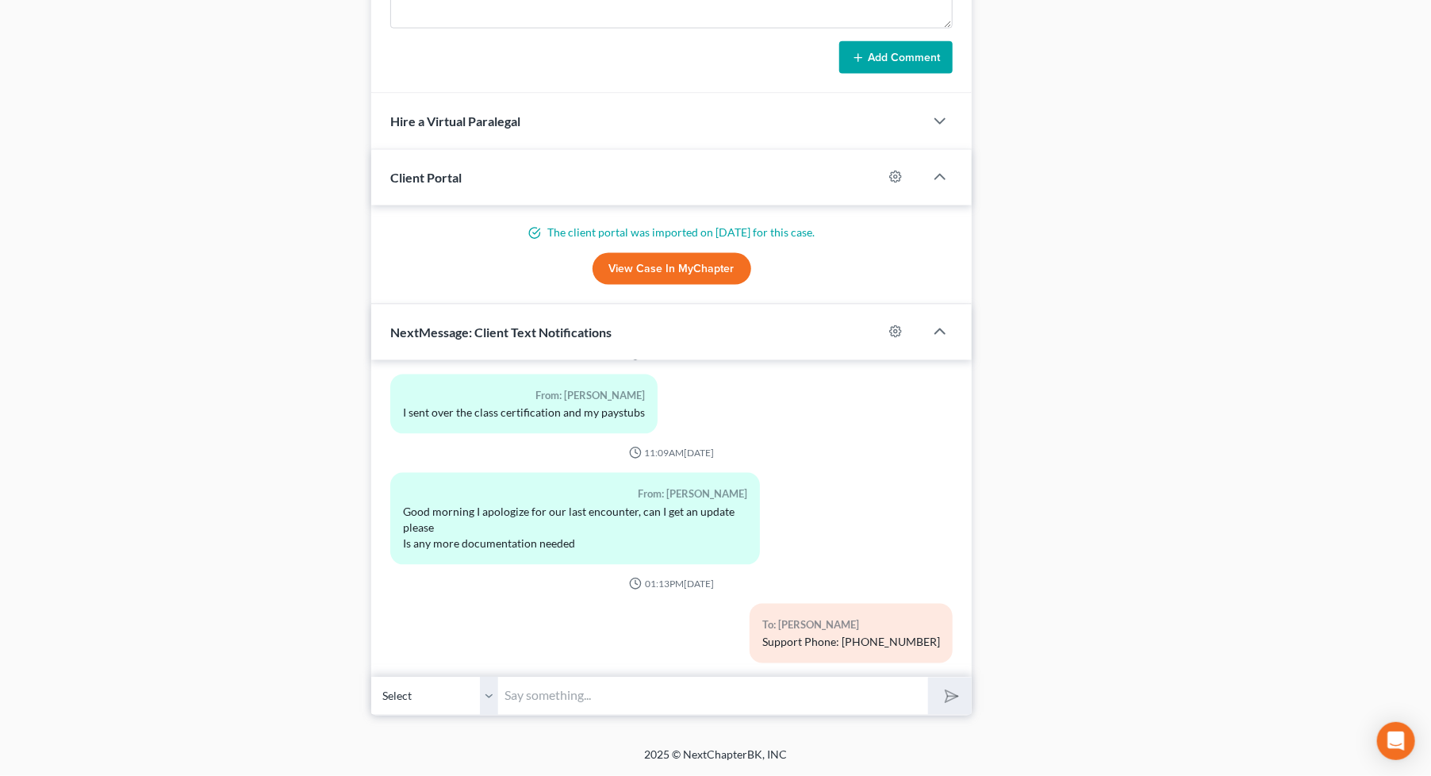
click at [558, 694] on input "text" at bounding box center [713, 696] width 430 height 39
paste input "https://www.ashautogroup.com/"
click at [615, 696] on input "Hi Stacy, here is the car place you can meet with online. to see ifyou can get …" at bounding box center [713, 696] width 430 height 39
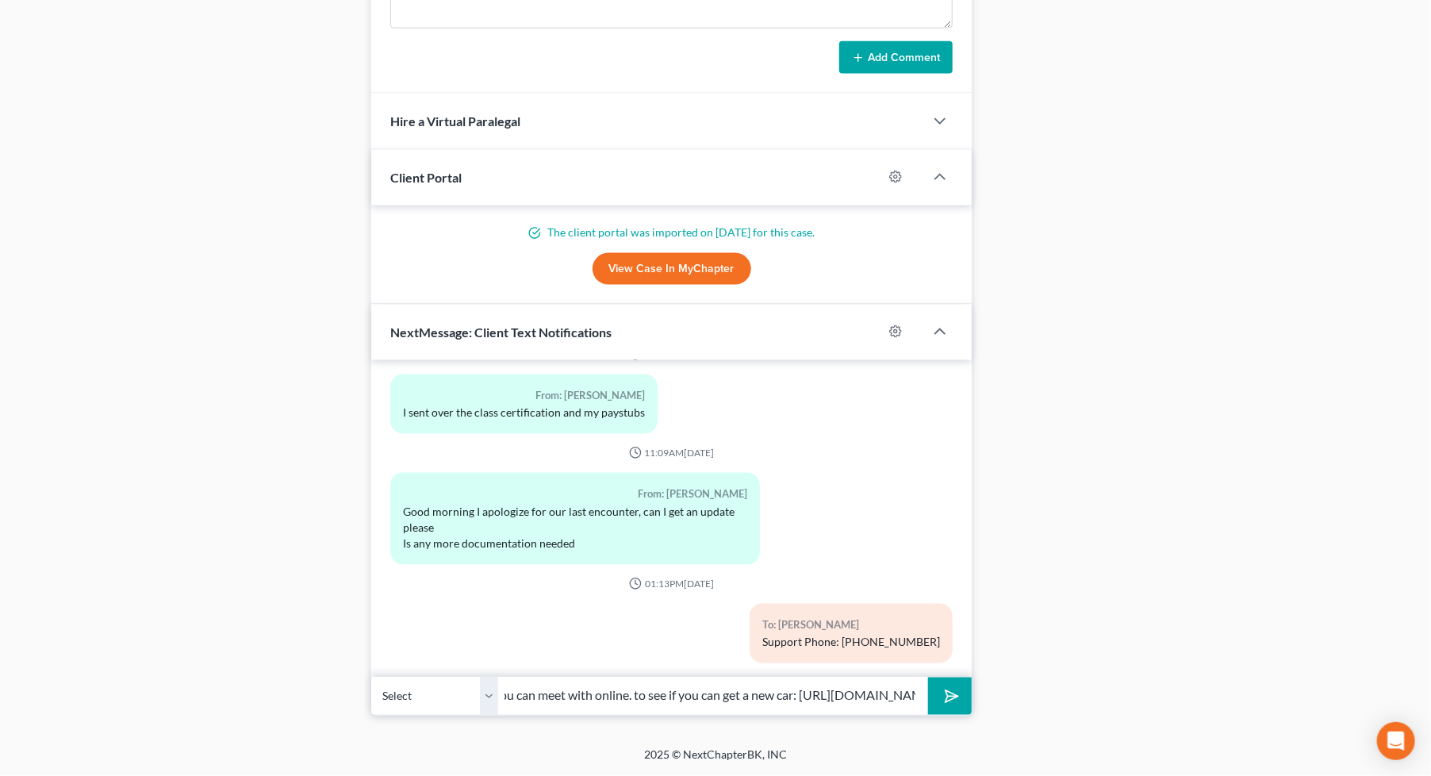
type input "Hi Stacy, here is the car place you can meet with online. to see if you can get…"
click at [950, 688] on icon "submit" at bounding box center [949, 696] width 22 height 22
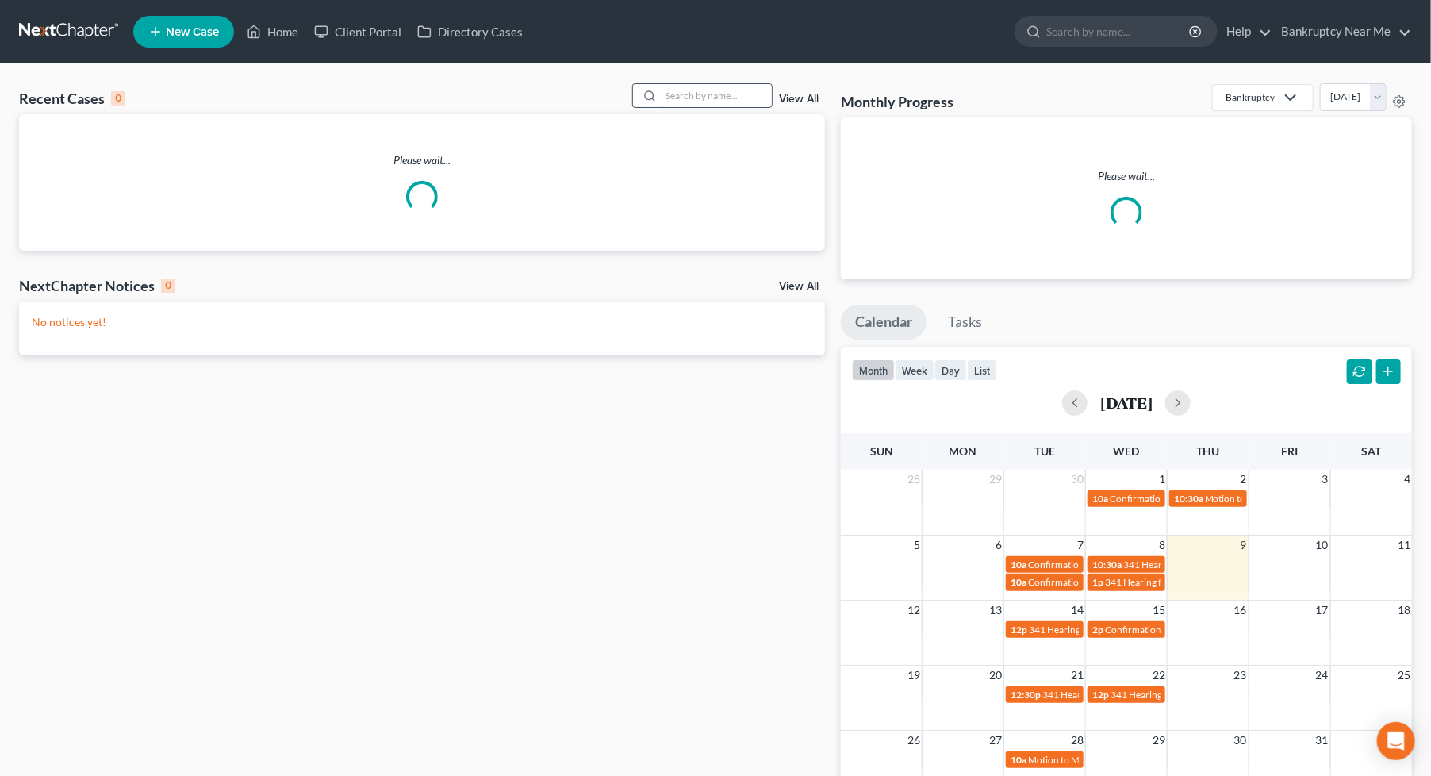
click at [681, 93] on input "search" at bounding box center [716, 95] width 111 height 23
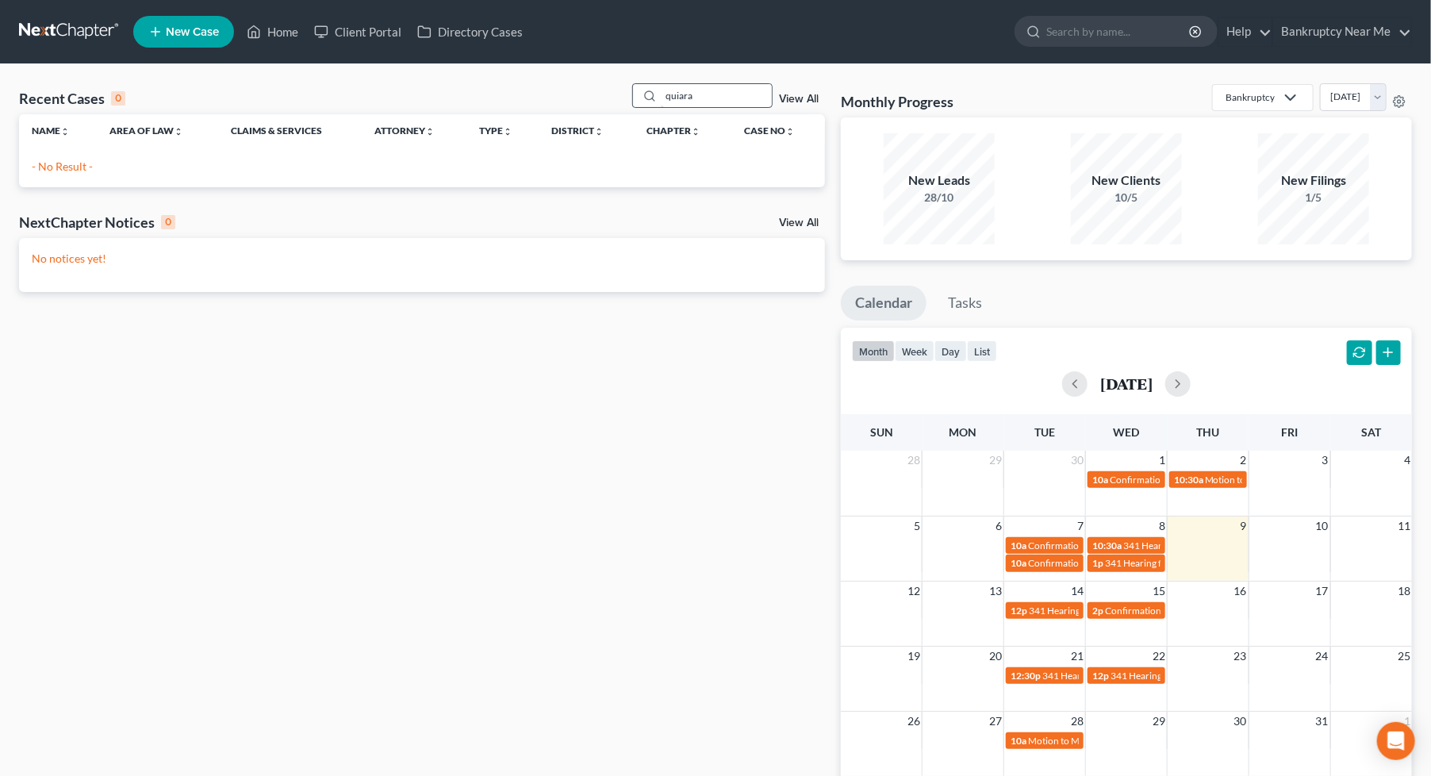
drag, startPoint x: 691, startPoint y: 113, endPoint x: 715, endPoint y: 97, distance: 29.1
click at [652, 113] on div "Recent Cases 0 quiara View All" at bounding box center [422, 98] width 806 height 31
click at [693, 86] on input "quiara" at bounding box center [716, 95] width 111 height 23
type input "q"
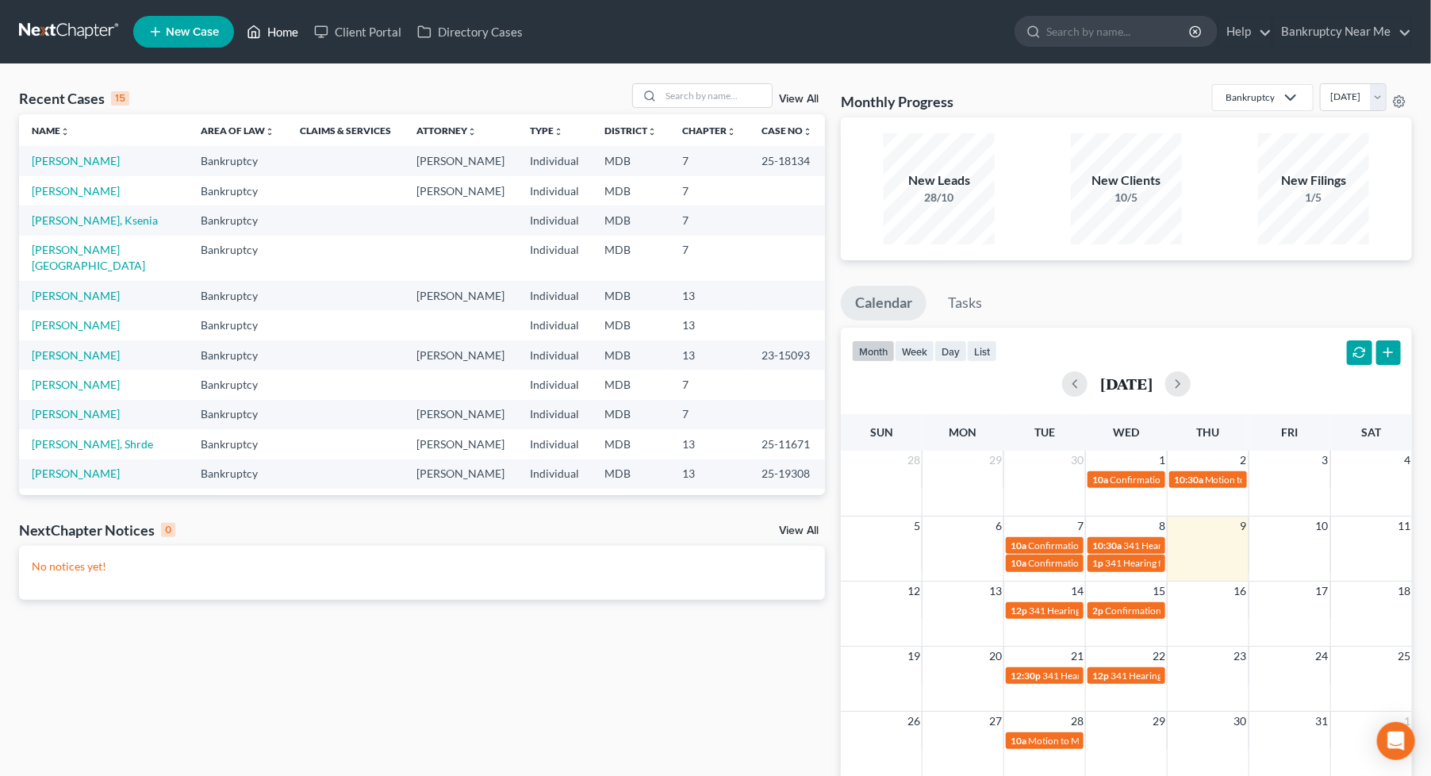
click at [254, 43] on link "Home" at bounding box center [272, 31] width 67 height 29
click at [210, 33] on span "New Case" at bounding box center [192, 32] width 53 height 12
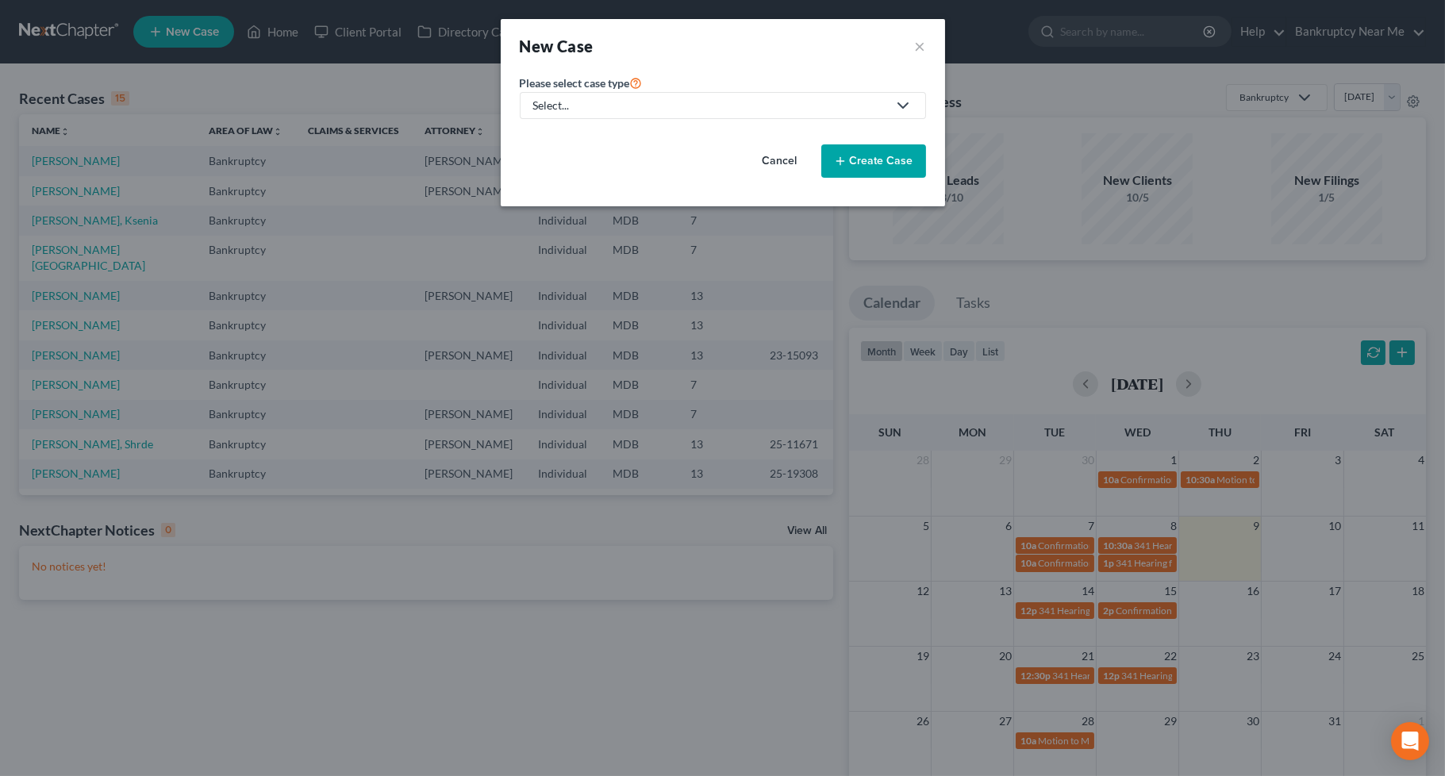
click at [804, 102] on div "Select..." at bounding box center [710, 106] width 354 height 16
click at [612, 136] on div "Bankruptcy" at bounding box center [604, 137] width 139 height 16
select select "38"
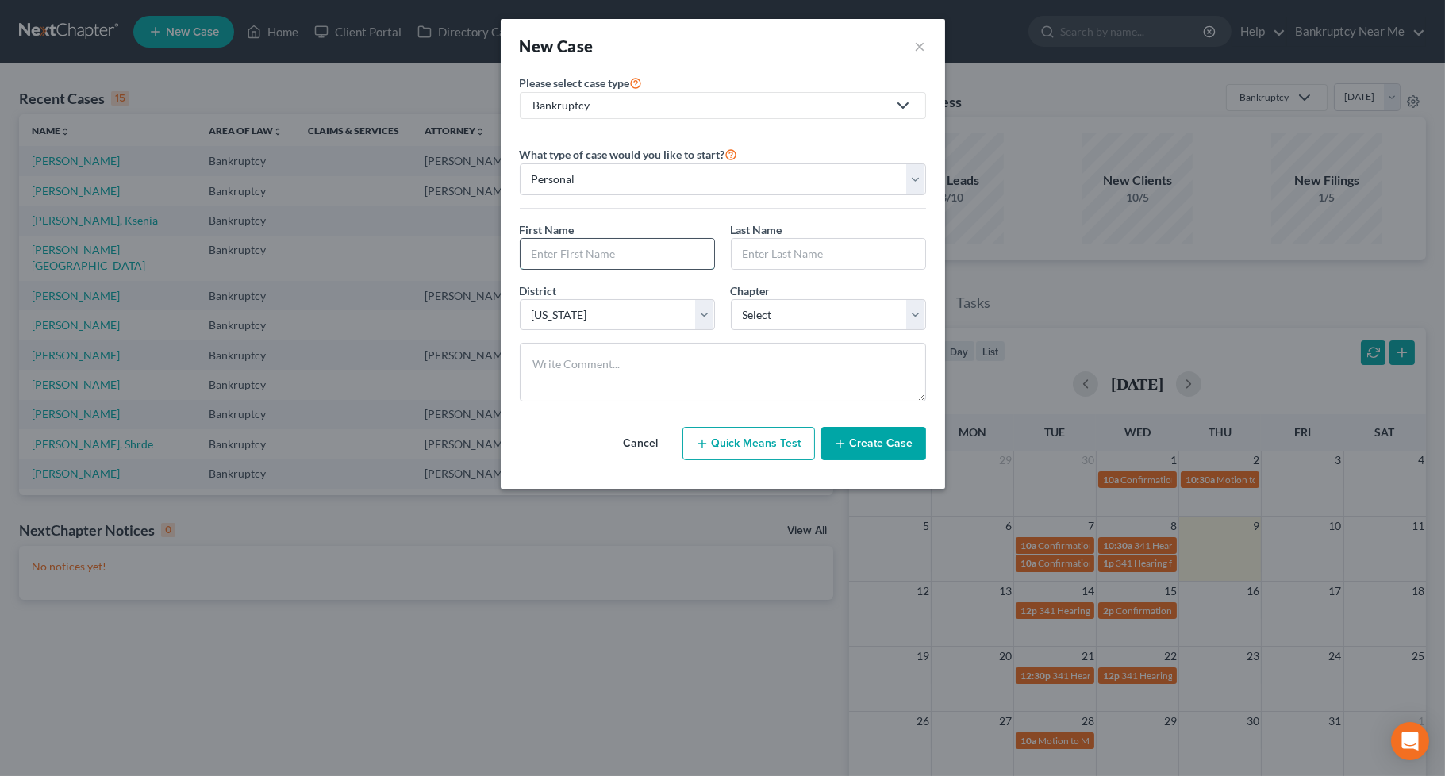
click at [641, 259] on input "text" at bounding box center [617, 254] width 194 height 30
type input "q"
type input "[PERSON_NAME]"
click at [770, 315] on select "Select 7 11 12 13" at bounding box center [828, 315] width 195 height 32
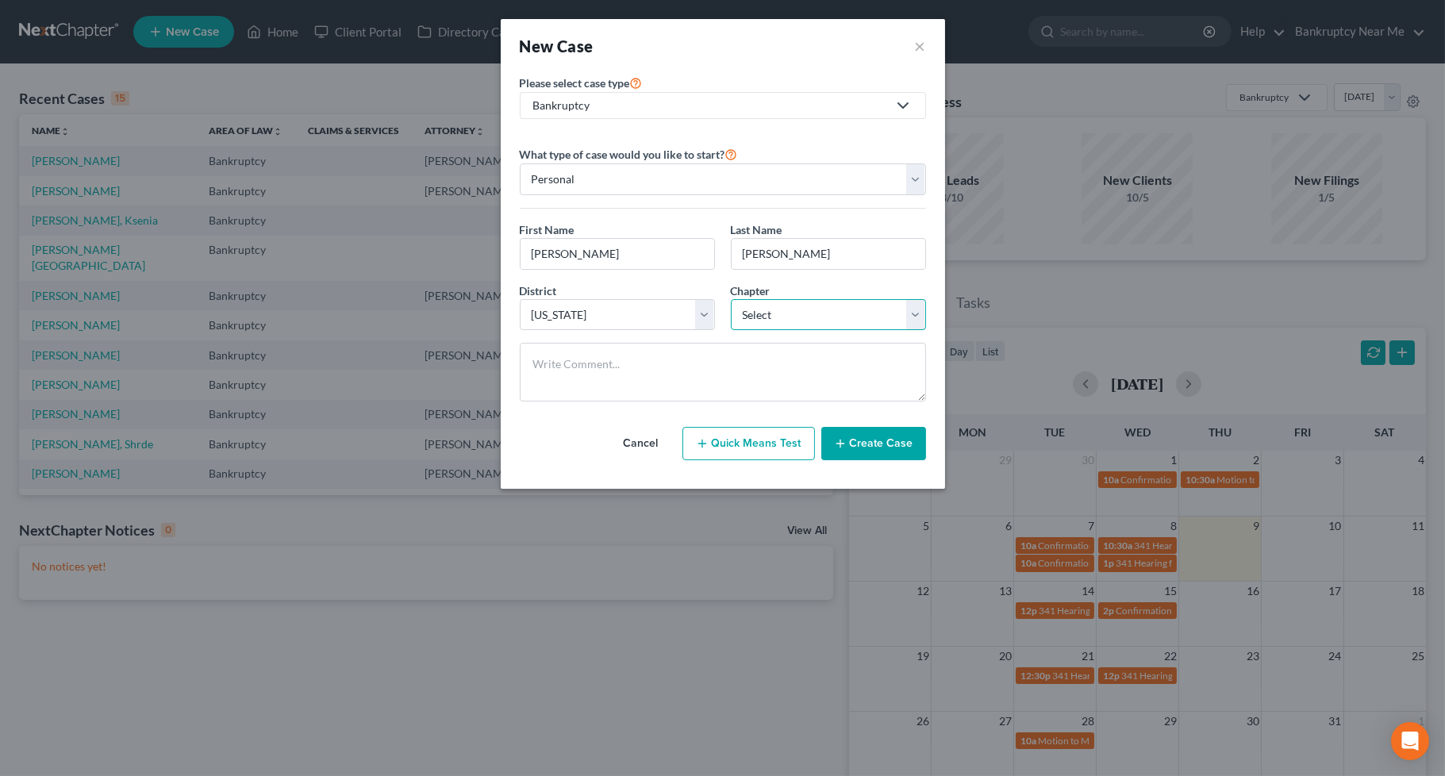
select select "0"
click at [731, 299] on select "Select 7 11 12 13" at bounding box center [828, 315] width 195 height 32
click at [727, 374] on textarea at bounding box center [723, 372] width 406 height 59
type textarea "[PERSON_NAME] referral"
click at [877, 433] on button "Create Case" at bounding box center [873, 443] width 105 height 33
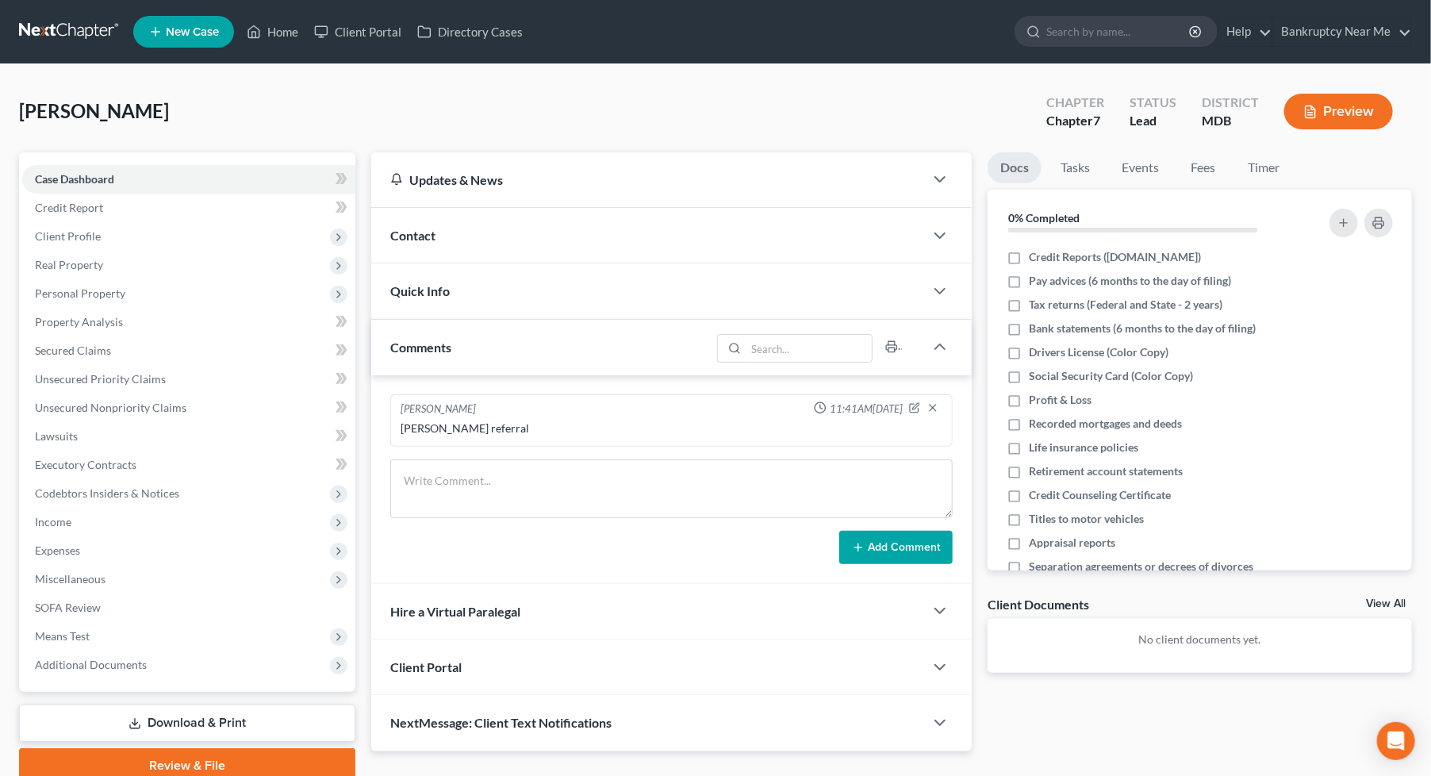
click at [529, 292] on div "Quick Info" at bounding box center [647, 290] width 553 height 55
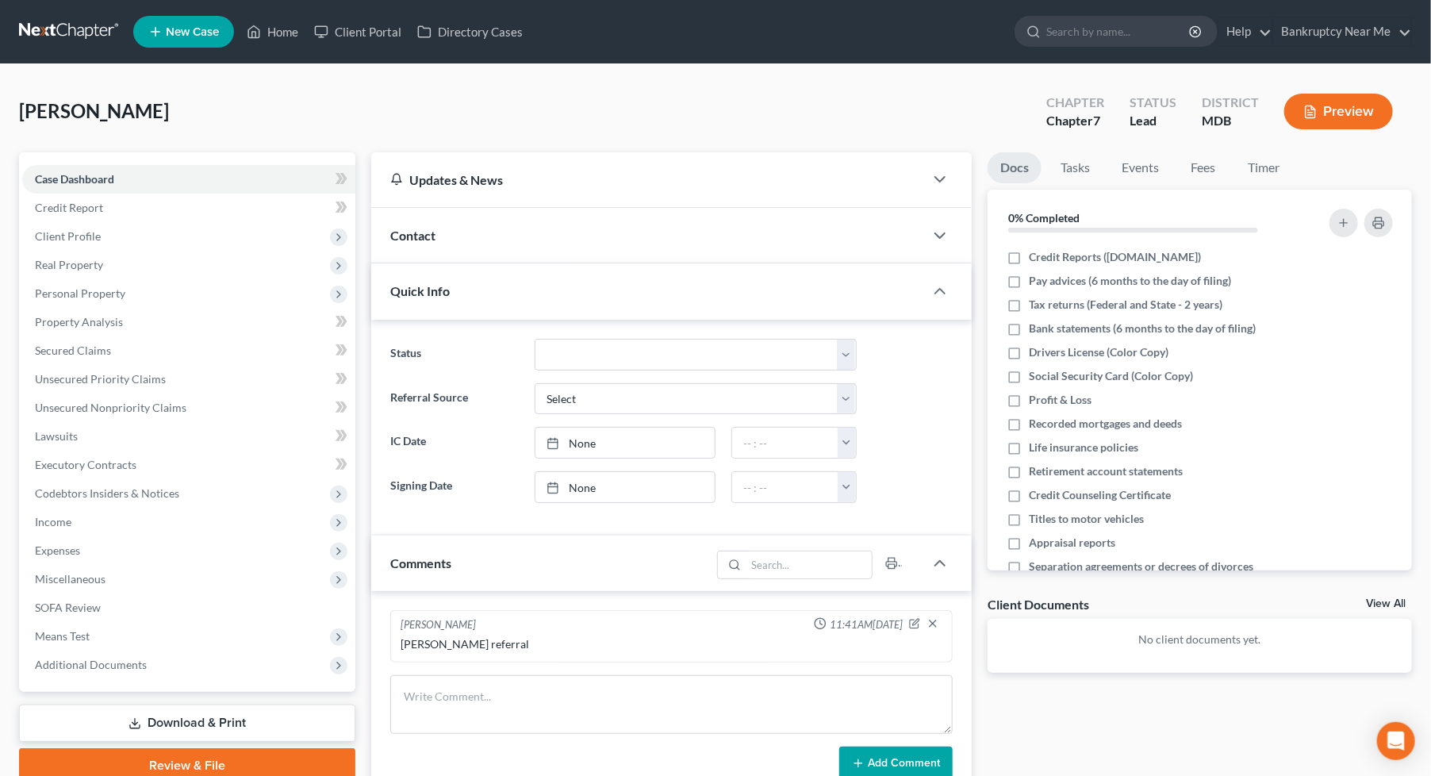
click at [532, 250] on div "Contact" at bounding box center [647, 235] width 553 height 55
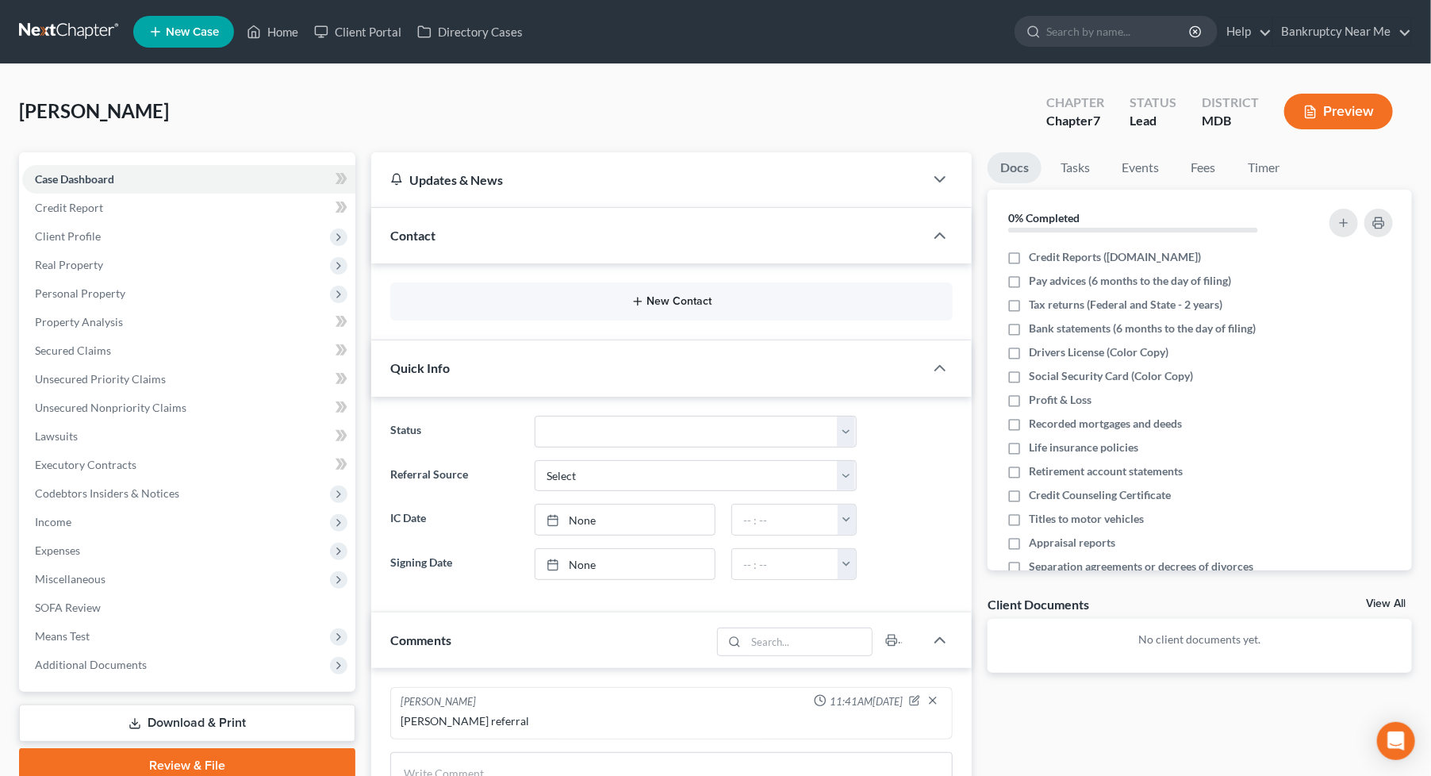
click at [662, 302] on button "New Contact" at bounding box center [671, 301] width 537 height 13
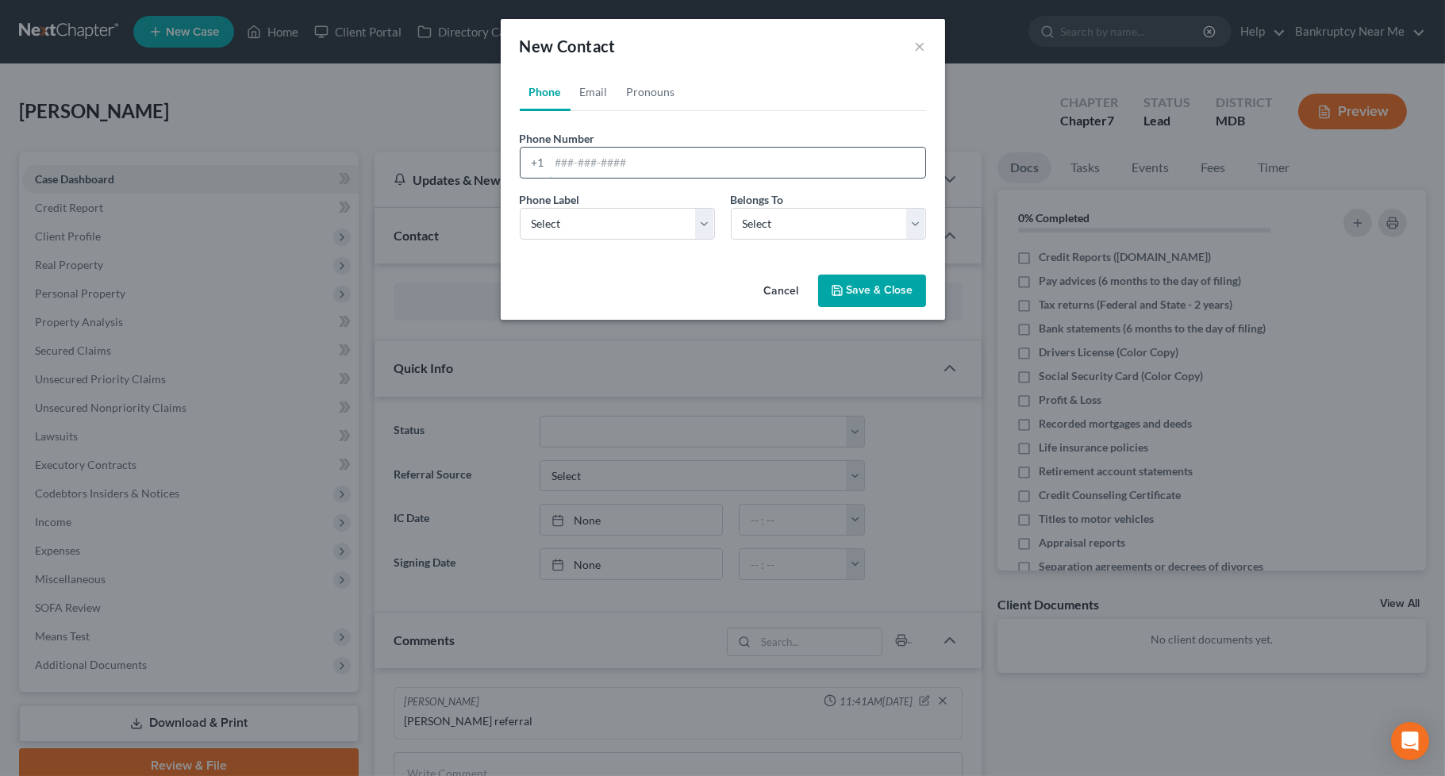
click at [579, 165] on input "tel" at bounding box center [737, 163] width 375 height 30
type input "4439625030"
drag, startPoint x: 668, startPoint y: 217, endPoint x: 665, endPoint y: 239, distance: 21.7
click at [666, 217] on select "Select Mobile Home Work Other" at bounding box center [617, 224] width 195 height 32
select select "0"
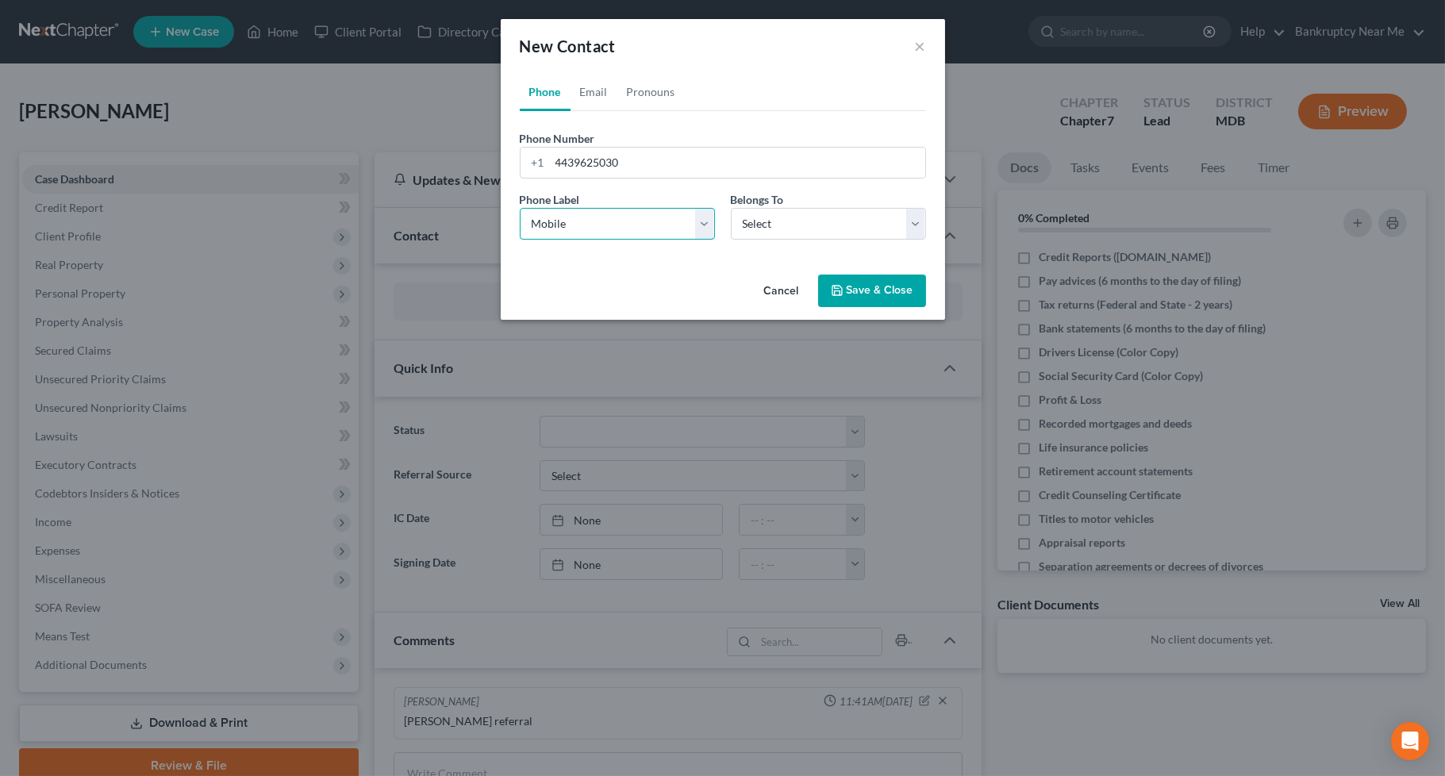
click at [520, 208] on select "Select Mobile Home Work Other" at bounding box center [617, 224] width 195 height 32
click at [759, 228] on select "Select Client Other" at bounding box center [828, 224] width 195 height 32
select select "0"
click at [731, 208] on select "Select Client Other" at bounding box center [828, 224] width 195 height 32
drag, startPoint x: 823, startPoint y: 290, endPoint x: 829, endPoint y: 307, distance: 17.6
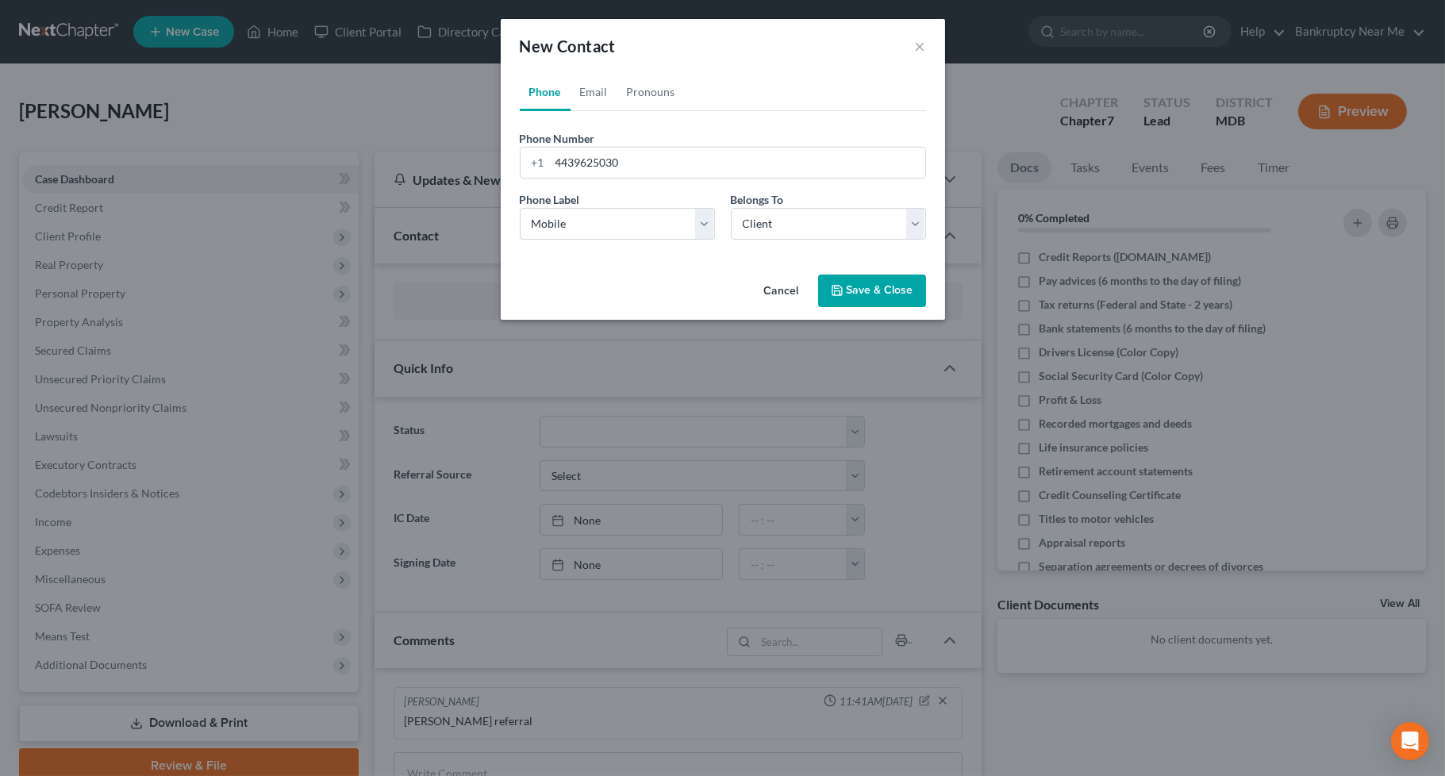
click at [823, 291] on button "Save & Close" at bounding box center [872, 290] width 108 height 33
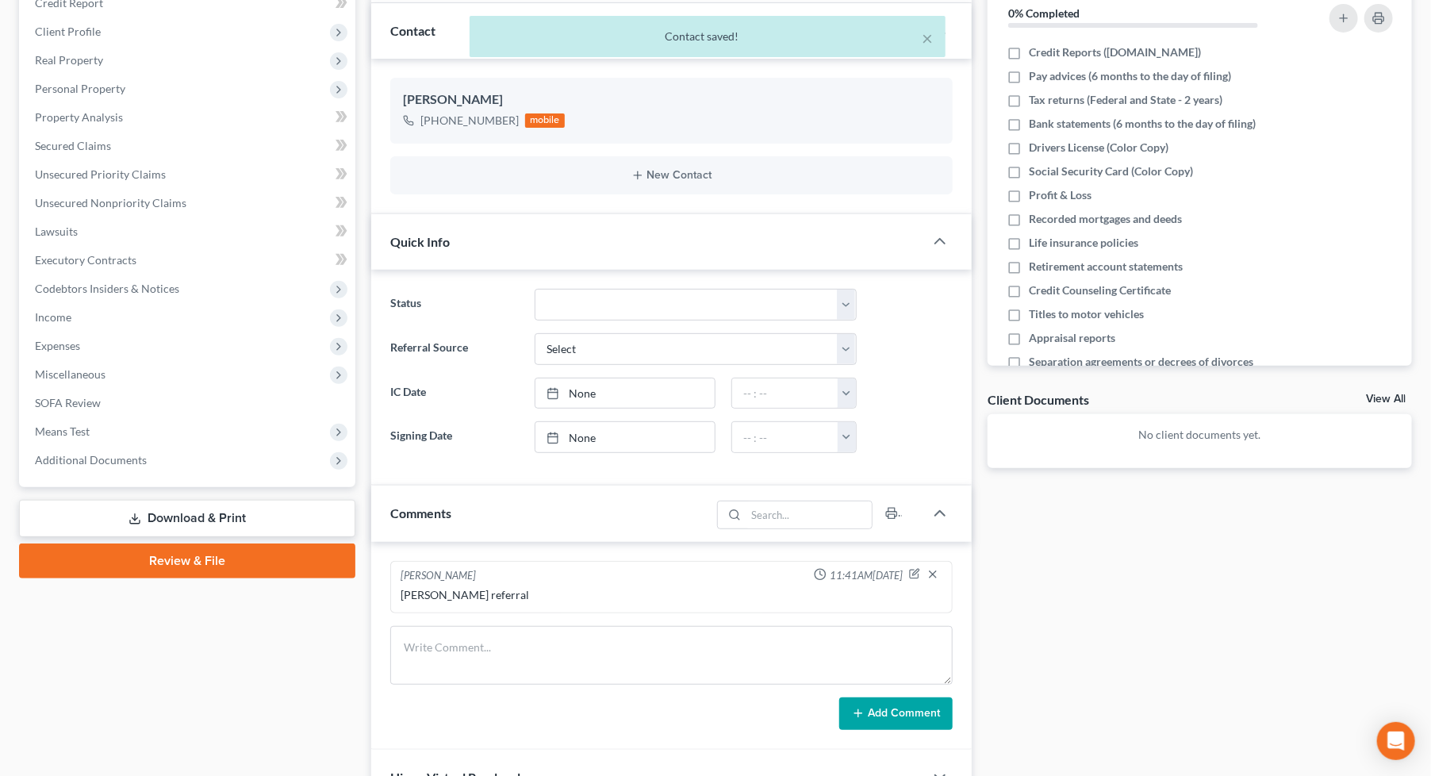
scroll to position [264, 0]
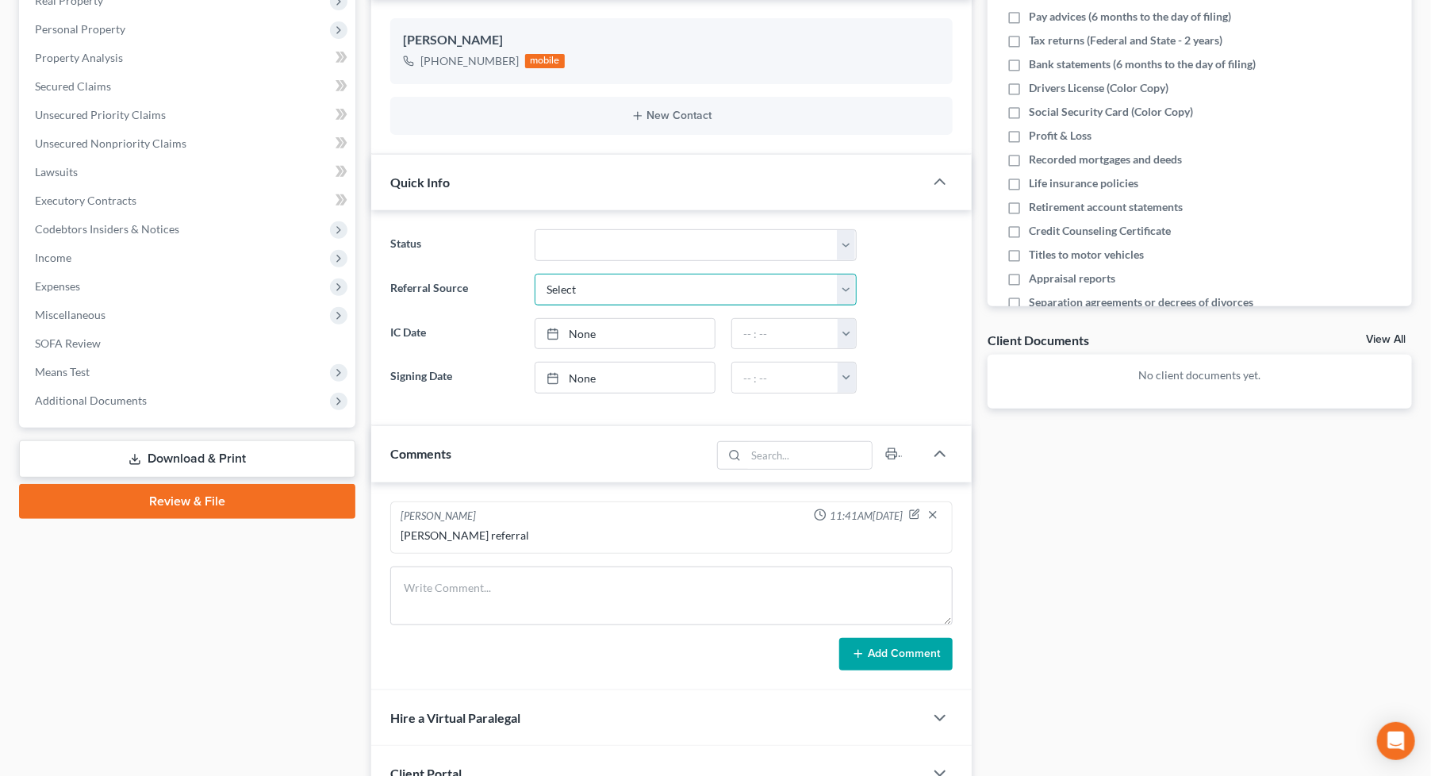
click at [611, 292] on select "Select Word Of Mouth Previous Clients Direct Mail Website Google Search Modern …" at bounding box center [695, 290] width 321 height 32
click at [535, 274] on select "Select Word Of Mouth Previous Clients Direct Mail Website Google Search Modern …" at bounding box center [695, 290] width 321 height 32
click at [623, 276] on select "Select Word Of Mouth Previous Clients Direct Mail Website Google Search Modern …" at bounding box center [695, 290] width 321 height 32
select select "6"
click at [535, 274] on select "Select Word Of Mouth Previous Clients Direct Mail Website Google Search Modern …" at bounding box center [695, 290] width 321 height 32
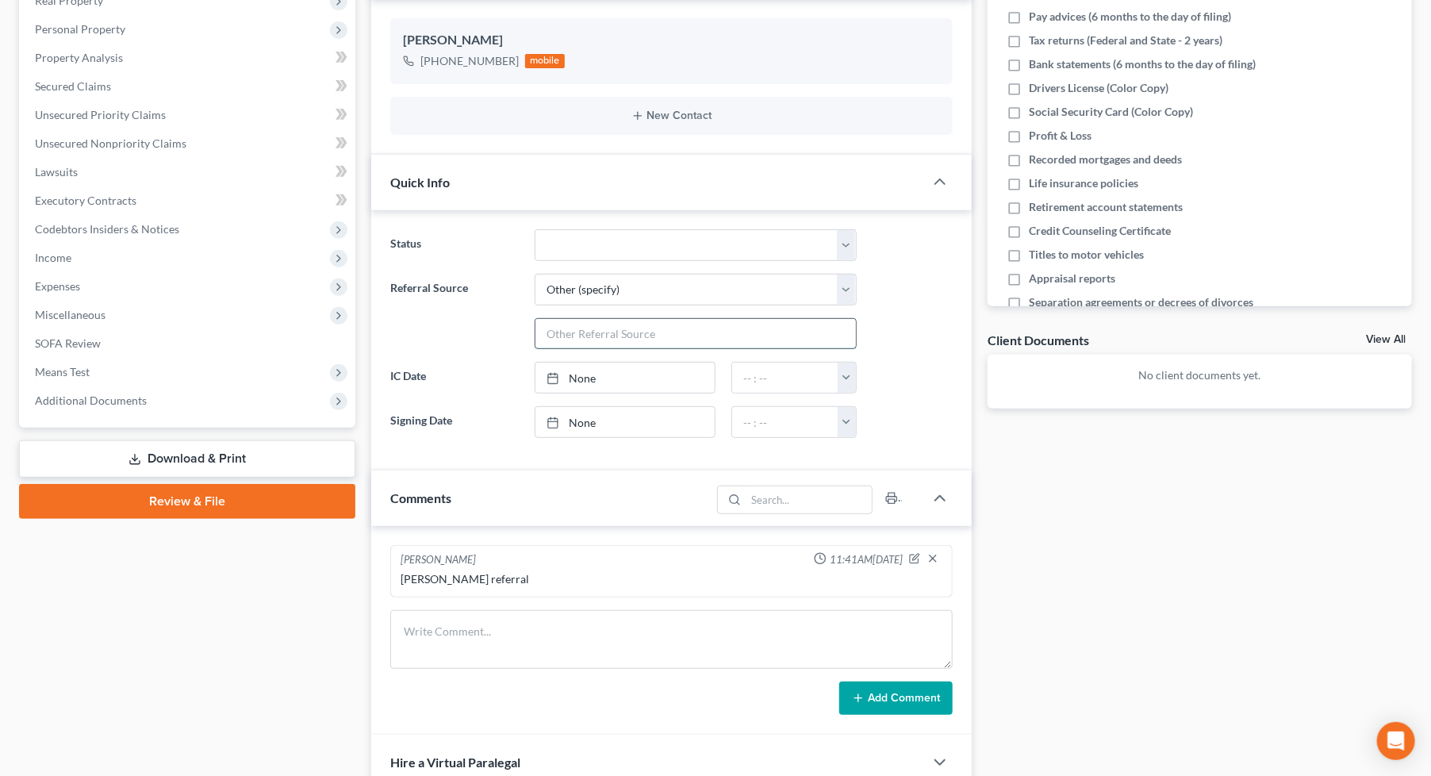
click at [616, 335] on input "text" at bounding box center [695, 334] width 320 height 30
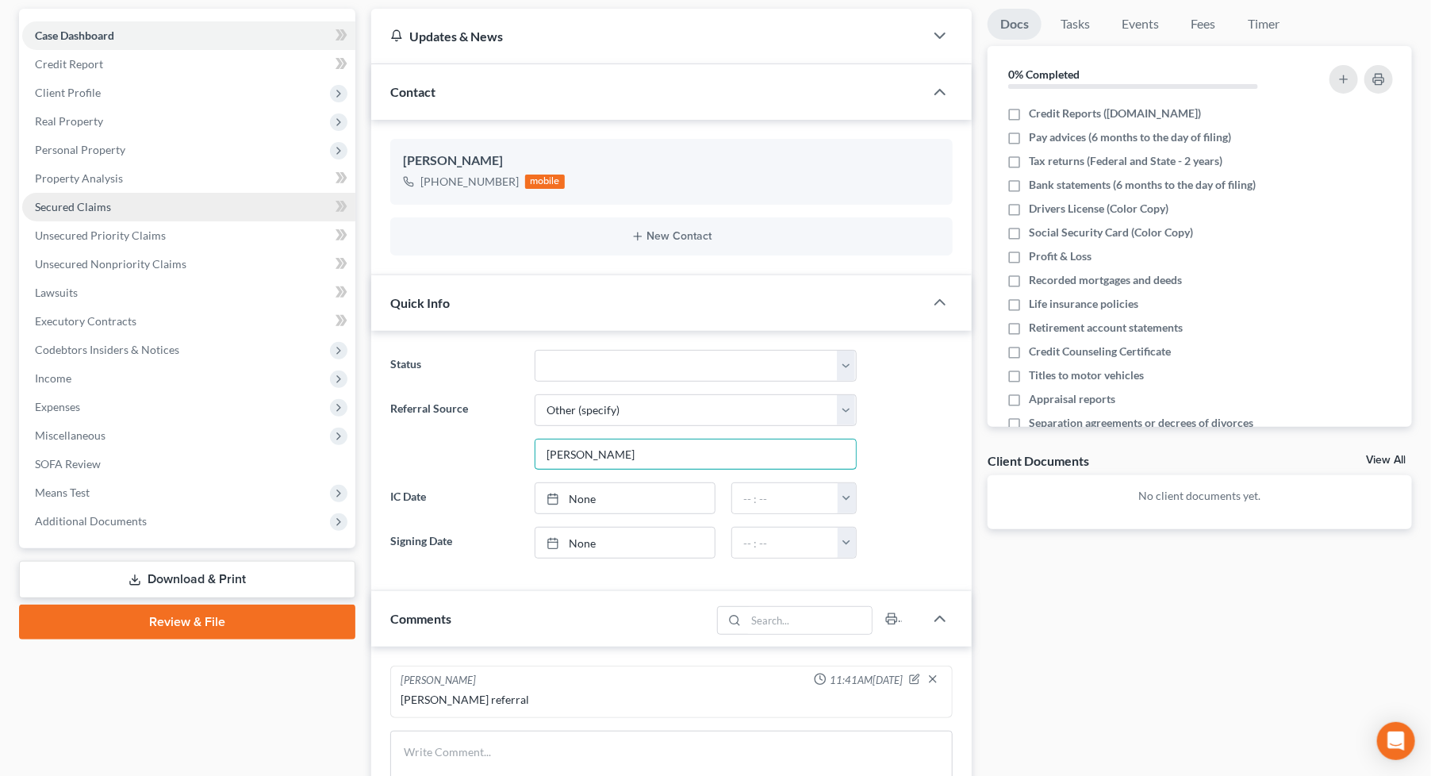
scroll to position [0, 0]
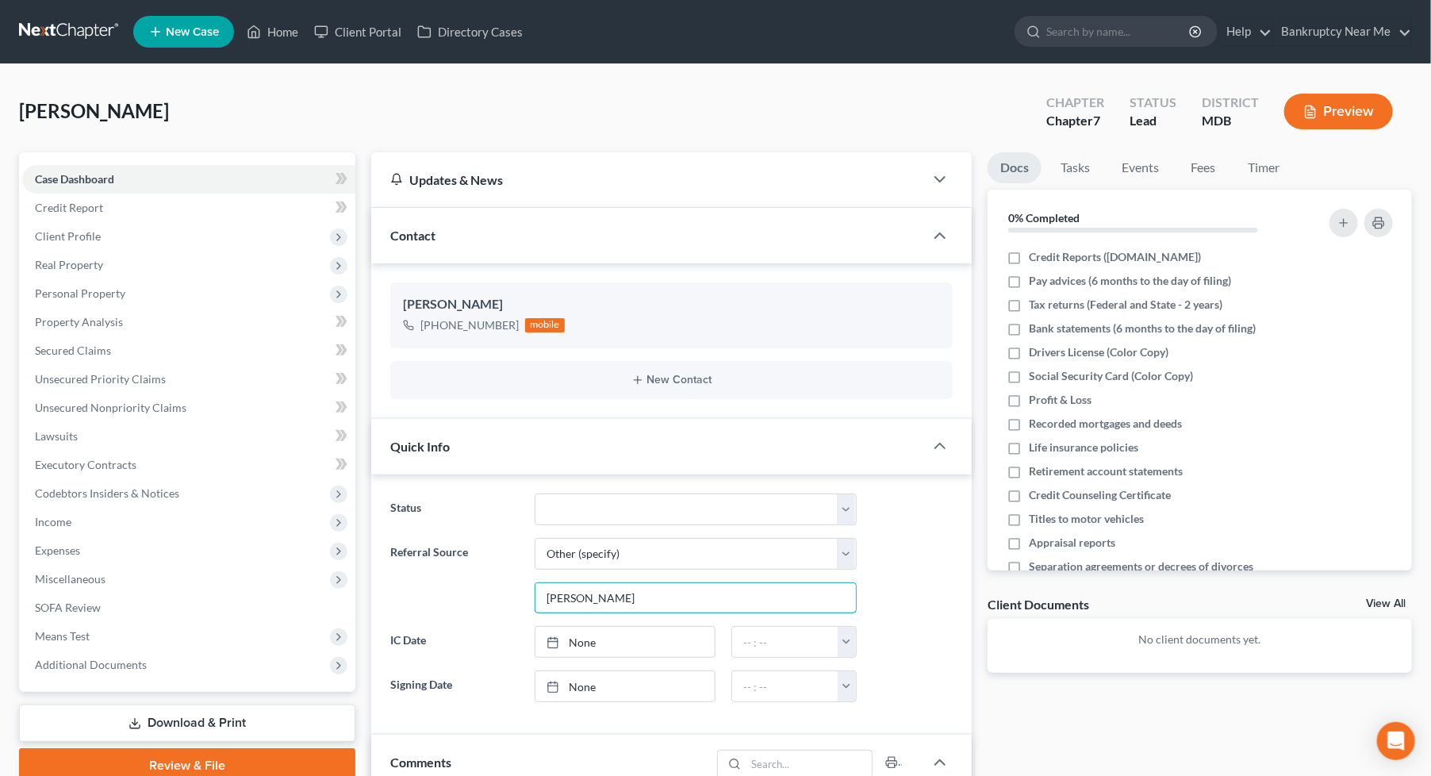
type input "[PERSON_NAME]"
drag, startPoint x: 266, startPoint y: 109, endPoint x: 274, endPoint y: 100, distance: 12.3
click at [267, 109] on div "[PERSON_NAME] Upgraded Chapter Chapter 7 Status Lead District MDB Preview" at bounding box center [715, 117] width 1393 height 69
